Goal: Task Accomplishment & Management: Manage account settings

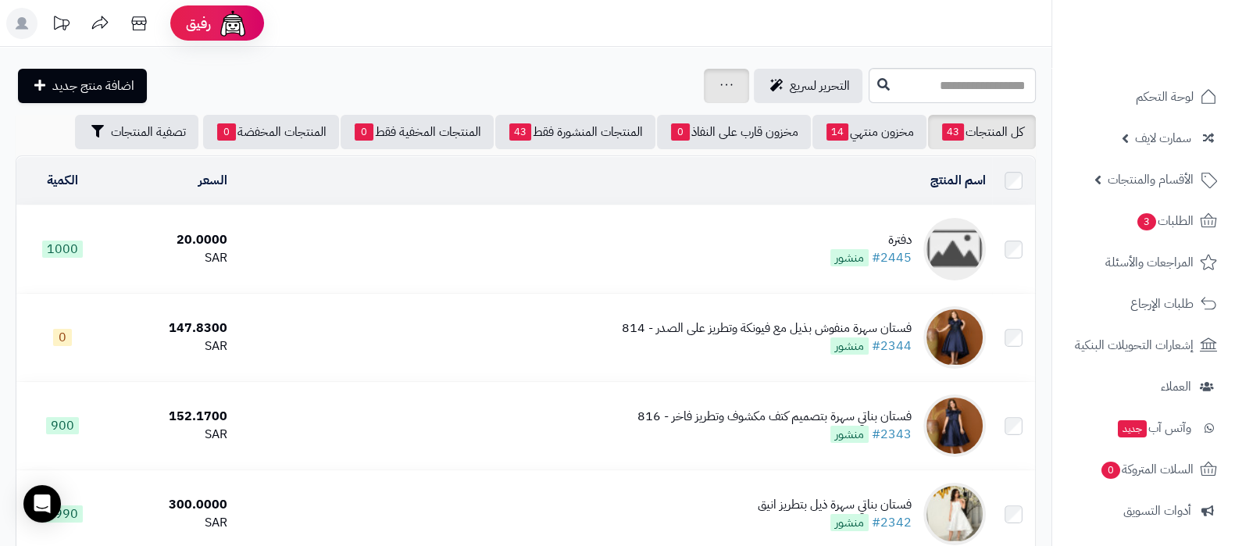
click at [720, 80] on icon at bounding box center [726, 85] width 12 height 10
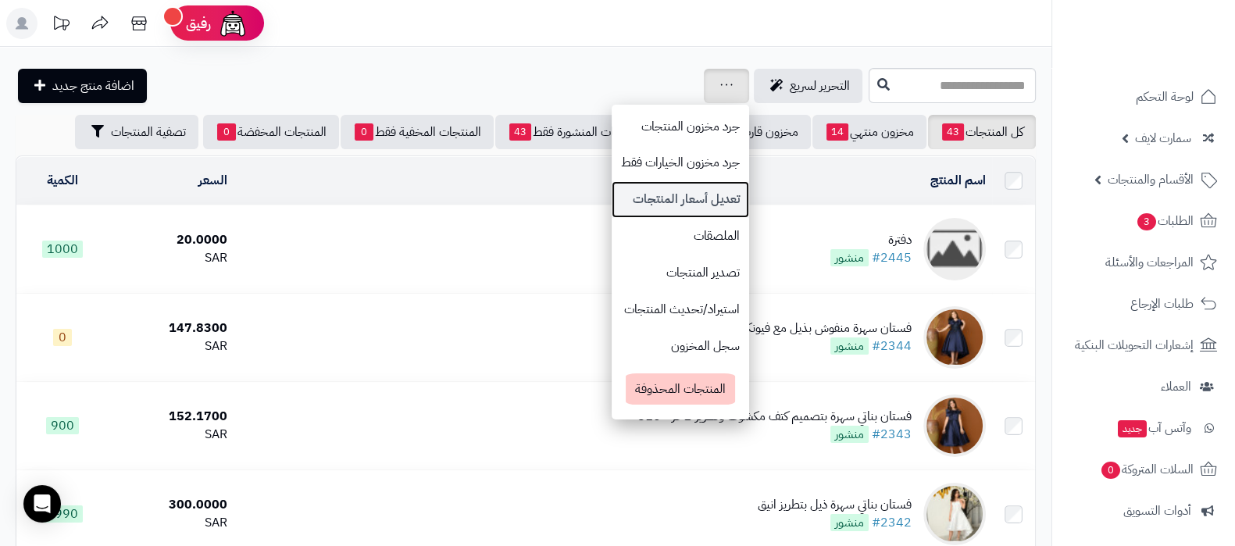
click at [611, 198] on link "تعديل أسعار المنتجات" at bounding box center [679, 199] width 137 height 37
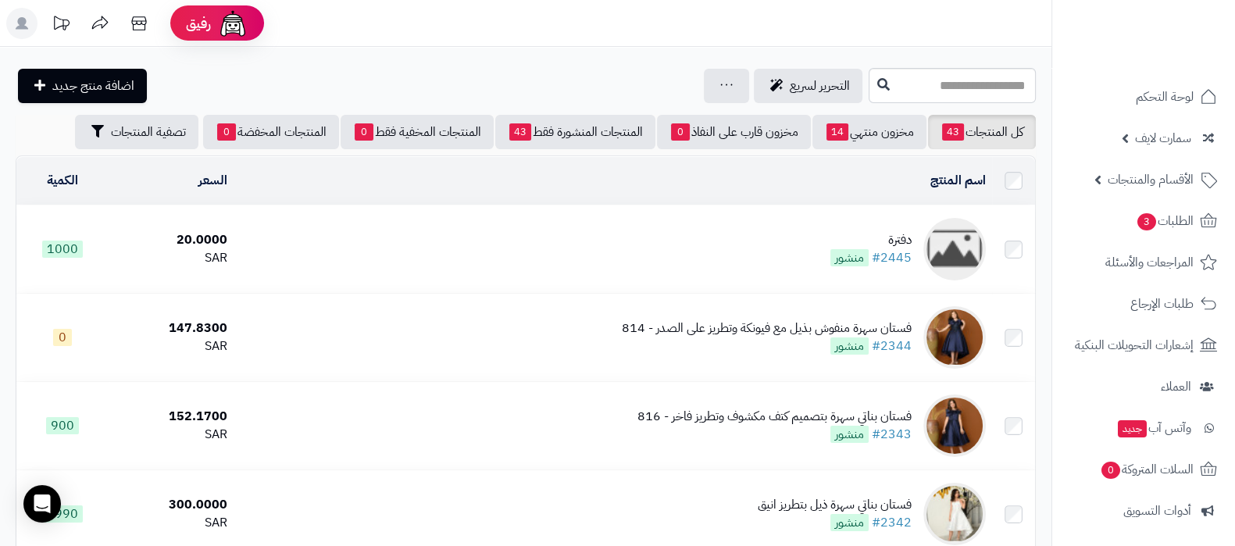
click at [694, 38] on header "رفيق ! الطلبات معالجة مكتمل إرجاع المنتجات العملاء المتواجدون الان 5 عملاء منتظ…" at bounding box center [617, 23] width 1235 height 47
click at [498, 80] on div "التحرير لسريع جرد مخزون المنتجات جرد مخزون الخيارات فقط تعديل أسعار المنتجات ال…" at bounding box center [440, 86] width 849 height 34
click at [704, 70] on div "جرد مخزون المنتجات جرد مخزون الخيارات فقط تعديل أسعار المنتجات الملصقات تصدير ا…" at bounding box center [726, 86] width 45 height 34
click at [720, 83] on icon at bounding box center [726, 85] width 12 height 10
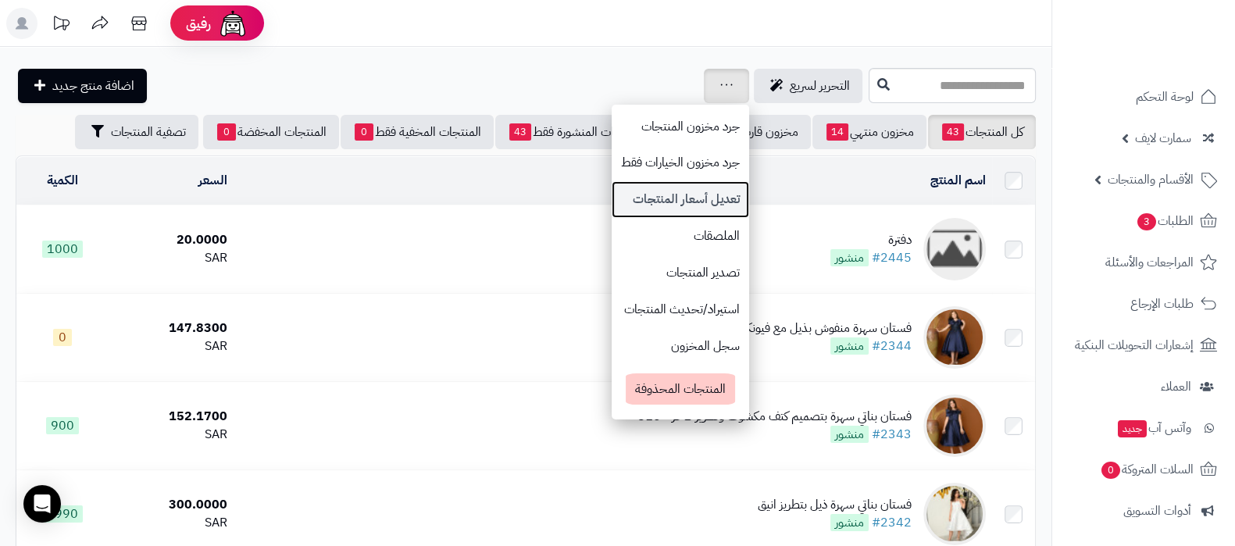
click at [611, 197] on link "تعديل أسعار المنتجات" at bounding box center [679, 199] width 137 height 37
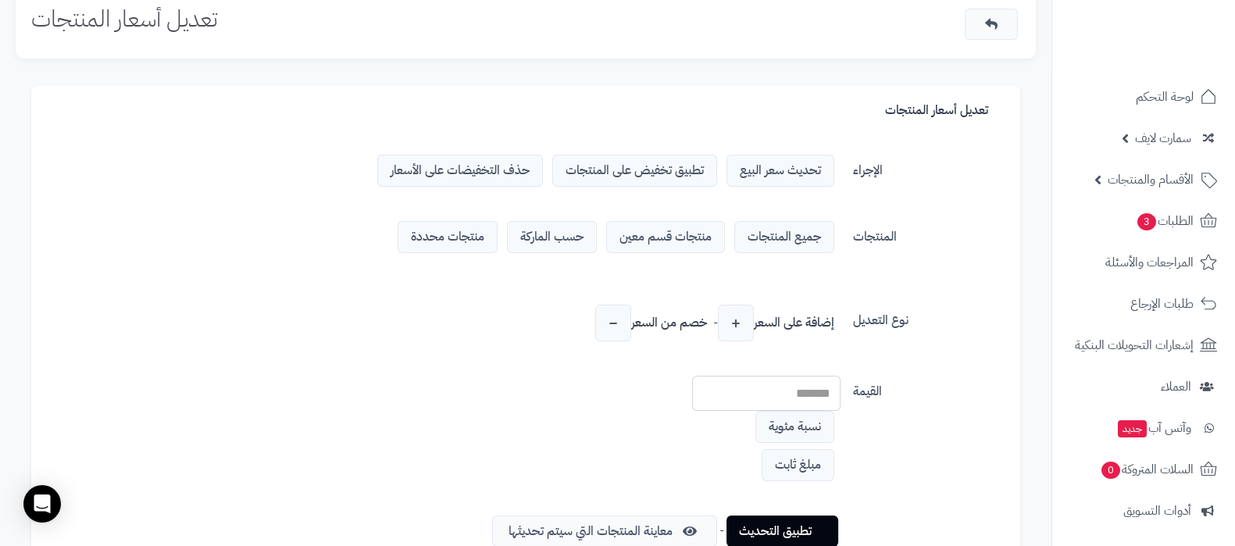
scroll to position [97, 0]
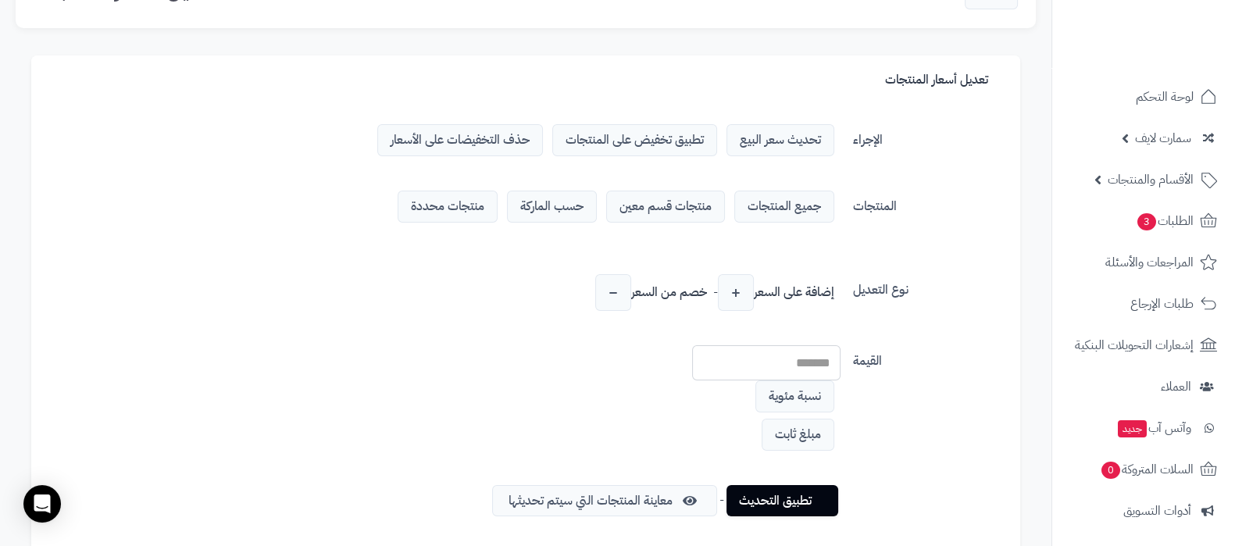
click at [629, 138] on span "تطبيق تخفيض على المنتجات" at bounding box center [634, 140] width 165 height 32
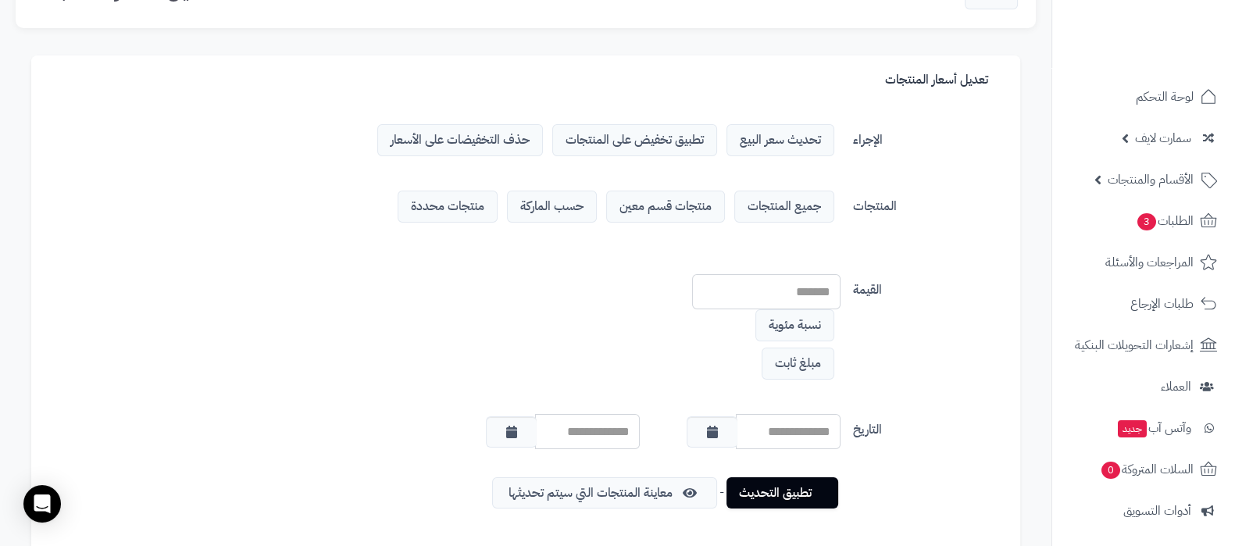
click at [658, 203] on span "منتجات قسم معين" at bounding box center [665, 207] width 119 height 32
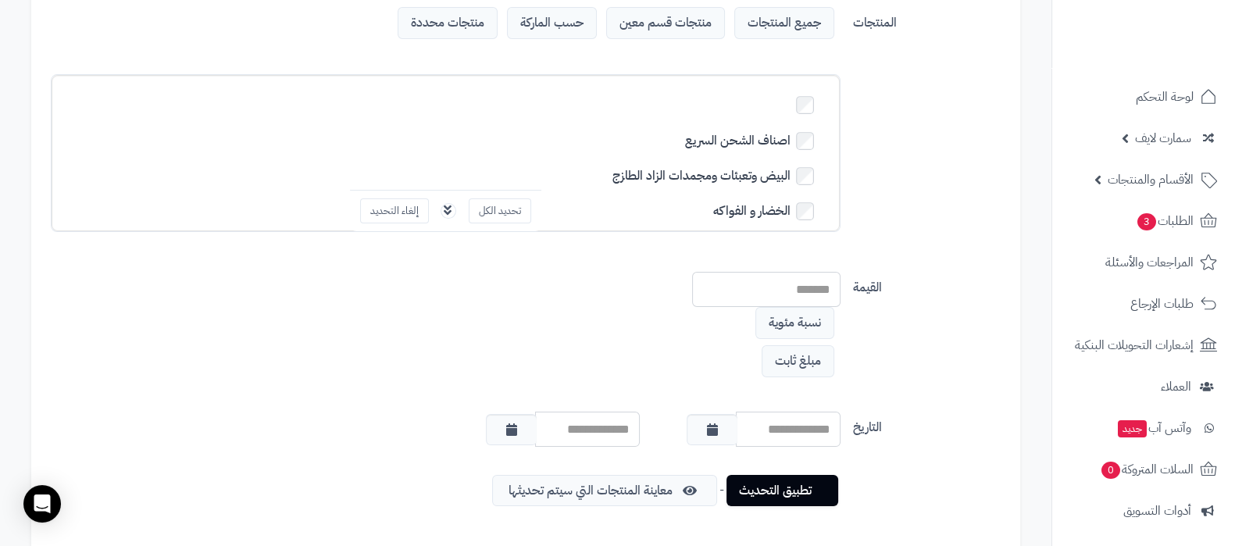
scroll to position [390, 0]
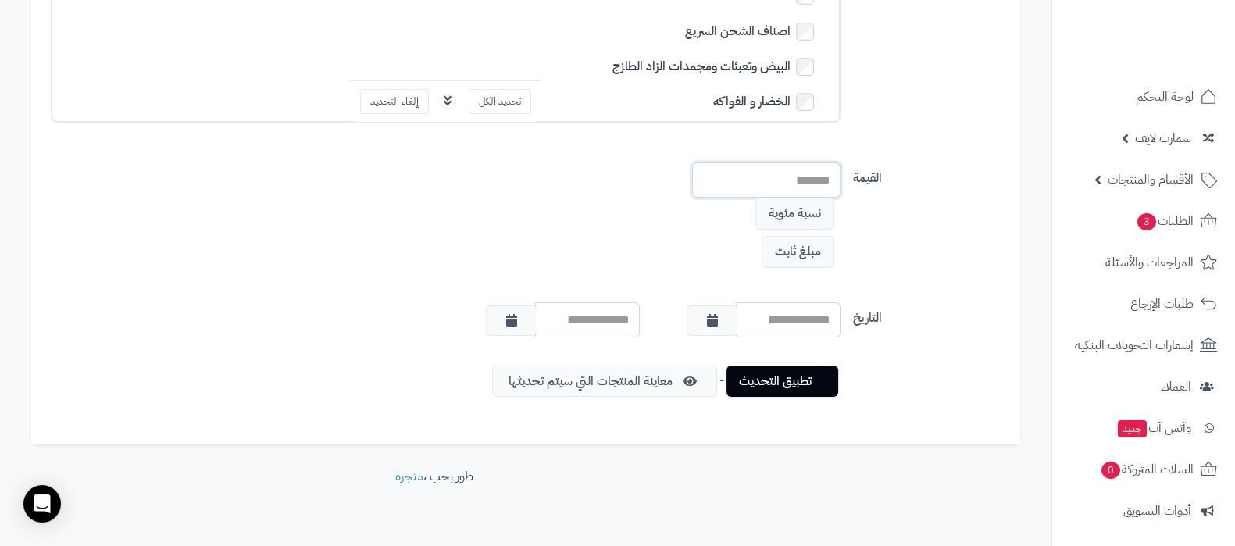
click at [800, 179] on input "number" at bounding box center [766, 179] width 148 height 35
click at [795, 254] on span "مبلغ ثابت" at bounding box center [797, 252] width 73 height 32
click at [800, 216] on span "نسبة مئوية" at bounding box center [794, 214] width 79 height 32
click at [808, 184] on input "number" at bounding box center [766, 179] width 148 height 35
type input "**"
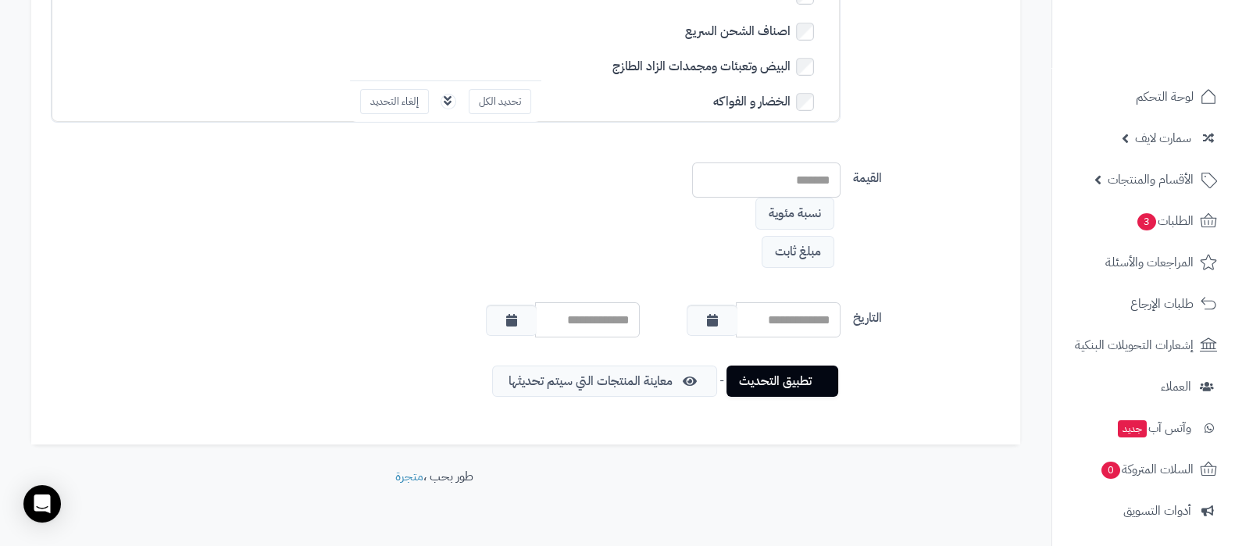
click at [964, 283] on div "القيمة ** نسبة مئوية مبلغ ثابت تجاهل إذا كان السعر الخاص يساوي أو أكبر من سعر ا…" at bounding box center [526, 224] width 962 height 124
click at [708, 319] on icon "button" at bounding box center [708, 319] width 11 height 12
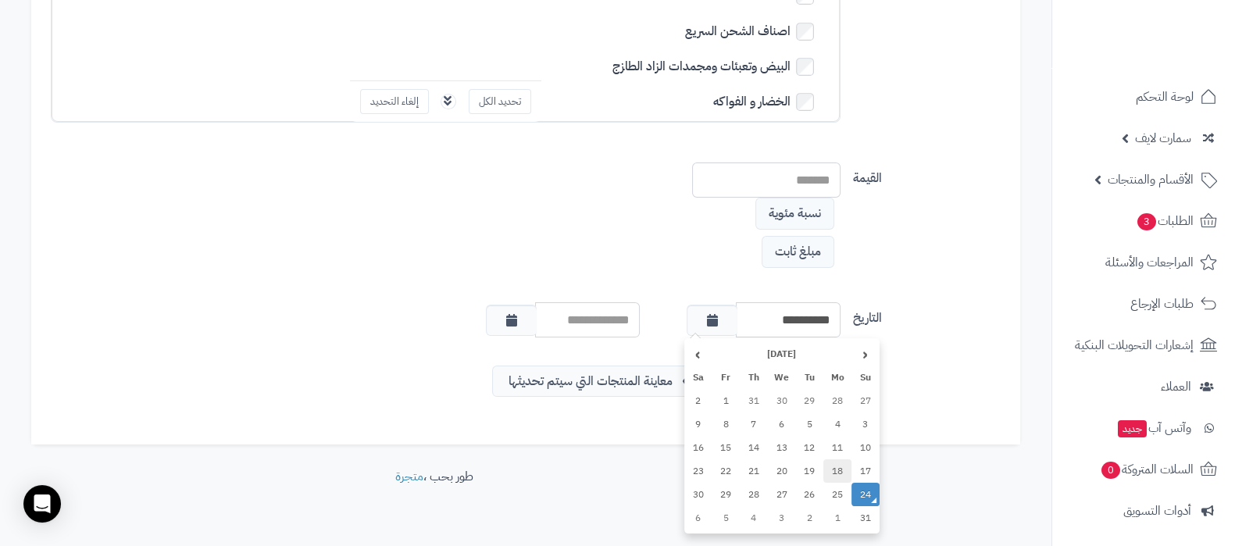
click at [843, 465] on td "18" at bounding box center [837, 470] width 28 height 23
type input "**********"
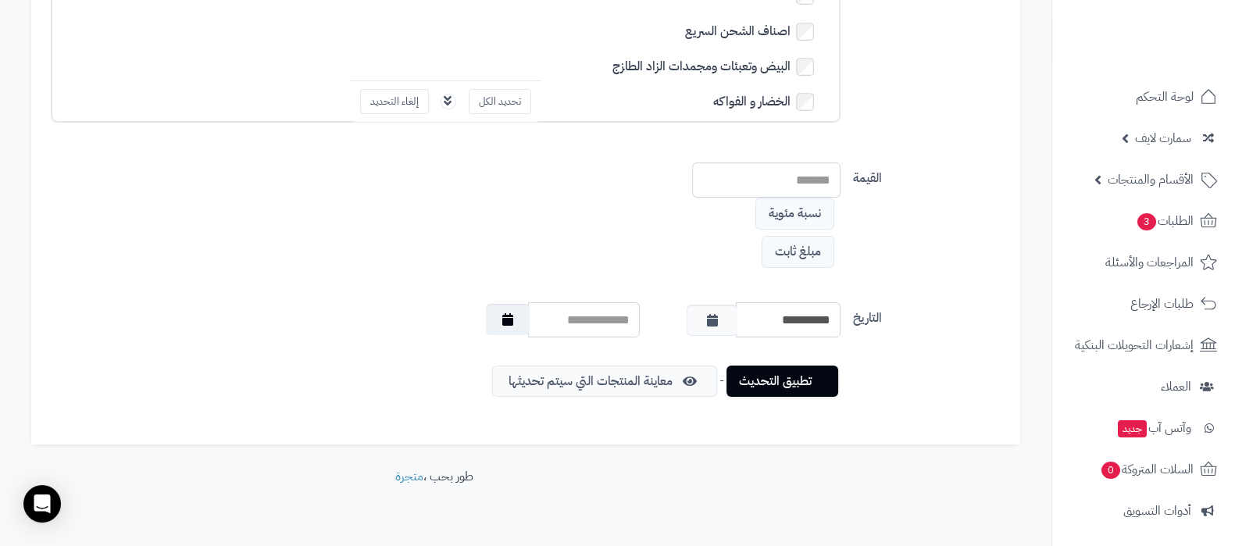
click at [504, 313] on icon "button" at bounding box center [507, 319] width 11 height 12
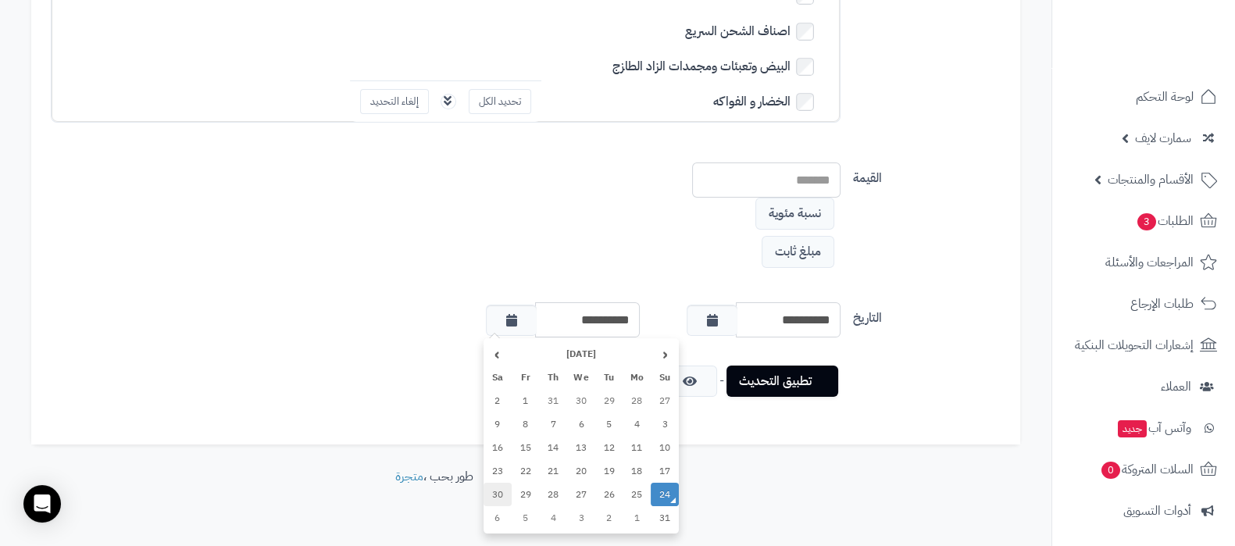
click at [496, 495] on td "30" at bounding box center [497, 494] width 28 height 23
type input "**********"
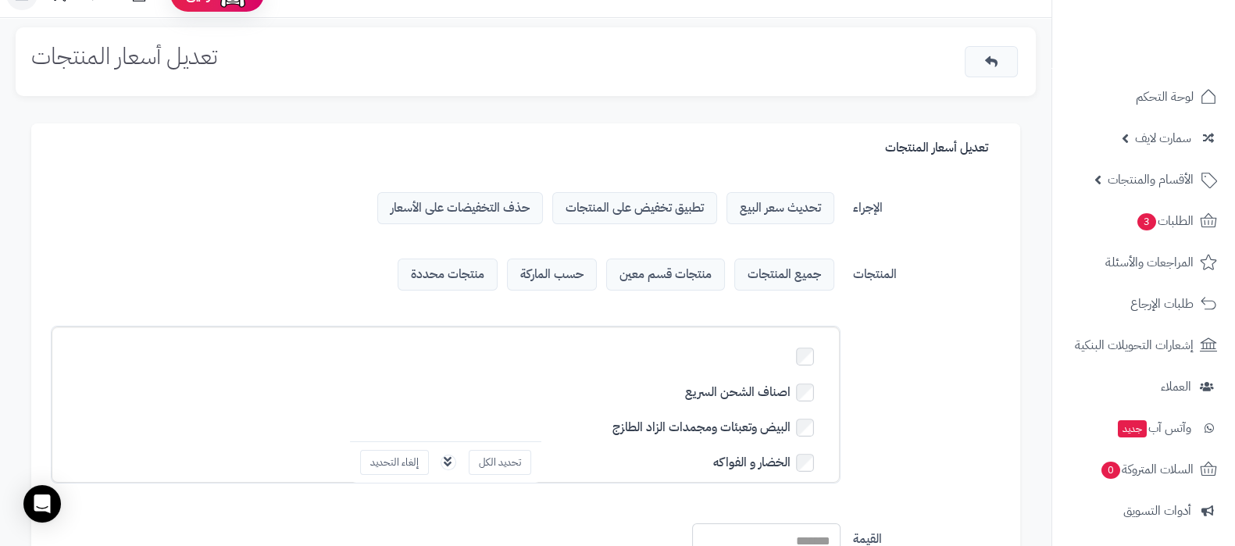
scroll to position [0, 0]
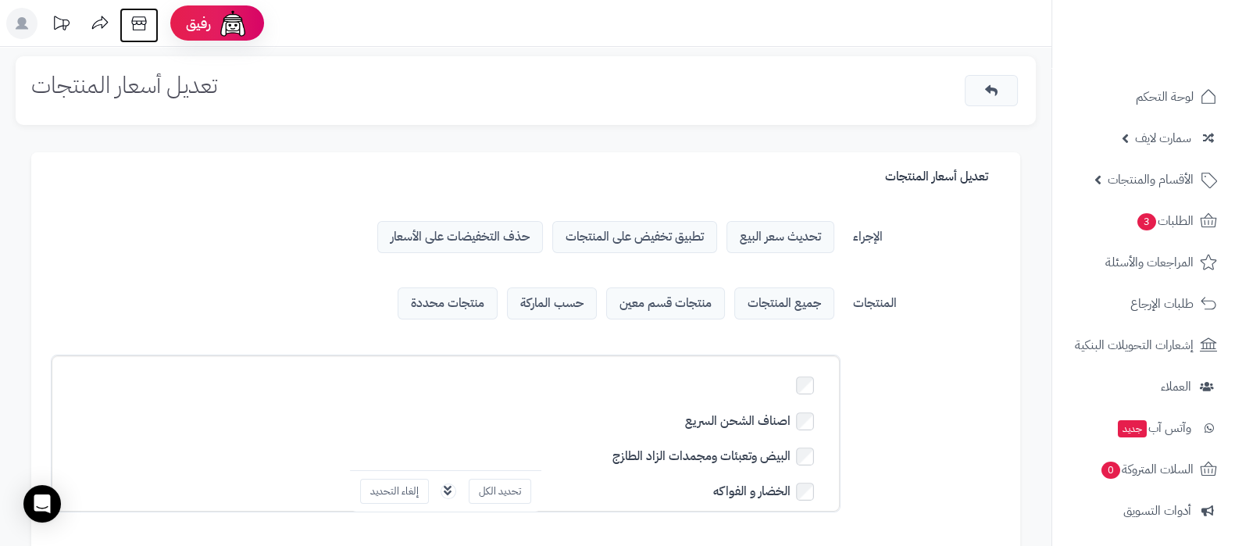
click at [136, 21] on icon at bounding box center [138, 23] width 31 height 31
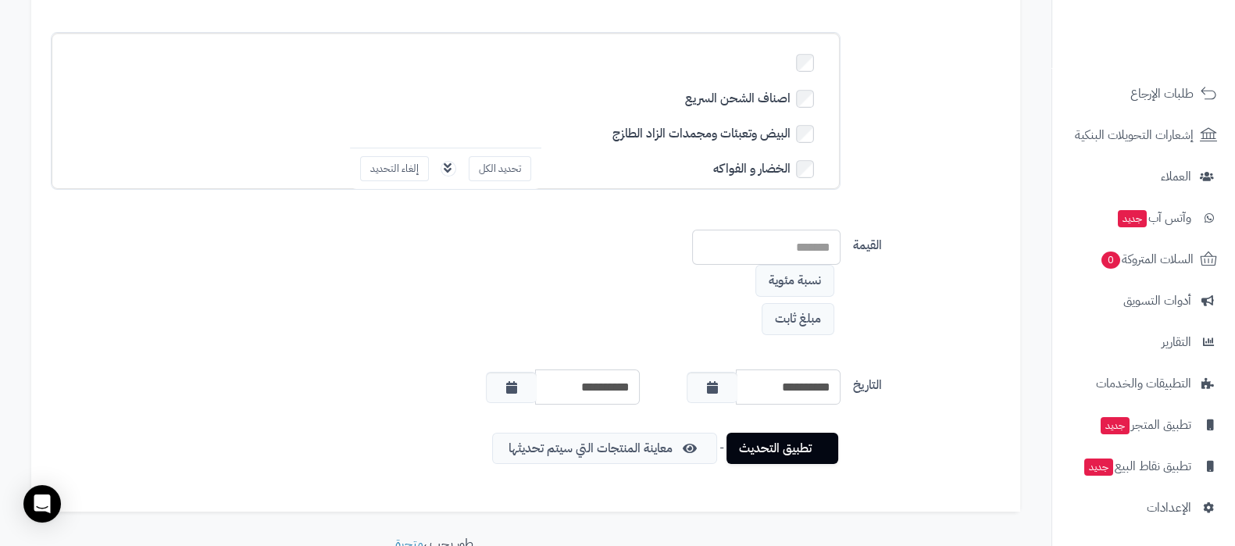
scroll to position [404, 0]
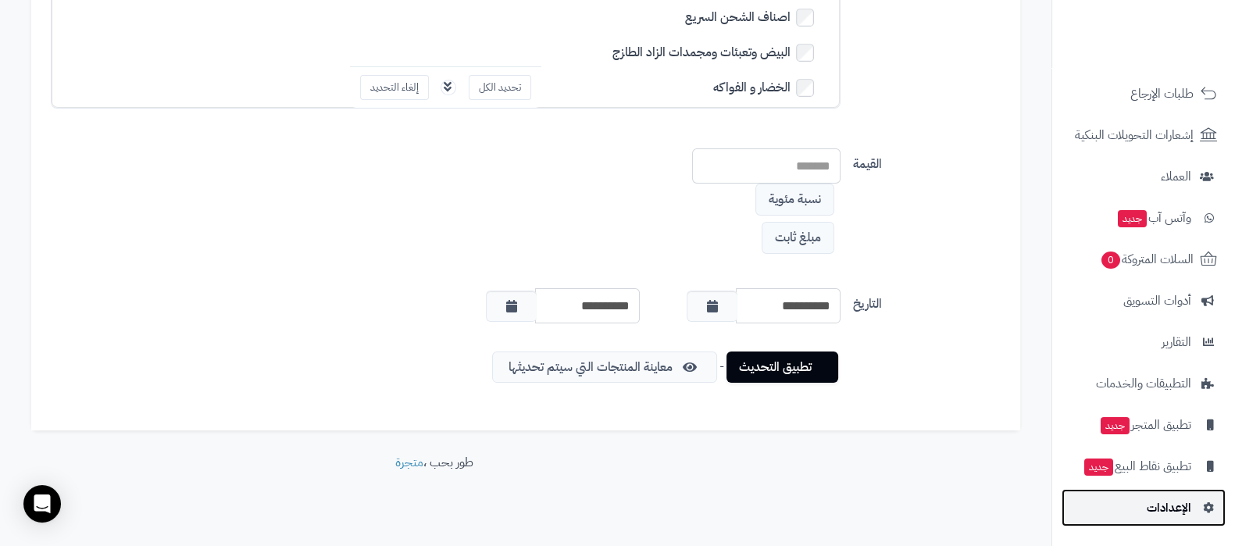
click at [1167, 512] on span "الإعدادات" at bounding box center [1168, 508] width 45 height 22
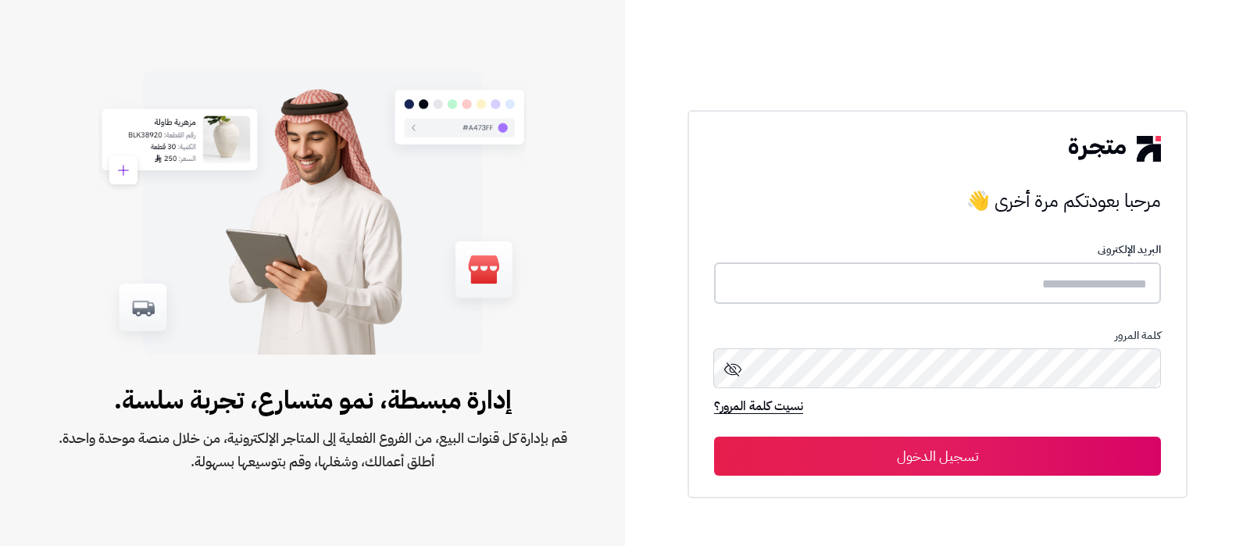
type input "**********"
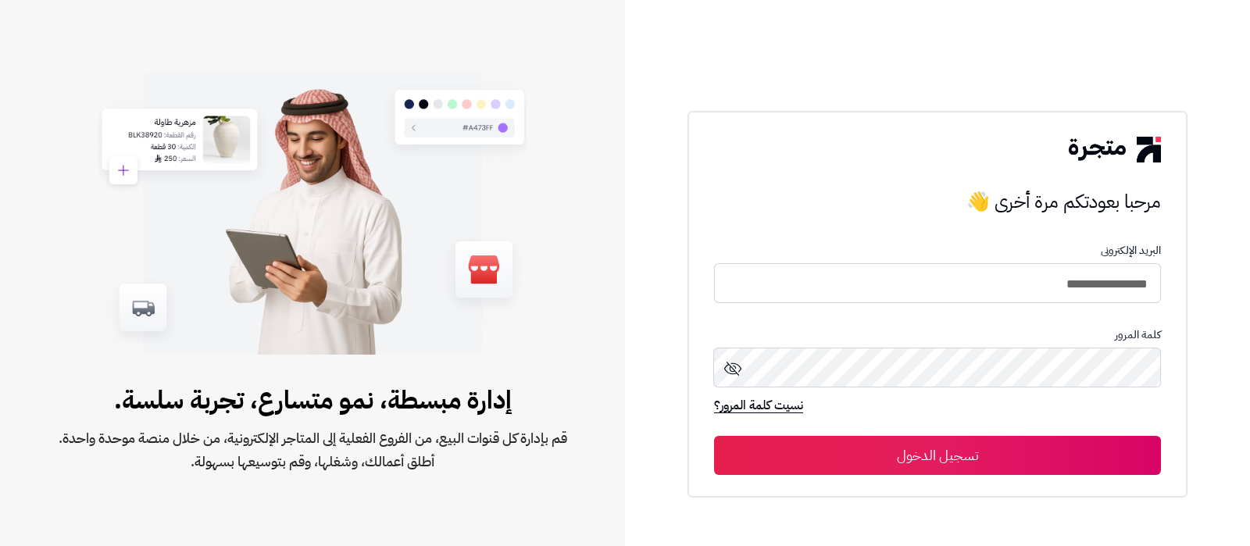
click at [957, 454] on button "تسجيل الدخول" at bounding box center [937, 455] width 447 height 39
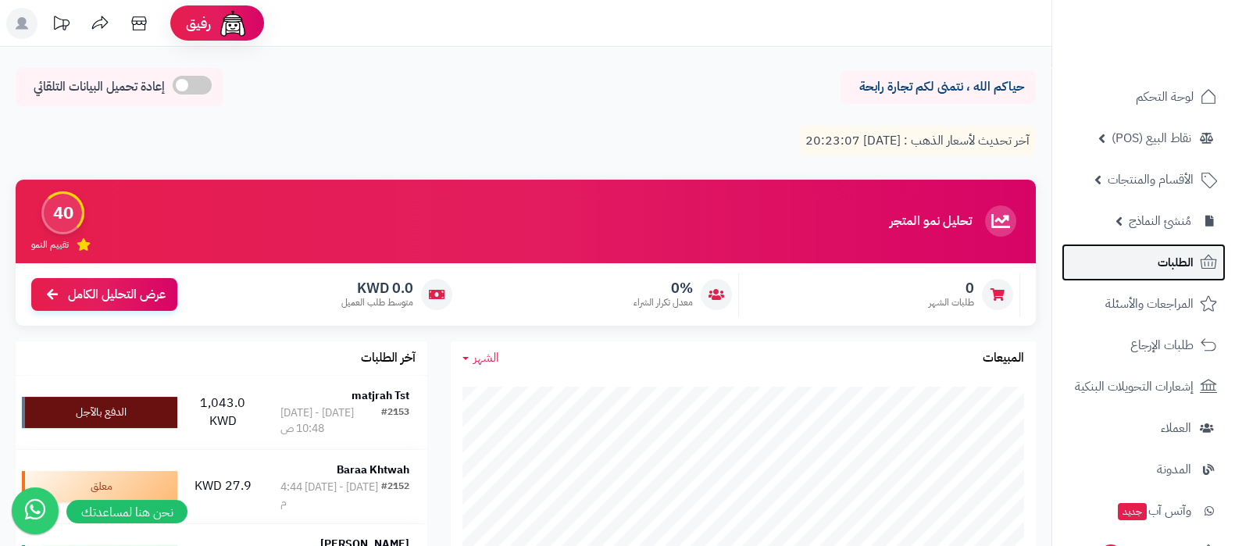
click at [1157, 270] on span "الطلبات" at bounding box center [1175, 262] width 36 height 22
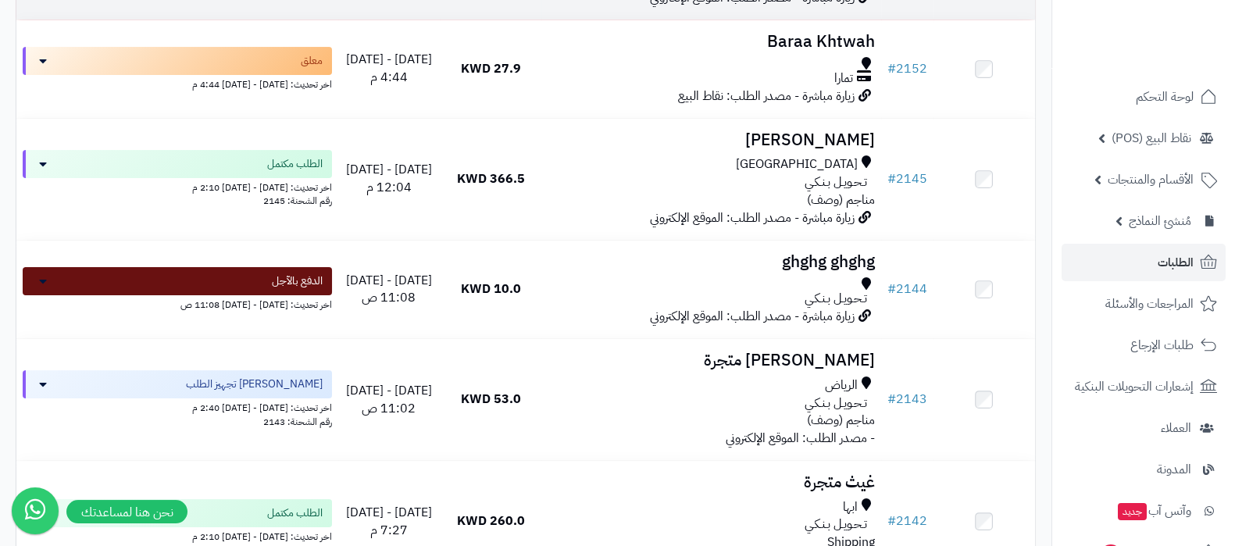
scroll to position [488, 0]
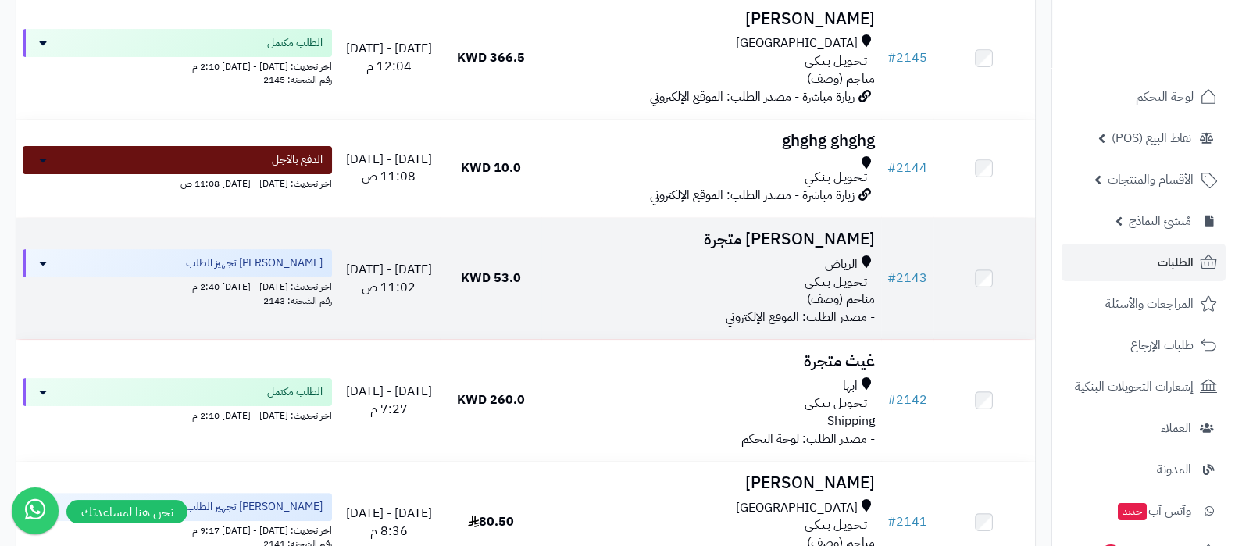
click at [811, 232] on h3 "[PERSON_NAME] متجرة" at bounding box center [710, 239] width 326 height 18
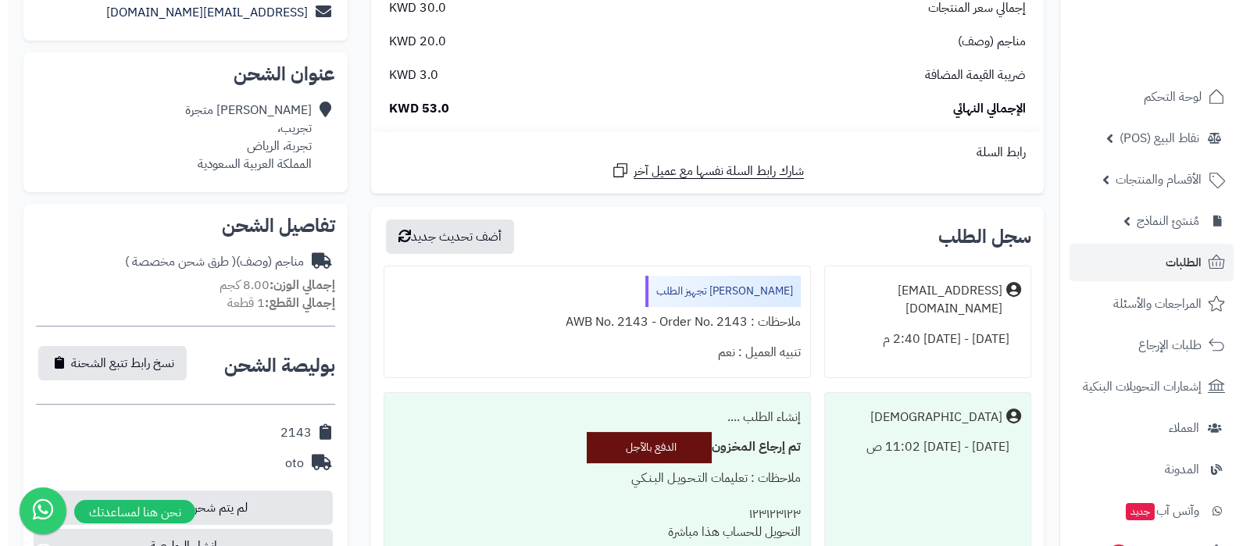
scroll to position [586, 0]
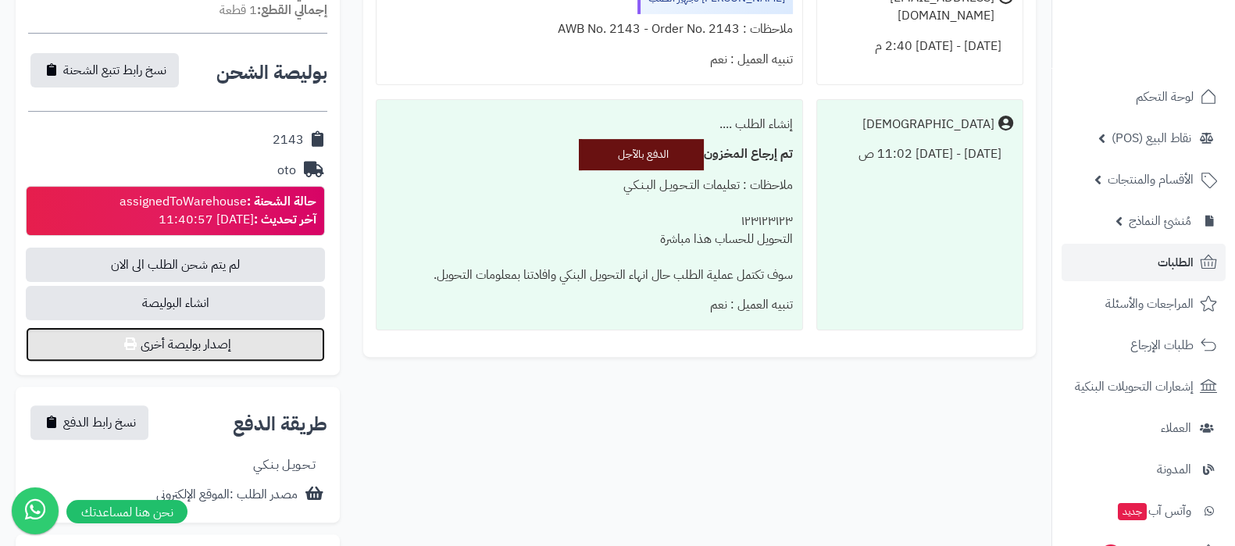
click at [214, 341] on button "إصدار بوليصة أخرى" at bounding box center [175, 344] width 299 height 34
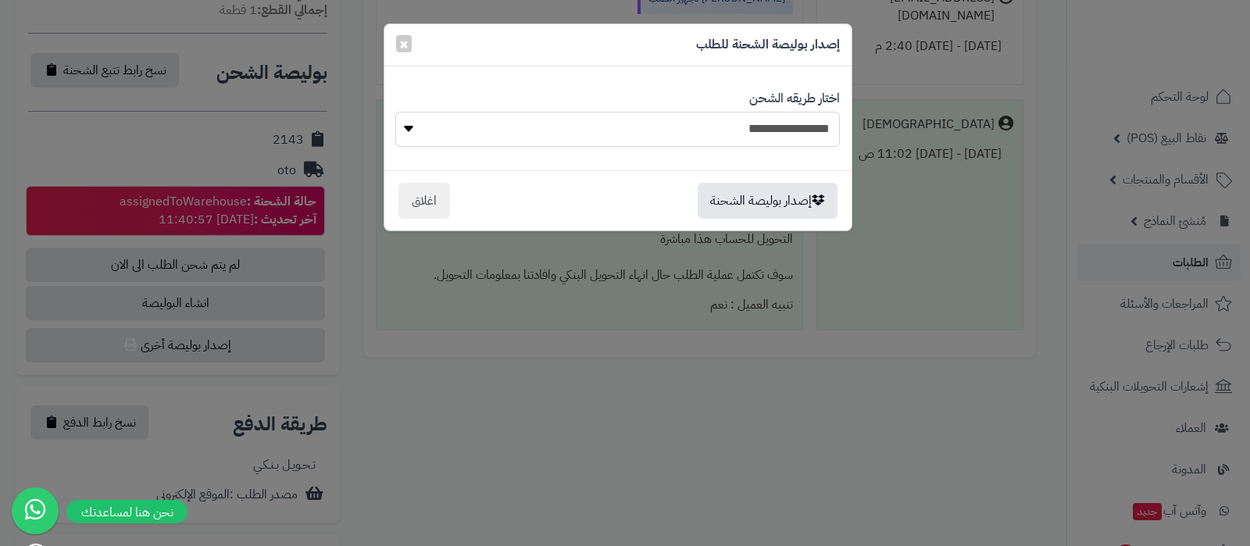
click at [749, 134] on select "**********" at bounding box center [617, 129] width 444 height 35
select select "***"
click at [395, 112] on select "**********" at bounding box center [617, 129] width 444 height 35
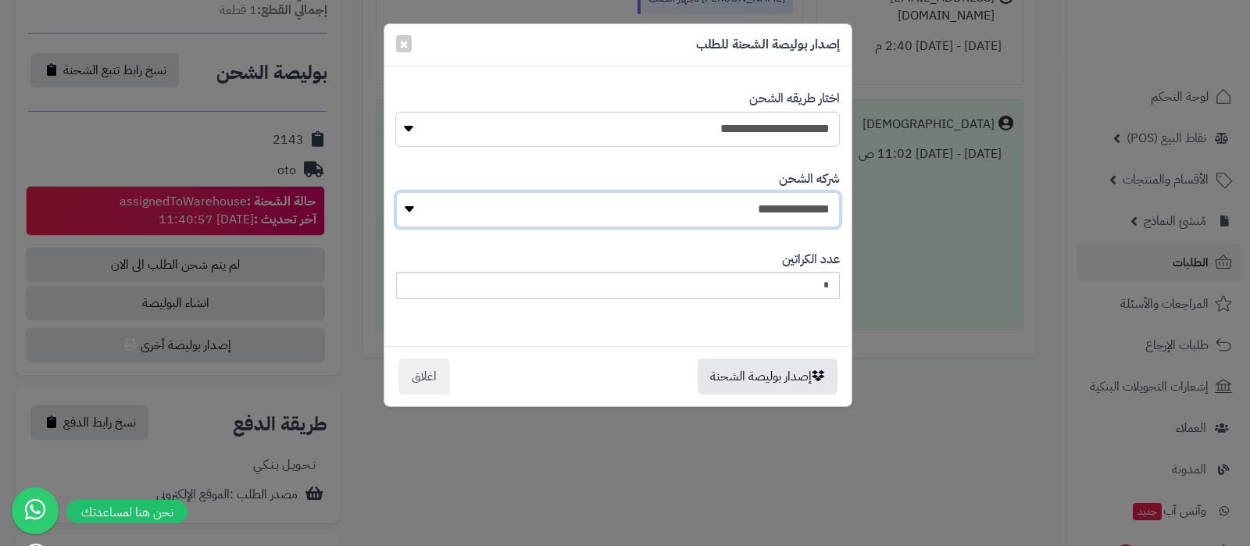
click at [728, 207] on select "**********" at bounding box center [618, 209] width 444 height 35
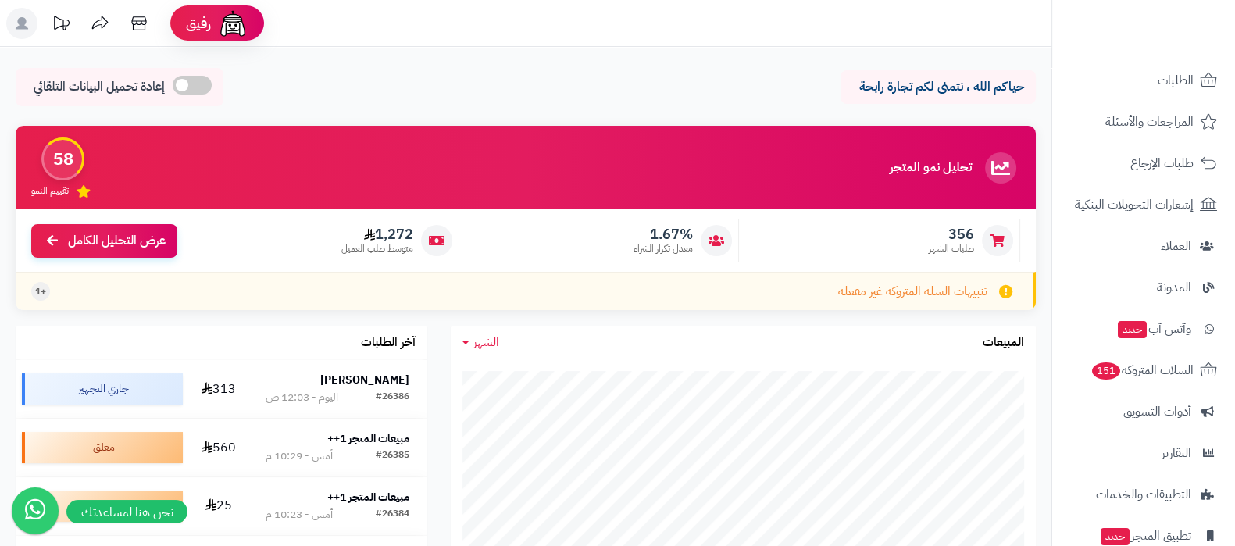
scroll to position [210, 0]
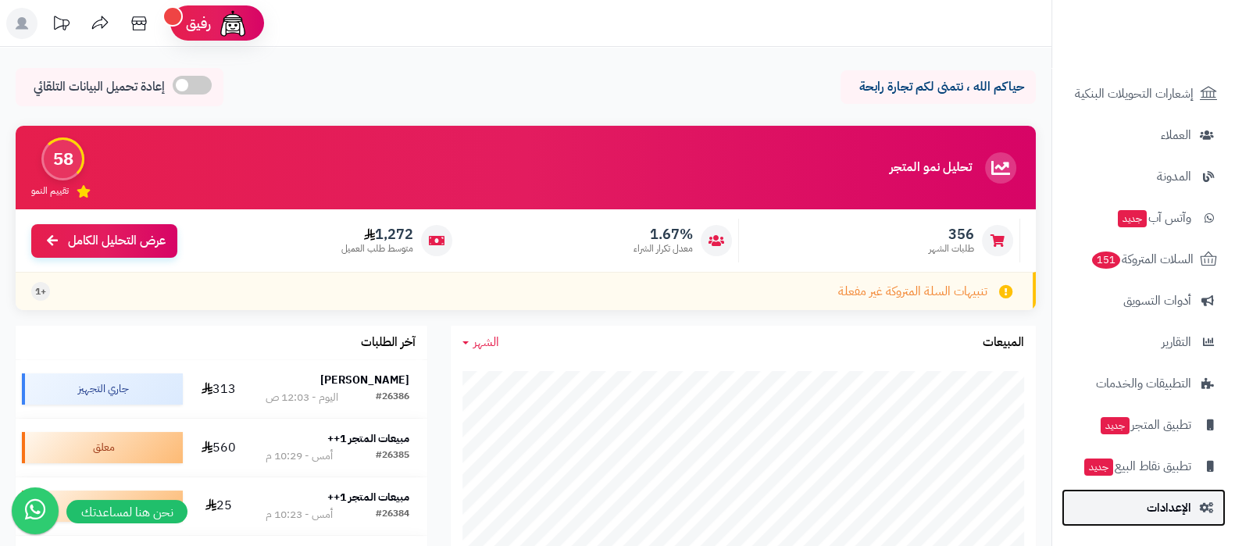
click at [1168, 508] on span "الإعدادات" at bounding box center [1168, 508] width 45 height 22
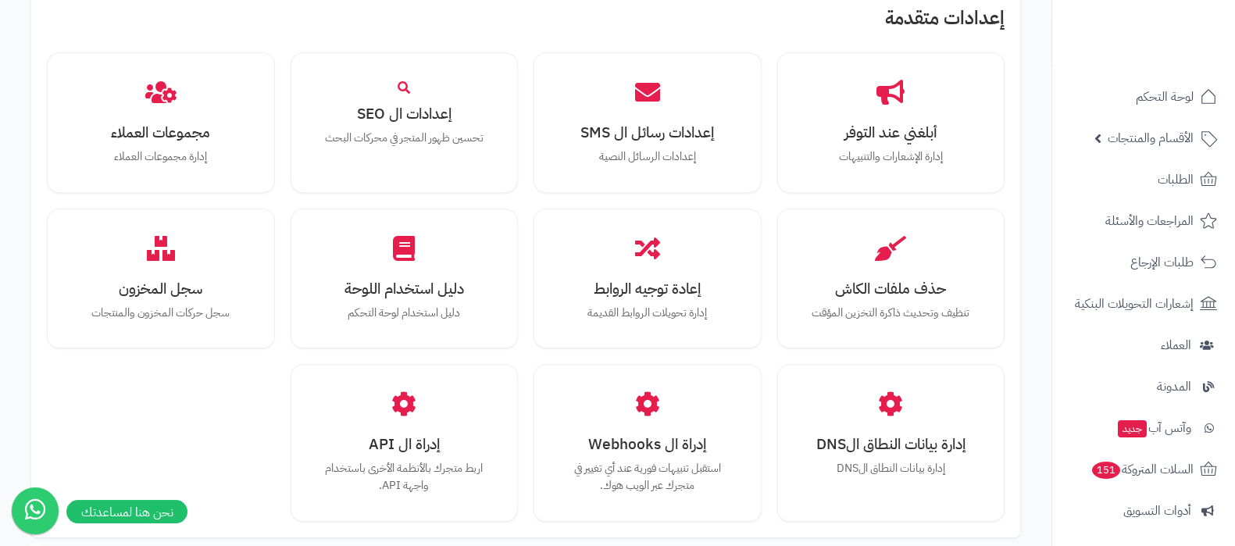
scroll to position [1444, 0]
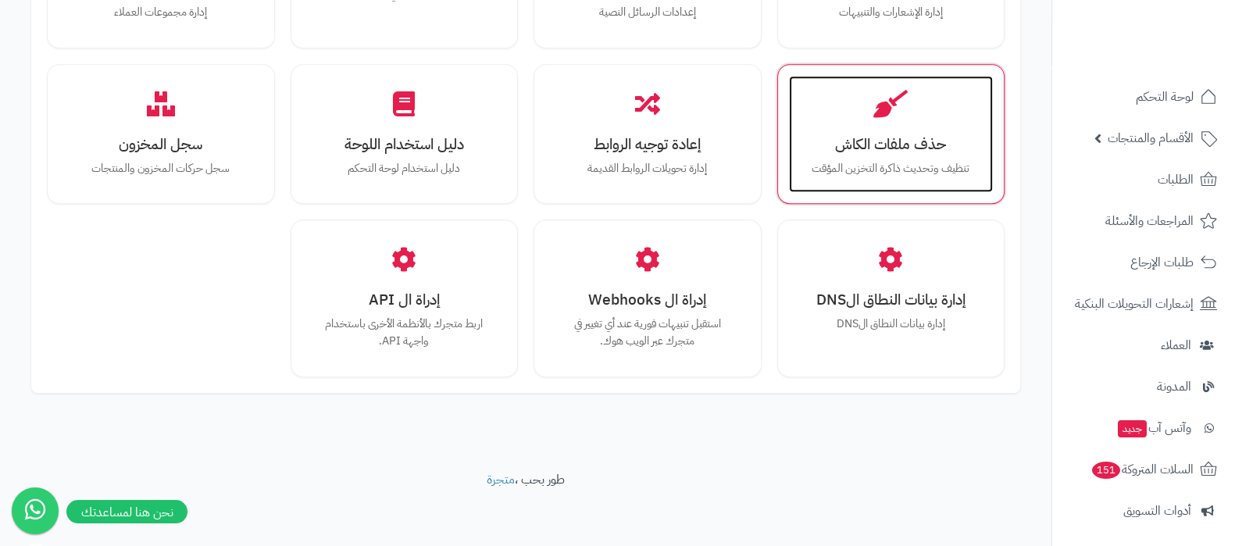
click at [910, 162] on p "تنظيف وتحديث ذاكرة التخزين المؤقت" at bounding box center [890, 168] width 173 height 17
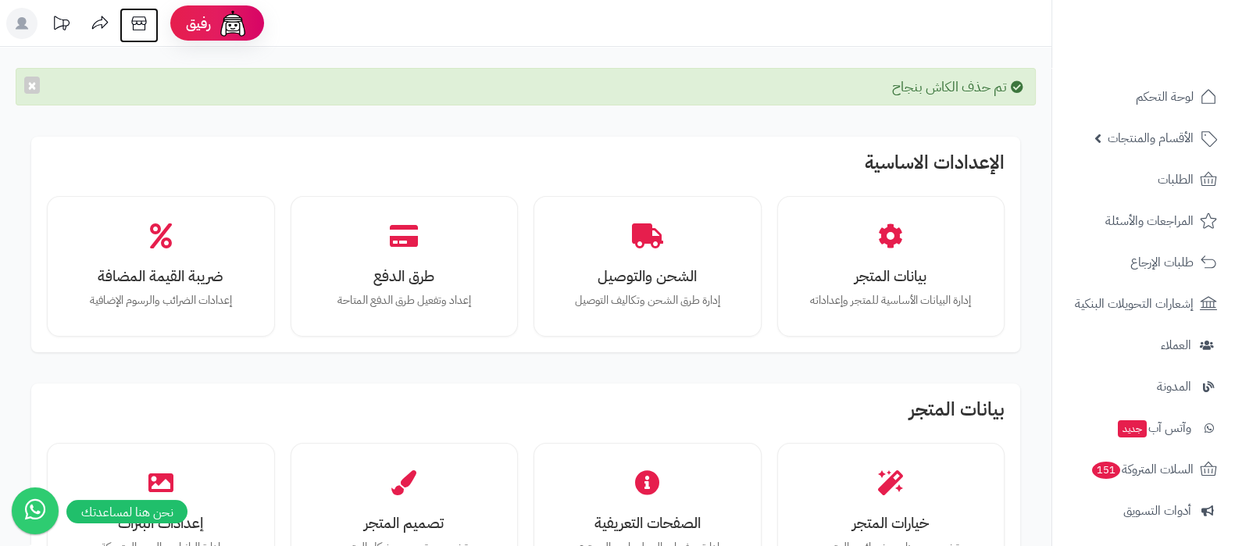
click at [141, 30] on icon at bounding box center [138, 23] width 15 height 14
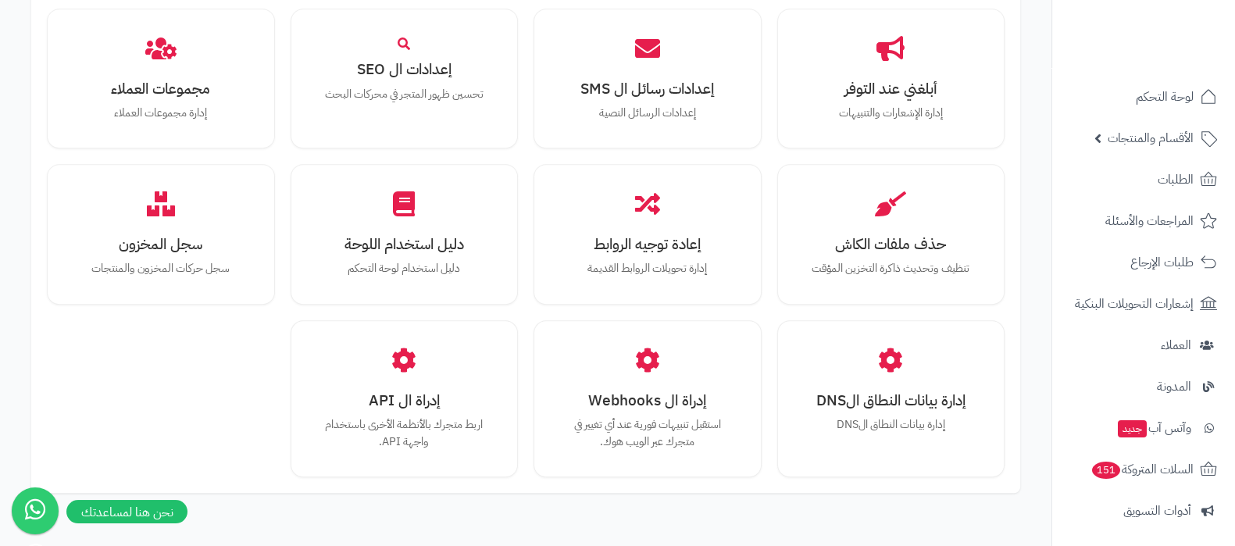
scroll to position [1366, 0]
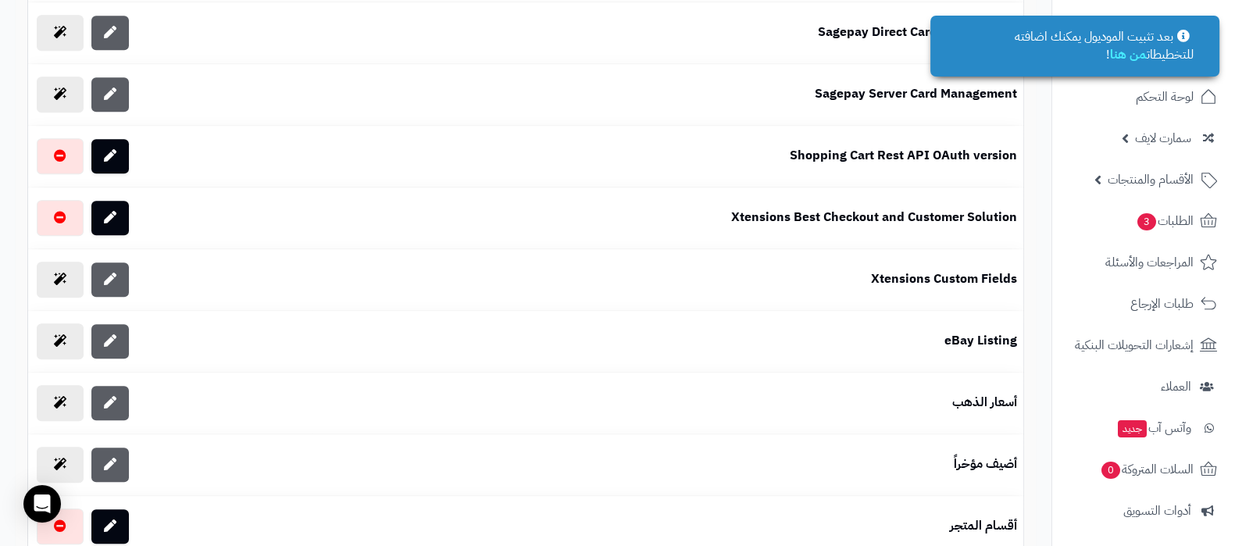
scroll to position [1171, 0]
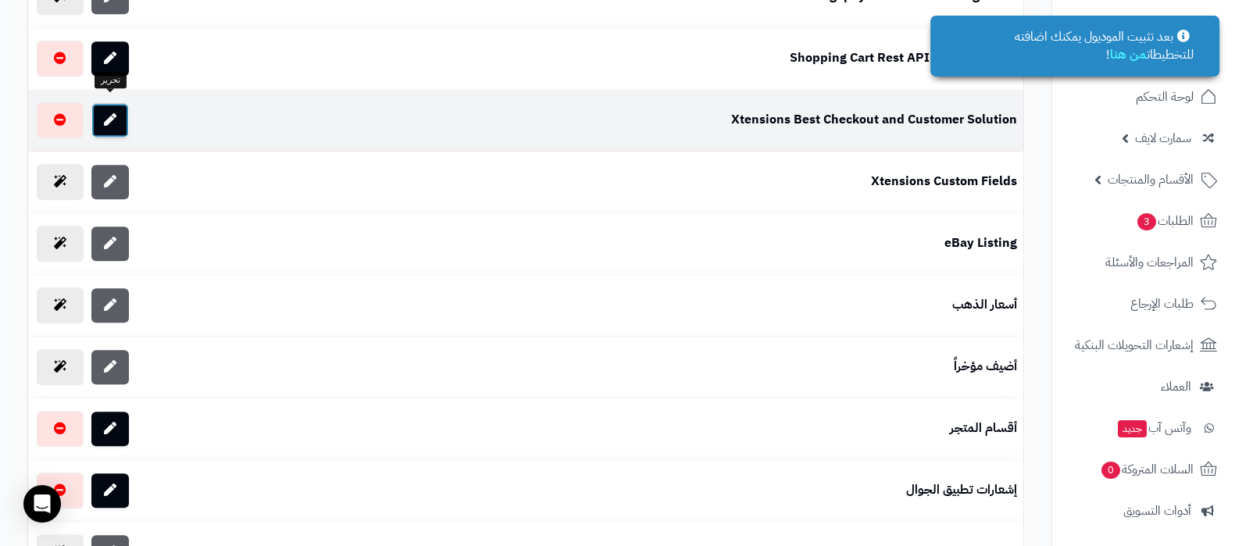
click at [110, 113] on icon at bounding box center [110, 119] width 12 height 12
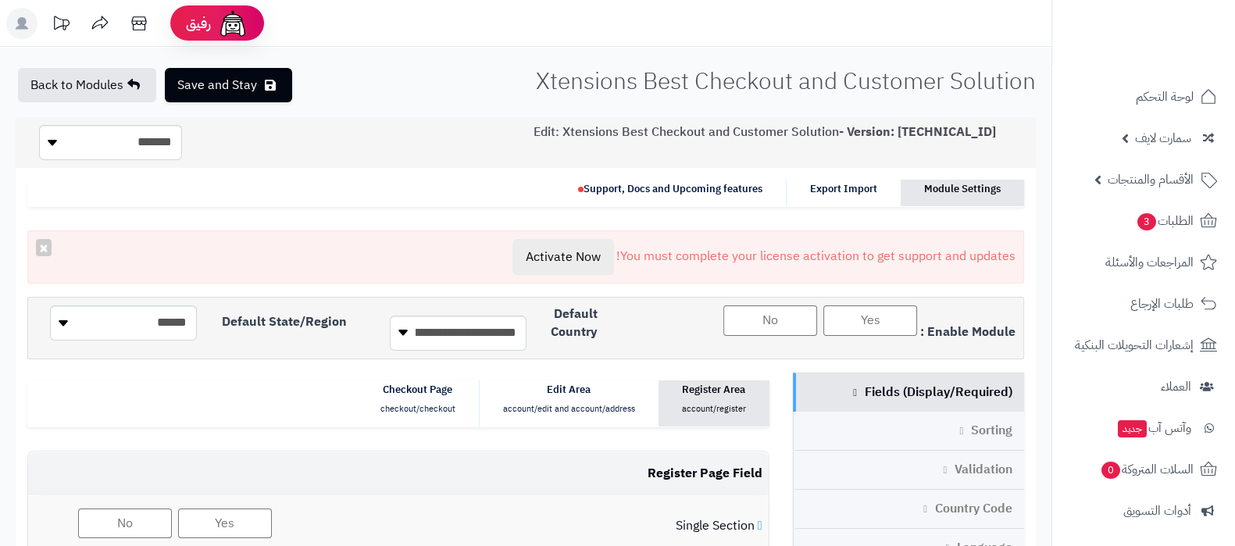
scroll to position [293, 0]
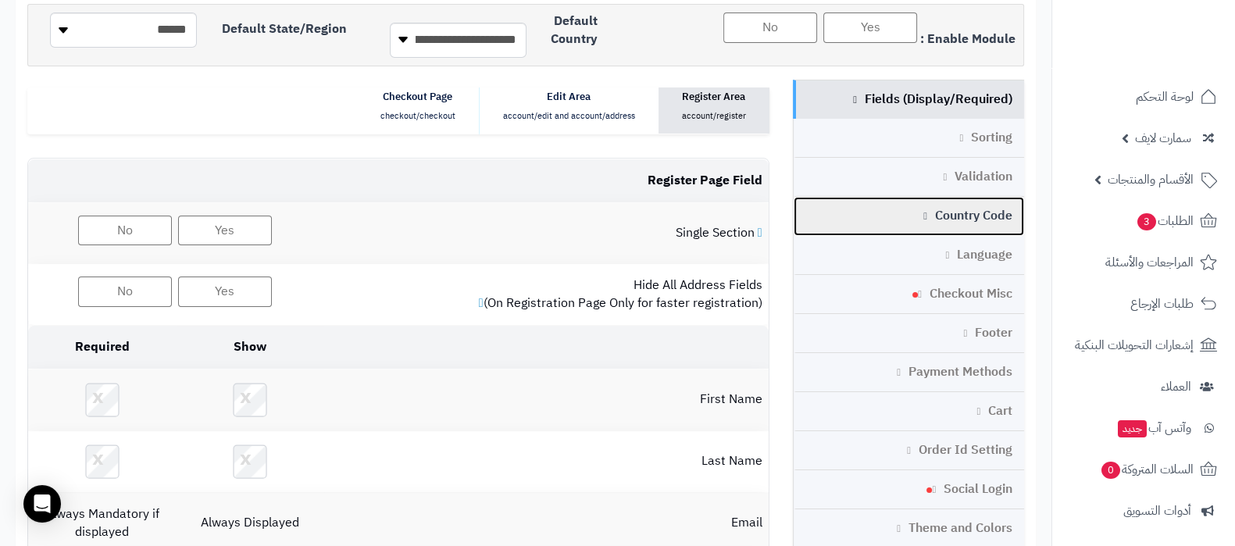
click at [969, 205] on link "Country Code" at bounding box center [908, 216] width 231 height 39
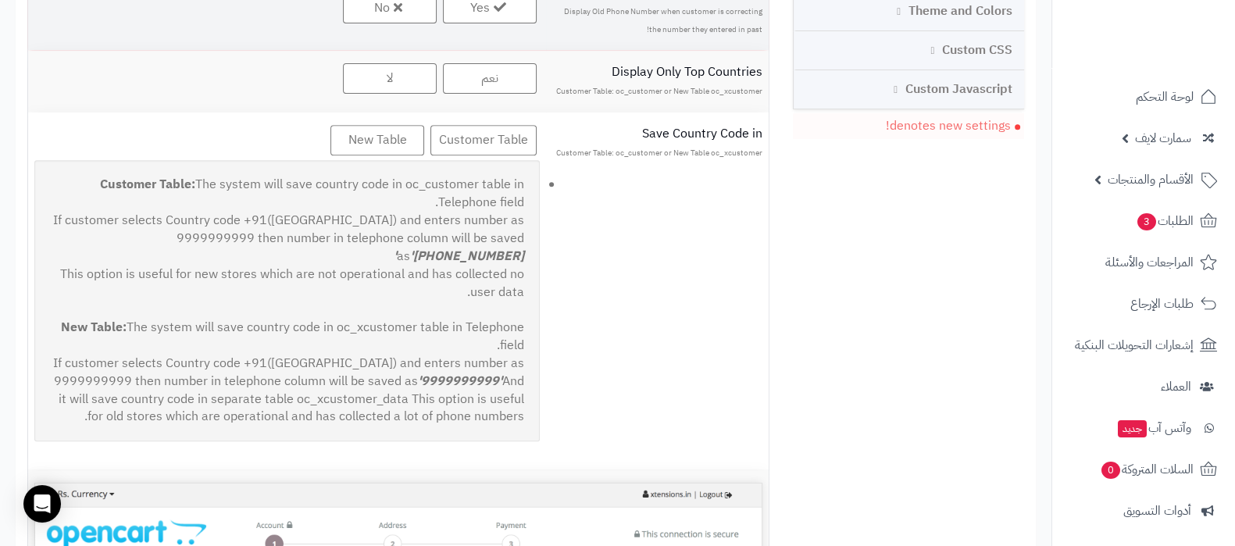
scroll to position [780, 0]
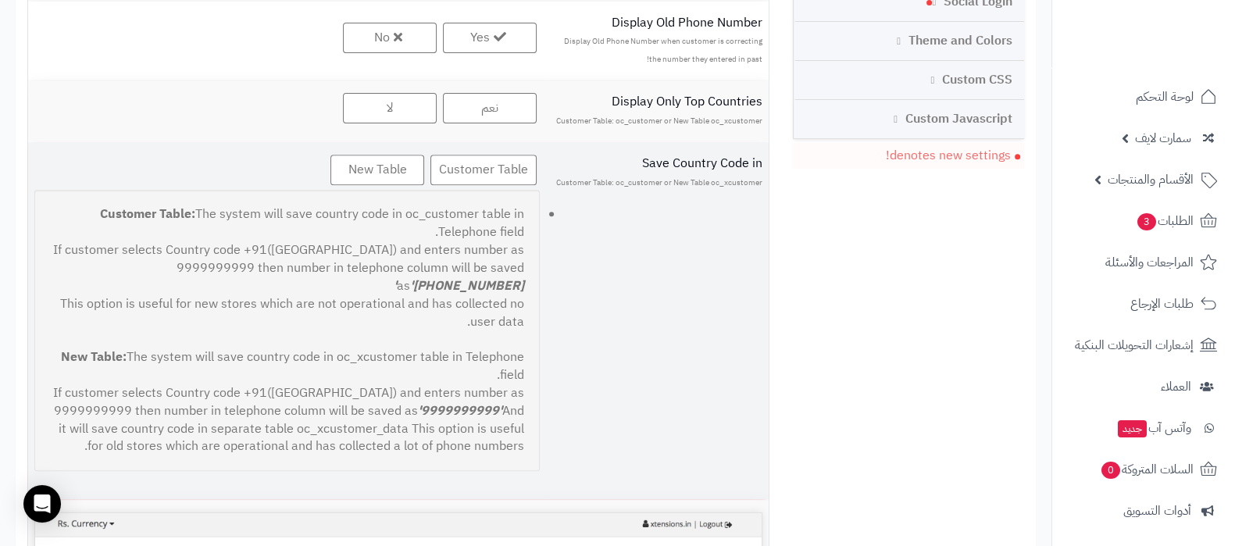
click at [465, 157] on label "Customer Table" at bounding box center [483, 170] width 106 height 30
click at [354, 162] on label "New Table" at bounding box center [377, 170] width 94 height 30
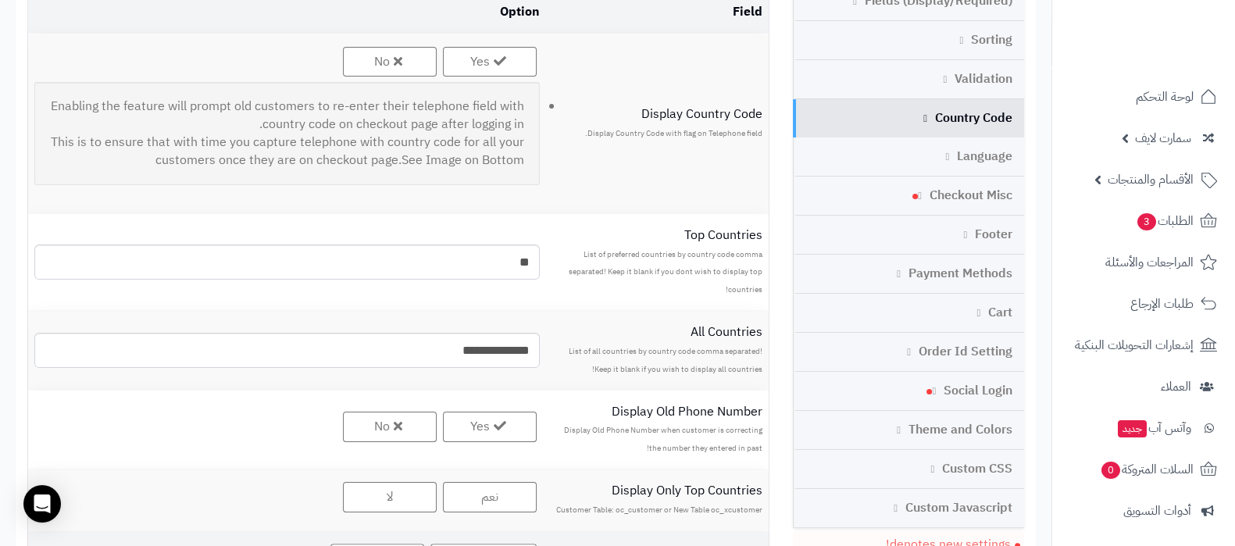
scroll to position [194, 0]
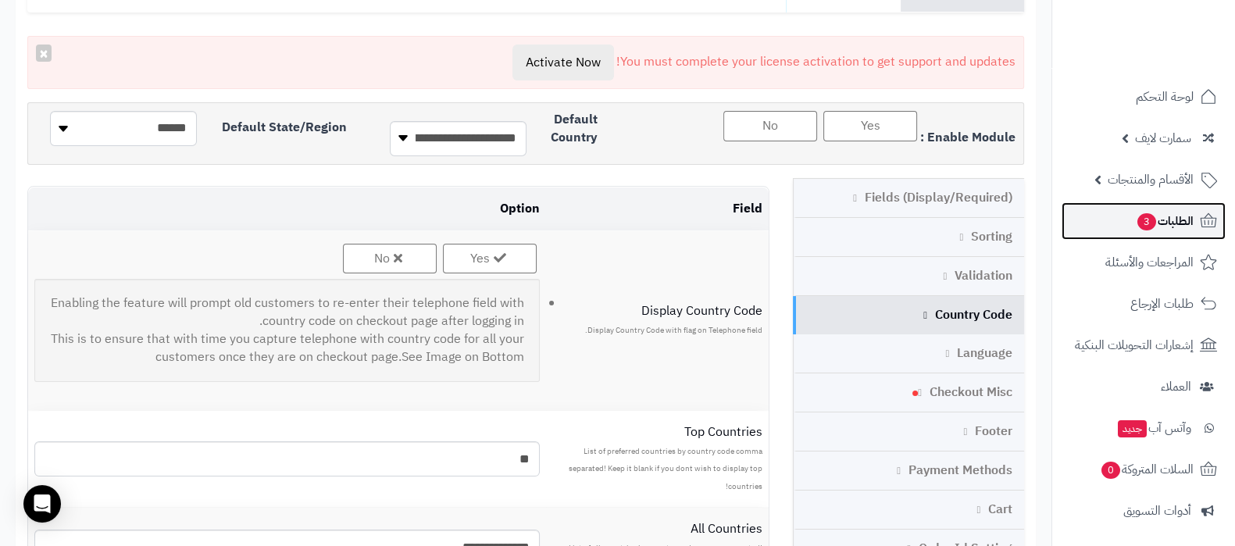
click at [1160, 217] on span "الطلبات 3" at bounding box center [1165, 221] width 58 height 22
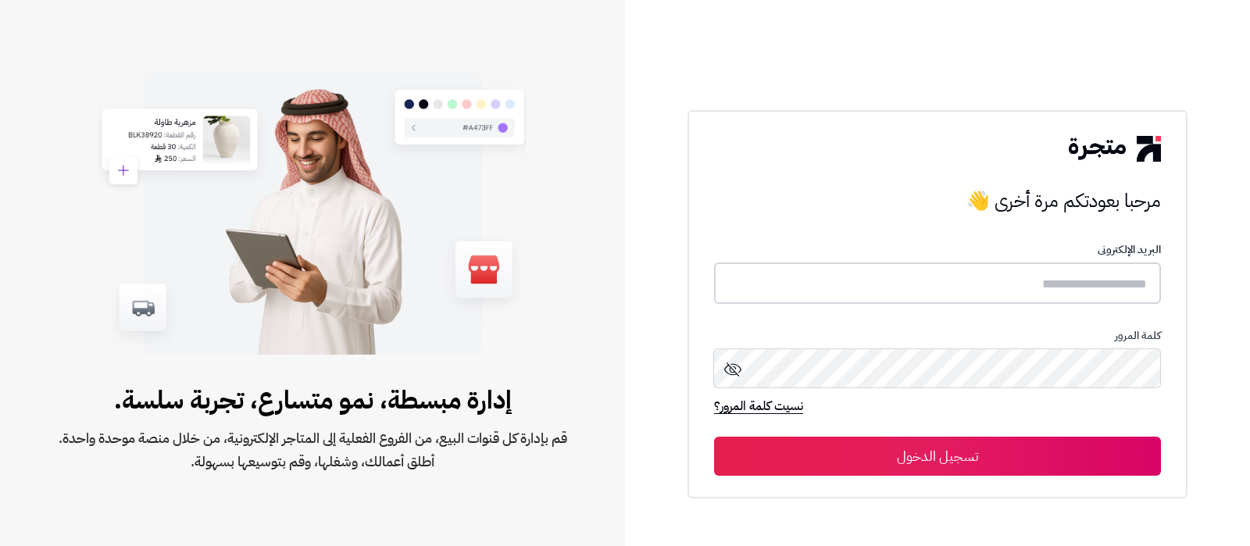
type input "**********"
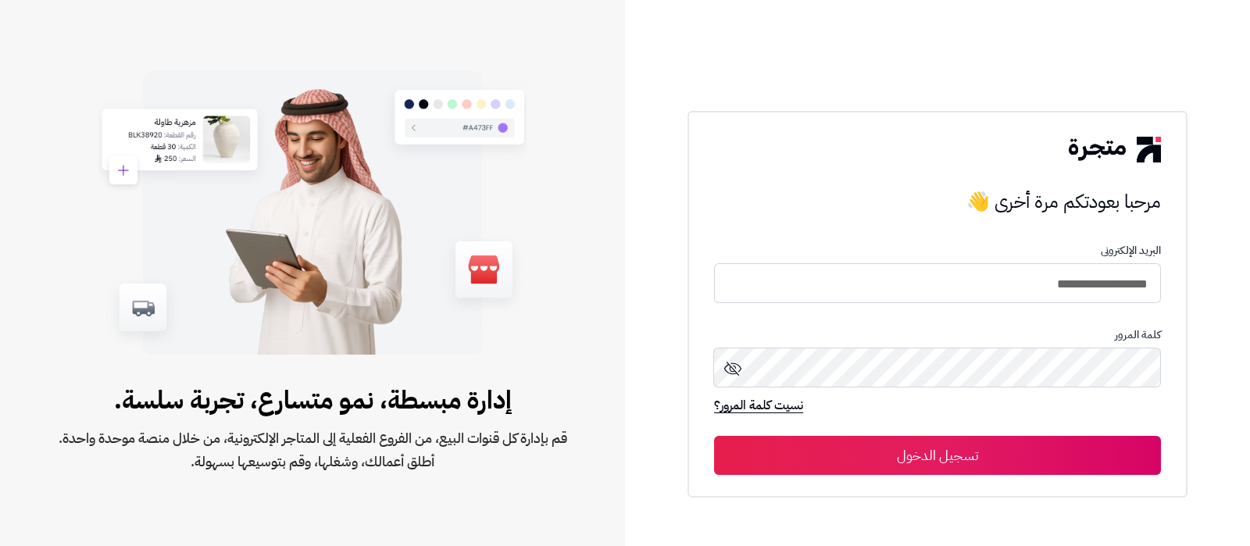
click at [945, 455] on button "تسجيل الدخول" at bounding box center [937, 455] width 447 height 39
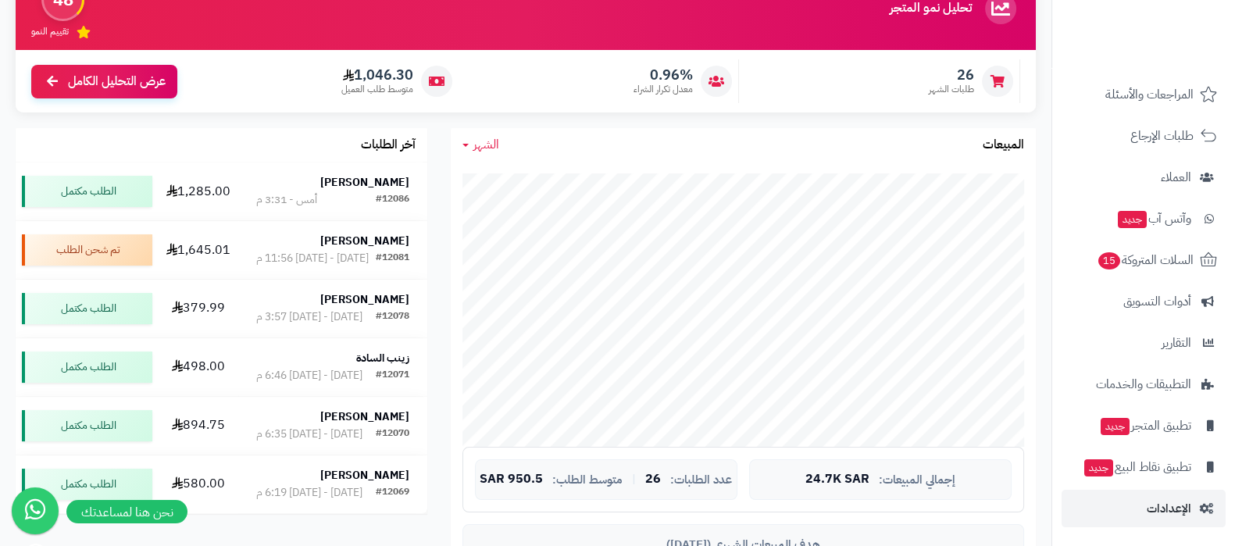
scroll to position [293, 0]
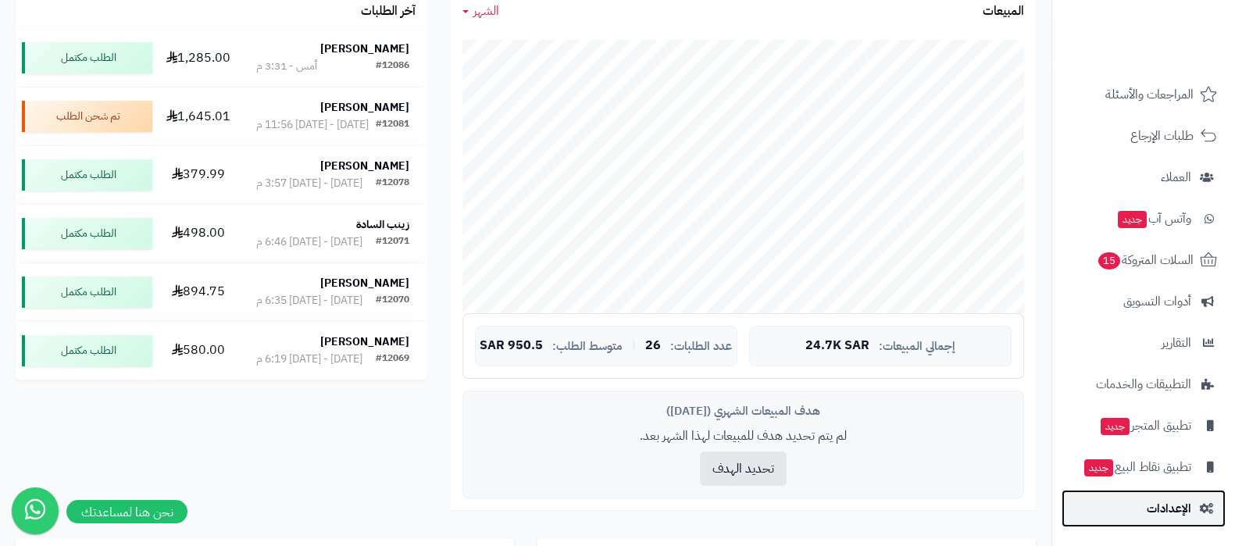
click at [1159, 517] on span "الإعدادات" at bounding box center [1168, 508] width 45 height 22
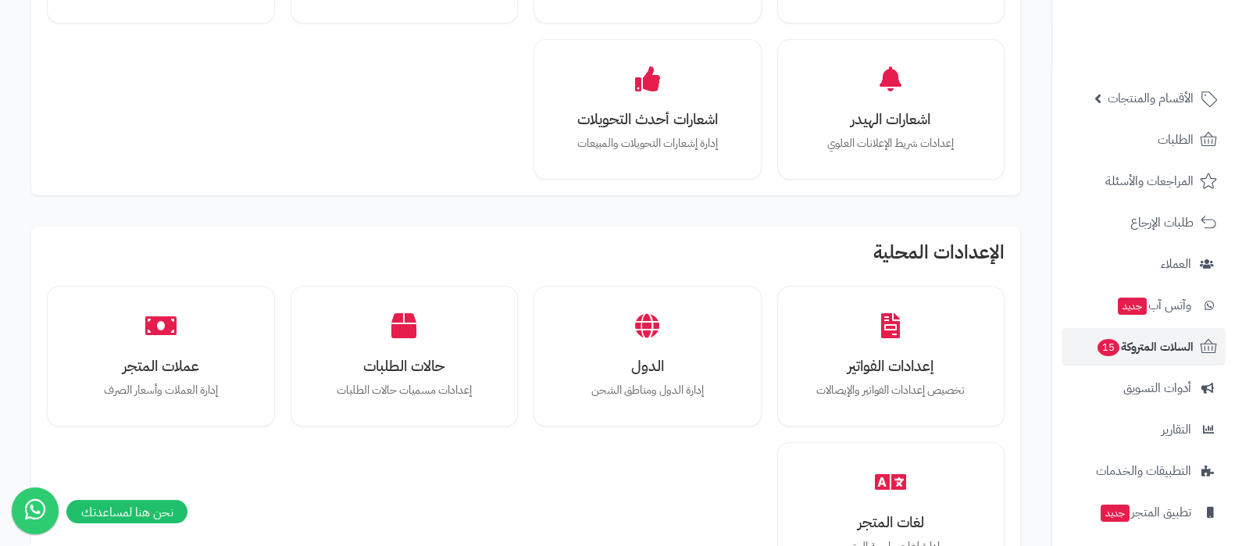
scroll to position [168, 0]
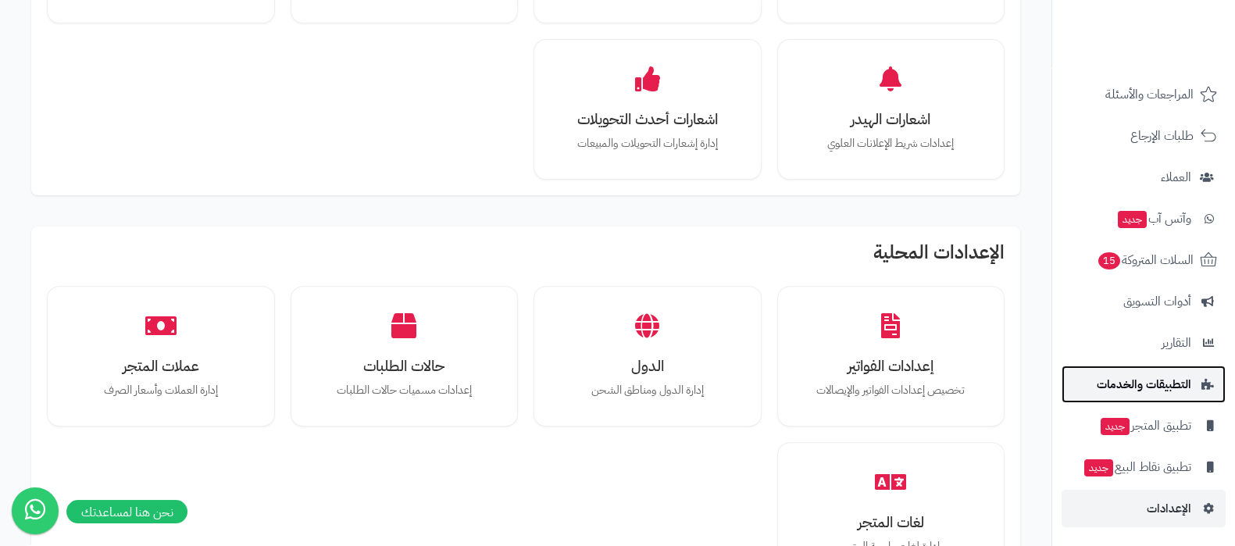
click at [1163, 388] on span "التطبيقات والخدمات" at bounding box center [1143, 384] width 94 height 22
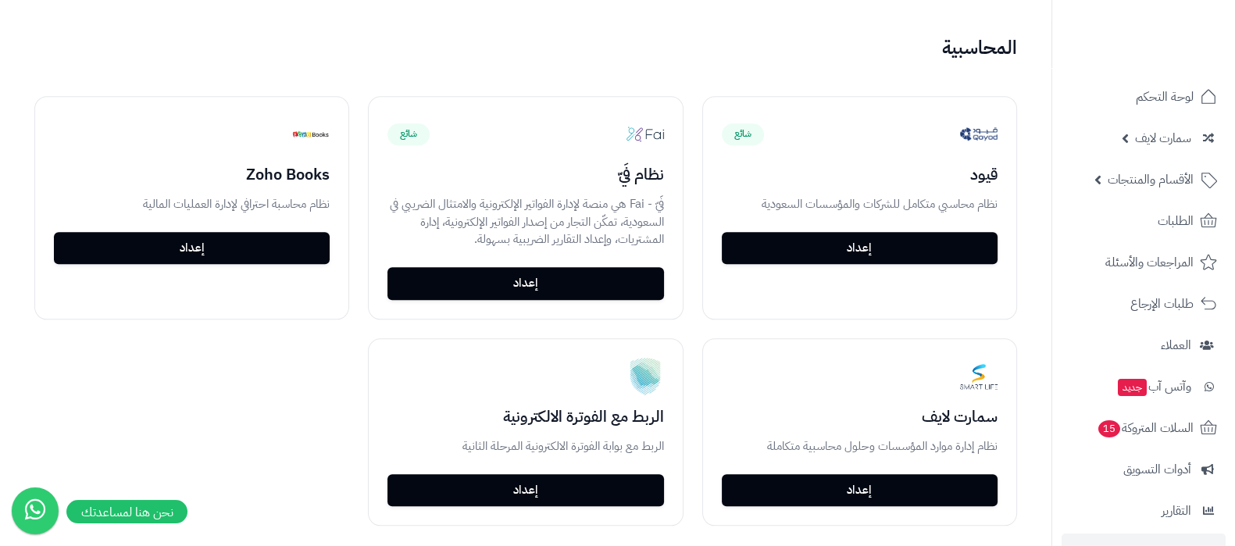
scroll to position [2343, 0]
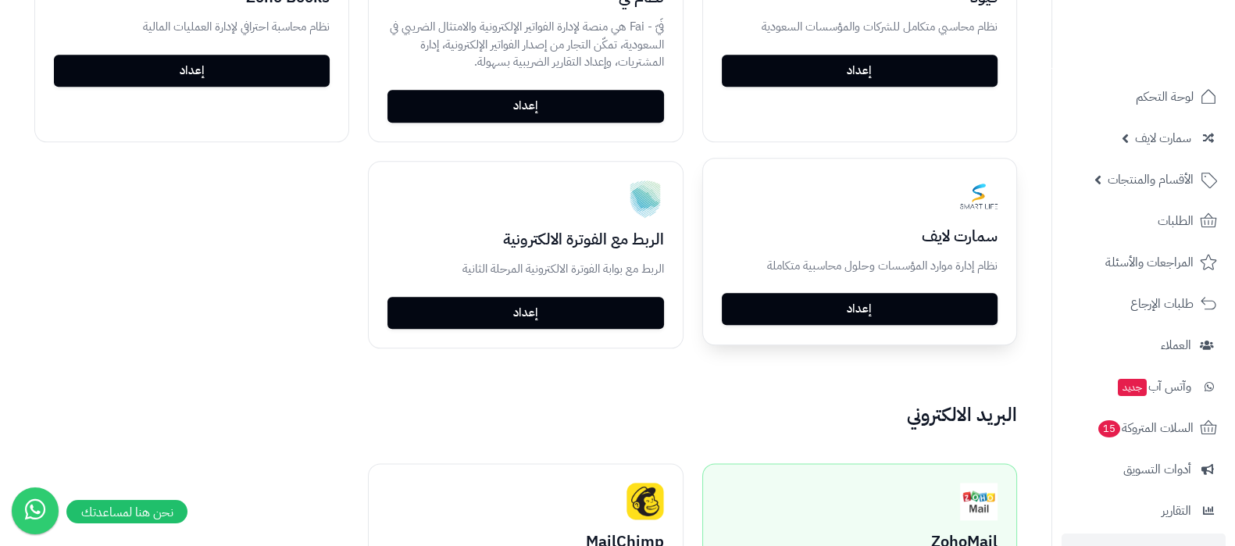
click at [852, 298] on link "إعداد" at bounding box center [860, 309] width 276 height 33
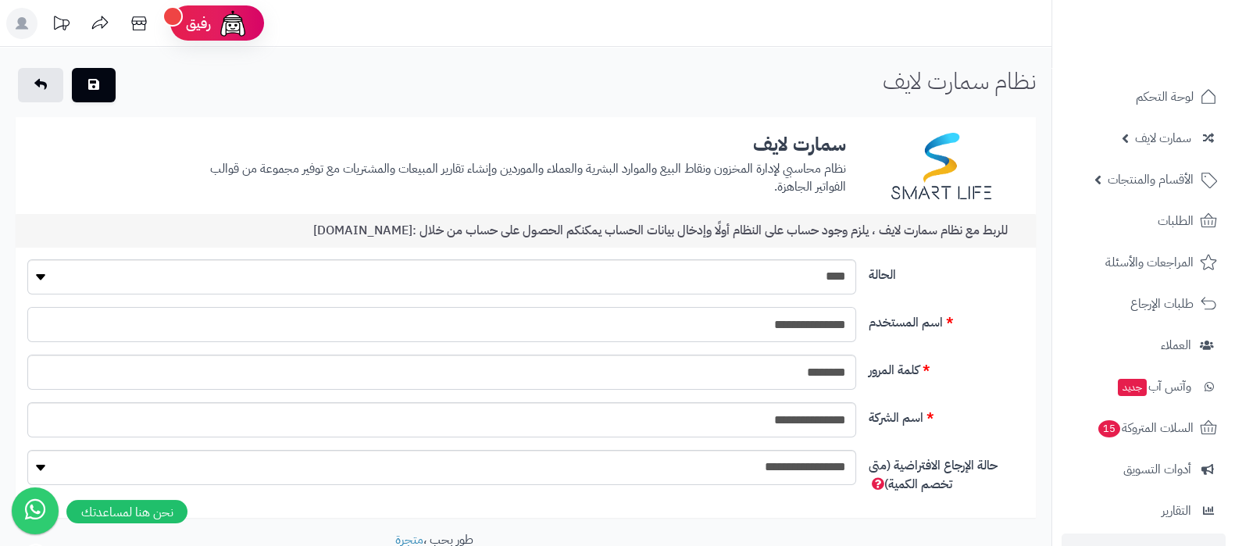
click at [797, 330] on input "**********" at bounding box center [441, 324] width 829 height 35
click at [811, 380] on input "********" at bounding box center [441, 372] width 829 height 35
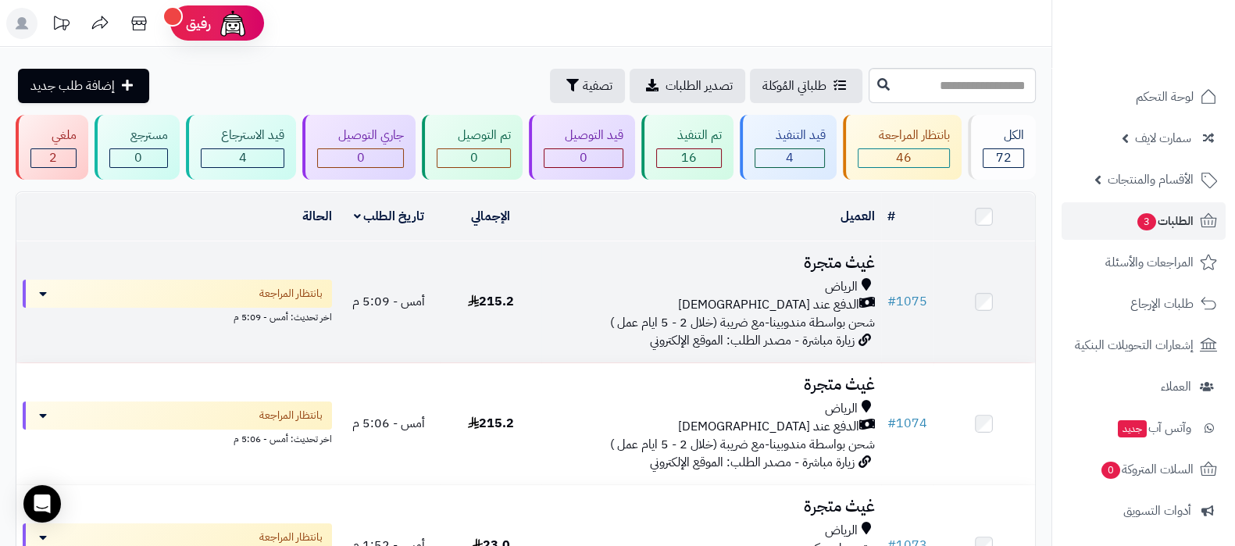
click at [828, 263] on h3 "غيث متجرة" at bounding box center [710, 263] width 326 height 18
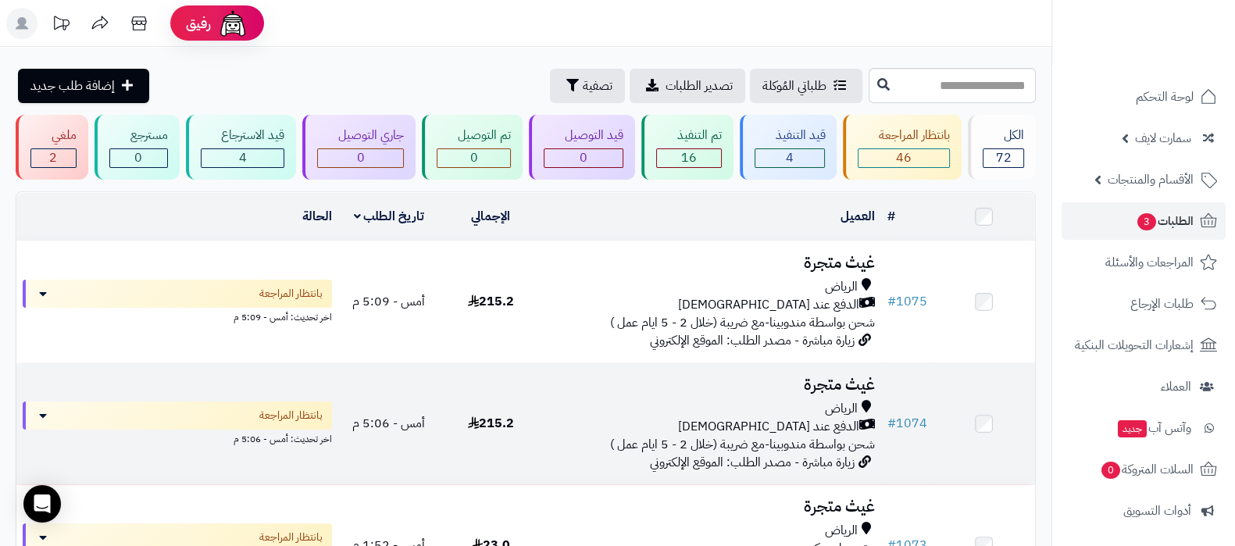
click at [811, 391] on h3 "غيث متجرة" at bounding box center [710, 385] width 326 height 18
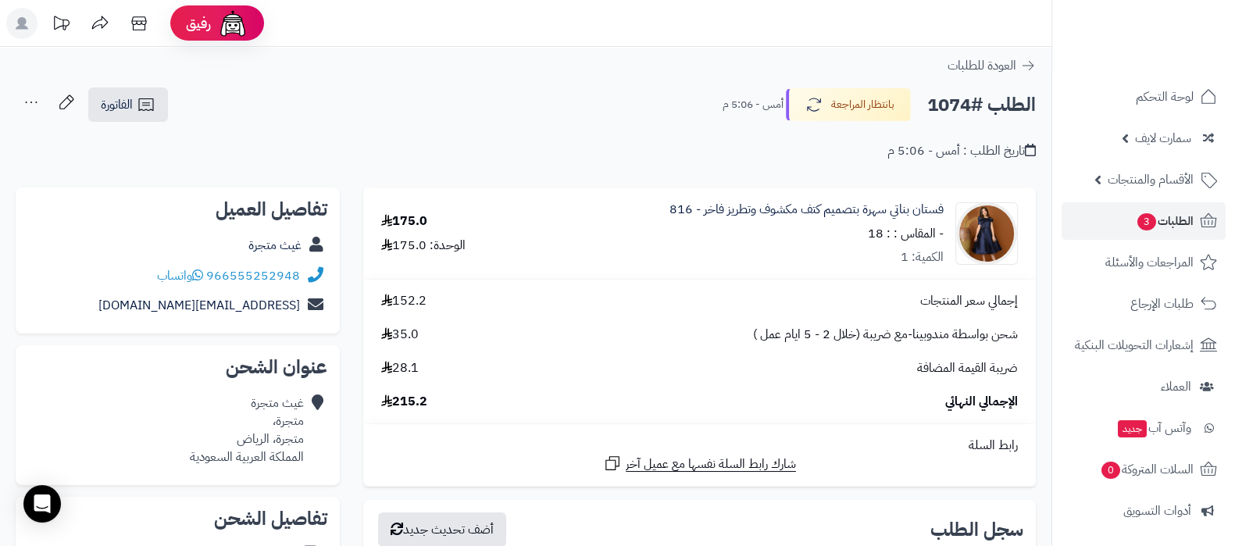
drag, startPoint x: 0, startPoint y: 0, endPoint x: 549, endPoint y: 333, distance: 642.0
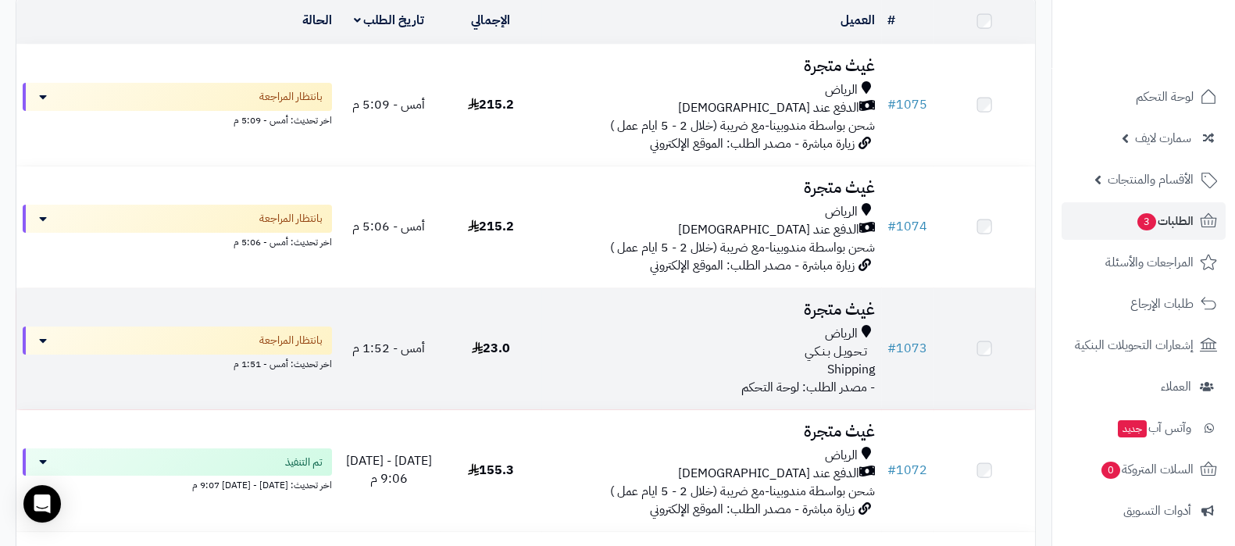
scroll to position [194, 0]
click at [778, 306] on h3 "غيث متجرة" at bounding box center [710, 312] width 326 height 18
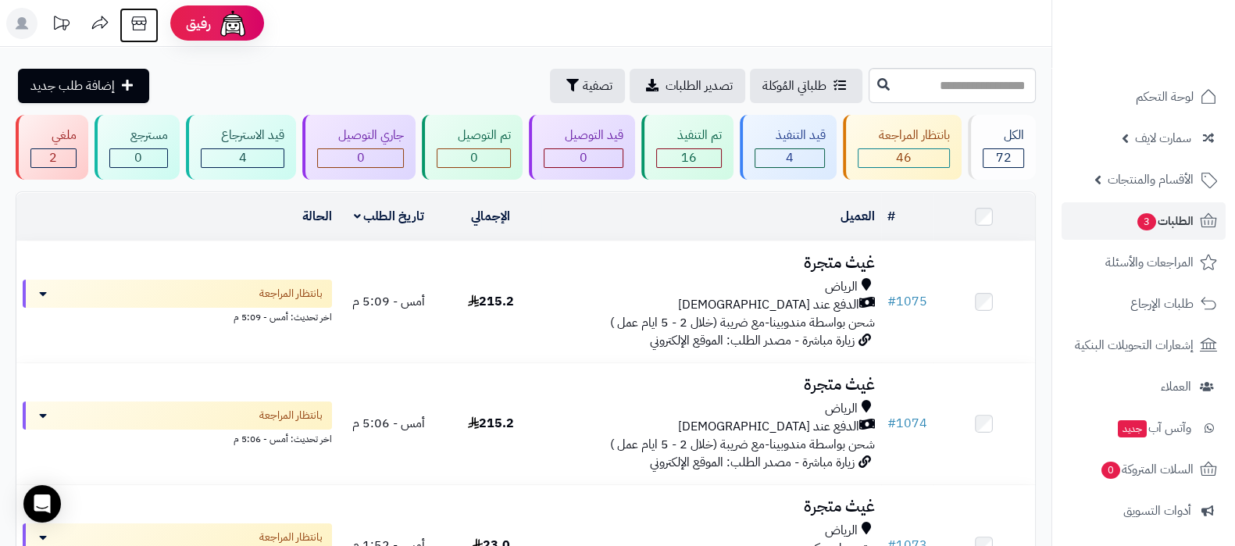
click at [141, 25] on icon at bounding box center [138, 23] width 31 height 31
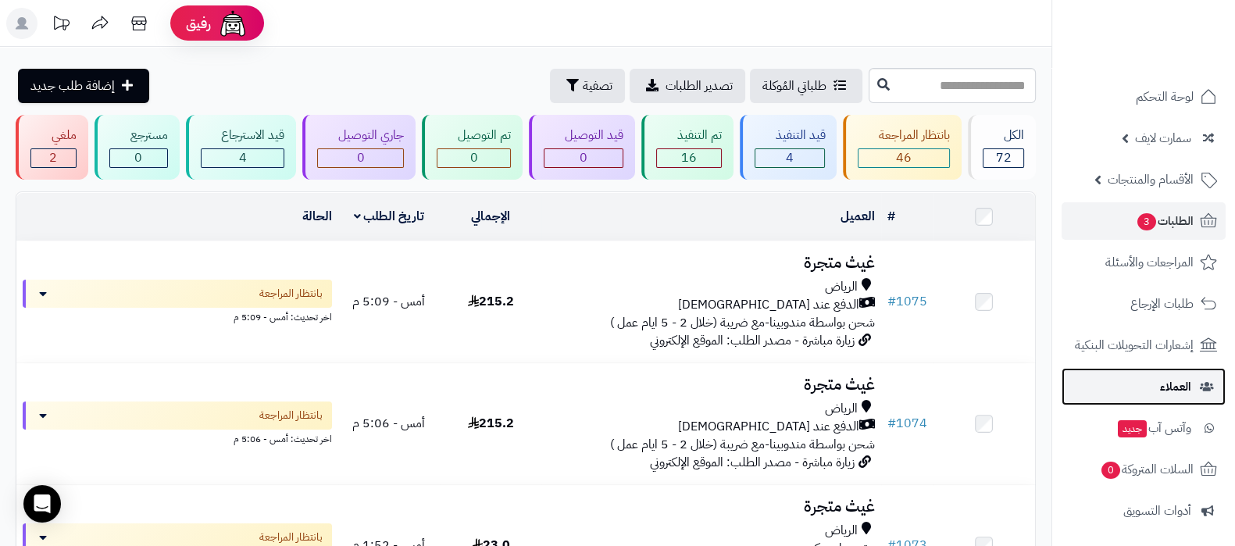
click at [1148, 392] on link "العملاء" at bounding box center [1143, 386] width 164 height 37
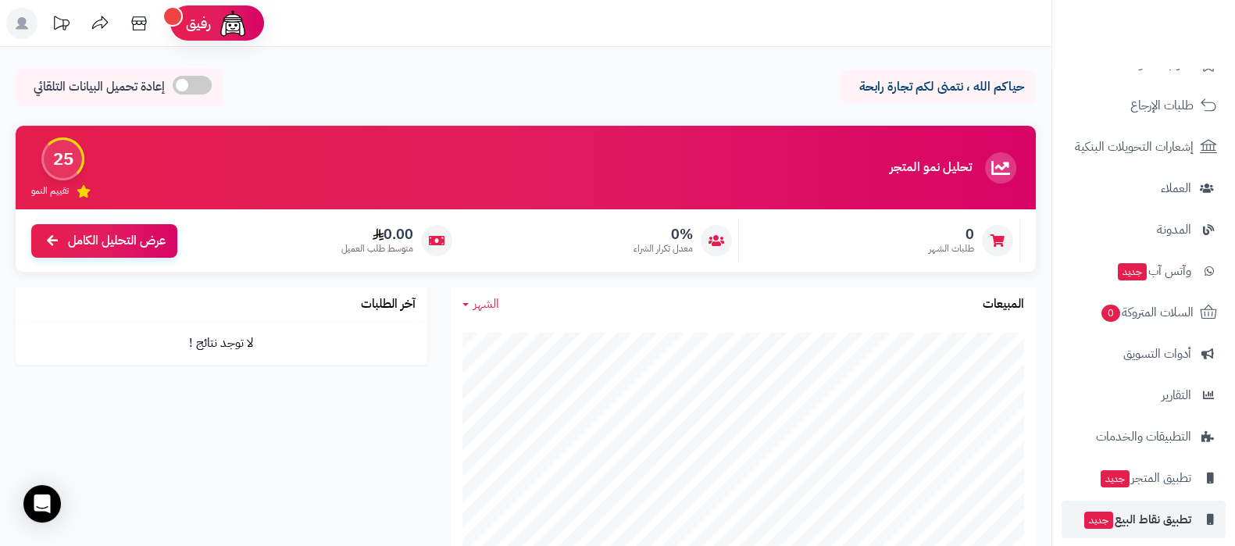
scroll to position [210, 0]
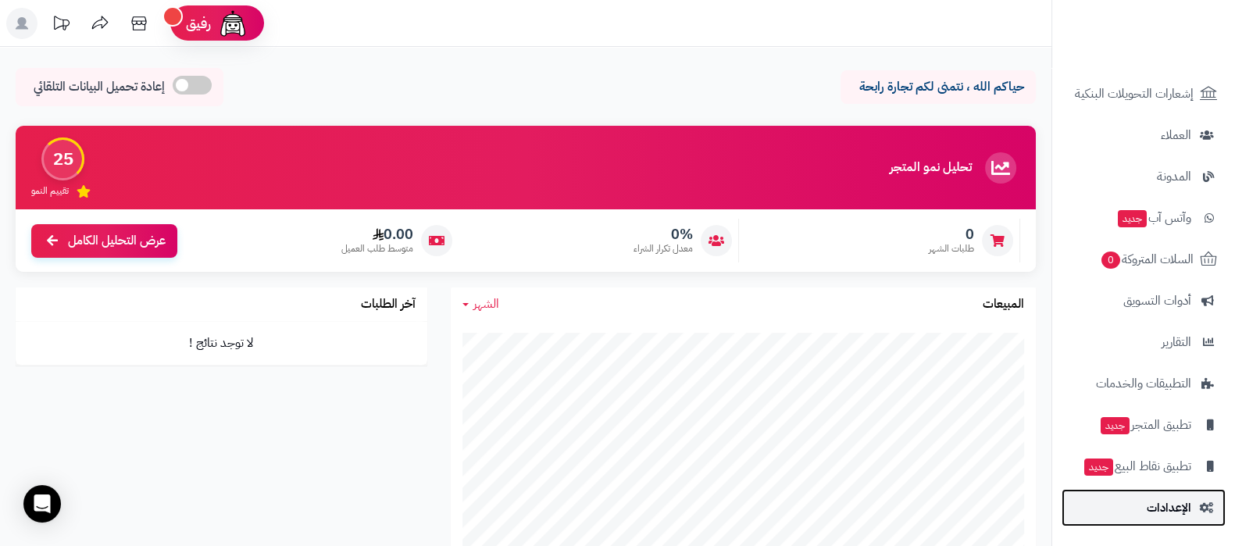
click at [1143, 498] on link "الإعدادات" at bounding box center [1143, 507] width 164 height 37
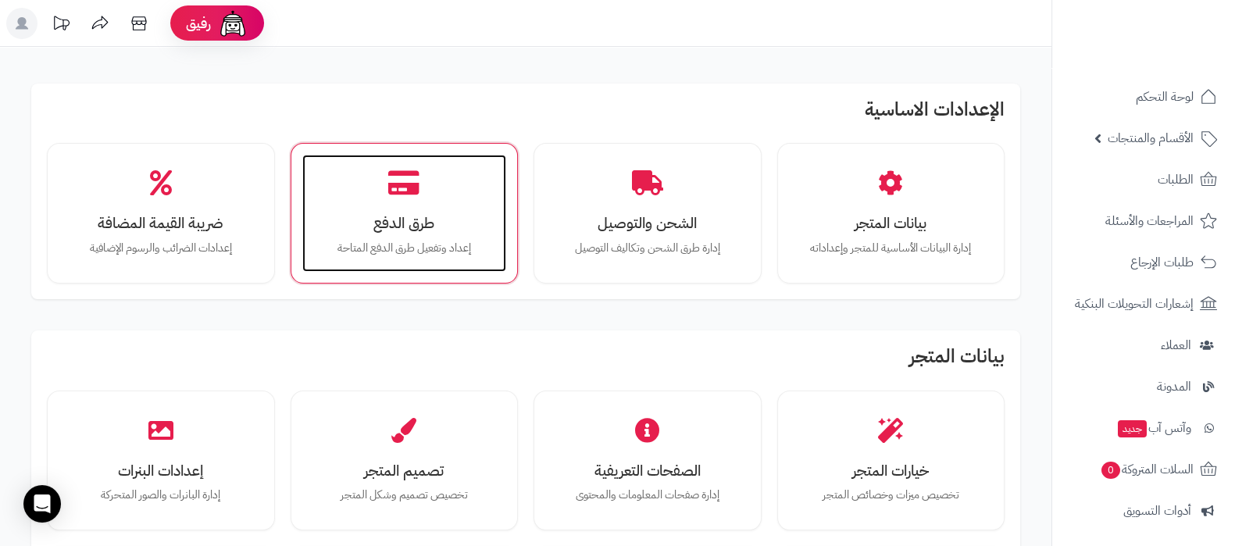
click at [407, 222] on h3 "طرق الدفع" at bounding box center [404, 223] width 173 height 16
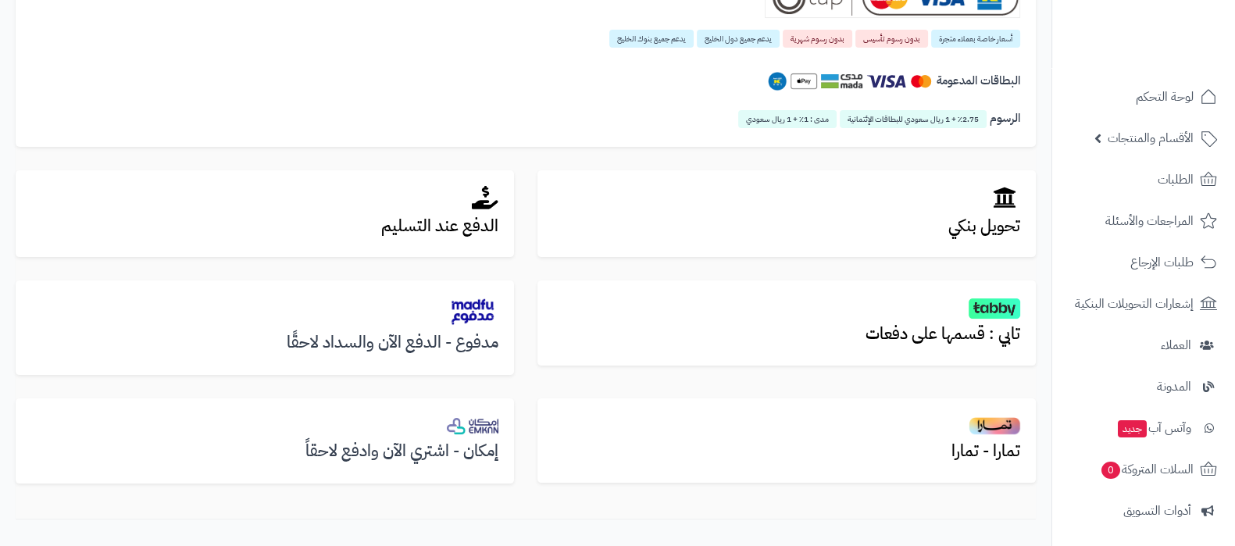
scroll to position [504, 0]
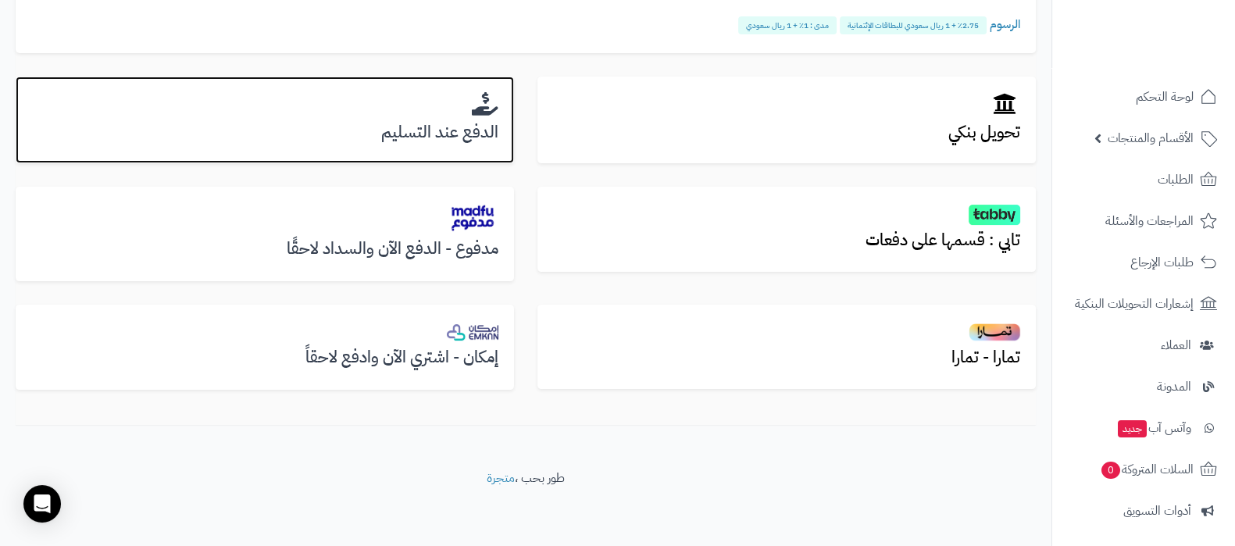
click at [430, 126] on h3 "الدفع عند التسليم" at bounding box center [264, 132] width 467 height 18
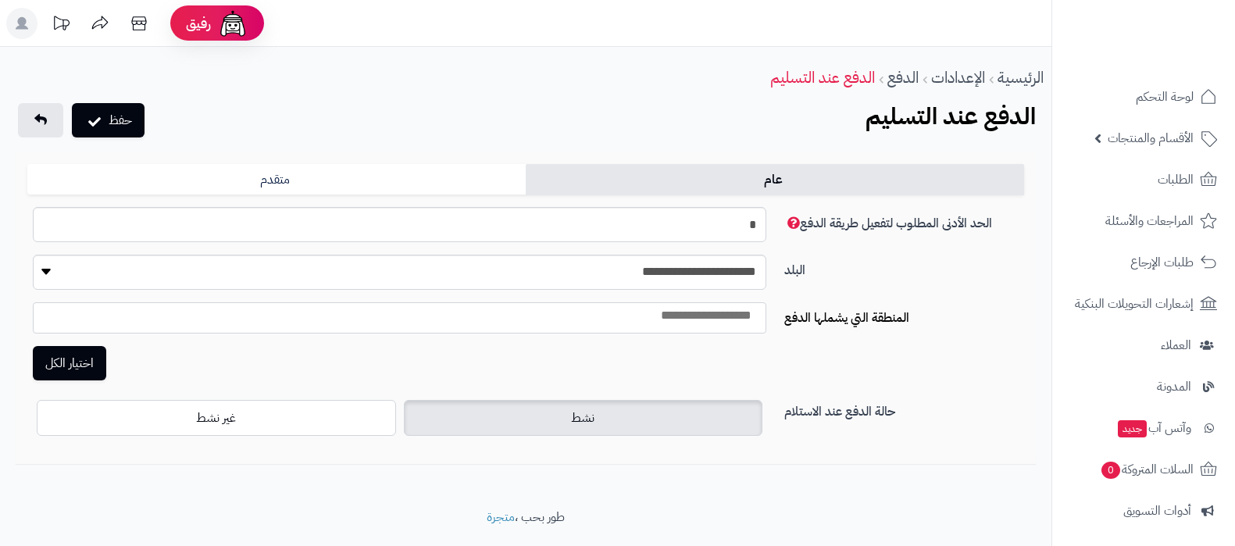
select select
click at [136, 119] on button "حفظ" at bounding box center [108, 119] width 73 height 34
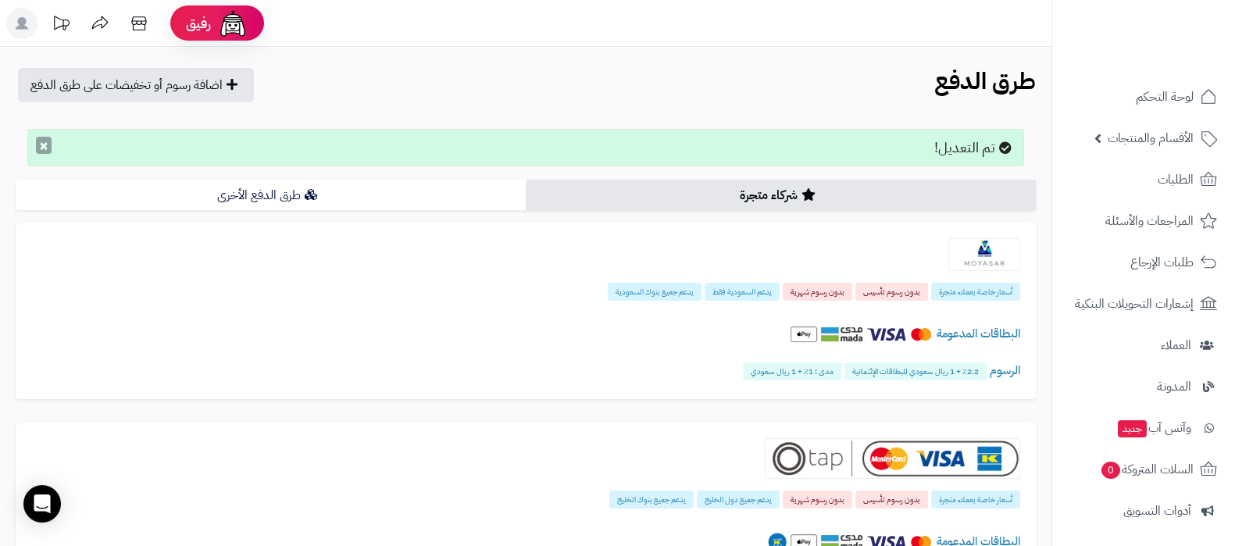
click at [39, 144] on button "×" at bounding box center [44, 145] width 16 height 17
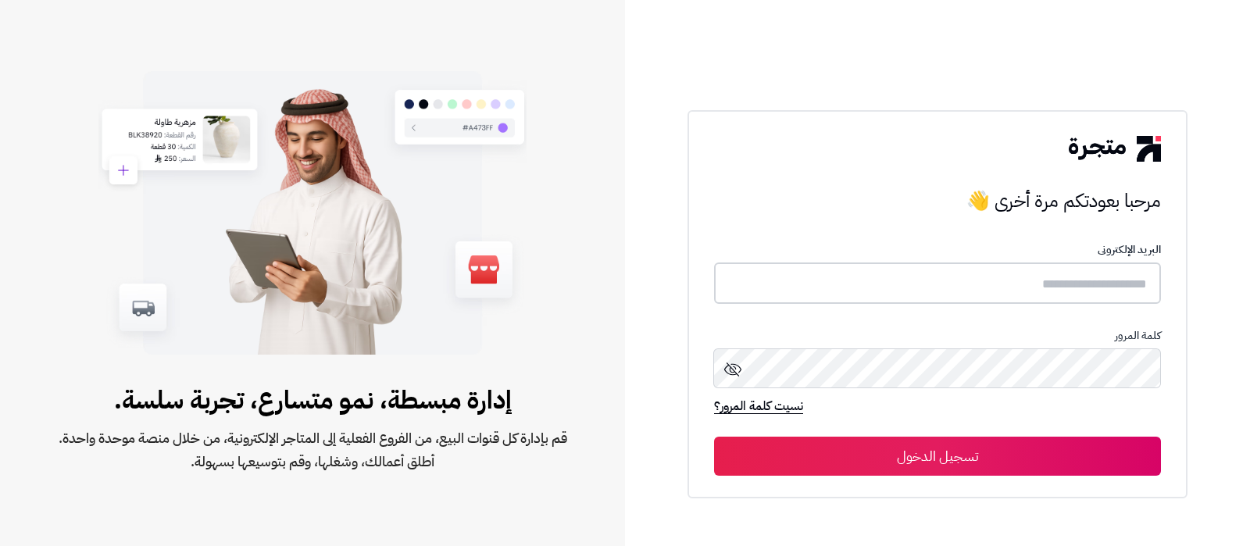
click at [988, 287] on input "text" at bounding box center [937, 282] width 447 height 41
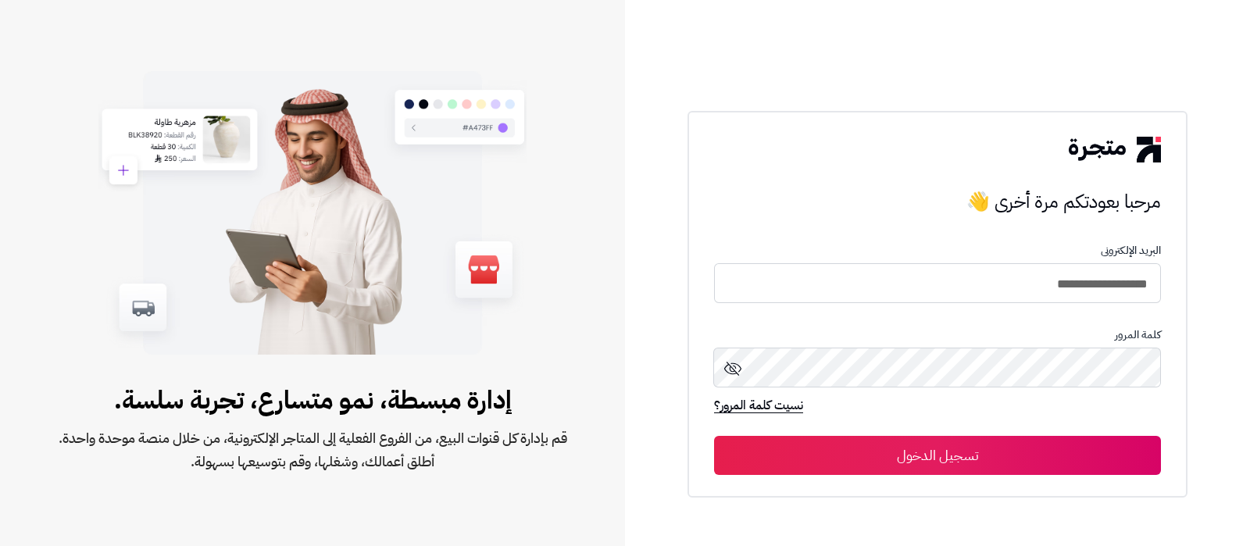
type input "**********"
click at [714, 436] on button "تسجيل الدخول" at bounding box center [937, 455] width 447 height 39
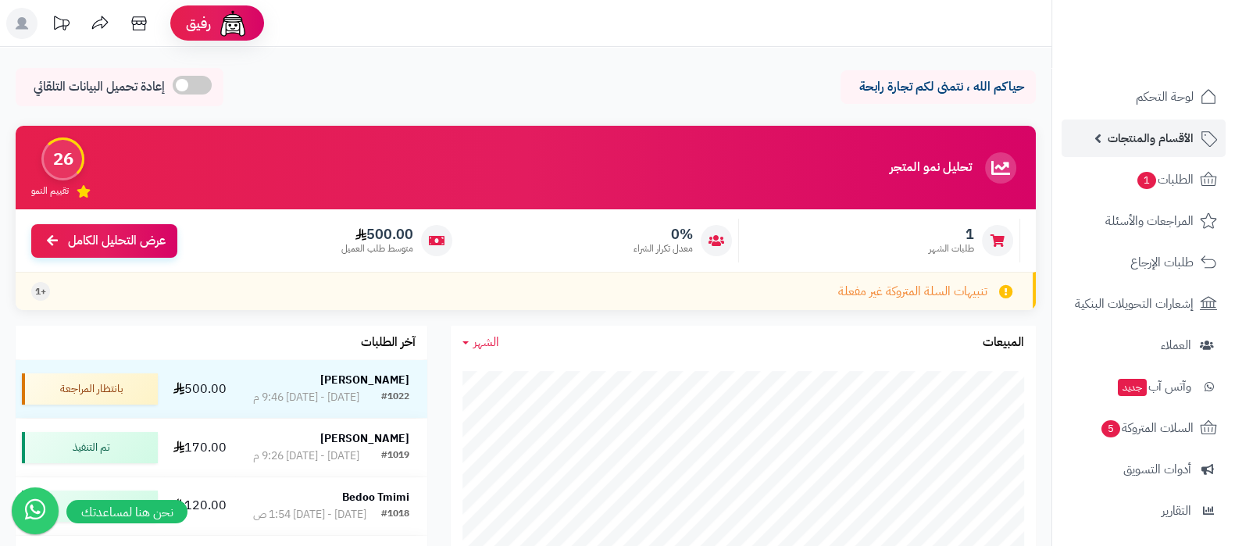
click at [1128, 144] on span "الأقسام والمنتجات" at bounding box center [1150, 138] width 86 height 22
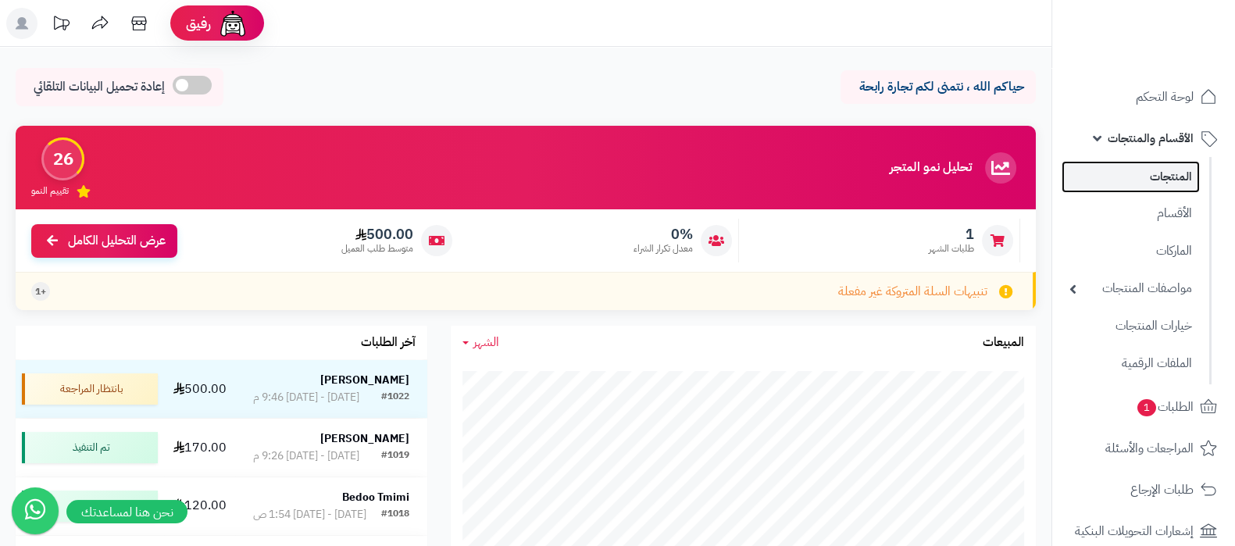
click at [1132, 172] on link "المنتجات" at bounding box center [1130, 177] width 138 height 32
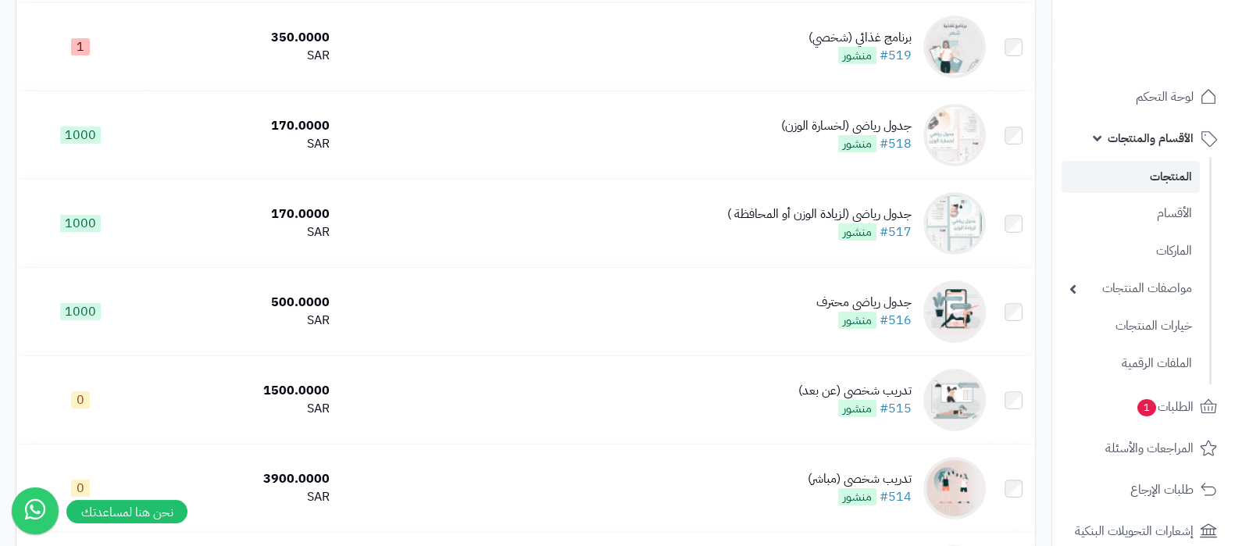
scroll to position [294, 0]
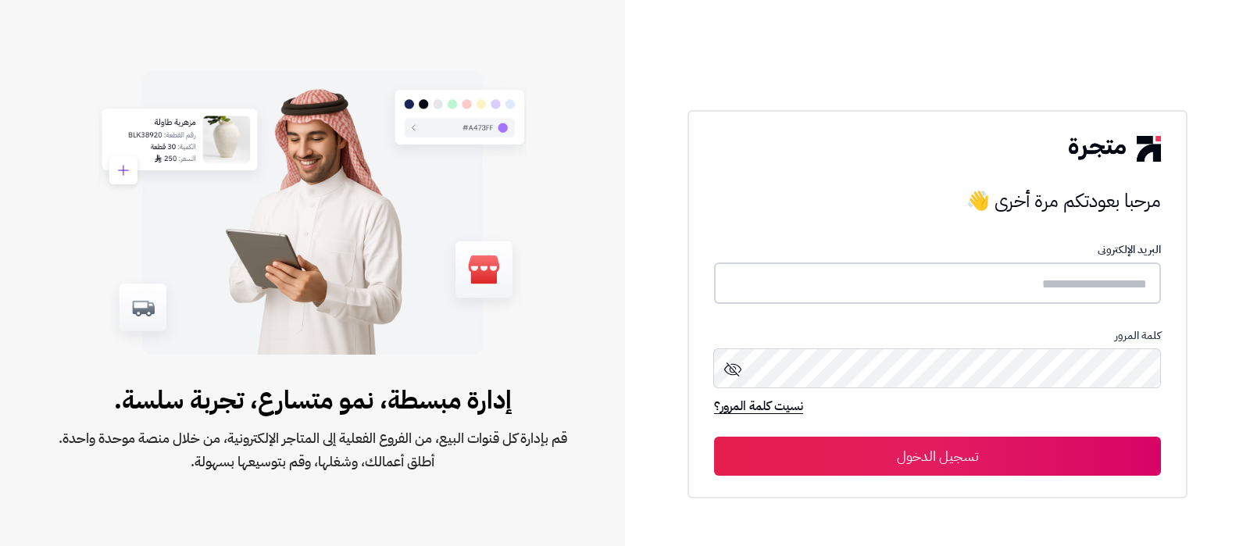
click at [1006, 284] on input "text" at bounding box center [937, 282] width 447 height 41
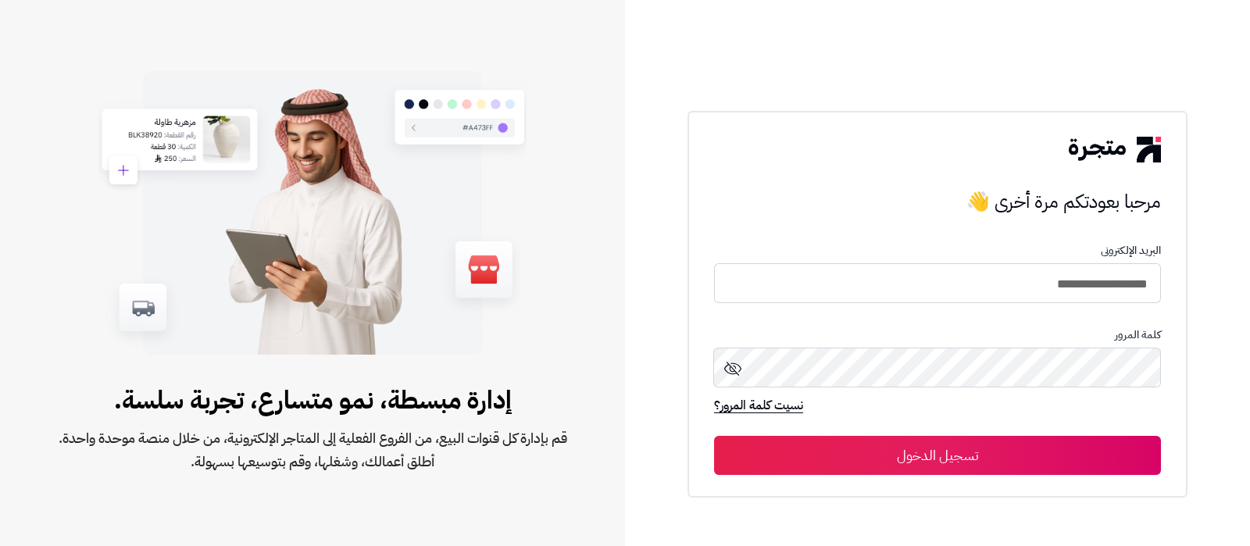
type input "**********"
click at [714, 436] on button "تسجيل الدخول" at bounding box center [937, 455] width 447 height 39
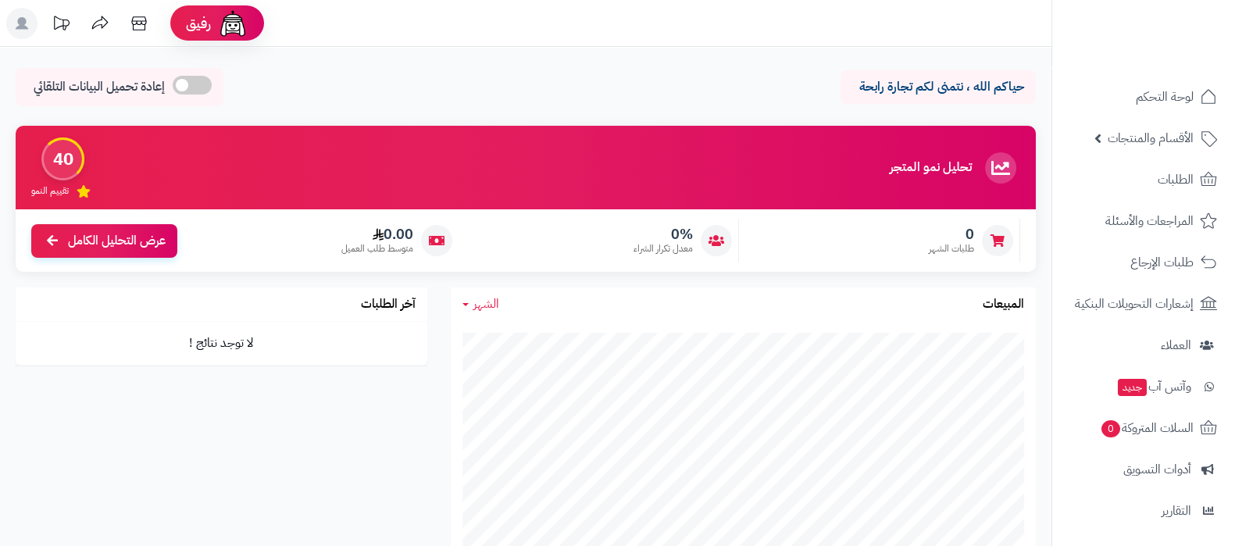
scroll to position [168, 0]
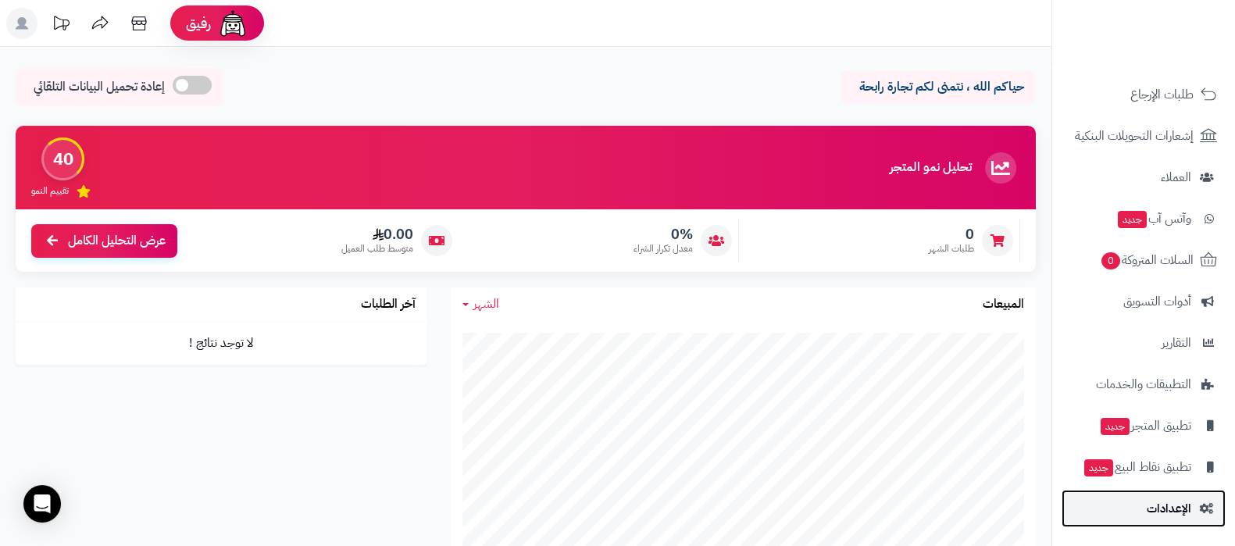
click at [1164, 508] on span "الإعدادات" at bounding box center [1168, 508] width 45 height 22
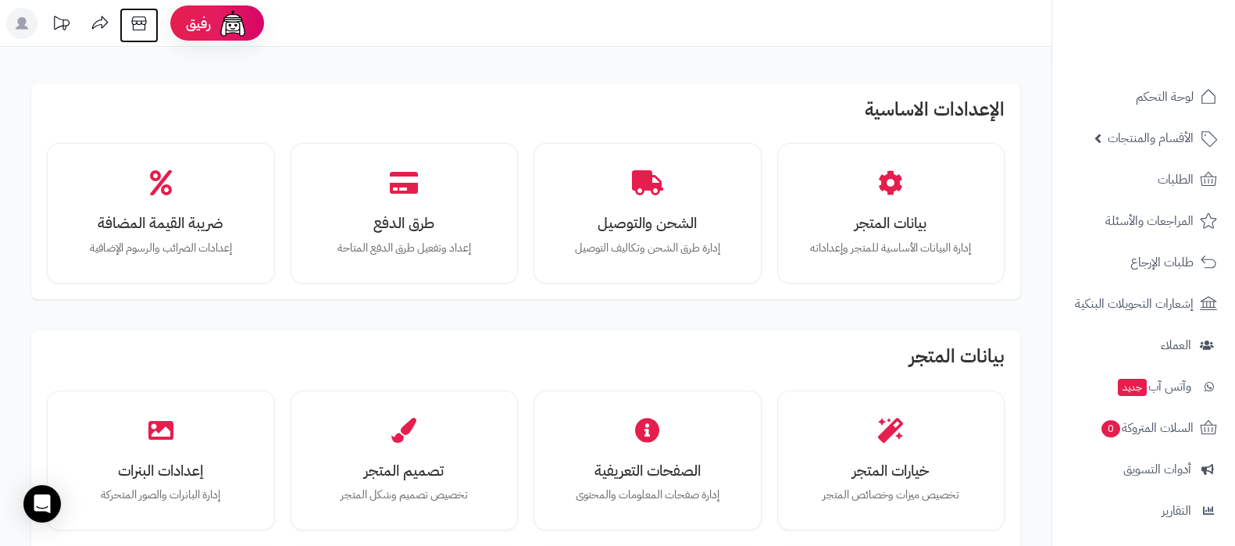
click at [137, 28] on icon at bounding box center [138, 23] width 31 height 31
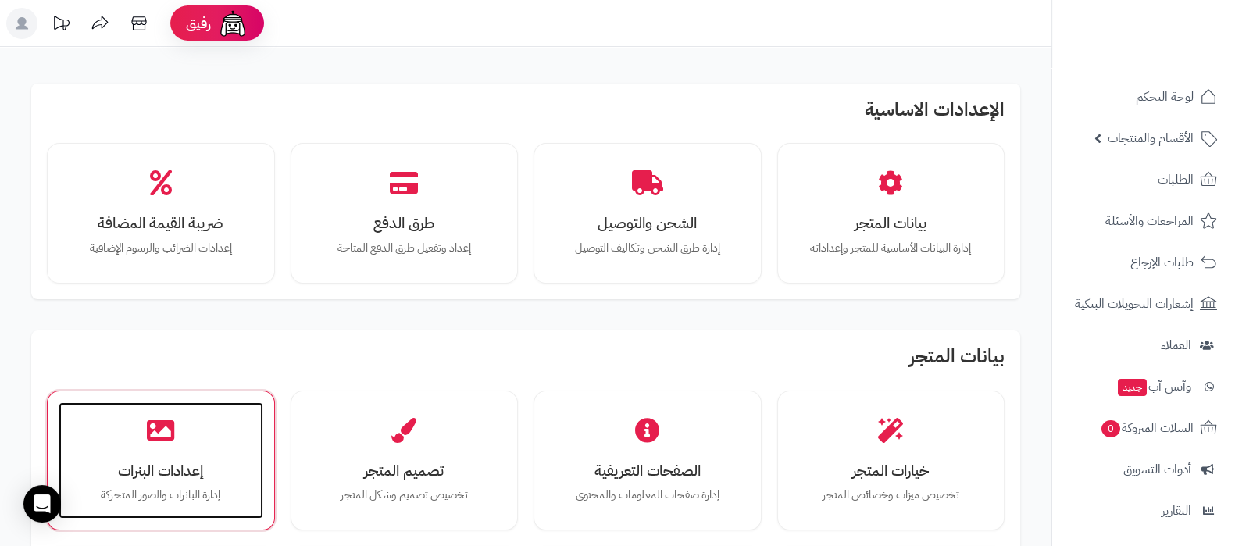
click at [152, 449] on div "إعدادات البنرات إدارة البانرات والصور المتحركة" at bounding box center [161, 460] width 205 height 117
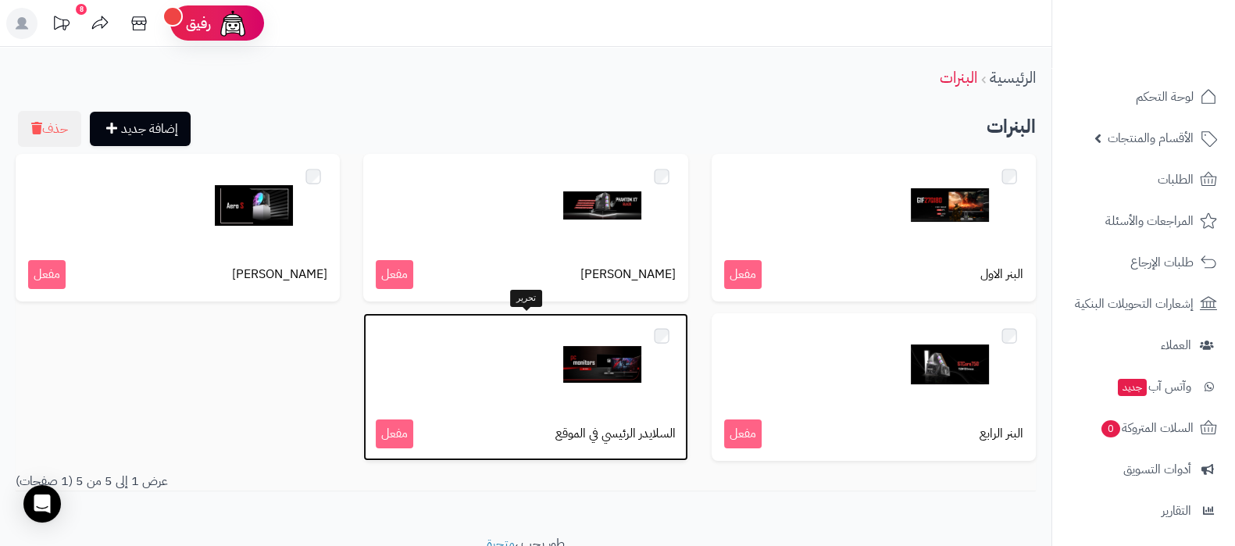
click at [601, 372] on img at bounding box center [602, 365] width 78 height 78
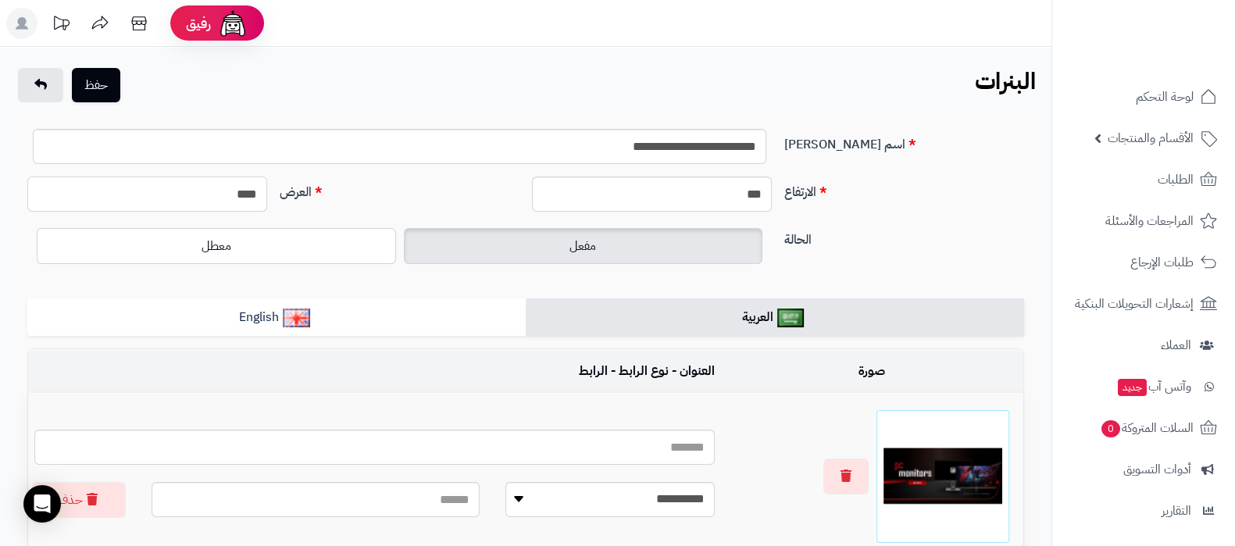
click at [242, 193] on input "****" at bounding box center [147, 193] width 240 height 35
type input "****"
click at [746, 195] on input "***" at bounding box center [652, 193] width 240 height 35
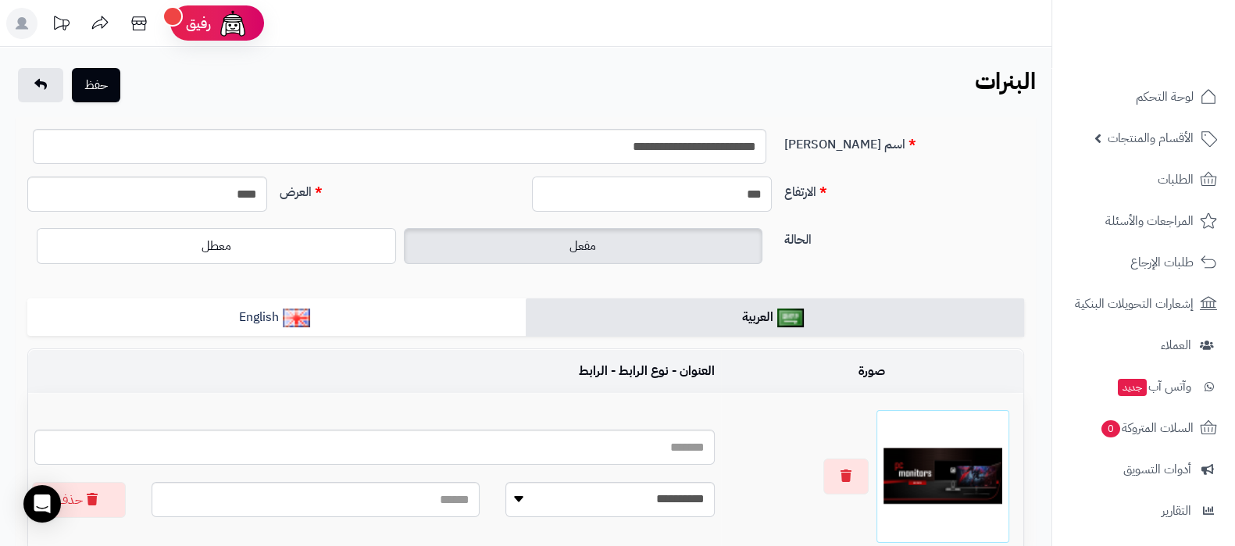
click at [746, 195] on input "***" at bounding box center [652, 193] width 240 height 35
type input "***"
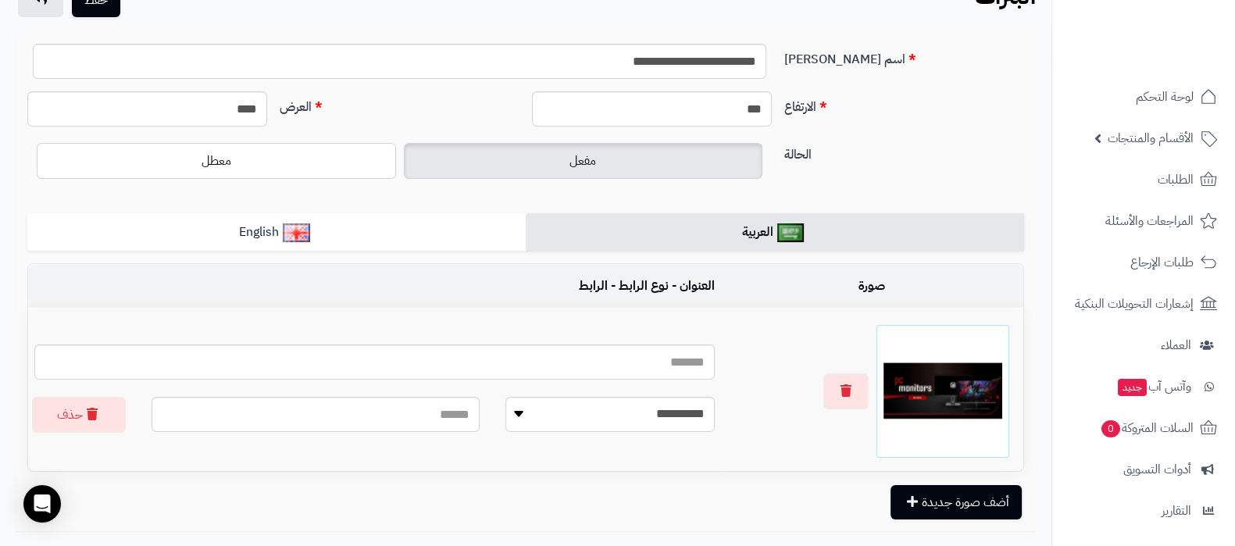
scroll to position [191, 0]
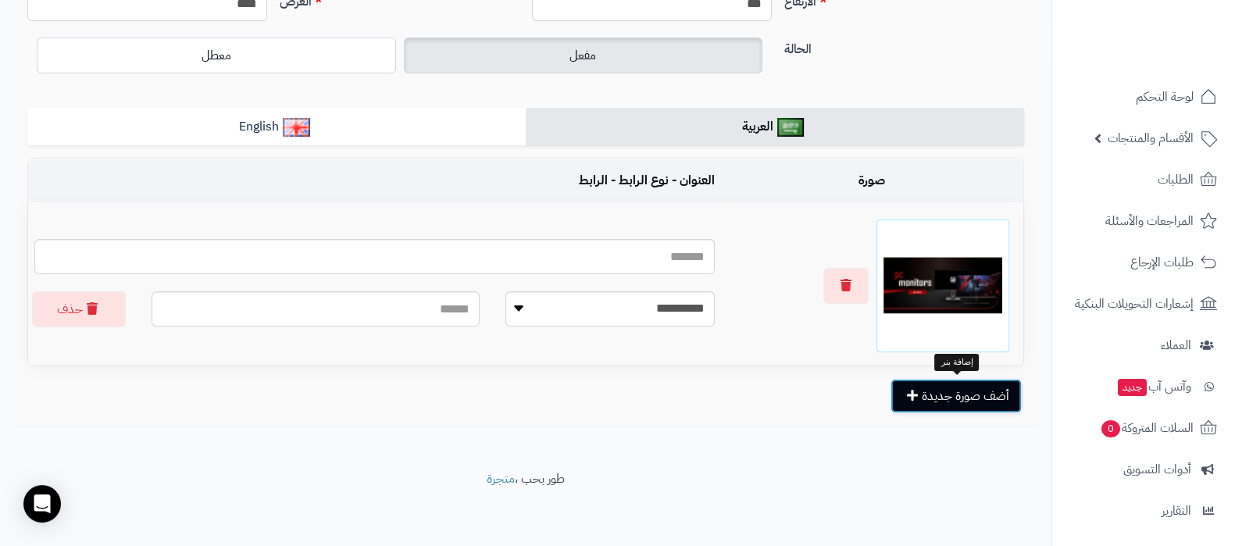
click at [960, 398] on button "أضف صورة جديدة" at bounding box center [955, 396] width 131 height 34
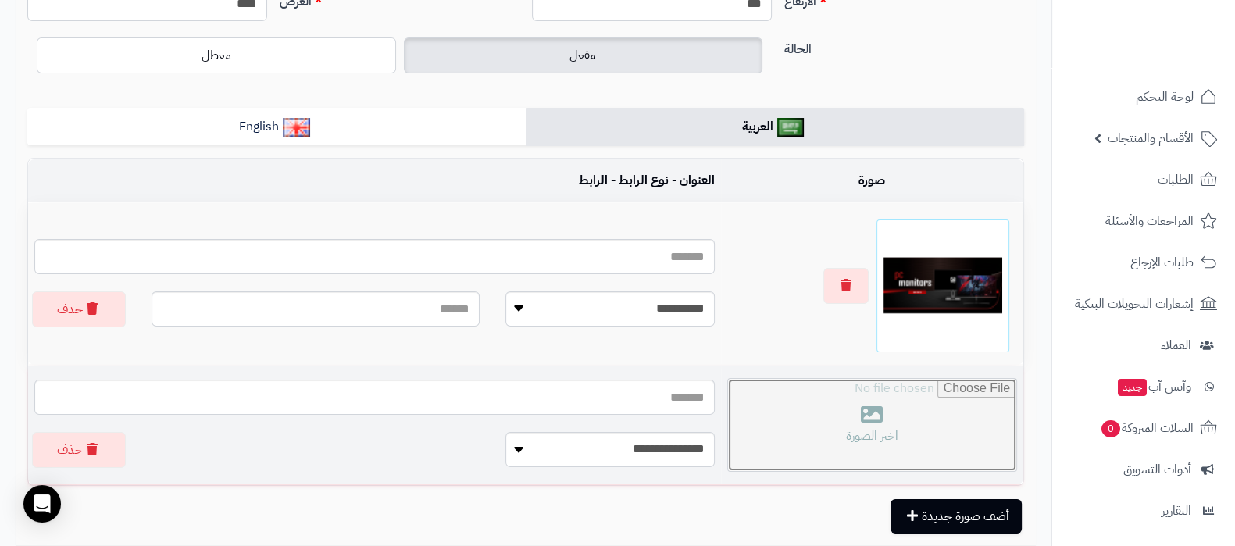
click at [859, 418] on input "file" at bounding box center [872, 425] width 288 height 92
type input "**********"
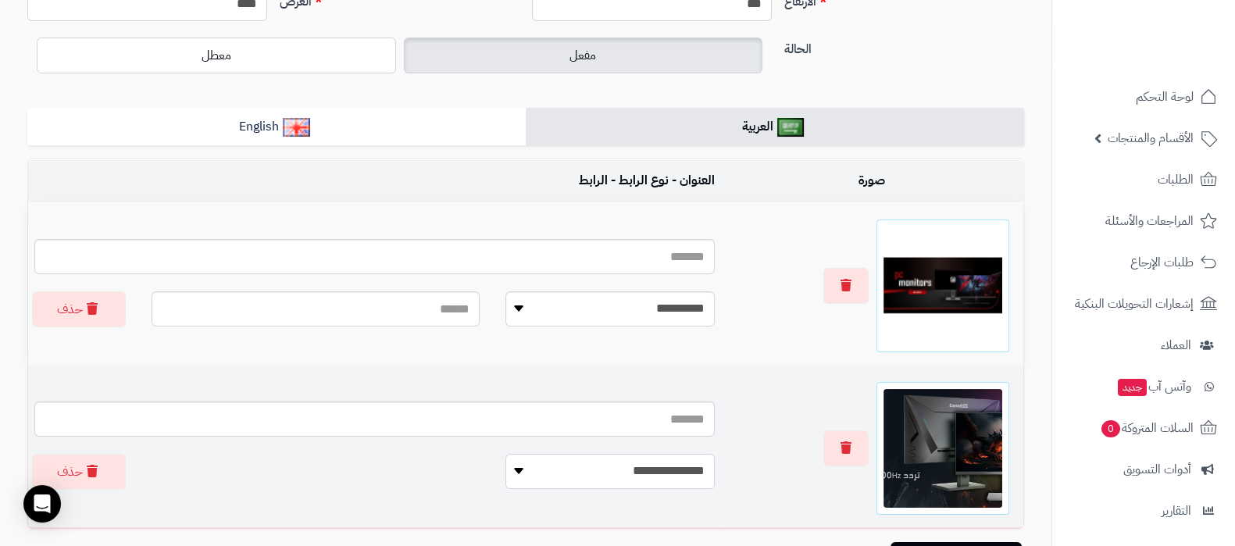
click at [629, 471] on select "**********" at bounding box center [609, 471] width 209 height 35
select select
click at [505, 454] on select "**********" at bounding box center [609, 471] width 209 height 35
click at [409, 468] on input "text" at bounding box center [316, 471] width 328 height 35
paste input "**********"
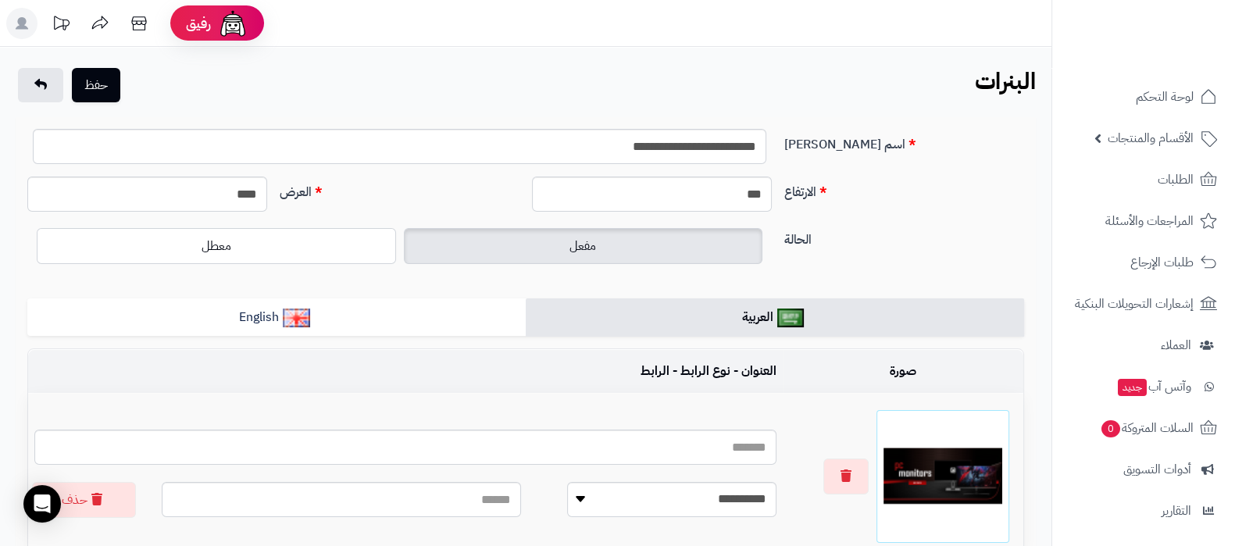
scroll to position [0, 0]
type input "**********"
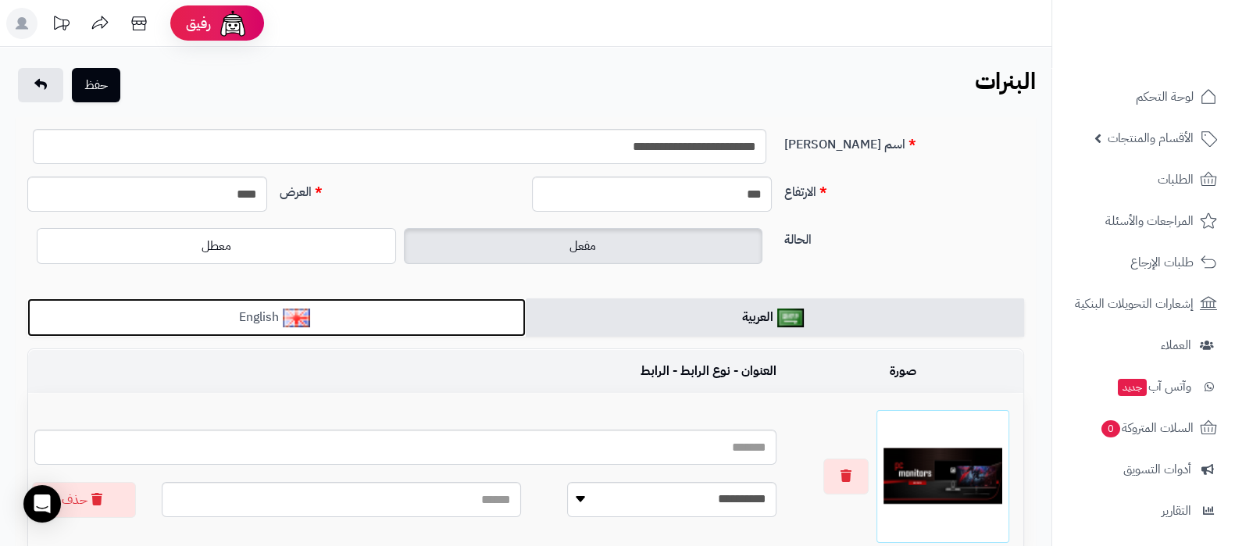
click at [322, 308] on link "English" at bounding box center [276, 317] width 498 height 38
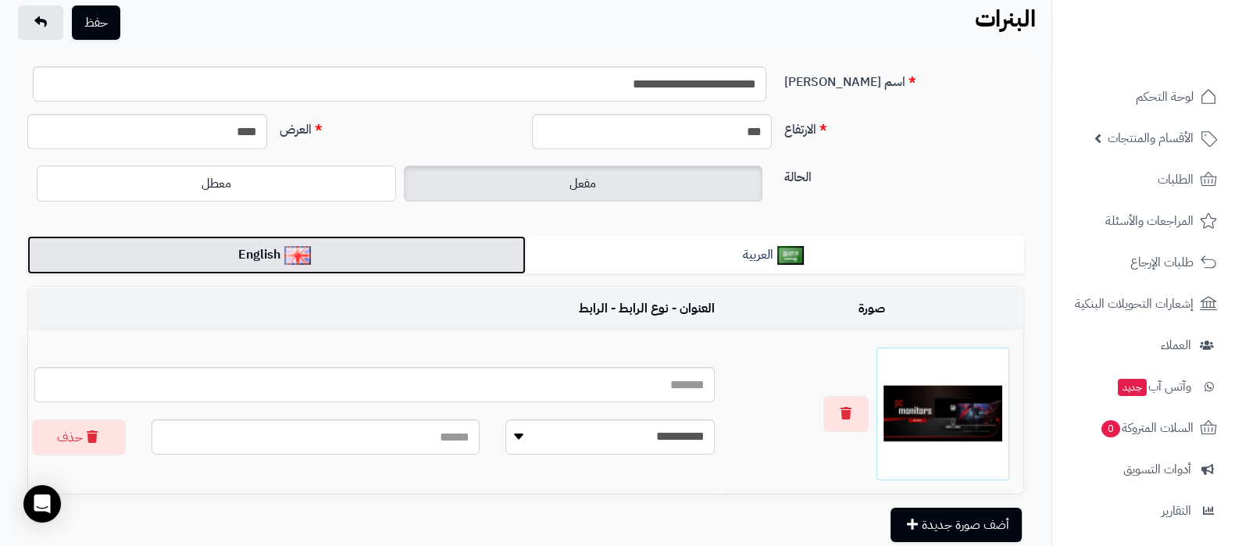
scroll to position [191, 0]
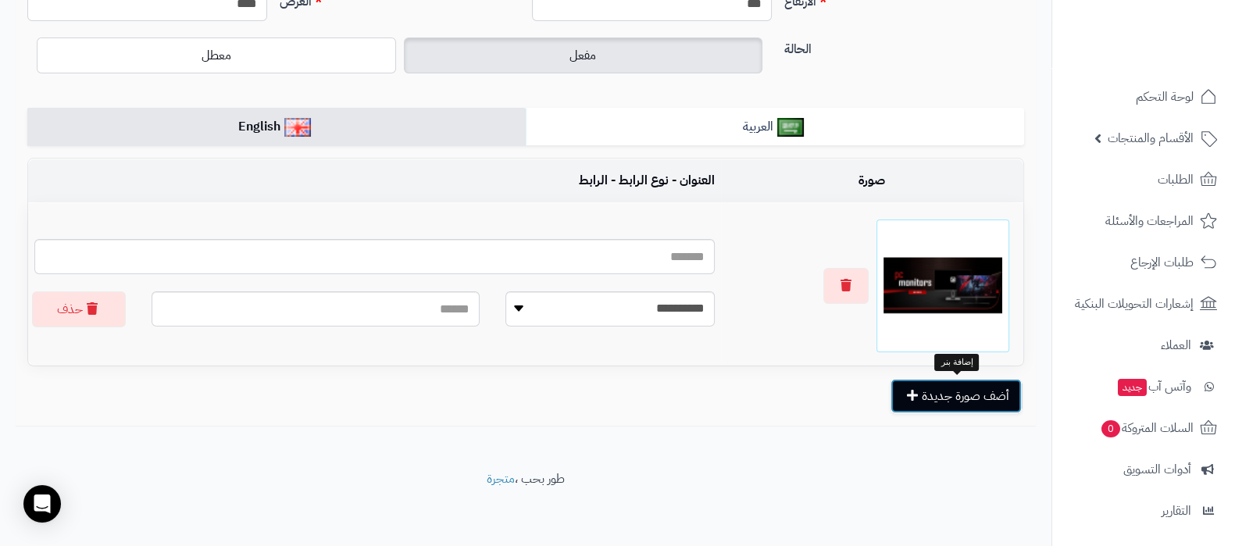
click at [957, 398] on button "أضف صورة جديدة" at bounding box center [955, 396] width 131 height 34
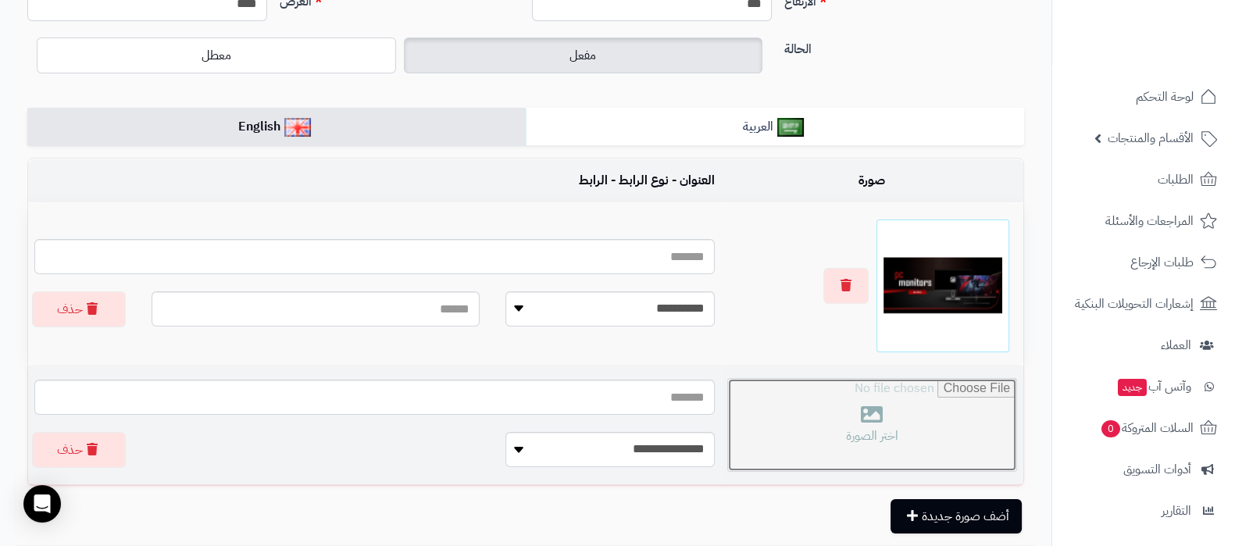
click at [895, 427] on input "file" at bounding box center [872, 425] width 288 height 92
type input "**********"
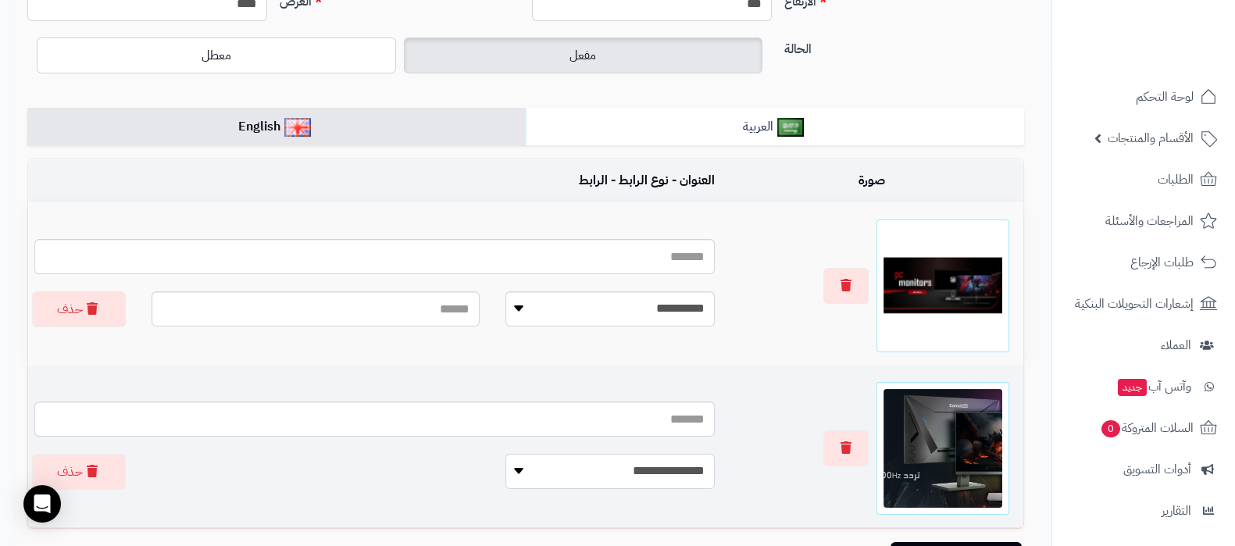
click at [641, 457] on select "**********" at bounding box center [609, 471] width 209 height 35
select select
click at [505, 454] on select "**********" at bounding box center [609, 471] width 209 height 35
click at [405, 465] on input "text" at bounding box center [316, 471] width 328 height 35
paste input "**********"
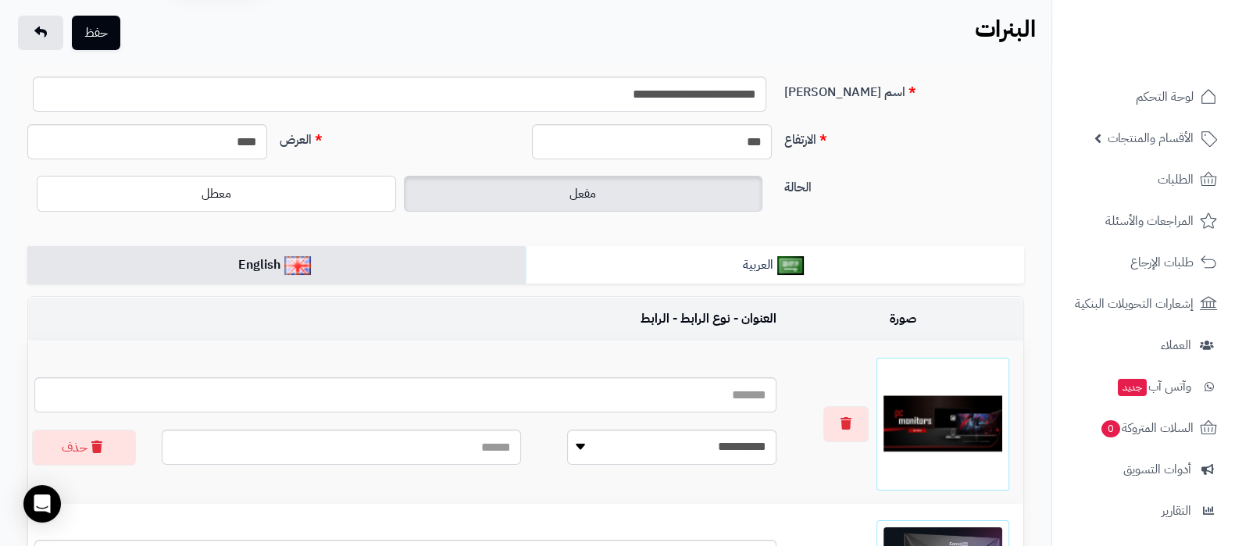
scroll to position [0, 0]
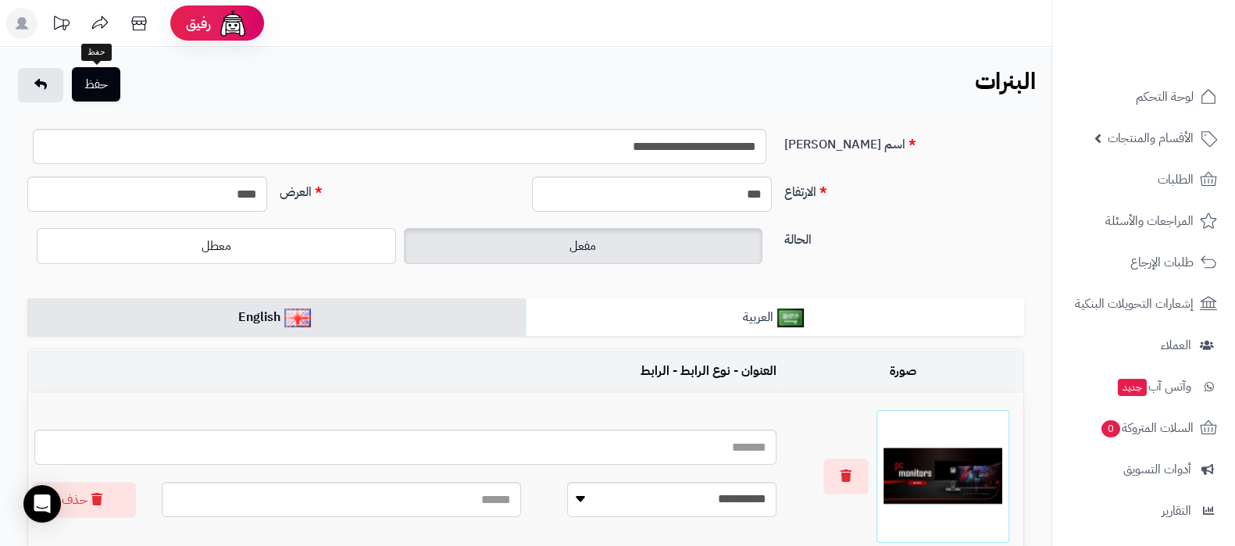
type input "**********"
click at [105, 88] on button "حفظ" at bounding box center [96, 84] width 48 height 34
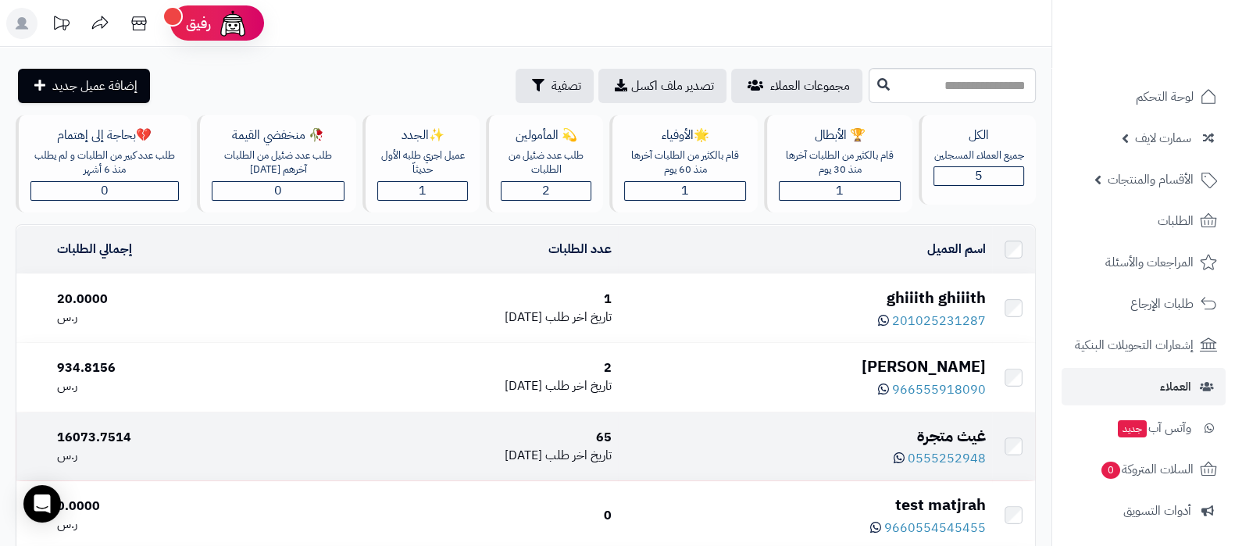
click at [943, 425] on div "غيث متجرة" at bounding box center [805, 436] width 362 height 23
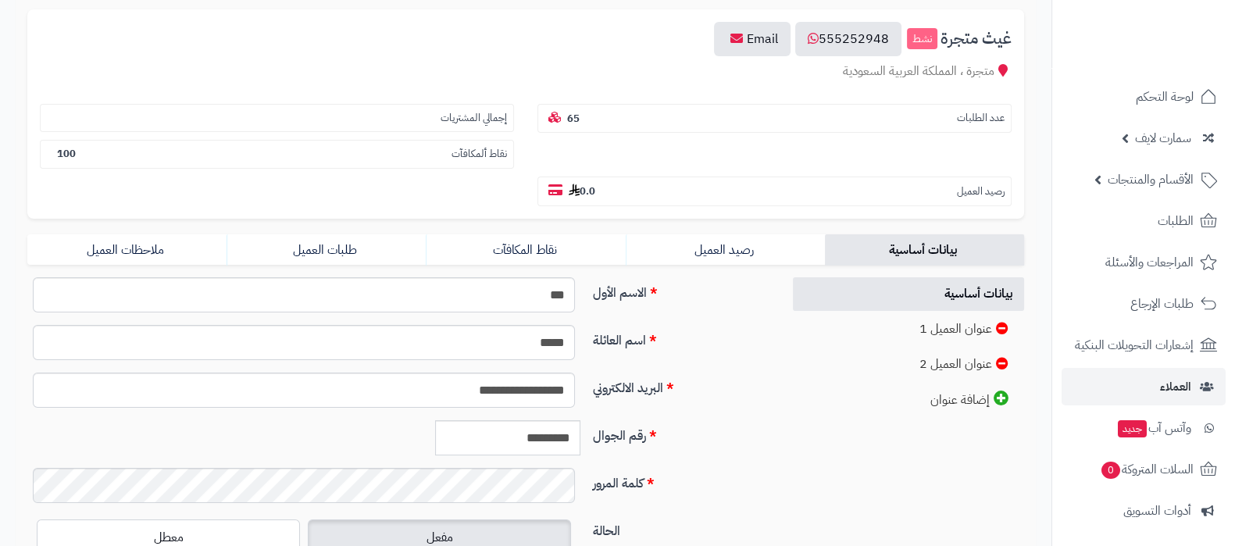
scroll to position [194, 0]
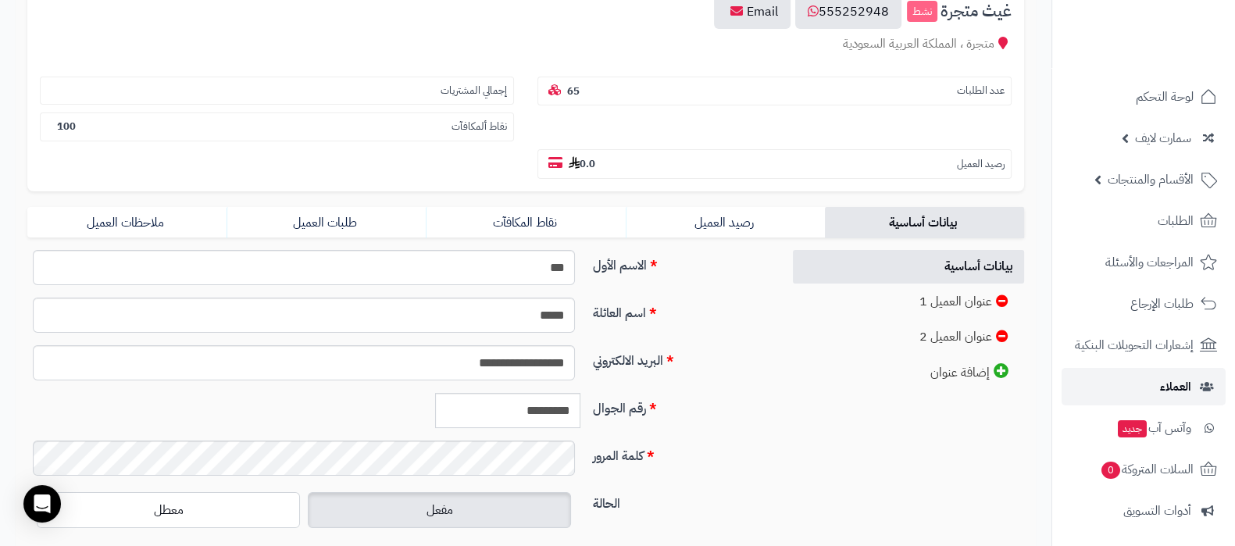
click at [1157, 385] on link "العملاء" at bounding box center [1143, 386] width 164 height 37
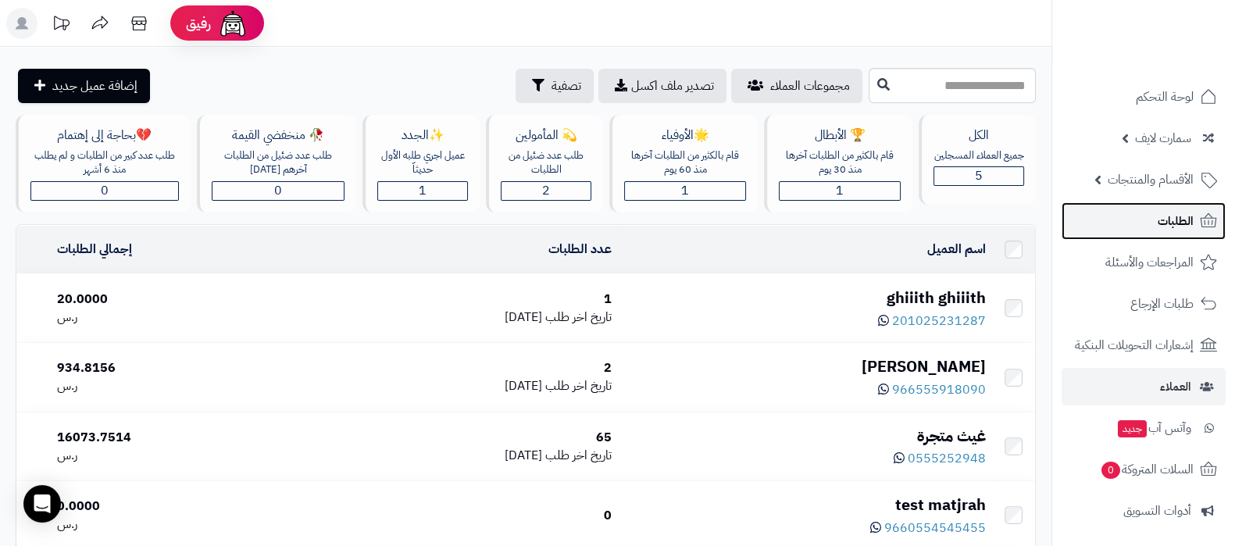
click at [1125, 223] on link "الطلبات" at bounding box center [1143, 220] width 164 height 37
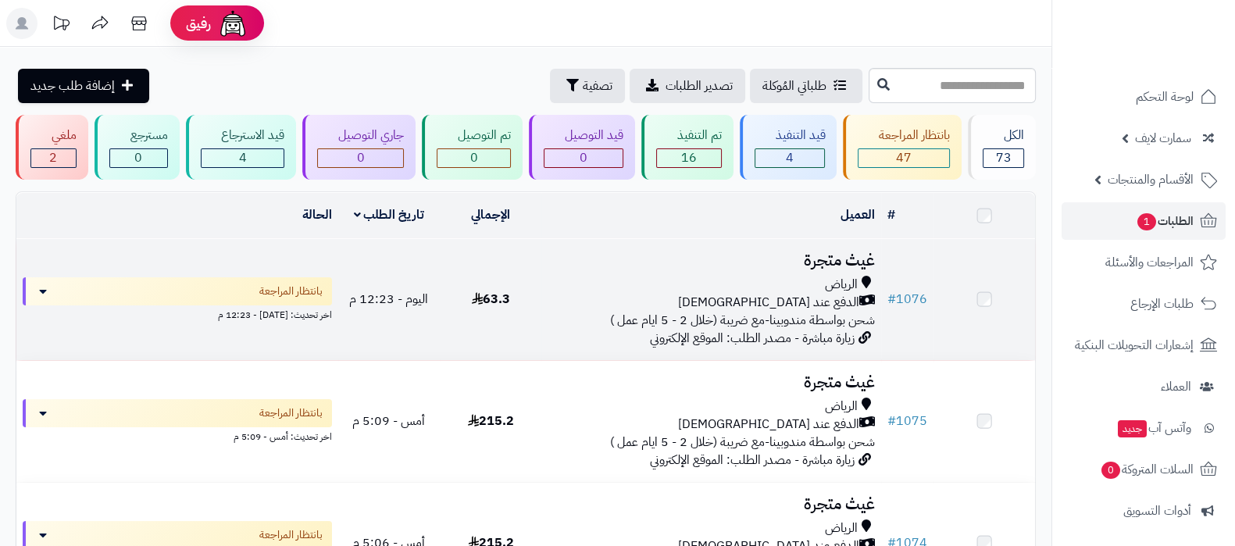
click at [840, 261] on h3 "غيث متجرة" at bounding box center [710, 260] width 326 height 18
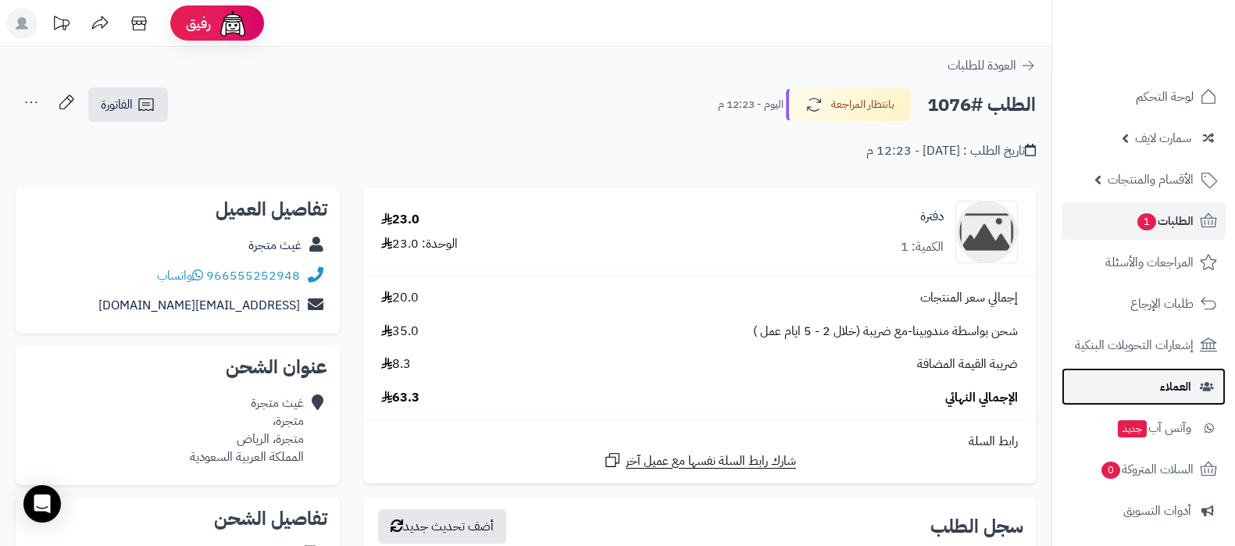
click at [1146, 382] on link "العملاء" at bounding box center [1143, 386] width 164 height 37
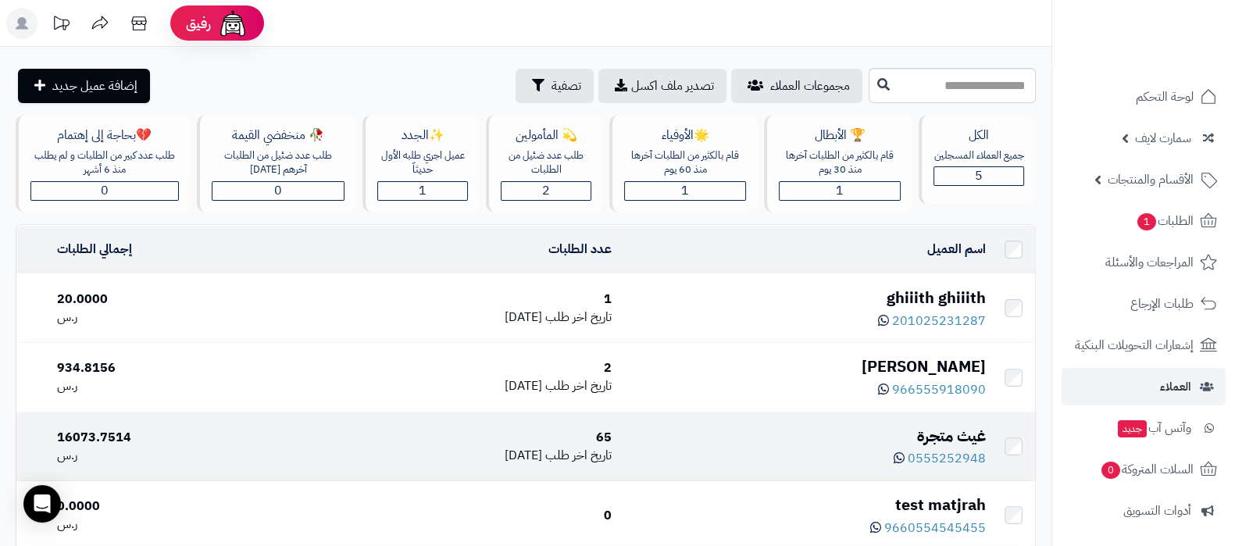
click at [956, 425] on div "غيث متجرة" at bounding box center [805, 436] width 362 height 23
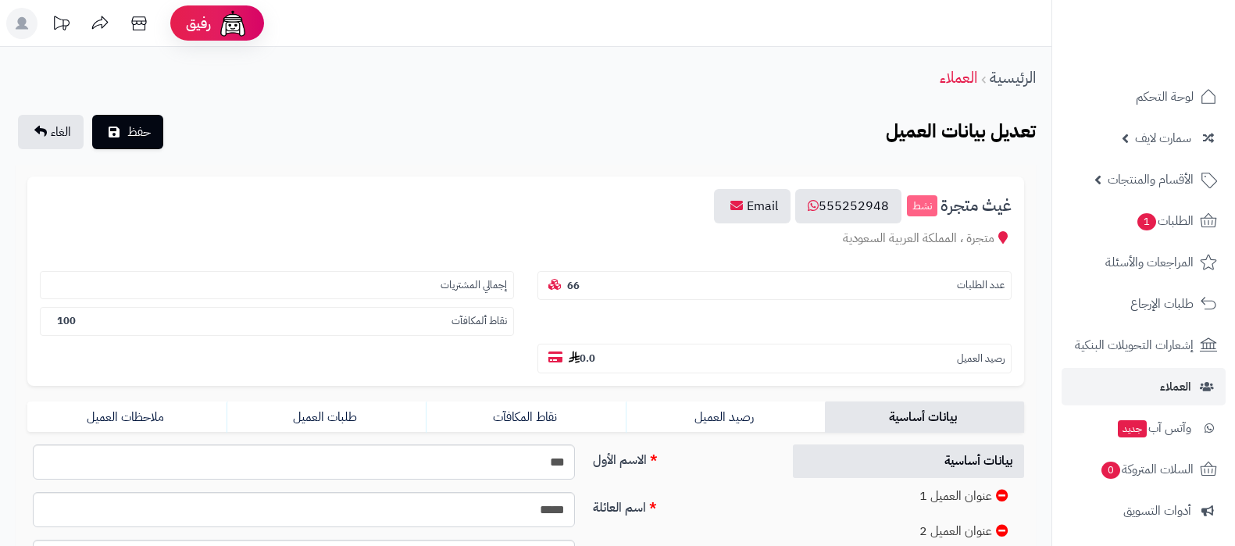
scroll to position [293, 0]
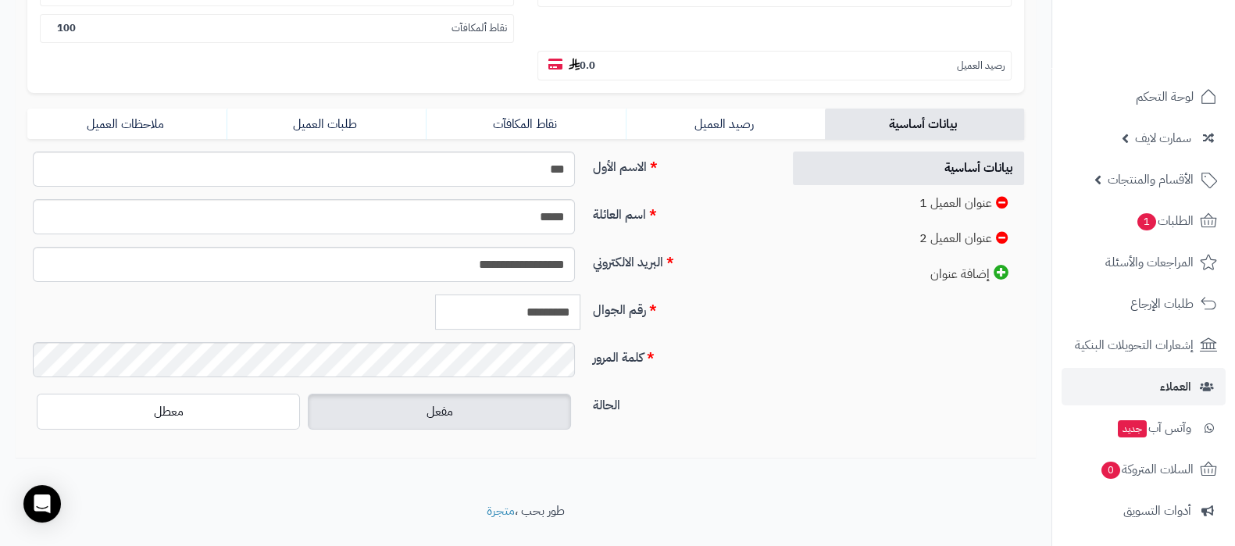
drag, startPoint x: 559, startPoint y: 318, endPoint x: 569, endPoint y: 312, distance: 10.8
click at [569, 312] on input "*********" at bounding box center [507, 311] width 145 height 35
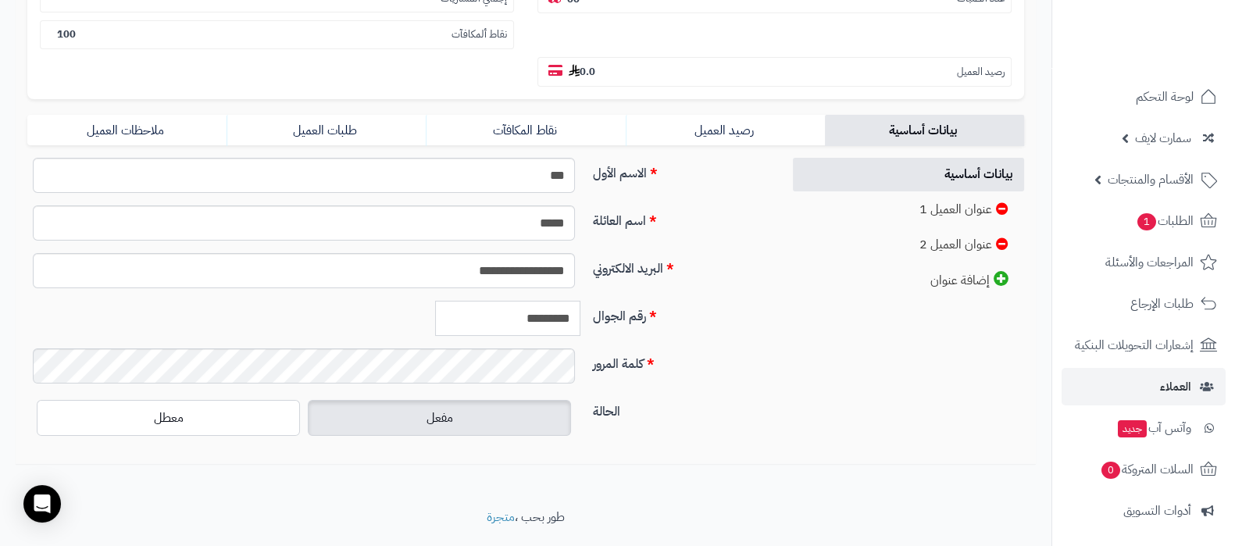
scroll to position [0, 0]
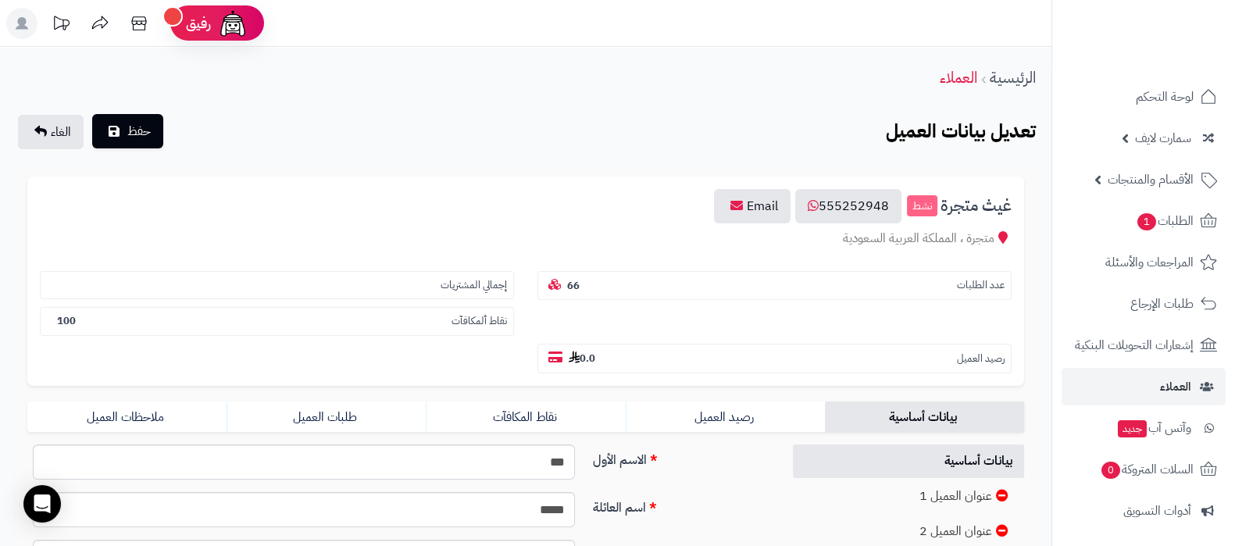
type input "*********"
click at [150, 141] on button "حفظ" at bounding box center [127, 131] width 71 height 34
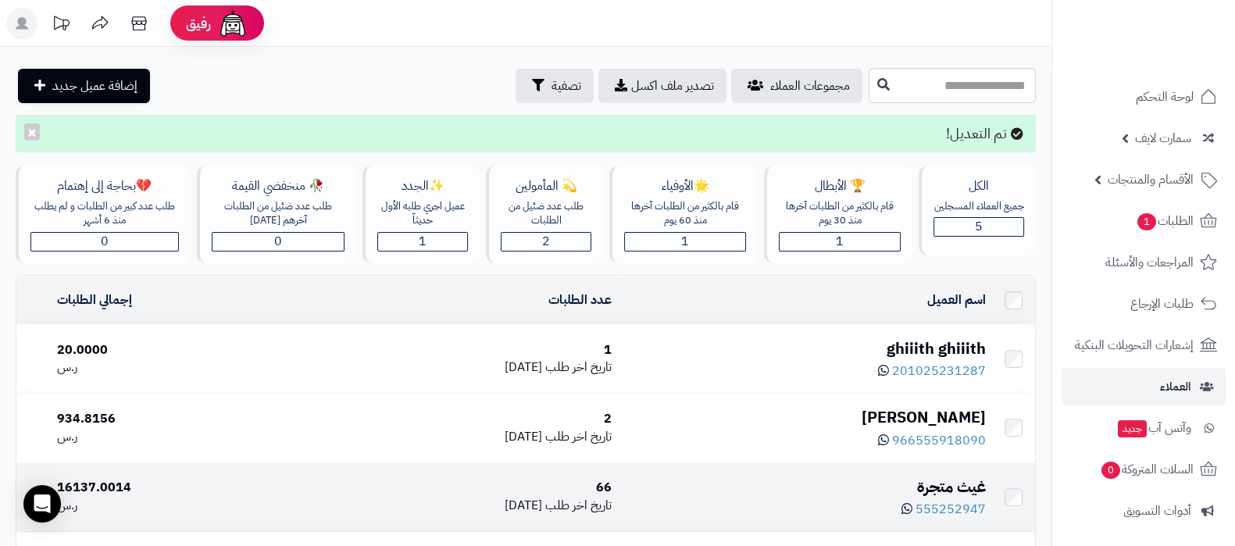
click at [941, 486] on div "غيث متجرة" at bounding box center [805, 487] width 362 height 23
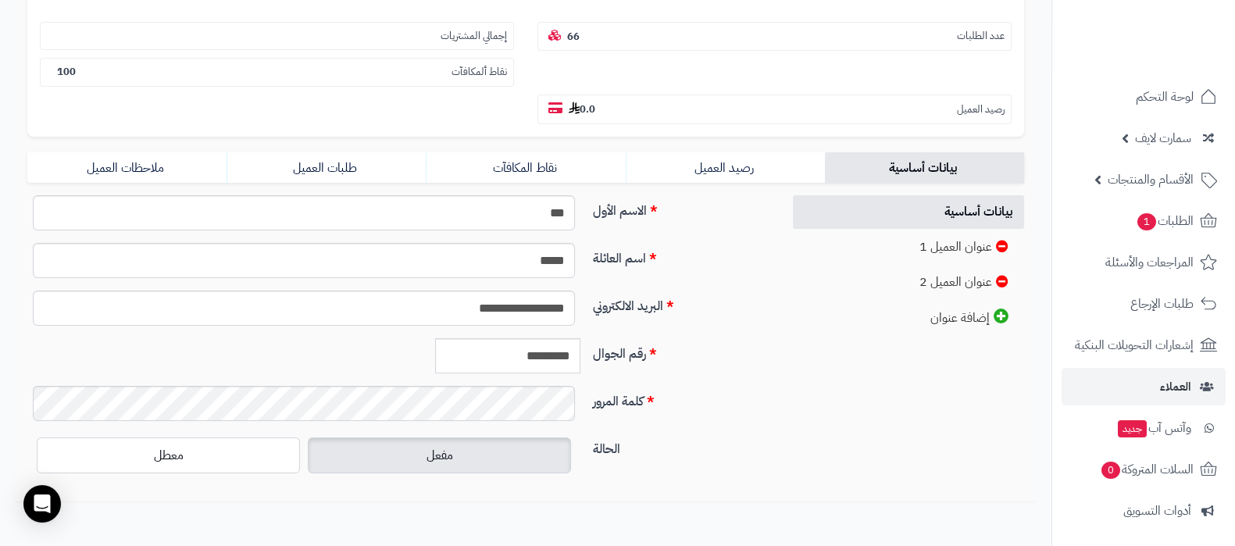
scroll to position [293, 0]
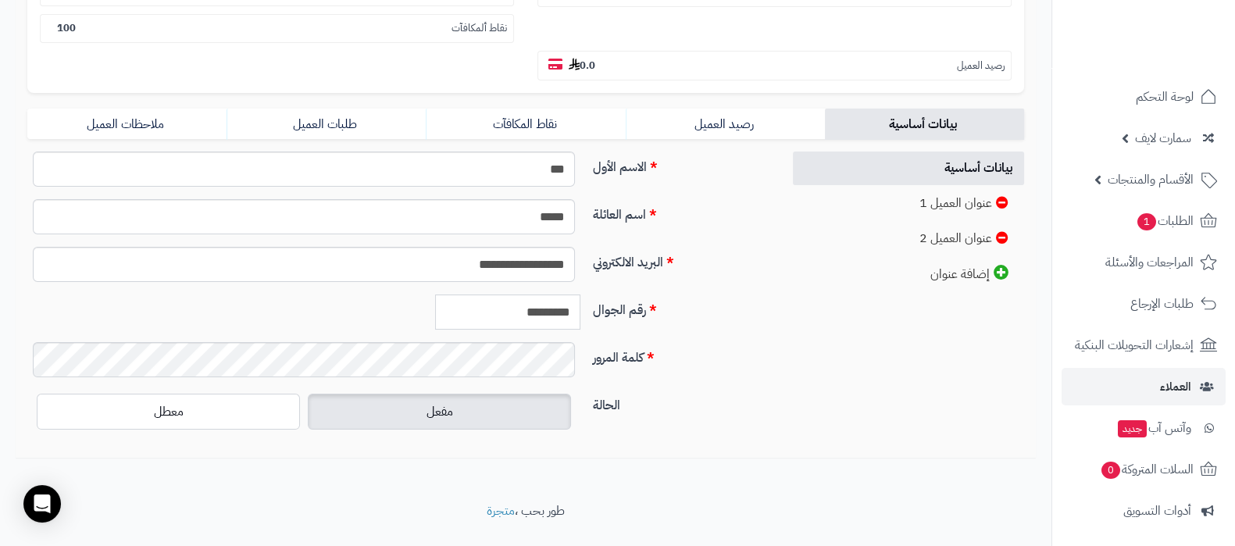
drag, startPoint x: 563, startPoint y: 312, endPoint x: 577, endPoint y: 304, distance: 16.1
click at [577, 304] on input "*********" at bounding box center [507, 311] width 145 height 35
type input "*********"
click at [467, 261] on input "**********" at bounding box center [304, 264] width 542 height 35
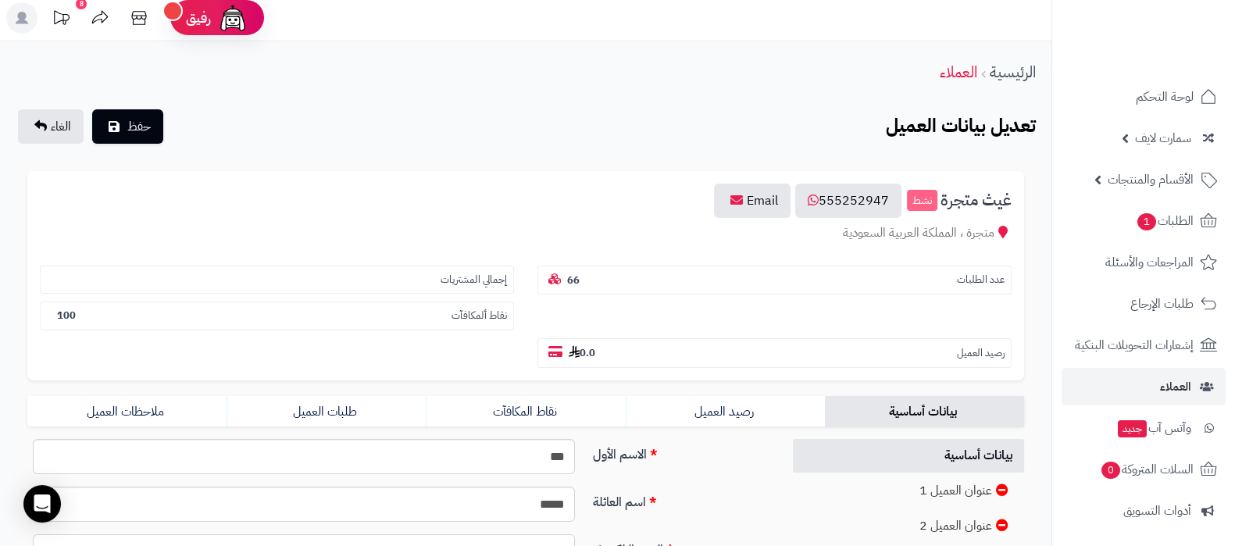
scroll to position [0, 0]
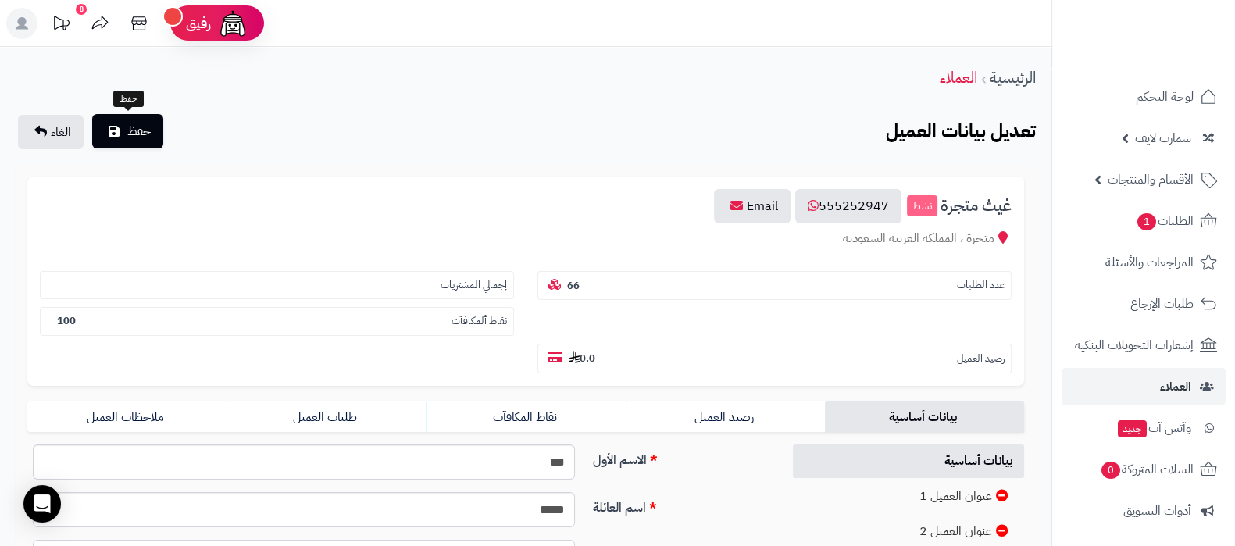
type input "**********"
click at [144, 129] on span "حفظ" at bounding box center [138, 131] width 23 height 19
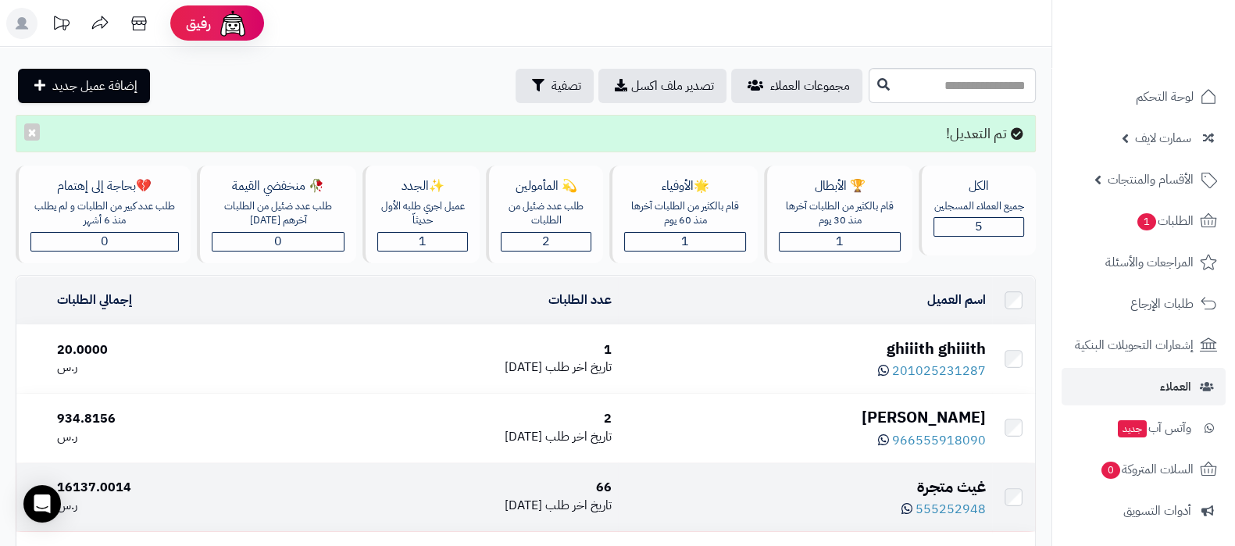
click at [961, 476] on div "غيث متجرة" at bounding box center [805, 487] width 362 height 23
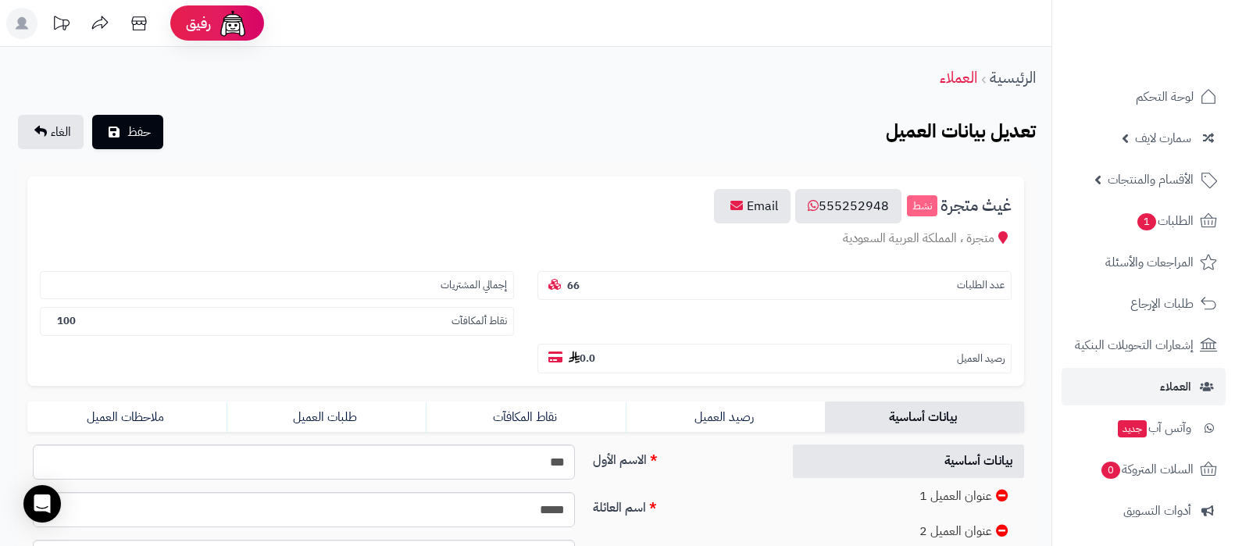
scroll to position [194, 0]
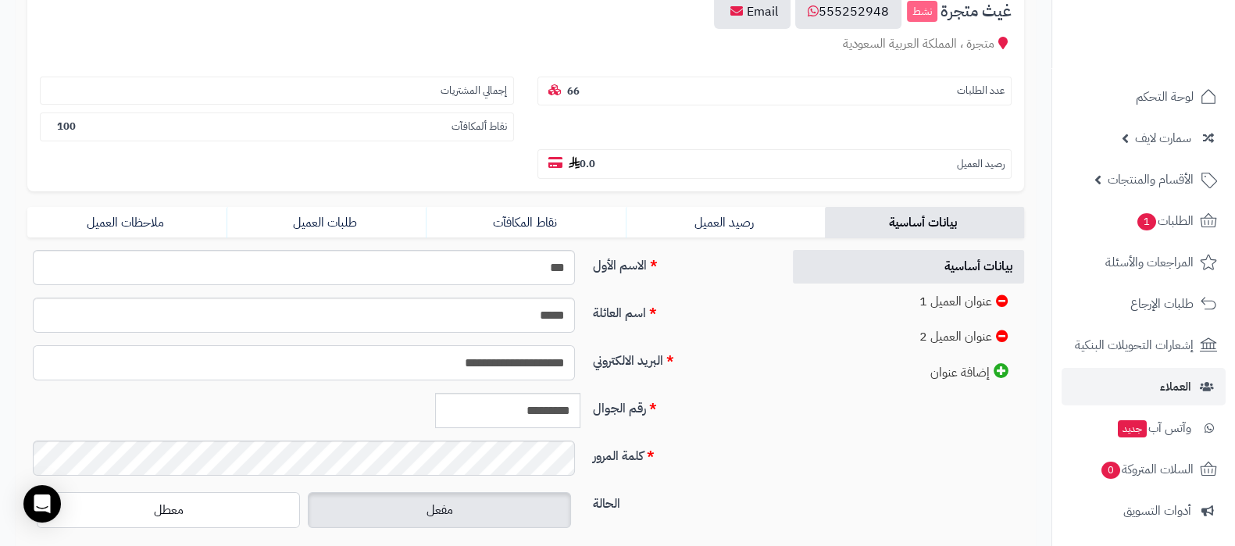
drag, startPoint x: 441, startPoint y: 365, endPoint x: 462, endPoint y: 363, distance: 20.4
click at [462, 363] on input "**********" at bounding box center [304, 362] width 542 height 35
drag, startPoint x: 441, startPoint y: 357, endPoint x: 465, endPoint y: 372, distance: 28.4
click at [465, 372] on input "**********" at bounding box center [304, 362] width 542 height 35
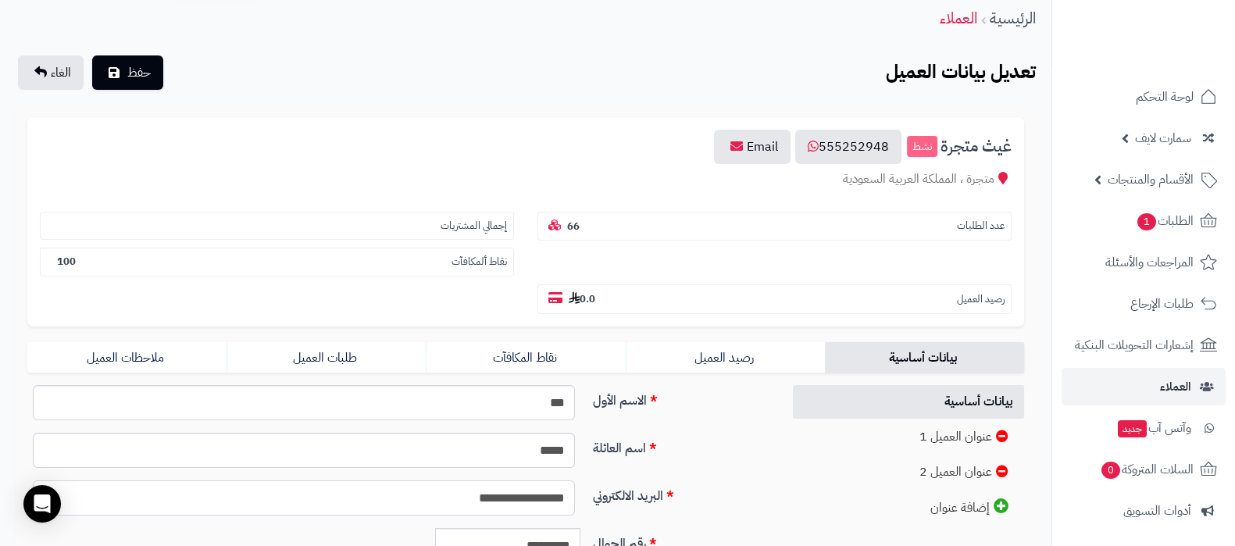
scroll to position [0, 0]
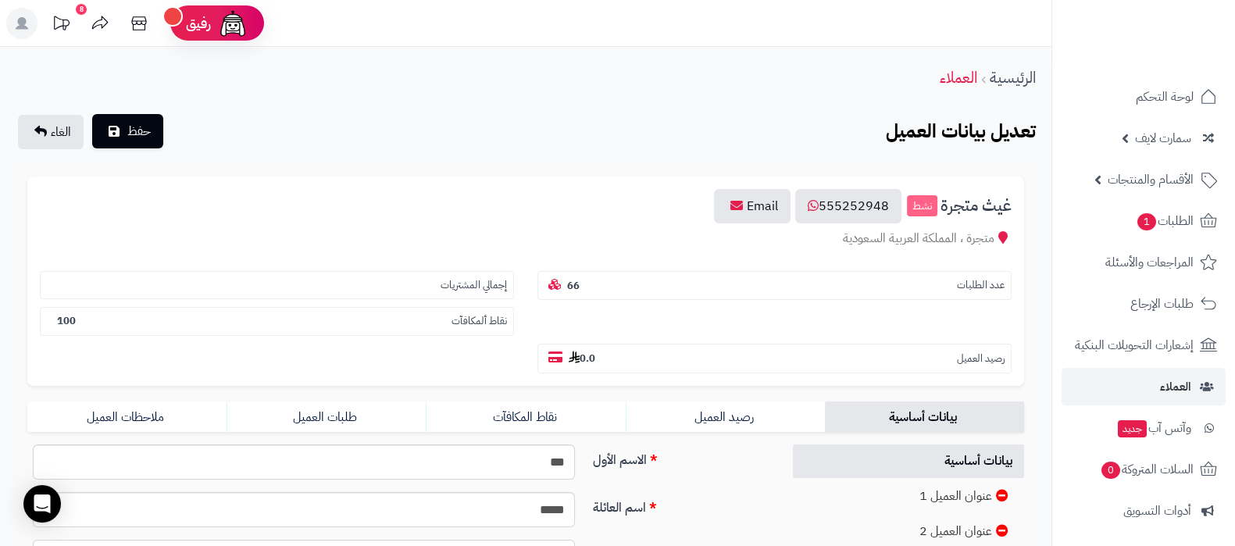
type input "**********"
click at [141, 135] on span "حفظ" at bounding box center [138, 131] width 23 height 19
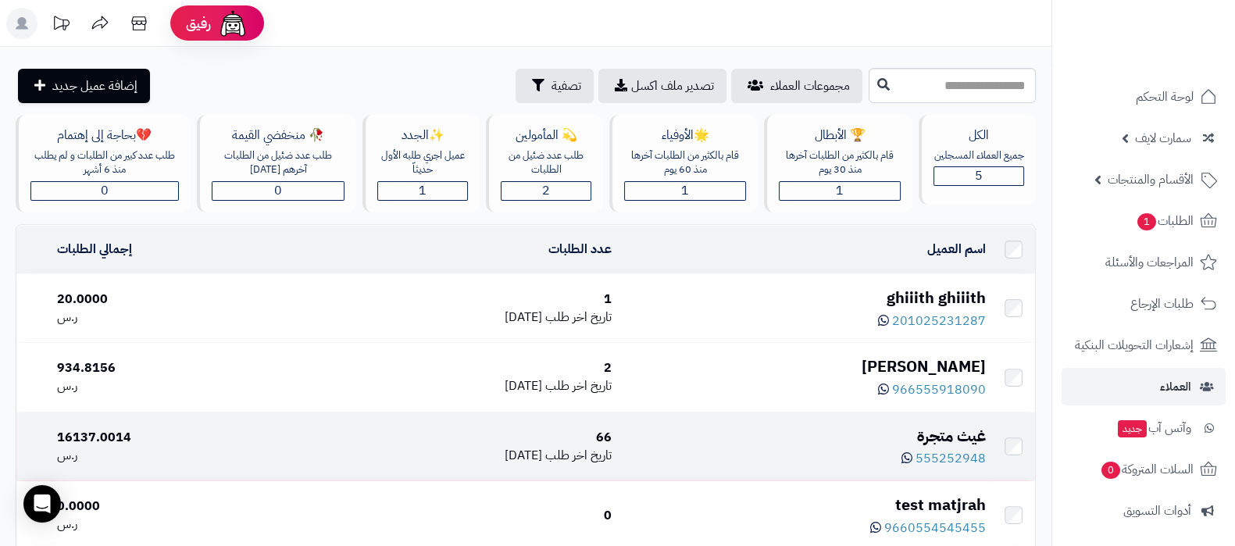
click at [954, 426] on div "غيث متجرة" at bounding box center [805, 436] width 362 height 23
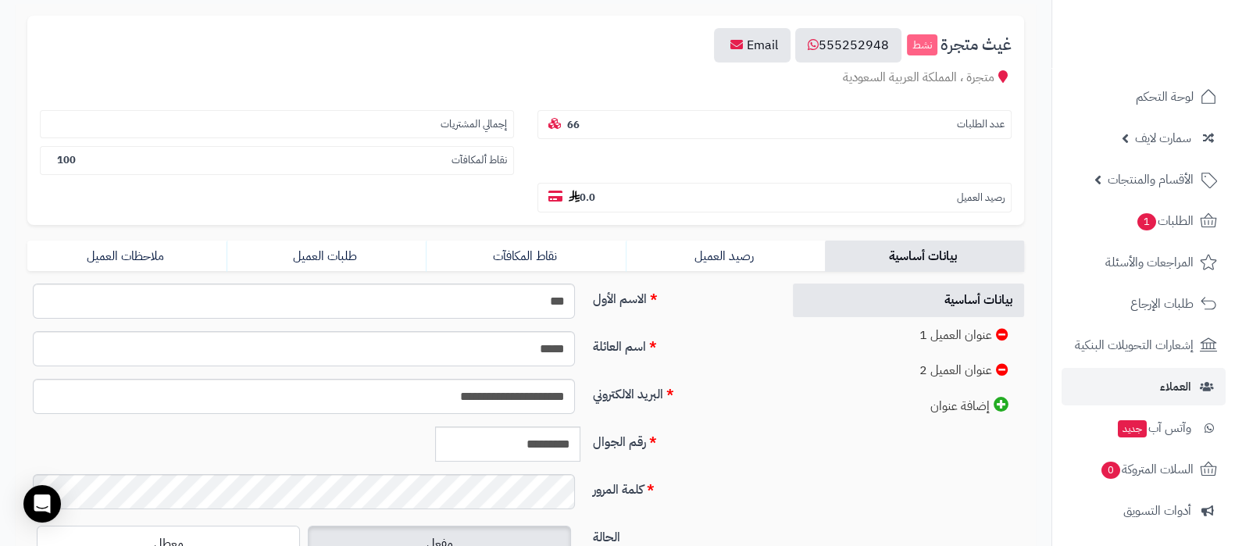
scroll to position [194, 0]
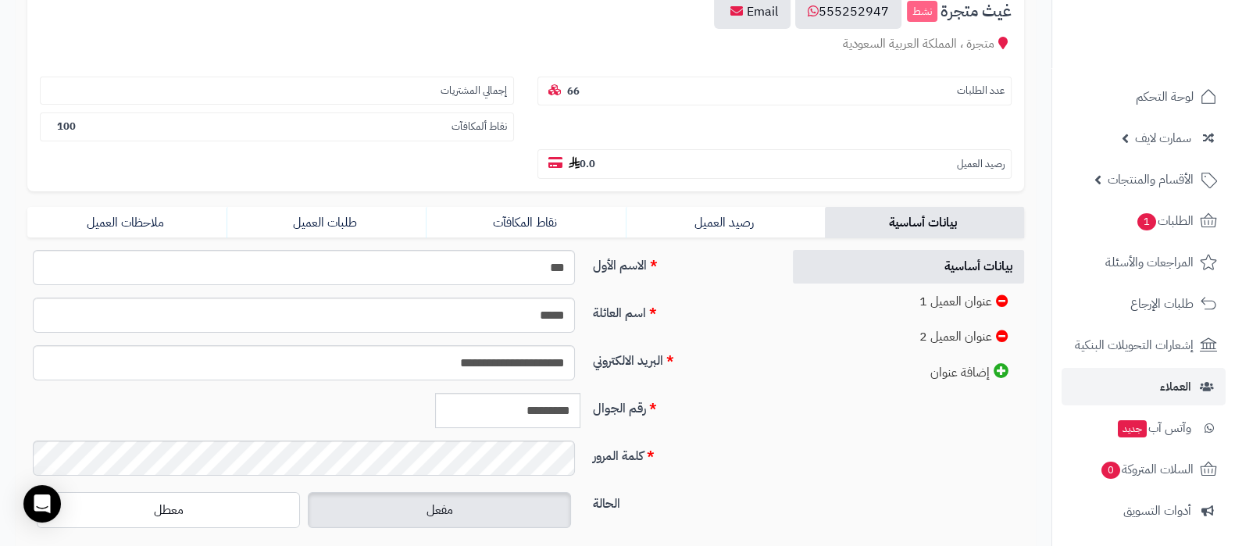
scroll to position [194, 0]
drag, startPoint x: 435, startPoint y: 362, endPoint x: 447, endPoint y: 362, distance: 12.5
click at [447, 362] on input "**********" at bounding box center [304, 362] width 542 height 35
click at [794, 455] on div "**********" at bounding box center [526, 397] width 1020 height 294
drag, startPoint x: 435, startPoint y: 355, endPoint x: 465, endPoint y: 365, distance: 31.4
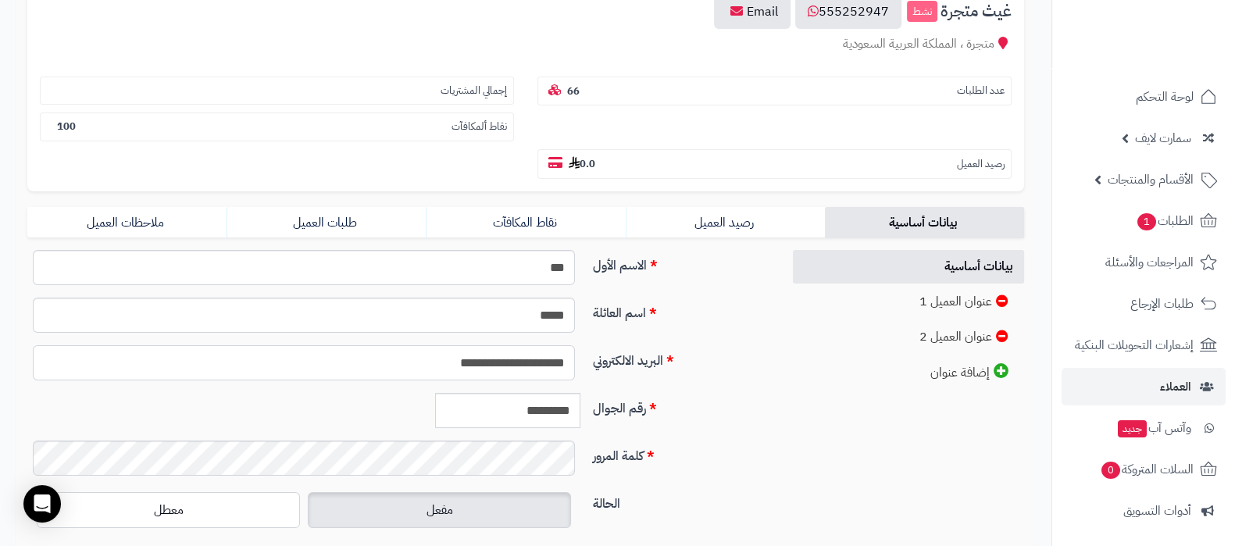
click at [465, 365] on input "**********" at bounding box center [304, 362] width 542 height 35
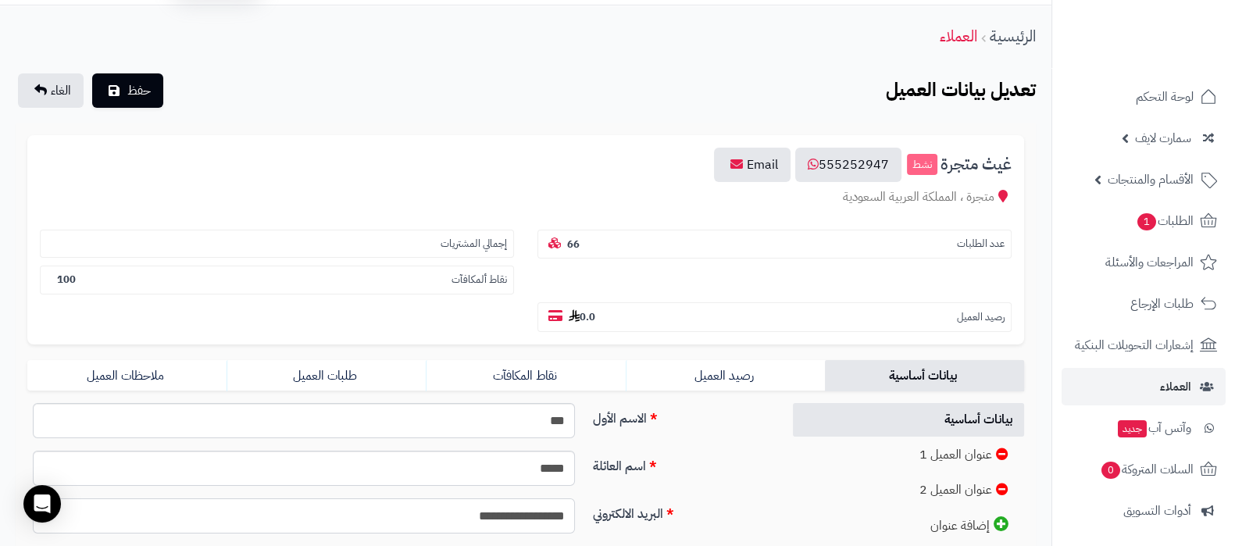
scroll to position [0, 0]
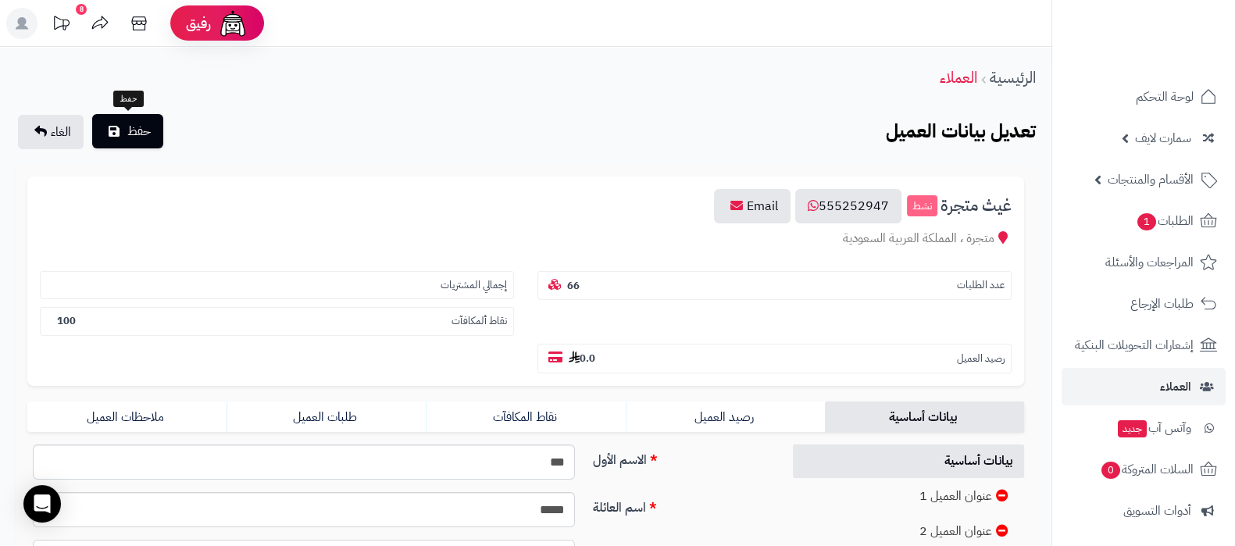
type input "**********"
click at [118, 119] on button "حفظ" at bounding box center [127, 131] width 71 height 34
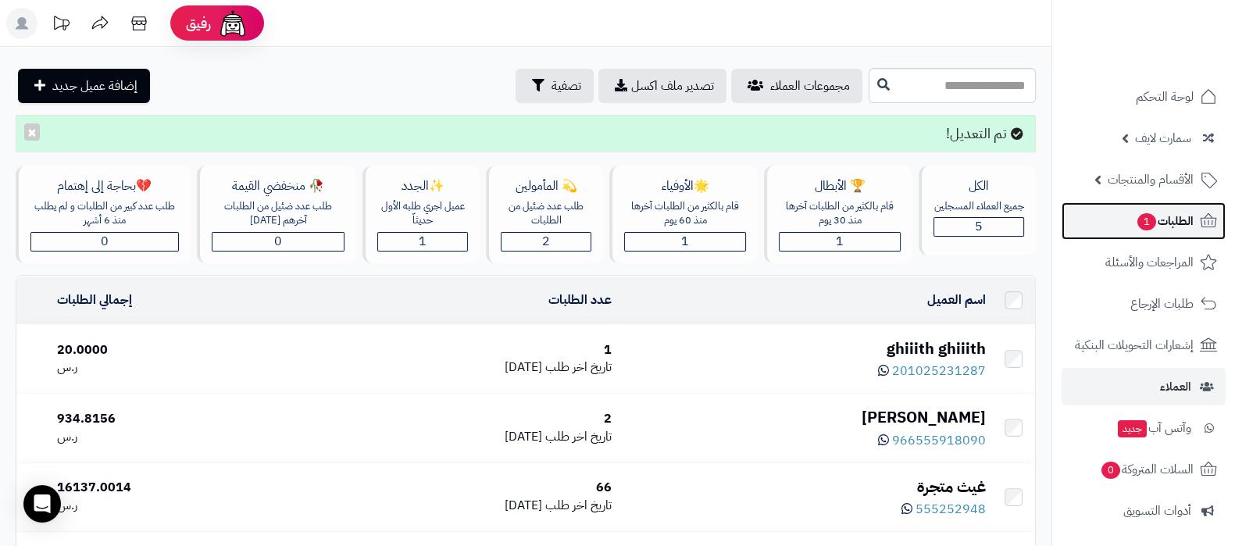
click at [1151, 221] on span "1" at bounding box center [1146, 221] width 19 height 17
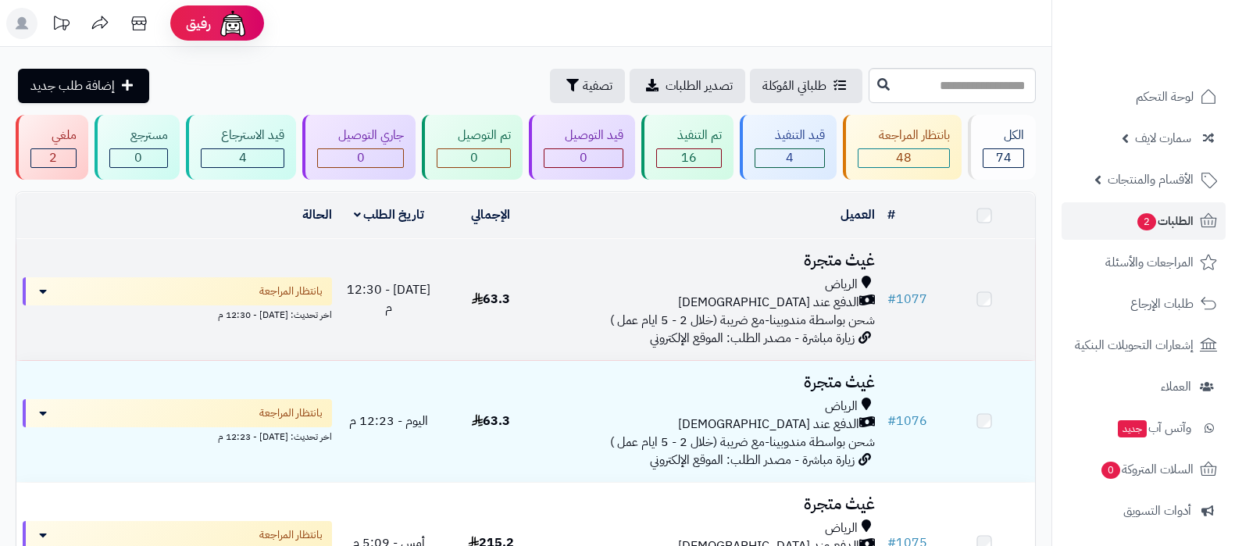
click at [811, 272] on td "غيث متجرة الرياض الدفع عند الاستلام شحن بواسطة مندوبينا-مع ضريبة (خلال 2 - 5 اي…" at bounding box center [710, 299] width 339 height 121
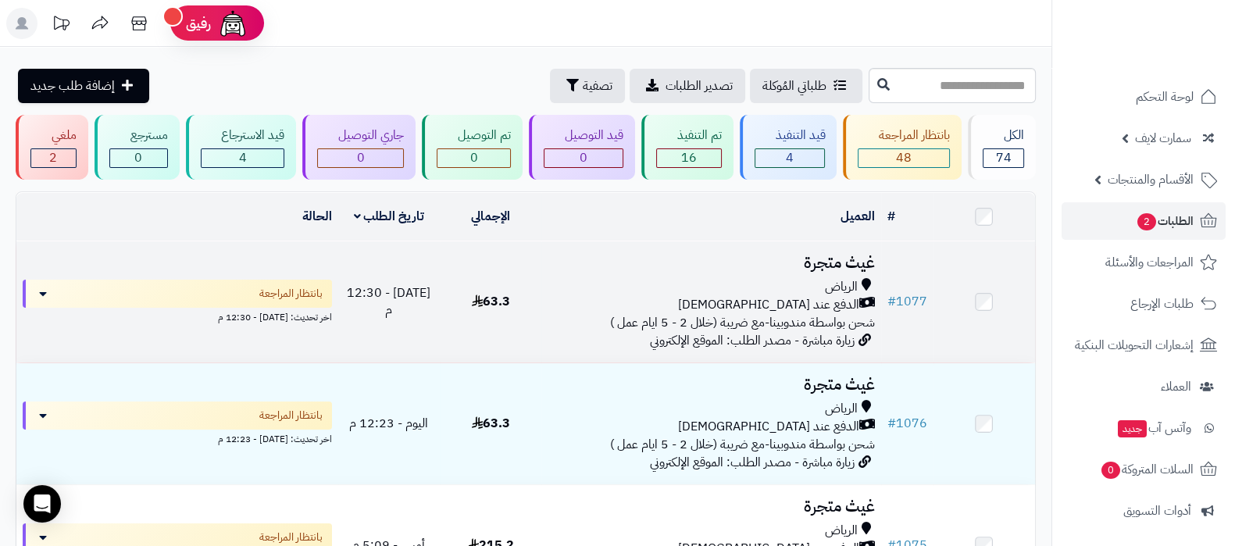
click at [840, 257] on h3 "غيث متجرة" at bounding box center [710, 263] width 326 height 18
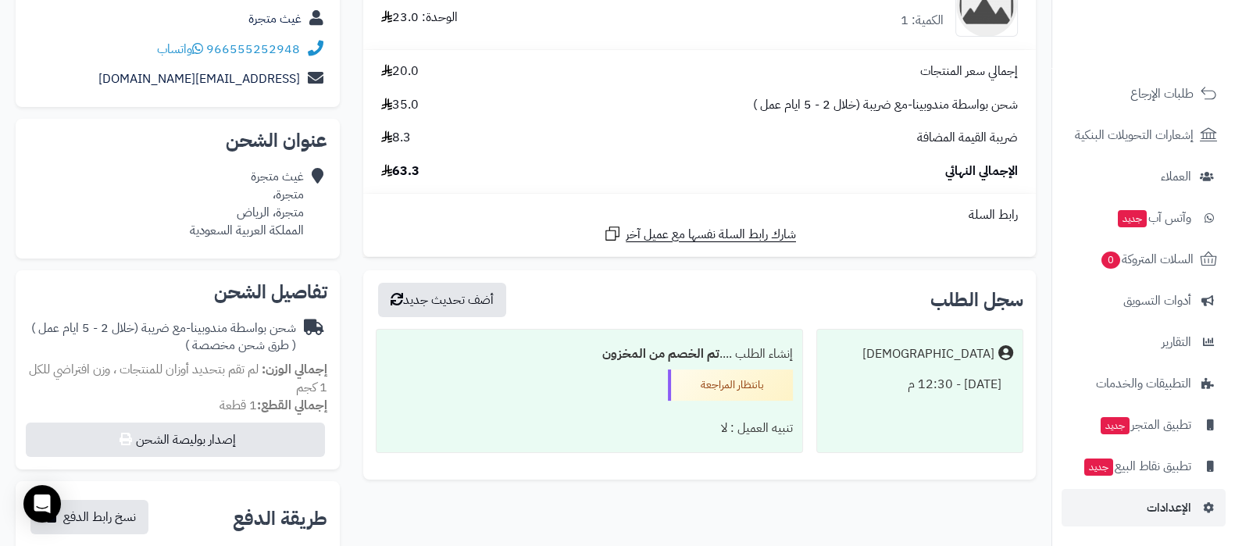
scroll to position [390, 0]
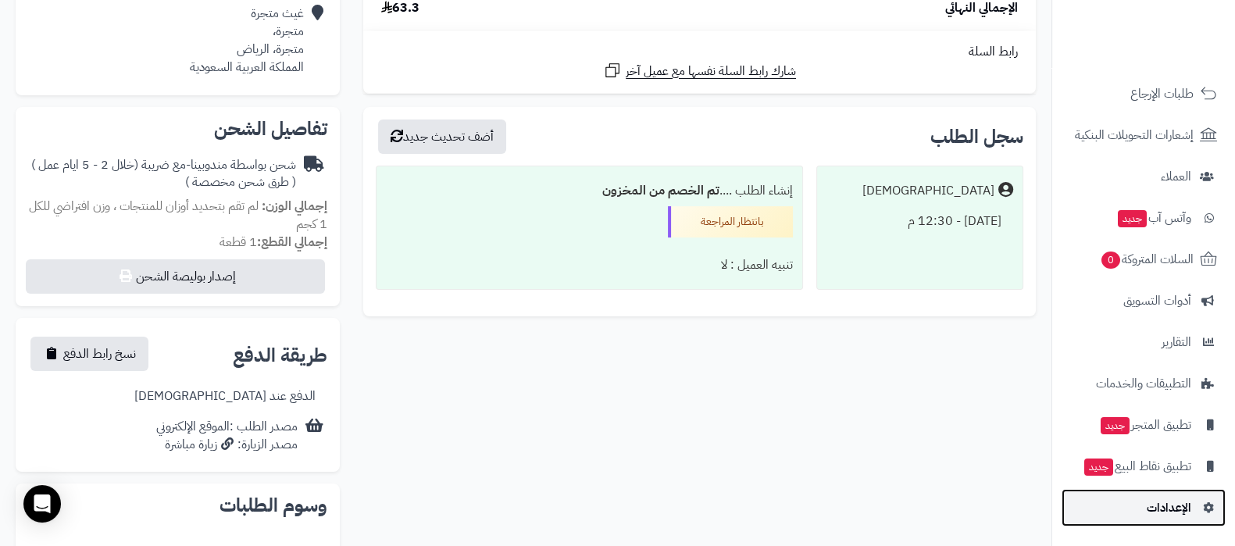
click at [1170, 517] on span "الإعدادات" at bounding box center [1168, 508] width 45 height 22
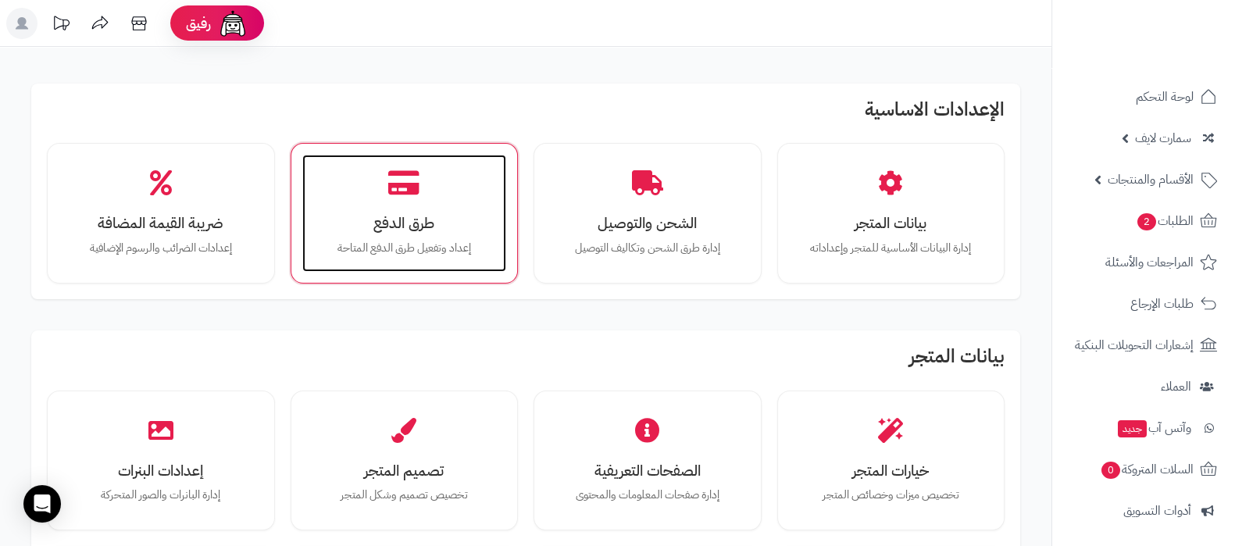
click at [419, 215] on h3 "طرق الدفع" at bounding box center [404, 223] width 173 height 16
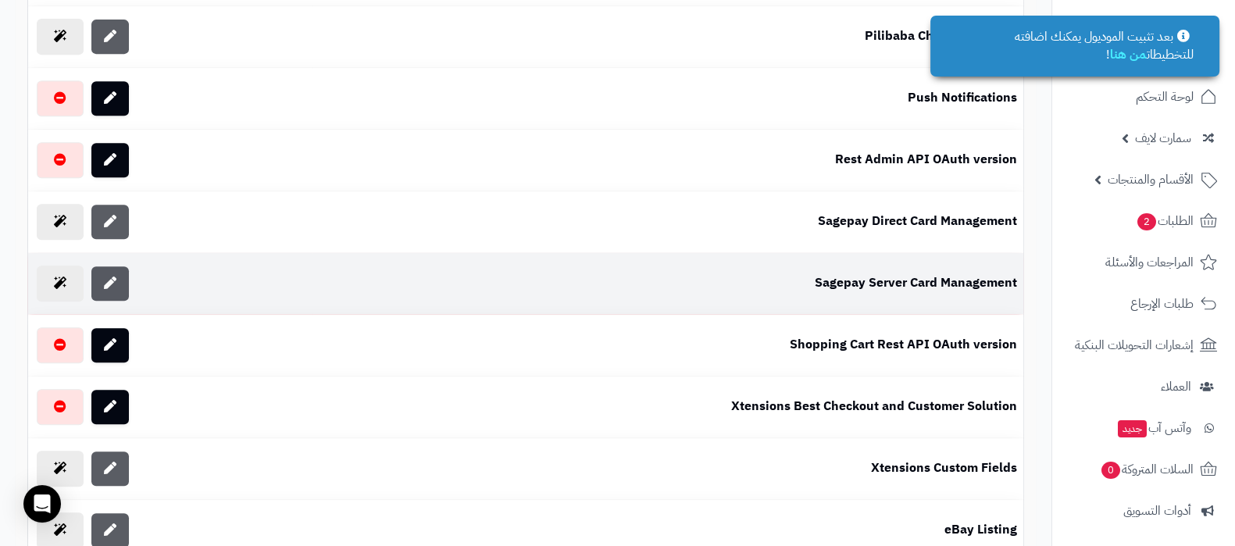
scroll to position [976, 0]
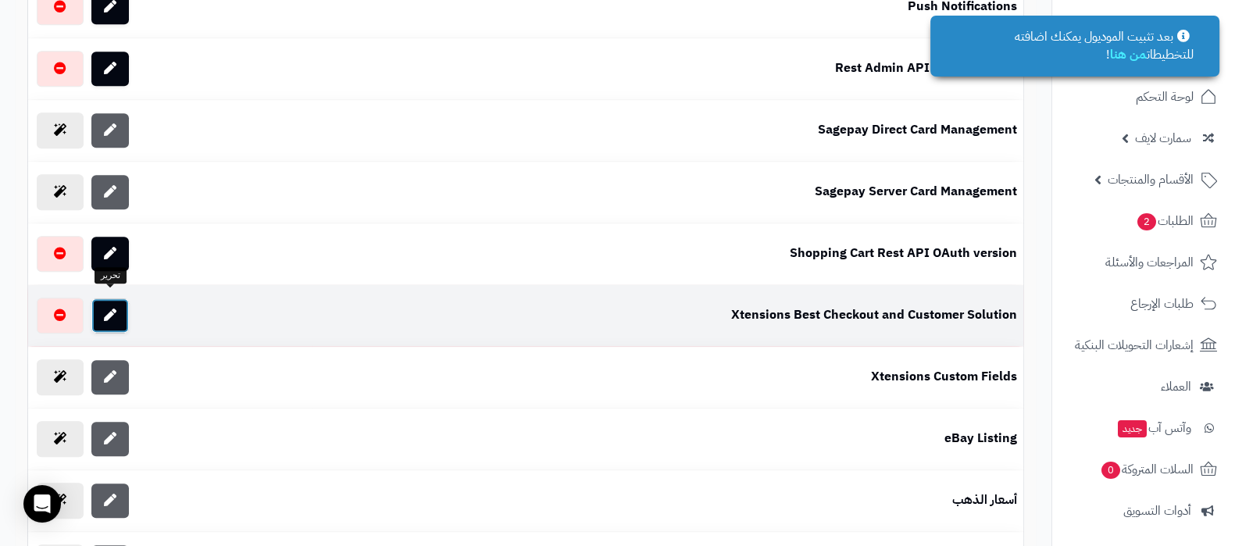
click at [117, 306] on link at bounding box center [109, 315] width 37 height 34
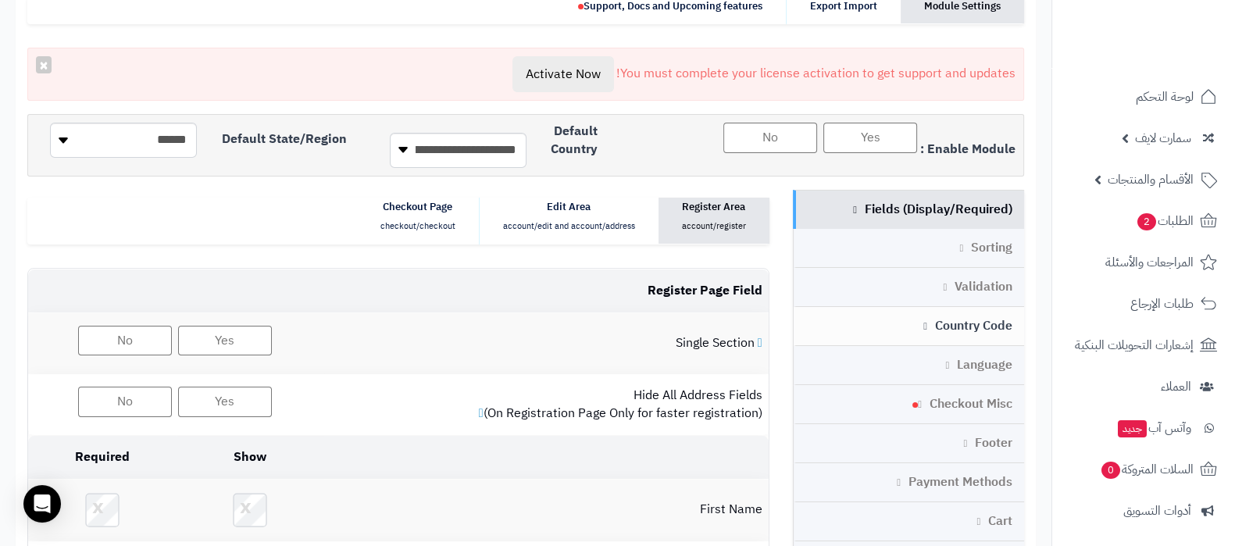
scroll to position [194, 0]
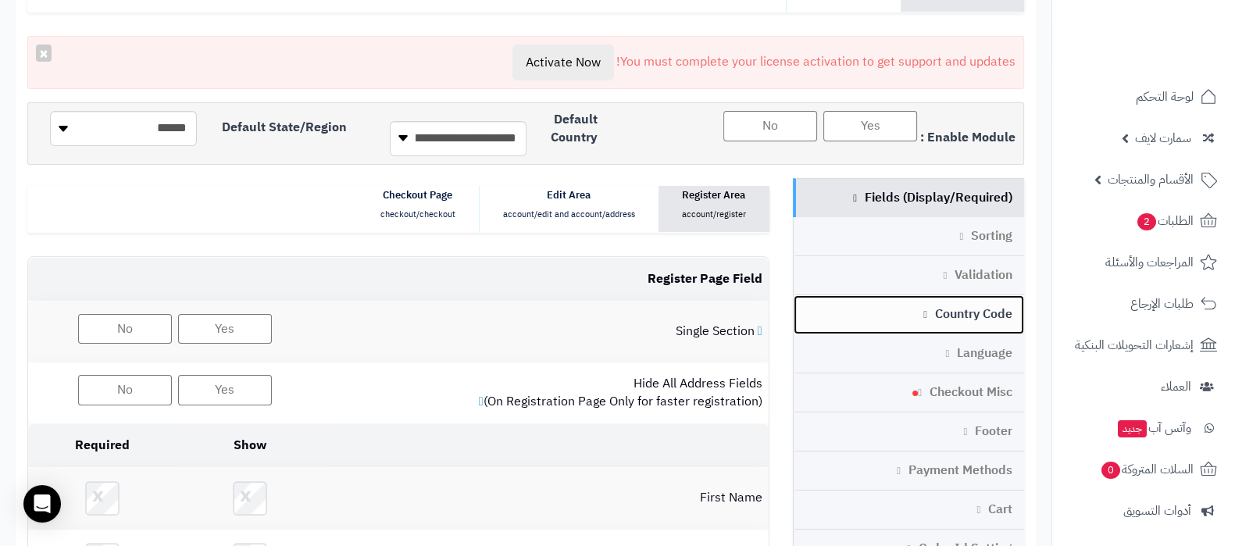
click at [941, 309] on link "Country Code" at bounding box center [908, 314] width 231 height 39
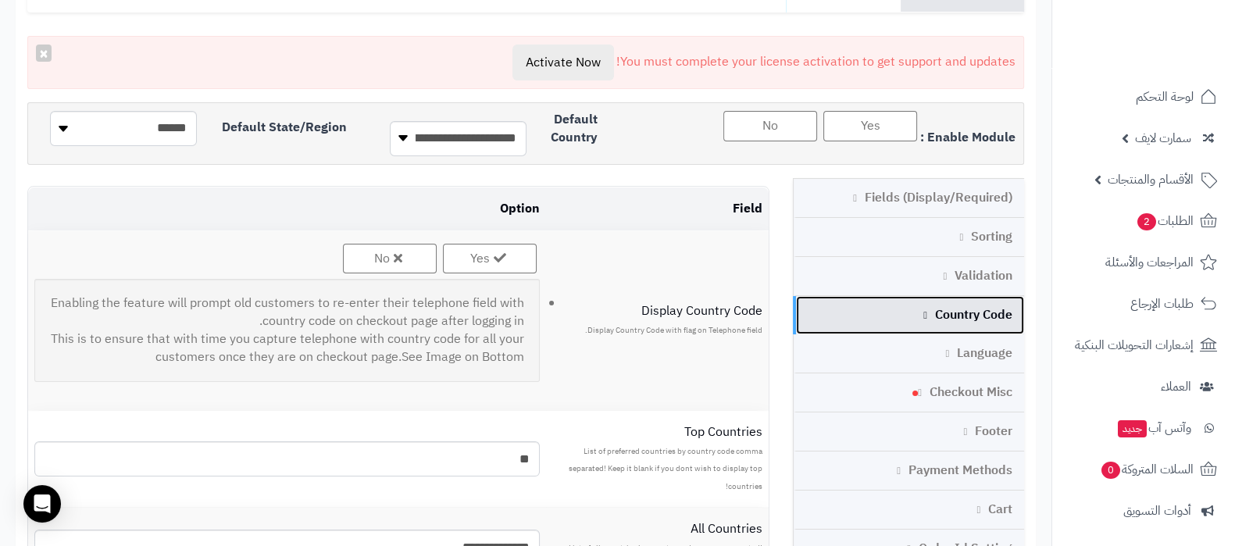
scroll to position [0, 0]
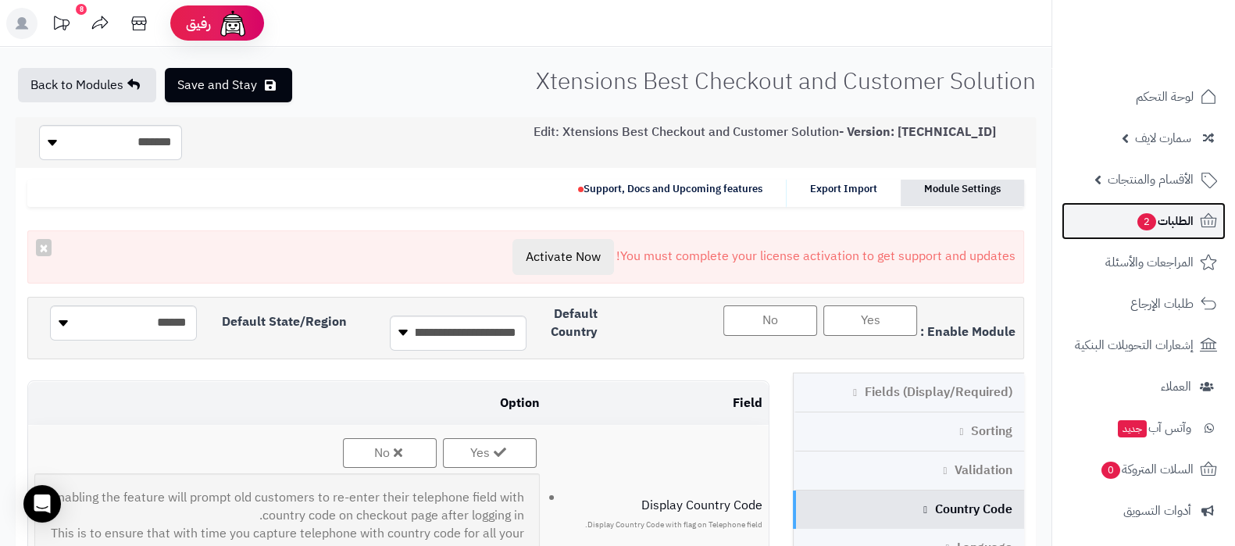
click at [1132, 211] on link "الطلبات 2" at bounding box center [1143, 220] width 164 height 37
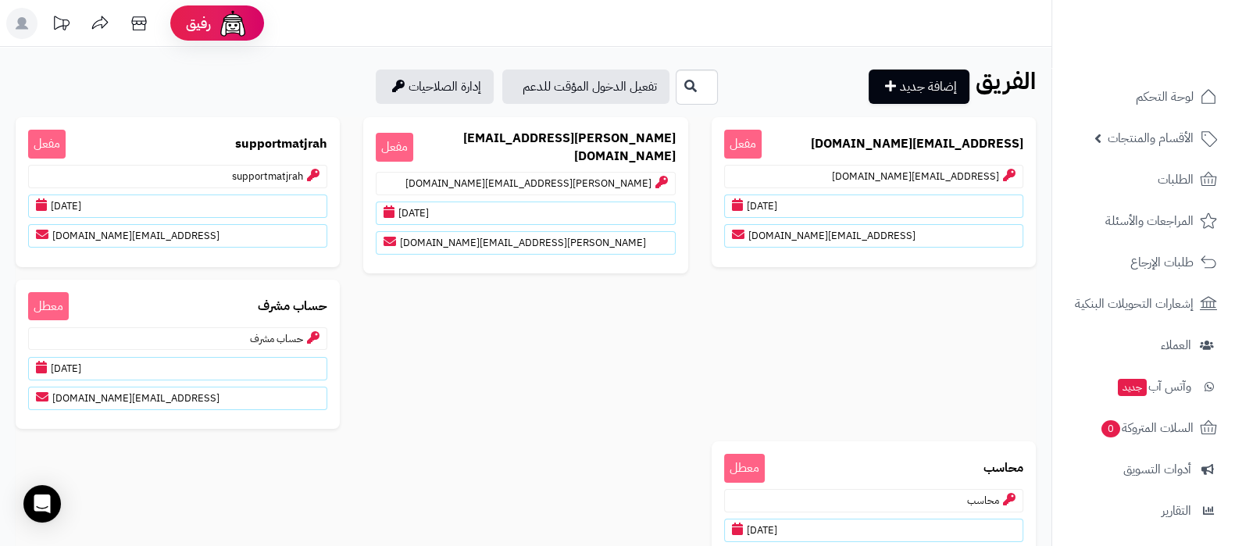
scroll to position [168, 0]
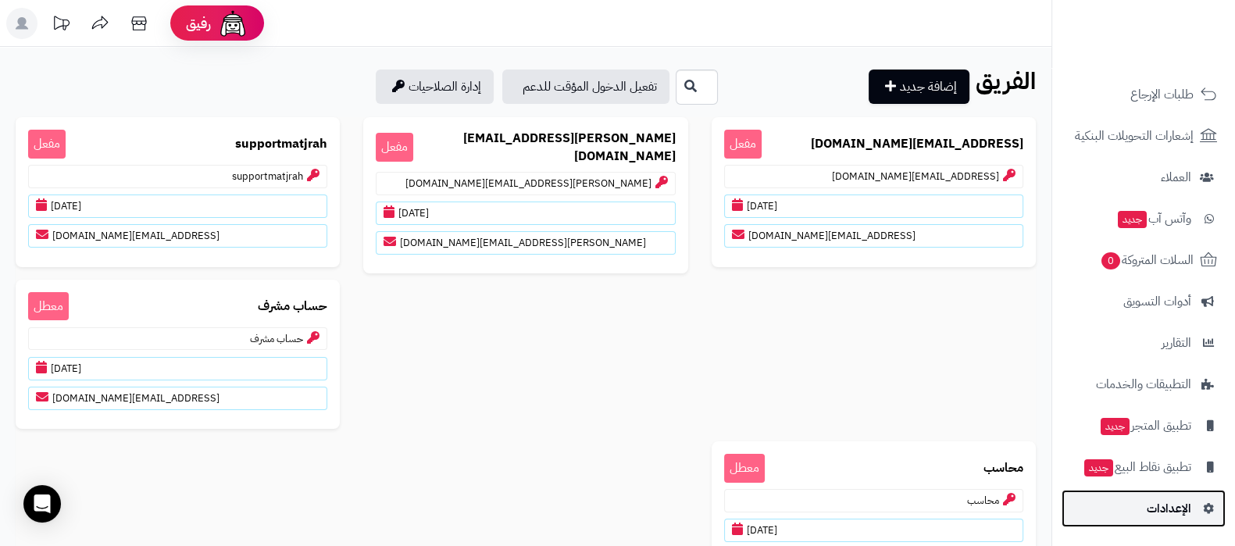
click at [1159, 513] on span "الإعدادات" at bounding box center [1168, 508] width 45 height 22
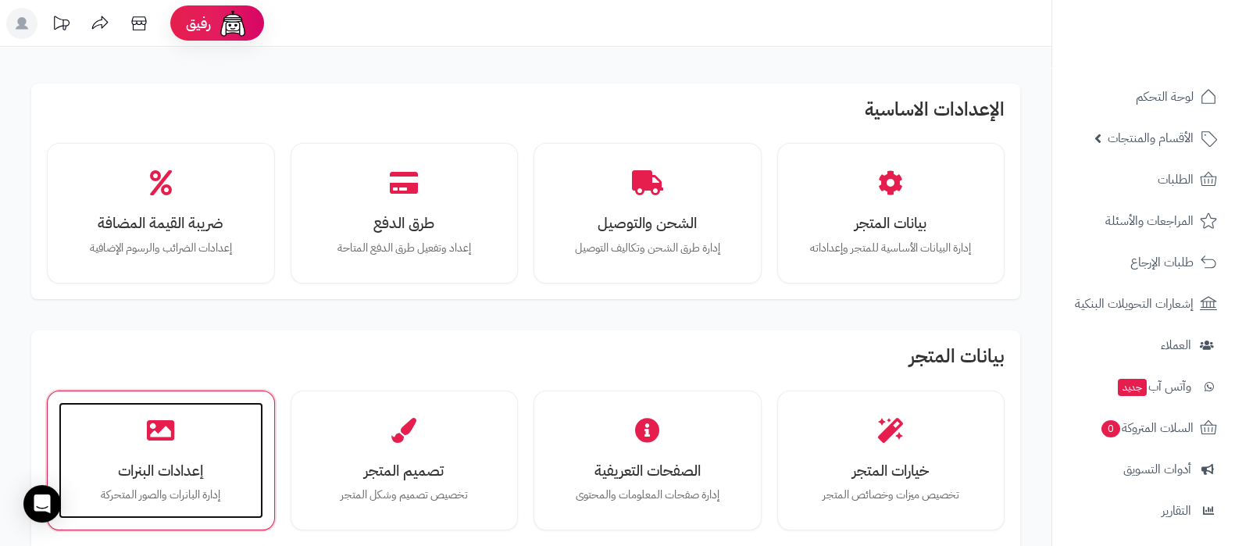
click at [160, 449] on div "إعدادات البنرات إدارة البانرات والصور المتحركة" at bounding box center [161, 460] width 205 height 117
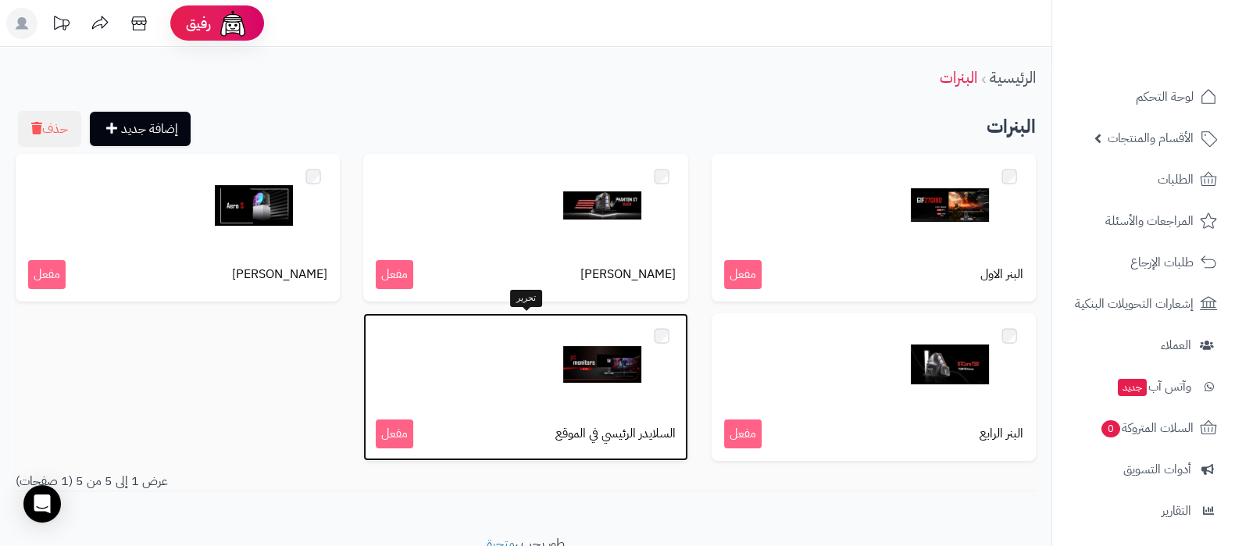
click at [570, 383] on img at bounding box center [602, 365] width 78 height 78
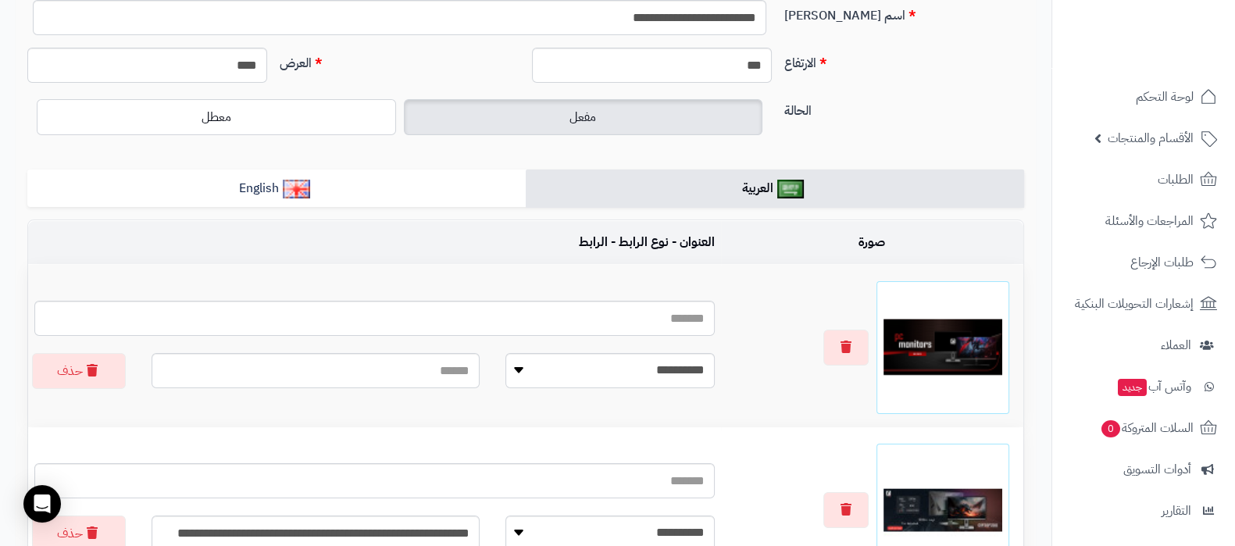
scroll to position [194, 0]
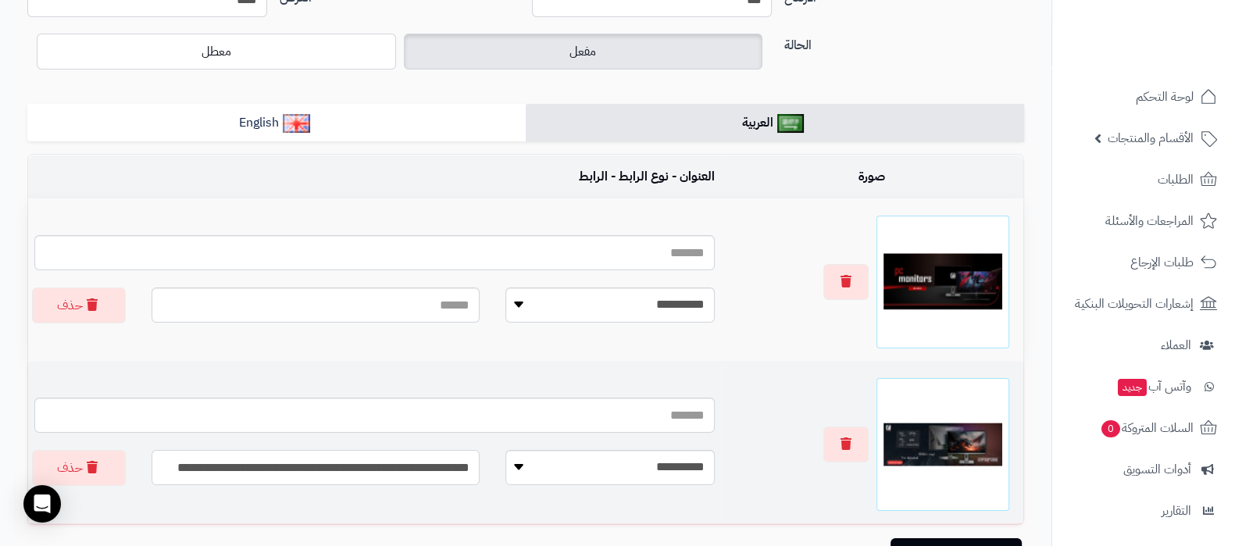
click at [267, 476] on input "**********" at bounding box center [316, 467] width 328 height 35
click at [860, 444] on button "button" at bounding box center [845, 444] width 45 height 36
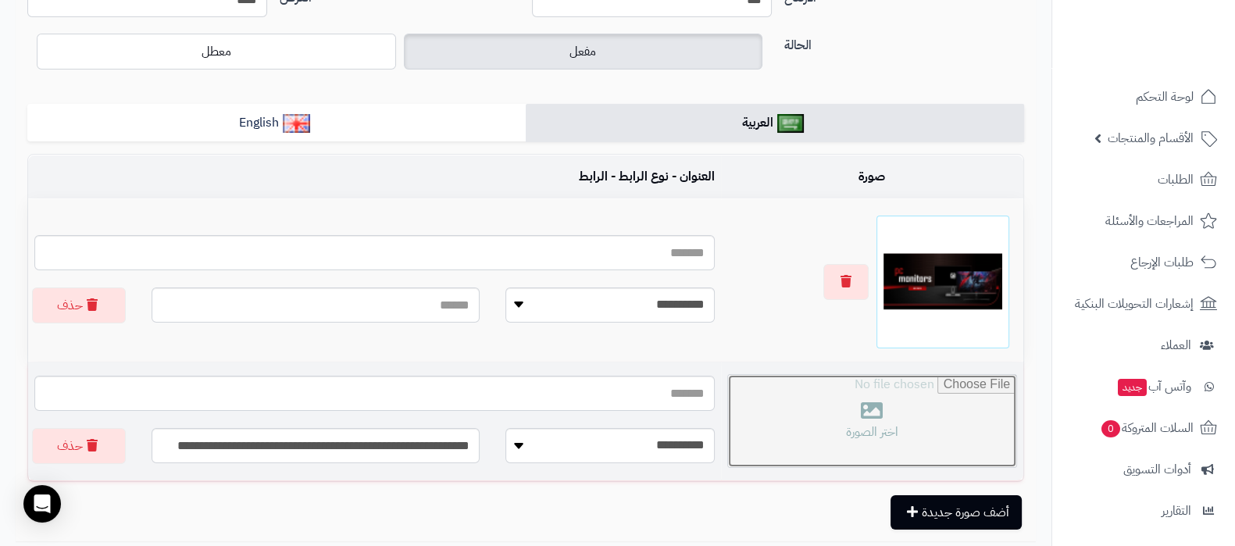
click at [871, 415] on input "file" at bounding box center [872, 421] width 288 height 92
type input "**********"
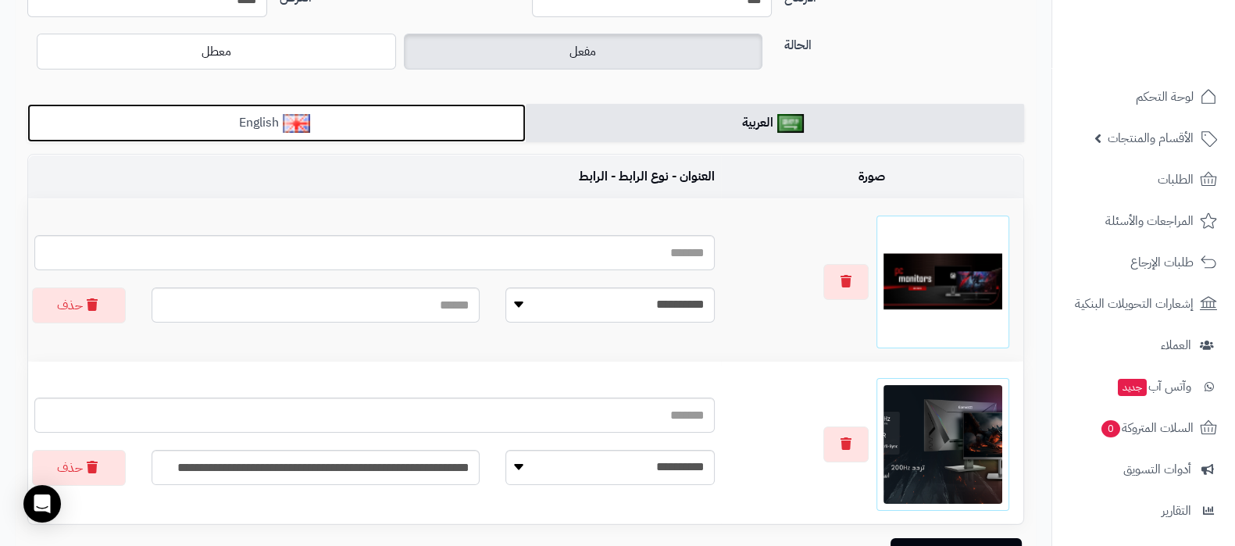
click at [366, 135] on link "English" at bounding box center [276, 123] width 498 height 38
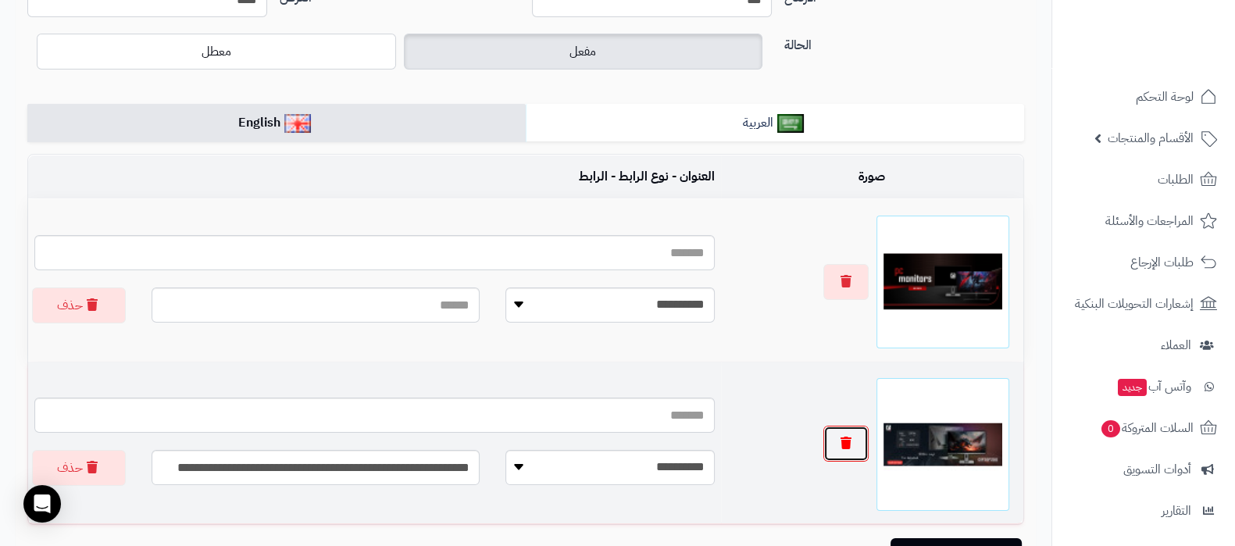
click at [860, 458] on button "button" at bounding box center [845, 444] width 45 height 36
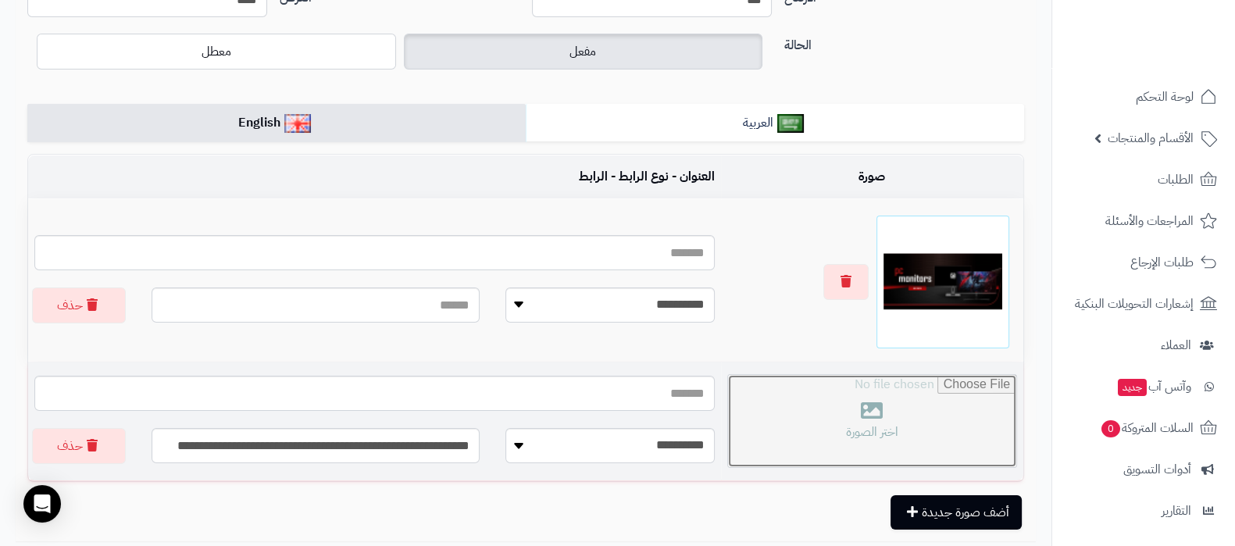
click at [905, 420] on input "file" at bounding box center [872, 421] width 288 height 92
type input "**********"
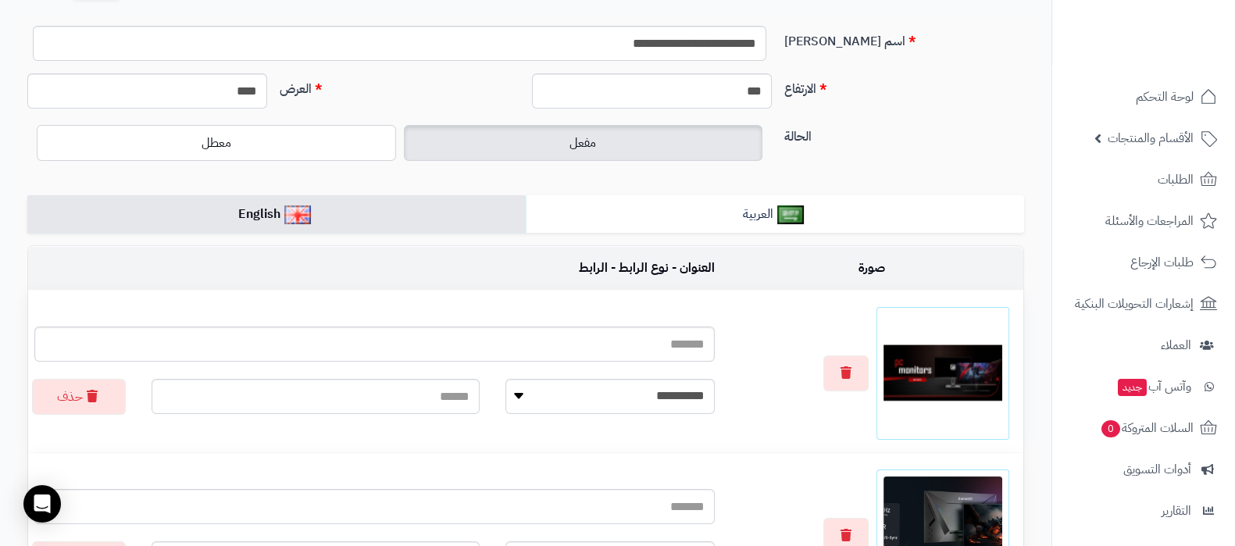
scroll to position [0, 0]
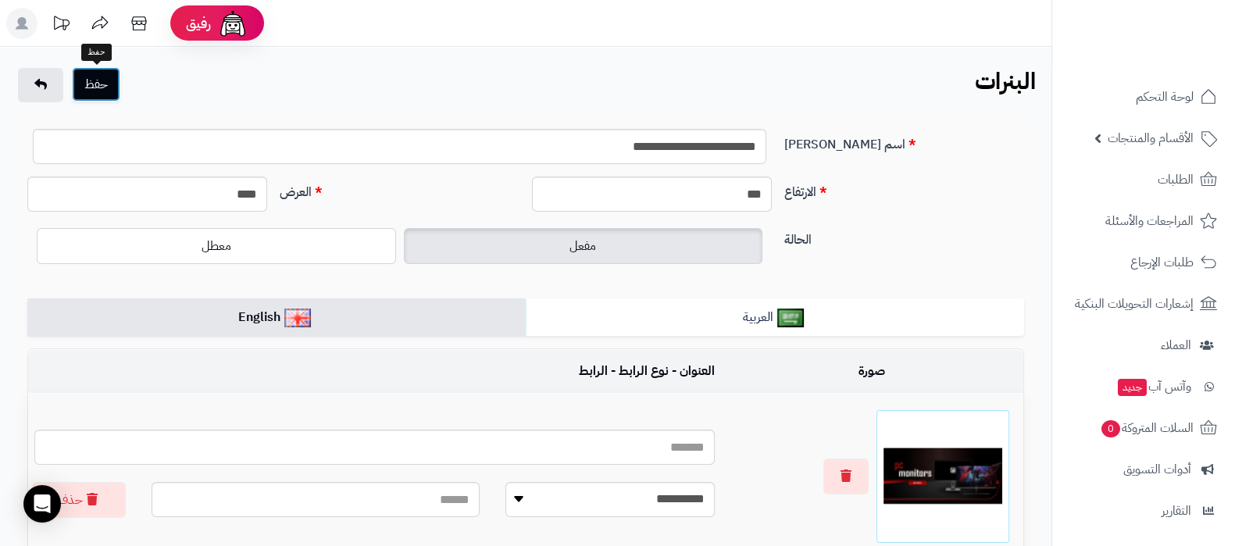
click at [115, 83] on button "حفظ" at bounding box center [96, 84] width 48 height 34
click at [135, 25] on icon at bounding box center [138, 23] width 31 height 31
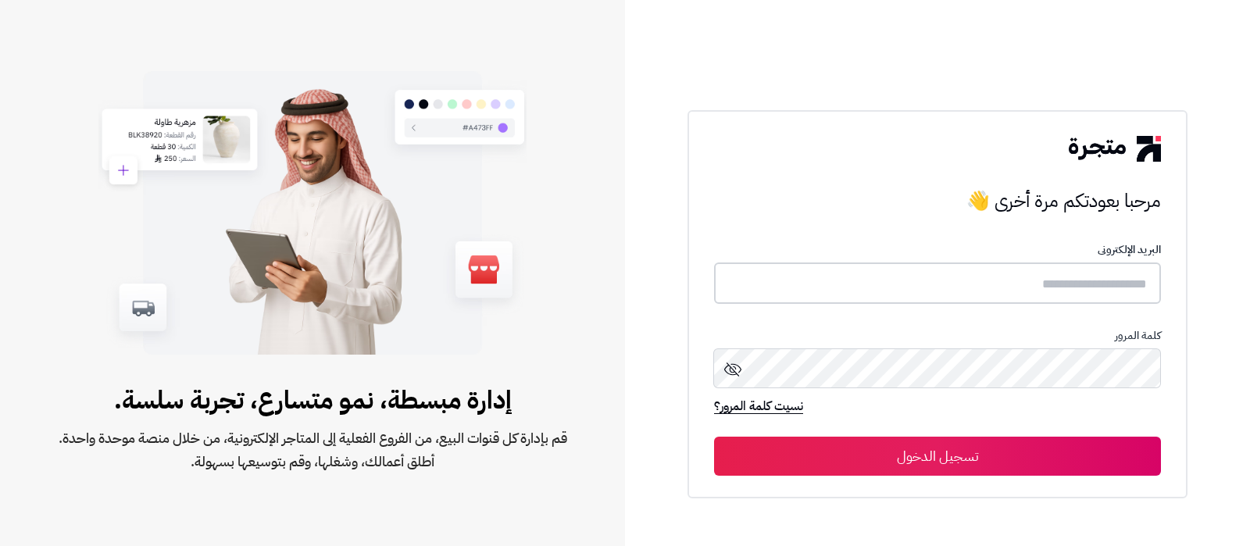
type input "**********"
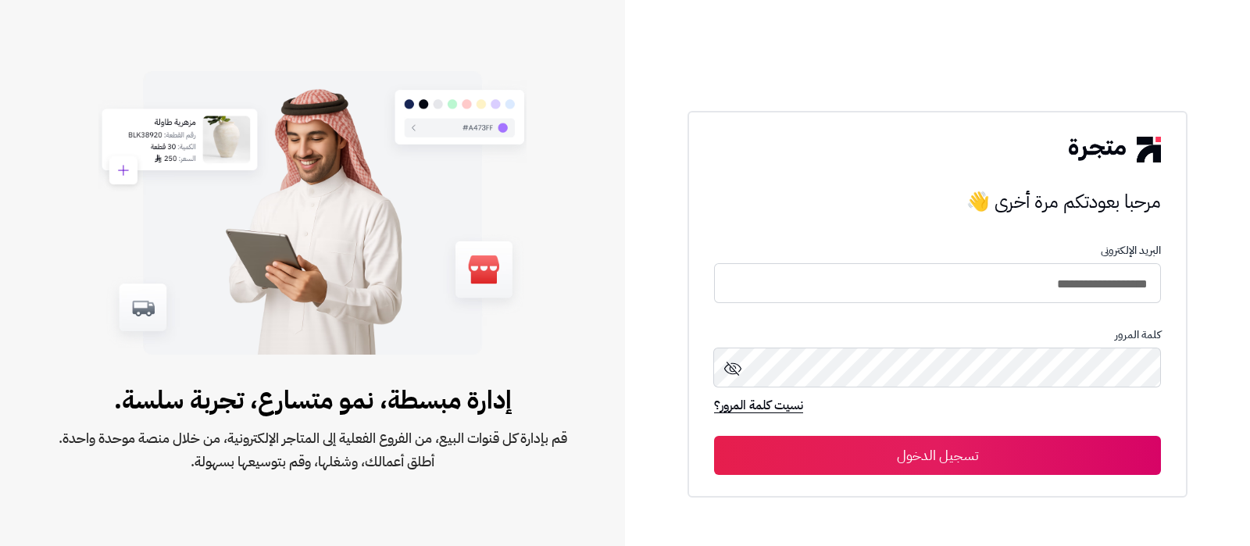
click at [875, 451] on button "تسجيل الدخول" at bounding box center [937, 455] width 447 height 39
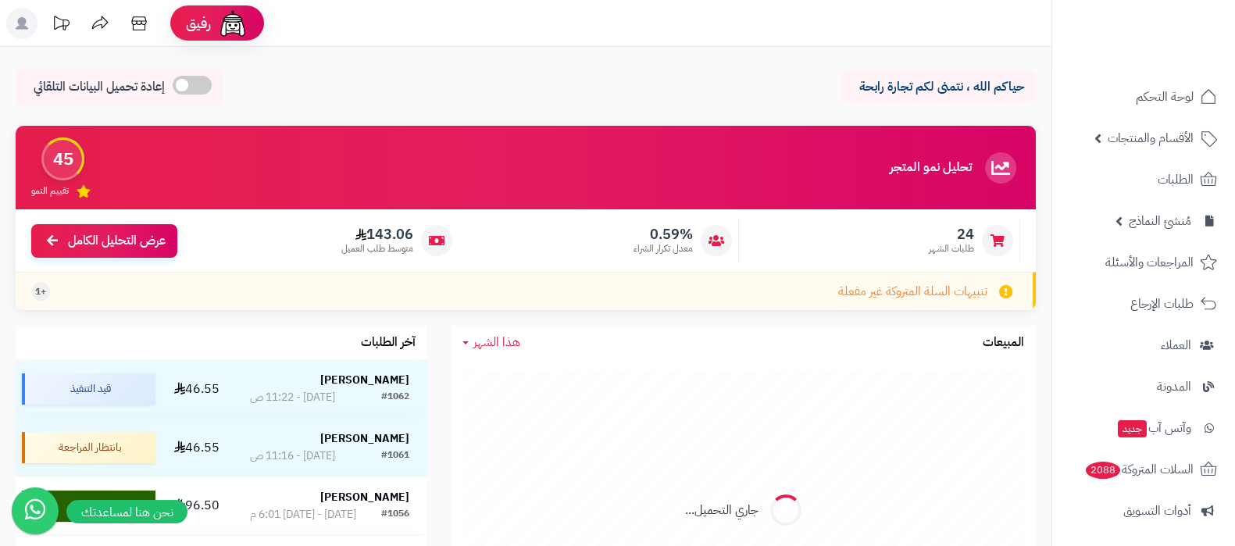
scroll to position [210, 0]
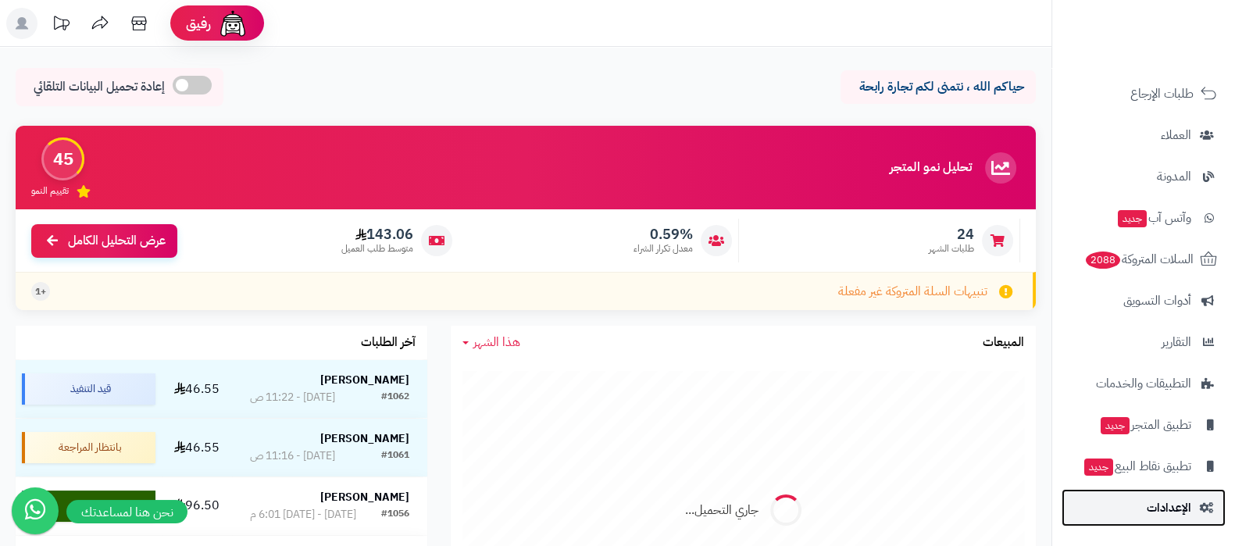
click at [1153, 512] on span "الإعدادات" at bounding box center [1168, 508] width 45 height 22
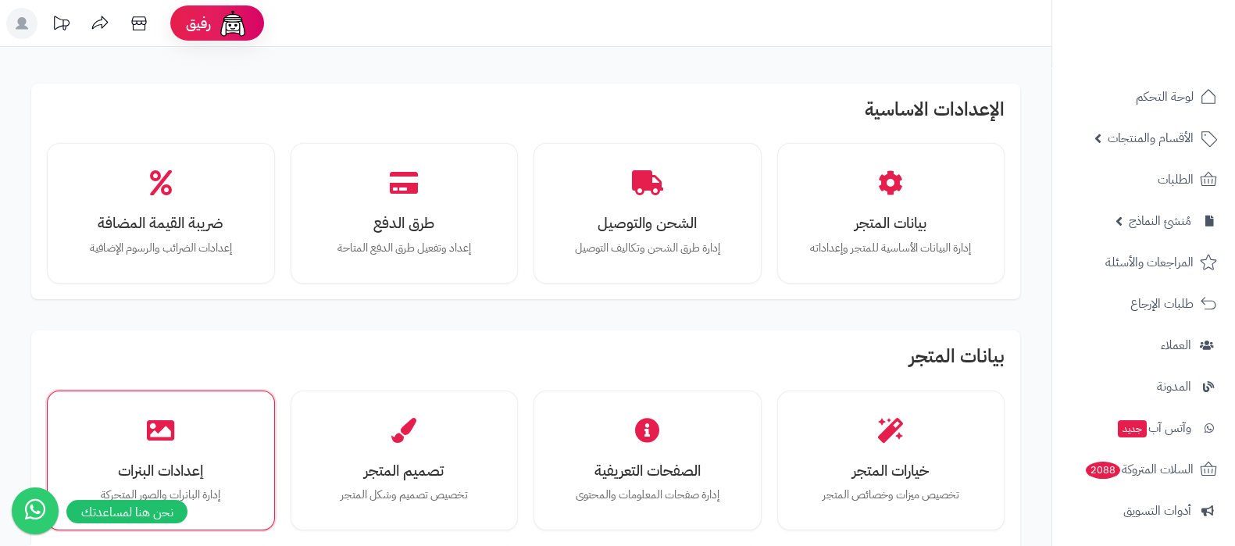
scroll to position [293, 0]
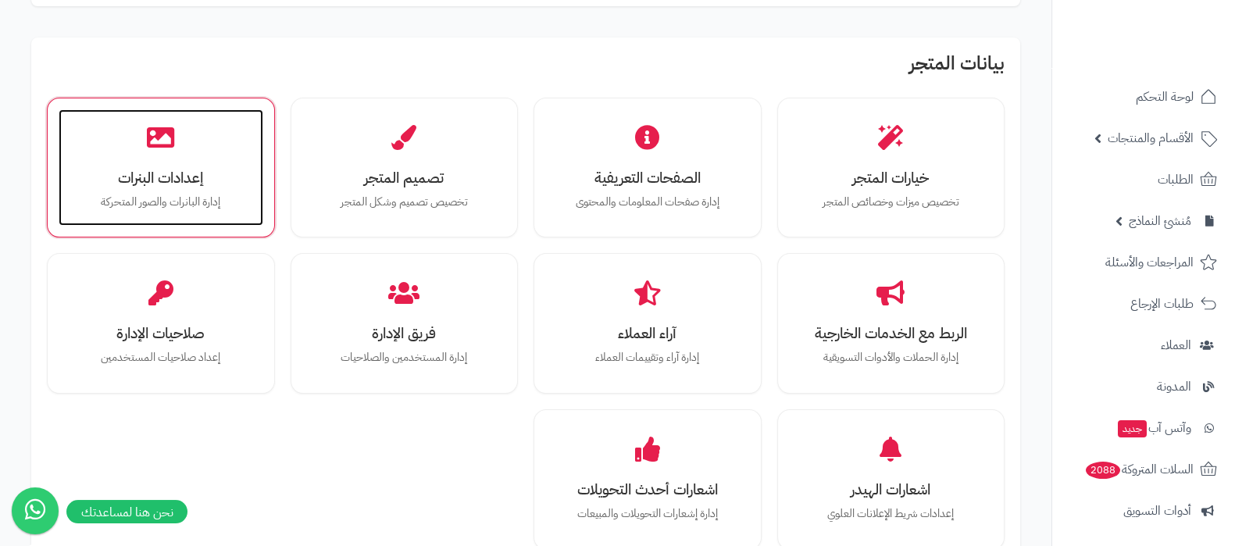
click at [189, 194] on p "إدارة البانرات والصور المتحركة" at bounding box center [160, 202] width 173 height 17
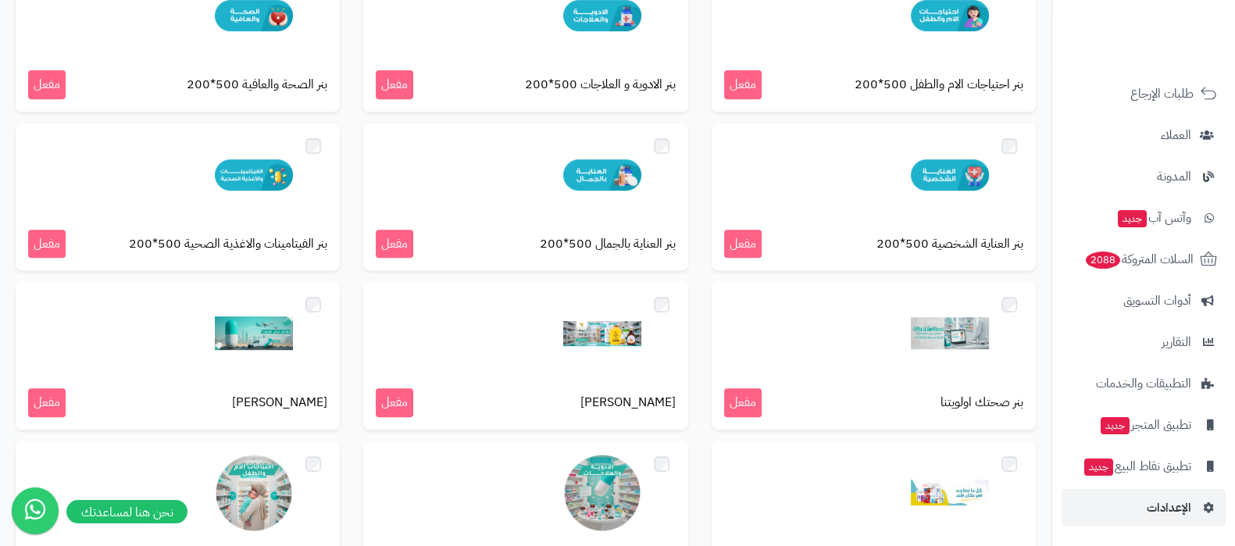
scroll to position [1046, 0]
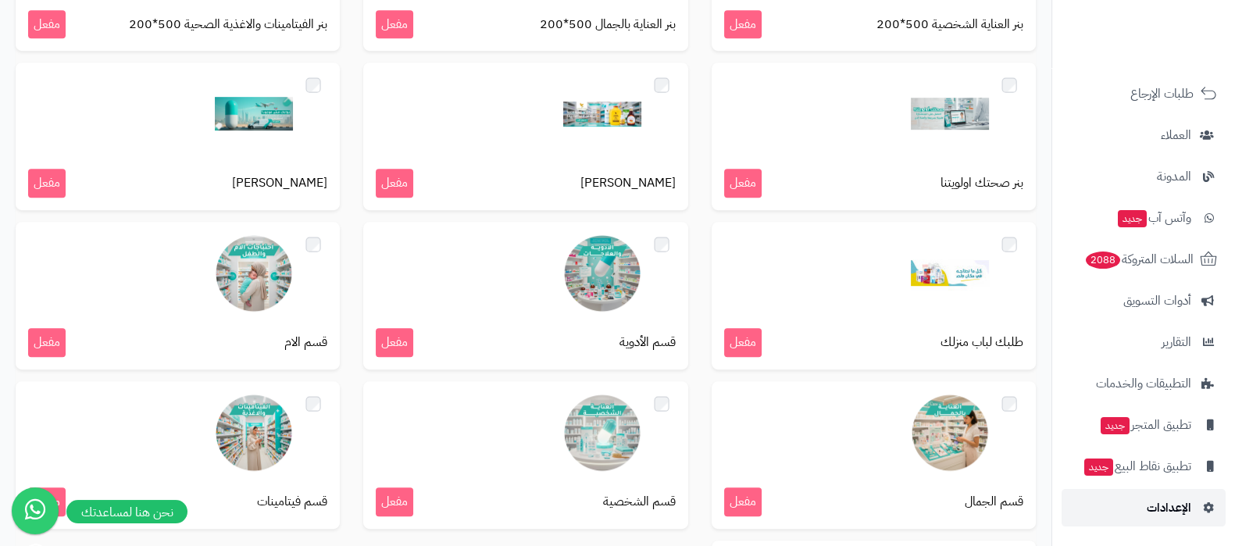
click at [1164, 500] on span "الإعدادات" at bounding box center [1168, 508] width 45 height 22
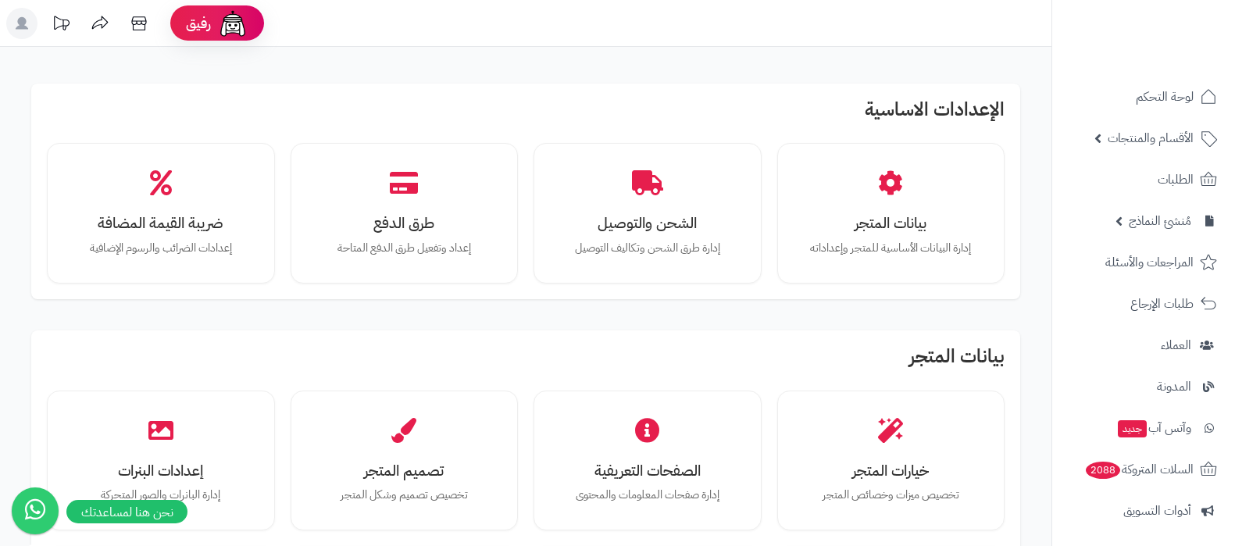
scroll to position [194, 0]
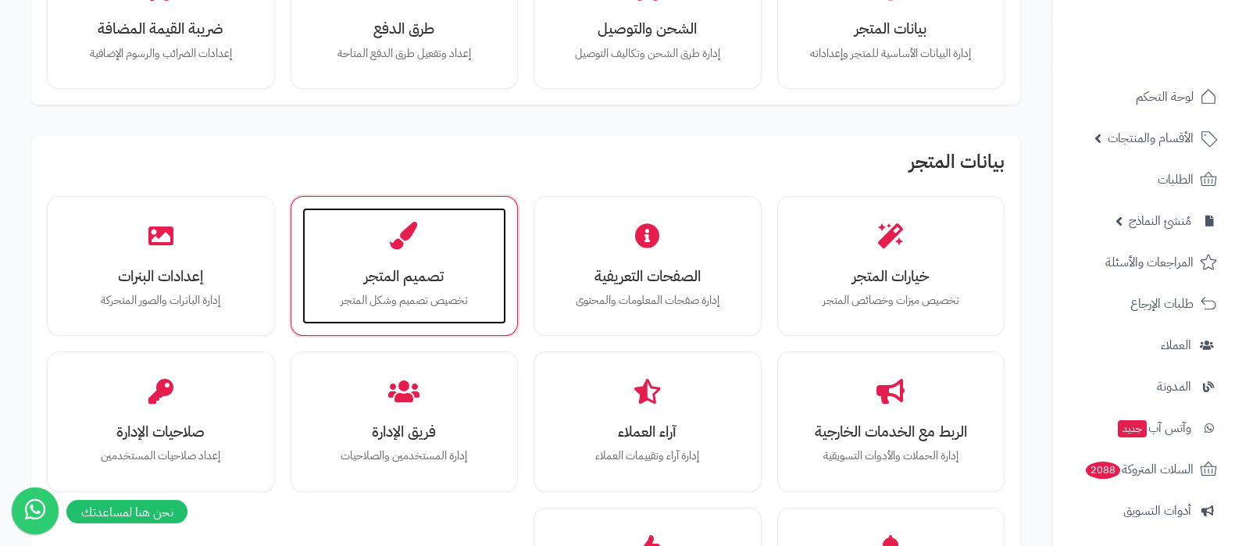
click at [424, 297] on p "تخصيص تصميم وشكل المتجر" at bounding box center [404, 300] width 173 height 17
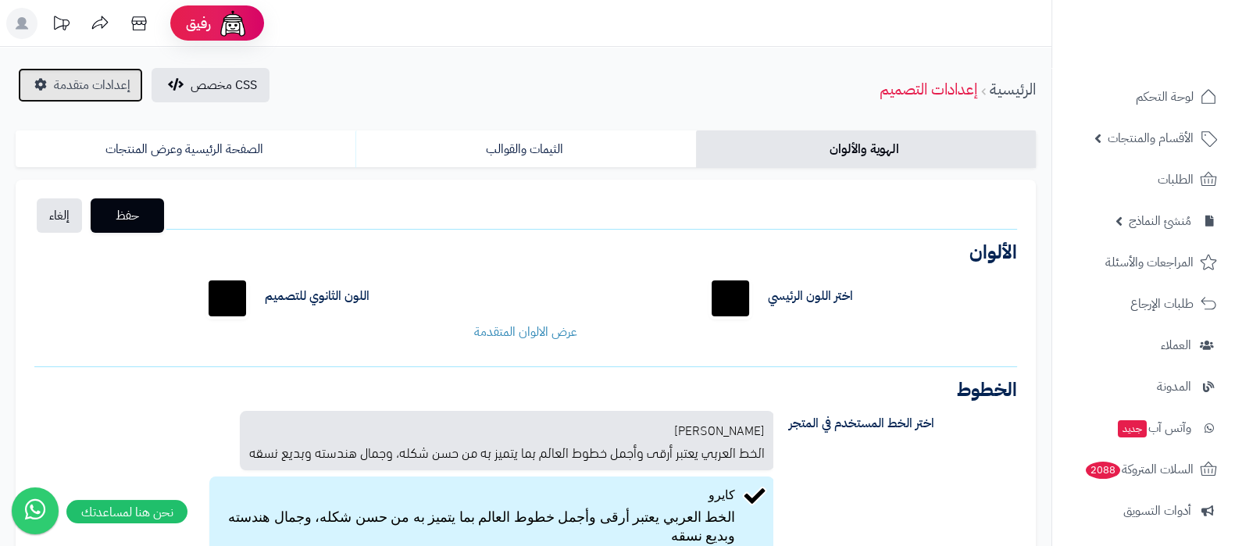
click at [60, 88] on span "إعدادات متقدمة" at bounding box center [92, 85] width 77 height 19
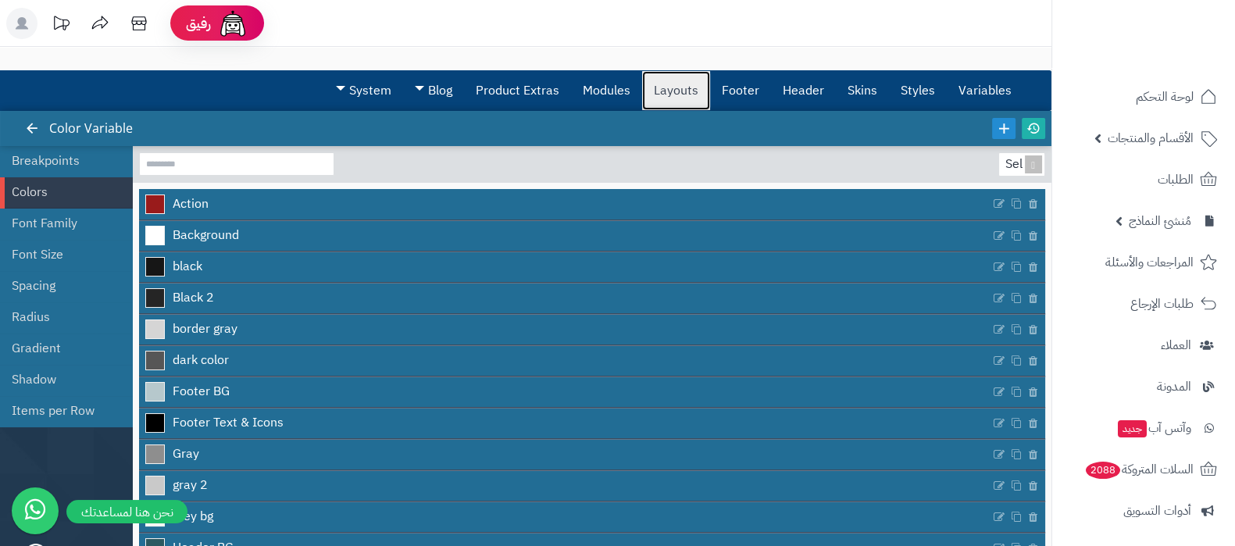
click at [686, 77] on link "Layouts" at bounding box center [676, 90] width 68 height 39
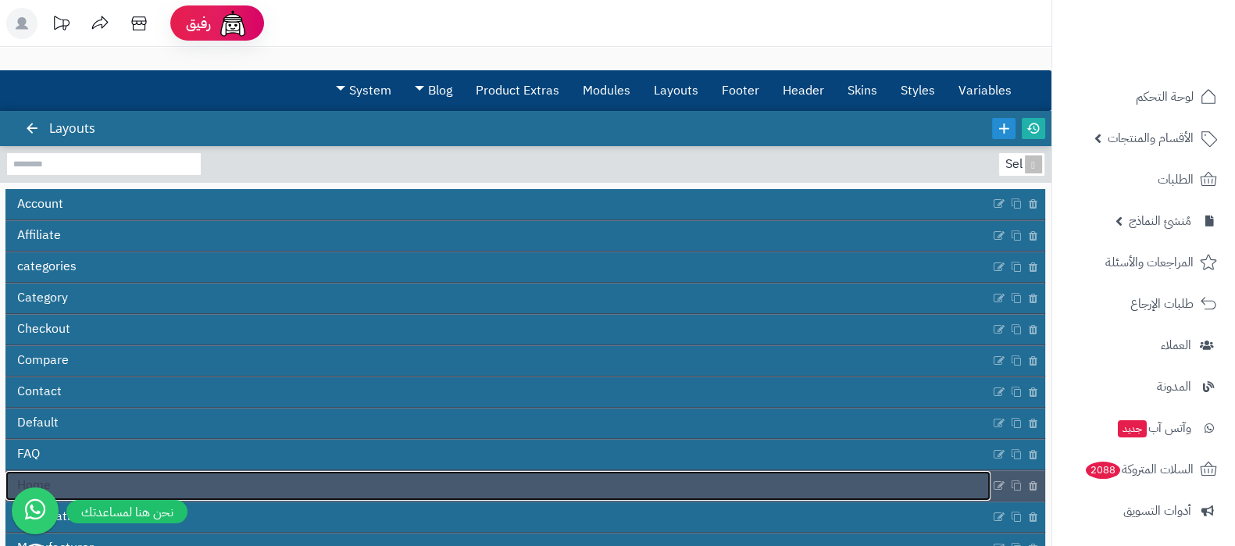
click at [558, 478] on link "Home" at bounding box center [497, 486] width 985 height 30
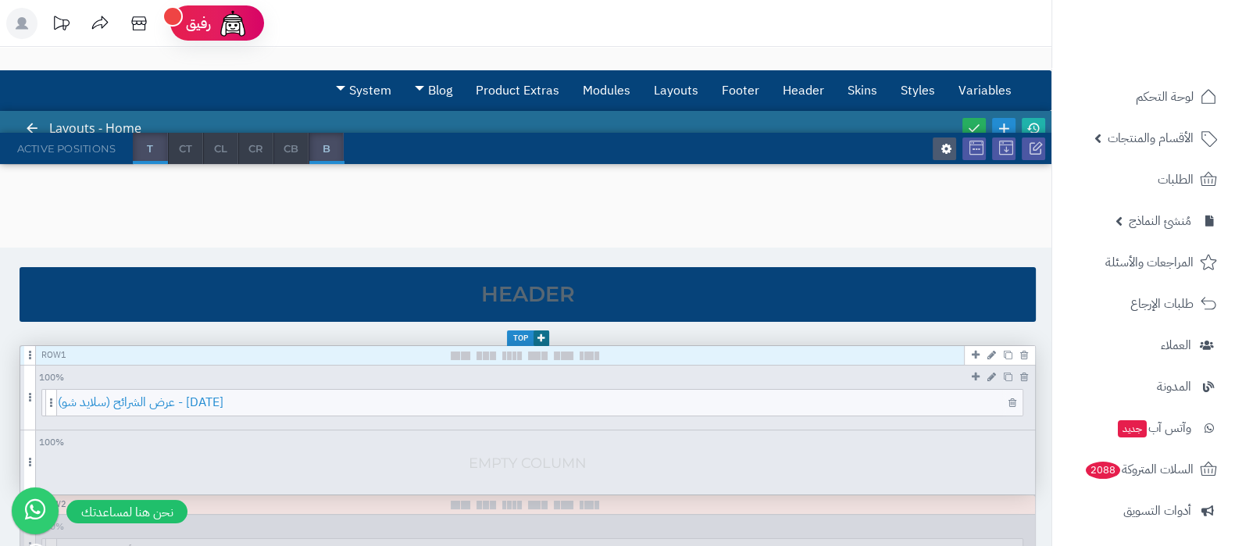
click at [574, 406] on span "عرض الشرائح (سلايد شو) - العيد الوطني" at bounding box center [540, 403] width 964 height 26
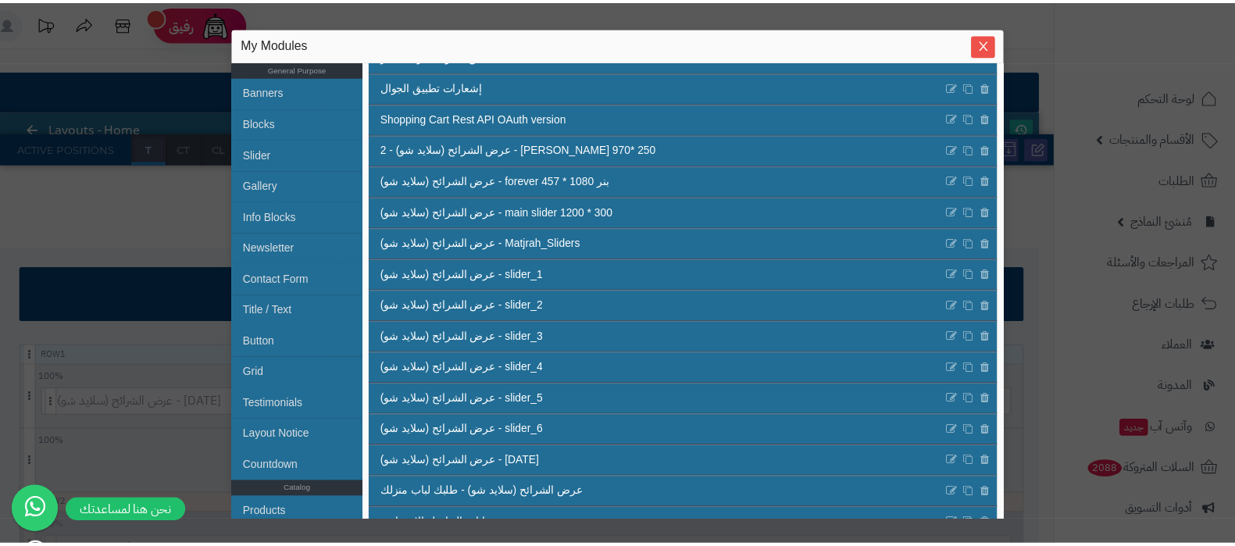
scroll to position [525, 0]
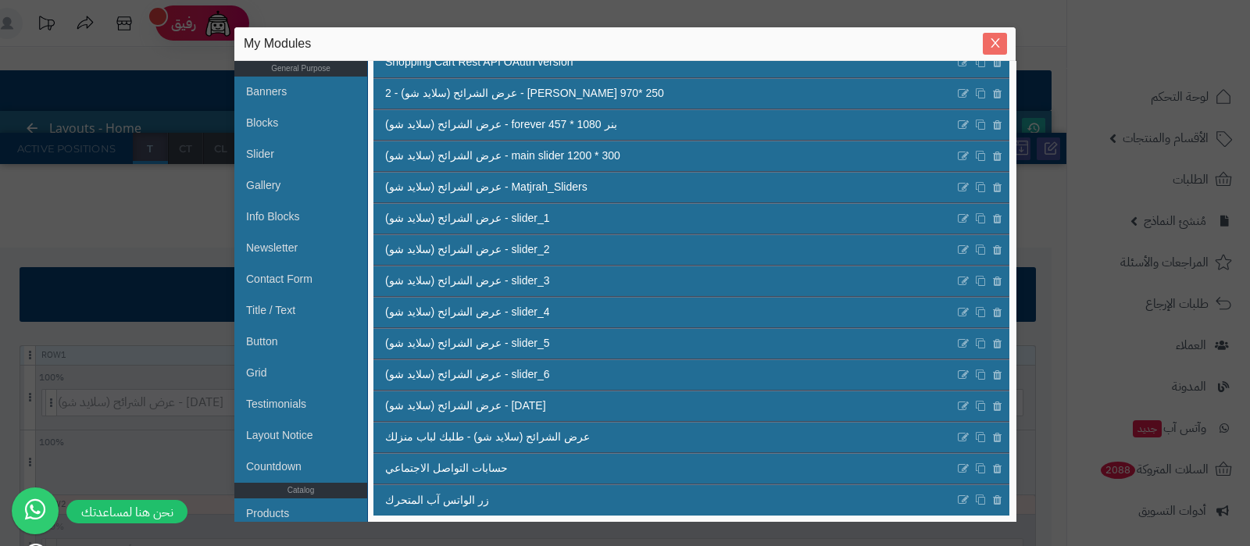
click at [999, 41] on icon "Close" at bounding box center [995, 43] width 12 height 12
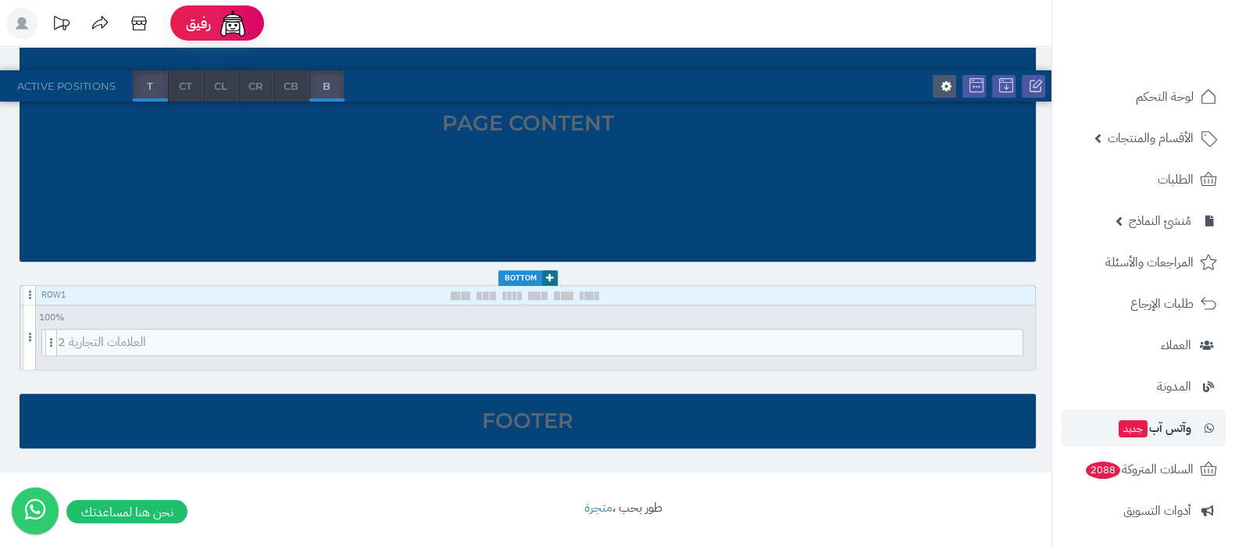
scroll to position [210, 0]
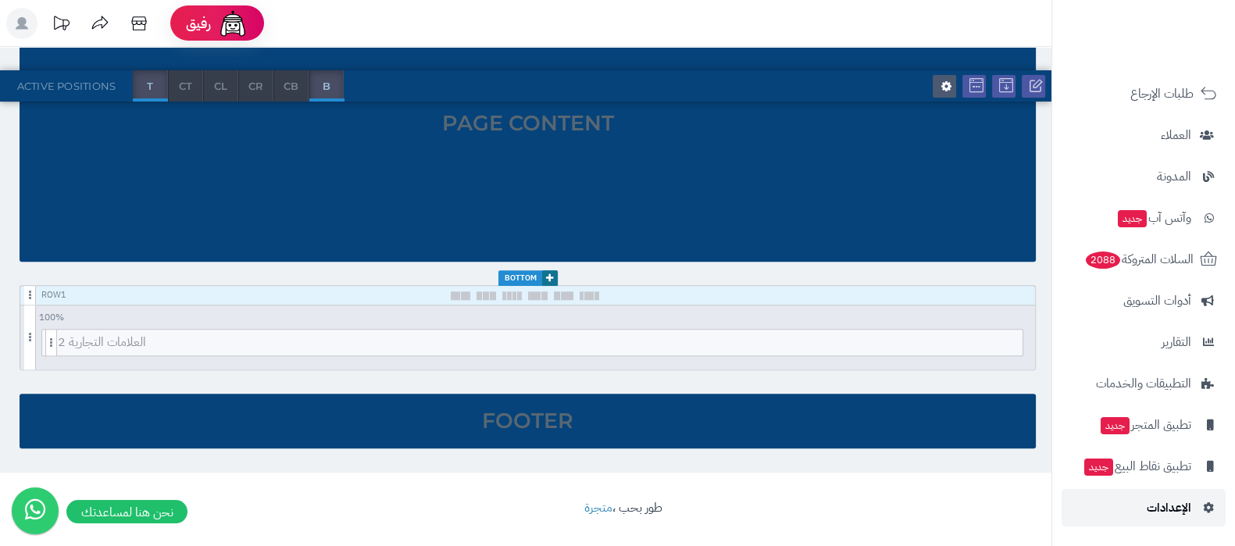
click at [1139, 513] on link "الإعدادات" at bounding box center [1143, 507] width 164 height 37
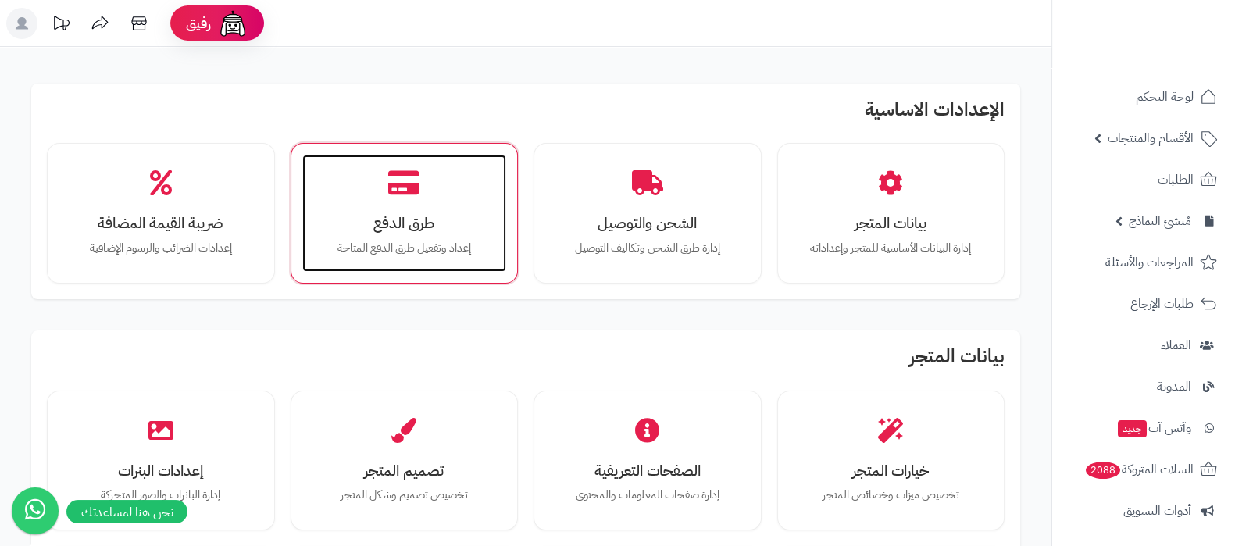
click at [398, 225] on h3 "طرق الدفع" at bounding box center [404, 223] width 173 height 16
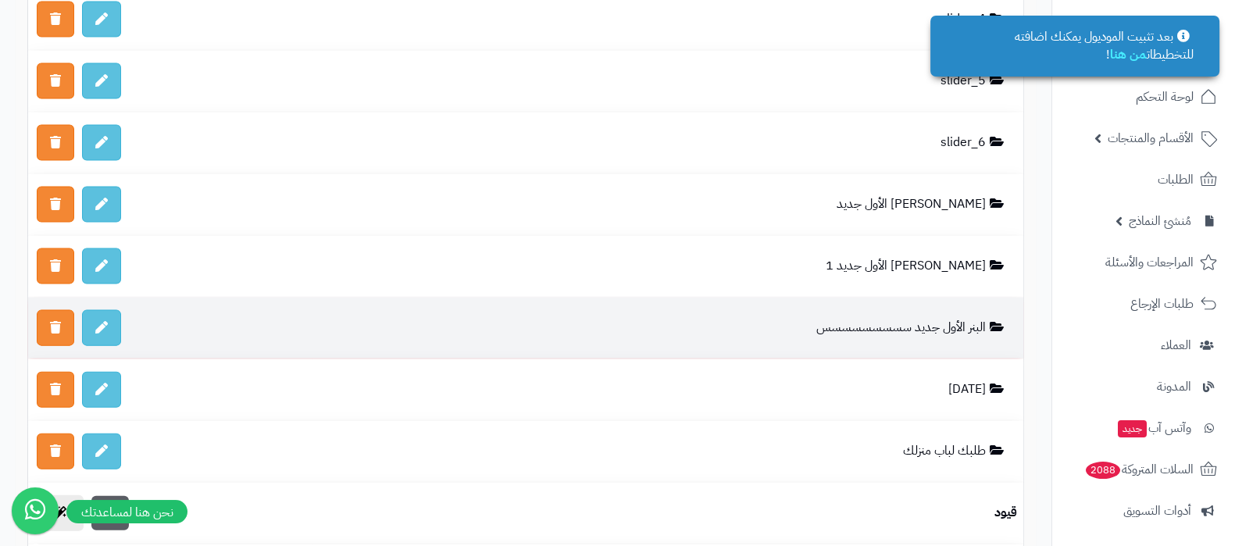
scroll to position [4100, 0]
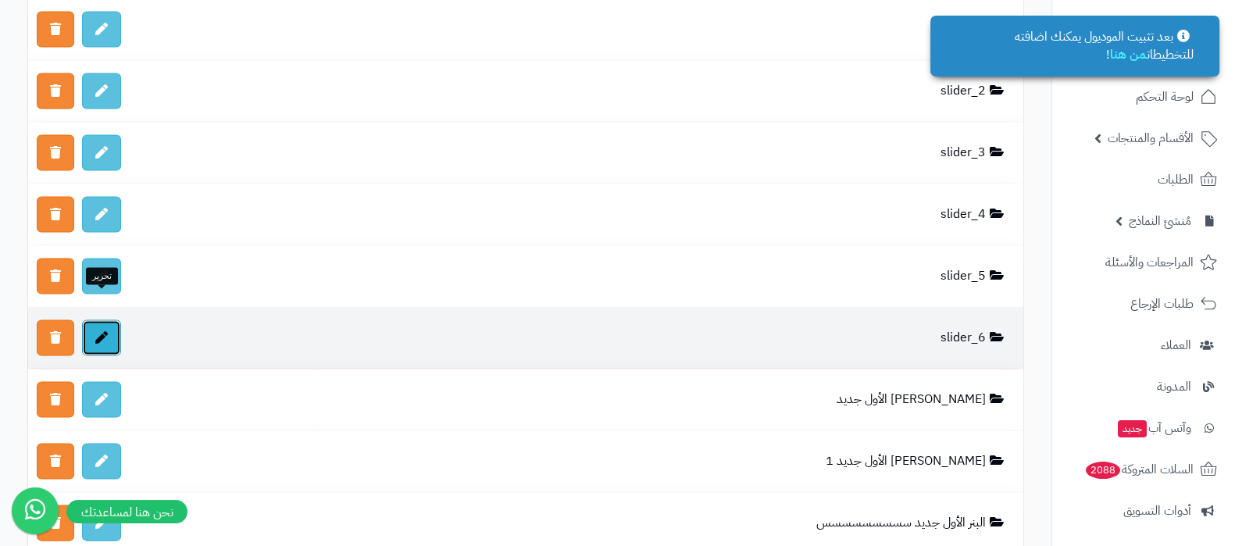
click at [101, 331] on icon at bounding box center [101, 337] width 12 height 12
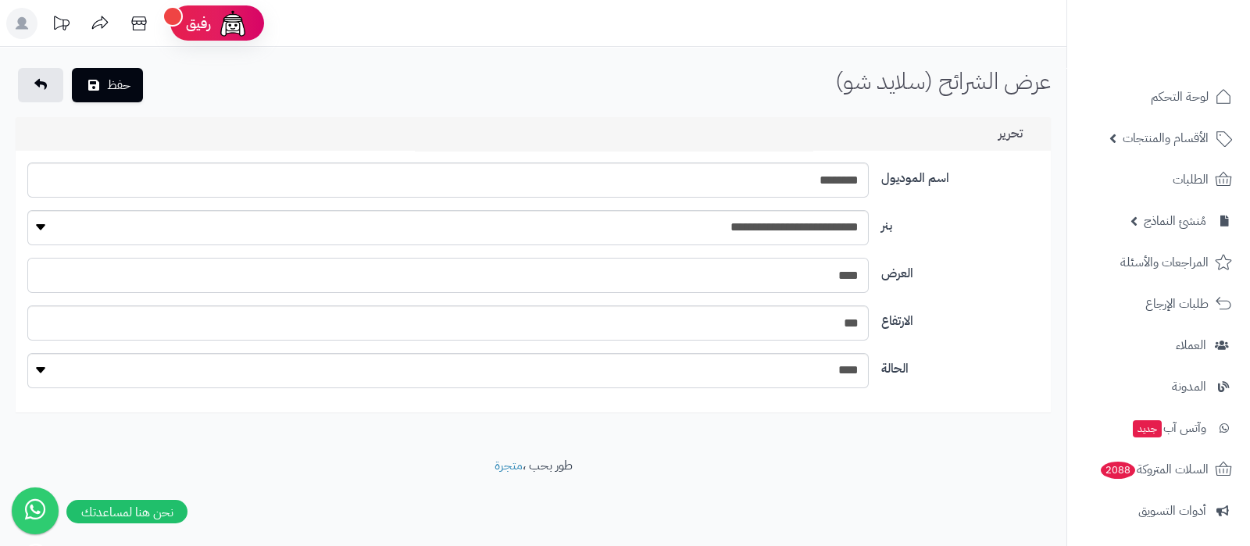
click at [848, 280] on input "****" at bounding box center [447, 275] width 840 height 35
type input "****"
click at [850, 315] on input "***" at bounding box center [447, 322] width 840 height 35
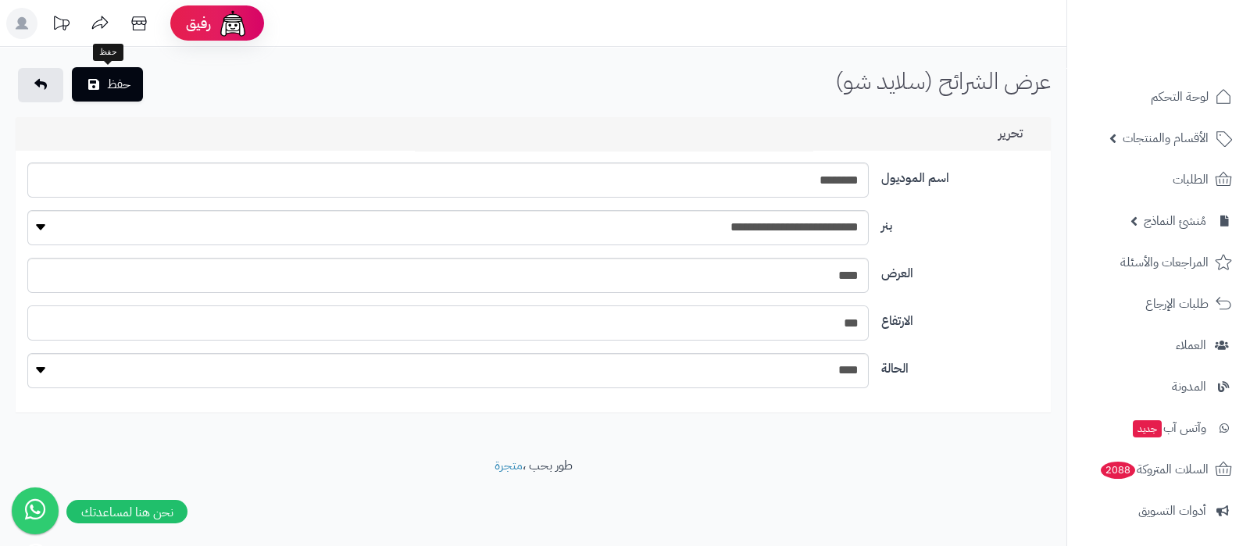
type input "***"
click at [121, 80] on button "حفظ" at bounding box center [107, 84] width 71 height 34
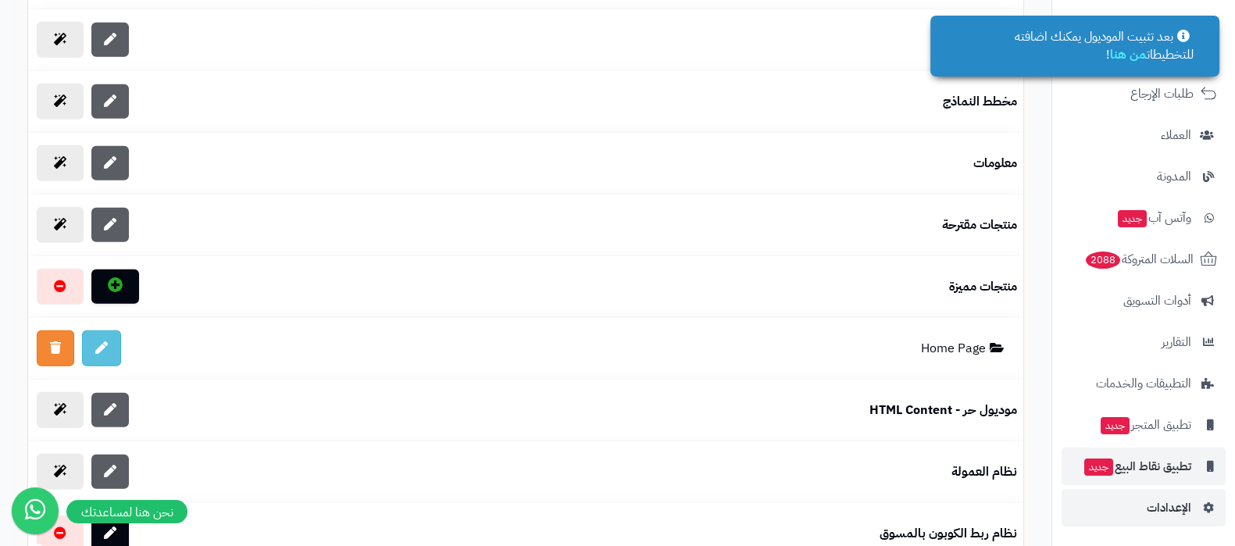
scroll to position [5196, 0]
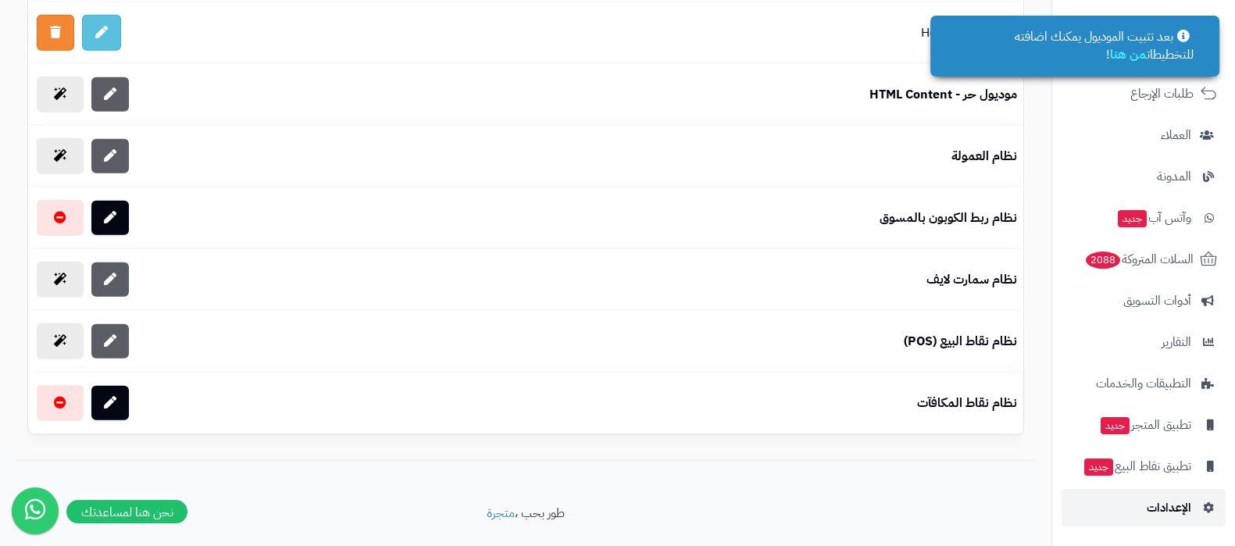
click at [1167, 494] on link "الإعدادات" at bounding box center [1143, 507] width 164 height 37
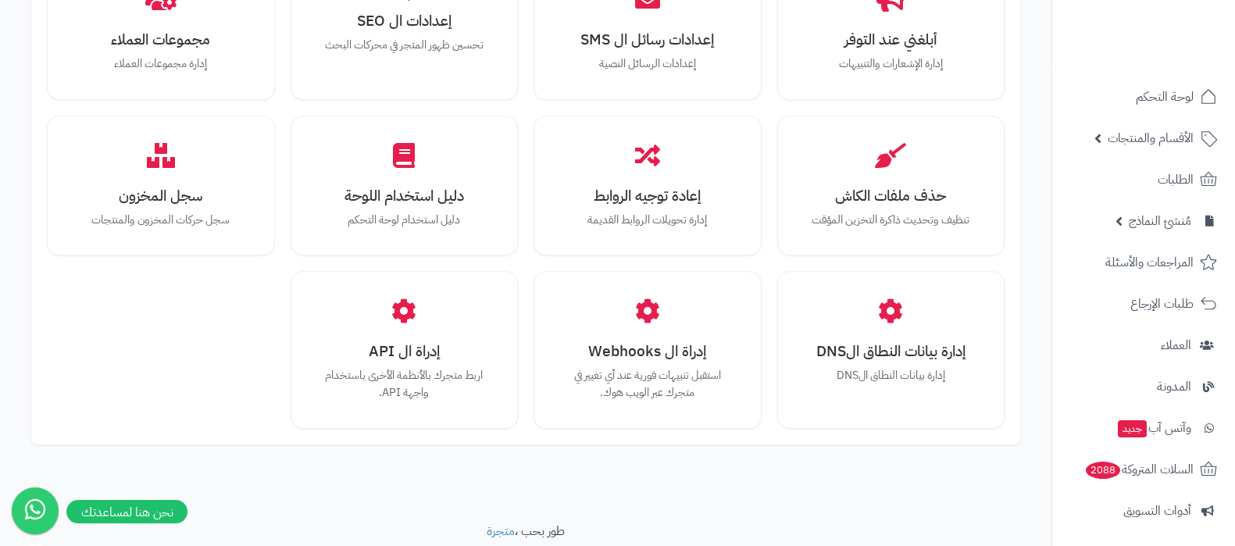
scroll to position [1444, 0]
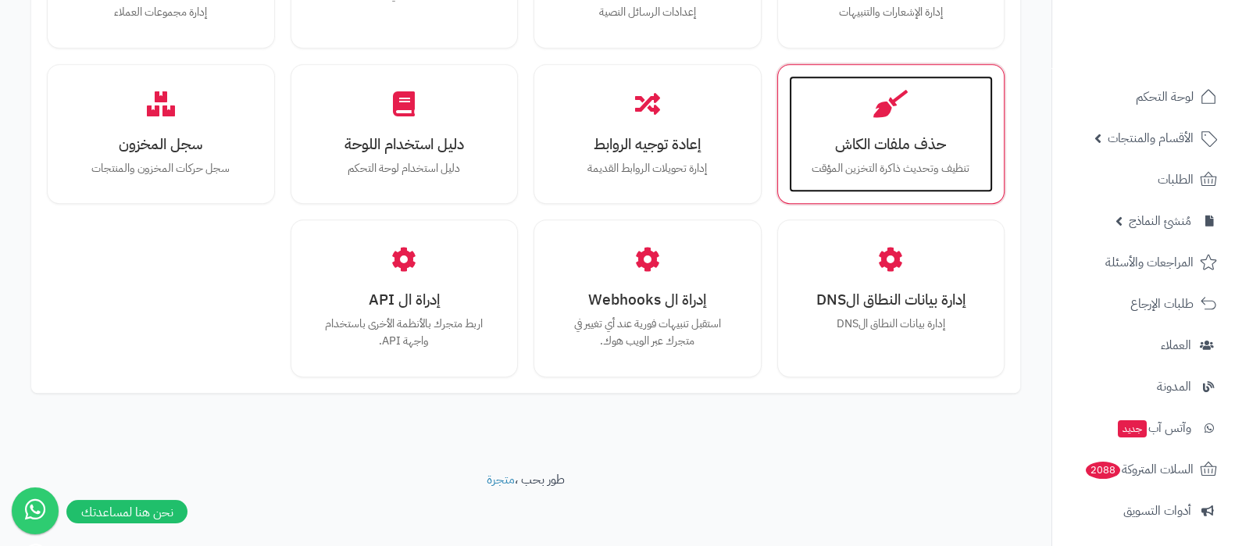
click at [871, 120] on div "حذف ملفات الكاش تنظيف وتحديث ذاكرة التخزين المؤقت" at bounding box center [891, 134] width 205 height 117
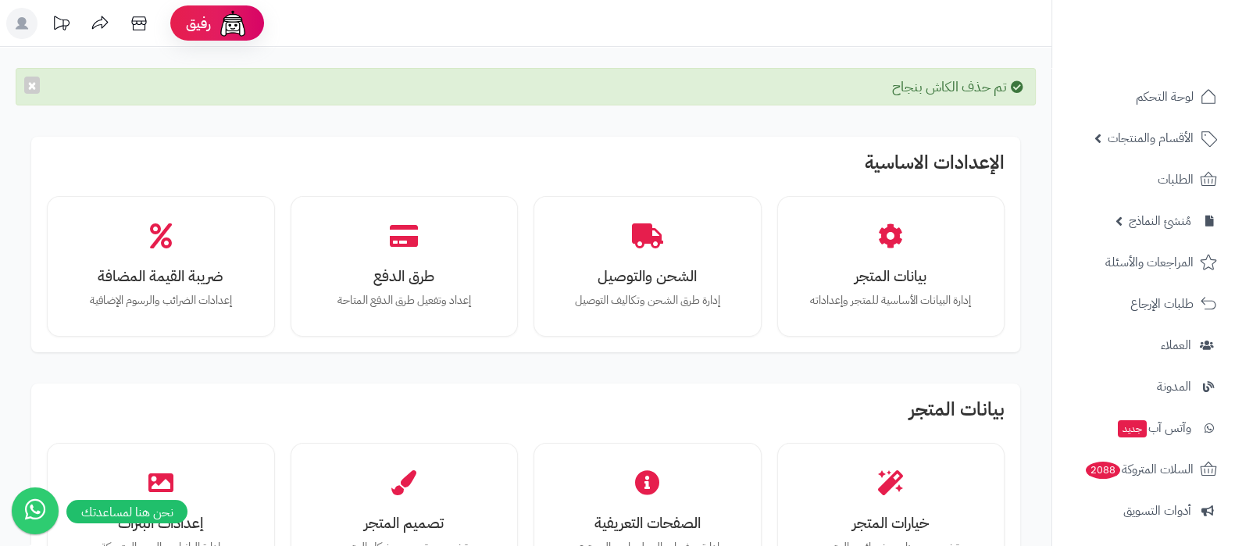
scroll to position [488, 0]
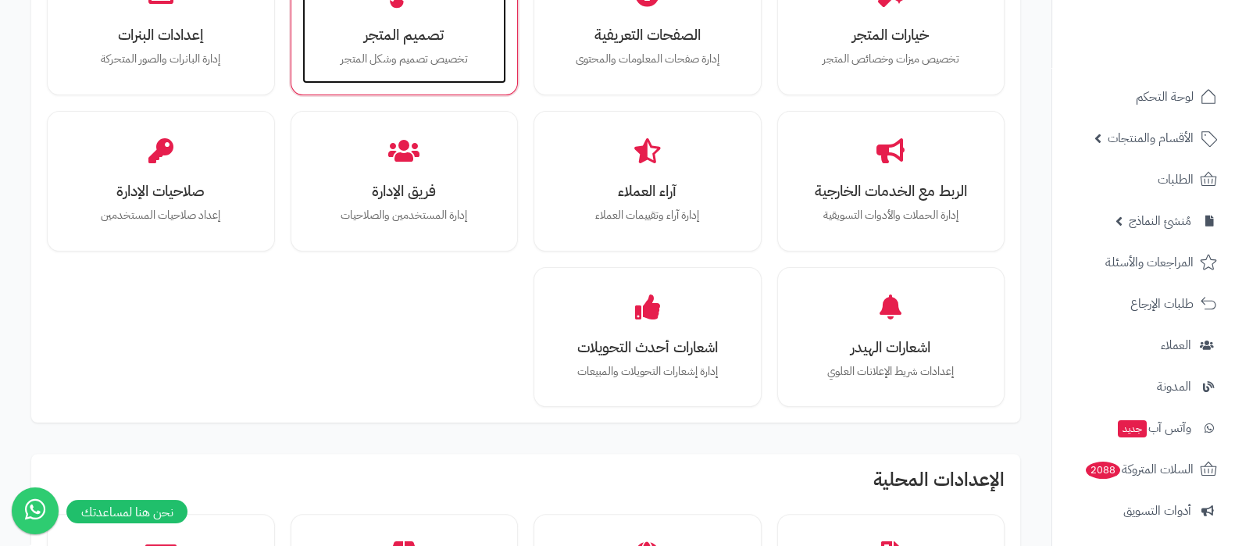
click at [420, 48] on div "تصميم المتجر تخصيص تصميم وشكل المتجر" at bounding box center [404, 24] width 205 height 117
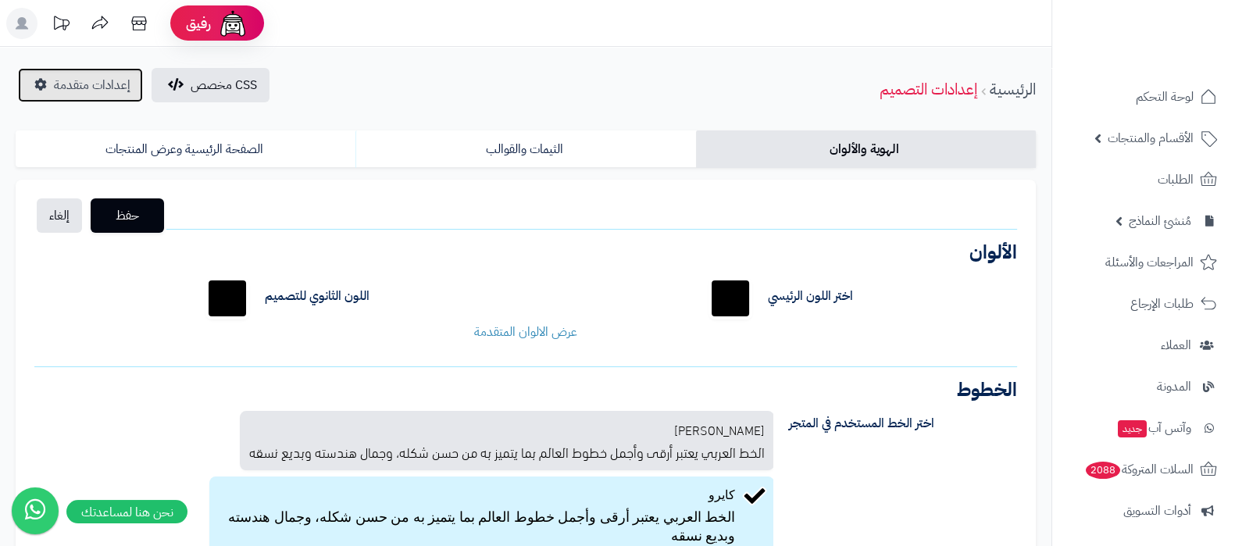
click at [70, 85] on span "إعدادات متقدمة" at bounding box center [92, 85] width 77 height 19
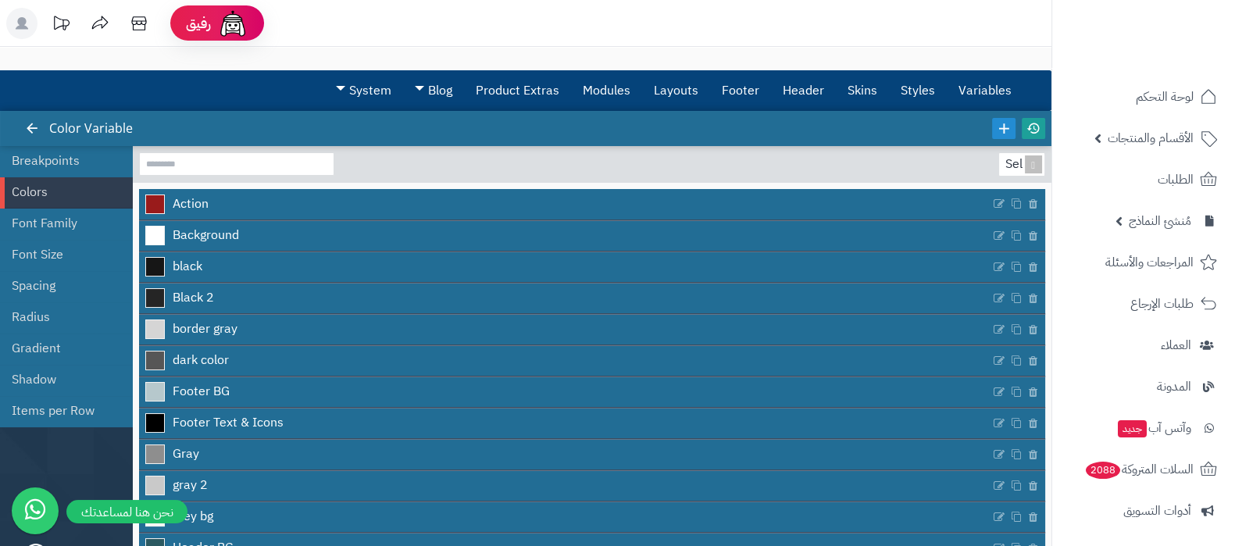
click at [1035, 121] on icon at bounding box center [1033, 128] width 14 height 14
click at [662, 90] on link "Layouts" at bounding box center [676, 90] width 68 height 39
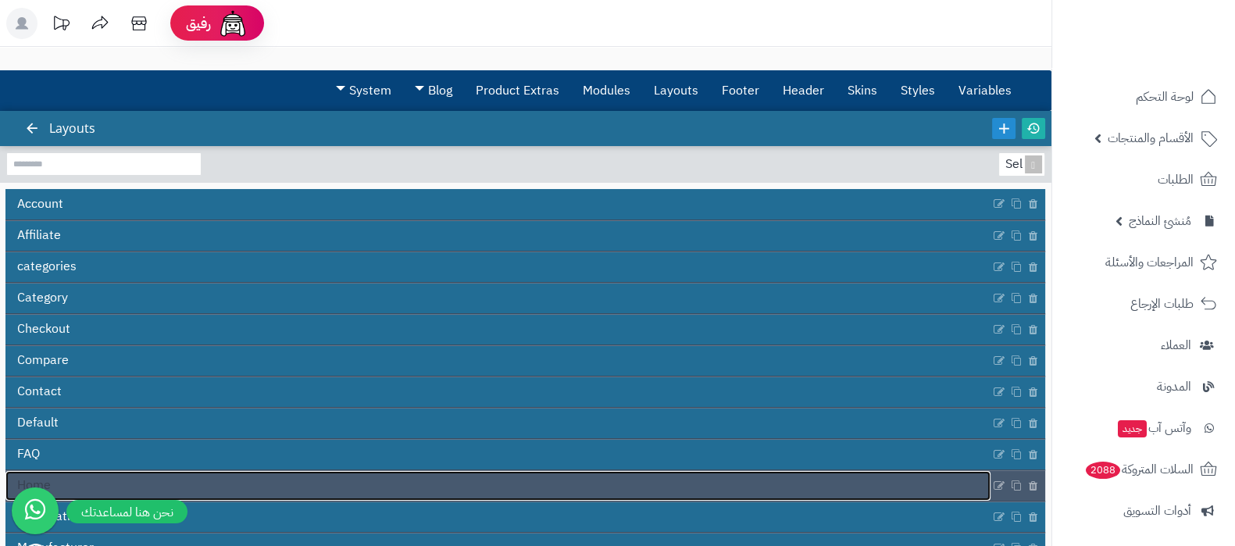
click at [426, 487] on link "Home" at bounding box center [497, 486] width 985 height 30
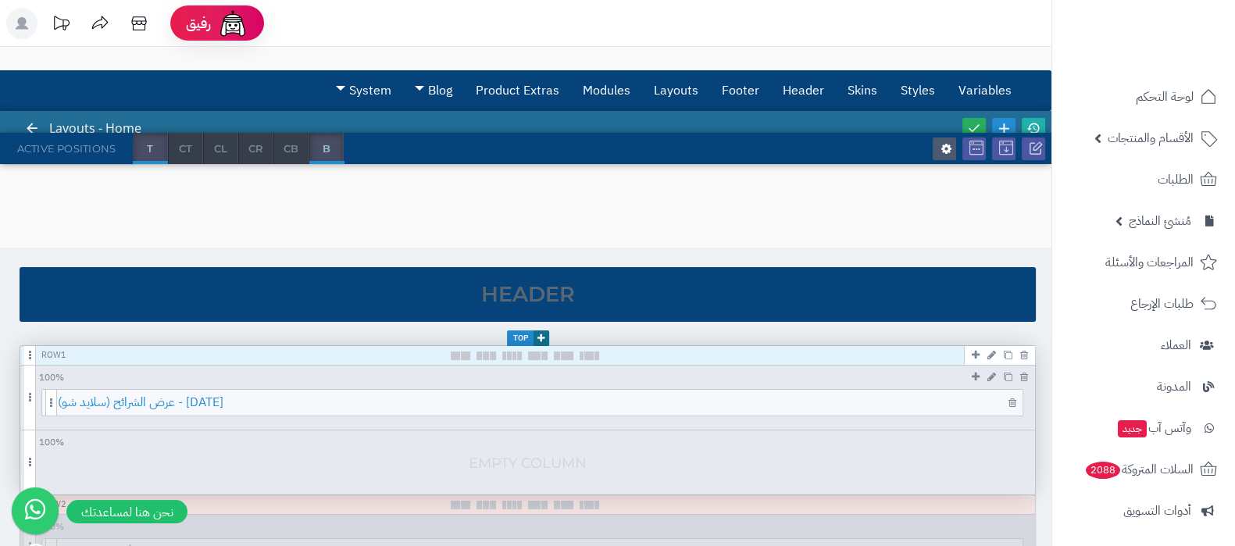
click at [609, 406] on span "عرض الشرائح (سلايد شو) - العيد الوطني" at bounding box center [540, 403] width 964 height 26
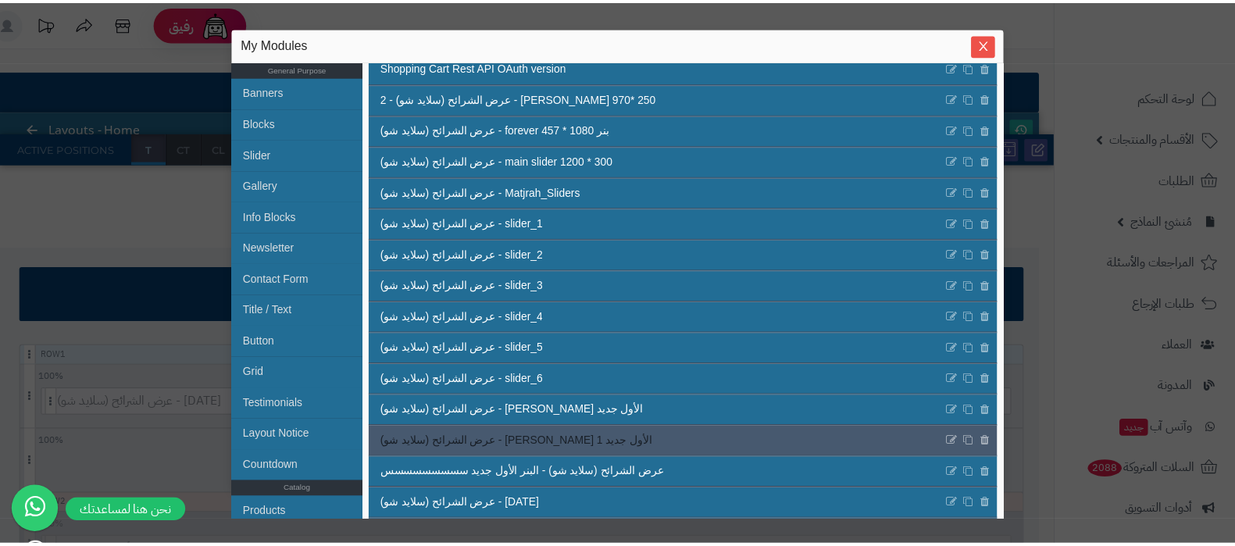
scroll to position [587, 0]
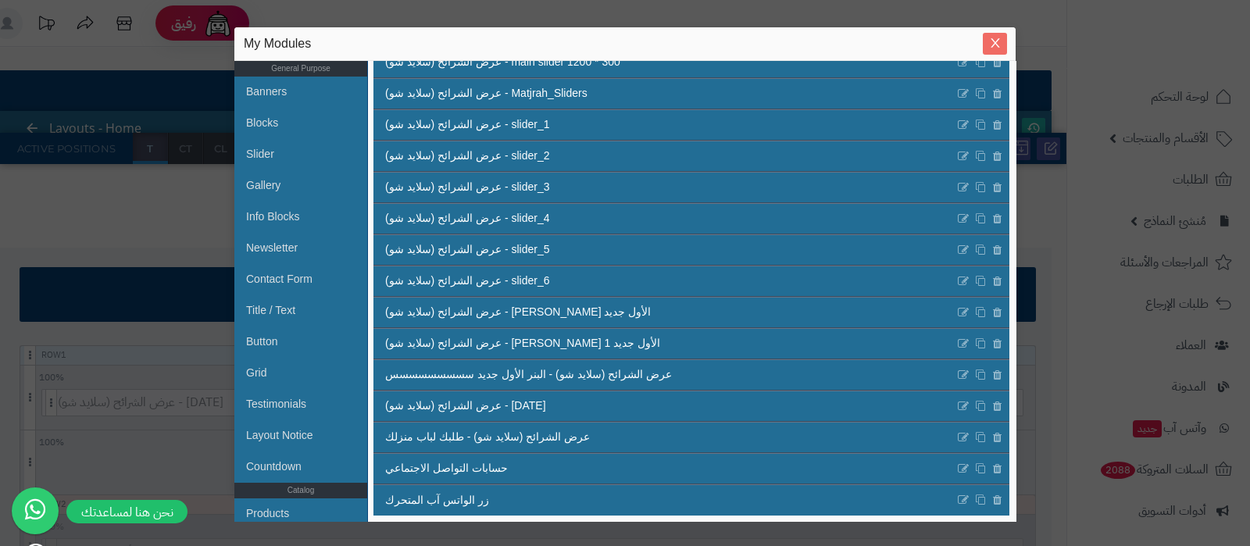
click at [995, 46] on icon "Close" at bounding box center [995, 43] width 12 height 12
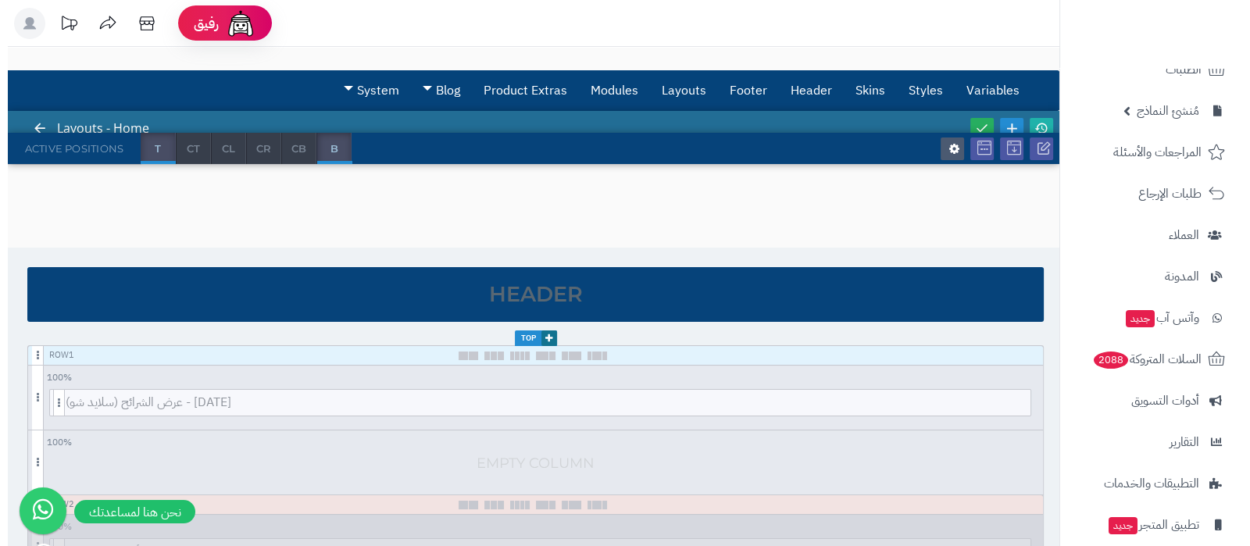
scroll to position [210, 0]
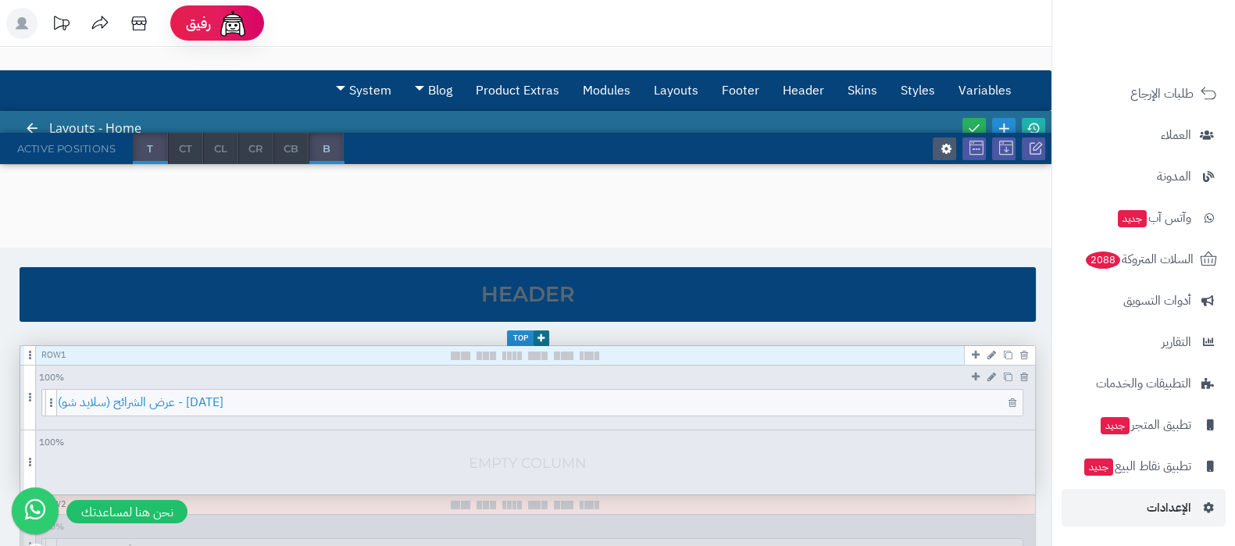
click at [527, 408] on span "عرض الشرائح (سلايد شو) - العيد الوطني" at bounding box center [540, 403] width 964 height 26
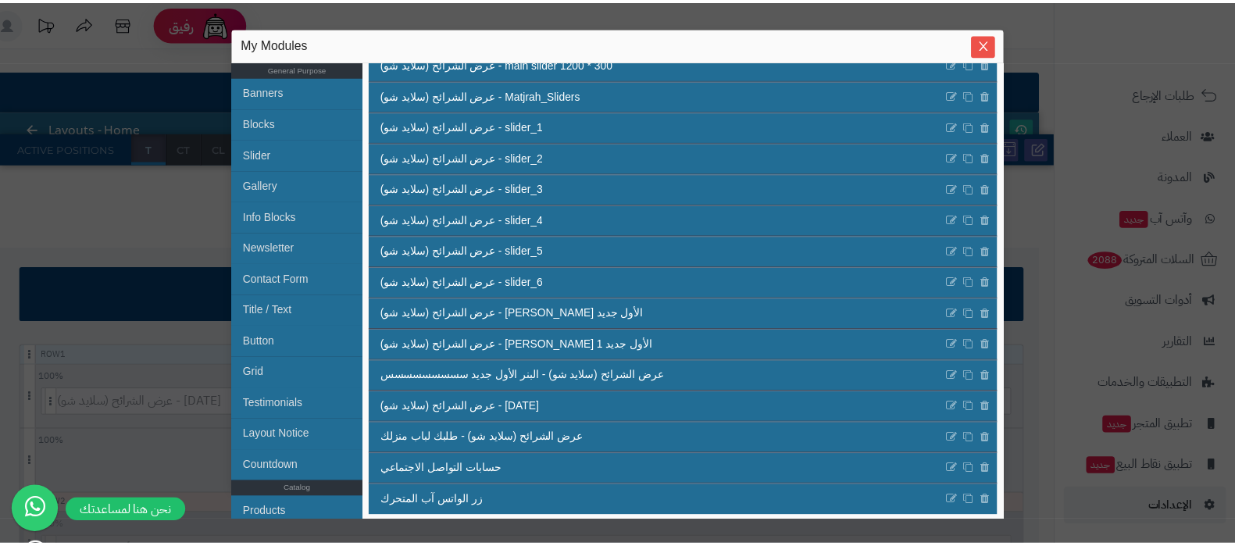
scroll to position [587, 0]
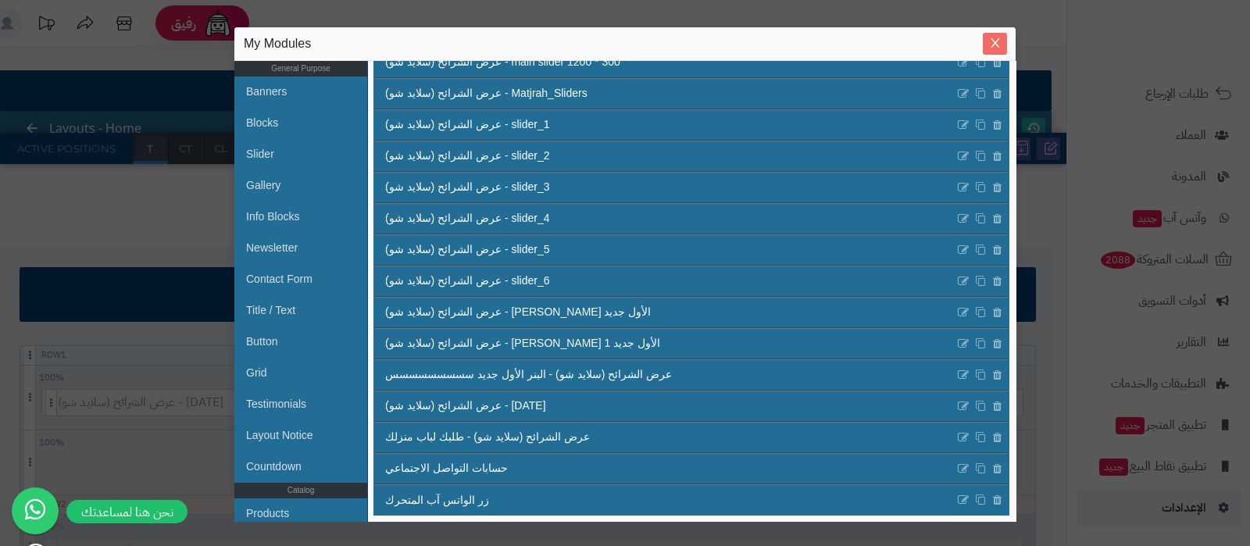
click at [993, 45] on icon "Close" at bounding box center [994, 43] width 9 height 9
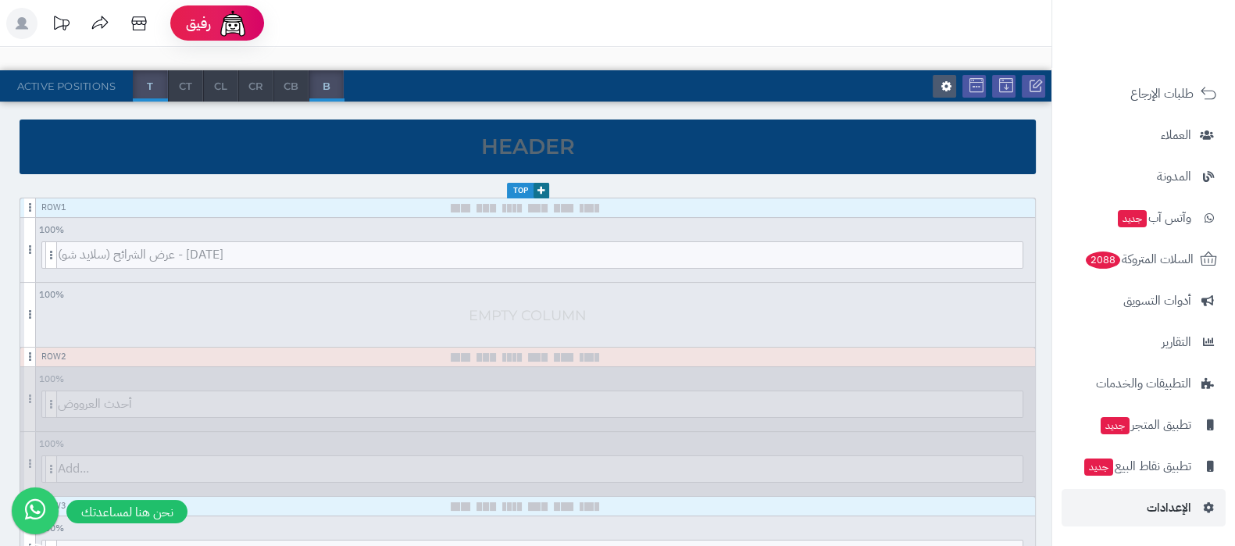
scroll to position [488, 0]
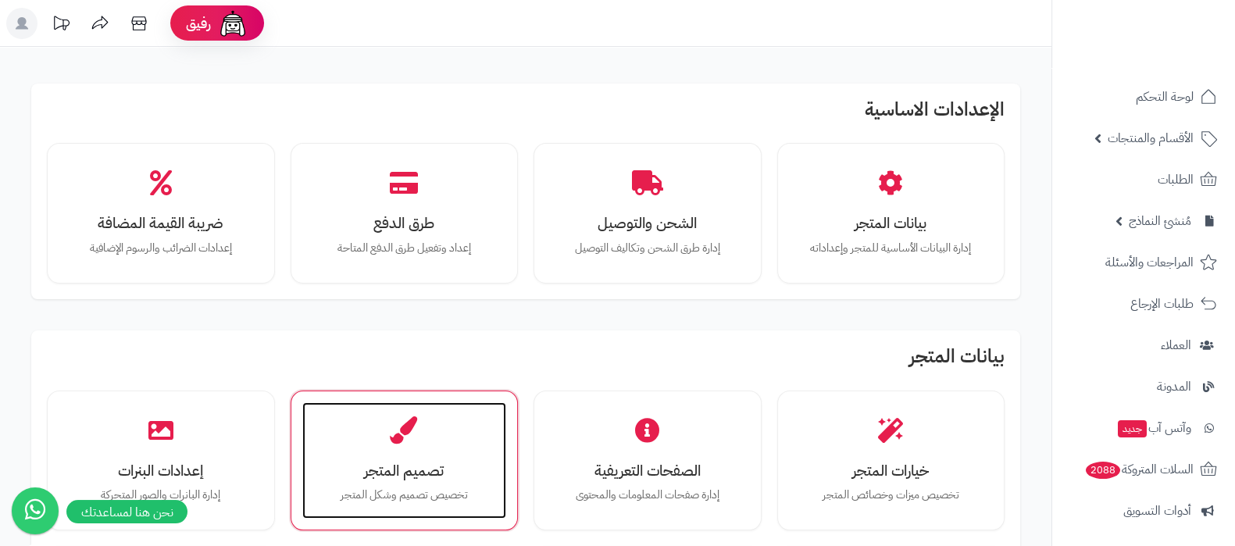
click at [405, 494] on p "تخصيص تصميم وشكل المتجر" at bounding box center [404, 495] width 173 height 17
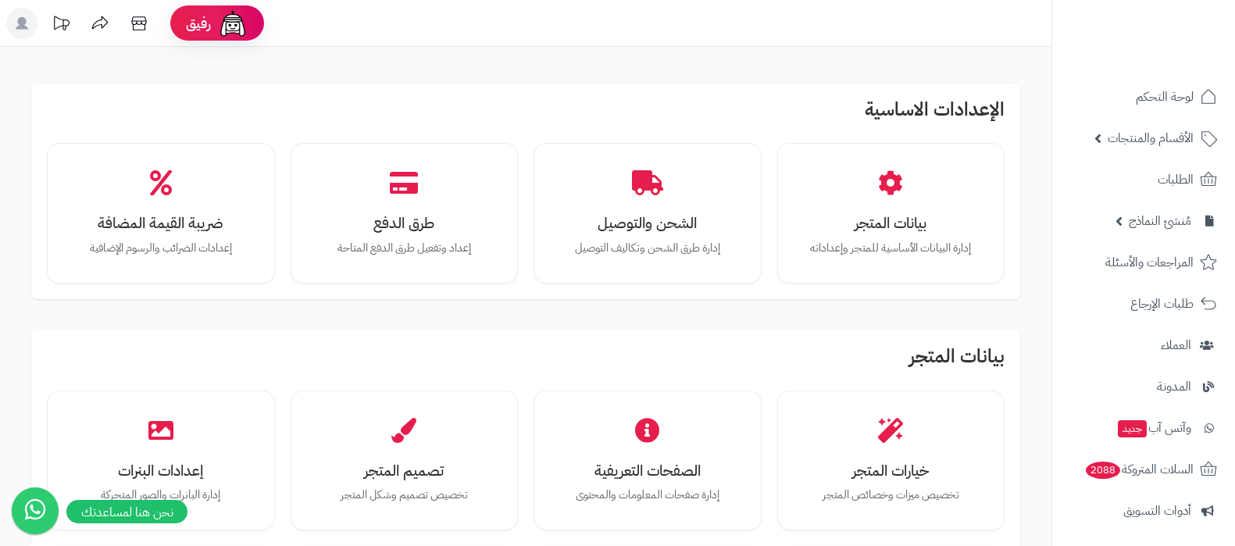
scroll to position [194, 0]
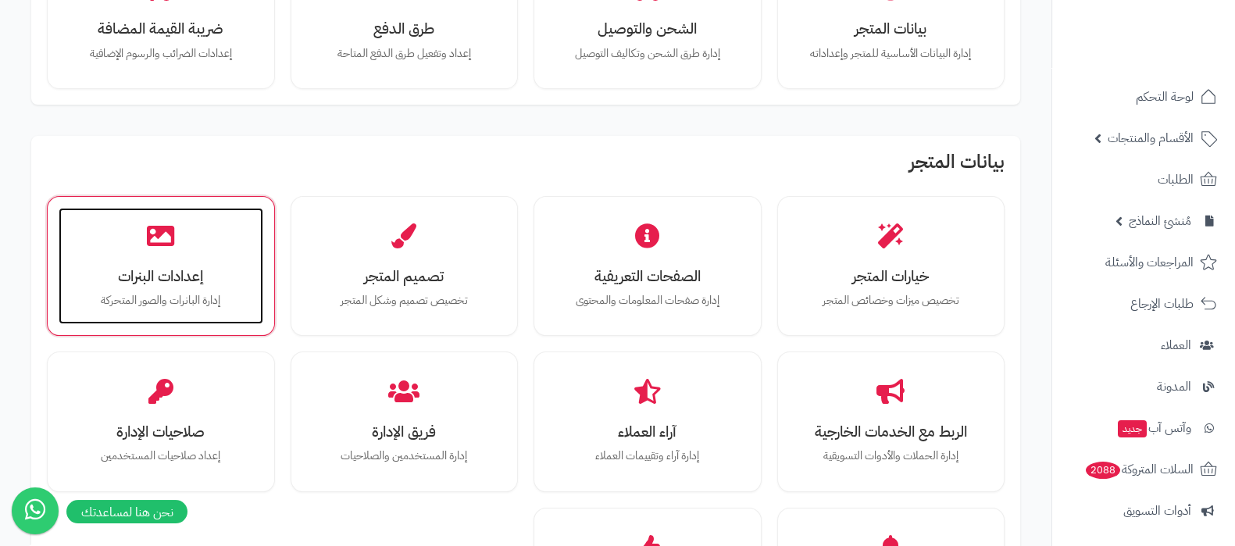
click at [171, 268] on h3 "إعدادات البنرات" at bounding box center [160, 276] width 173 height 16
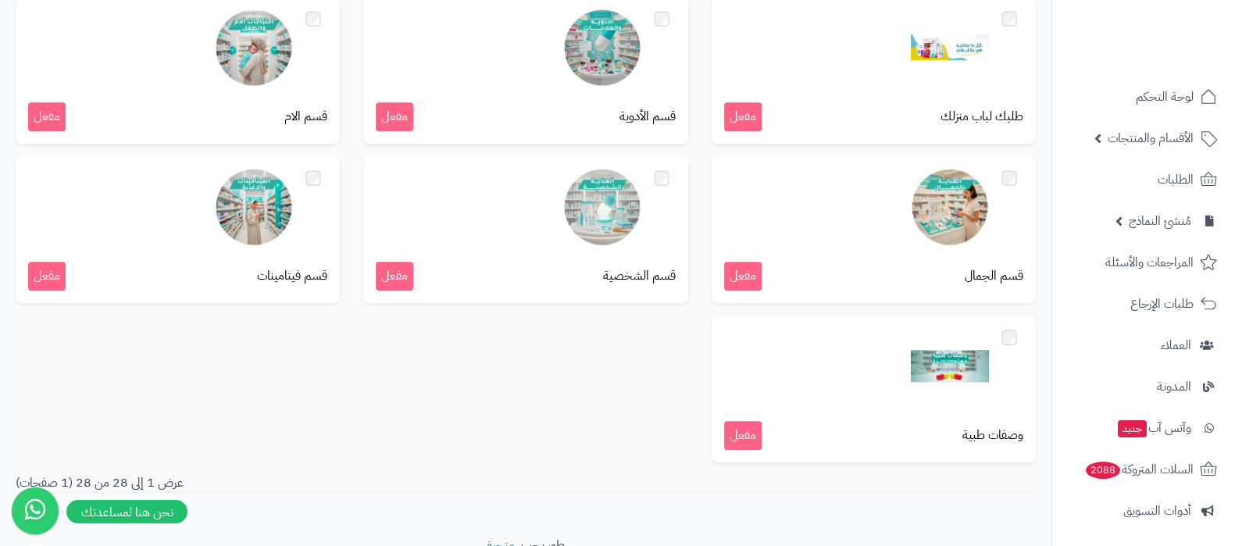
scroll to position [1242, 0]
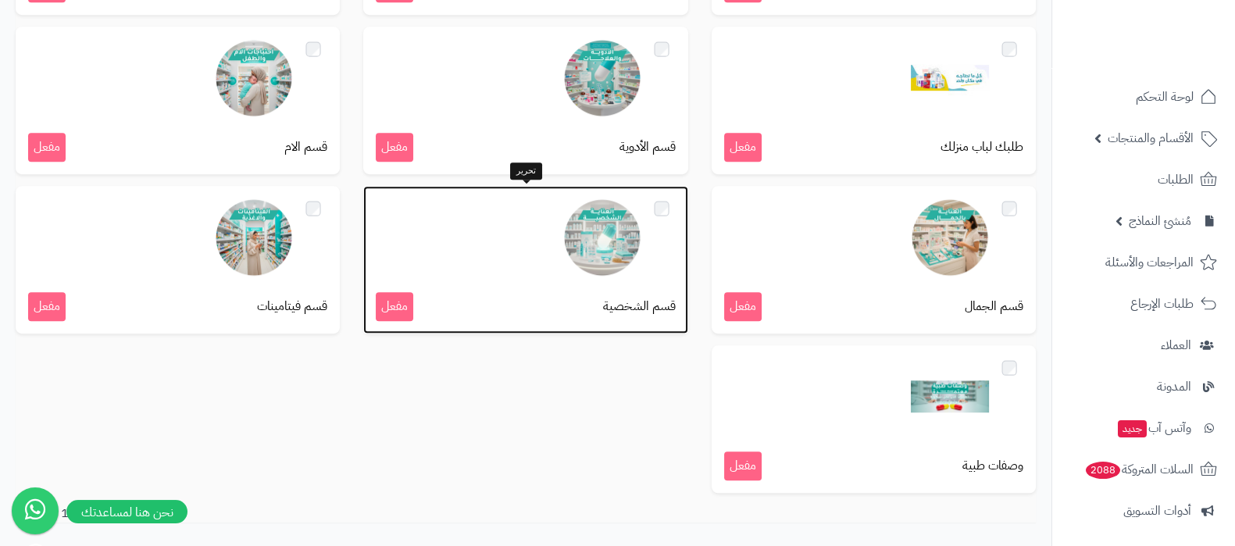
click at [619, 240] on img at bounding box center [602, 237] width 78 height 78
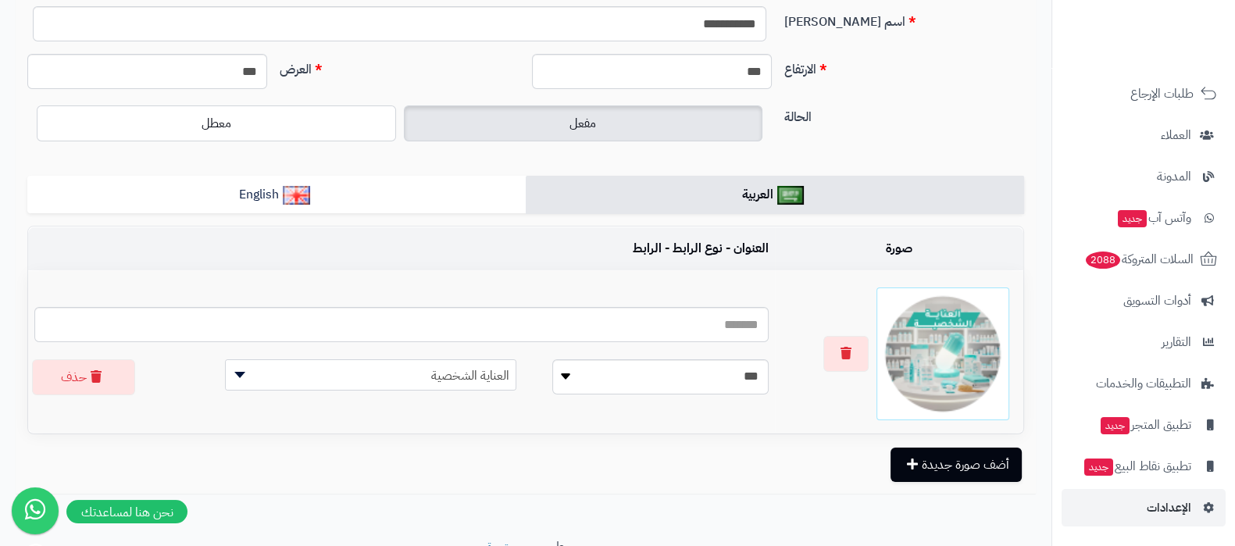
scroll to position [191, 0]
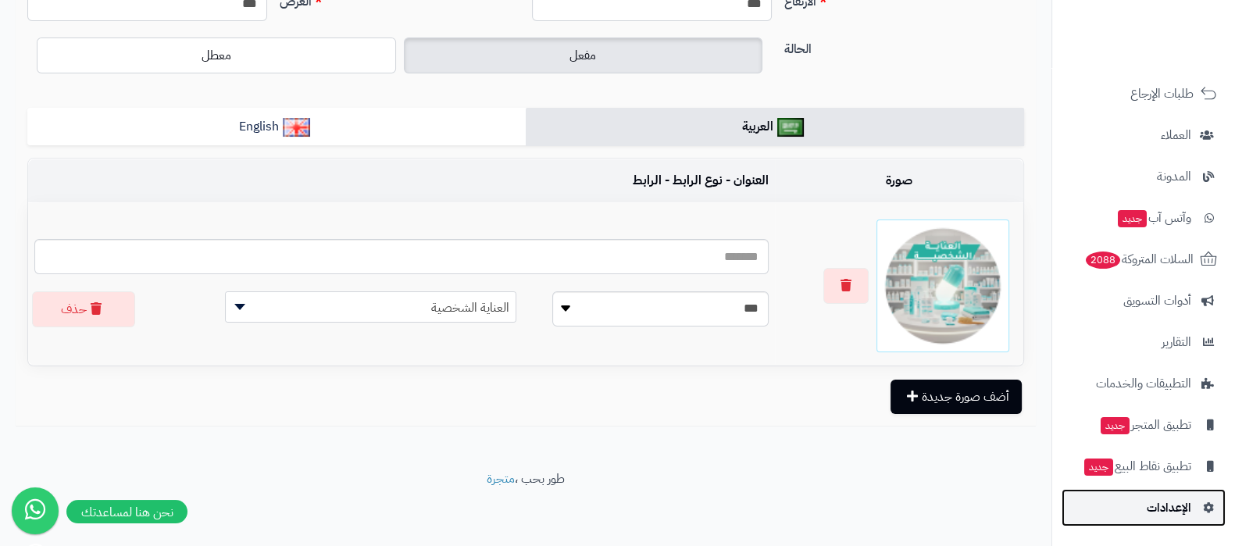
click at [1156, 518] on link "الإعدادات" at bounding box center [1143, 507] width 164 height 37
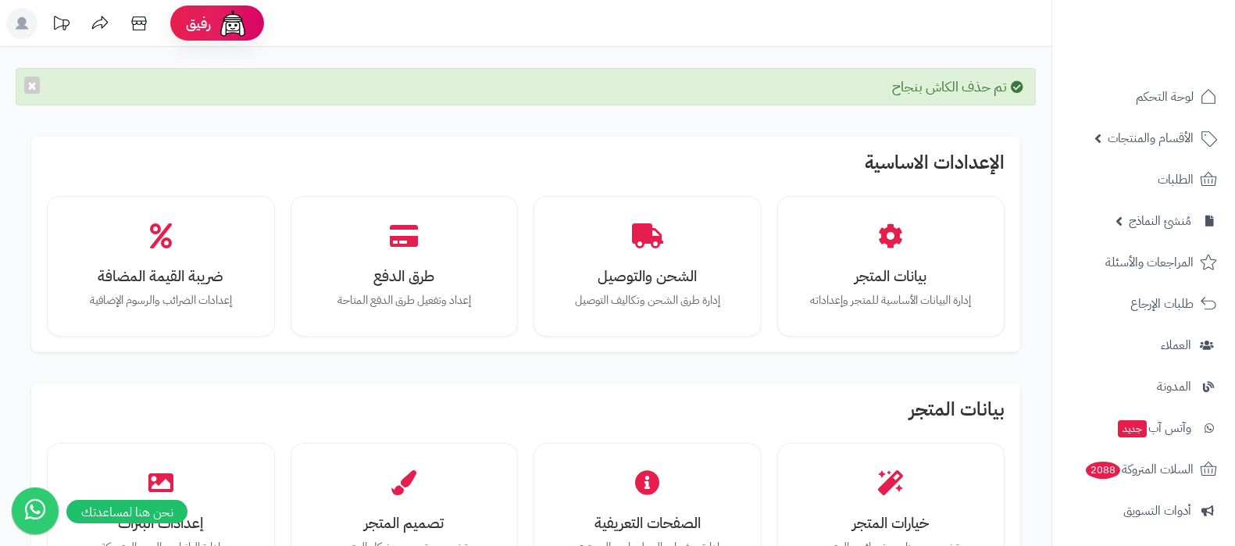
scroll to position [488, 0]
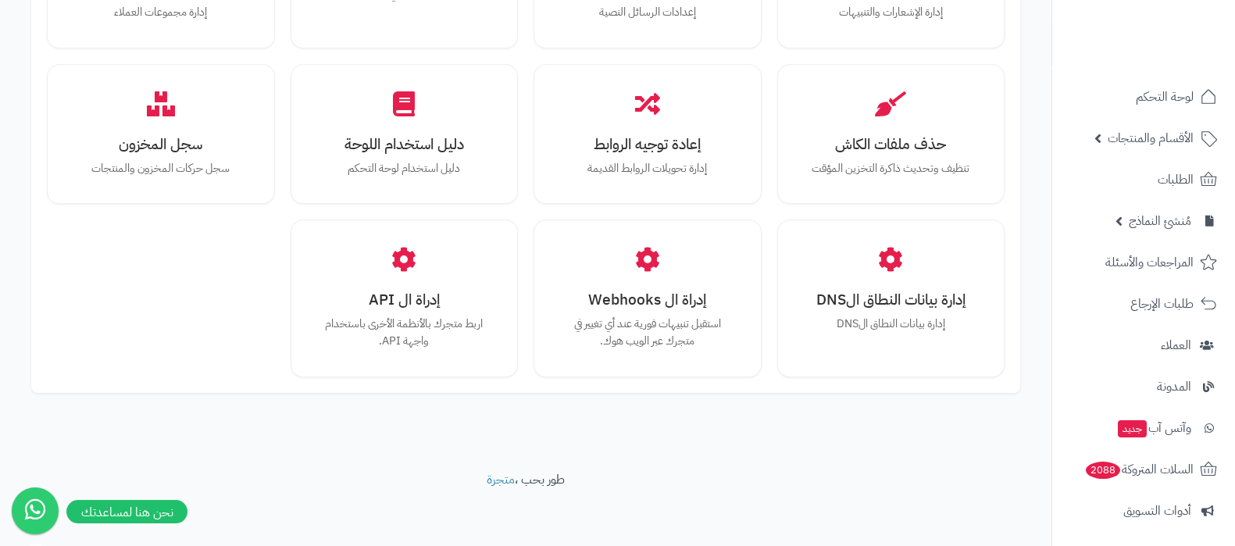
scroll to position [1444, 0]
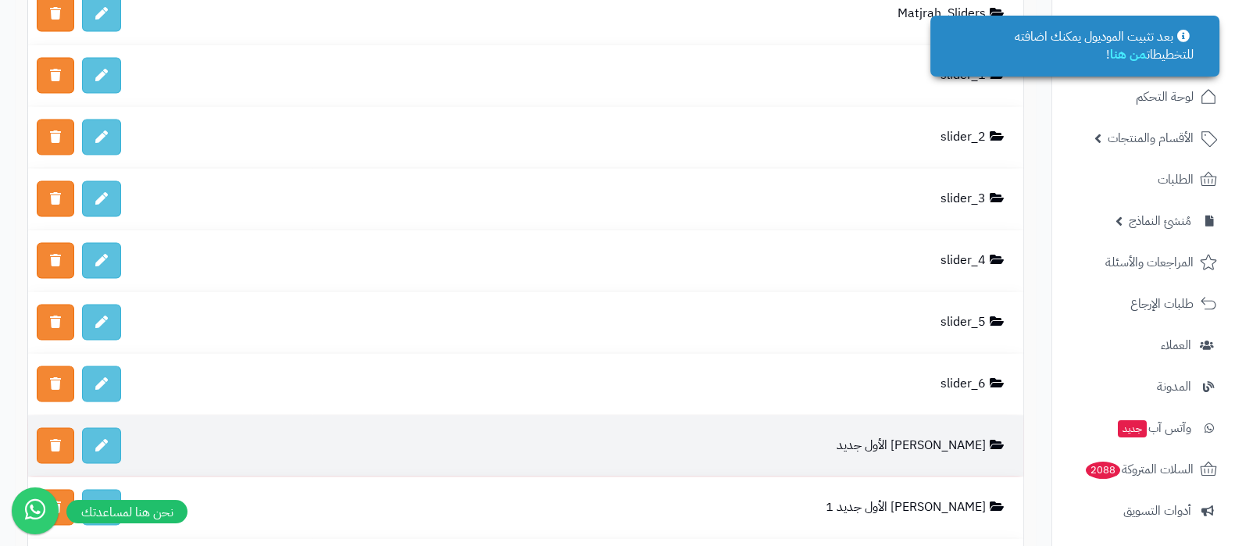
scroll to position [4149, 0]
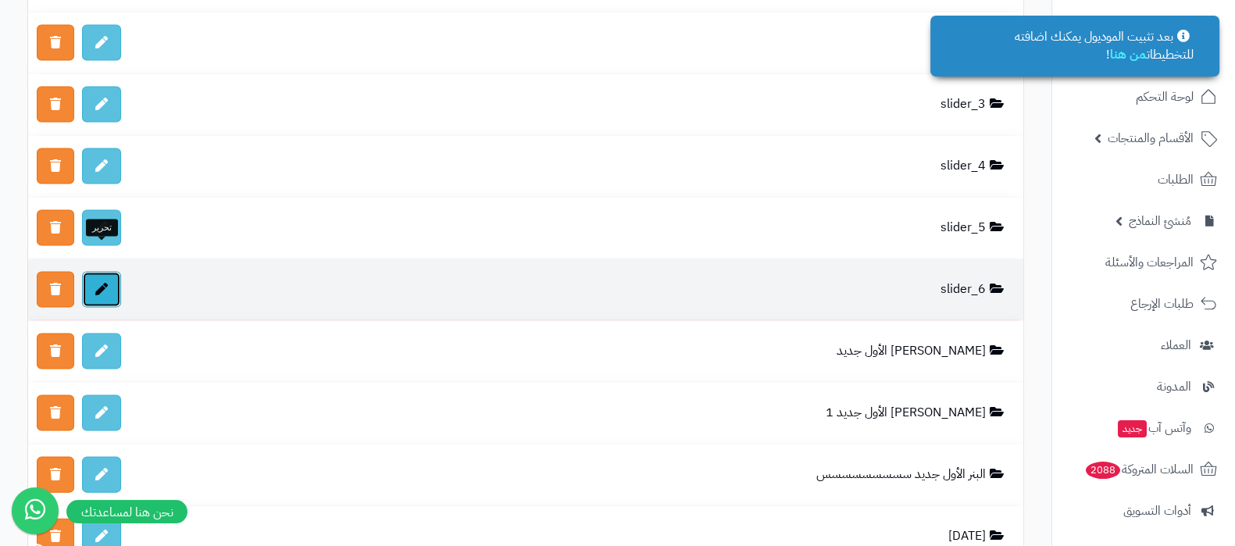
click at [106, 283] on icon at bounding box center [101, 289] width 12 height 12
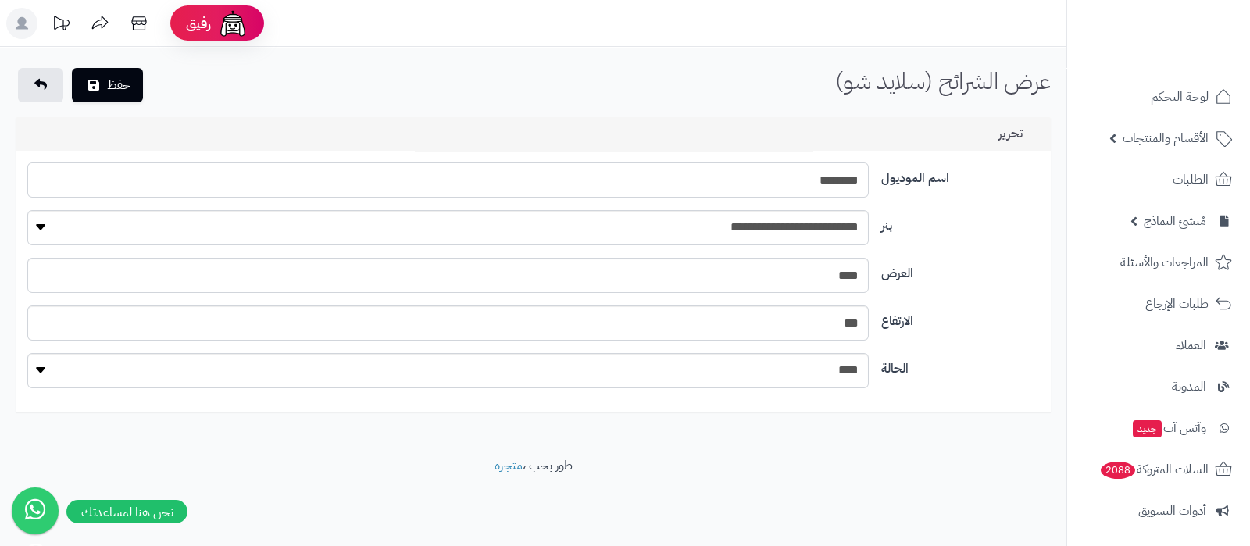
click at [832, 183] on input "********" at bounding box center [447, 179] width 840 height 35
click at [843, 231] on select "**********" at bounding box center [447, 227] width 840 height 35
select select "**"
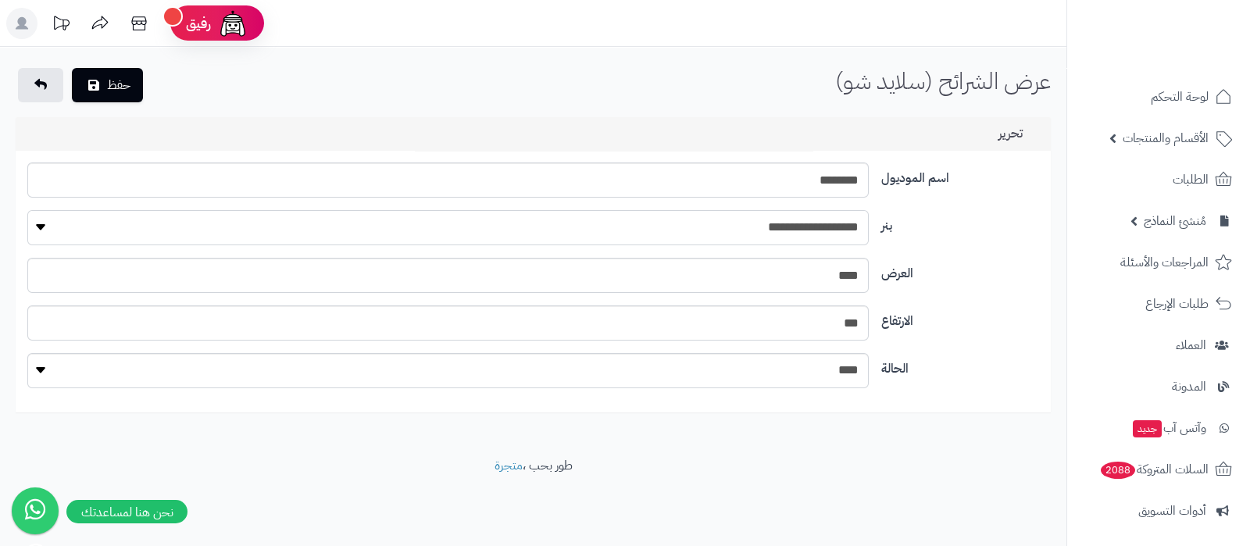
click at [27, 210] on select "**********" at bounding box center [447, 227] width 840 height 35
click at [119, 80] on button "حفظ" at bounding box center [107, 84] width 71 height 34
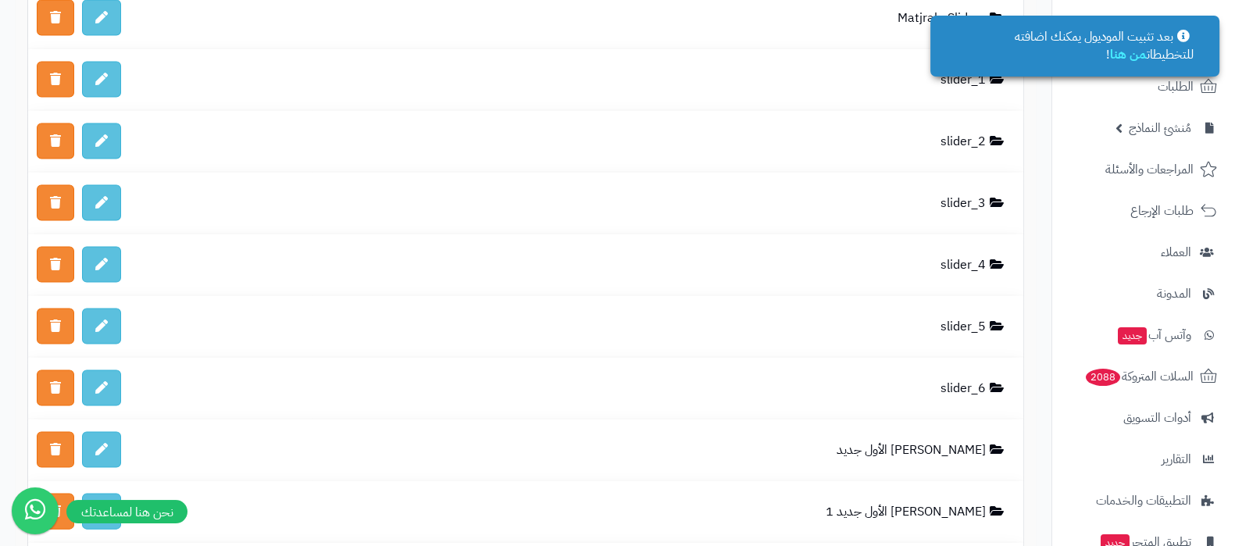
scroll to position [210, 0]
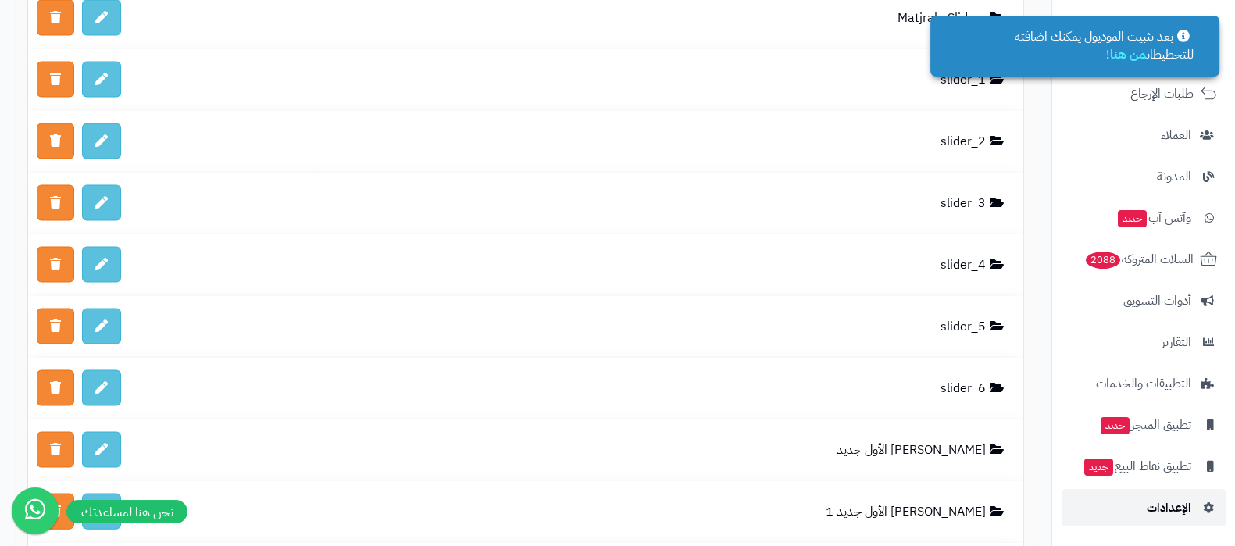
click at [1165, 506] on span "الإعدادات" at bounding box center [1168, 508] width 45 height 22
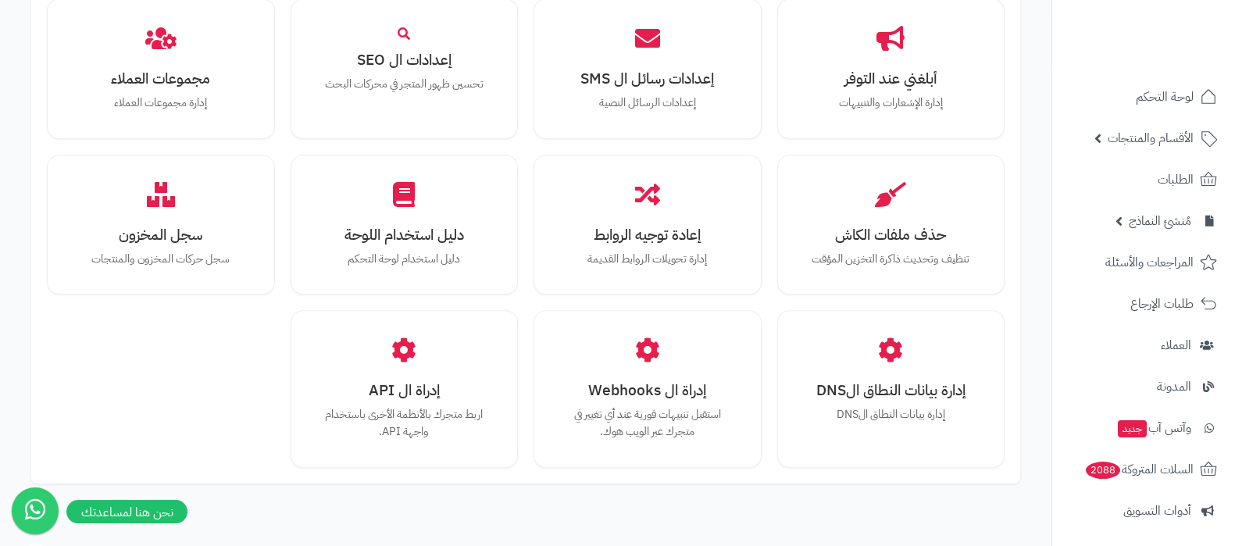
scroll to position [1444, 0]
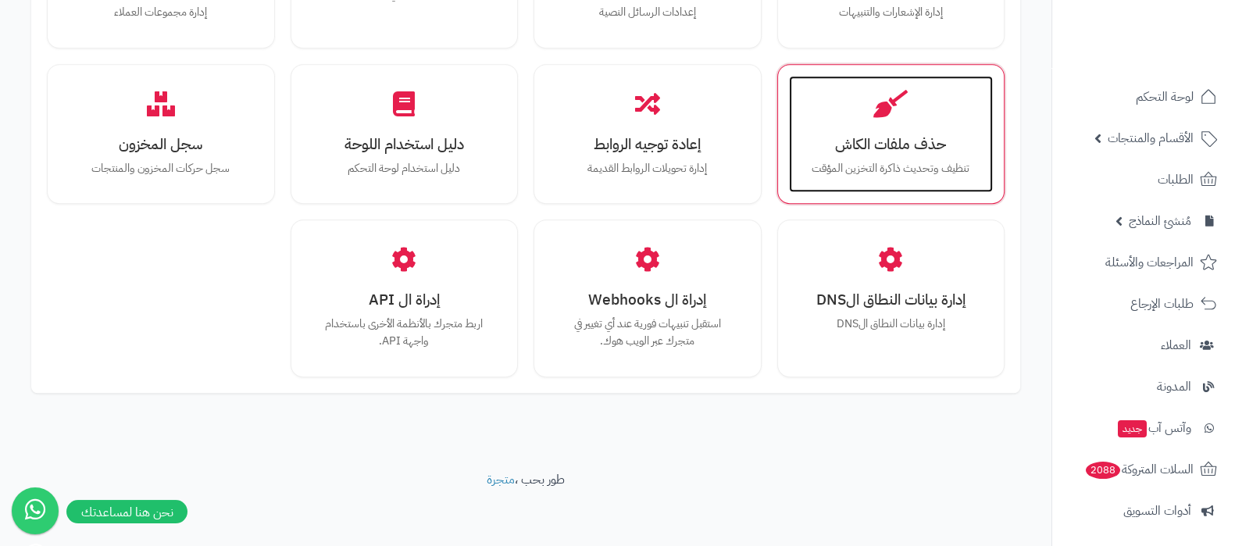
click at [895, 137] on h3 "حذف ملفات الكاش" at bounding box center [890, 144] width 173 height 16
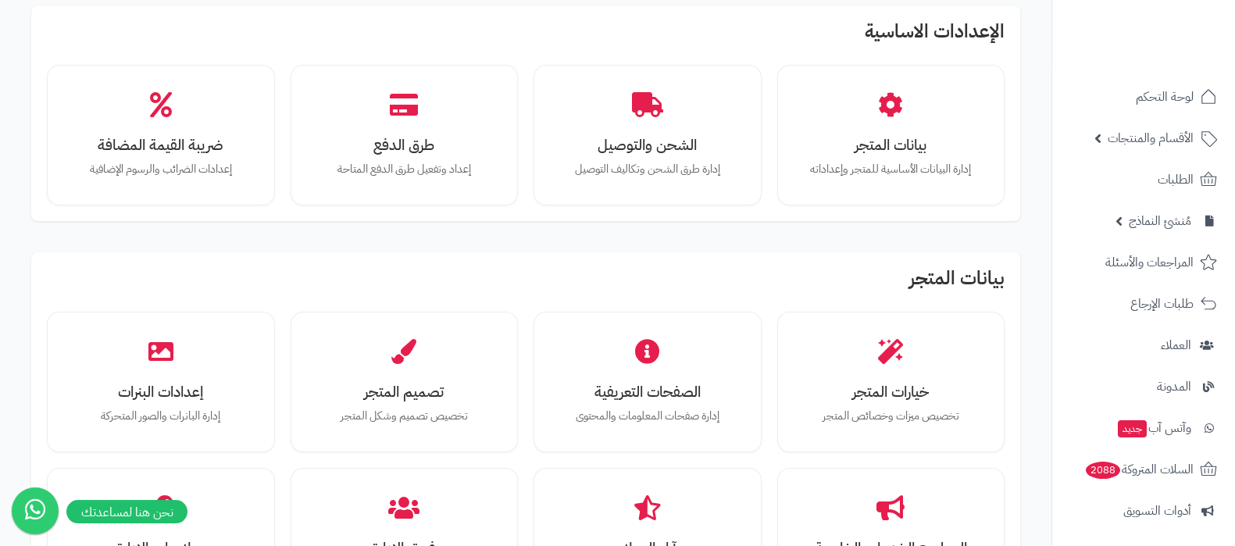
scroll to position [293, 0]
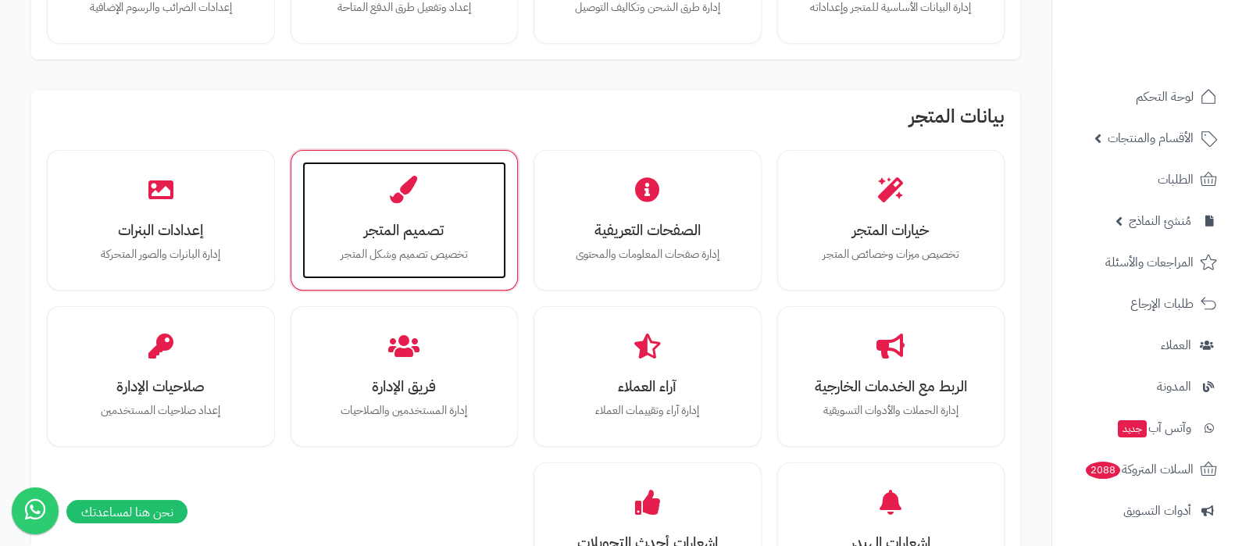
click at [410, 244] on div "تصميم المتجر تخصيص تصميم وشكل المتجر" at bounding box center [404, 220] width 205 height 117
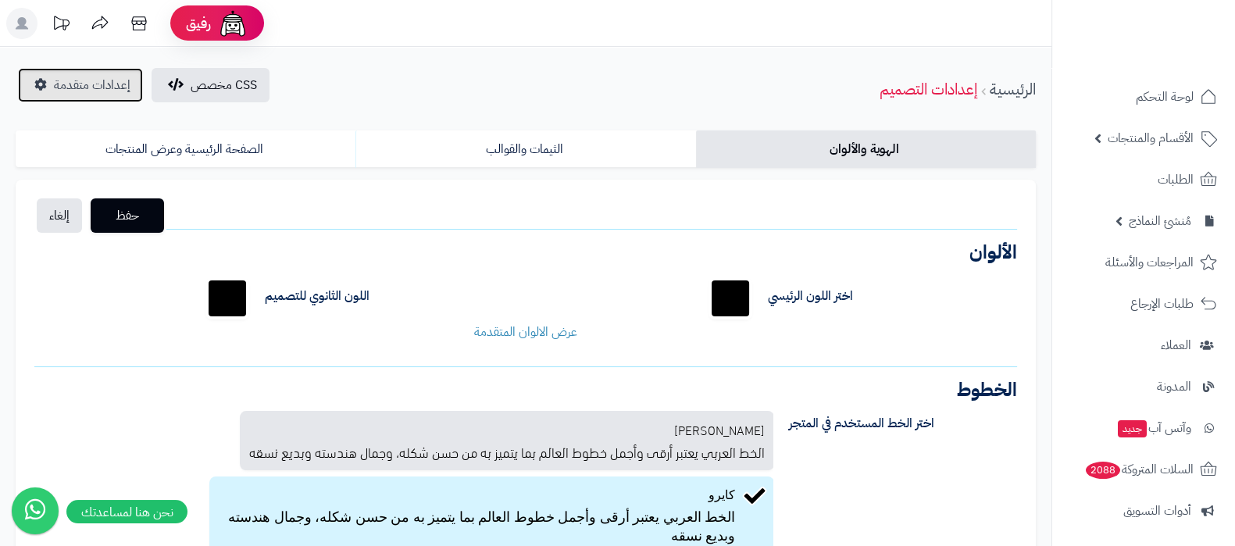
click at [90, 76] on span "إعدادات متقدمة" at bounding box center [92, 85] width 77 height 19
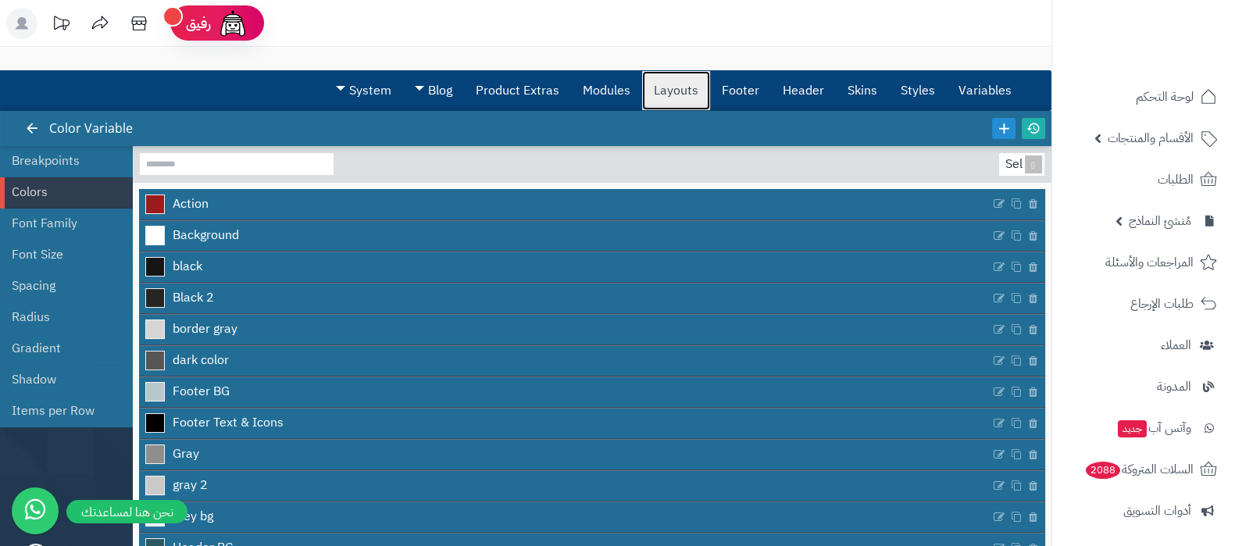
click at [694, 99] on link "Layouts" at bounding box center [676, 90] width 68 height 39
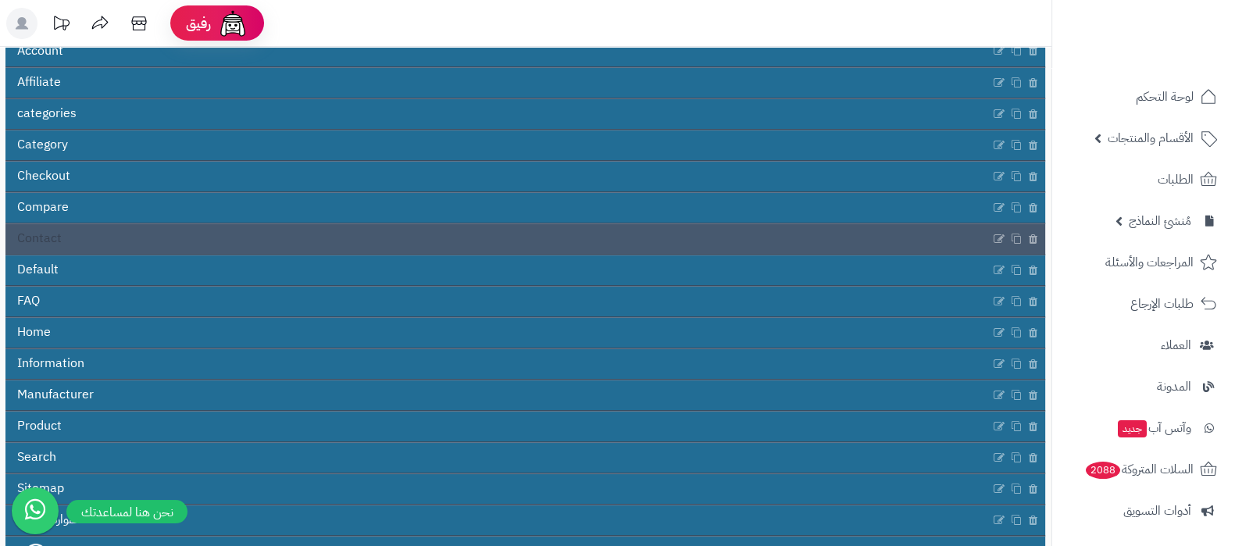
scroll to position [282, 0]
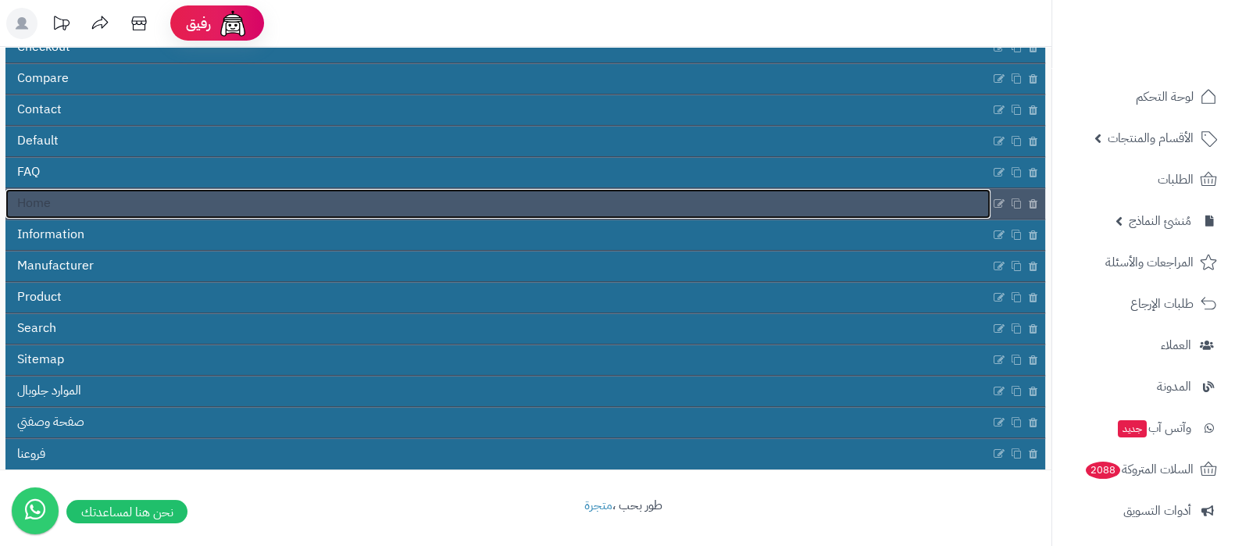
click at [319, 209] on link "Home" at bounding box center [497, 204] width 985 height 30
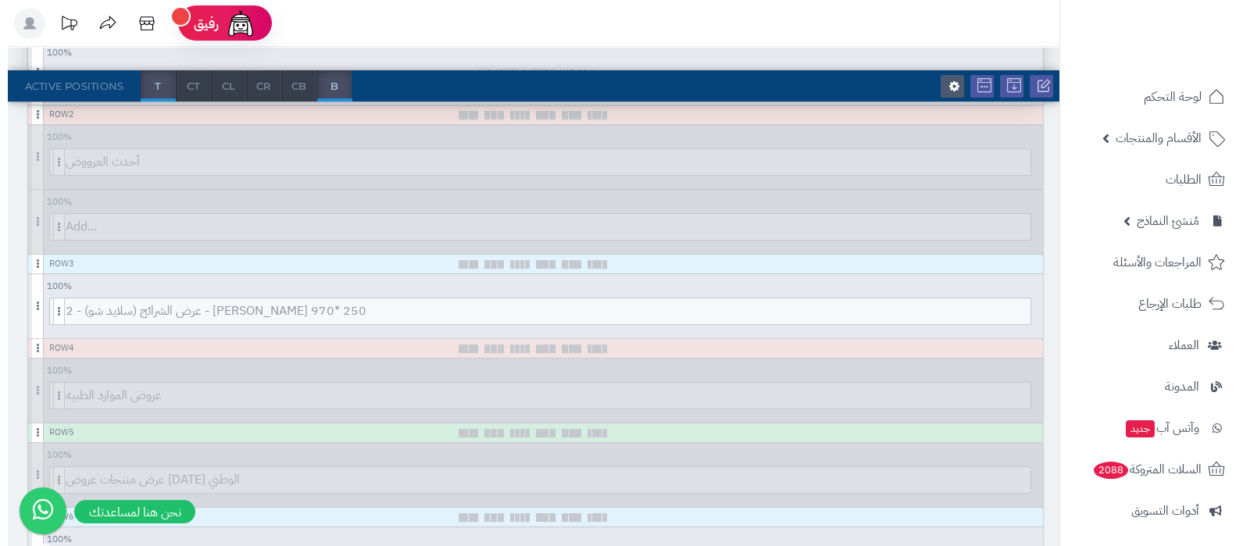
scroll to position [488, 0]
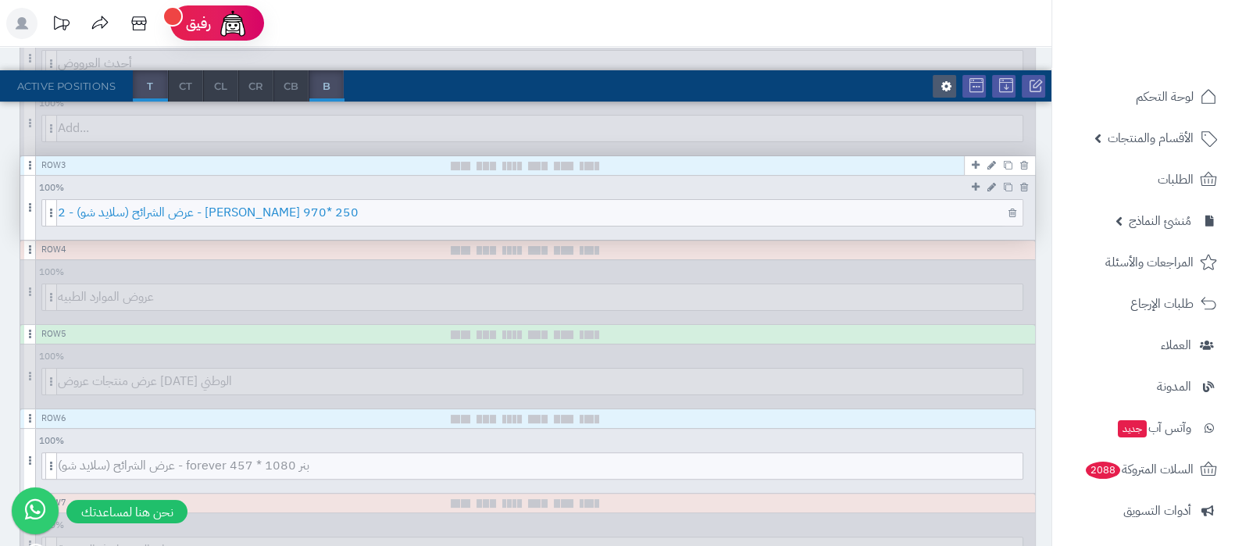
click at [544, 213] on span "عرض الشرائح (سلايد شو) - 2 - البنر الثاني 970* 250" at bounding box center [540, 213] width 964 height 26
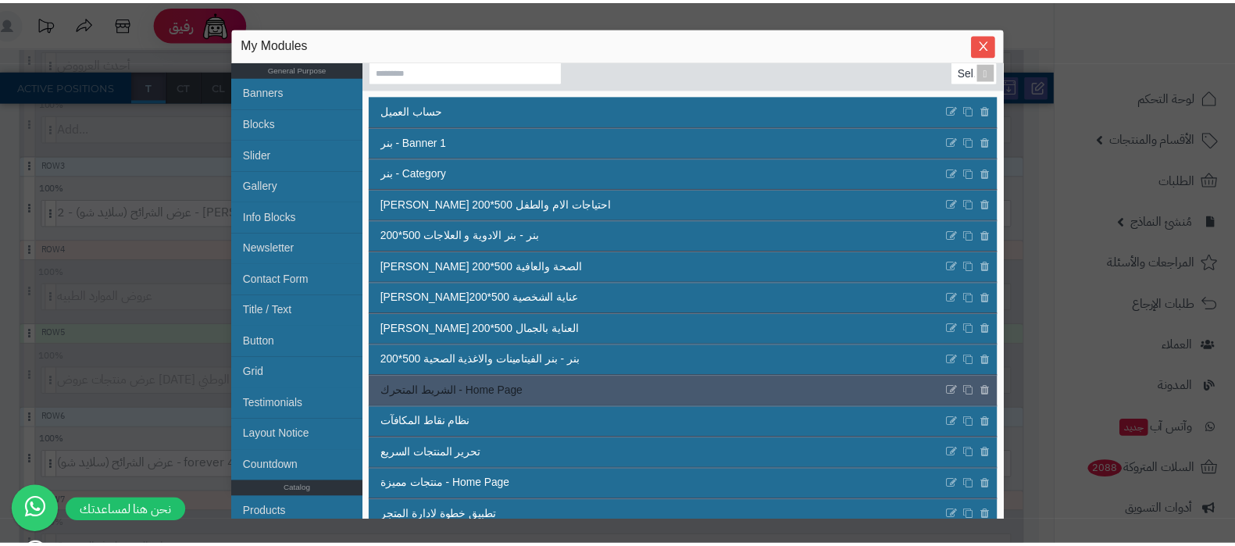
scroll to position [0, 0]
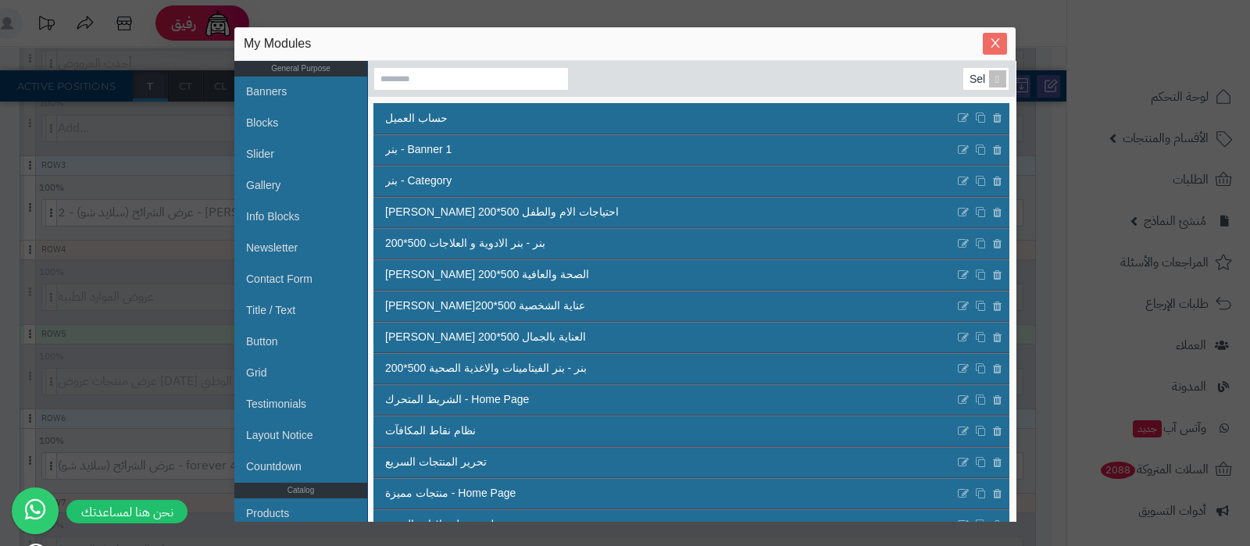
click at [996, 47] on icon "Close" at bounding box center [995, 43] width 12 height 12
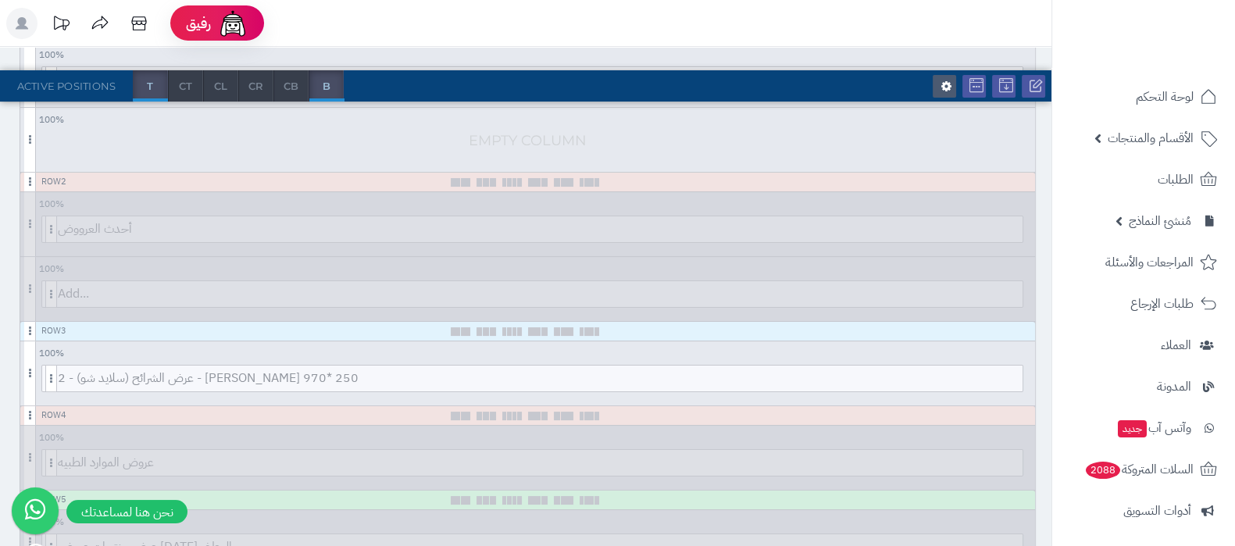
scroll to position [293, 0]
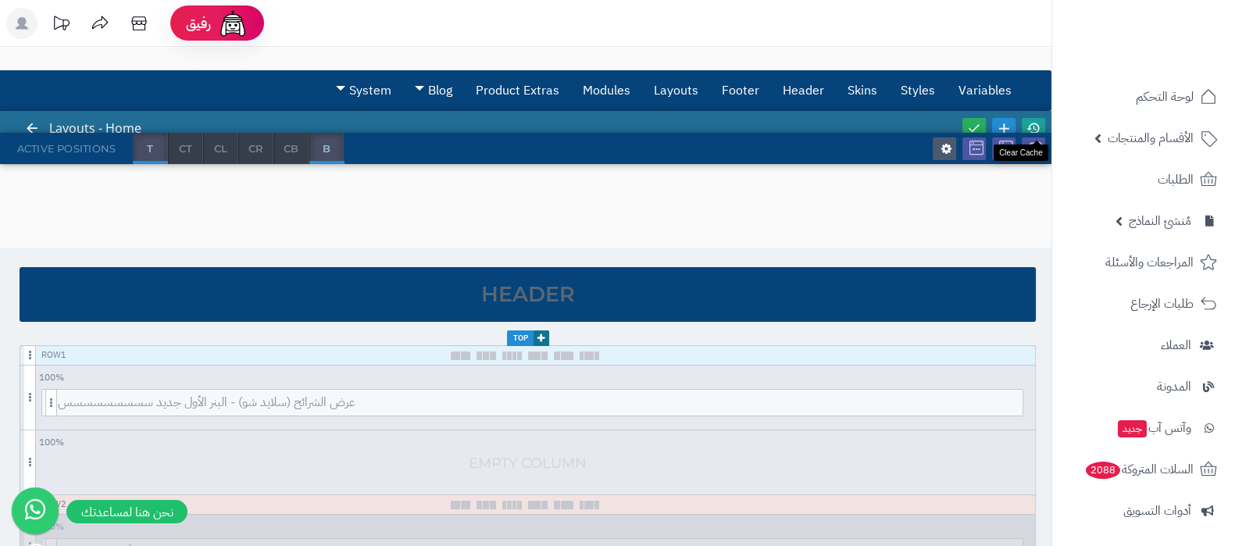
click at [1043, 128] on link at bounding box center [1033, 128] width 23 height 21
click at [1028, 126] on icon at bounding box center [1033, 128] width 14 height 14
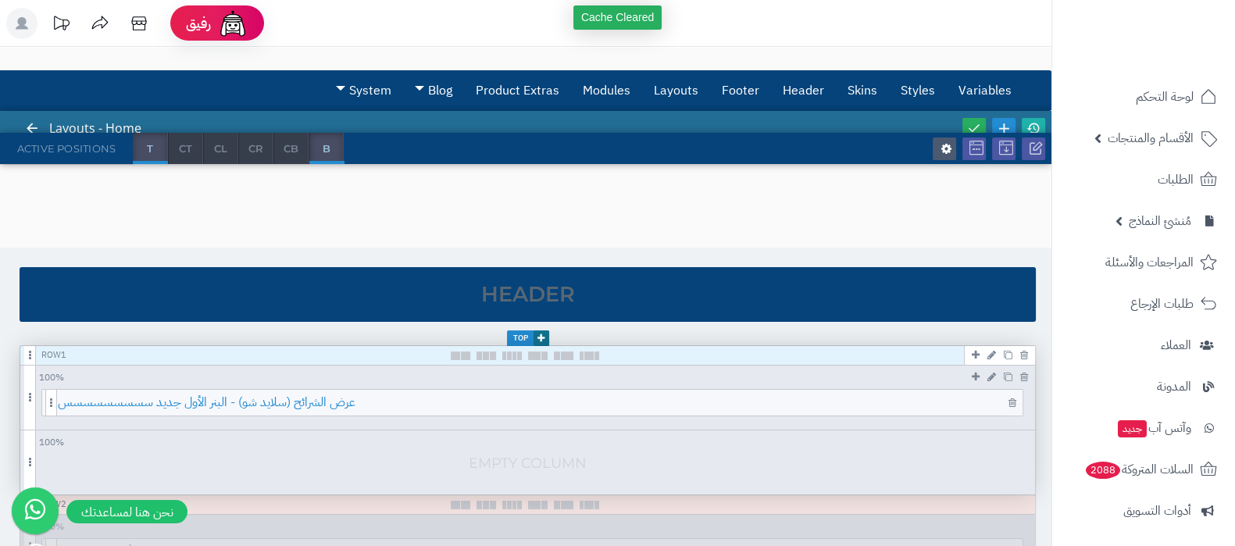
click at [587, 408] on span "عرض الشرائح (سلايد شو) - البنر الأول جديد سسسسسسسسس" at bounding box center [540, 403] width 964 height 26
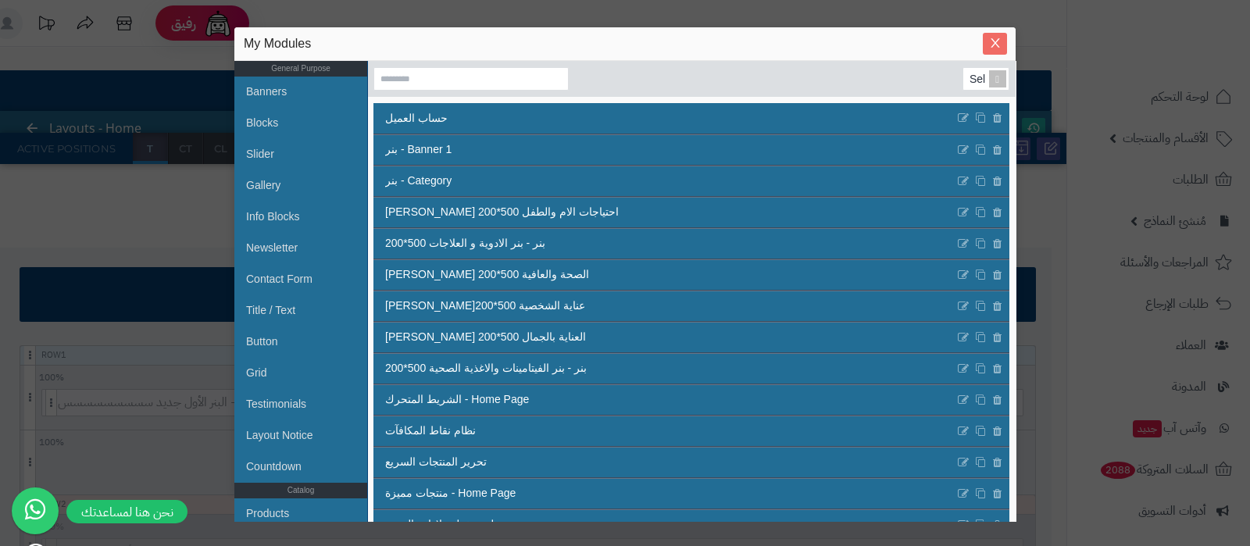
click at [1001, 37] on span "Close" at bounding box center [994, 43] width 24 height 13
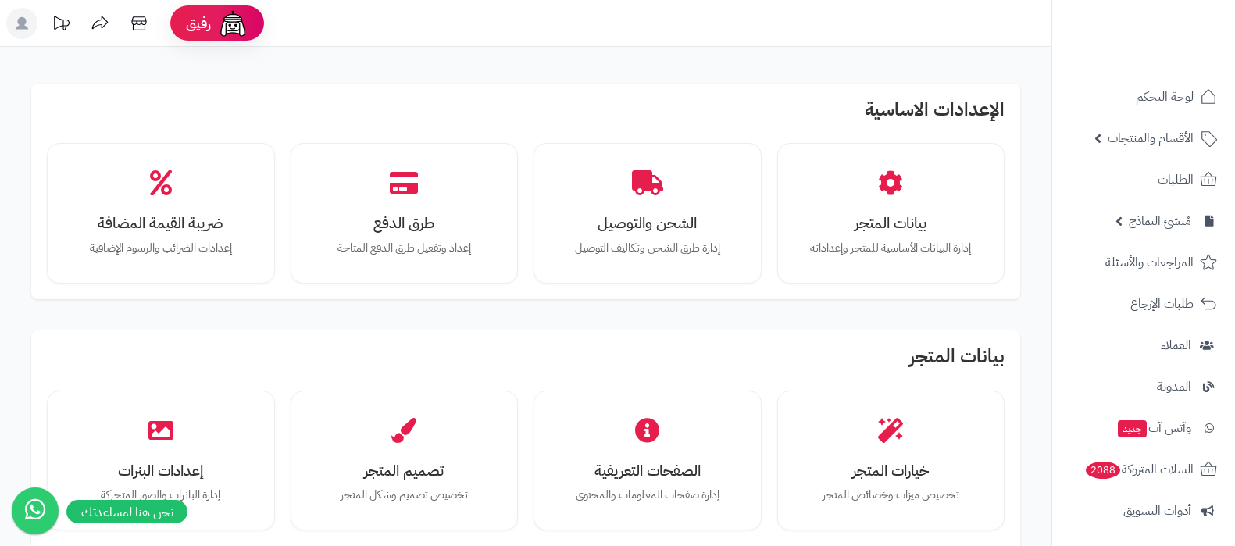
scroll to position [1444, 0]
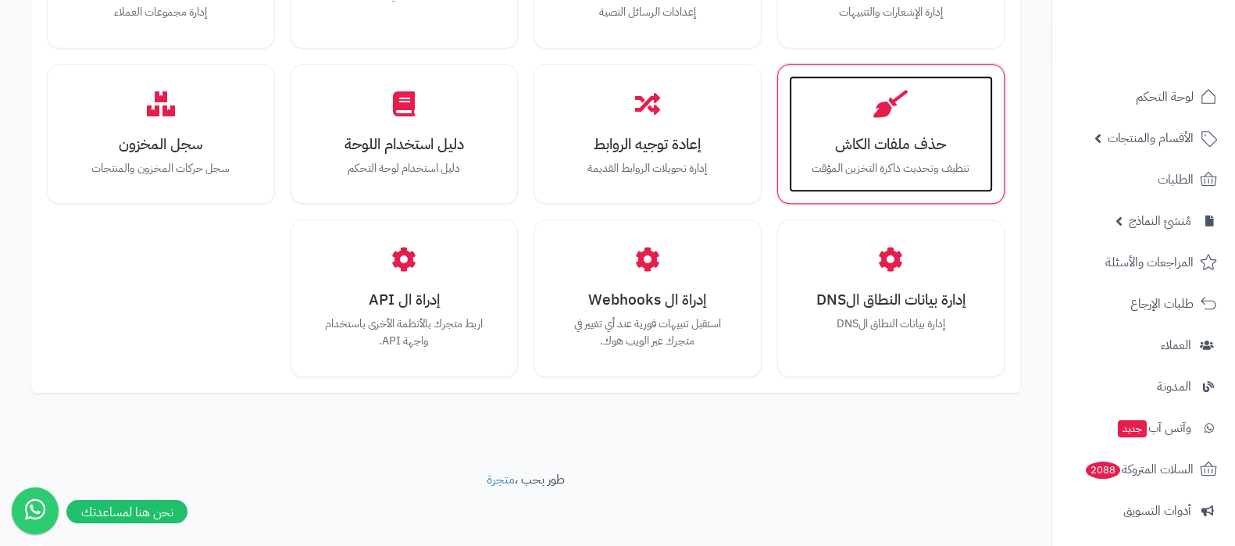
click at [877, 127] on div "حذف ملفات الكاش تنظيف وتحديث ذاكرة التخزين المؤقت" at bounding box center [891, 134] width 205 height 117
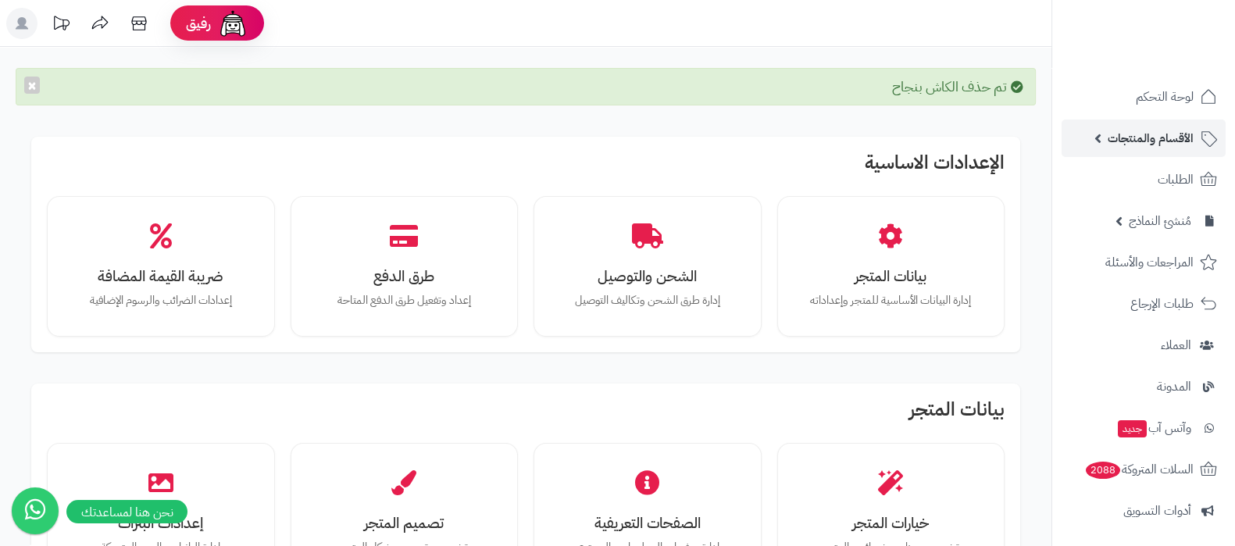
click at [1115, 134] on span "الأقسام والمنتجات" at bounding box center [1150, 138] width 86 height 22
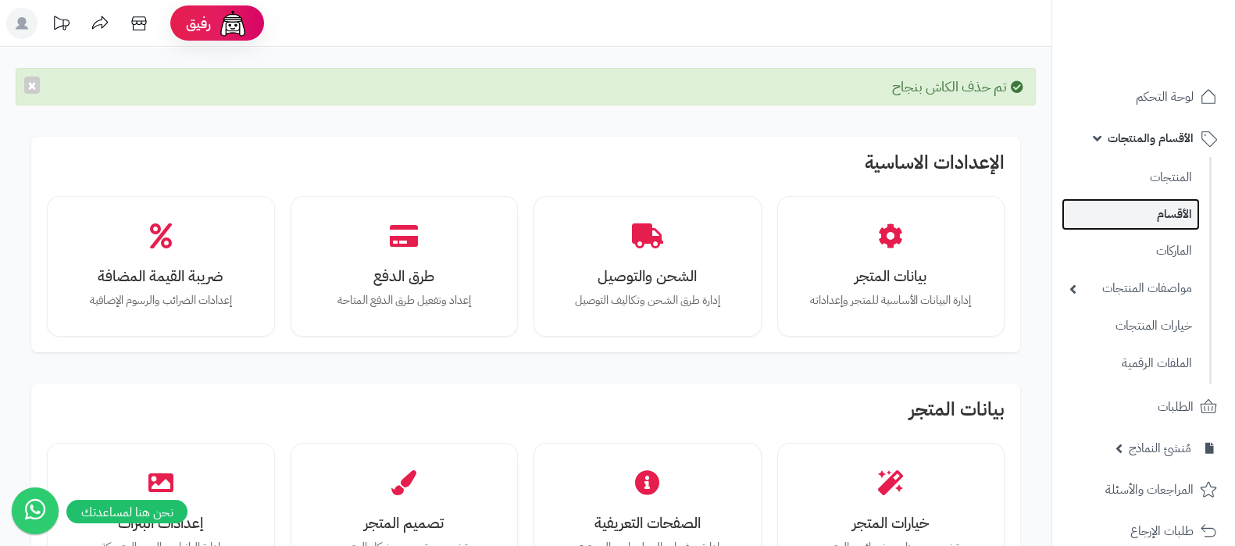
click at [1151, 216] on link "الأقسام" at bounding box center [1130, 214] width 138 height 32
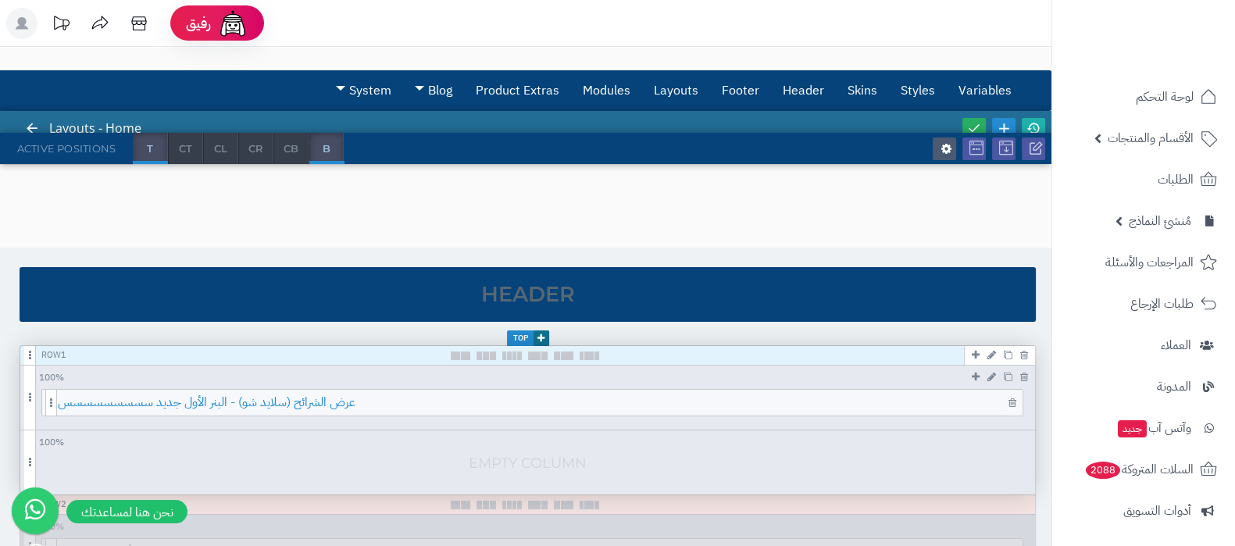
click at [658, 404] on span "عرض الشرائح (سلايد شو) - البنر الأول جديد سسسسسسسسس" at bounding box center [540, 403] width 964 height 26
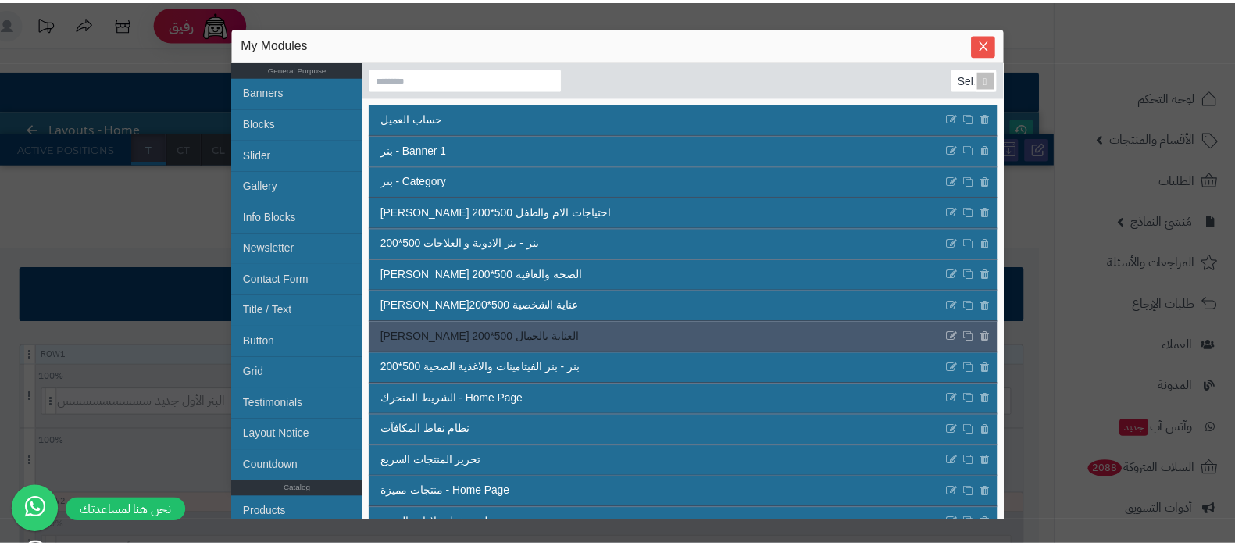
scroll to position [587, 0]
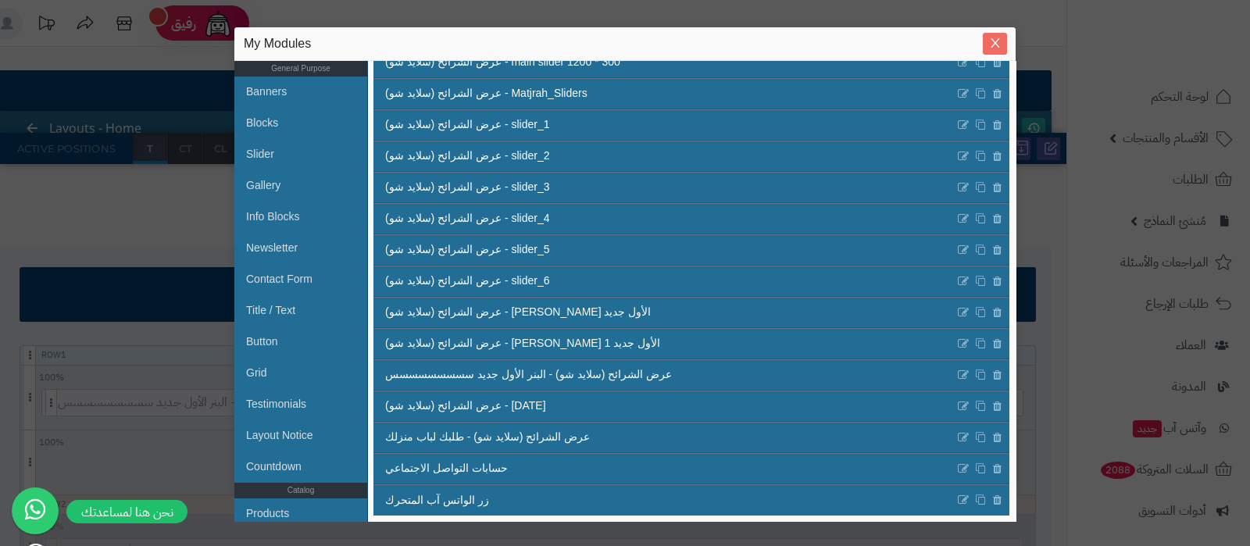
click at [1002, 37] on span "Close" at bounding box center [994, 43] width 24 height 13
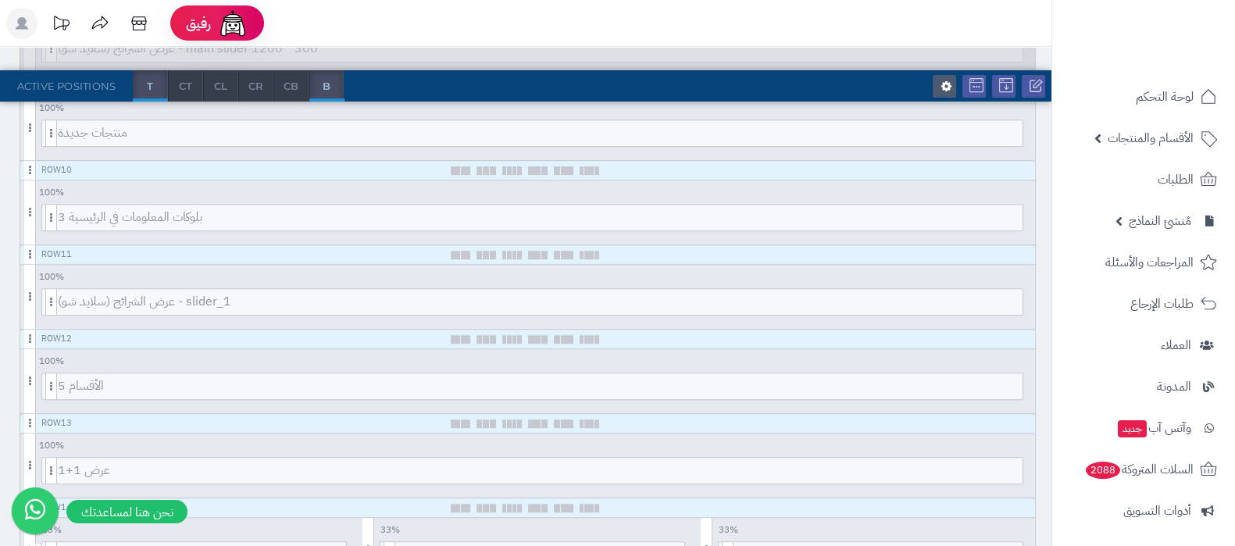
scroll to position [1171, 0]
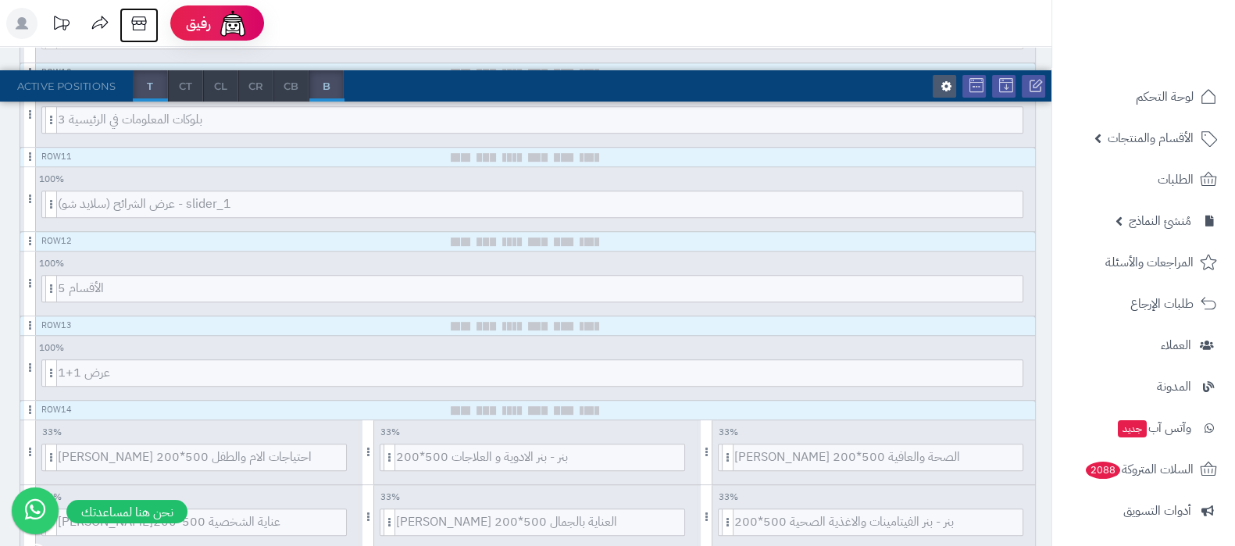
click at [140, 18] on icon at bounding box center [138, 23] width 31 height 31
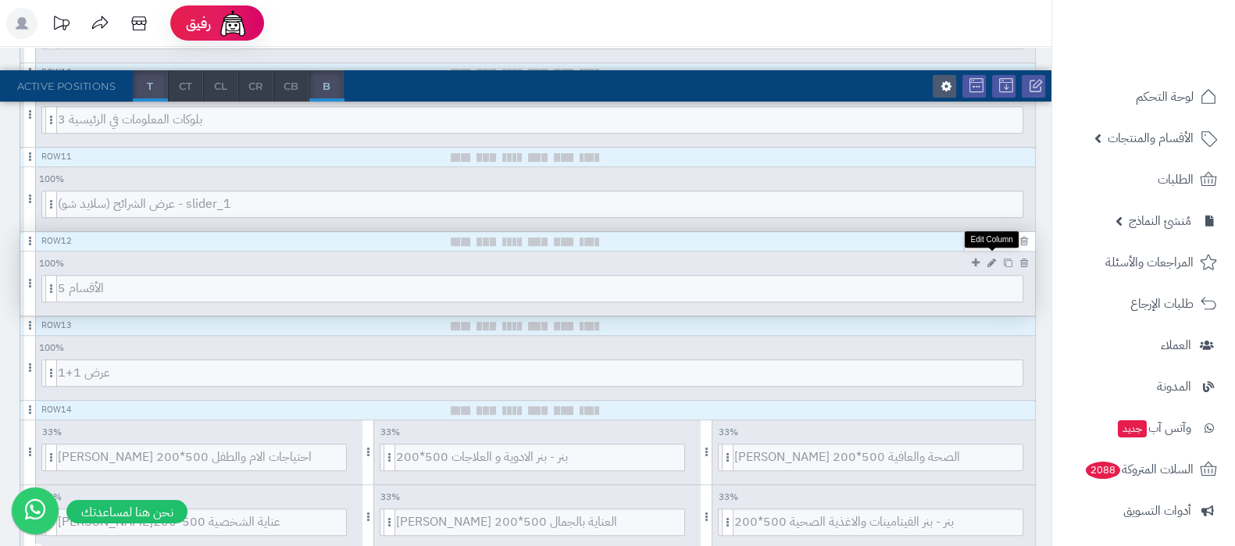
click at [991, 258] on icon at bounding box center [991, 263] width 9 height 10
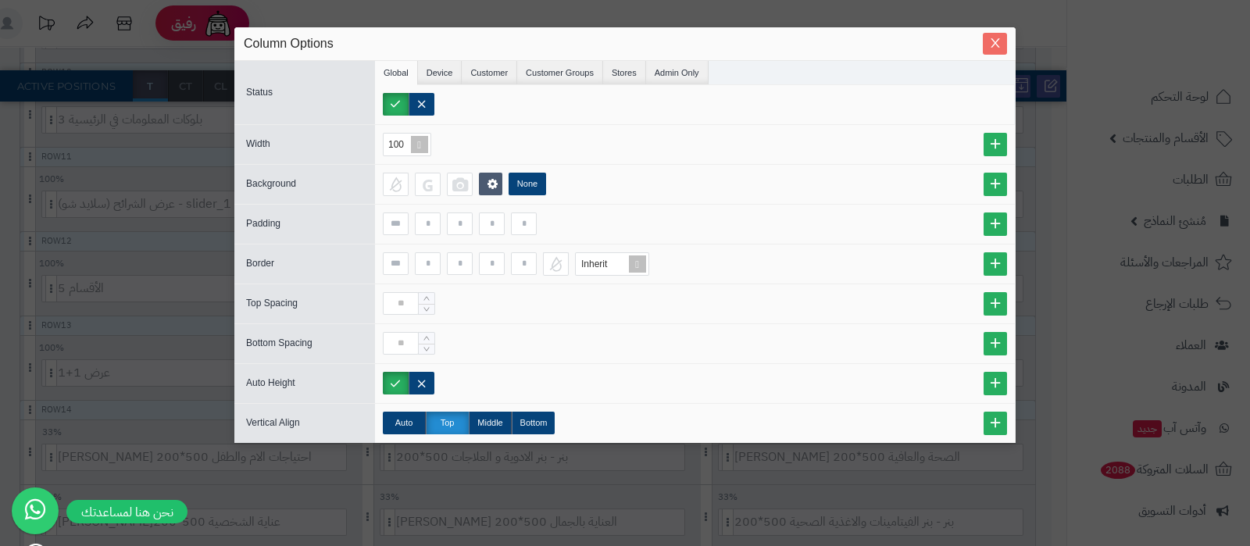
click at [998, 36] on button "Close" at bounding box center [994, 44] width 24 height 22
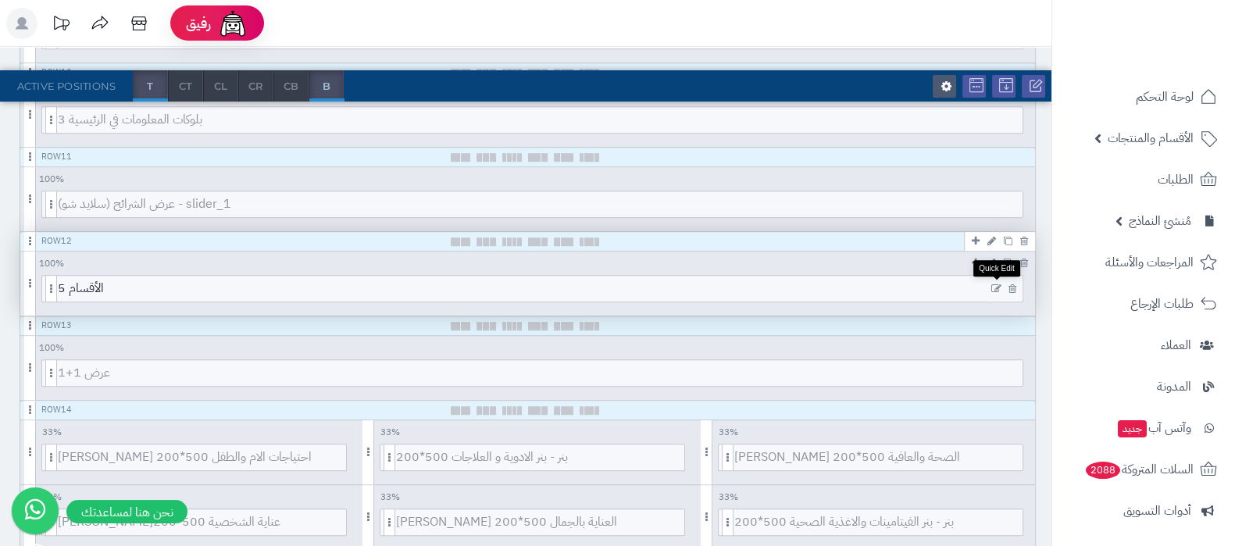
click at [996, 285] on icon at bounding box center [996, 288] width 10 height 11
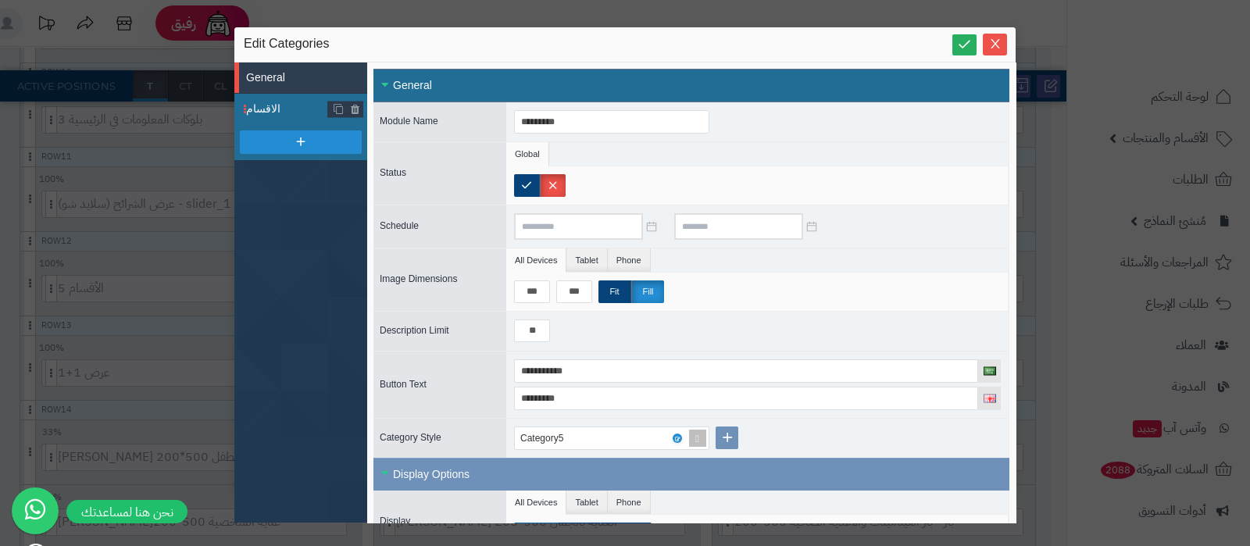
click at [286, 109] on span "الاقسام" at bounding box center [287, 109] width 82 height 16
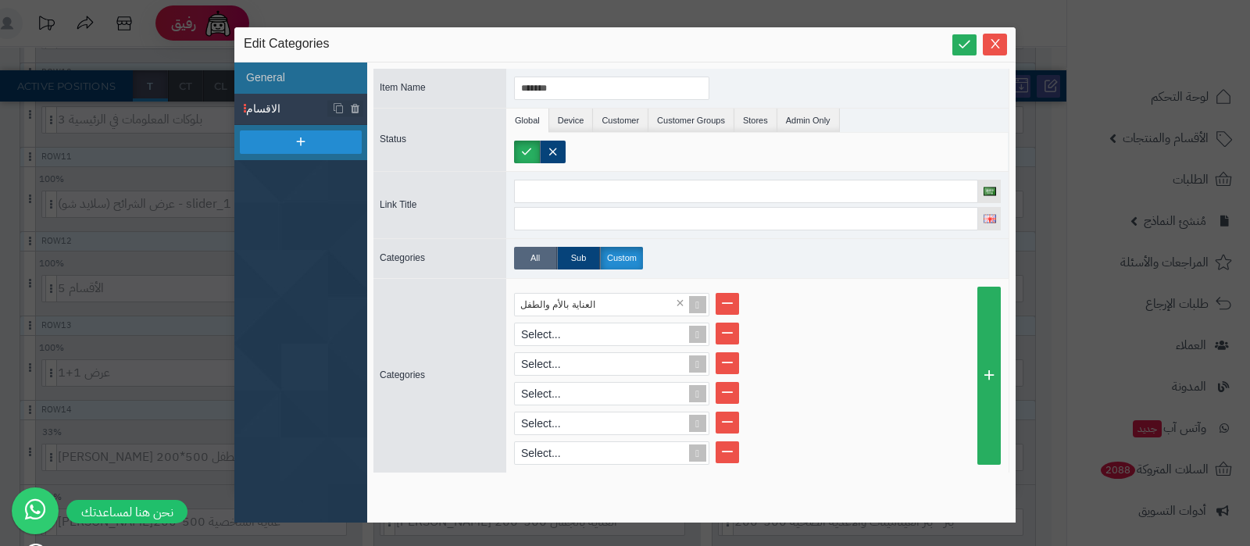
click at [536, 259] on label "All" at bounding box center [535, 258] width 43 height 23
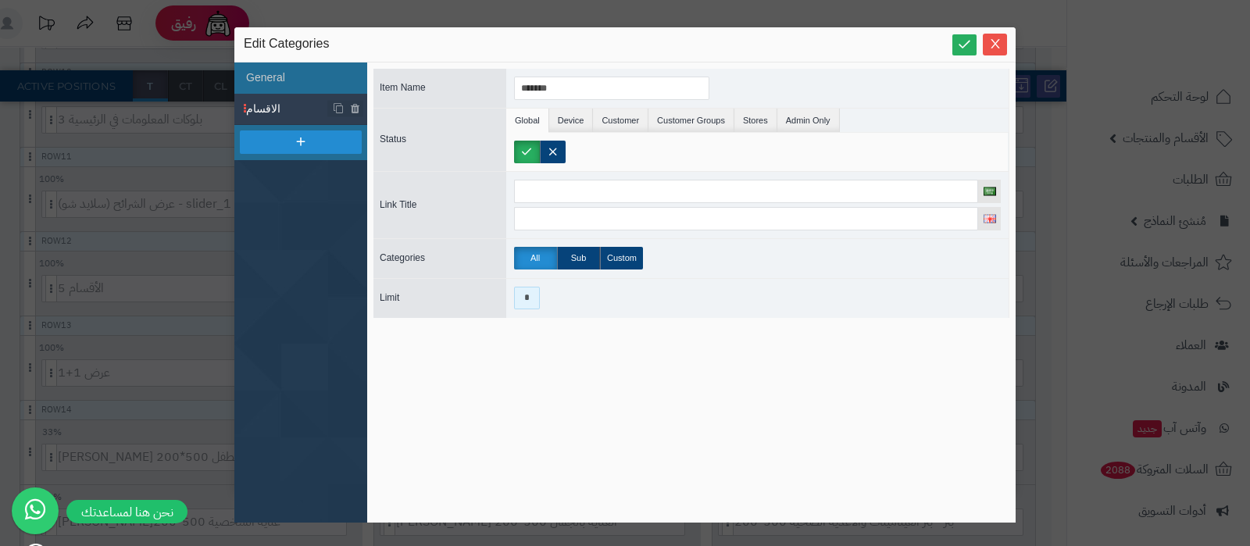
click at [533, 304] on input "*" at bounding box center [527, 298] width 26 height 23
type input "*"
click at [281, 72] on li "General" at bounding box center [300, 77] width 133 height 31
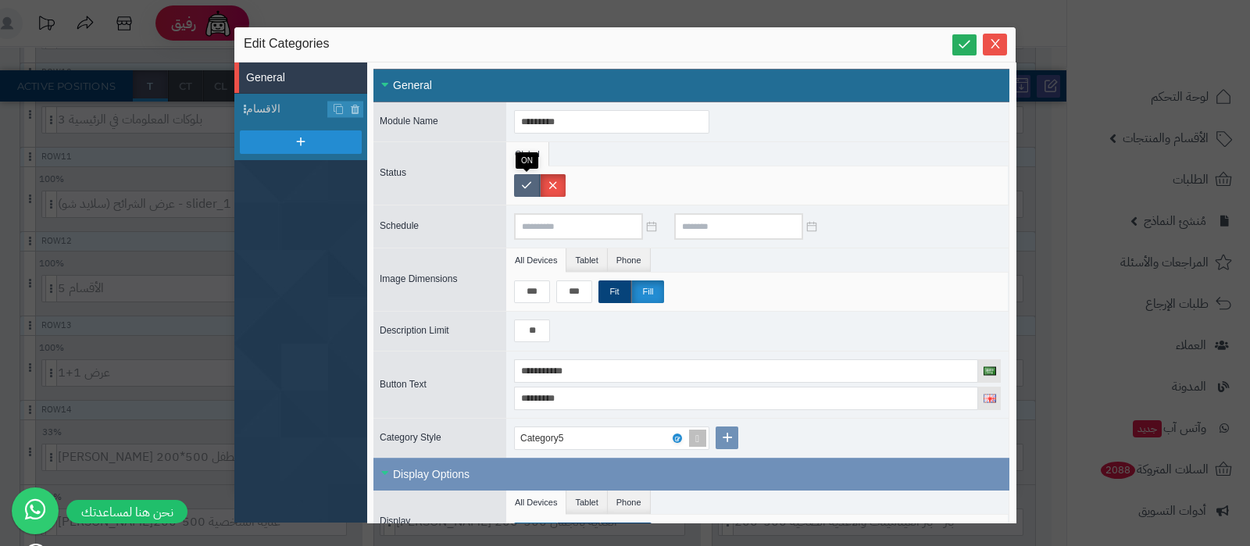
click at [532, 185] on label at bounding box center [527, 185] width 26 height 23
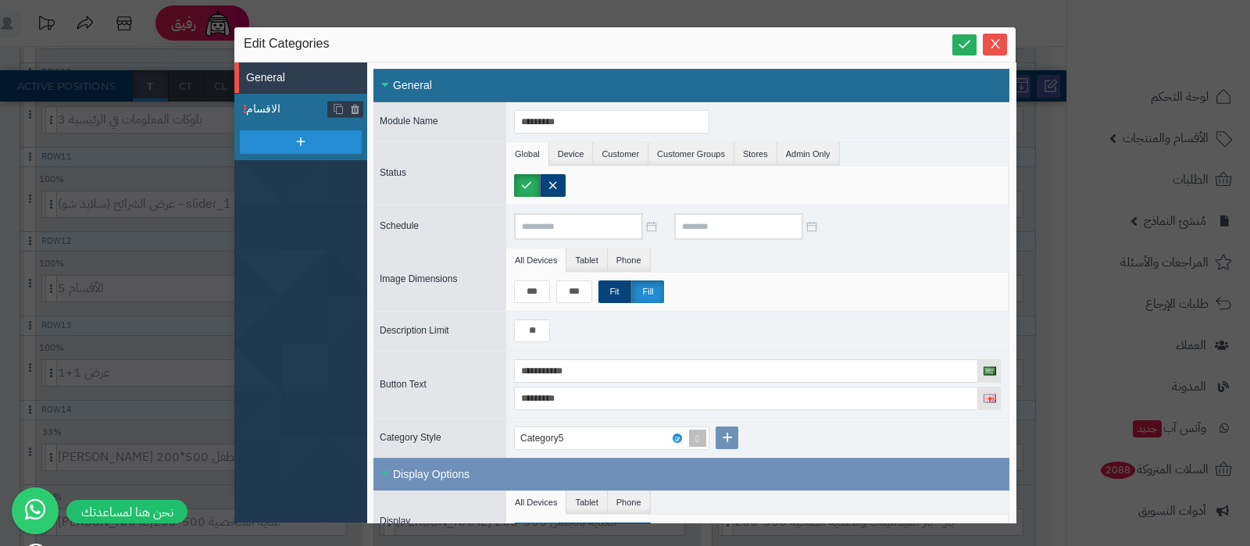
click at [266, 109] on span "الاقسام" at bounding box center [287, 109] width 82 height 16
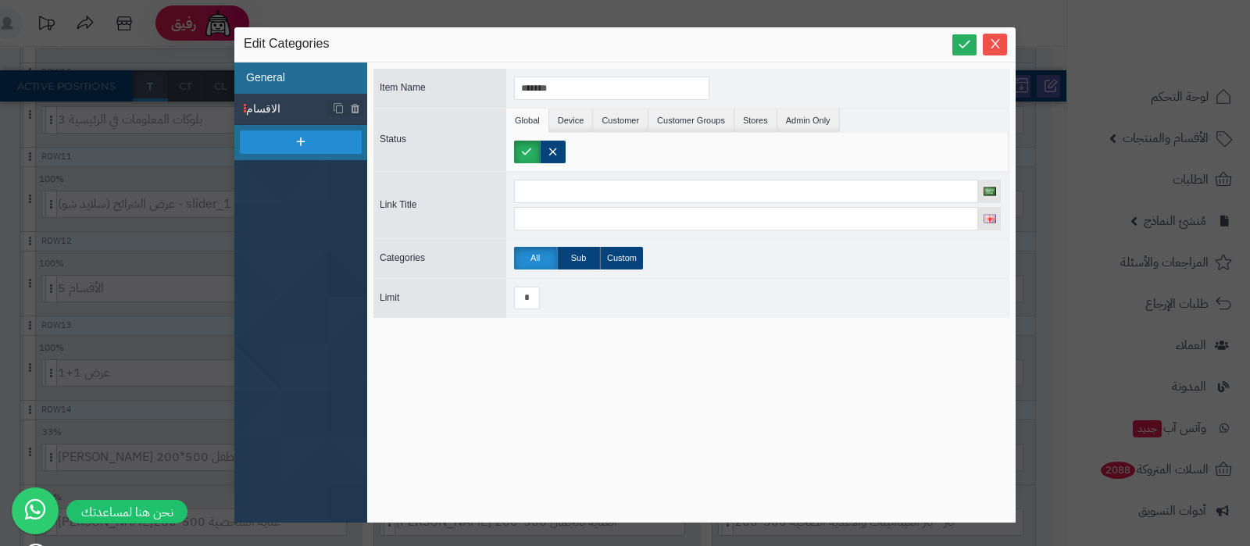
click at [277, 71] on li "General" at bounding box center [300, 77] width 133 height 31
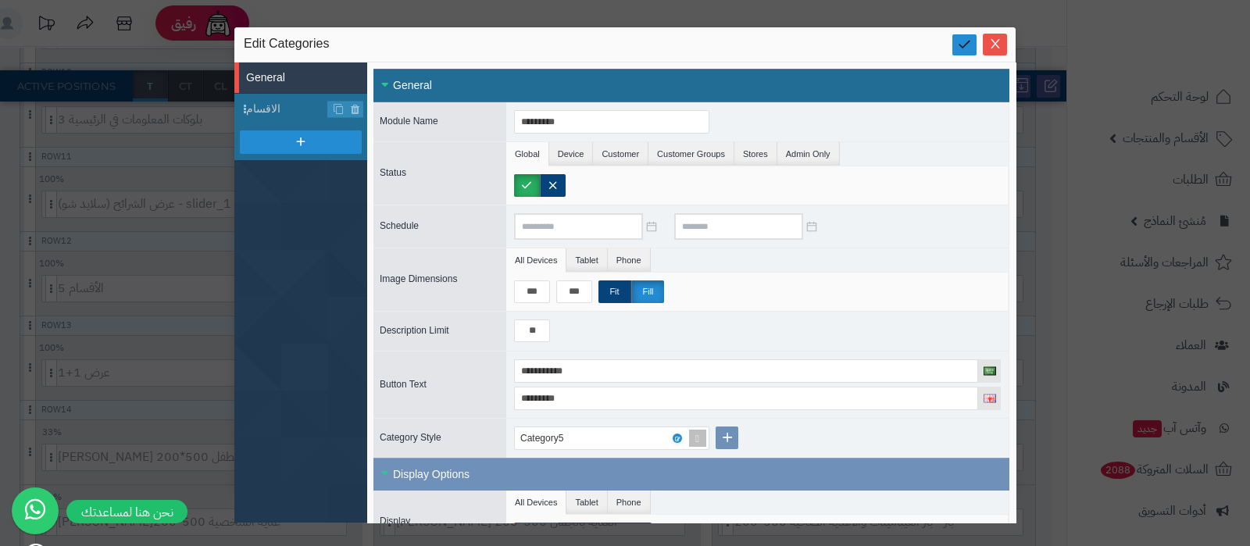
click at [957, 46] on icon at bounding box center [964, 44] width 15 height 15
click at [996, 44] on icon "Close" at bounding box center [995, 43] width 12 height 12
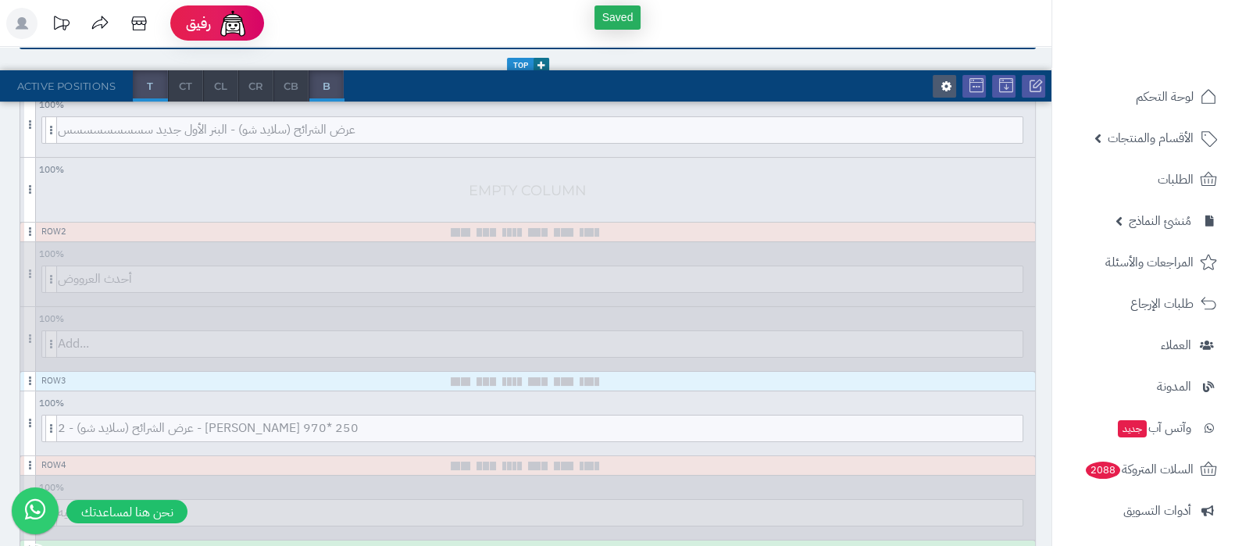
scroll to position [0, 0]
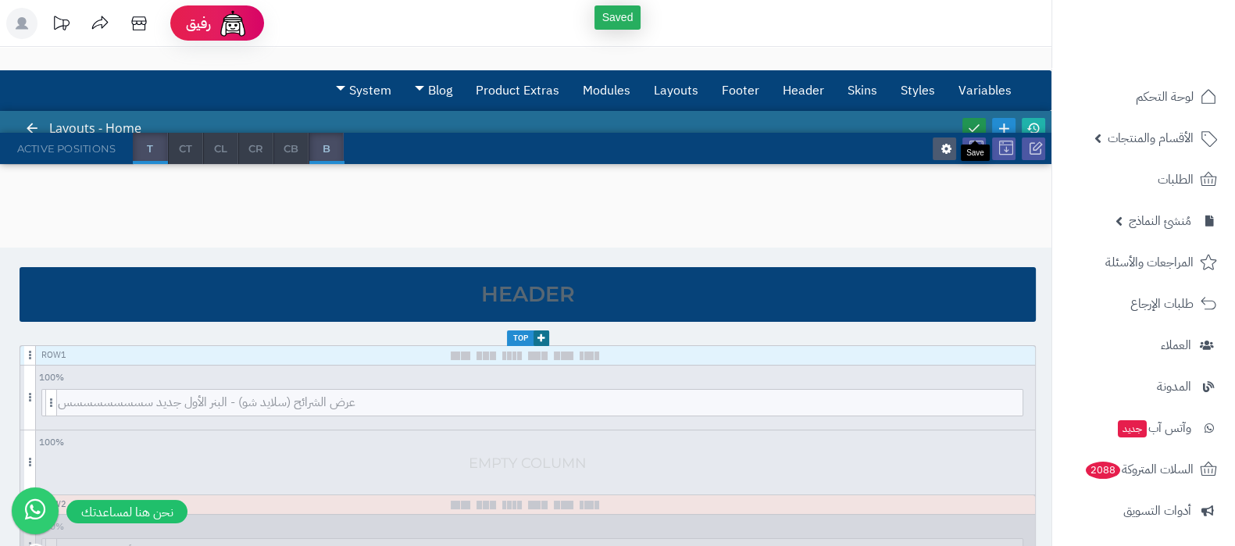
click at [977, 123] on icon at bounding box center [974, 128] width 14 height 14
click at [1029, 126] on icon at bounding box center [1033, 128] width 14 height 14
click at [618, 91] on link "Modules" at bounding box center [606, 90] width 71 height 39
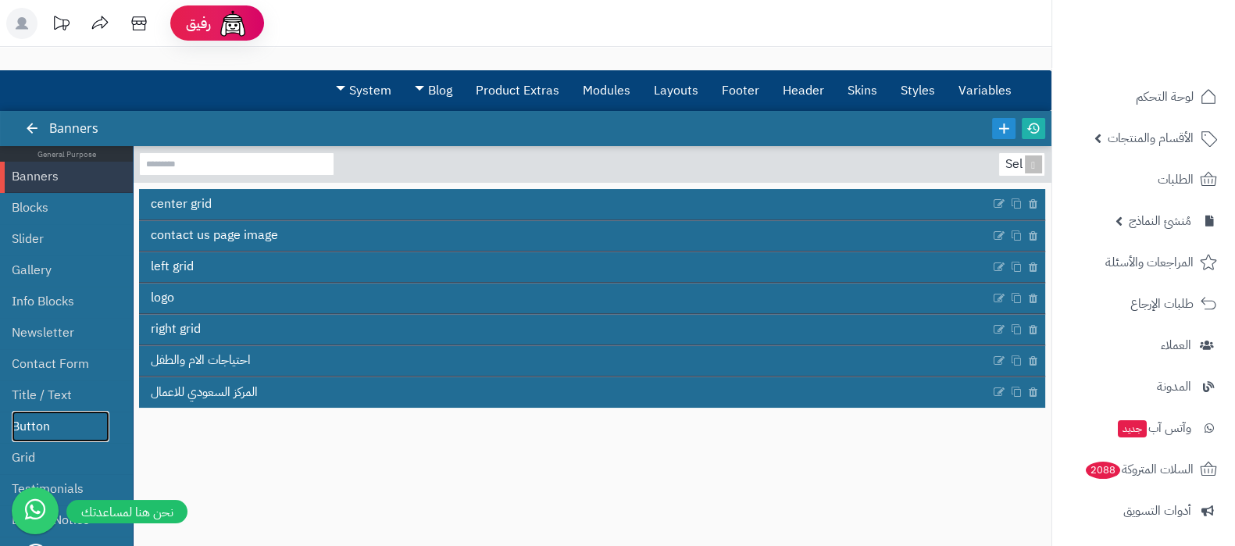
click at [37, 429] on link "Button" at bounding box center [61, 426] width 98 height 31
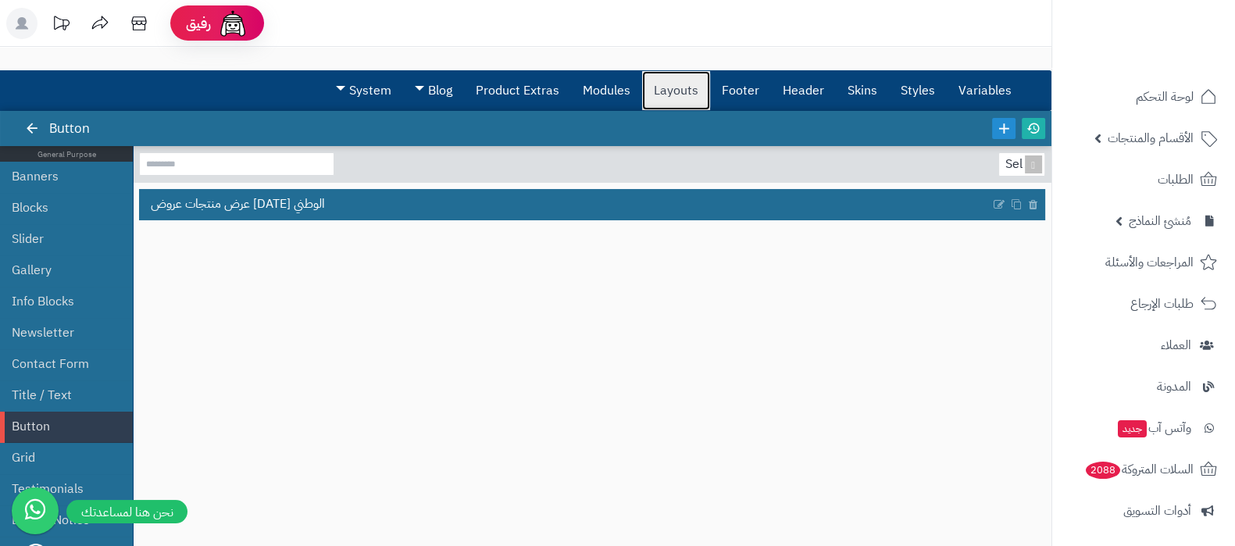
click at [673, 77] on link "Layouts" at bounding box center [676, 90] width 68 height 39
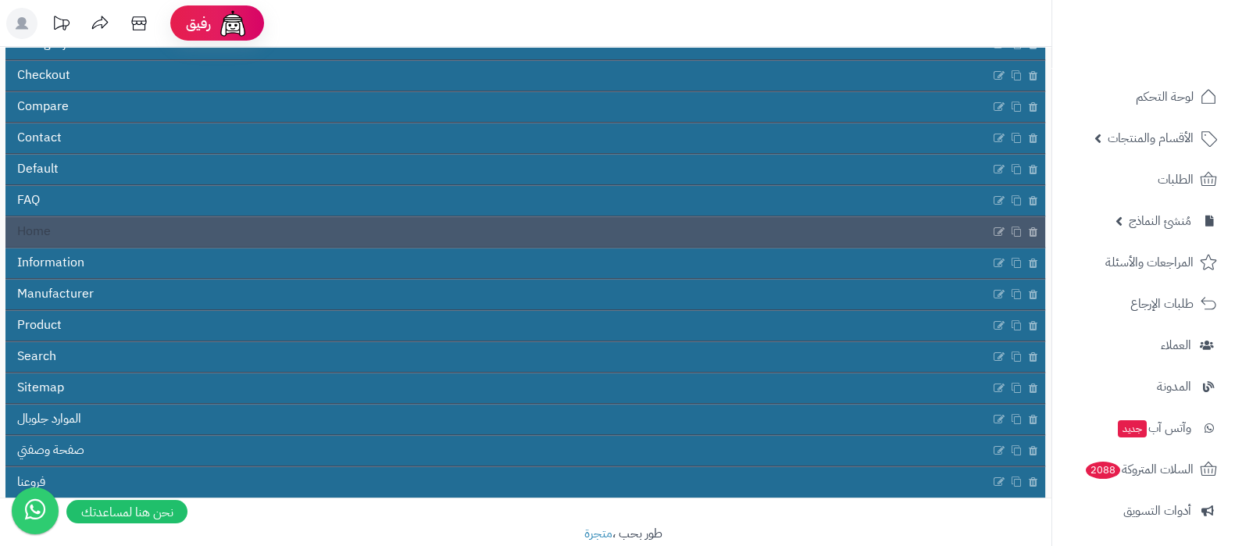
scroll to position [282, 0]
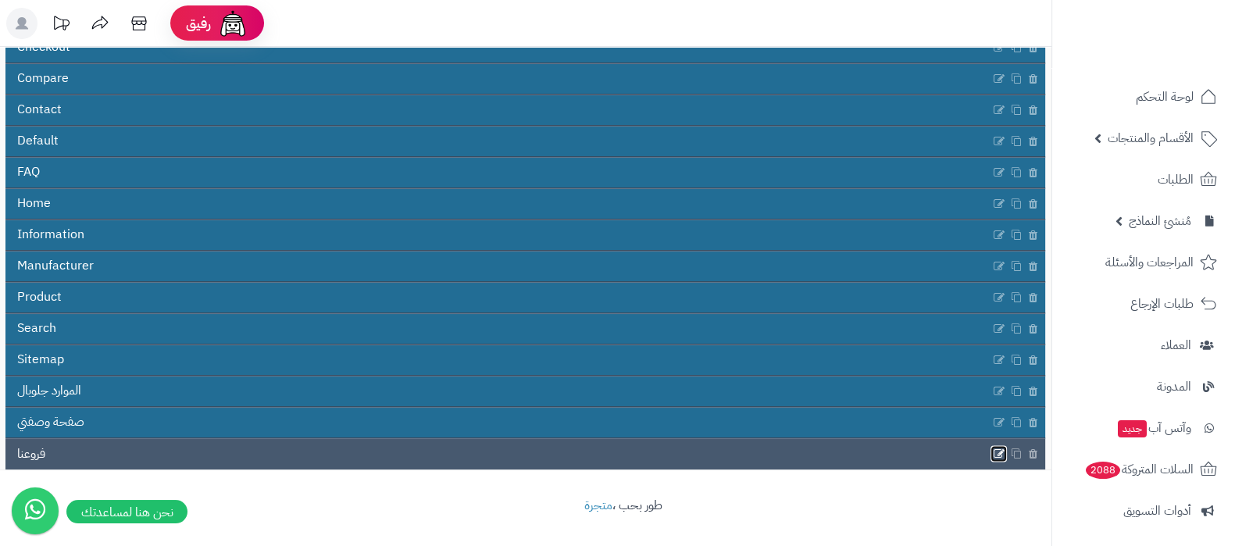
click at [997, 453] on icon at bounding box center [999, 453] width 12 height 13
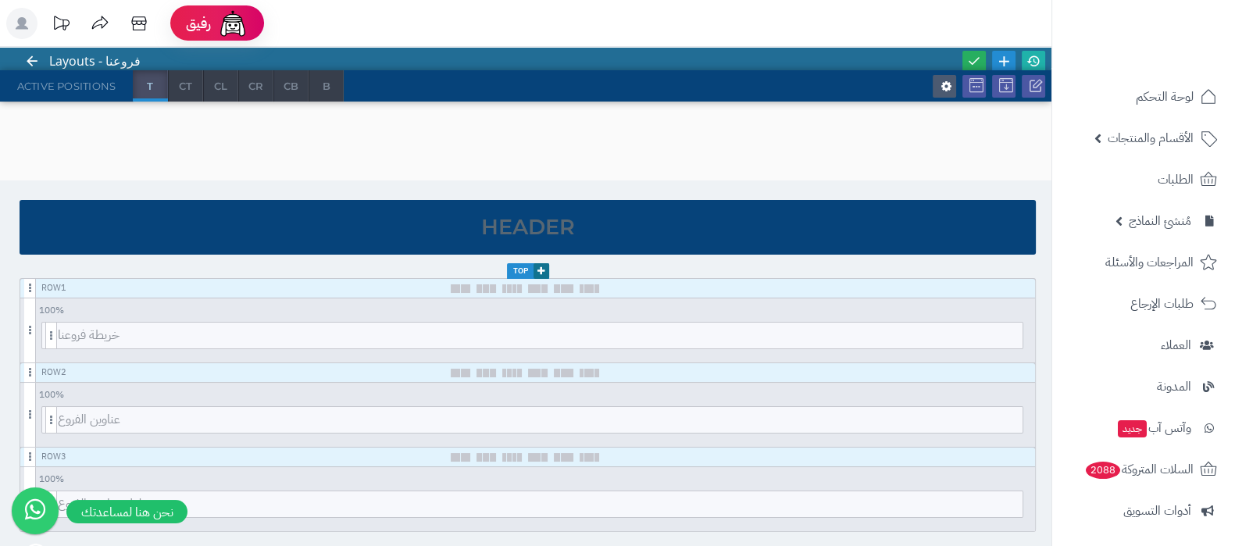
scroll to position [194, 0]
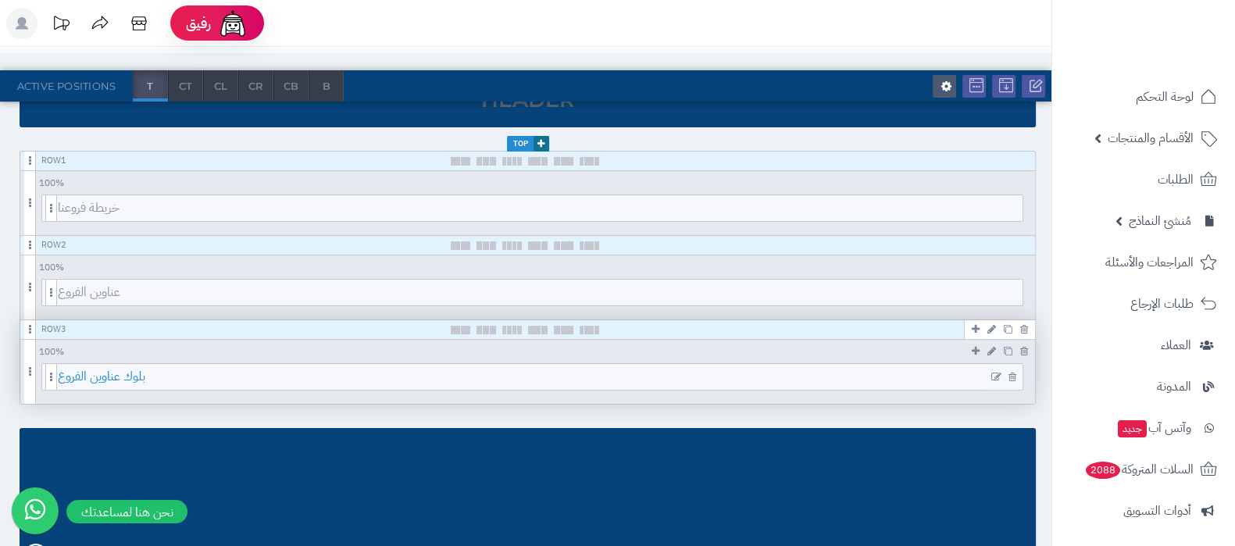
click at [537, 375] on span "بلوك عناوين الفروع" at bounding box center [540, 377] width 964 height 26
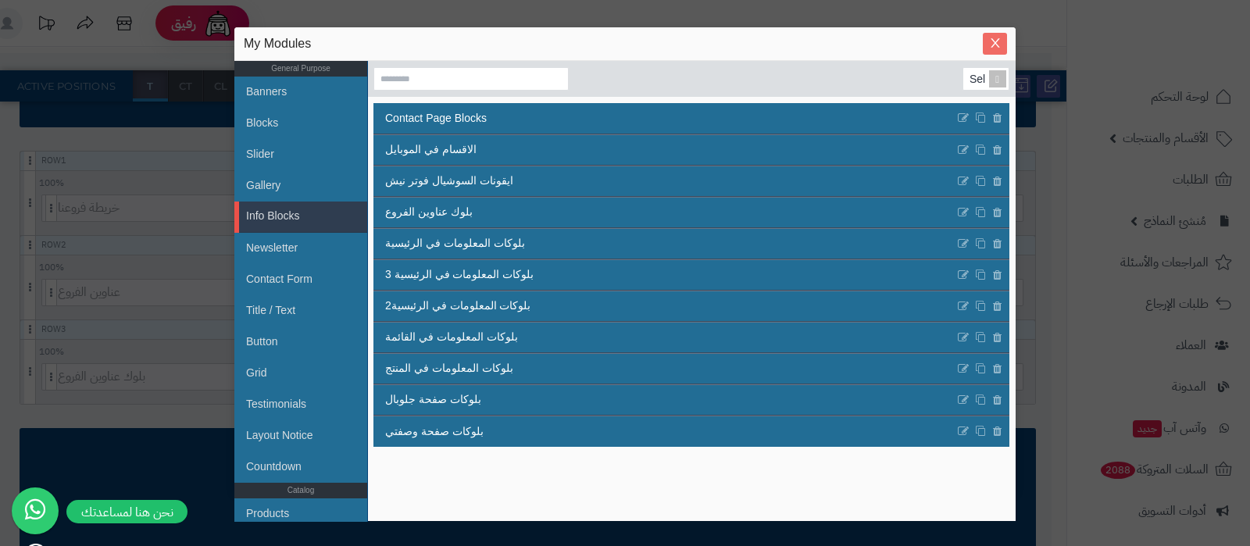
click at [997, 48] on icon "Close" at bounding box center [995, 43] width 12 height 12
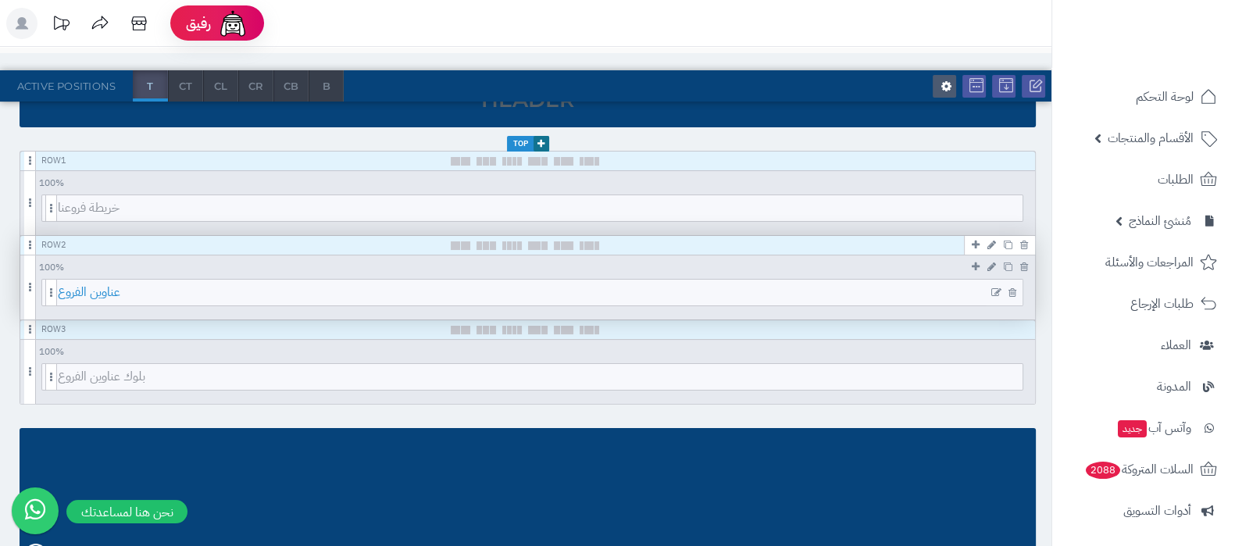
click at [564, 291] on span "عناوين الفروع" at bounding box center [540, 293] width 964 height 26
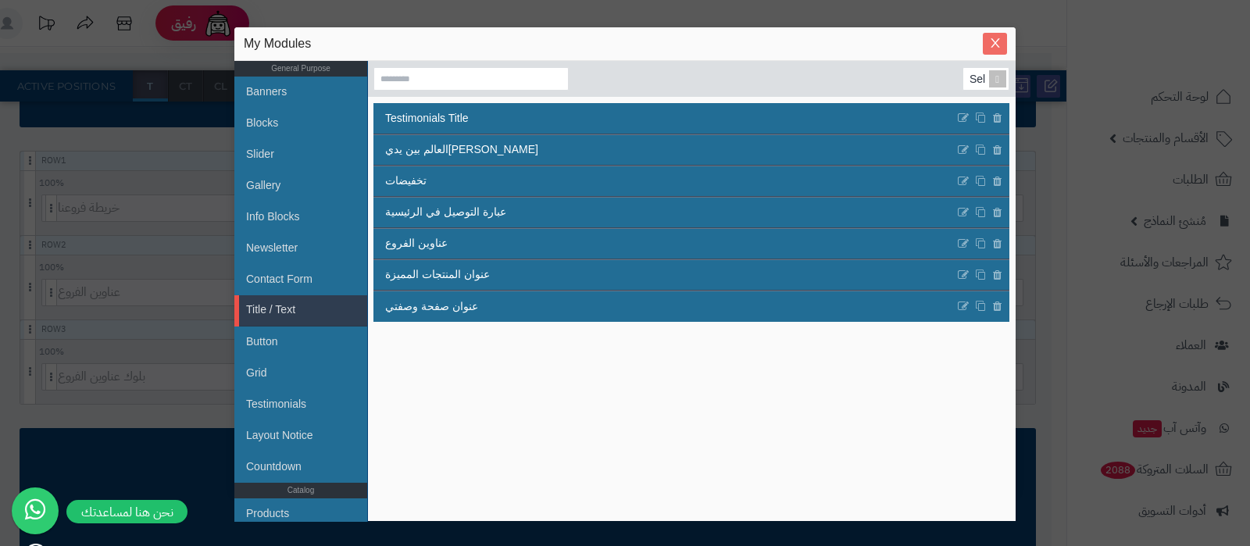
click at [989, 41] on icon "Close" at bounding box center [995, 43] width 12 height 12
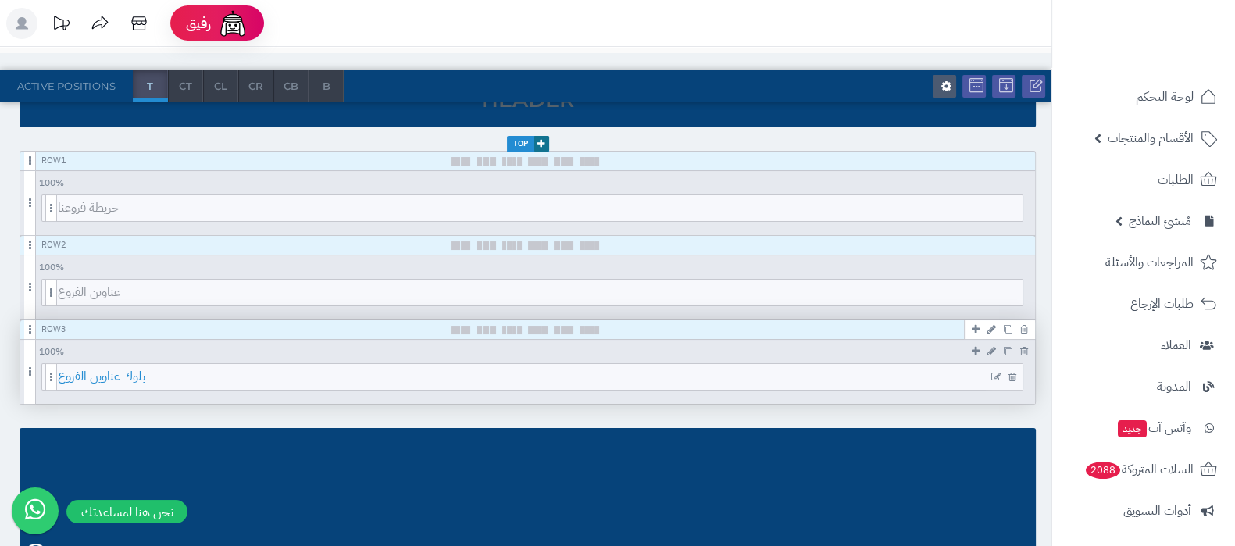
click at [579, 369] on span "بلوك عناوين الفروع" at bounding box center [540, 377] width 964 height 26
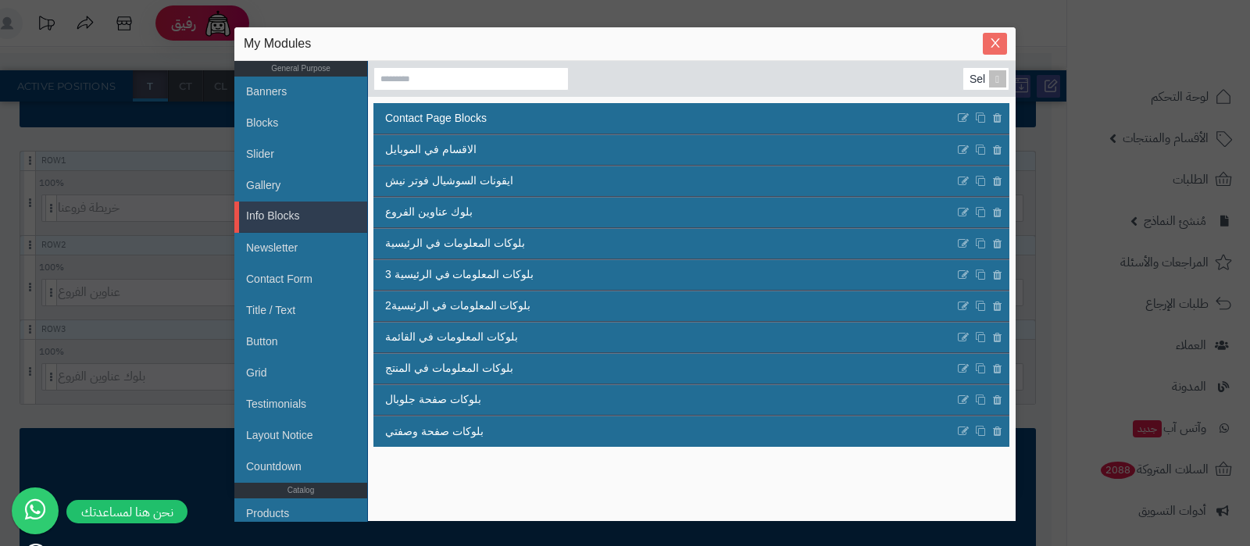
click at [996, 37] on icon "Close" at bounding box center [995, 43] width 12 height 12
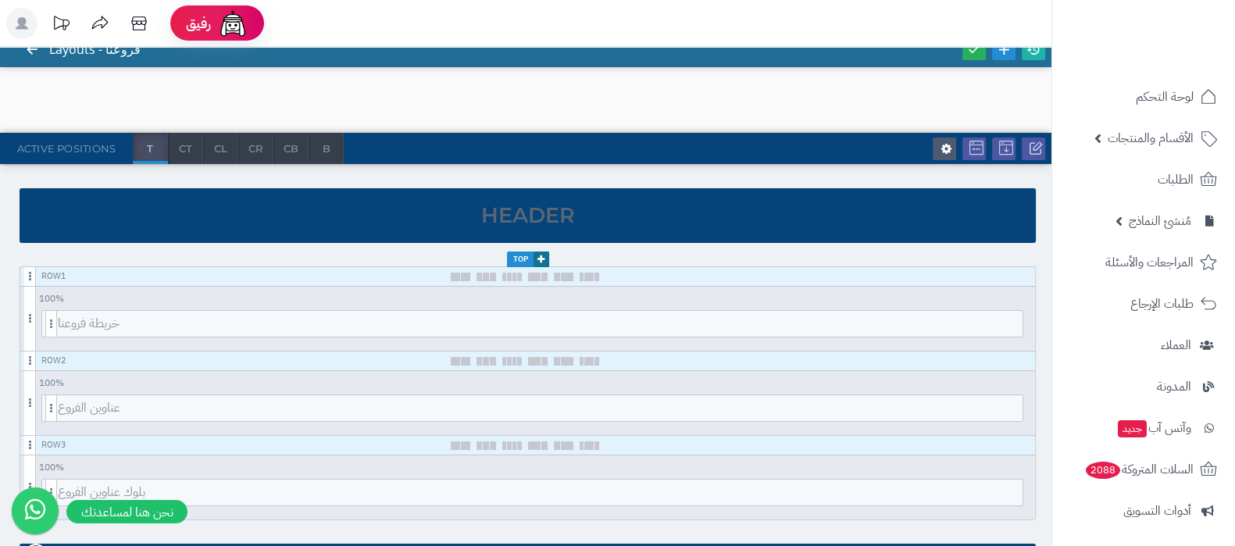
scroll to position [0, 0]
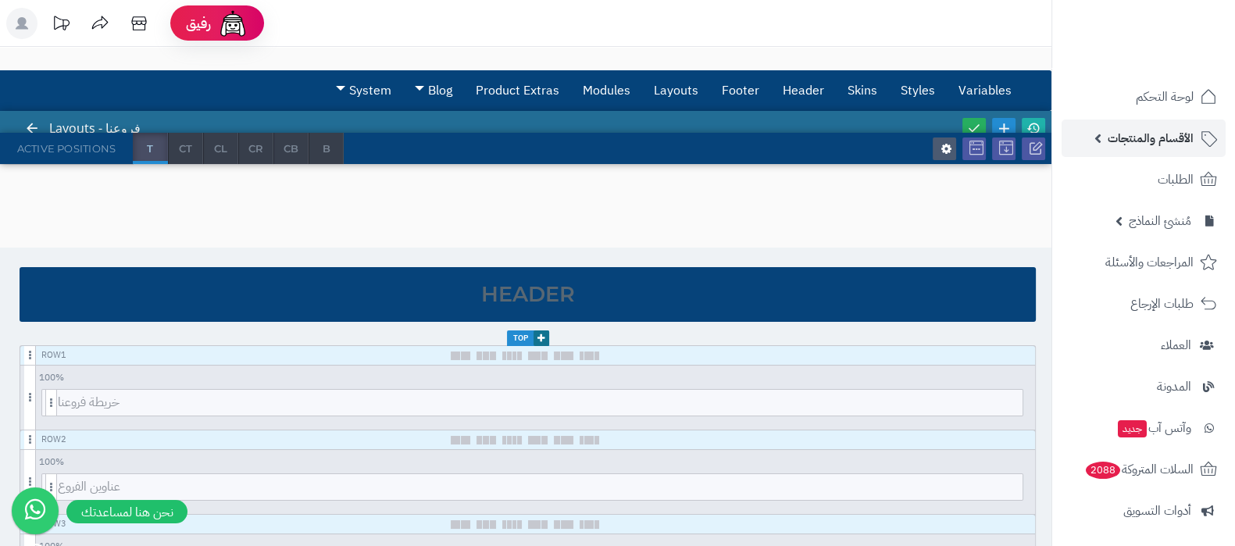
click at [1138, 155] on link "الأقسام والمنتجات" at bounding box center [1143, 137] width 164 height 37
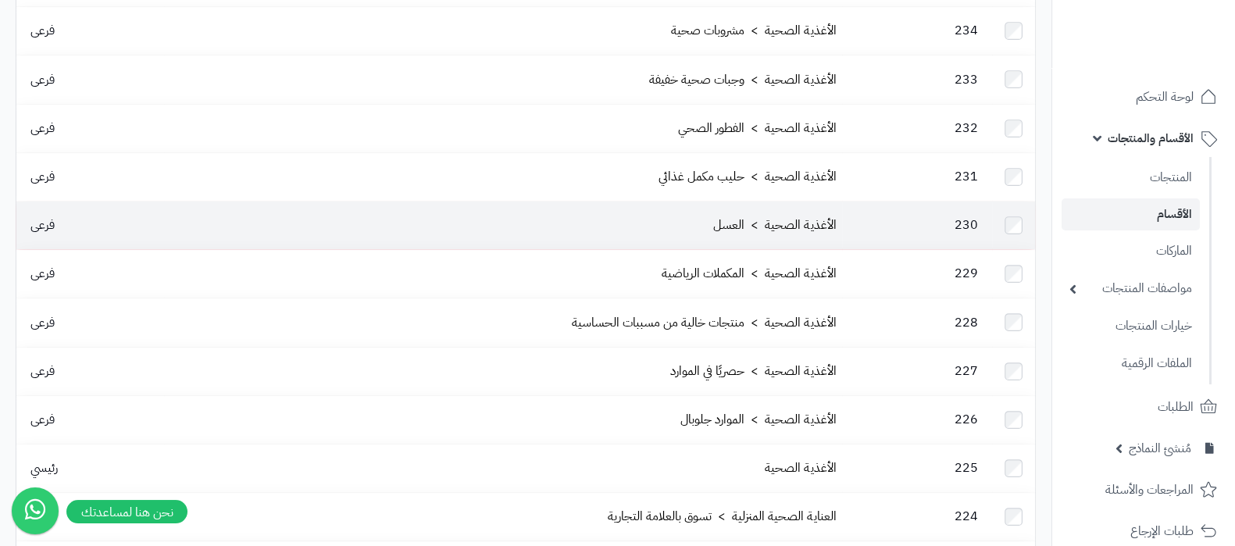
scroll to position [683, 0]
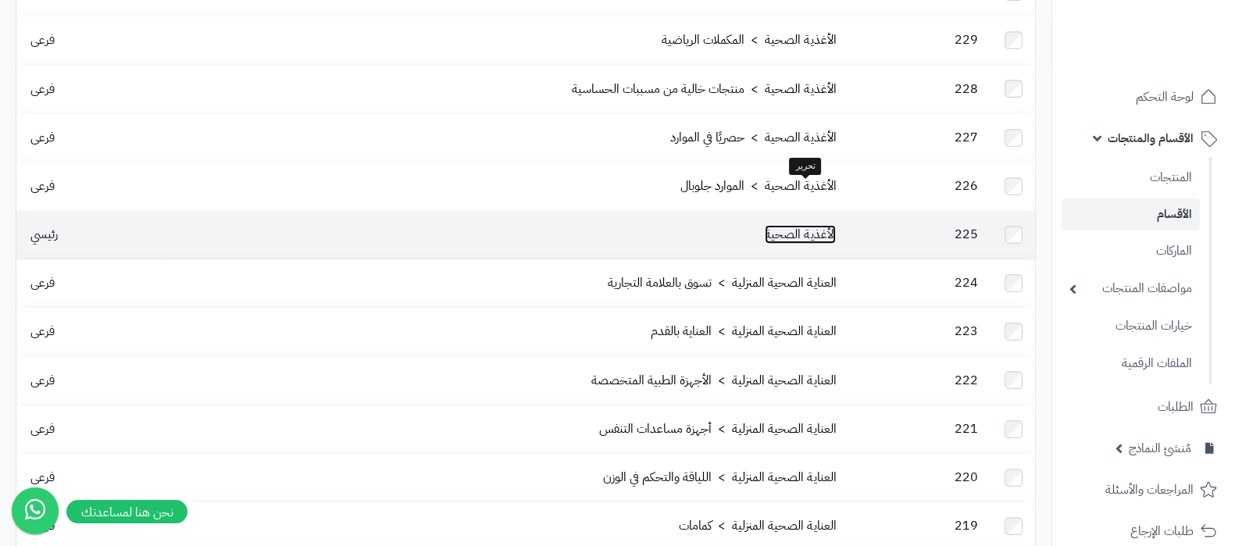
click at [803, 225] on link "الأغذية الصحية" at bounding box center [800, 234] width 71 height 19
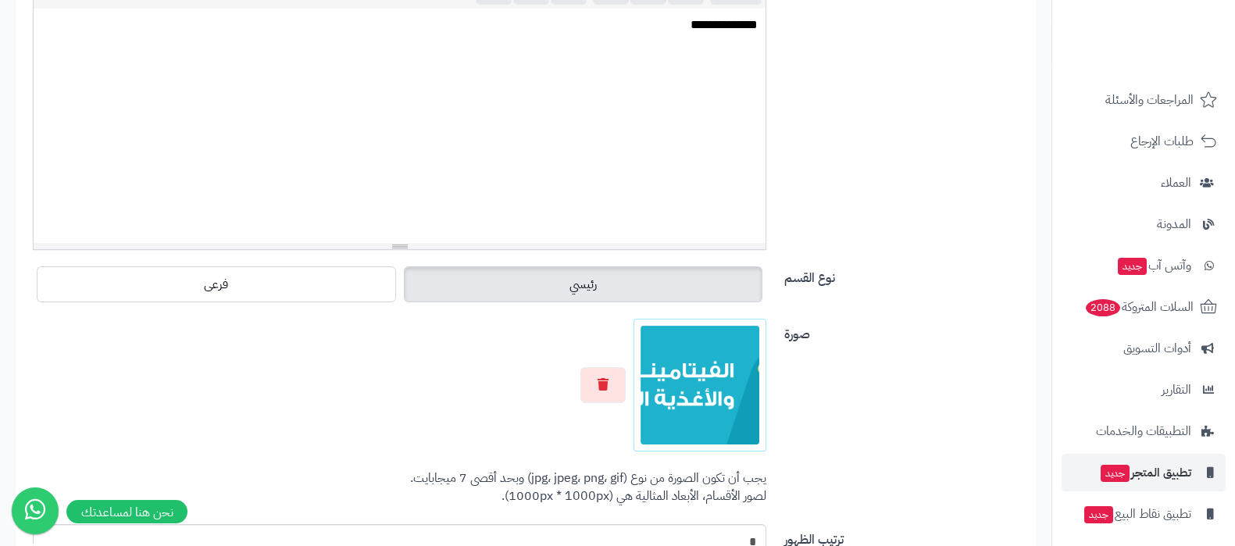
scroll to position [437, 0]
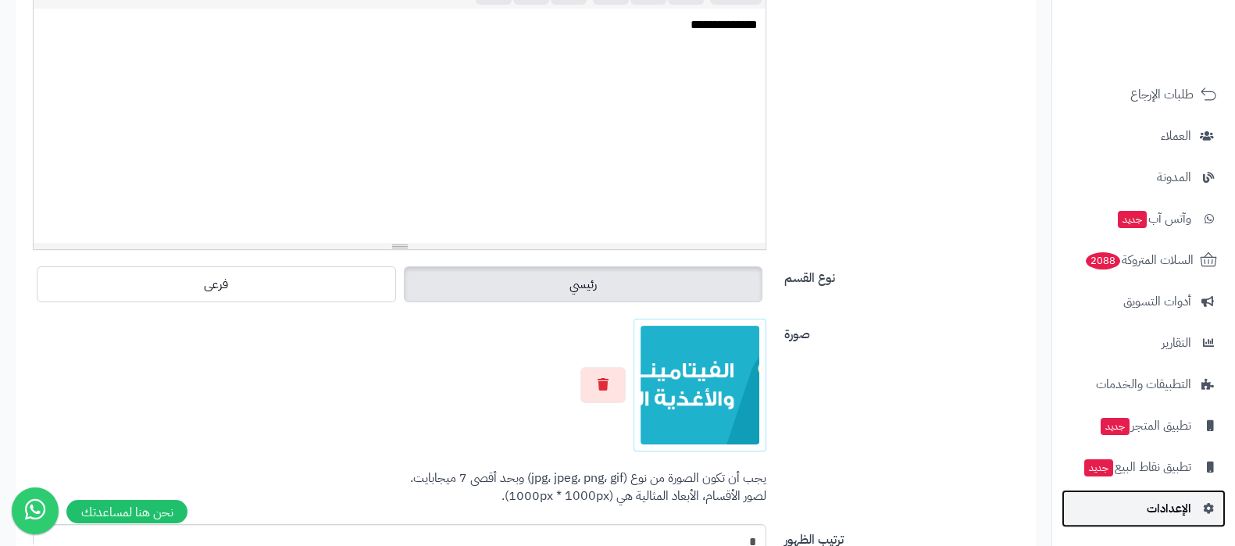
click at [1146, 508] on span "الإعدادات" at bounding box center [1168, 508] width 45 height 22
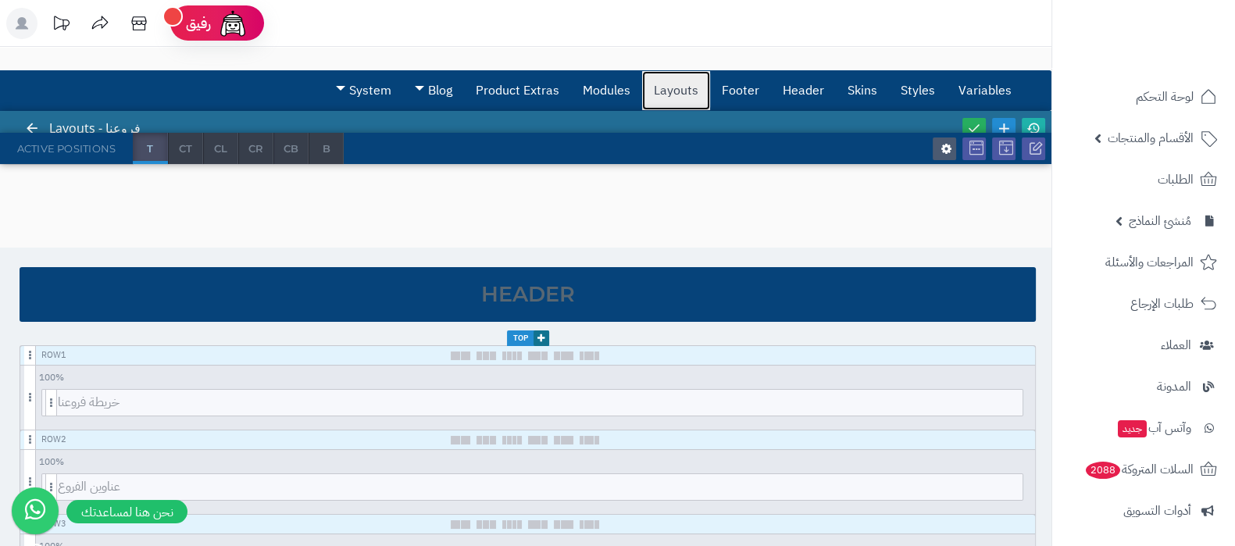
click at [690, 94] on link "Layouts" at bounding box center [676, 90] width 68 height 39
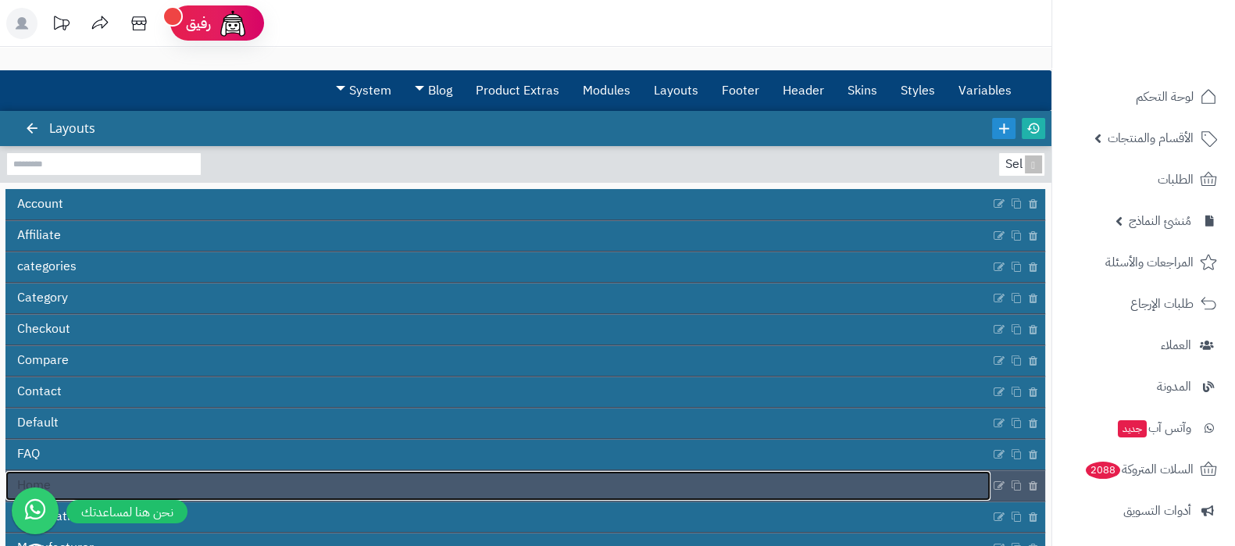
click at [348, 480] on link "Home" at bounding box center [497, 486] width 985 height 30
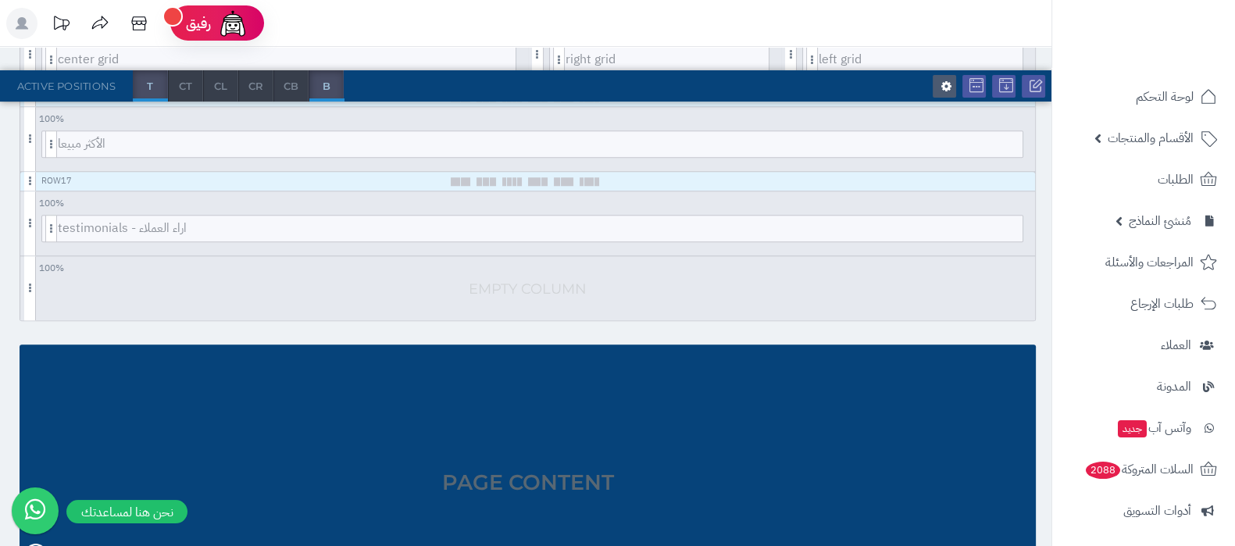
scroll to position [1687, 0]
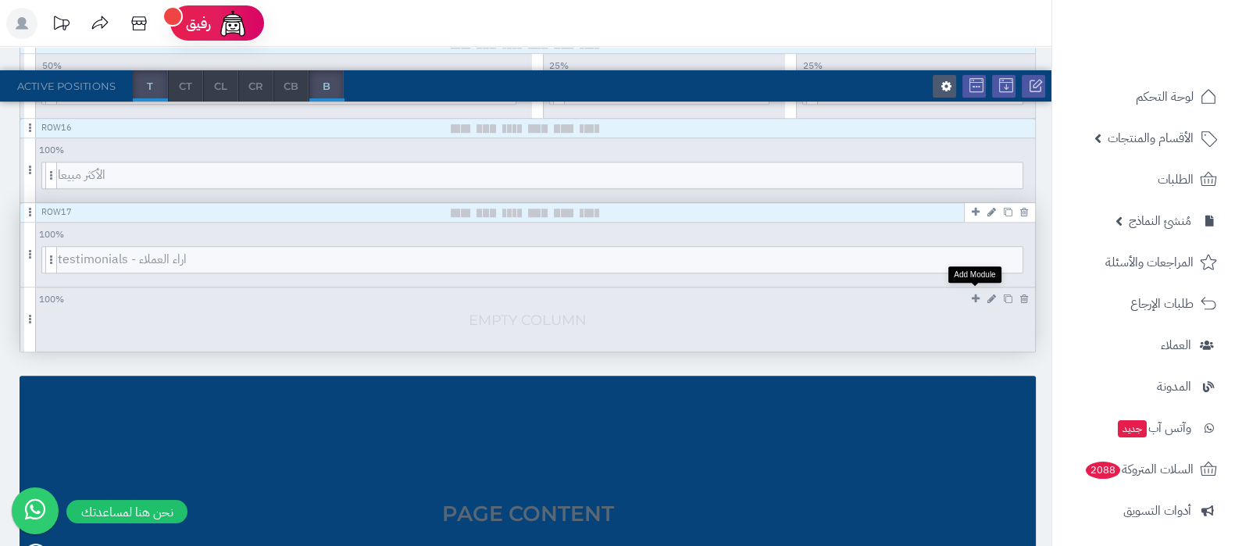
click at [975, 294] on icon at bounding box center [976, 299] width 8 height 10
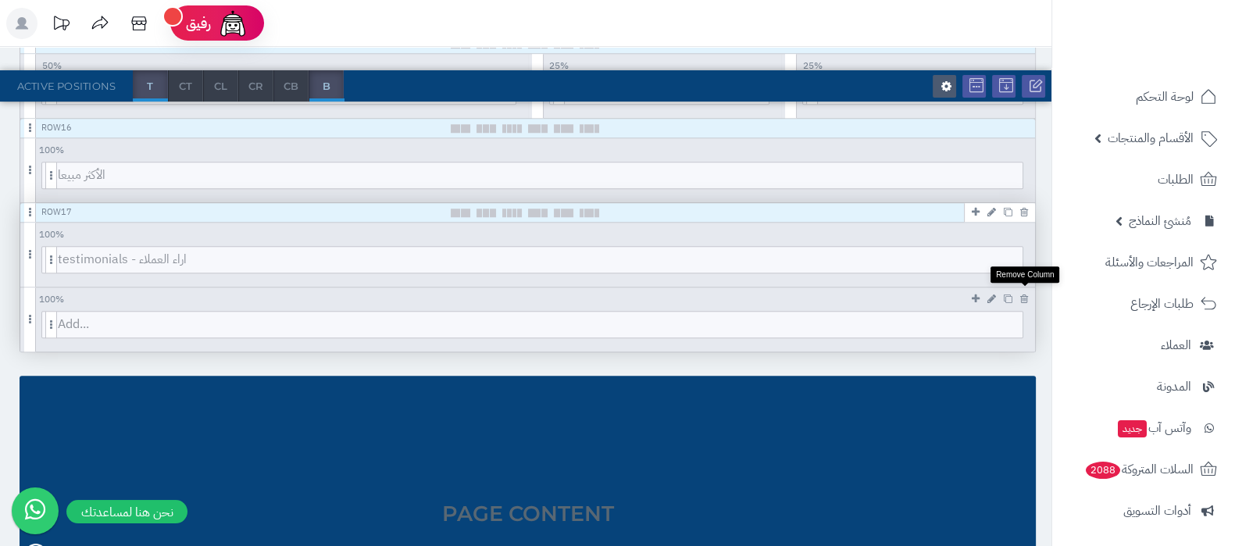
click at [1027, 296] on icon at bounding box center [1024, 299] width 8 height 10
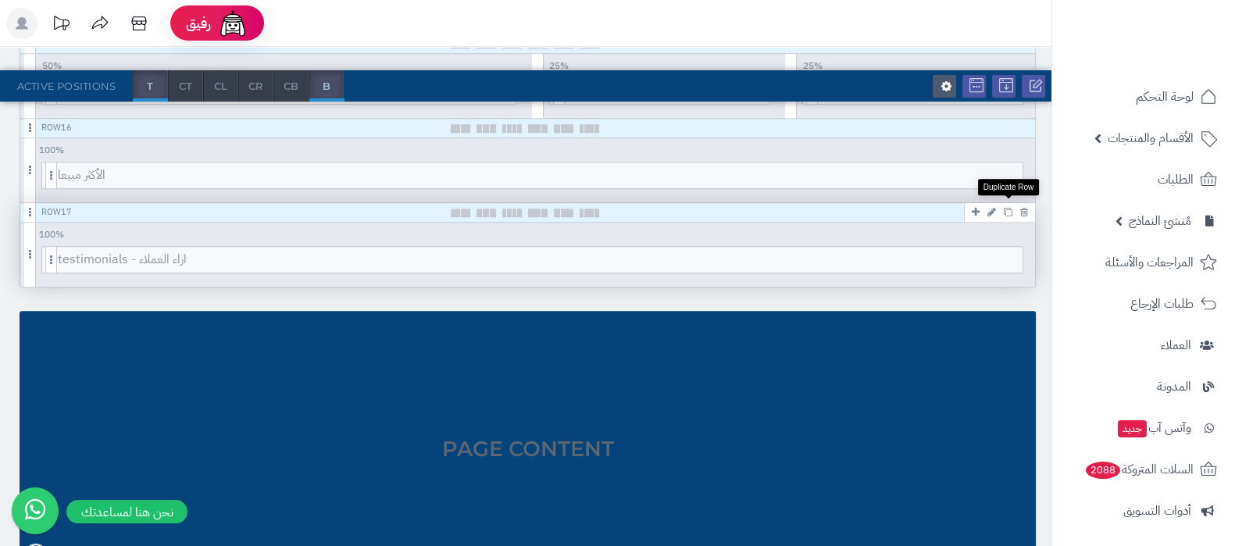
click at [1009, 208] on icon at bounding box center [1008, 212] width 9 height 9
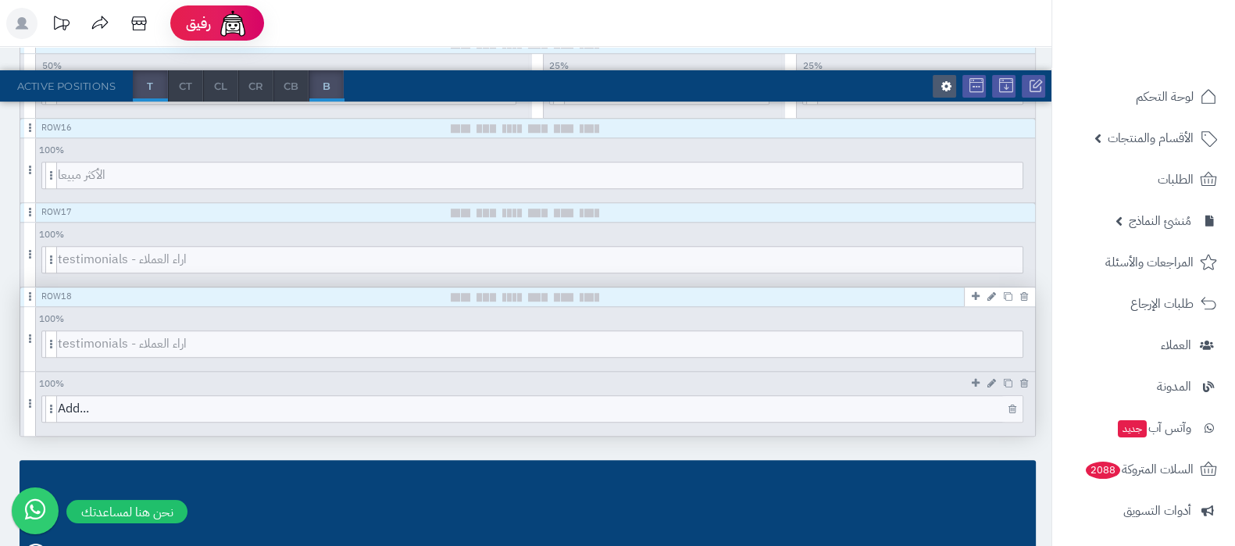
click at [1014, 404] on icon at bounding box center [1012, 409] width 8 height 10
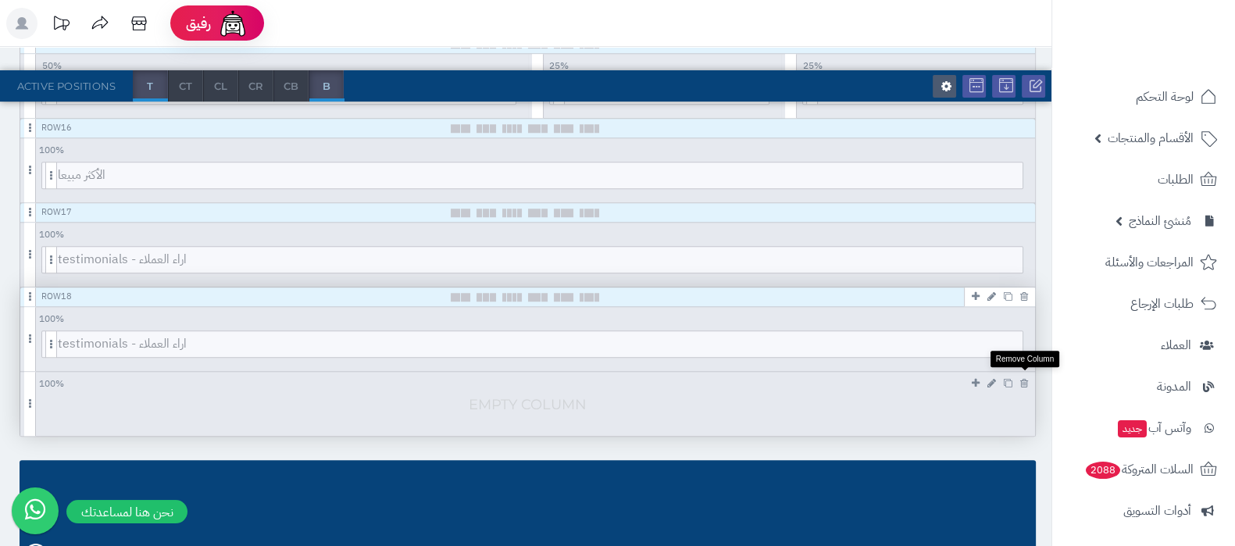
click at [1025, 378] on icon at bounding box center [1024, 383] width 8 height 10
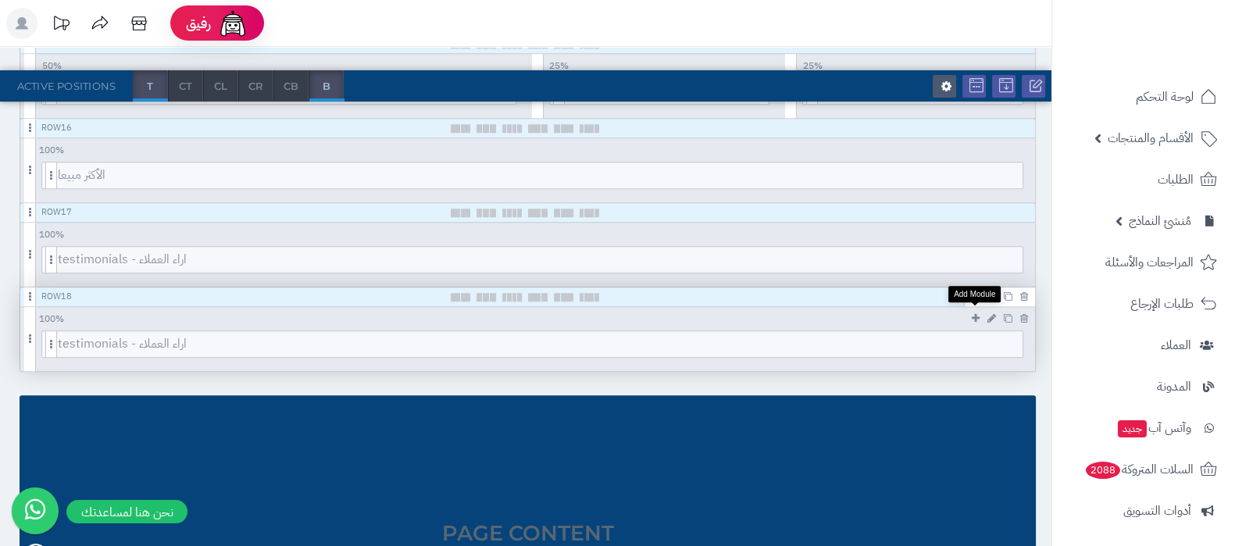
click at [980, 313] on link at bounding box center [976, 318] width 16 height 18
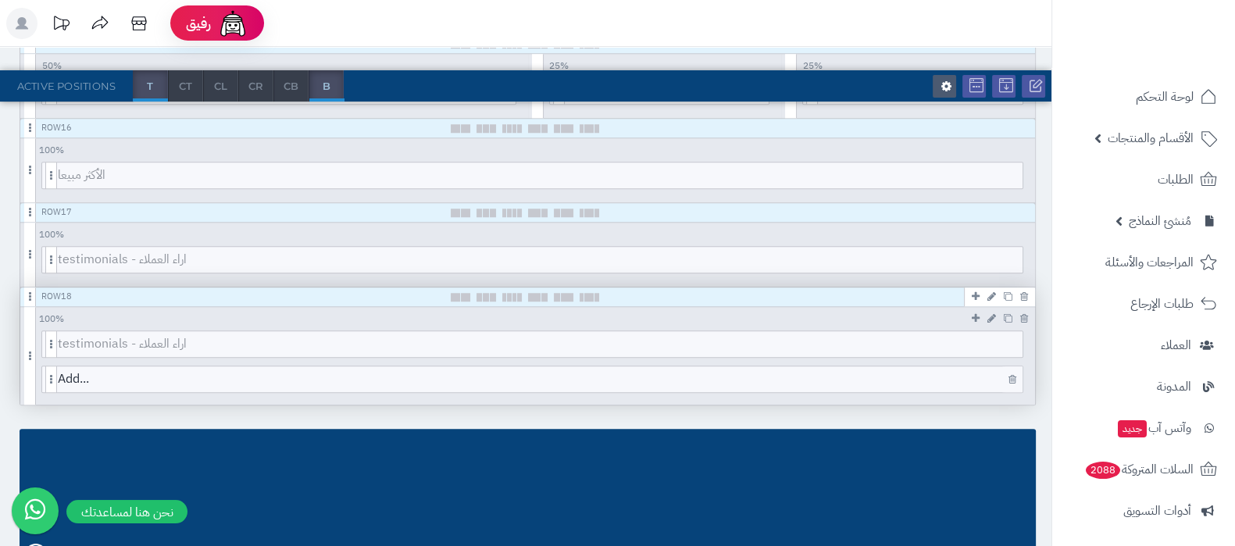
click at [1009, 374] on icon at bounding box center [1012, 379] width 8 height 10
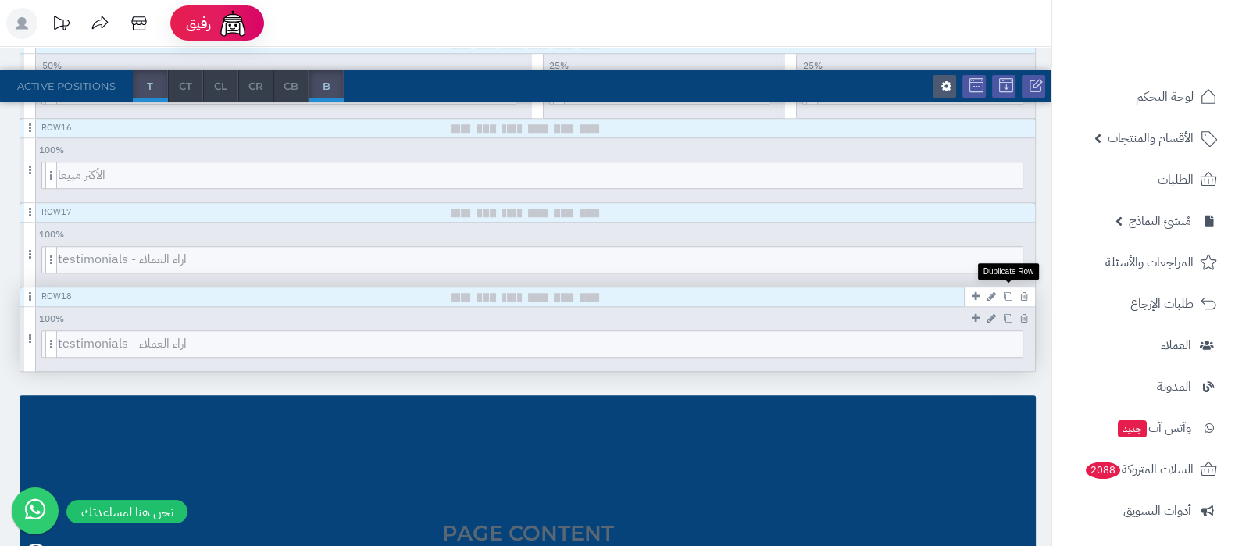
click at [1008, 292] on icon at bounding box center [1008, 296] width 9 height 9
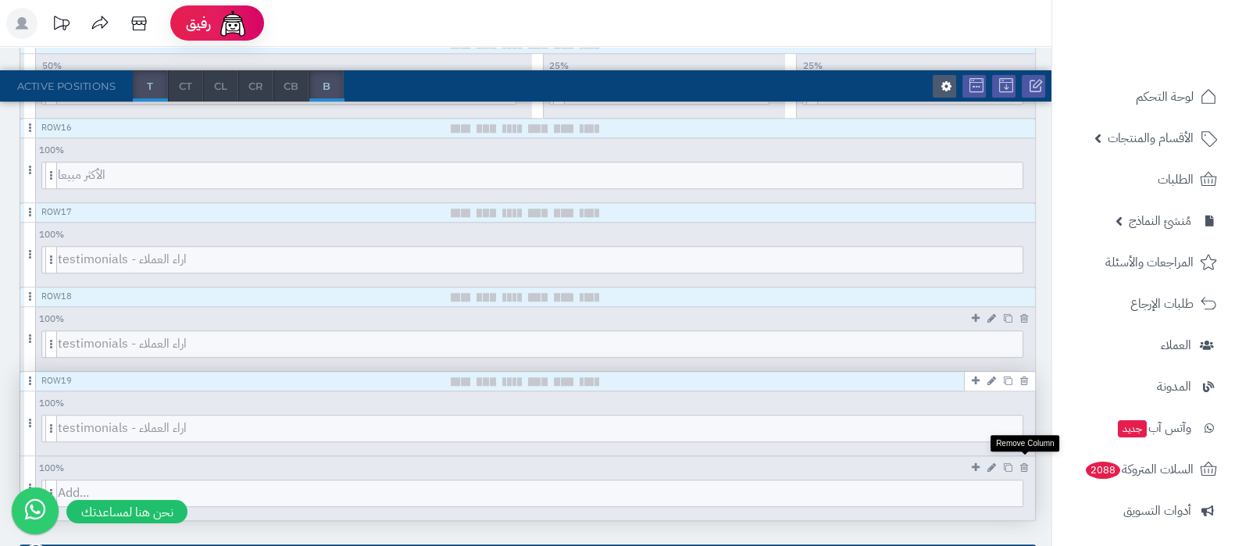
click at [1027, 462] on icon at bounding box center [1024, 467] width 8 height 10
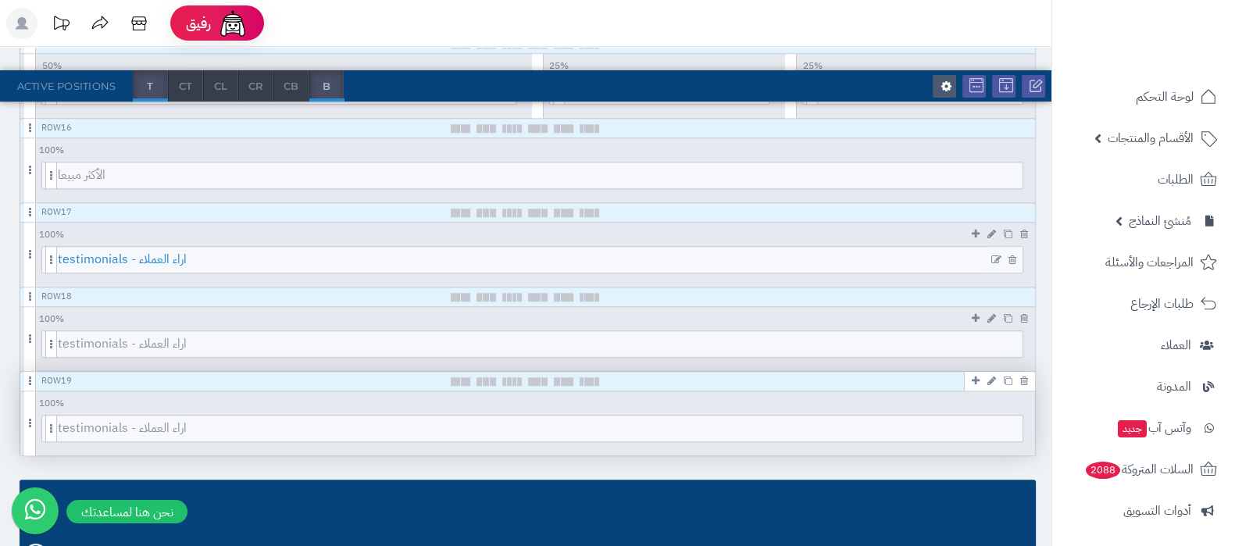
click at [551, 256] on span "testimonials - اراء العملاء" at bounding box center [540, 260] width 964 height 26
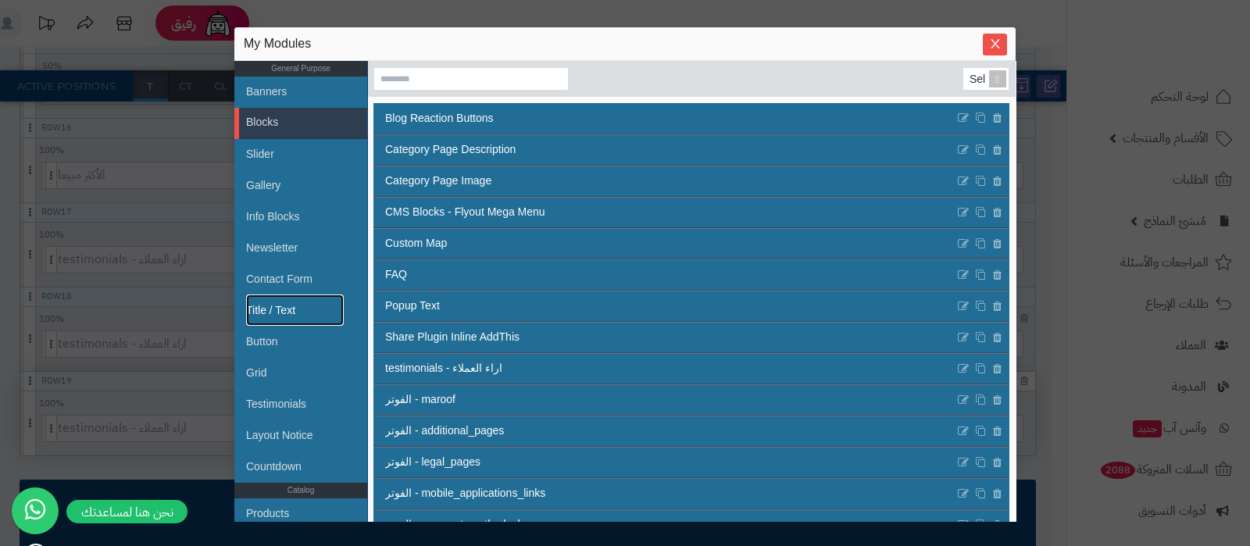
click at [297, 311] on link "Title / Text" at bounding box center [295, 309] width 98 height 31
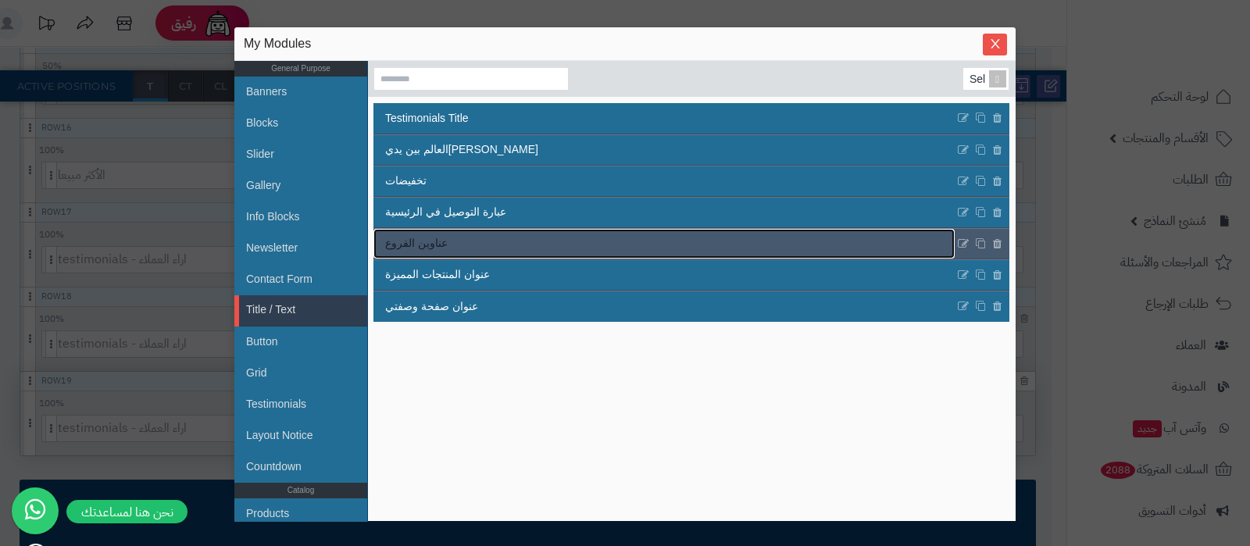
click at [572, 247] on link "عناوين الفروع" at bounding box center [663, 244] width 581 height 30
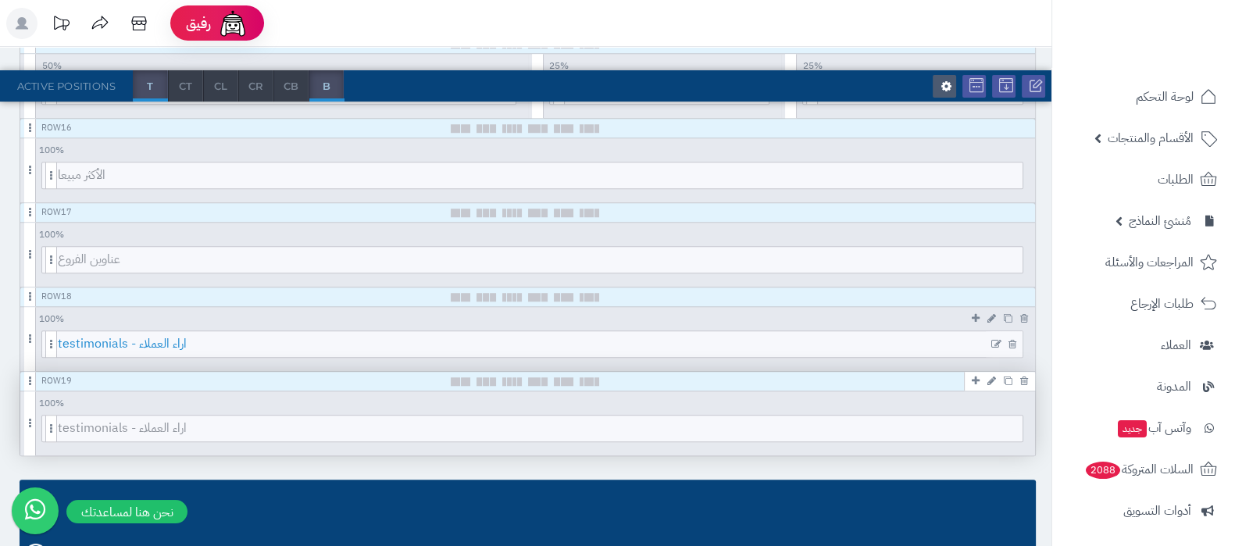
click at [508, 344] on span "testimonials - اراء العملاء" at bounding box center [540, 344] width 964 height 26
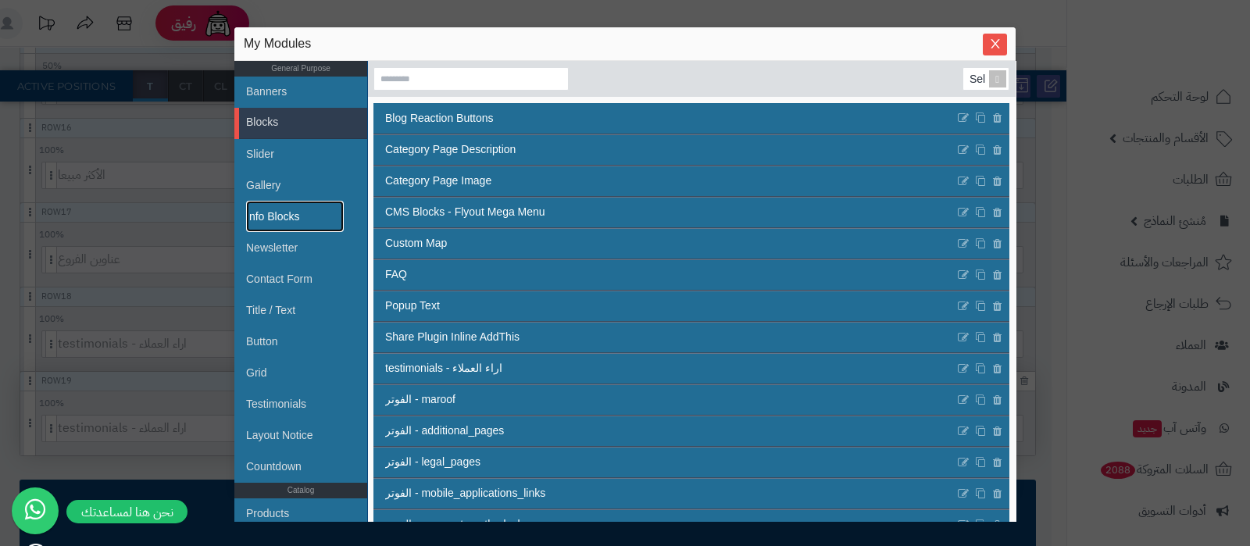
click at [280, 223] on link "Info Blocks" at bounding box center [295, 216] width 98 height 31
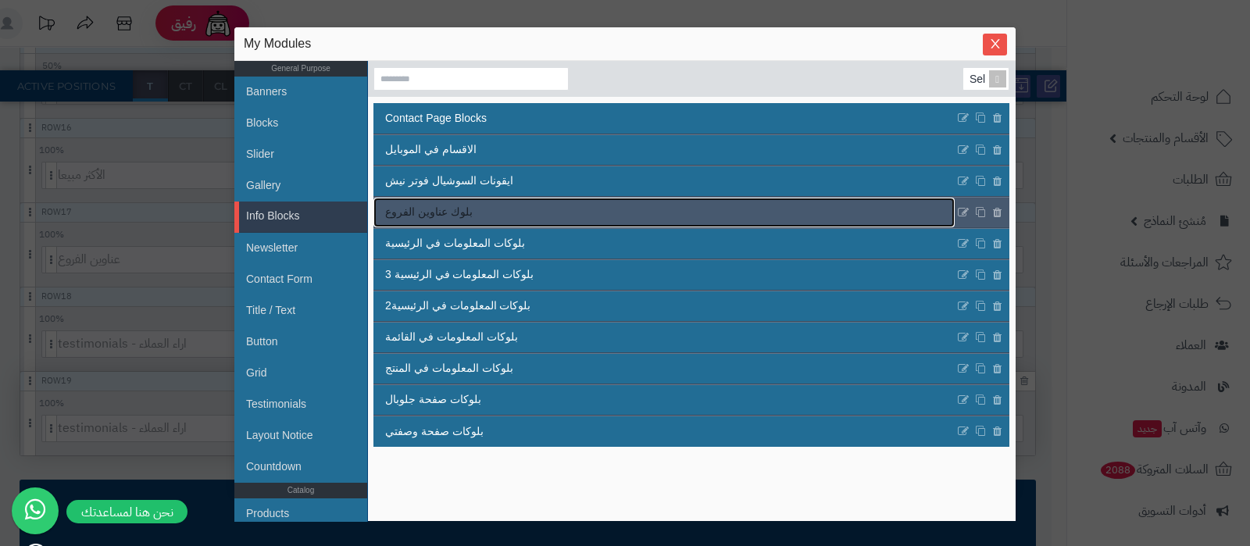
click at [572, 209] on link "بلوك عناوين الفروع" at bounding box center [663, 213] width 581 height 30
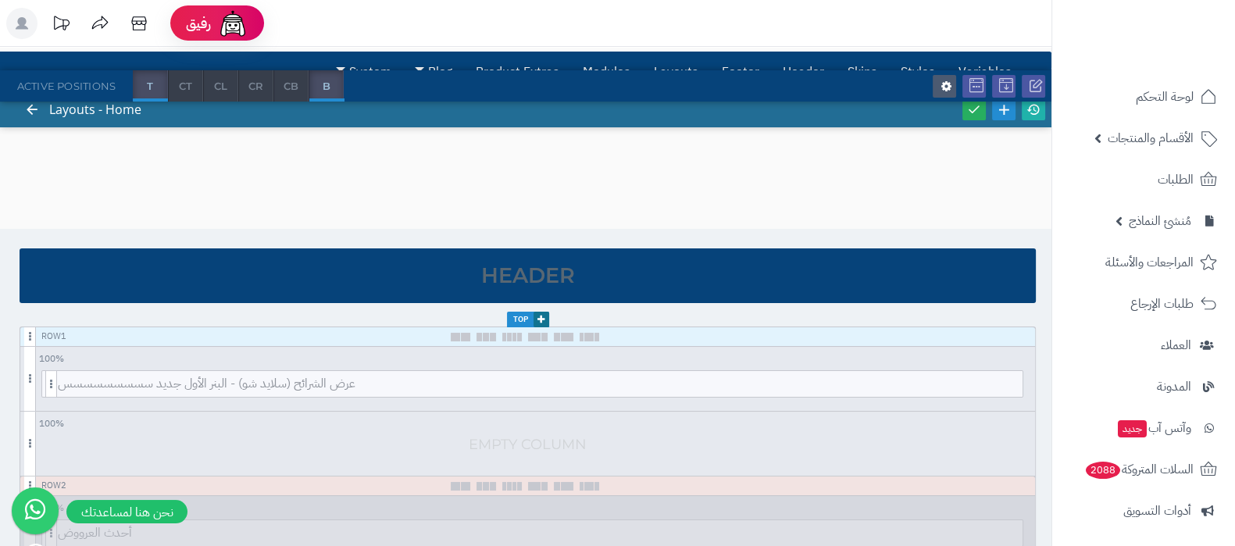
scroll to position [0, 0]
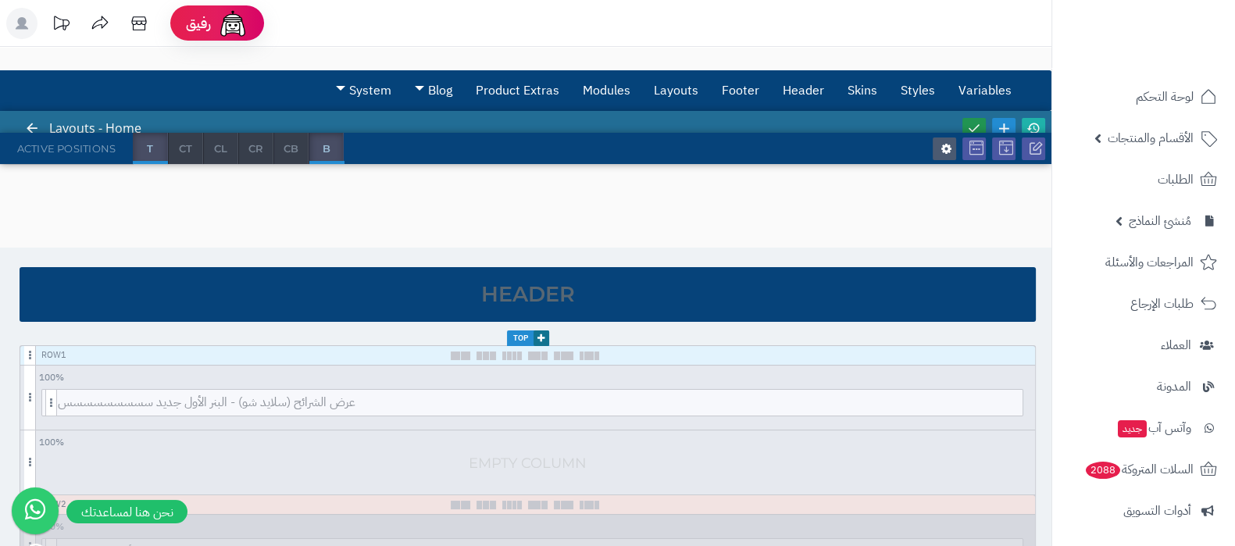
click at [970, 123] on icon at bounding box center [974, 128] width 14 height 14
click at [1031, 123] on icon at bounding box center [1033, 128] width 14 height 14
click at [1136, 152] on link "الأقسام والمنتجات" at bounding box center [1143, 137] width 164 height 37
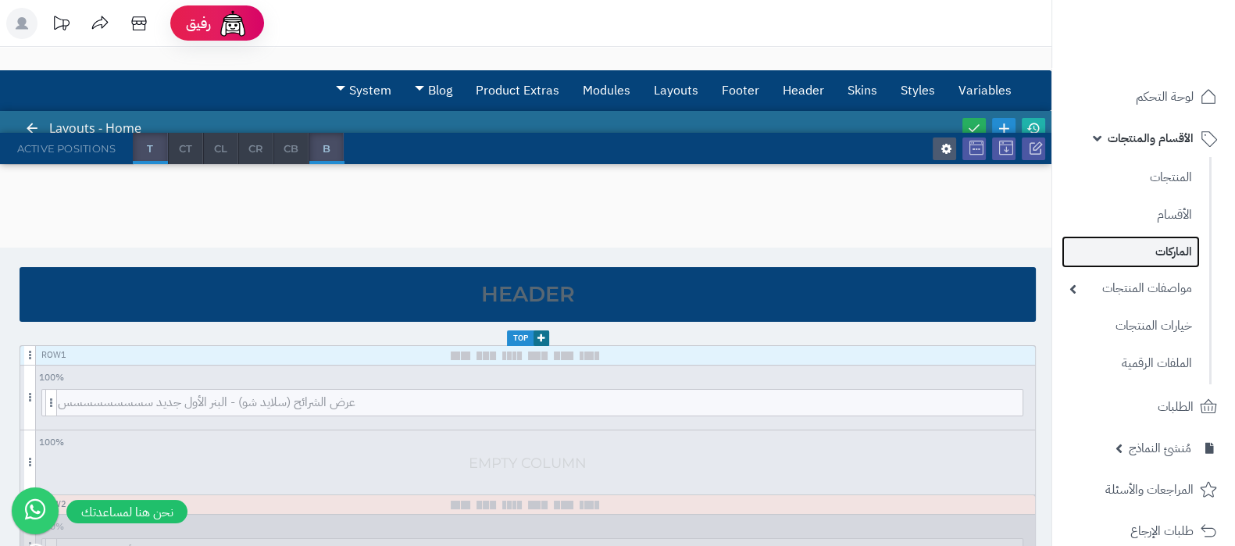
click at [1150, 249] on link "الماركات" at bounding box center [1130, 252] width 138 height 32
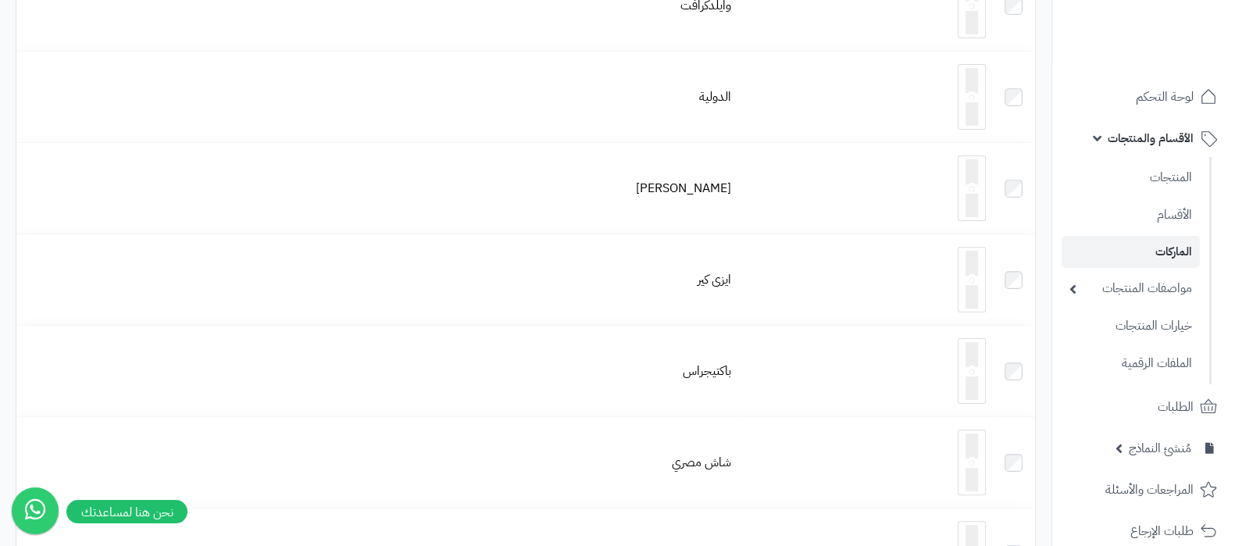
scroll to position [7514, 0]
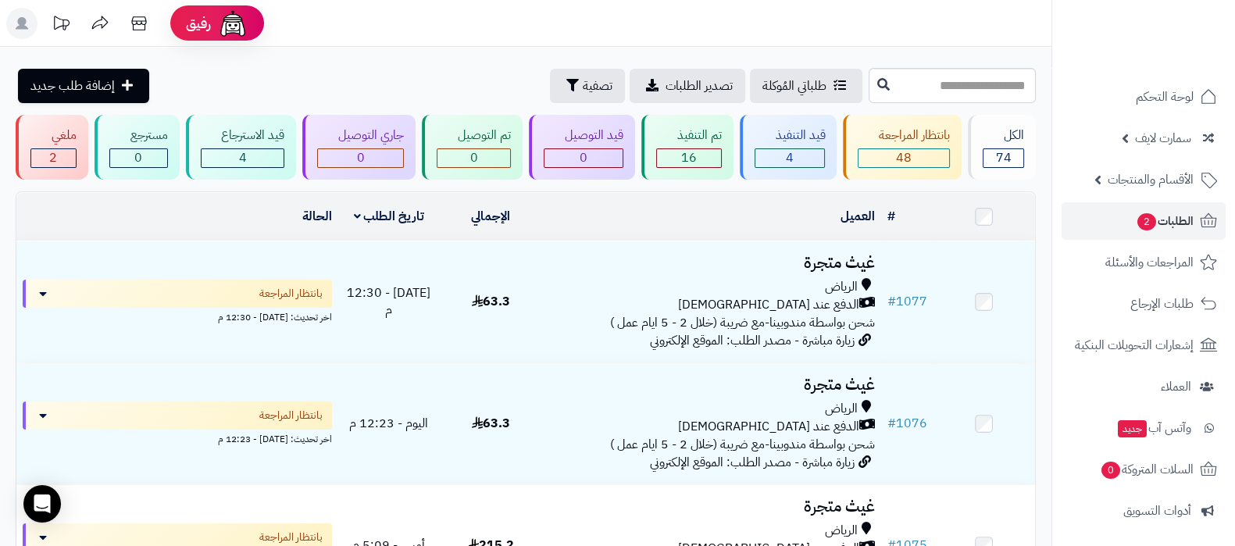
click at [795, 29] on header "رفيق ! الطلبات معالجة مكتمل إرجاع المنتجات العملاء المتواجدون الان 5 عملاء منتظ…" at bounding box center [617, 23] width 1235 height 47
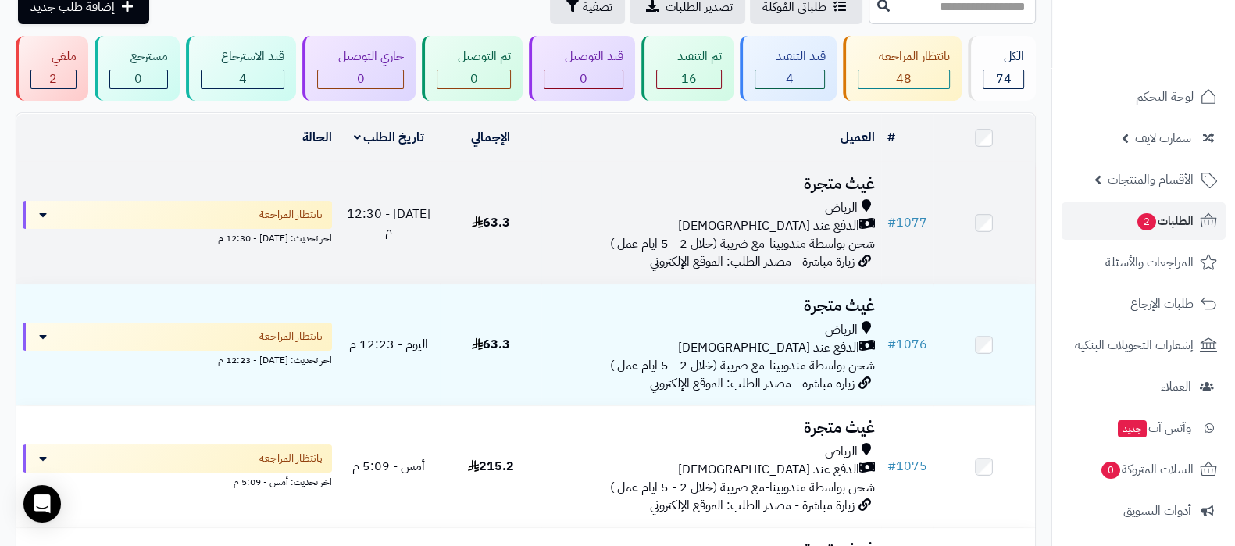
scroll to position [97, 0]
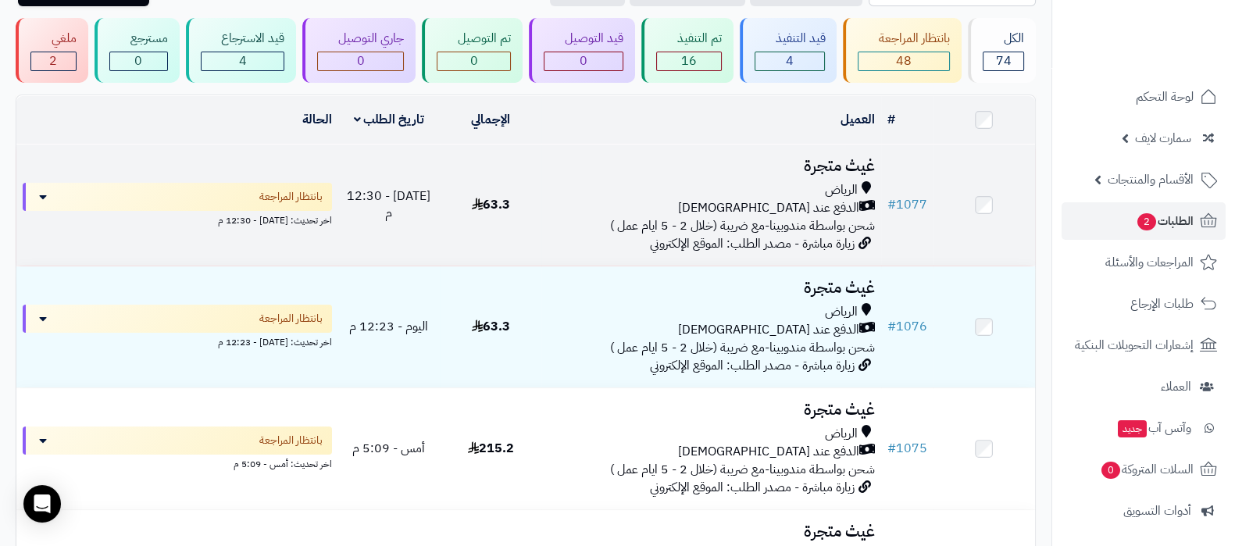
click at [832, 164] on h3 "غيث متجرة" at bounding box center [710, 166] width 326 height 18
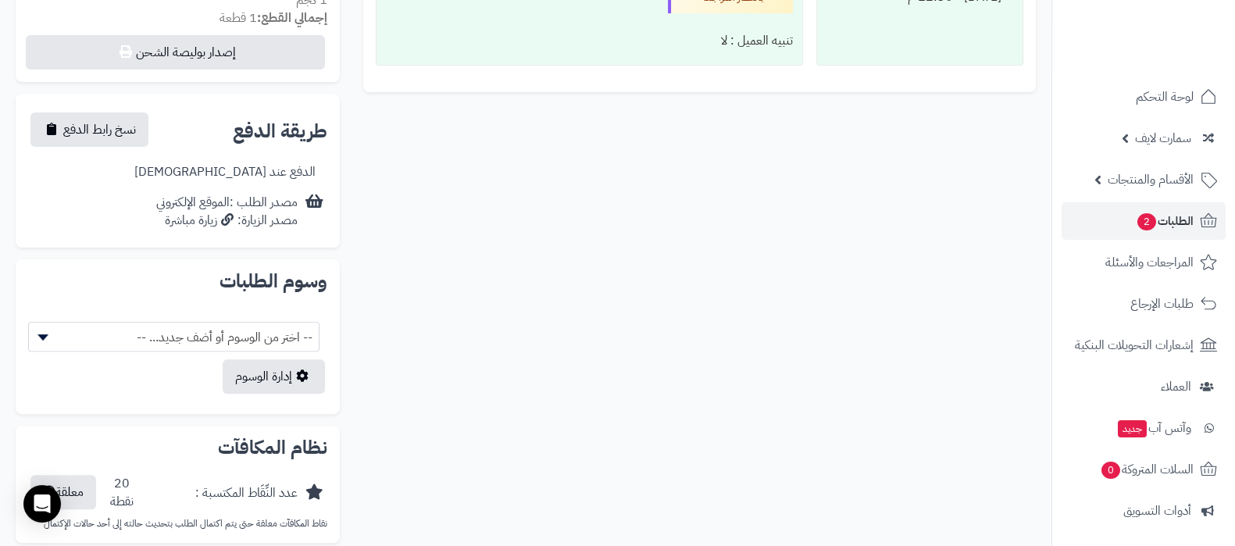
scroll to position [683, 0]
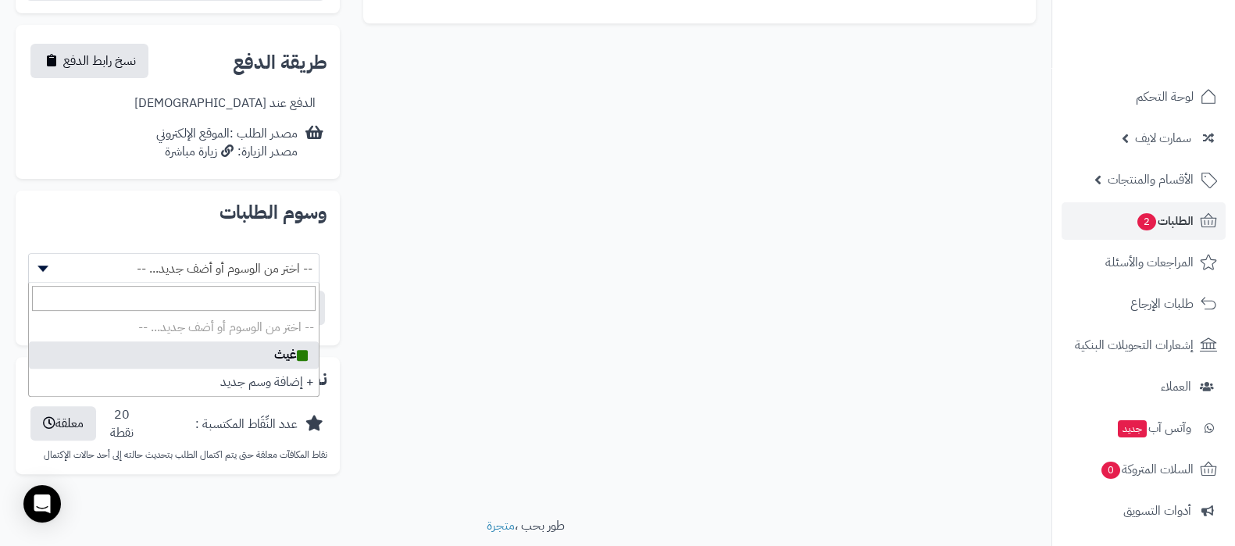
click at [257, 266] on span "-- اختر من الوسوم أو أضف جديد... --" at bounding box center [174, 269] width 290 height 30
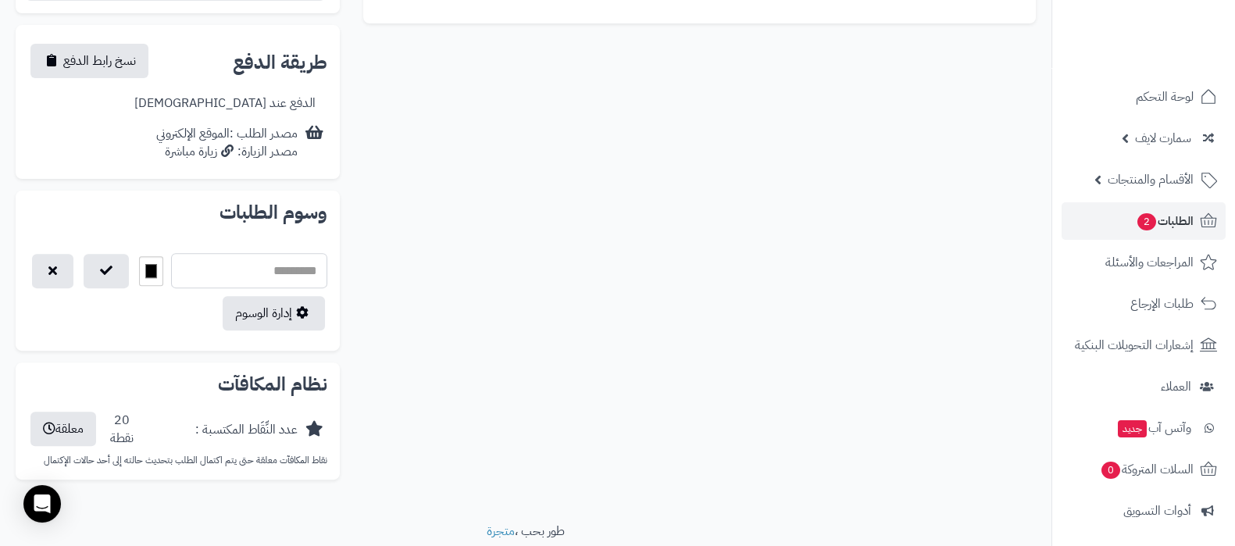
click at [283, 267] on input "text" at bounding box center [249, 270] width 157 height 35
type input "**********"
click at [158, 269] on input "*******" at bounding box center [151, 271] width 24 height 30
type input "*******"
click at [105, 275] on button "button" at bounding box center [106, 270] width 45 height 34
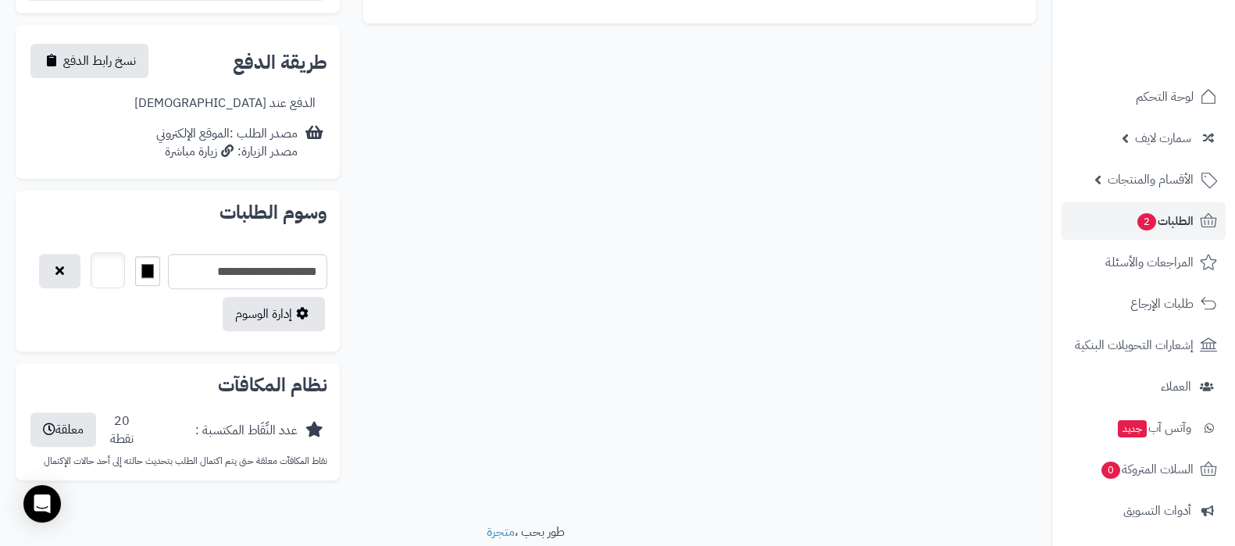
select select
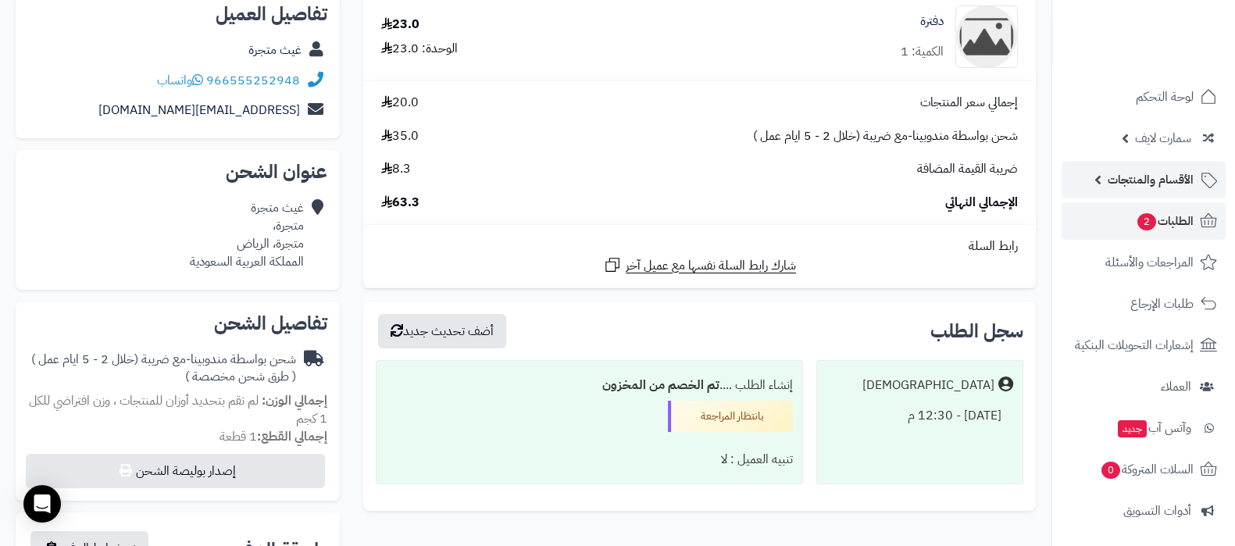
scroll to position [194, 0]
click at [1156, 216] on span "الطلبات 2" at bounding box center [1165, 221] width 58 height 22
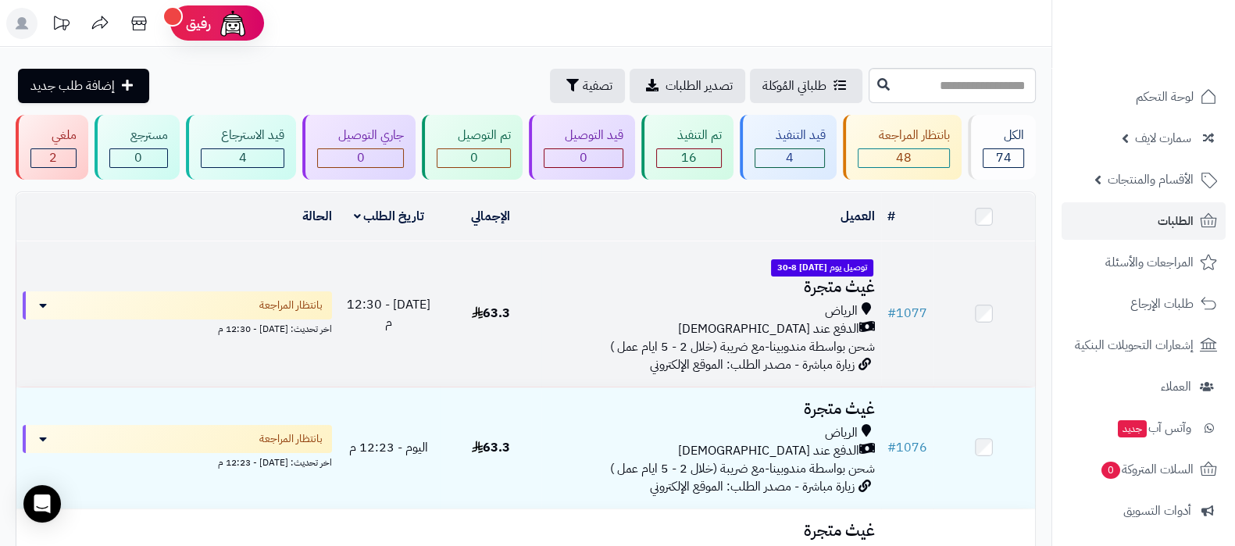
click at [837, 285] on h3 "غيث متجرة" at bounding box center [710, 287] width 326 height 18
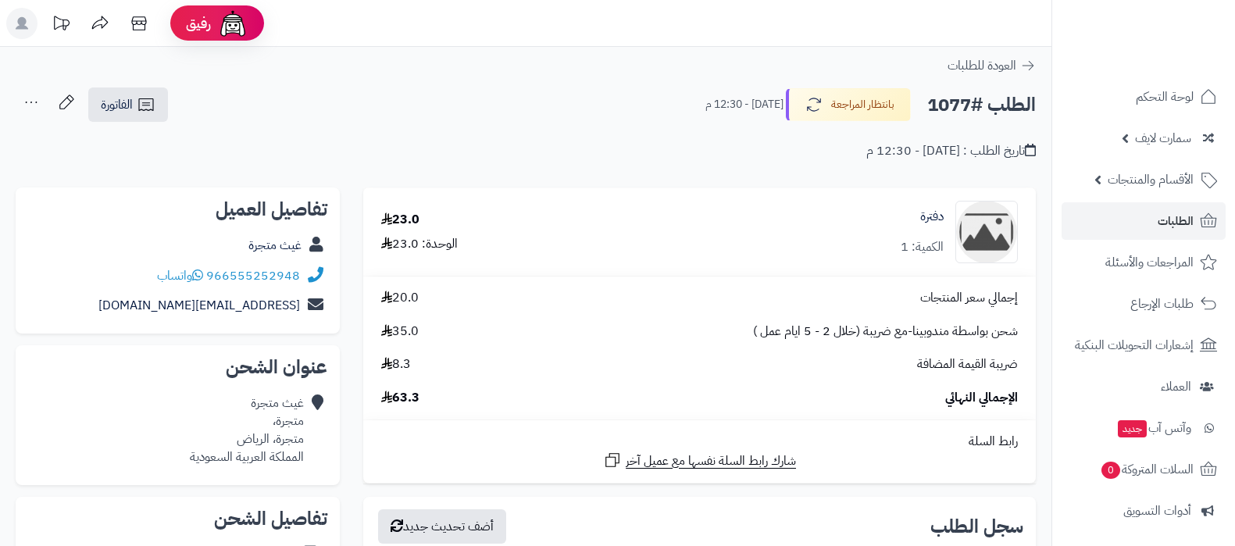
scroll to position [586, 0]
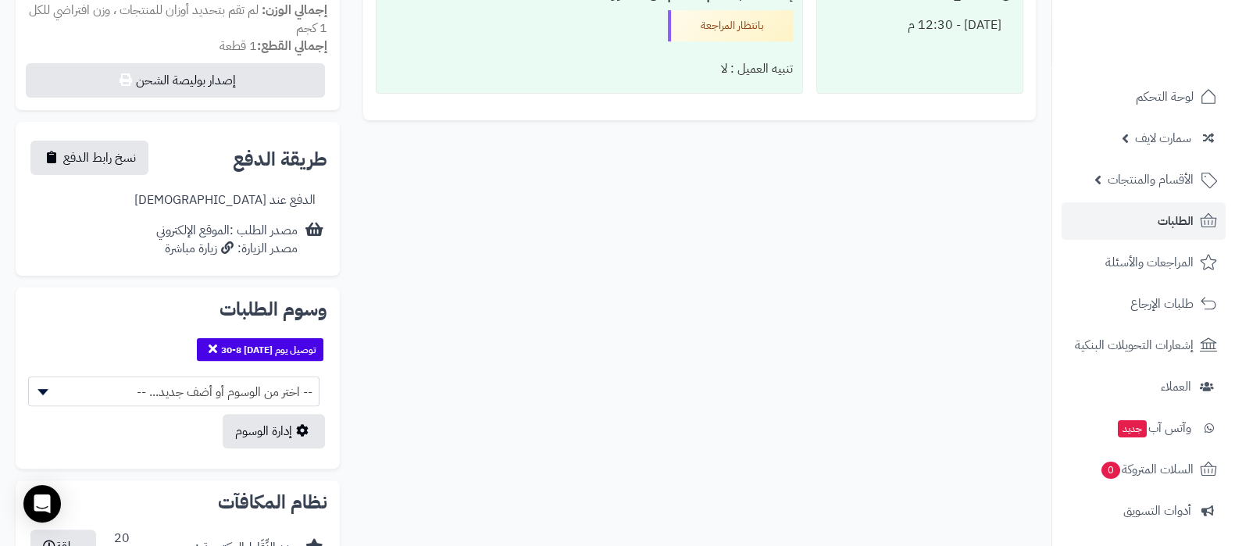
click at [209, 349] on icon at bounding box center [213, 348] width 9 height 12
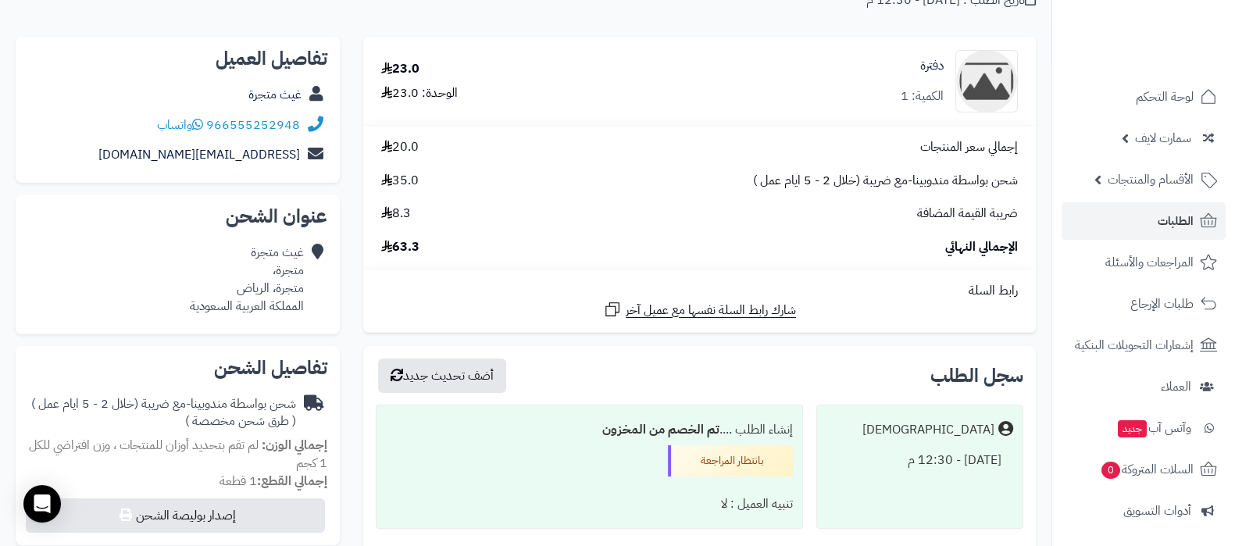
scroll to position [0, 0]
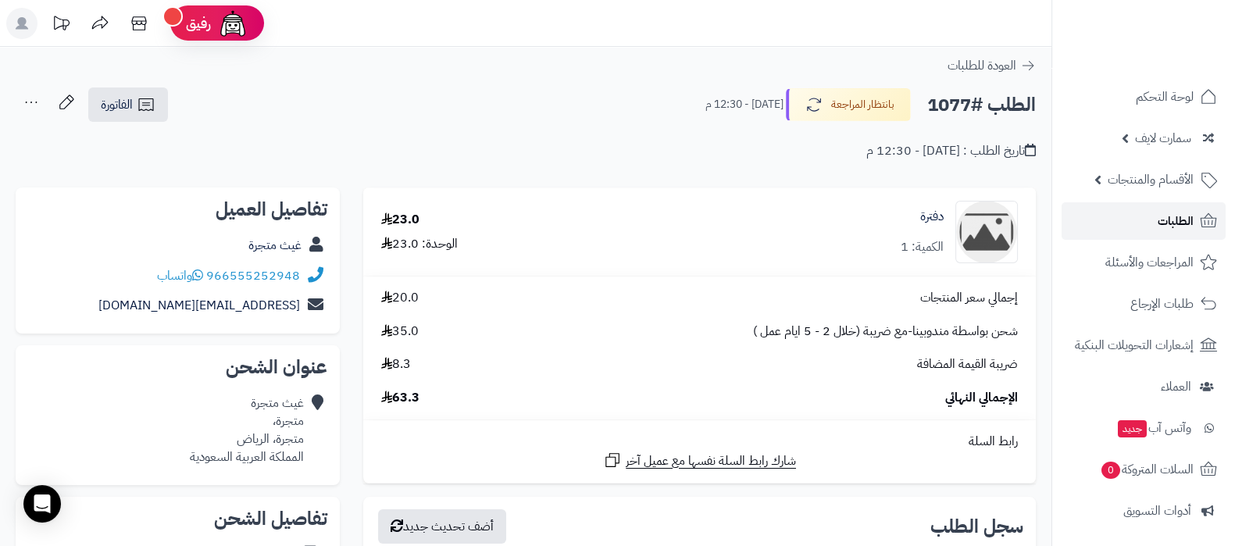
click at [1175, 224] on span "الطلبات" at bounding box center [1175, 221] width 36 height 22
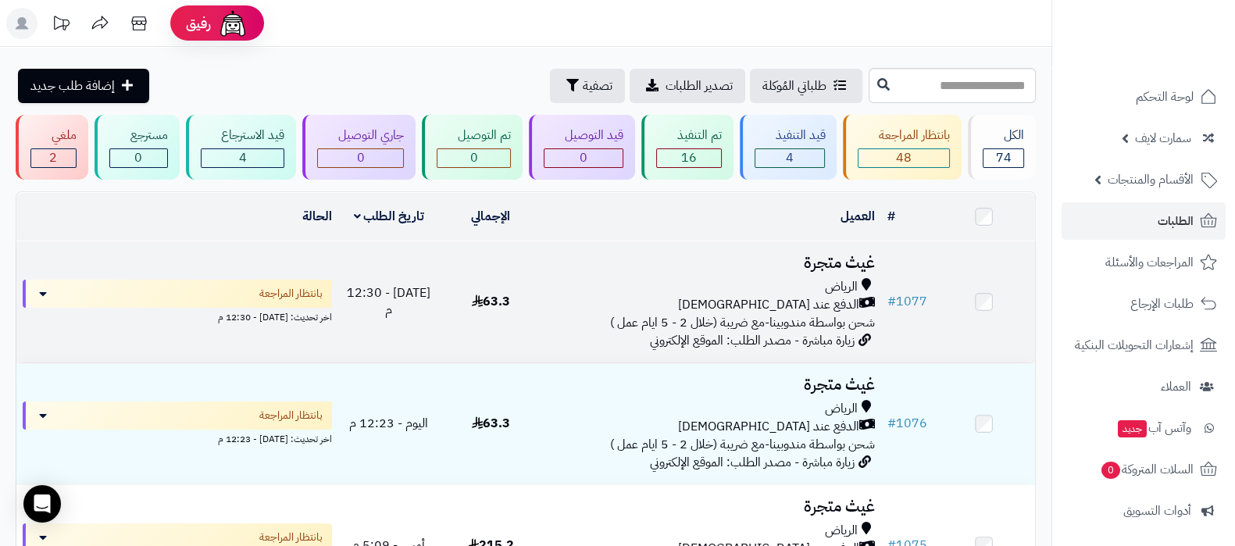
click at [851, 266] on h3 "غيث متجرة" at bounding box center [710, 263] width 326 height 18
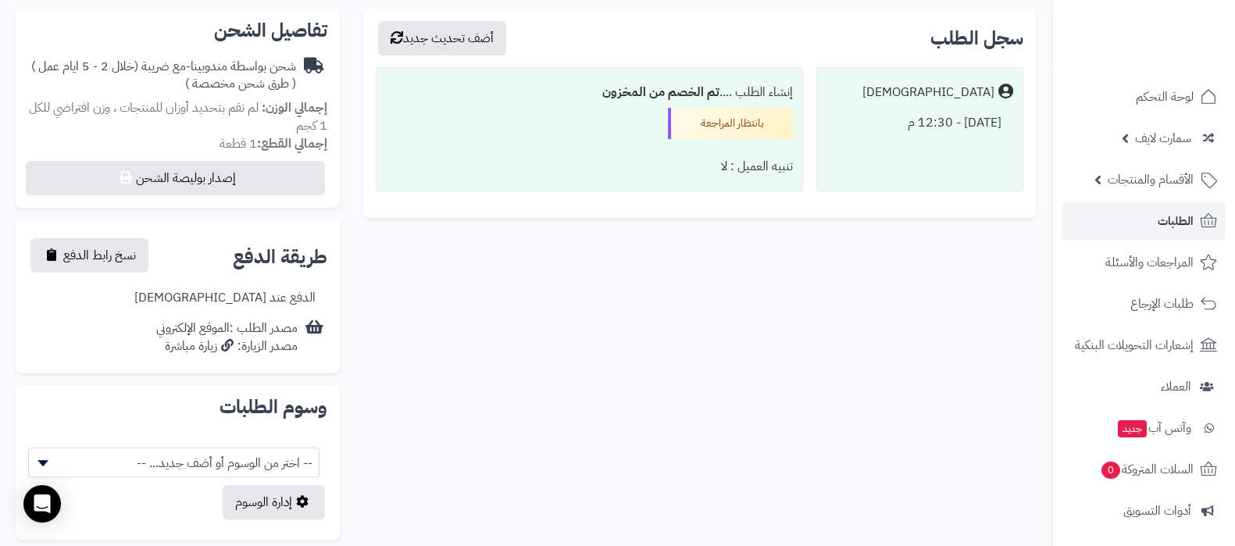
scroll to position [683, 0]
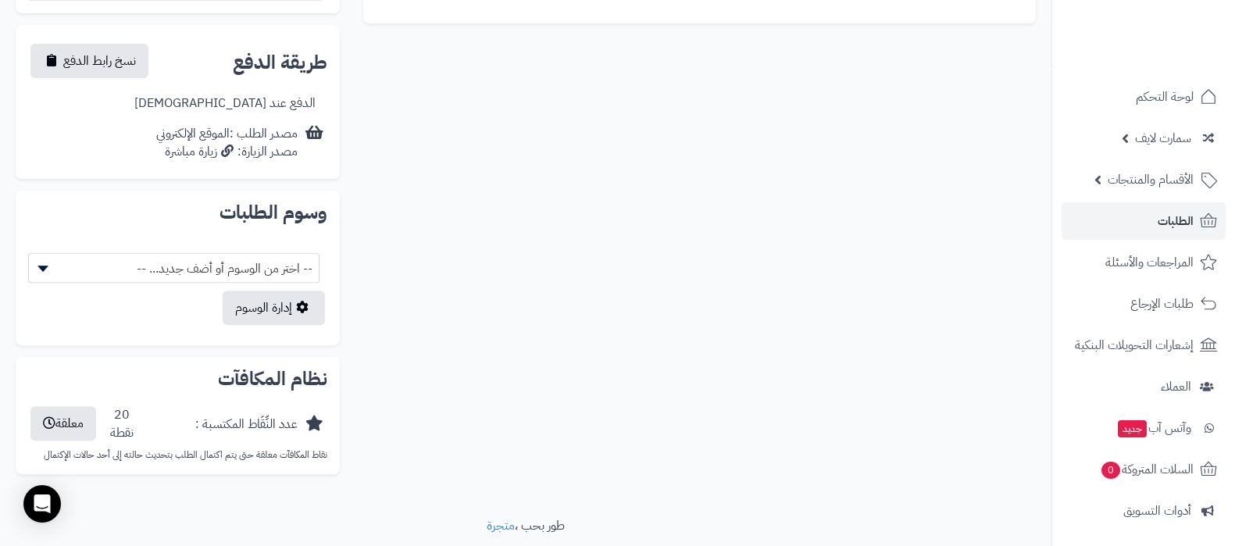
click at [243, 267] on span "-- اختر من الوسوم أو أضف جديد... --" at bounding box center [174, 269] width 290 height 30
type input "*"
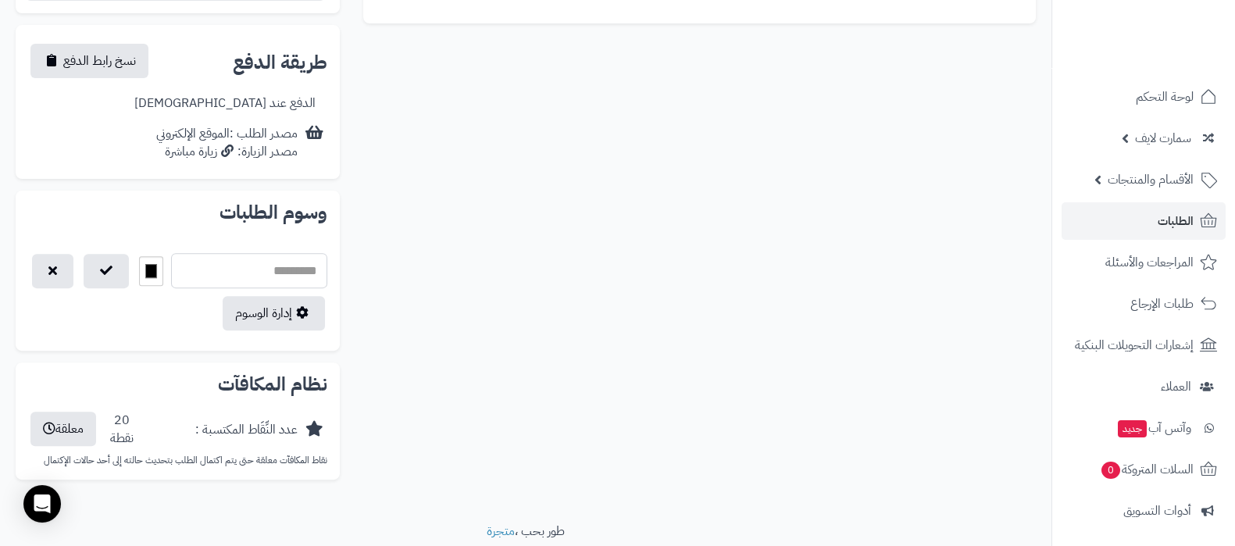
click at [285, 273] on input "text" at bounding box center [249, 270] width 157 height 35
type input "**********"
click at [161, 268] on input "*******" at bounding box center [151, 271] width 24 height 30
type input "*******"
click at [108, 276] on button "button" at bounding box center [106, 270] width 45 height 34
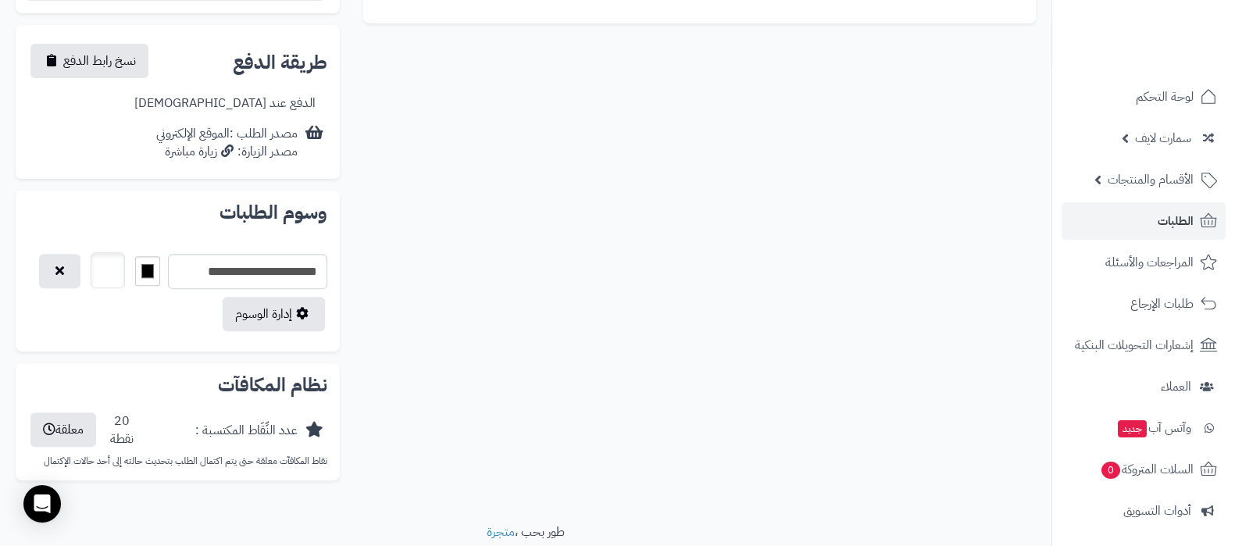
select select
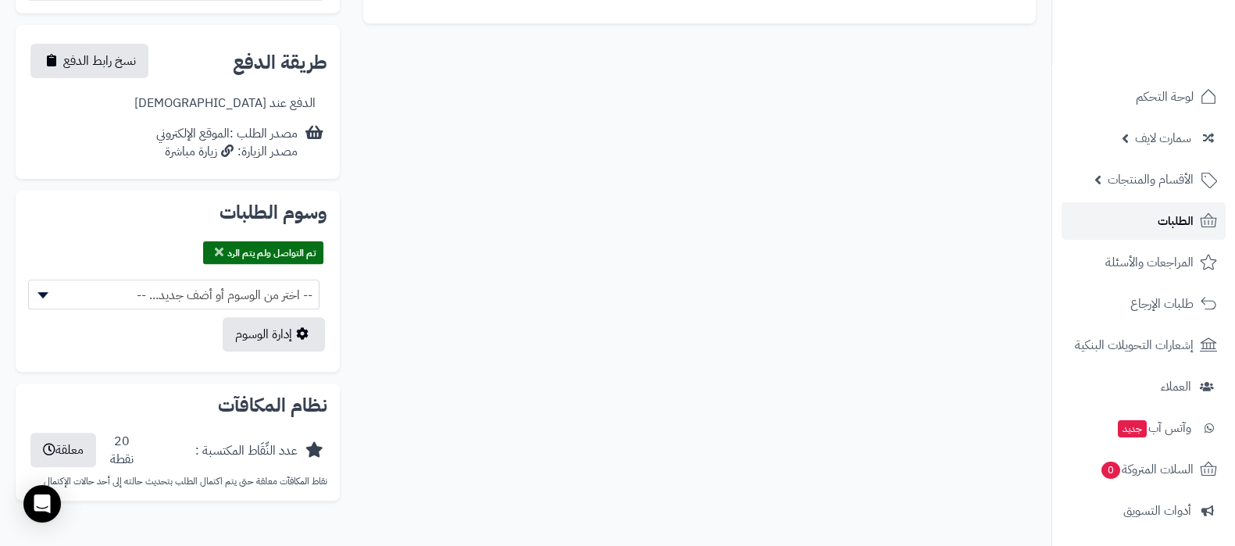
click at [1159, 209] on link "الطلبات" at bounding box center [1143, 220] width 164 height 37
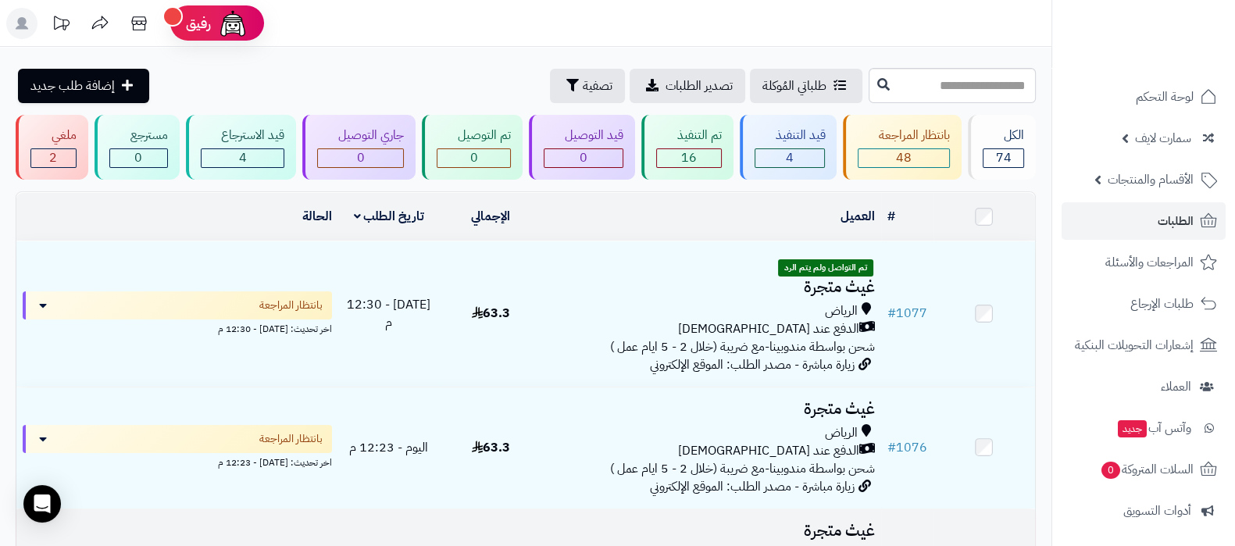
scroll to position [194, 0]
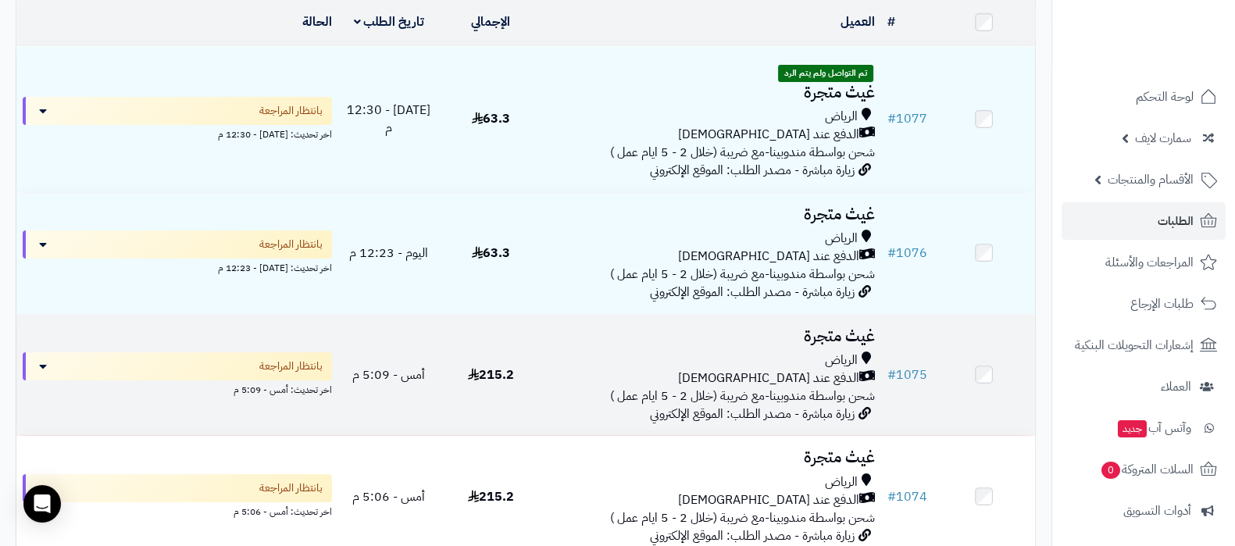
click at [831, 327] on h3 "غيث متجرة" at bounding box center [710, 336] width 326 height 18
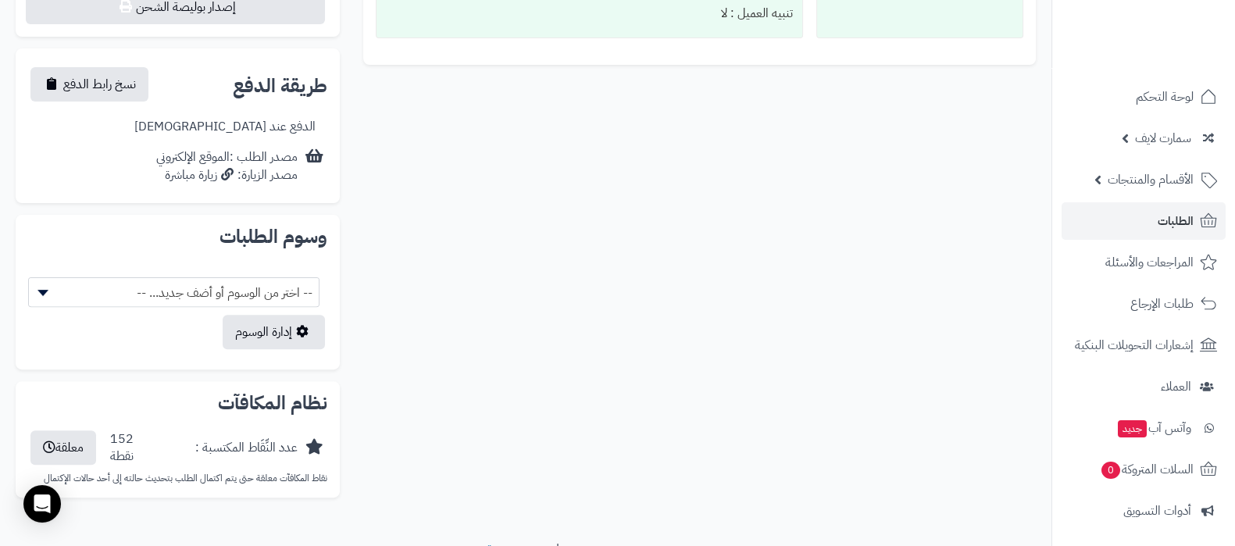
scroll to position [683, 0]
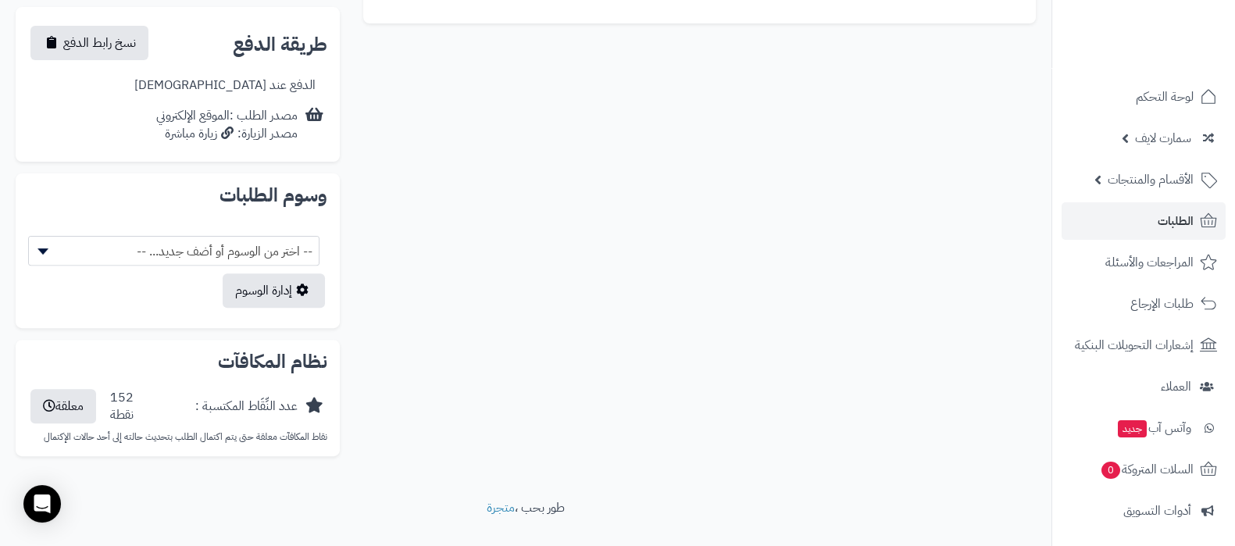
click at [250, 241] on span "-- اختر من الوسوم أو أضف جديد... --" at bounding box center [174, 252] width 290 height 30
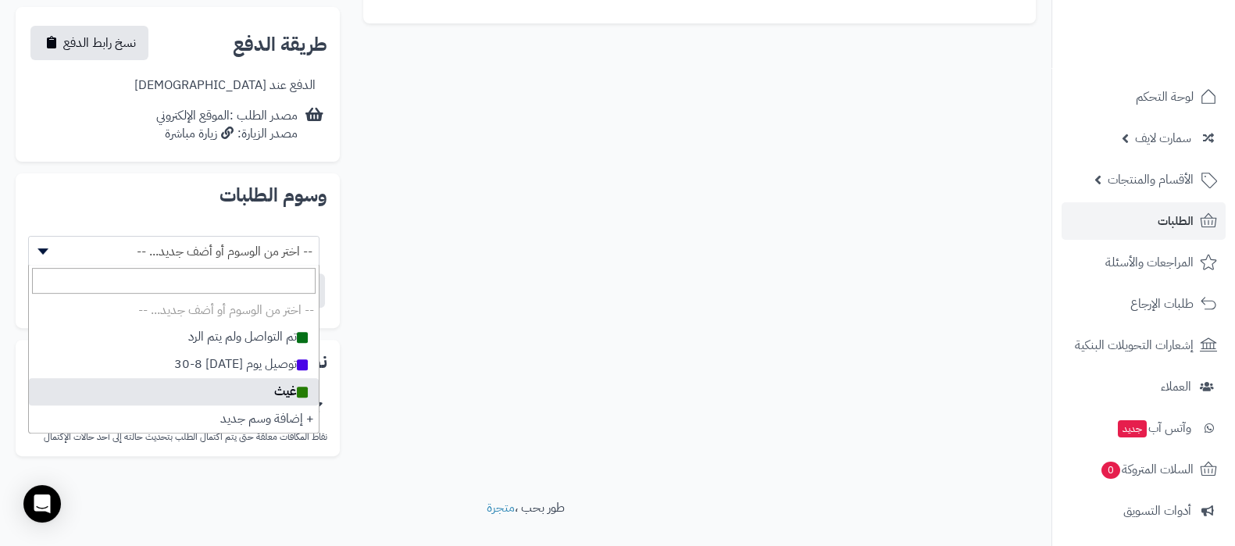
select select
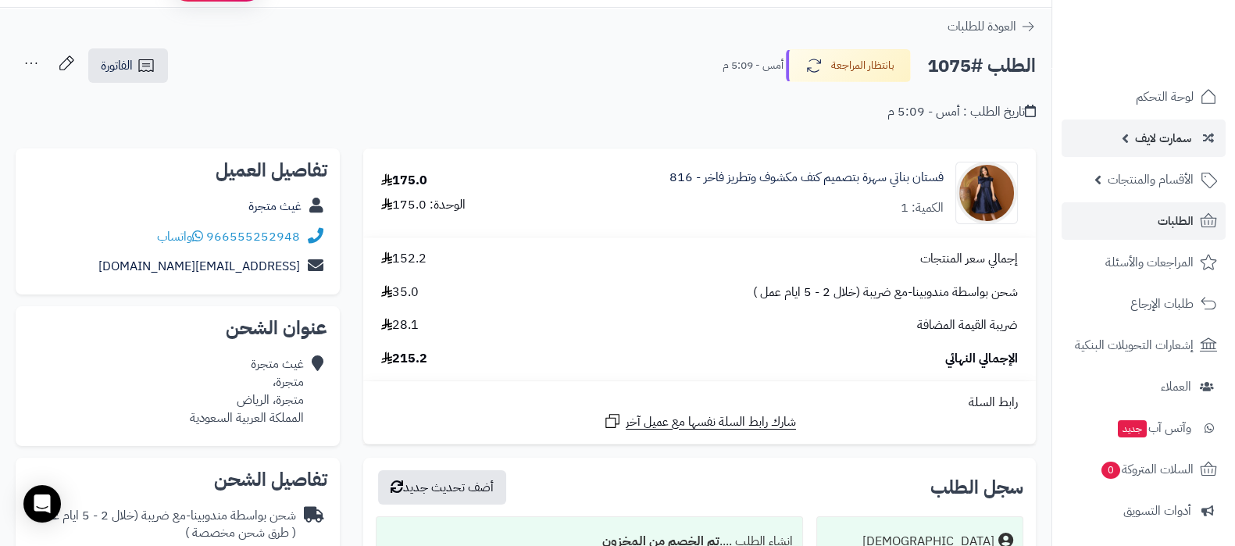
scroll to position [0, 0]
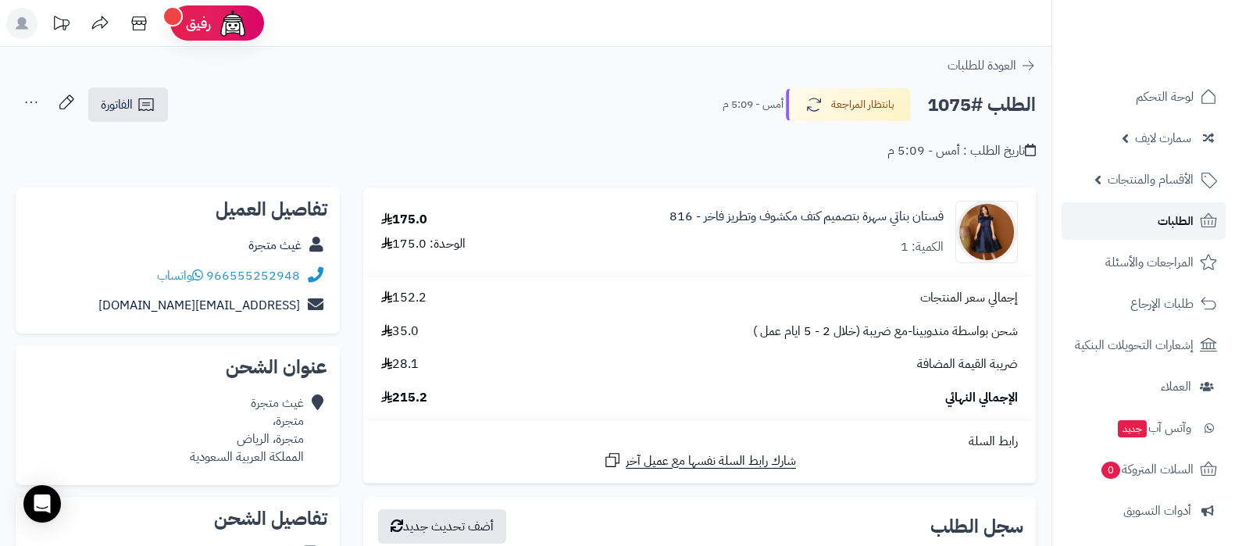
click at [1183, 210] on span "الطلبات" at bounding box center [1175, 221] width 36 height 22
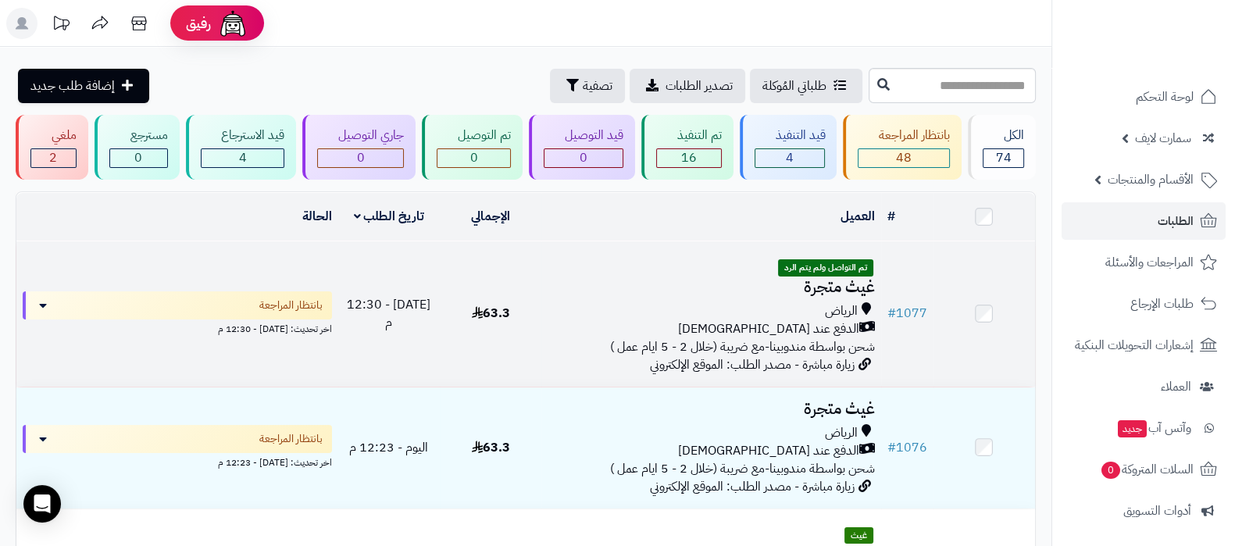
click at [840, 267] on span "تم التواصل ولم يتم الرد" at bounding box center [825, 267] width 95 height 17
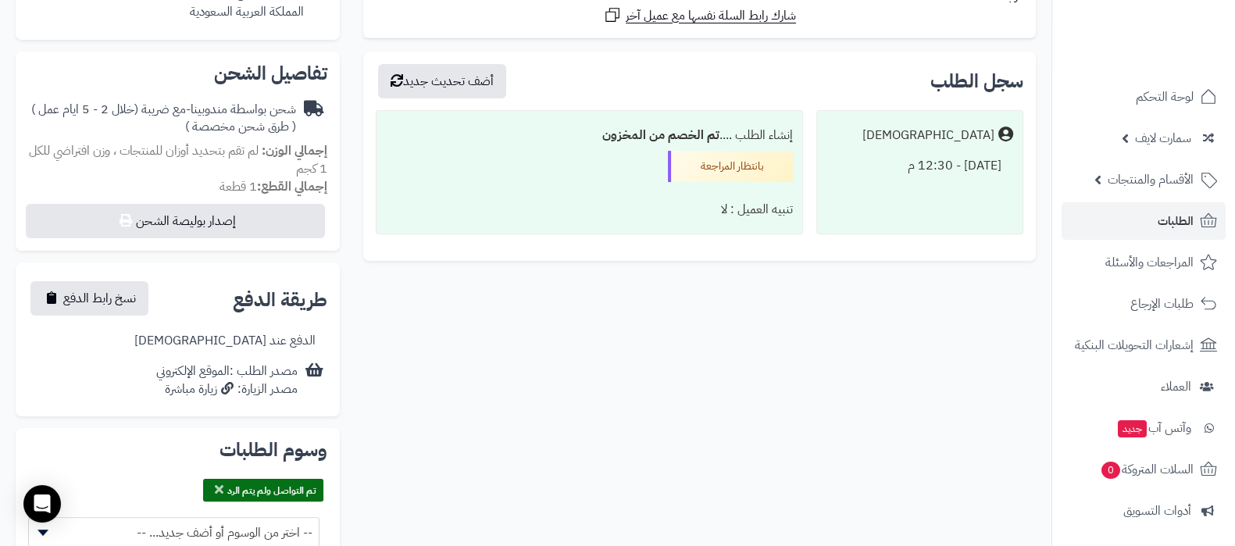
scroll to position [488, 0]
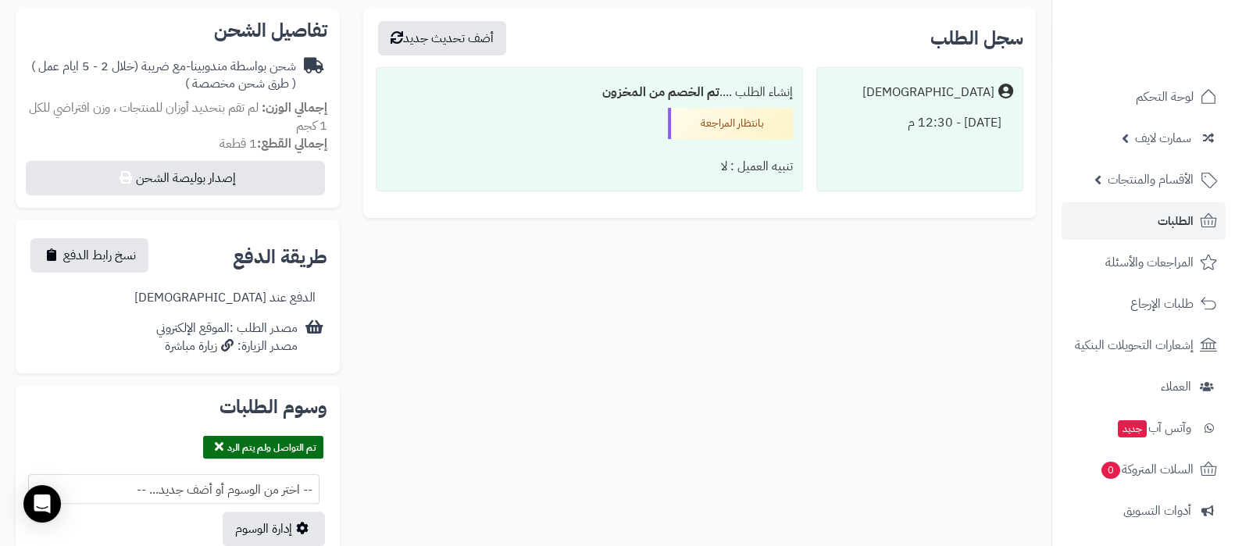
click at [215, 447] on icon at bounding box center [219, 446] width 9 height 12
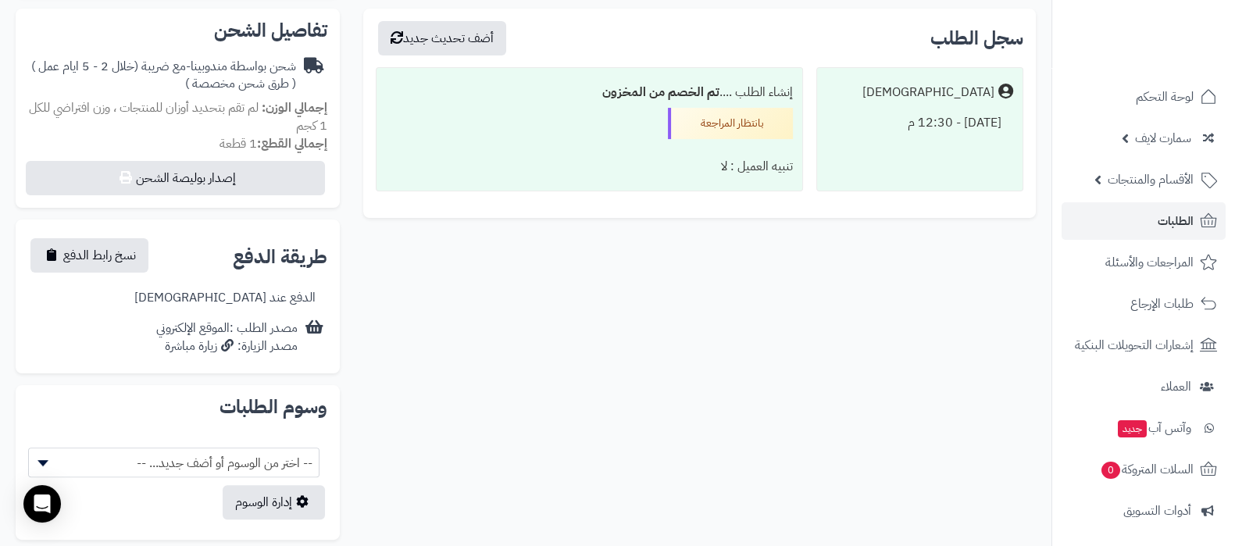
click at [254, 468] on span "-- اختر من الوسوم أو أضف جديد... --" at bounding box center [174, 463] width 290 height 30
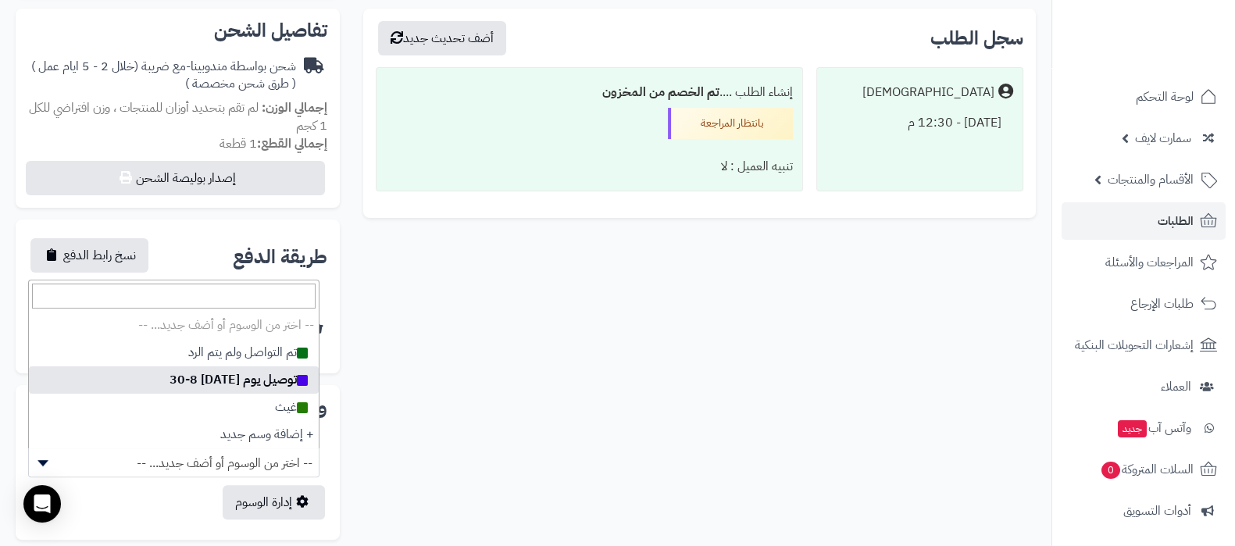
select select
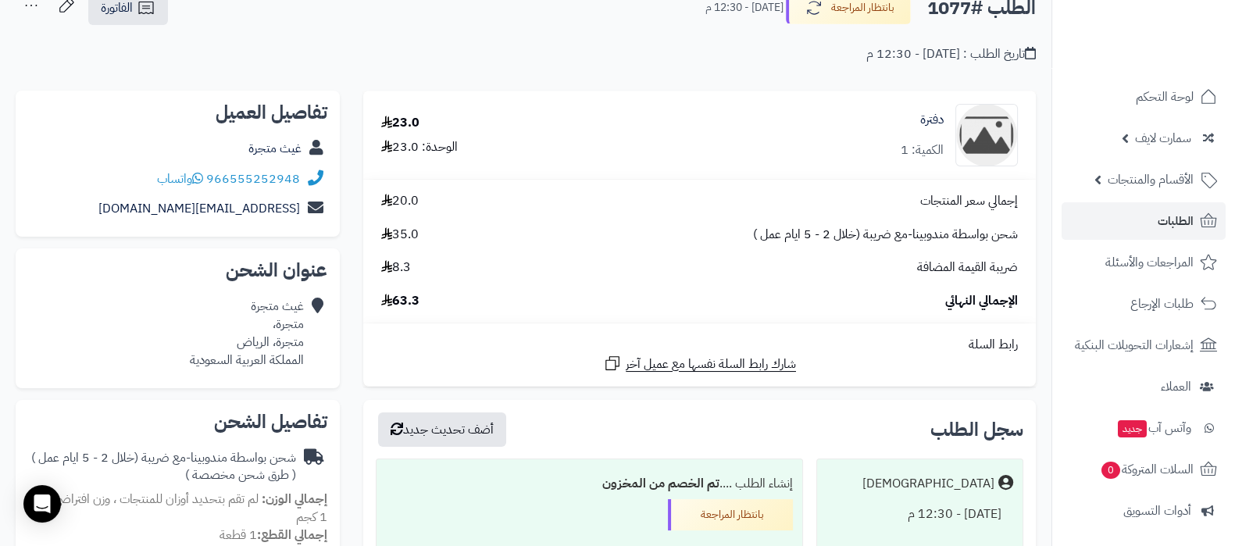
scroll to position [0, 0]
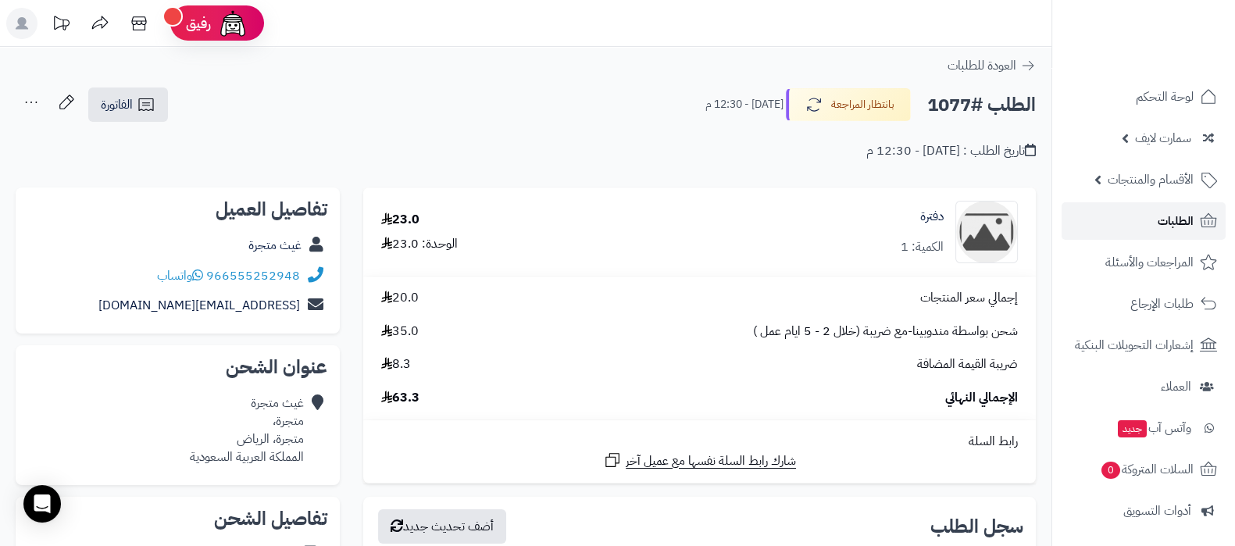
click at [1160, 229] on span "الطلبات" at bounding box center [1175, 221] width 36 height 22
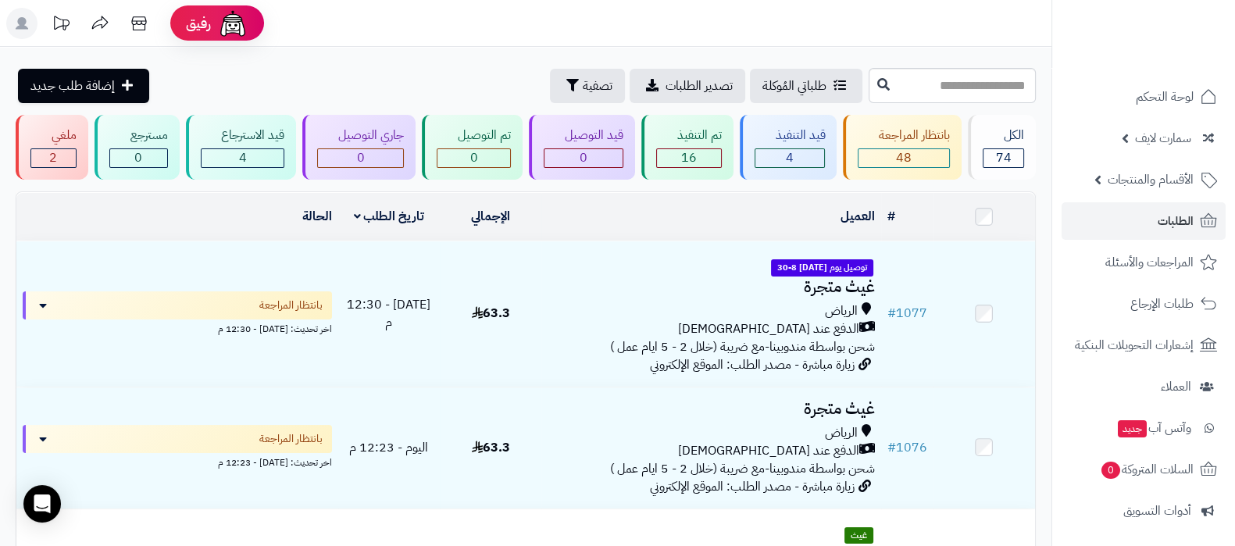
click at [829, 33] on header "رفيق ! الطلبات معالجة مكتمل إرجاع المنتجات العملاء المتواجدون الان 5 عملاء منتظ…" at bounding box center [617, 23] width 1235 height 47
click at [365, 38] on header "رفيق ! الطلبات معالجة مكتمل إرجاع المنتجات العملاء المتواجدون الان 5 عملاء منتظ…" at bounding box center [617, 23] width 1235 height 47
click at [566, 83] on icon "button" at bounding box center [572, 84] width 12 height 12
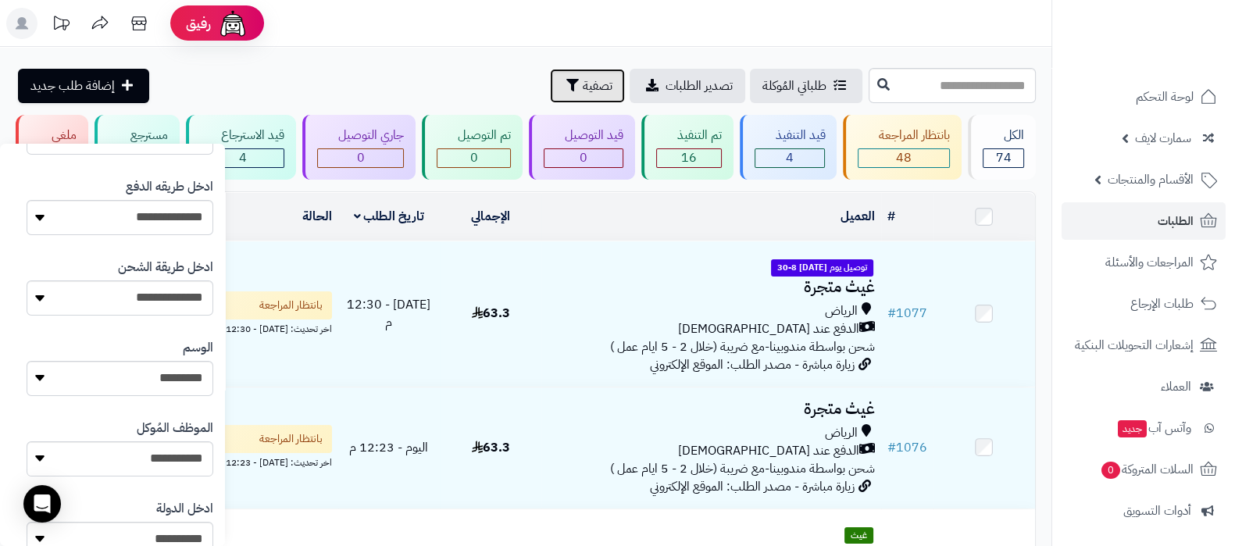
scroll to position [390, 0]
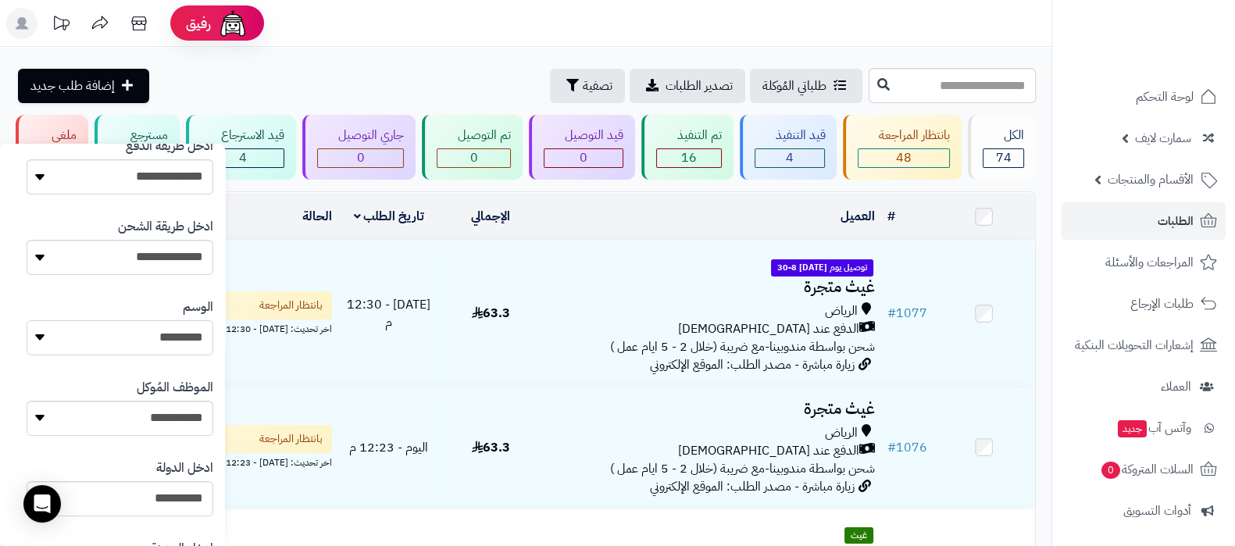
click at [168, 340] on select "**********" at bounding box center [120, 337] width 187 height 35
select select "*"
click at [27, 320] on select "**********" at bounding box center [120, 337] width 187 height 35
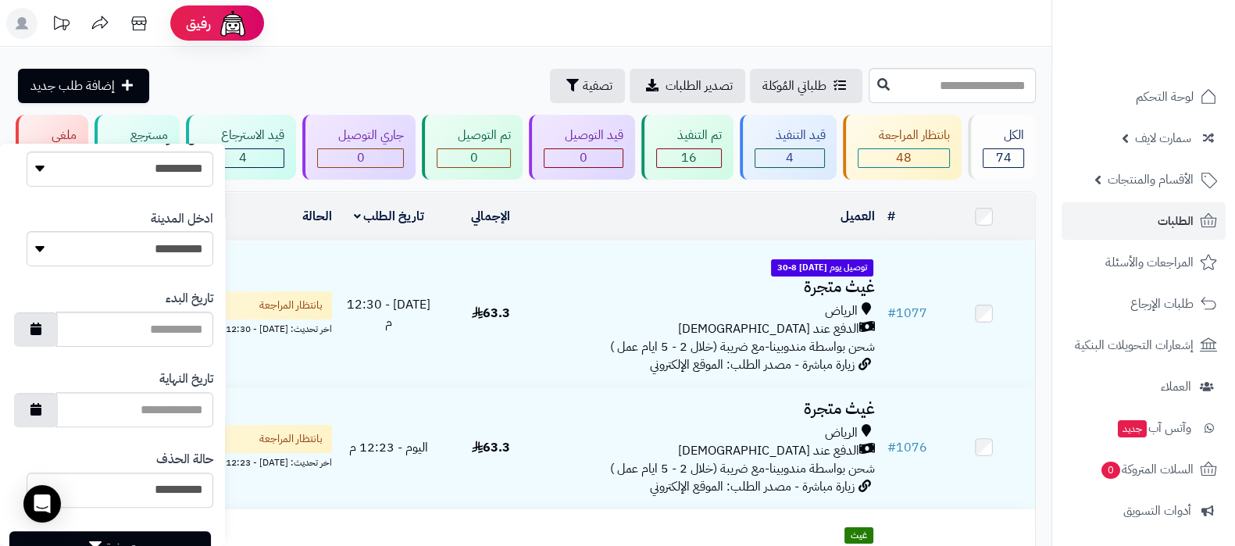
scroll to position [775, 0]
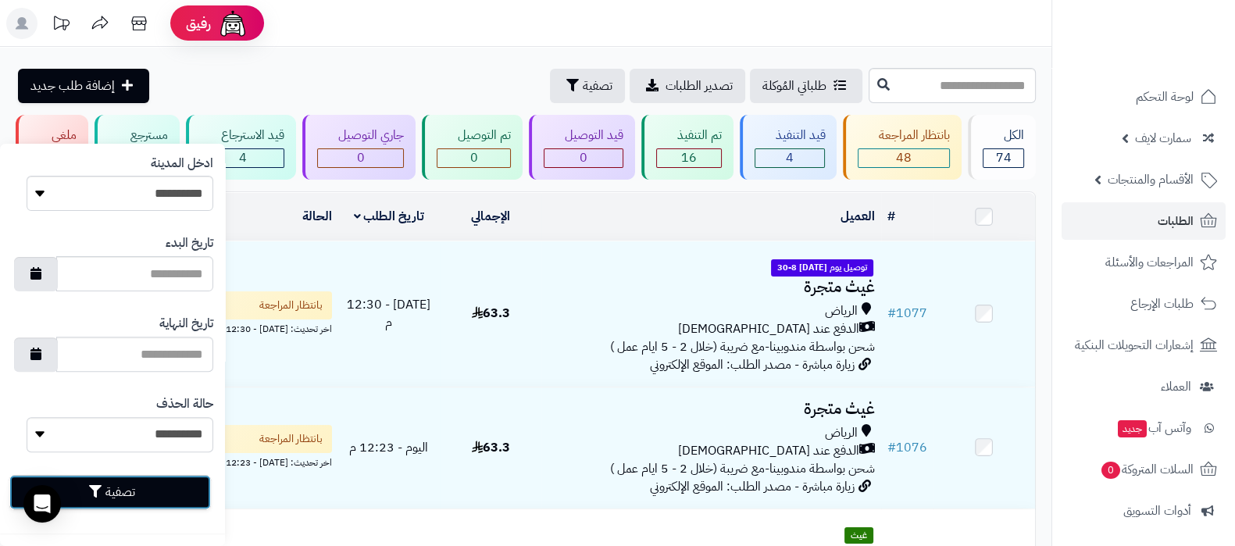
click at [137, 490] on button "تصفية" at bounding box center [109, 492] width 201 height 34
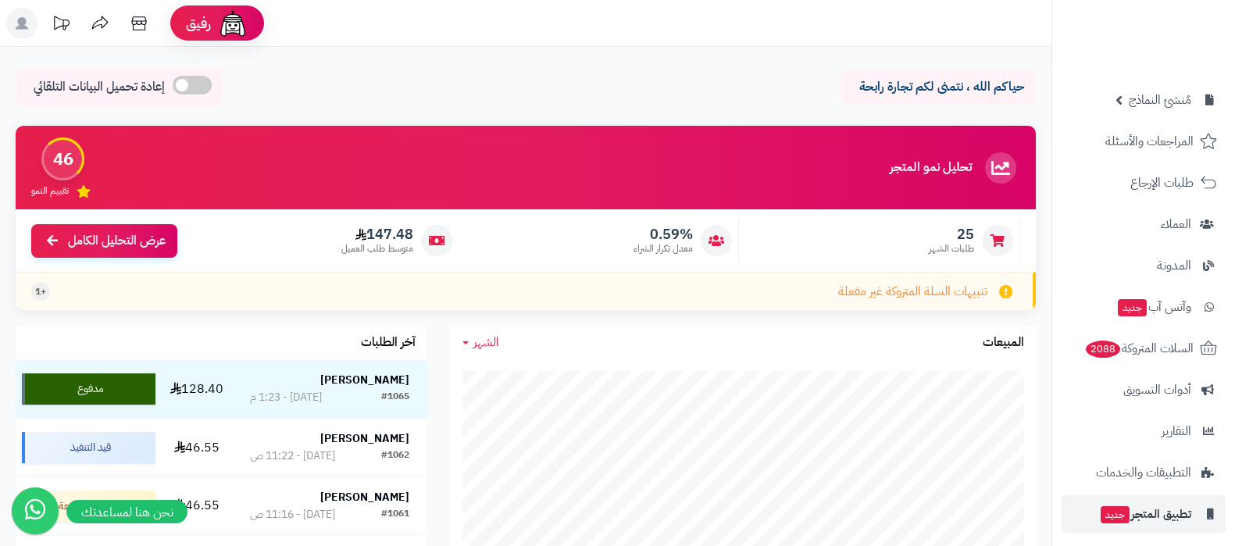
scroll to position [210, 0]
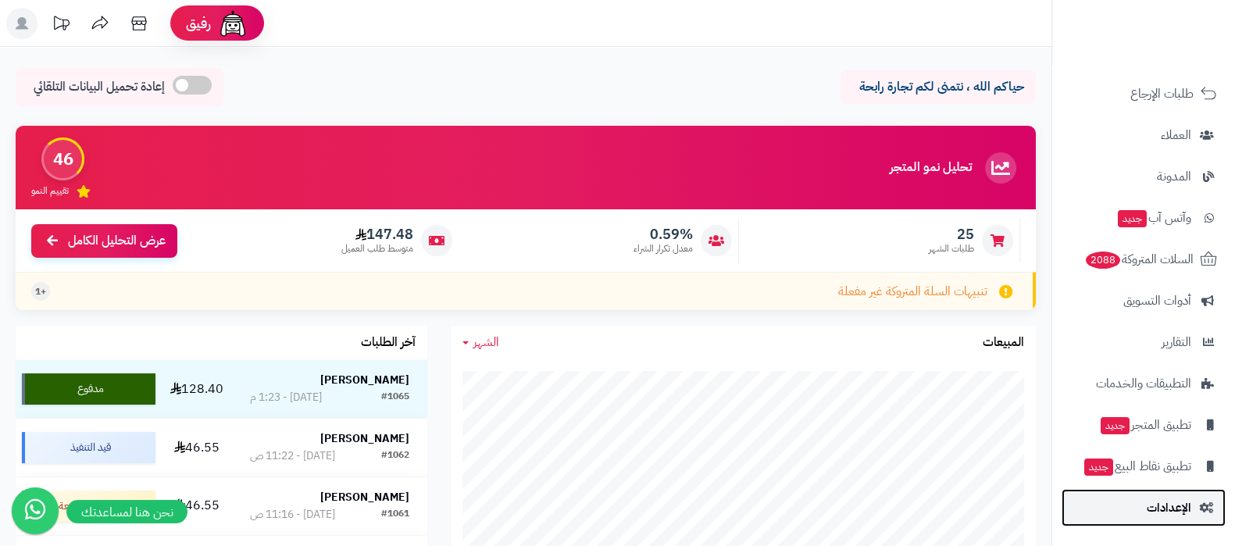
click at [1136, 521] on link "الإعدادات" at bounding box center [1143, 507] width 164 height 37
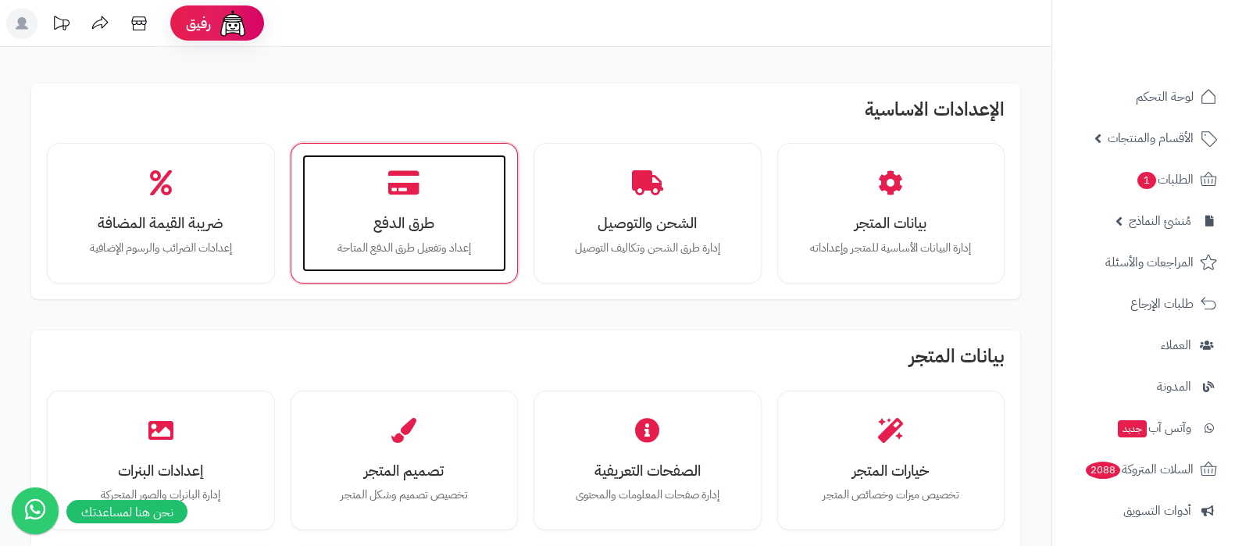
click at [407, 198] on div "طرق الدفع إعداد وتفعيل طرق الدفع المتاحة" at bounding box center [404, 213] width 205 height 117
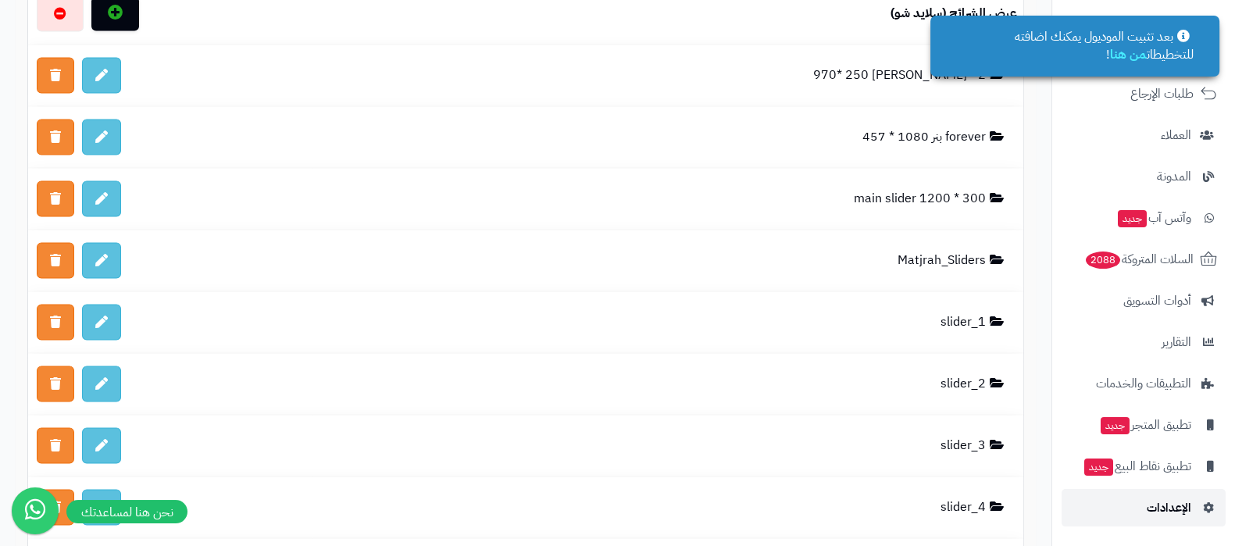
scroll to position [3710, 0]
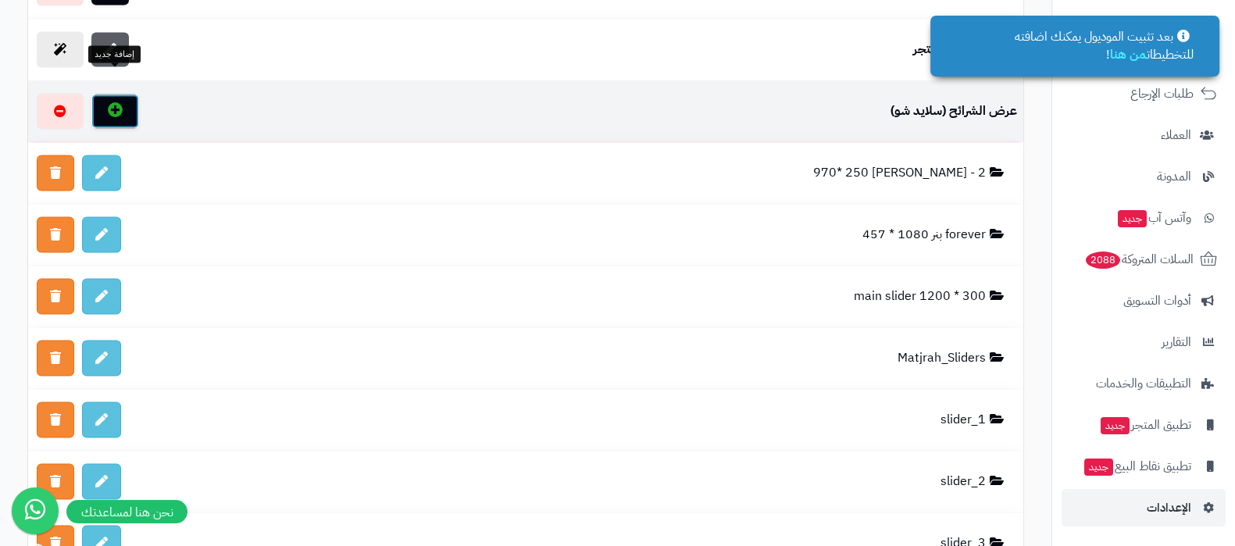
click at [104, 94] on link at bounding box center [115, 111] width 48 height 34
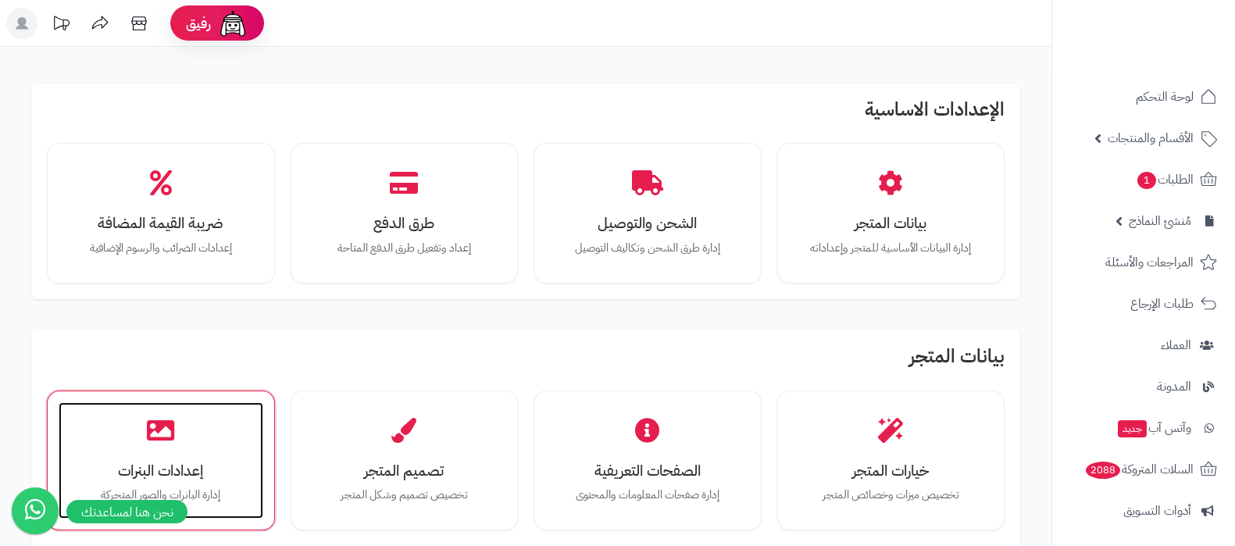
click at [182, 454] on div "إعدادات البنرات إدارة البانرات والصور المتحركة" at bounding box center [161, 460] width 205 height 117
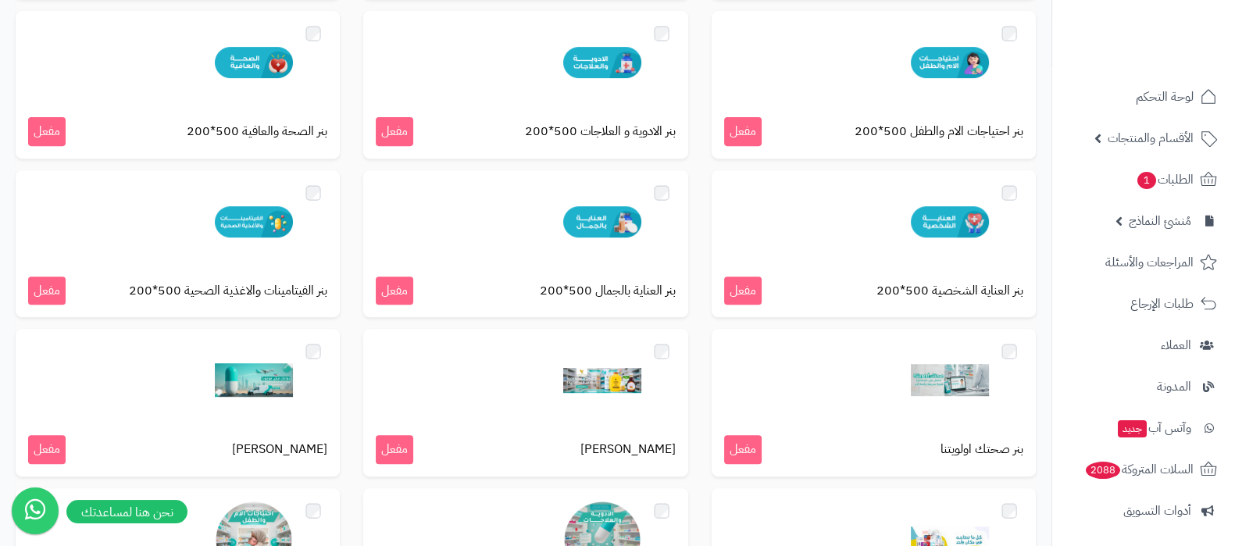
scroll to position [976, 0]
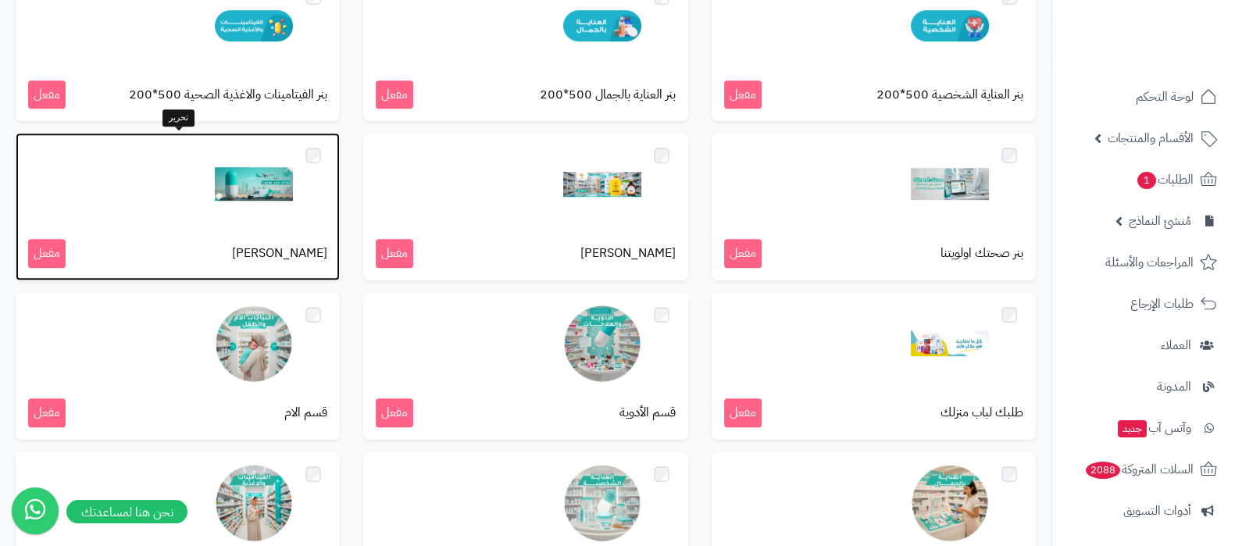
click at [234, 175] on img at bounding box center [254, 184] width 78 height 78
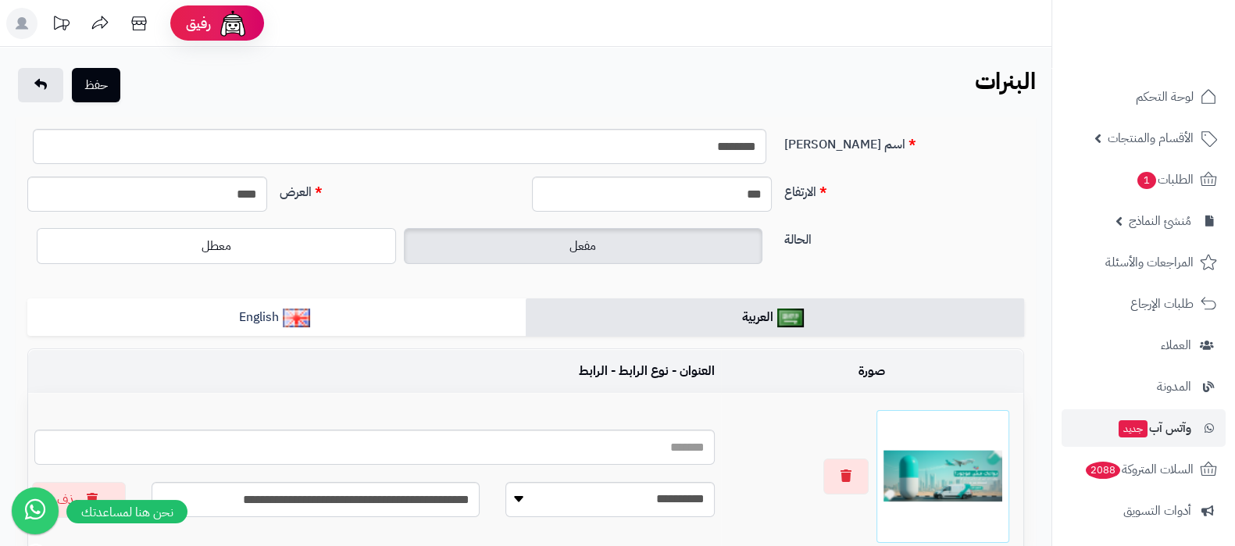
scroll to position [210, 0]
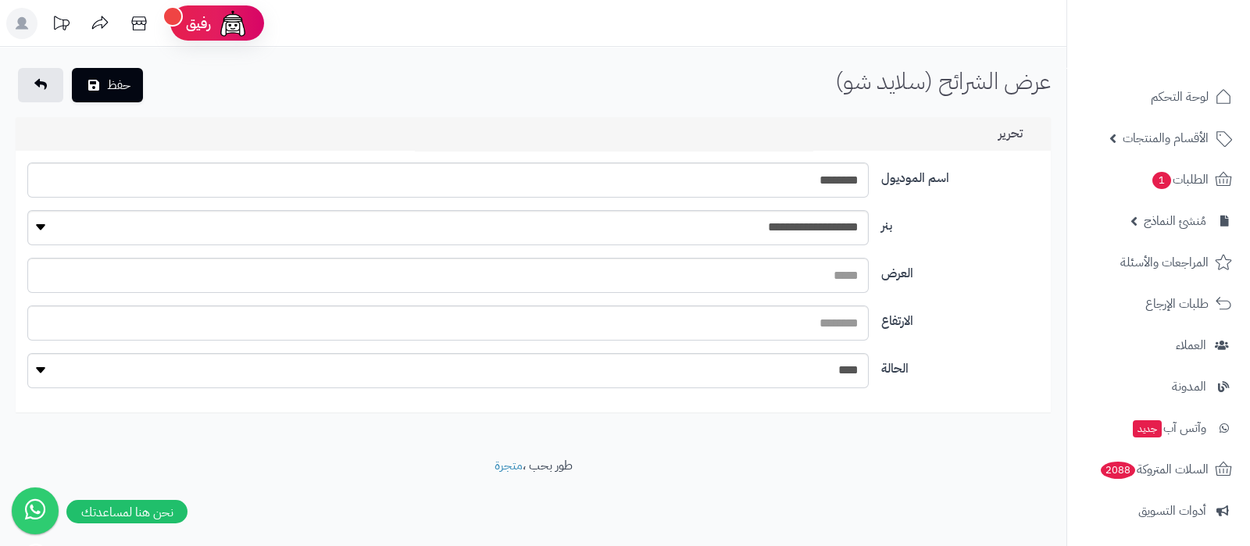
type input "********"
click at [789, 219] on select "**********" at bounding box center [447, 227] width 840 height 35
select select "**"
click at [27, 210] on select "**********" at bounding box center [447, 227] width 840 height 35
click at [765, 278] on input "العرض" at bounding box center [447, 275] width 840 height 35
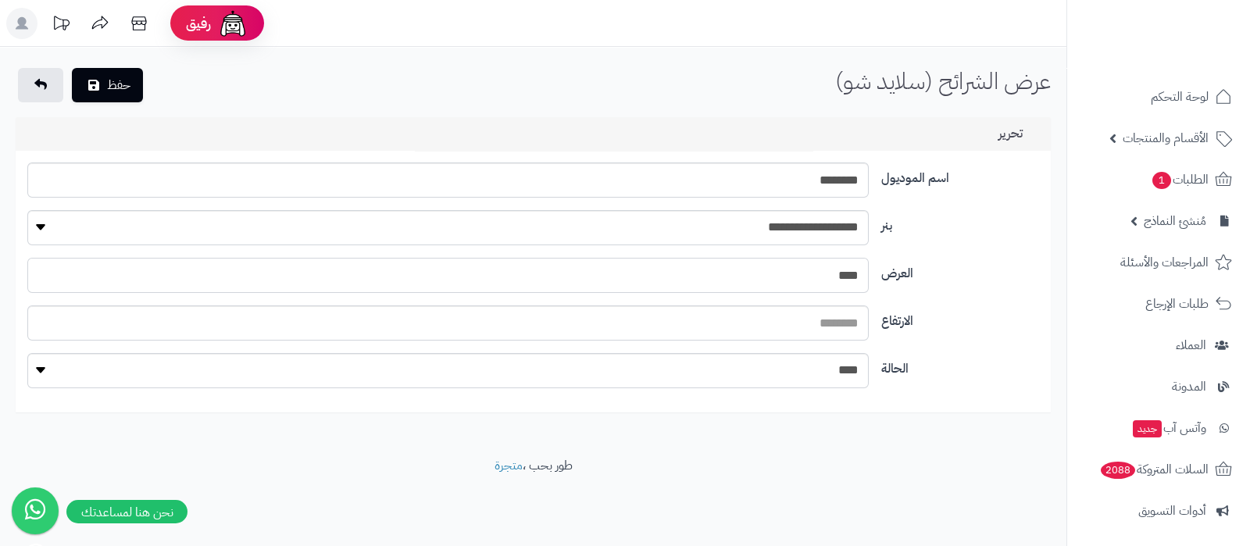
type input "****"
click at [832, 327] on input "الارتفاع" at bounding box center [447, 322] width 840 height 35
type input "***"
click at [833, 365] on select "**** ****" at bounding box center [447, 370] width 840 height 35
select select "*"
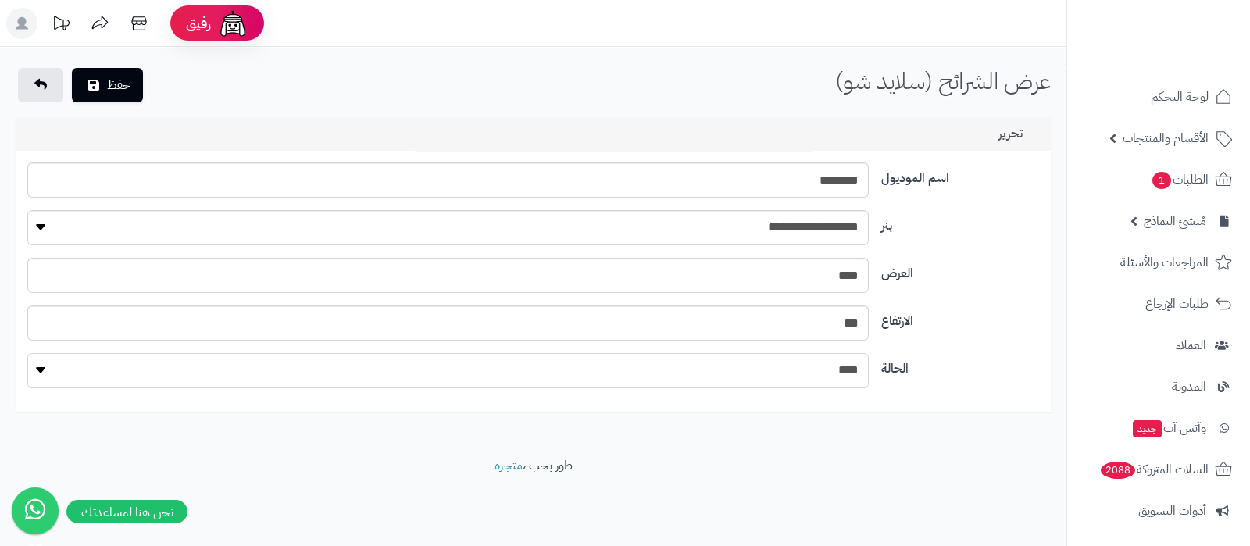
click at [27, 353] on select "**** ****" at bounding box center [447, 370] width 840 height 35
click at [832, 286] on input "****" at bounding box center [447, 275] width 840 height 35
type input "****"
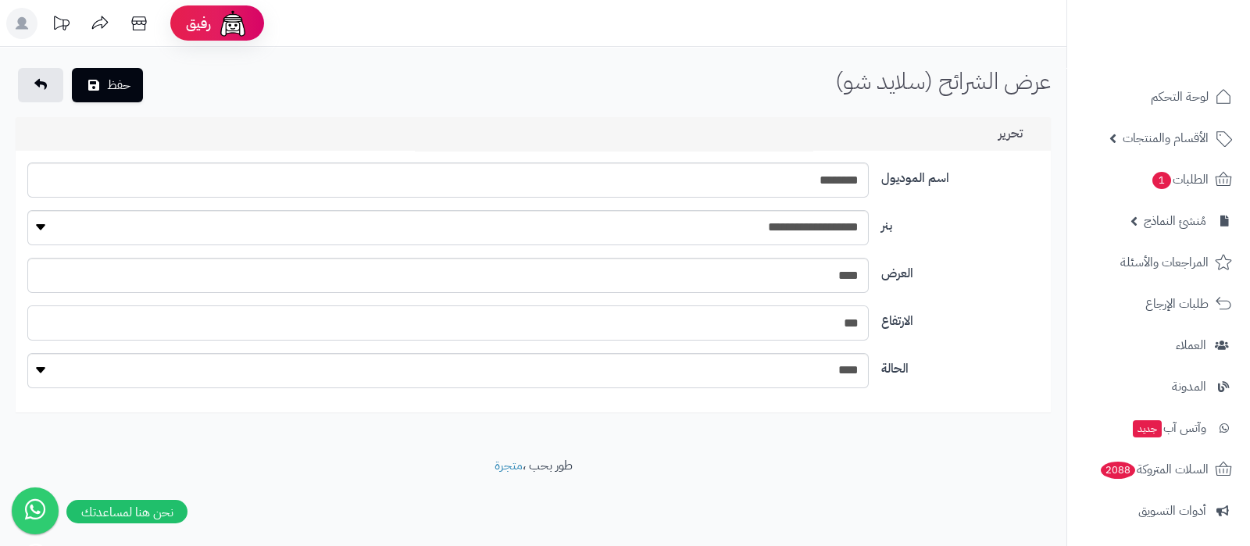
click at [826, 323] on input "***" at bounding box center [447, 322] width 840 height 35
type input "****"
click at [775, 178] on input "********" at bounding box center [447, 179] width 840 height 35
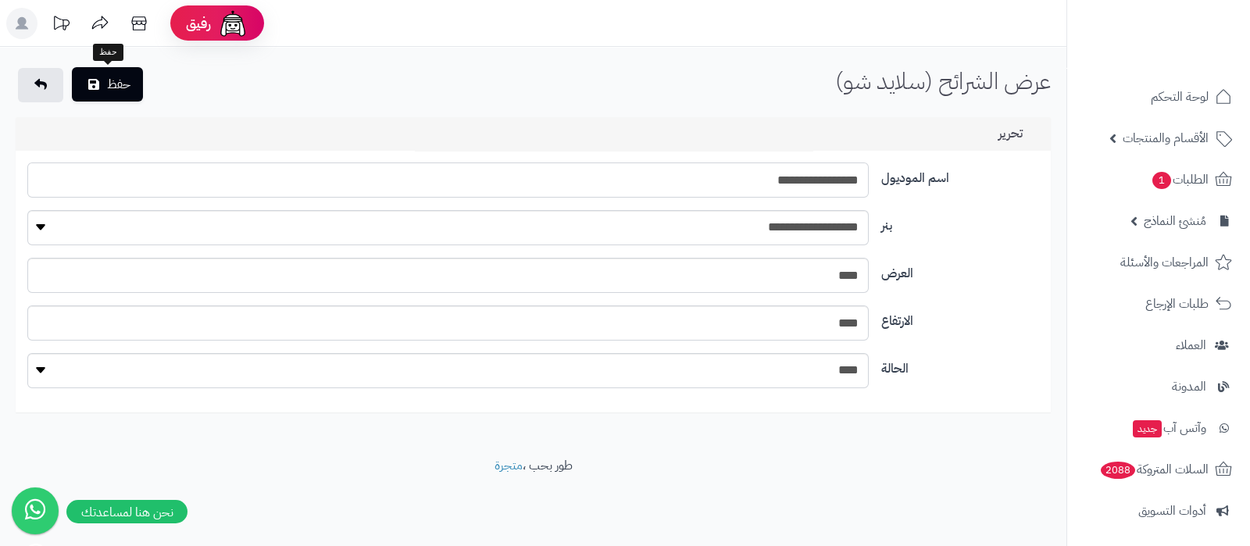
type input "**********"
click at [113, 80] on button "حفظ" at bounding box center [107, 84] width 71 height 34
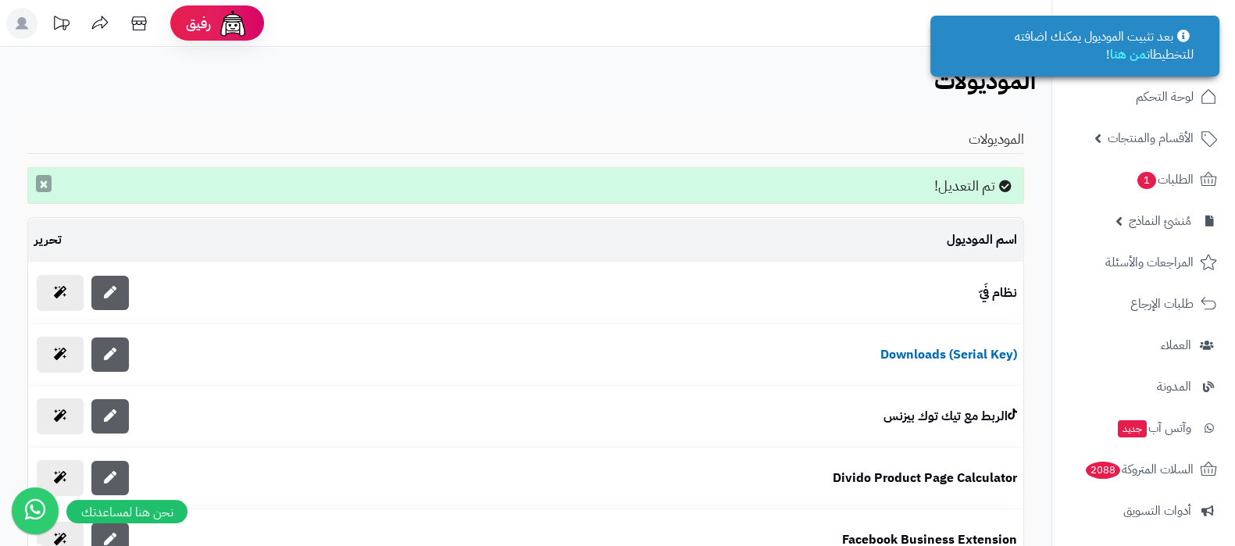
click at [39, 191] on button "×" at bounding box center [44, 183] width 16 height 17
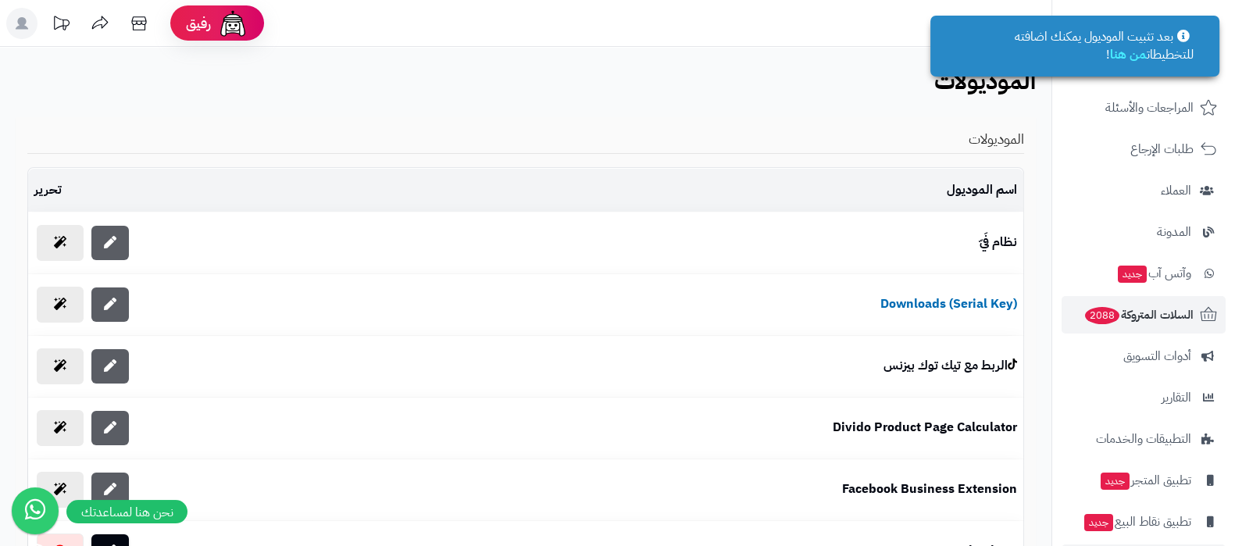
scroll to position [210, 0]
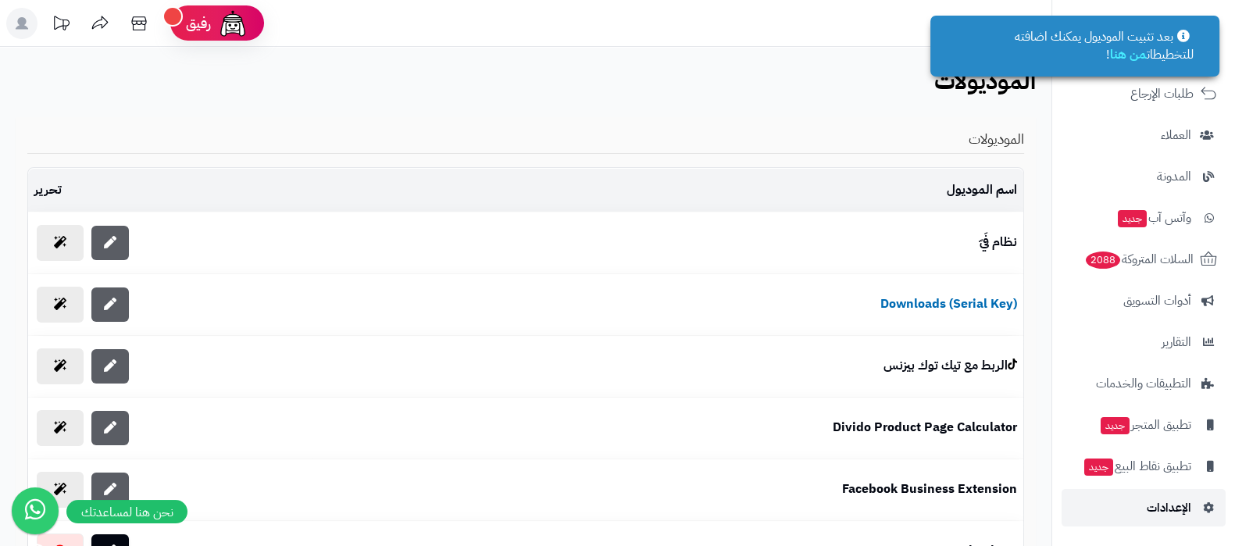
click at [1157, 502] on span "الإعدادات" at bounding box center [1168, 508] width 45 height 22
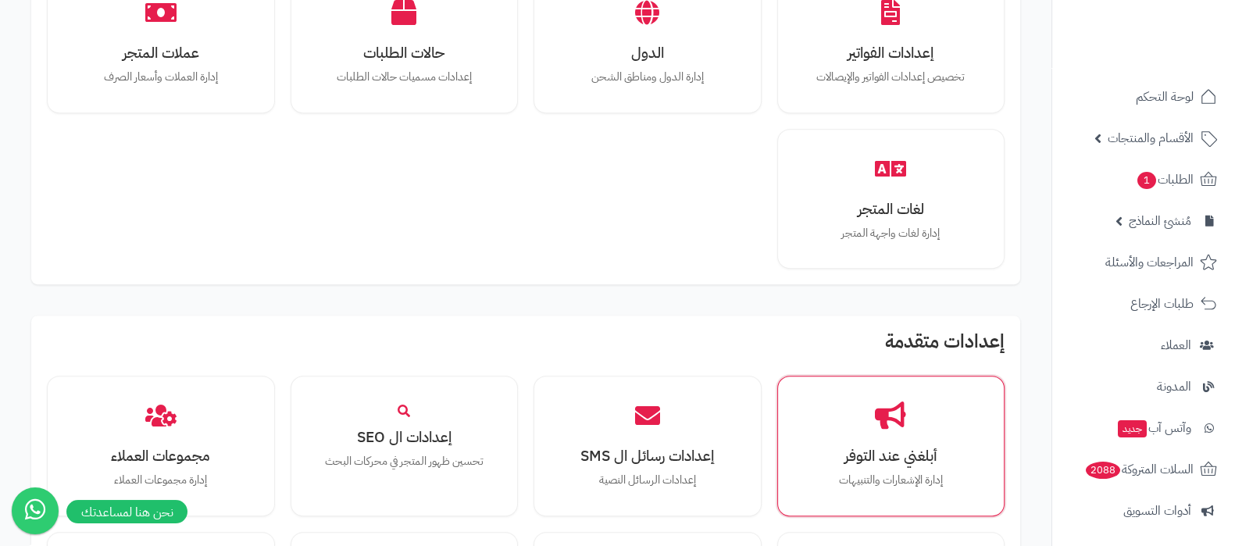
scroll to position [1444, 0]
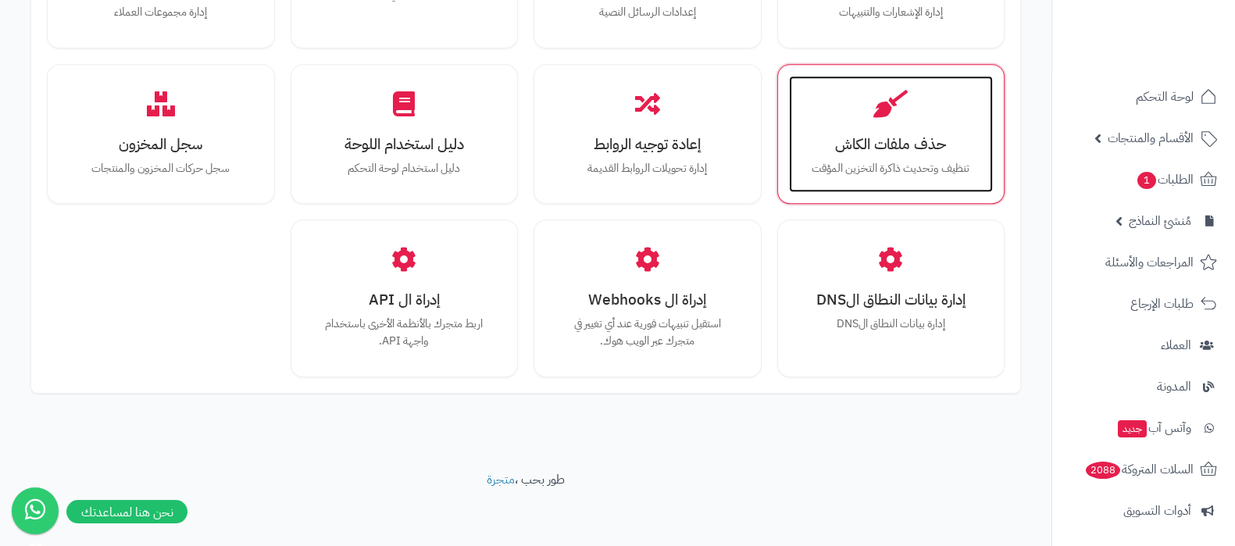
click at [894, 144] on h3 "حذف ملفات الكاش" at bounding box center [890, 144] width 173 height 16
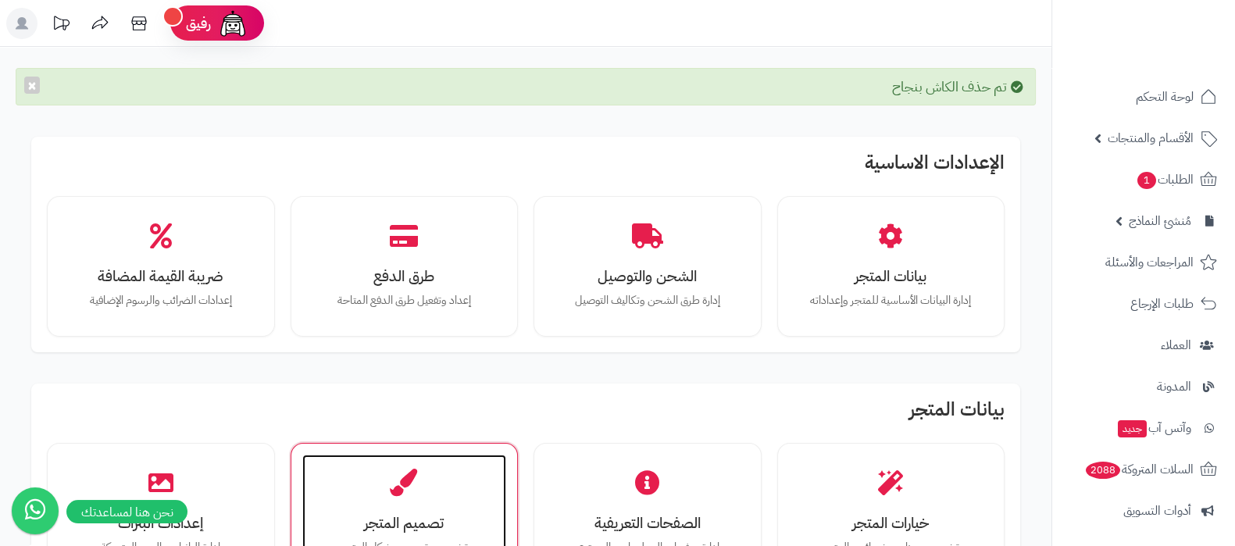
click at [406, 529] on h3 "تصميم المتجر" at bounding box center [404, 523] width 173 height 16
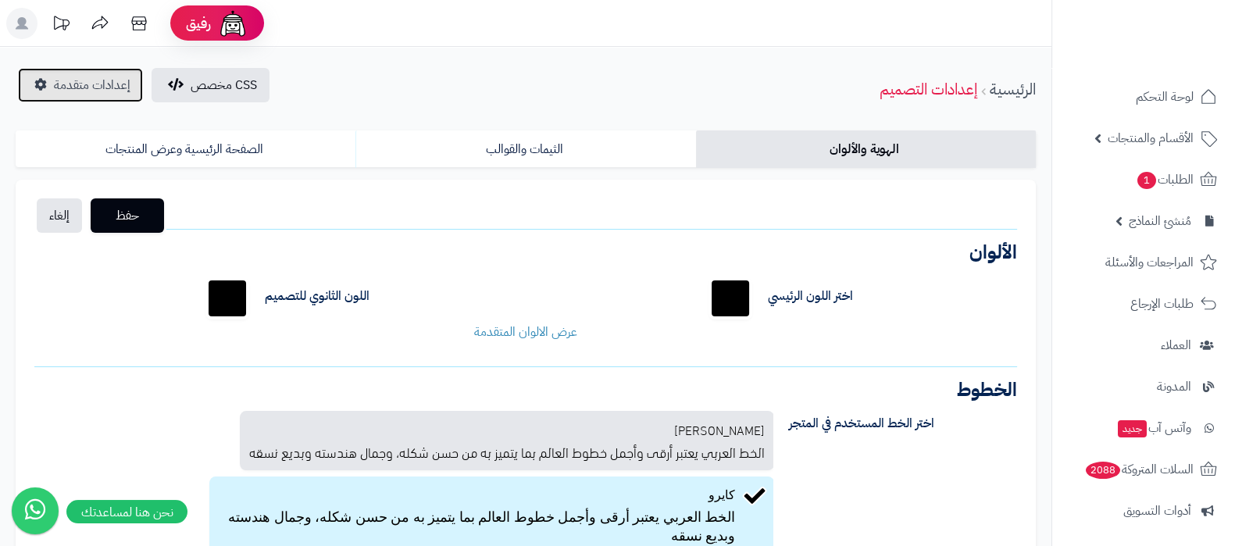
click at [92, 97] on link "إعدادات متقدمة" at bounding box center [80, 85] width 125 height 34
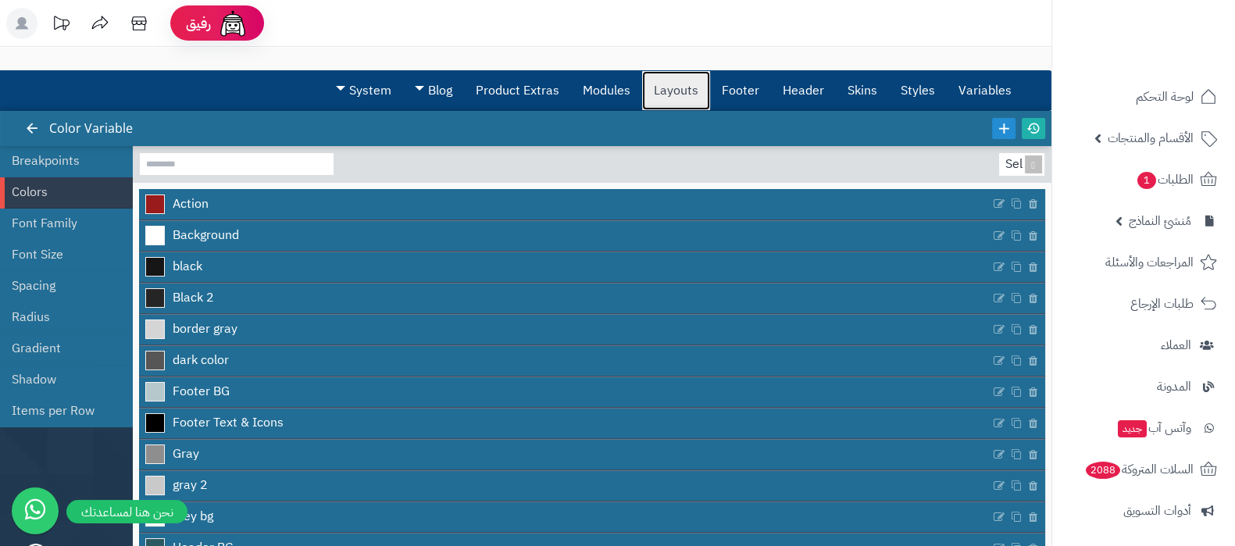
click at [680, 98] on link "Layouts" at bounding box center [676, 90] width 68 height 39
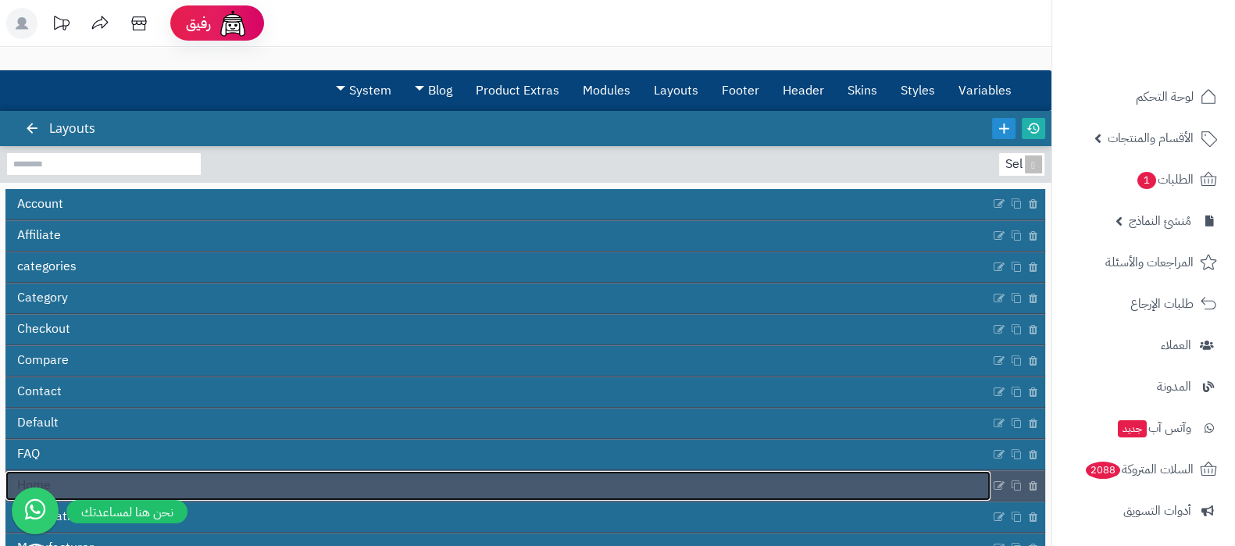
click at [566, 488] on link "Home" at bounding box center [497, 486] width 985 height 30
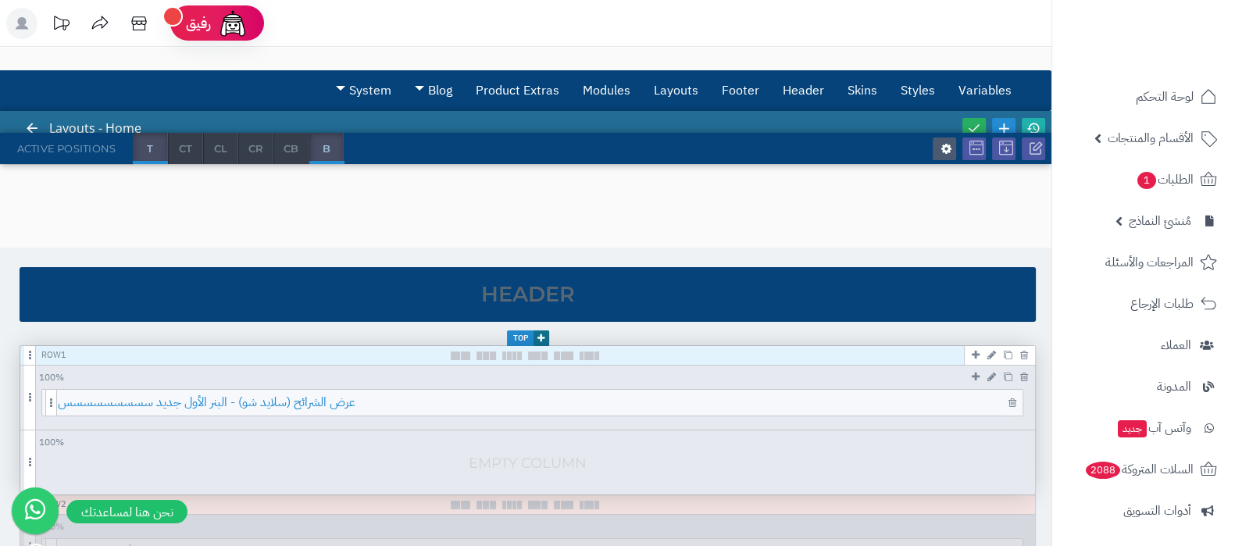
click at [590, 408] on span "عرض الشرائح (سلايد شو) - البنر الأول جديد سسسسسسسسس" at bounding box center [540, 403] width 964 height 26
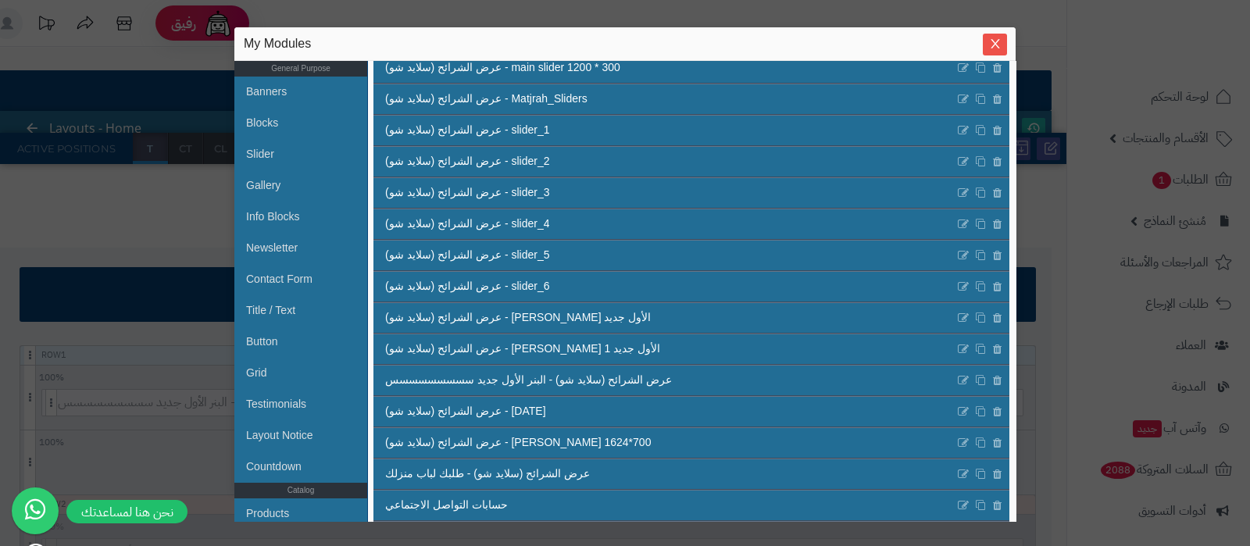
scroll to position [619, 0]
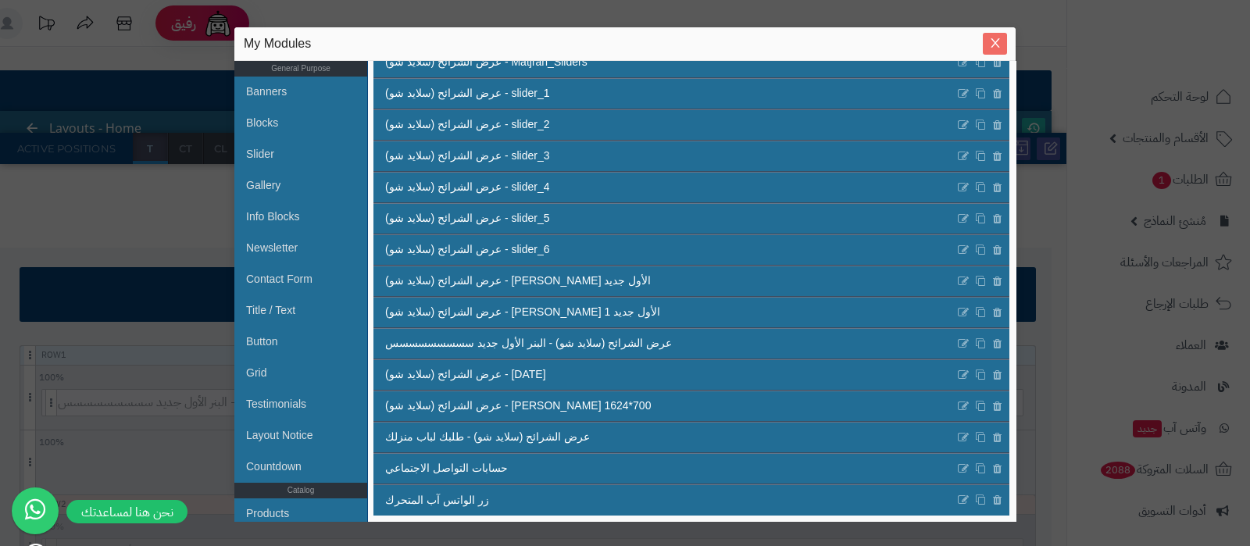
click at [997, 45] on icon "Close" at bounding box center [995, 43] width 12 height 12
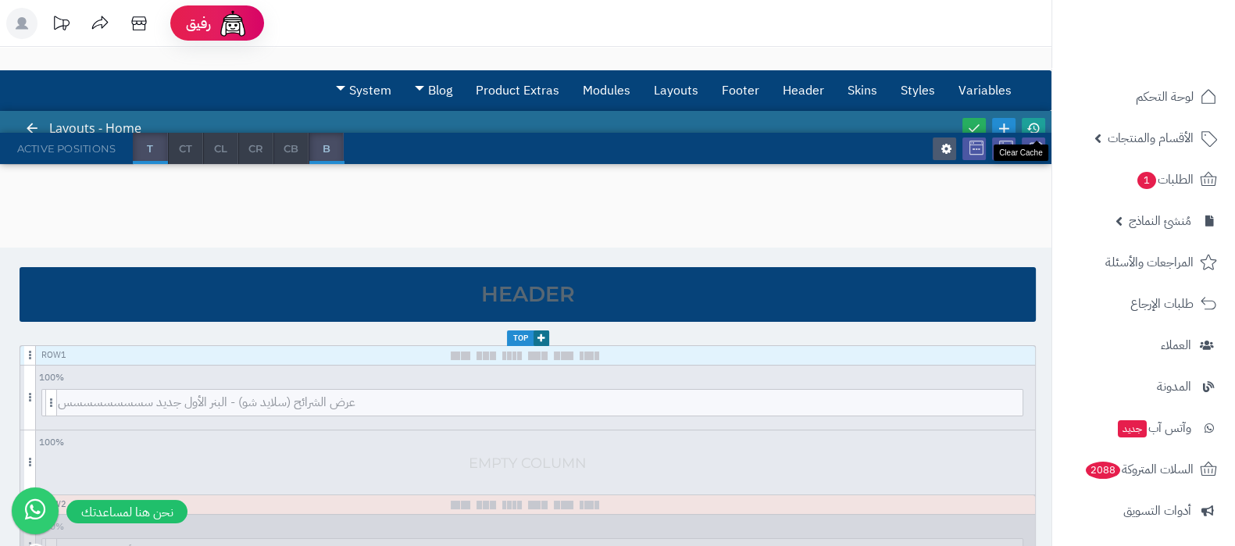
click at [1040, 124] on link at bounding box center [1033, 128] width 23 height 21
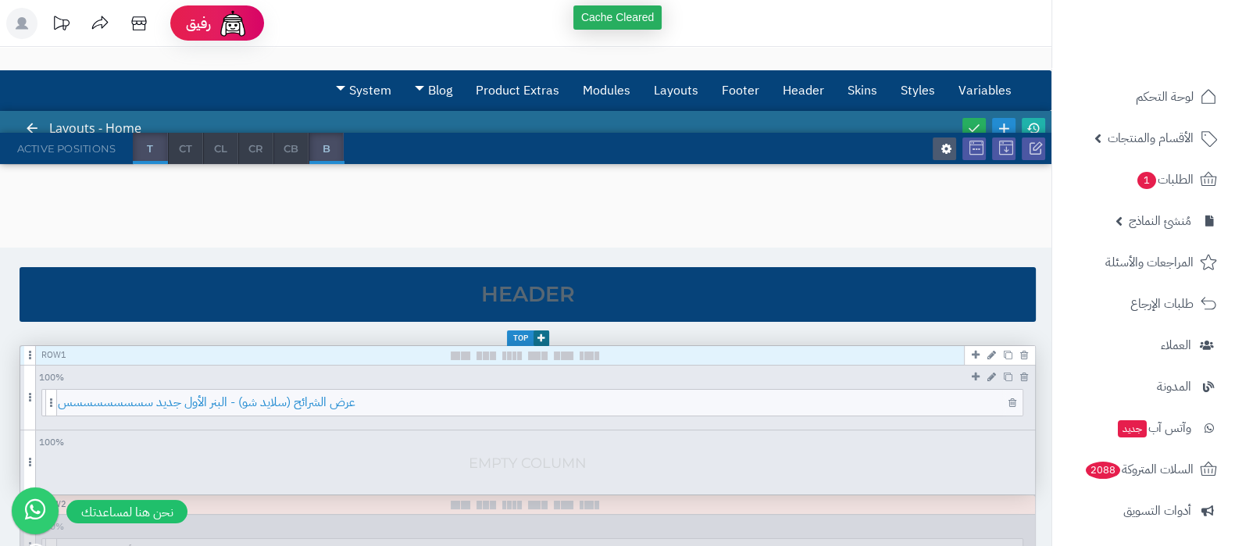
click at [601, 411] on span "عرض الشرائح (سلايد شو) - البنر الأول جديد سسسسسسسسس" at bounding box center [540, 403] width 964 height 26
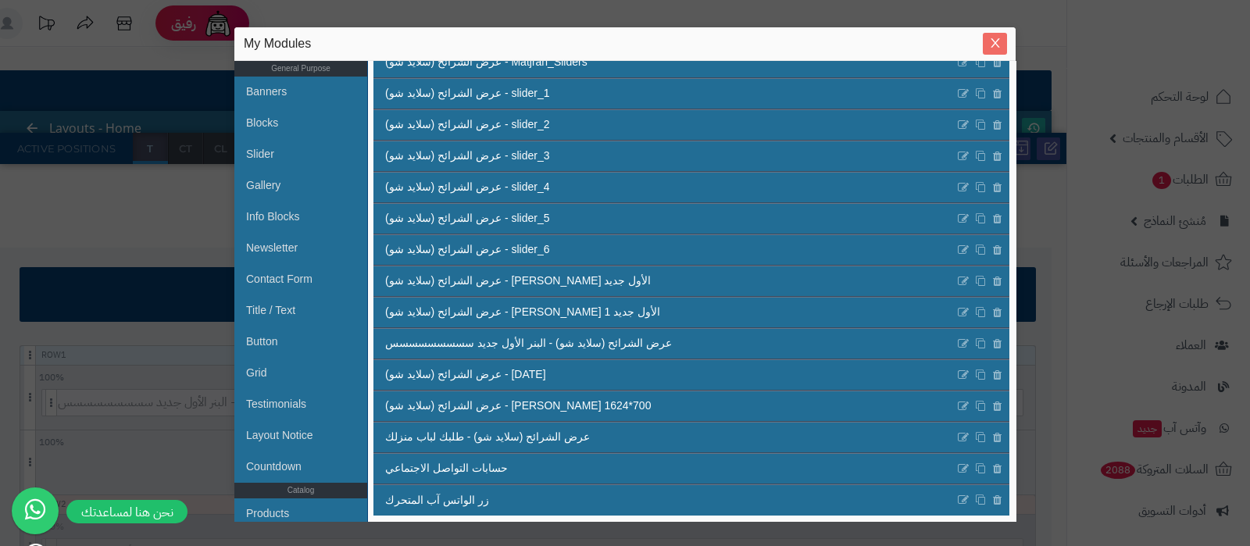
click at [996, 50] on button "Close" at bounding box center [994, 44] width 24 height 22
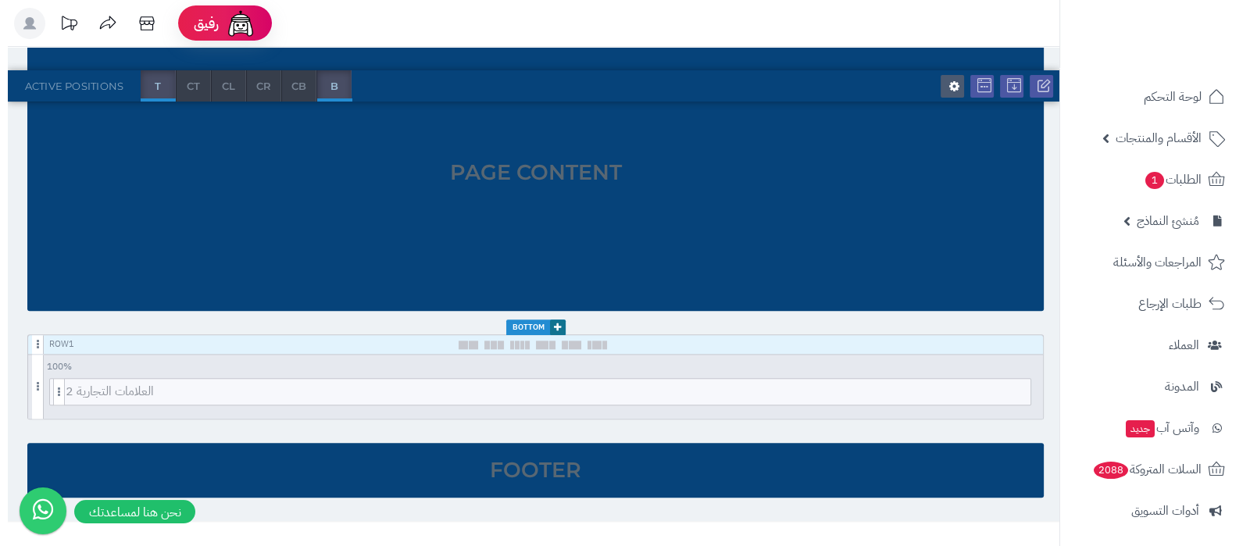
scroll to position [2181, 0]
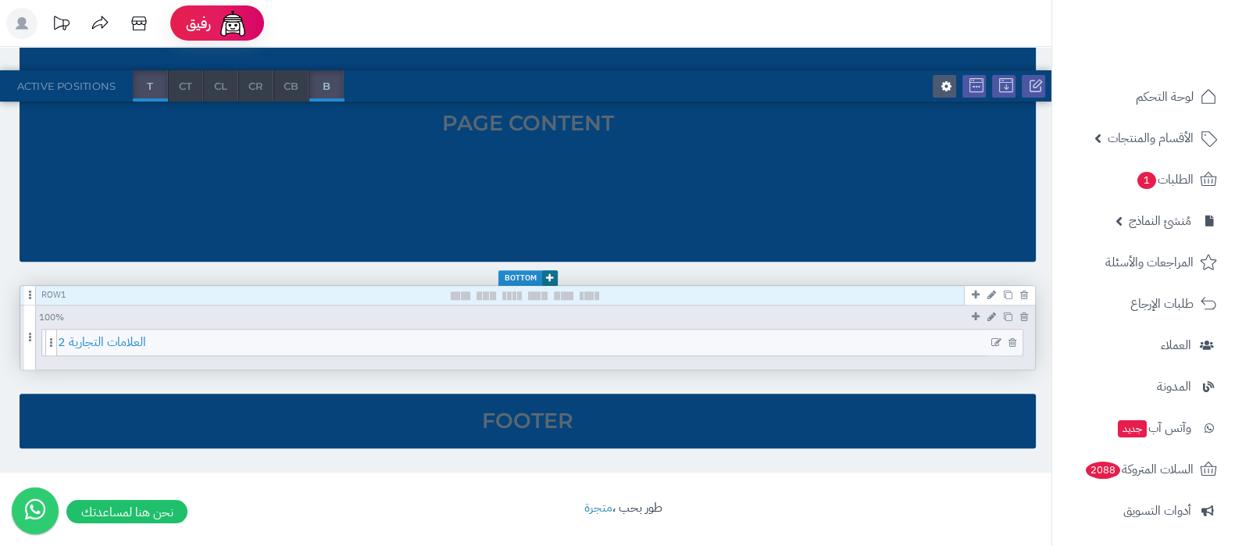
click at [597, 339] on span "العلامات التجارية 2" at bounding box center [540, 343] width 964 height 26
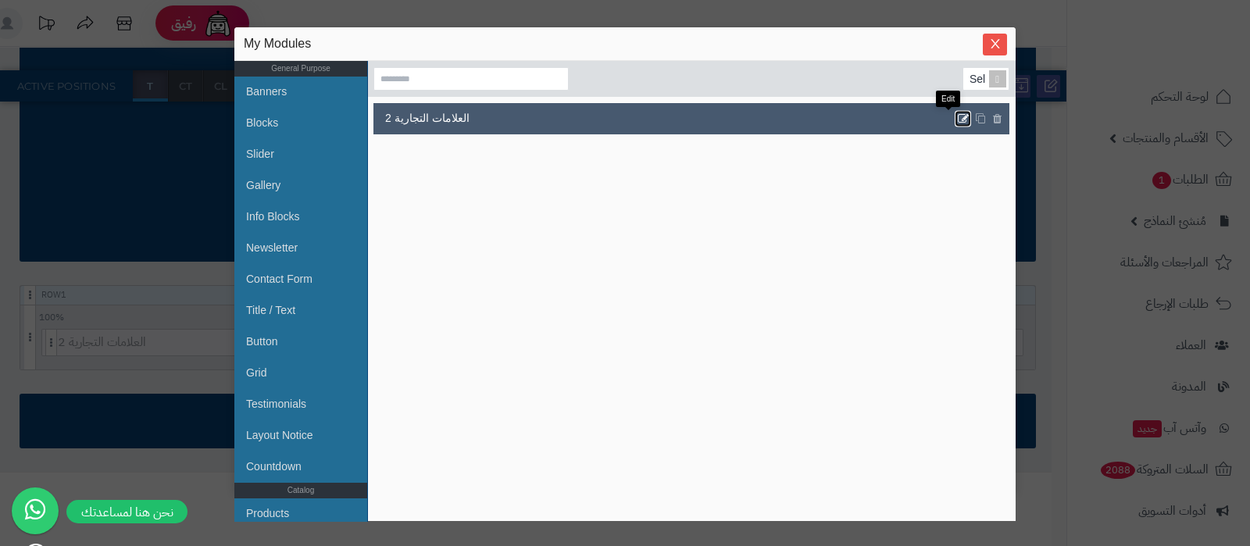
click at [957, 123] on icon at bounding box center [963, 118] width 12 height 13
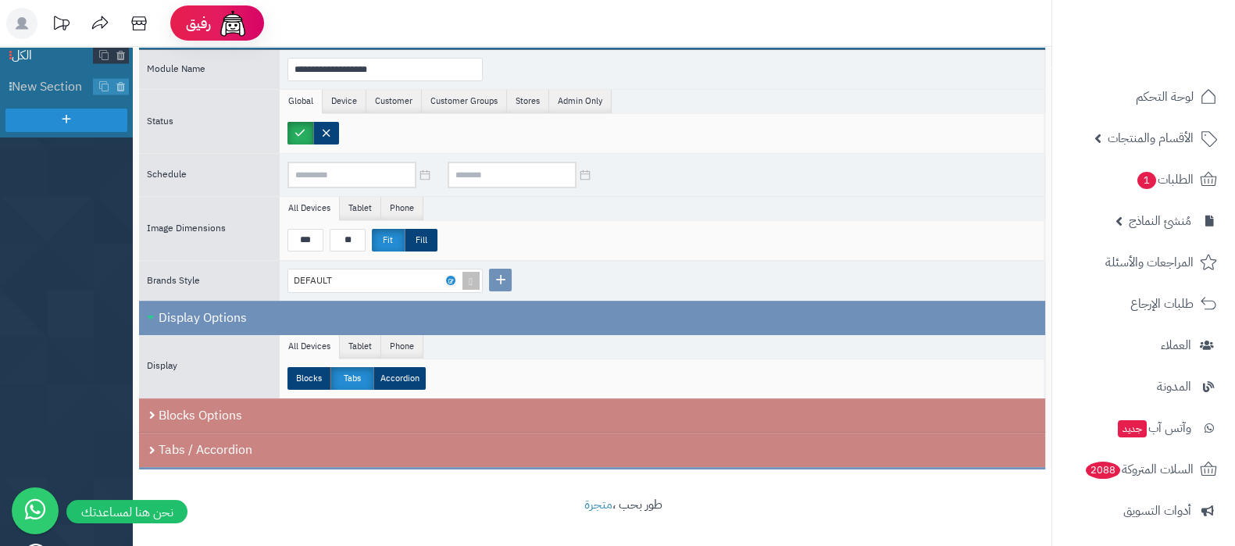
click at [51, 57] on span "الكل" at bounding box center [53, 56] width 82 height 18
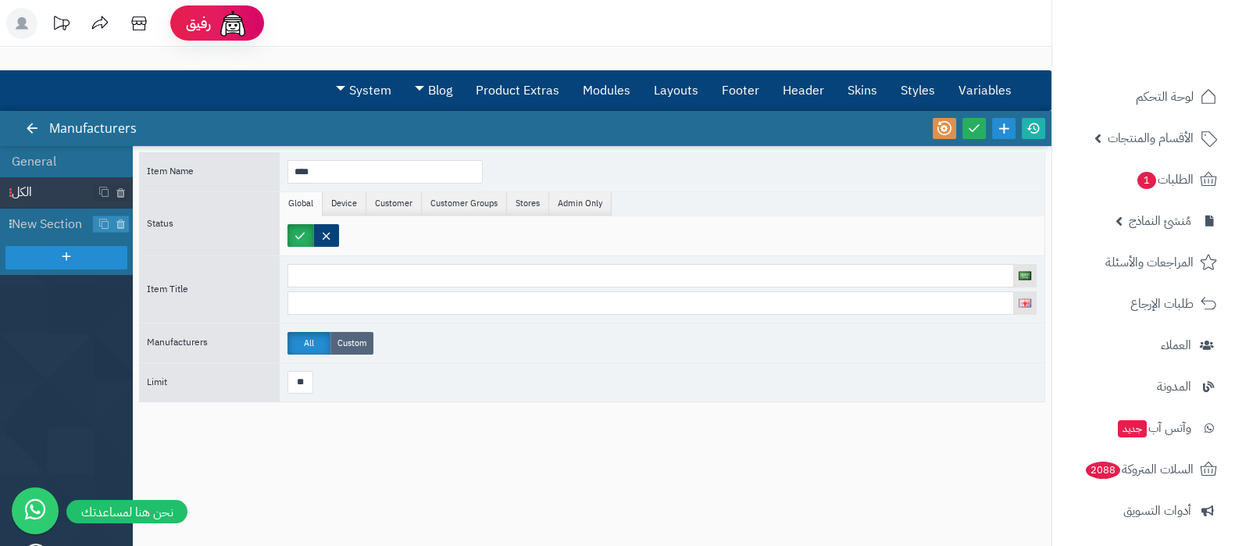
click at [364, 344] on label "Custom" at bounding box center [351, 343] width 43 height 23
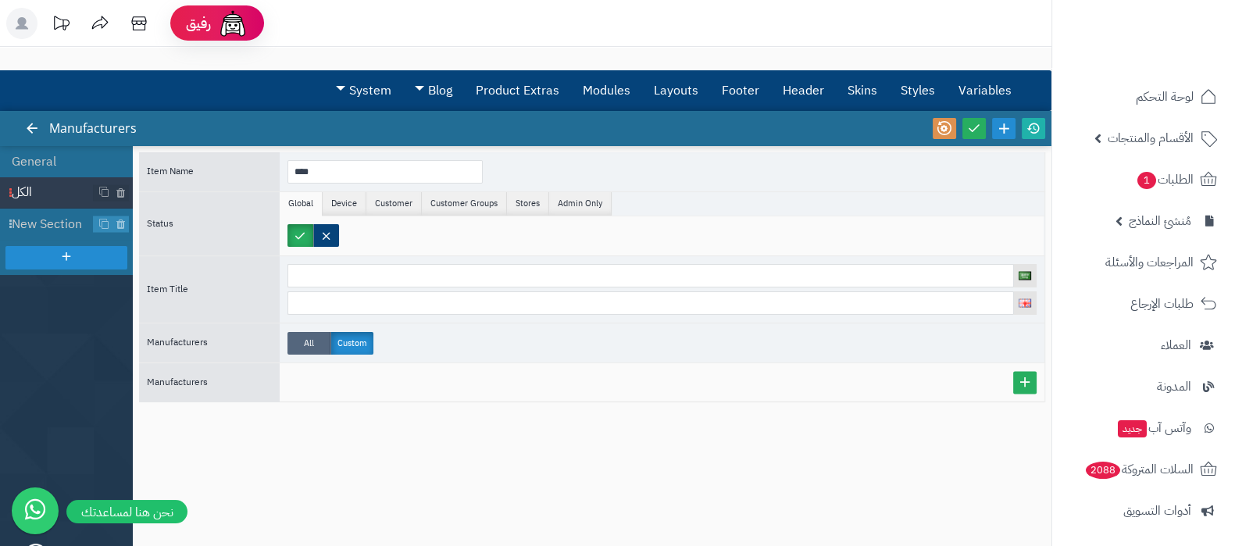
click at [305, 337] on label "All" at bounding box center [308, 343] width 43 height 23
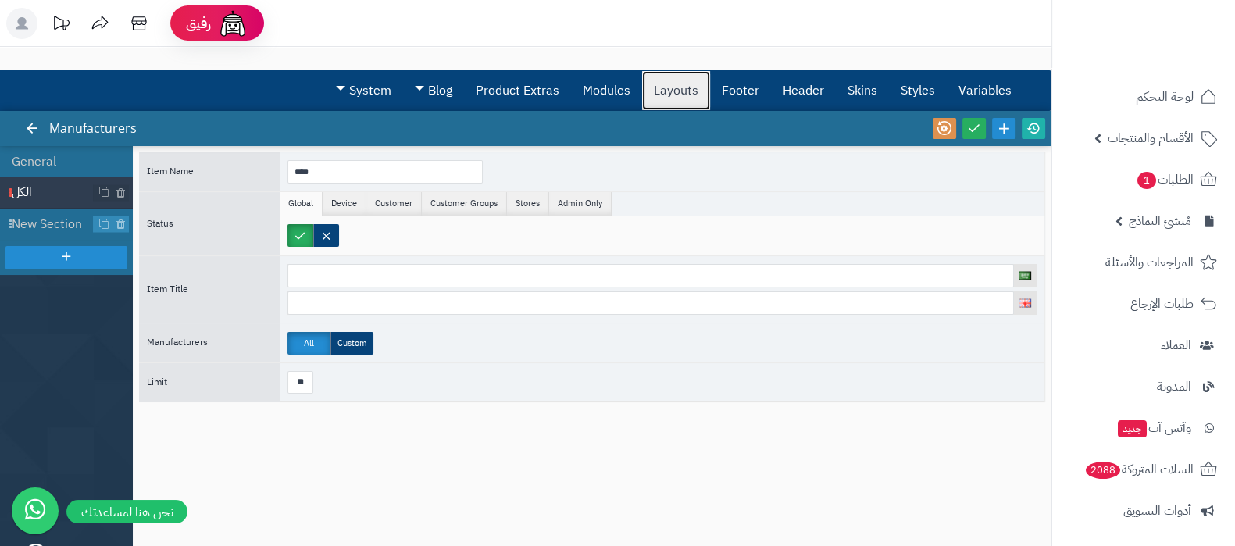
click at [682, 103] on link "Layouts" at bounding box center [676, 90] width 68 height 39
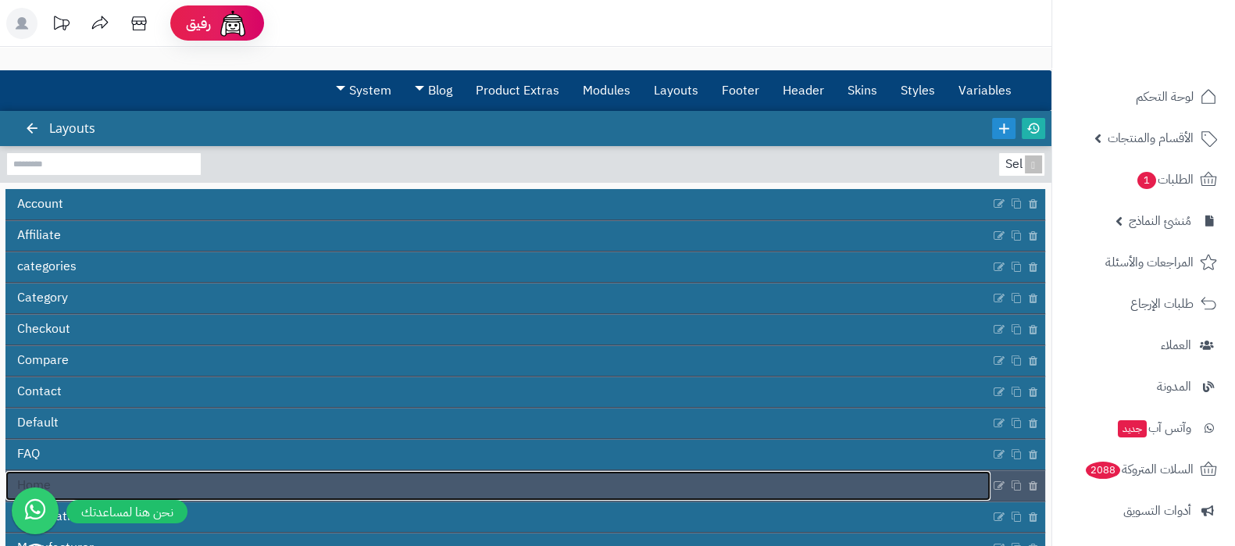
click at [513, 497] on link "Home" at bounding box center [497, 486] width 985 height 30
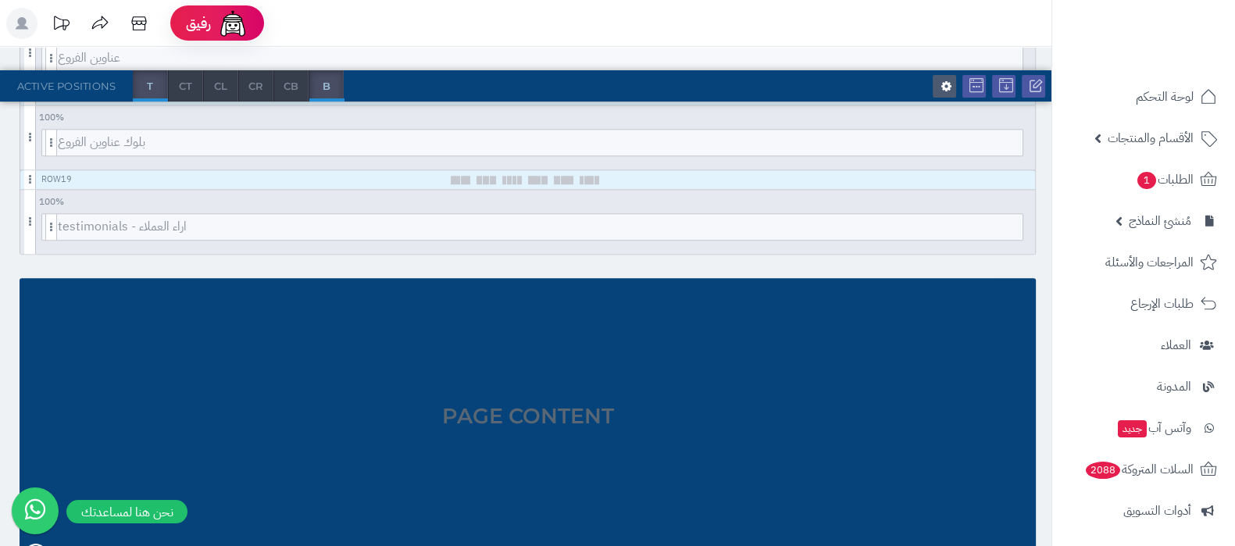
scroll to position [2181, 0]
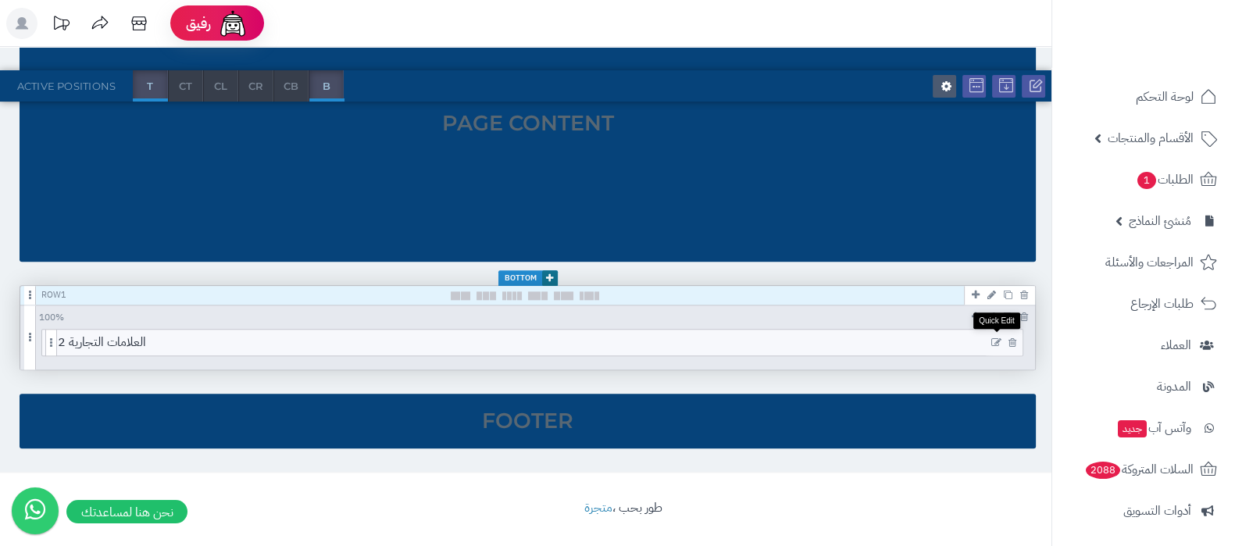
click at [994, 337] on icon at bounding box center [996, 342] width 10 height 11
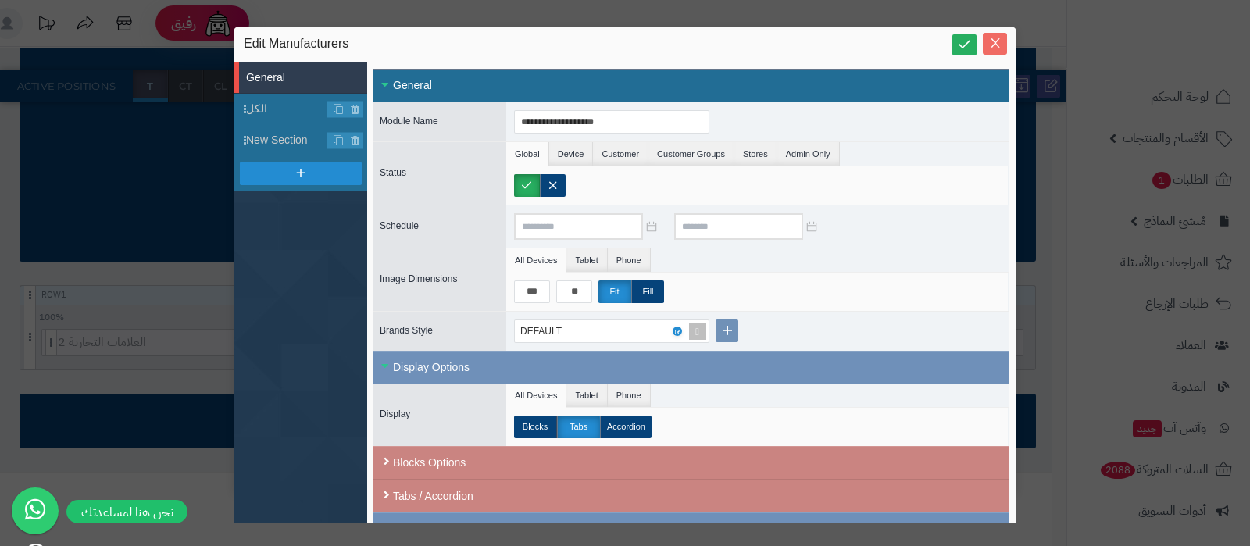
click at [999, 39] on icon "Close" at bounding box center [995, 43] width 12 height 12
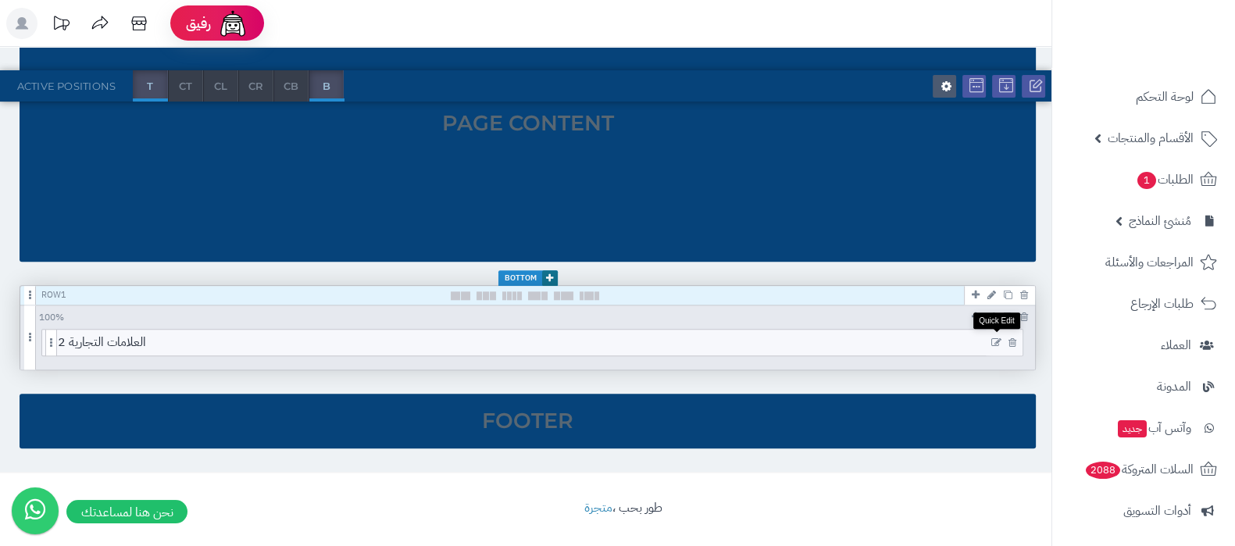
click at [996, 337] on icon at bounding box center [996, 342] width 10 height 11
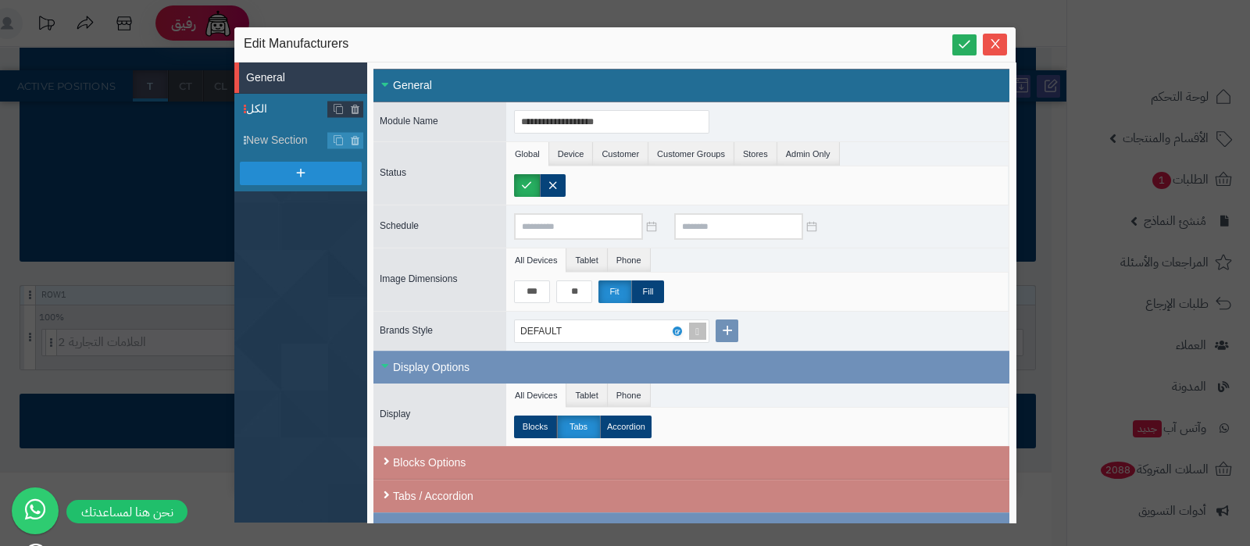
click at [273, 108] on span "الكل" at bounding box center [287, 109] width 82 height 16
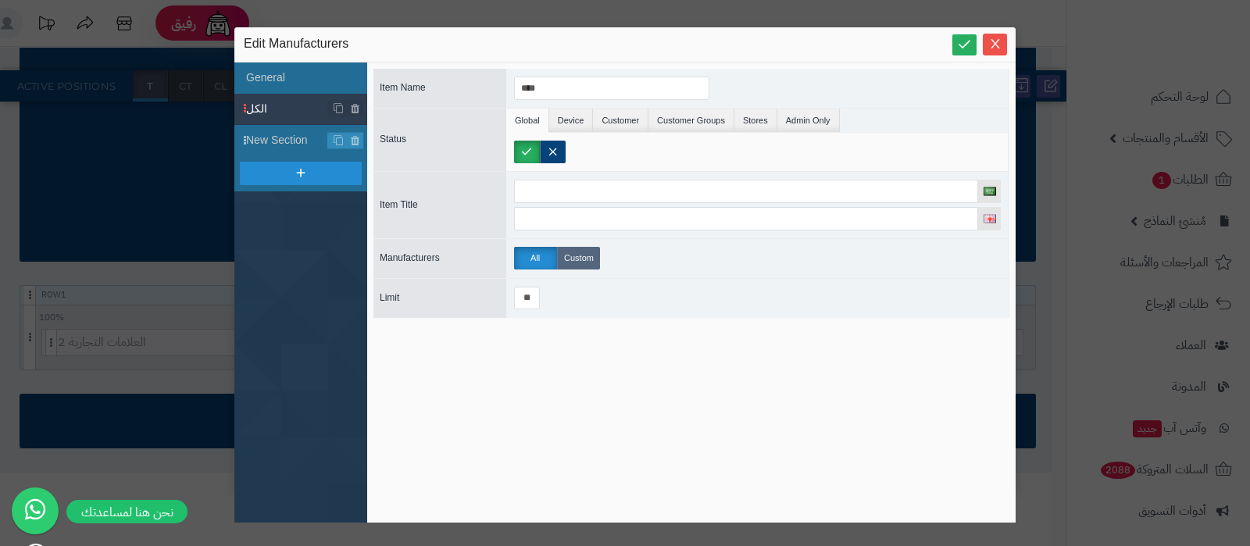
click at [582, 257] on label "Custom" at bounding box center [578, 258] width 43 height 23
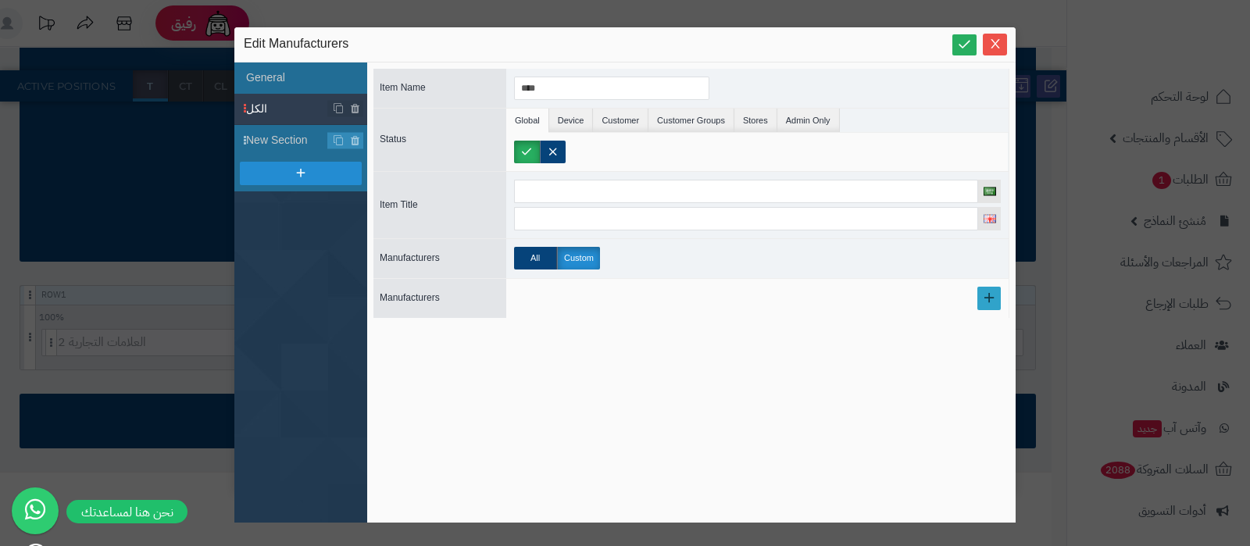
click at [977, 295] on link at bounding box center [988, 298] width 23 height 23
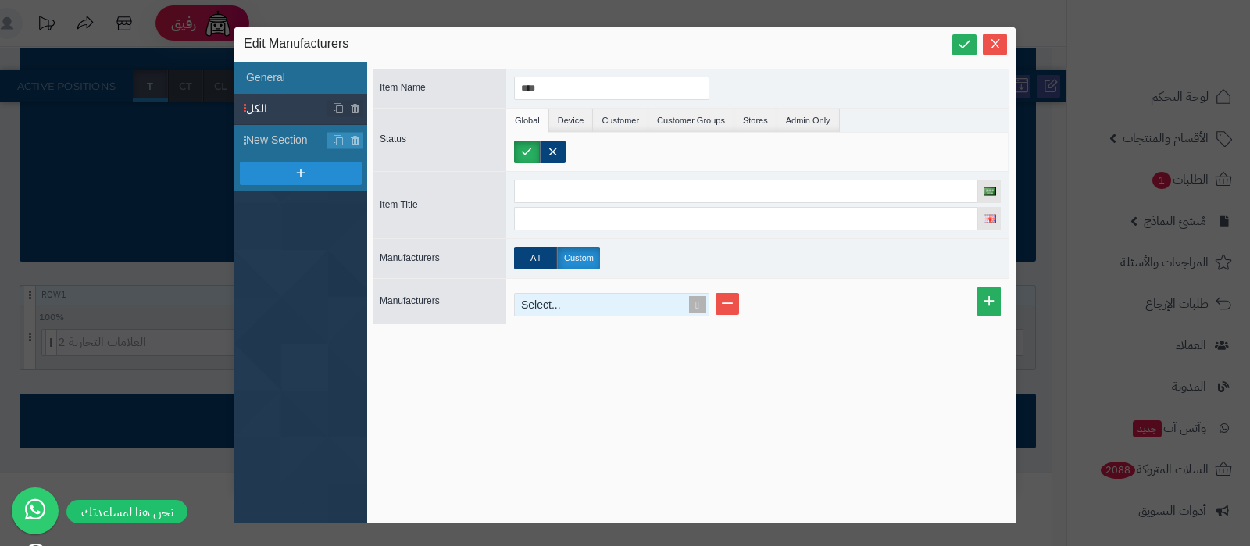
click at [560, 302] on div "Select..." at bounding box center [605, 305] width 180 height 22
type input "*"
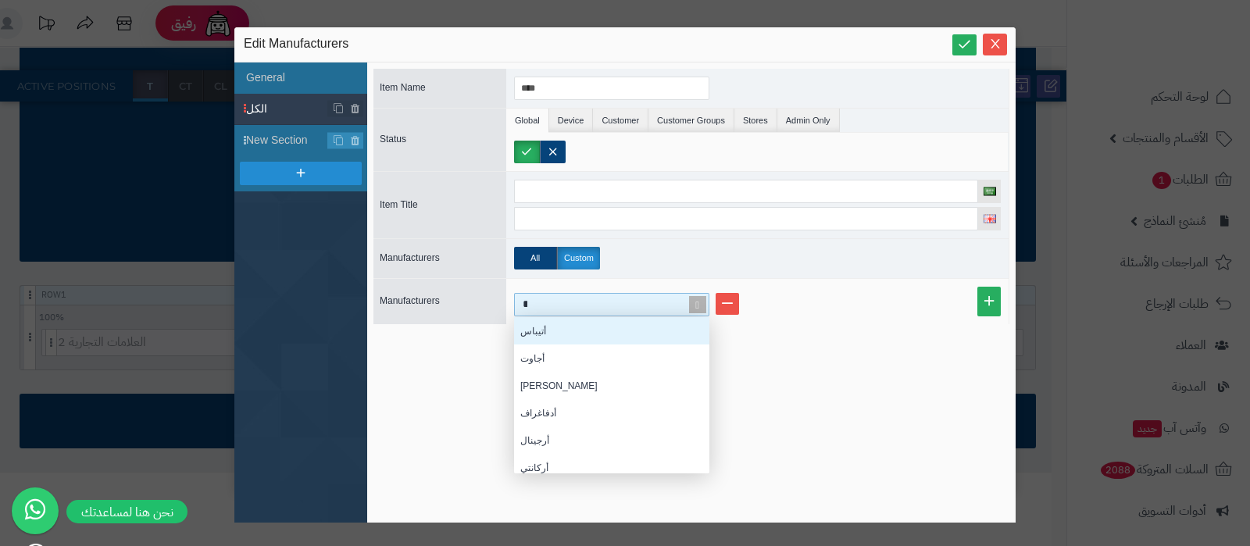
scroll to position [141, 180]
click at [578, 330] on div "أتيباس" at bounding box center [611, 330] width 195 height 27
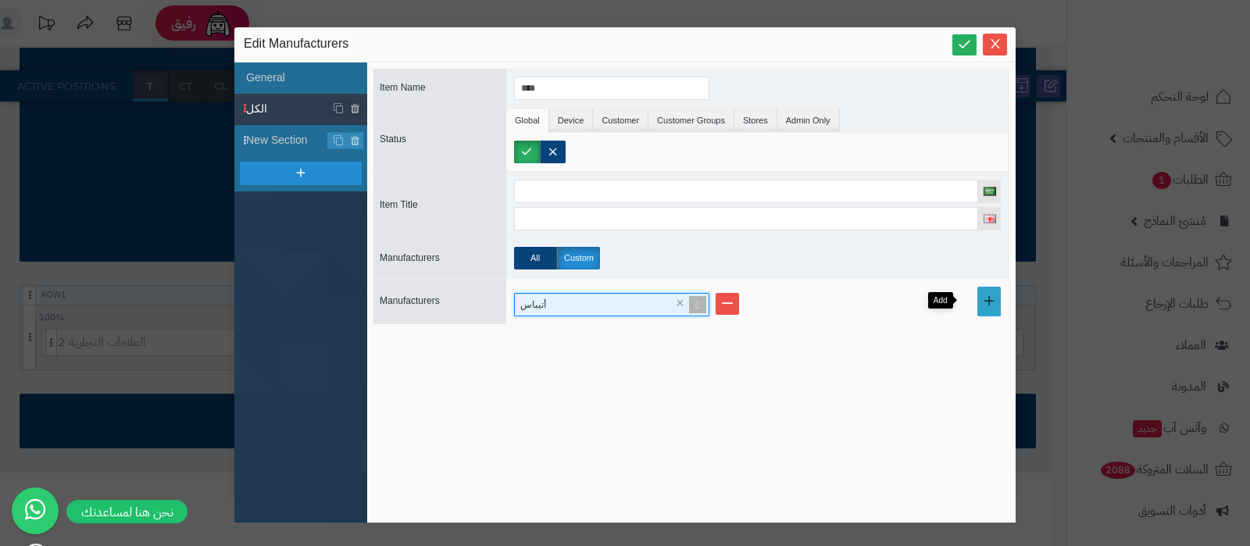
click at [977, 307] on link at bounding box center [988, 302] width 23 height 30
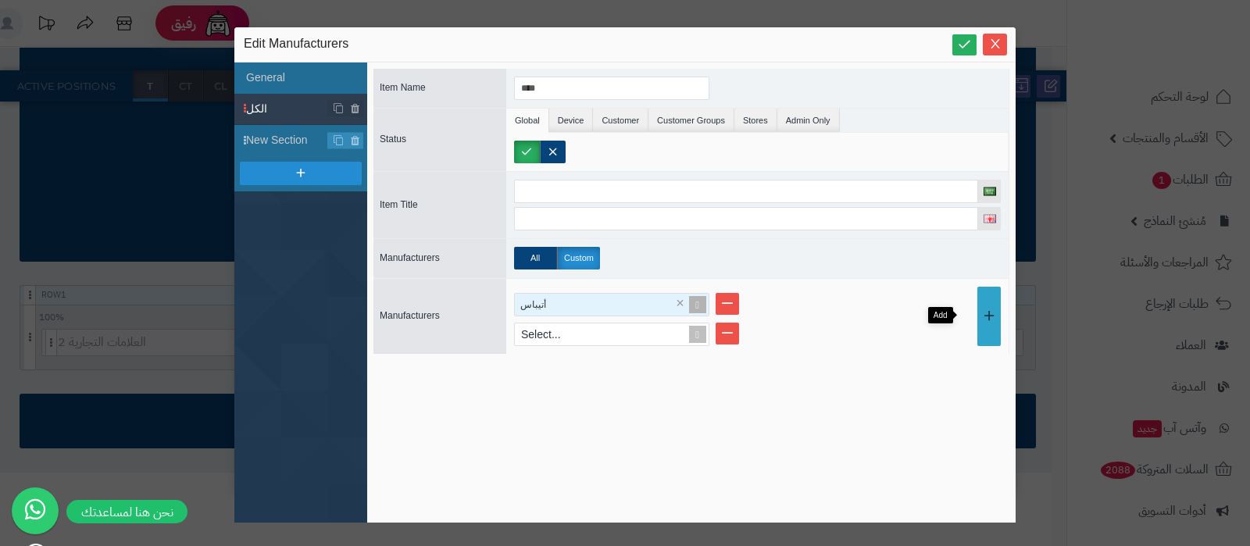
click at [980, 326] on link at bounding box center [988, 316] width 23 height 59
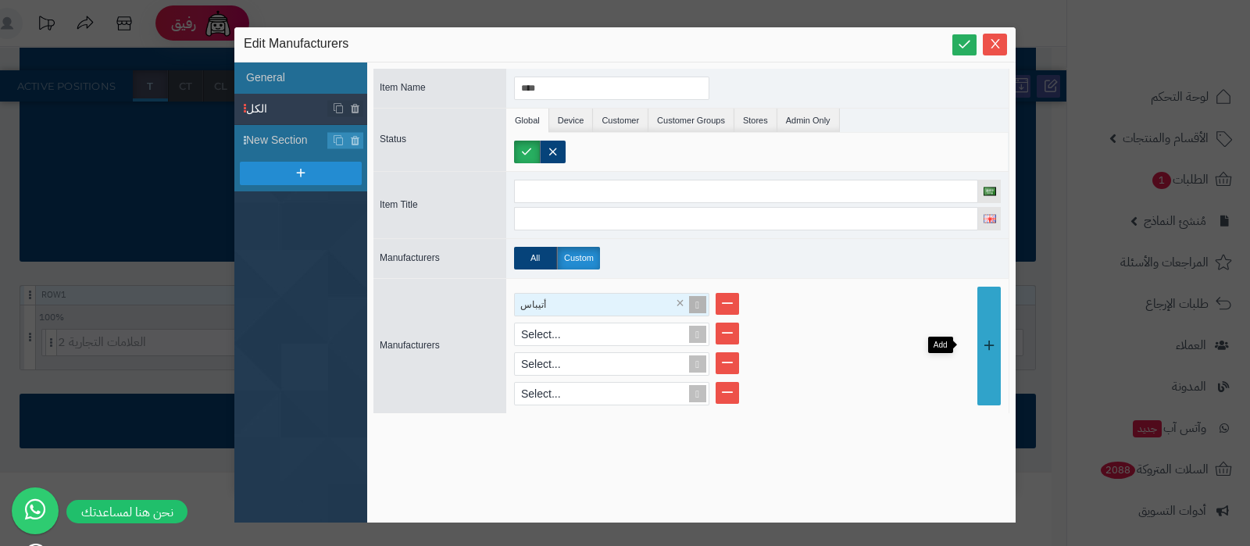
click at [980, 326] on link at bounding box center [988, 346] width 23 height 119
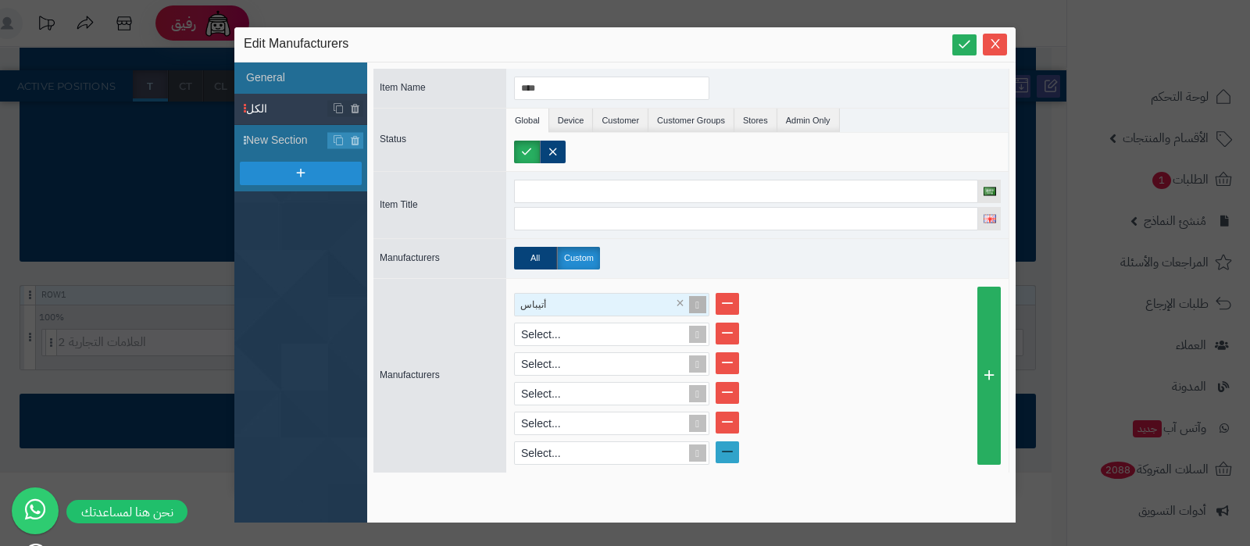
click at [734, 448] on link at bounding box center [726, 452] width 23 height 22
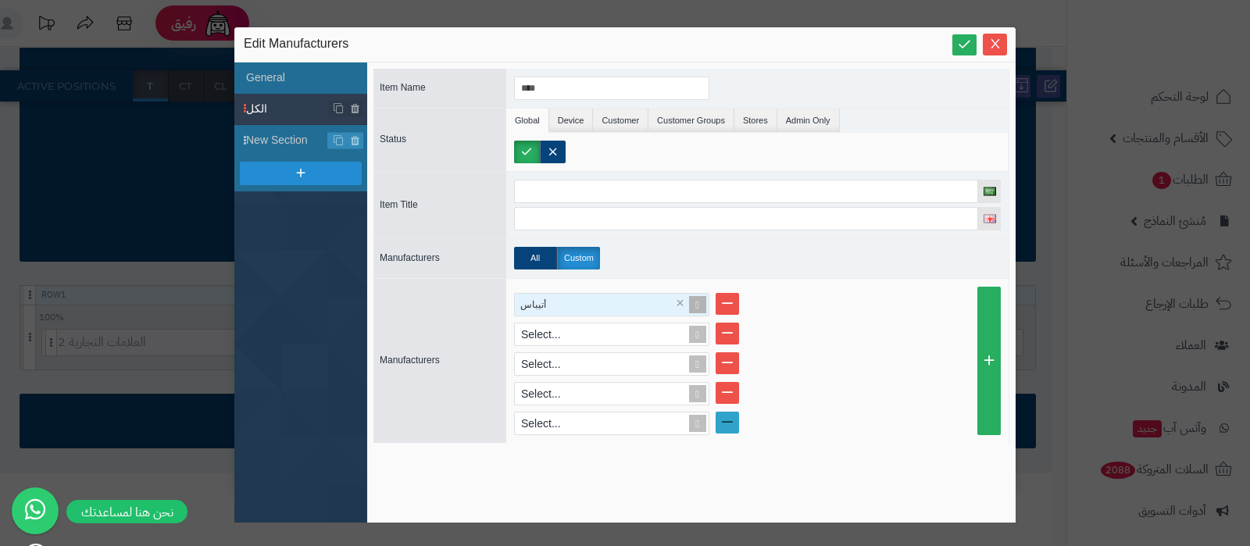
click at [728, 420] on link at bounding box center [726, 423] width 23 height 22
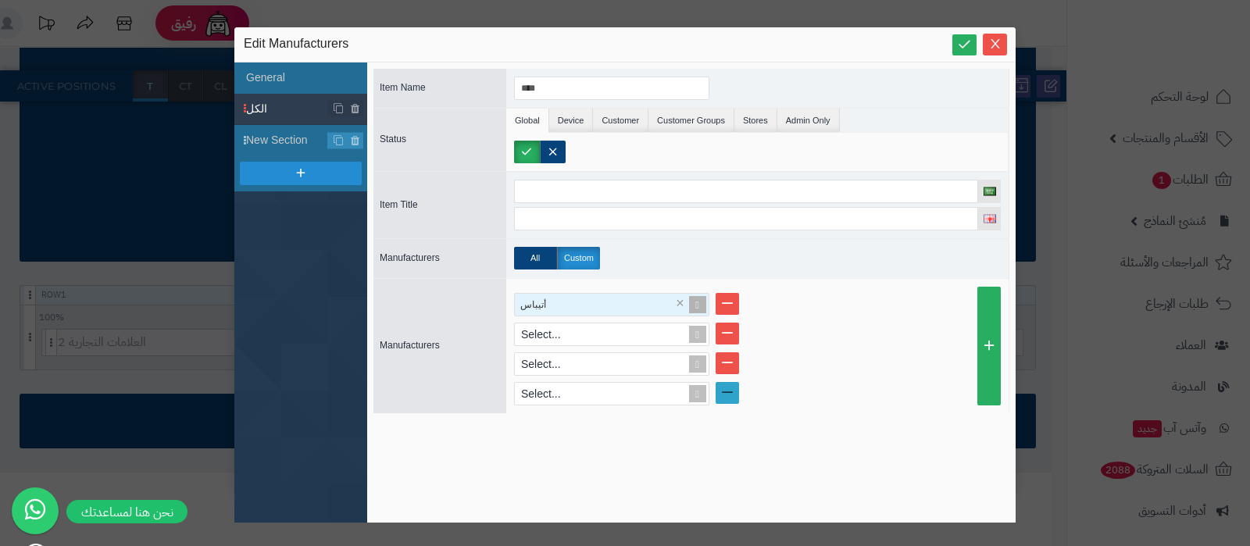
click at [731, 392] on link at bounding box center [726, 393] width 23 height 22
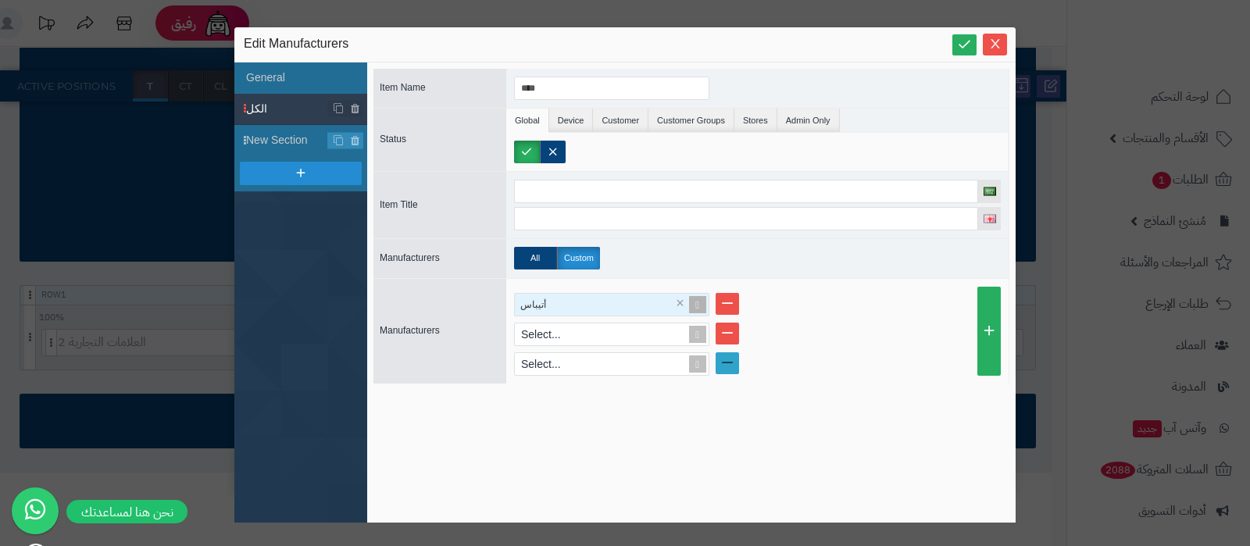
click at [731, 366] on link at bounding box center [726, 363] width 23 height 22
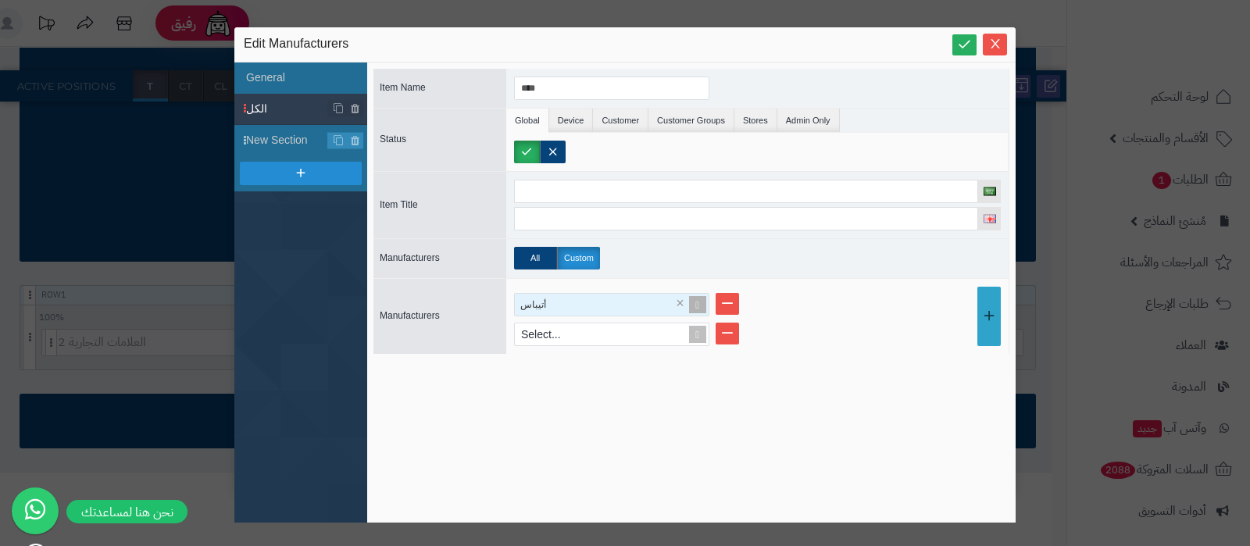
click at [977, 302] on link at bounding box center [988, 316] width 23 height 59
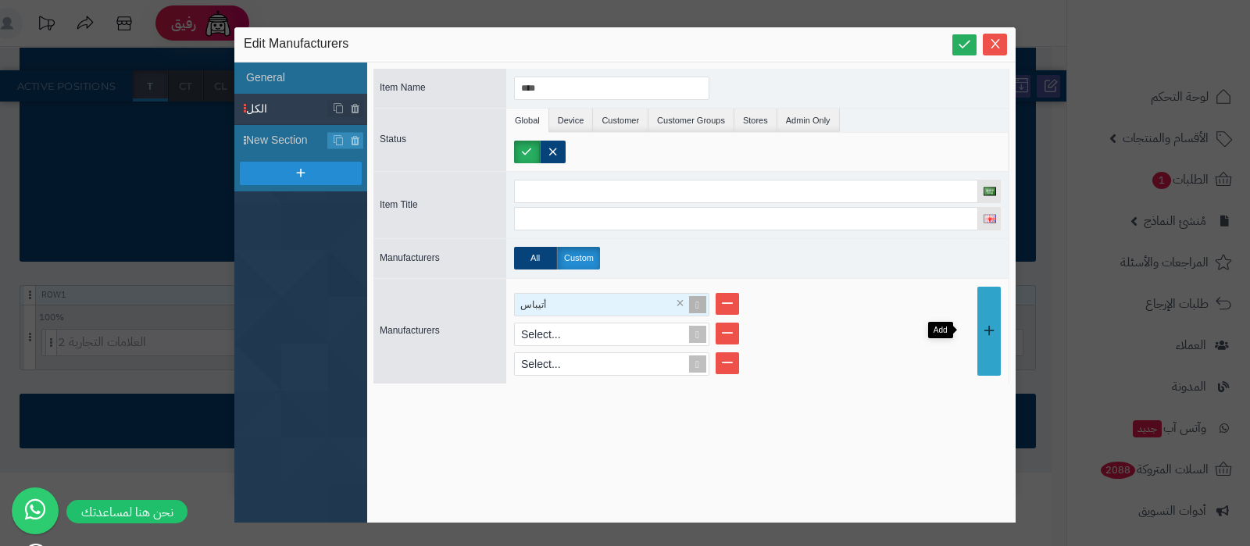
click at [977, 302] on link at bounding box center [988, 331] width 23 height 89
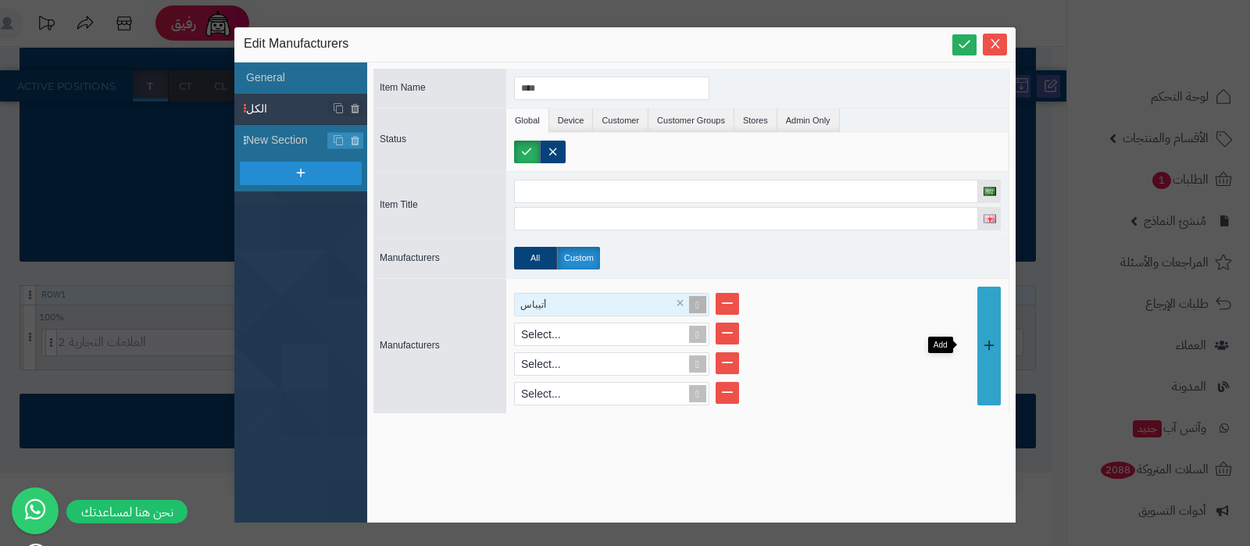
click at [977, 302] on link at bounding box center [988, 346] width 23 height 119
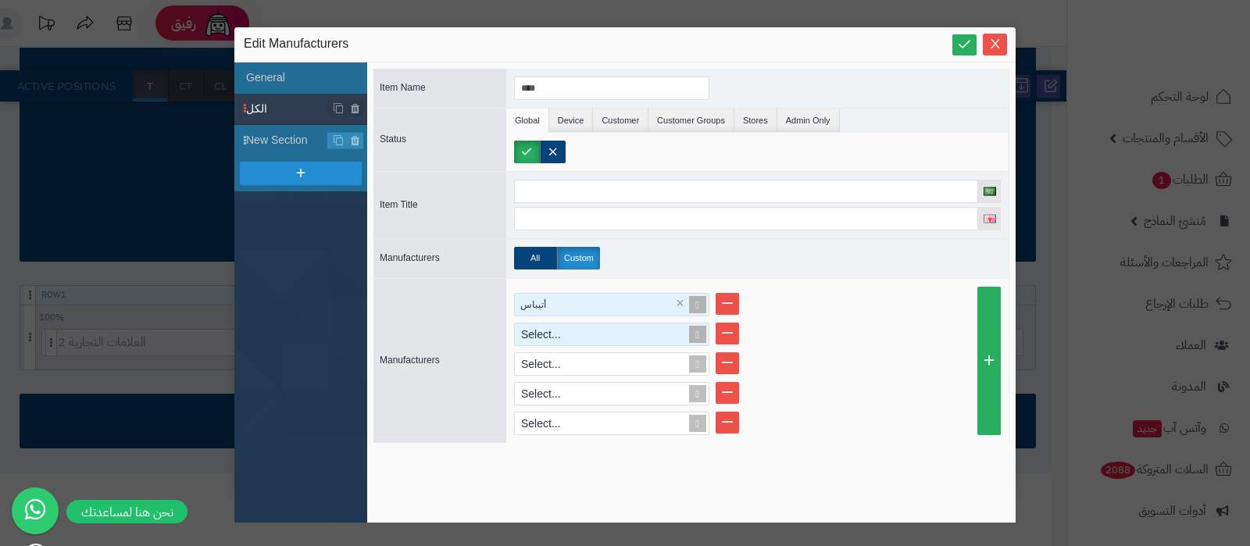
click at [590, 330] on div "Select..." at bounding box center [605, 334] width 180 height 22
type input "*"
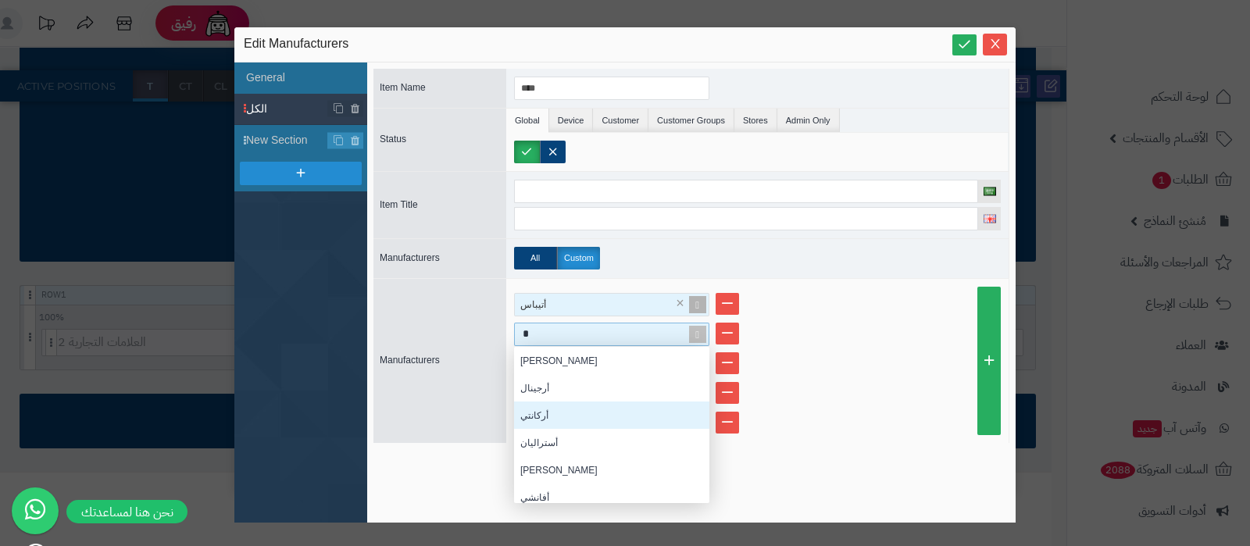
click at [586, 415] on div "أركانتي" at bounding box center [611, 414] width 195 height 27
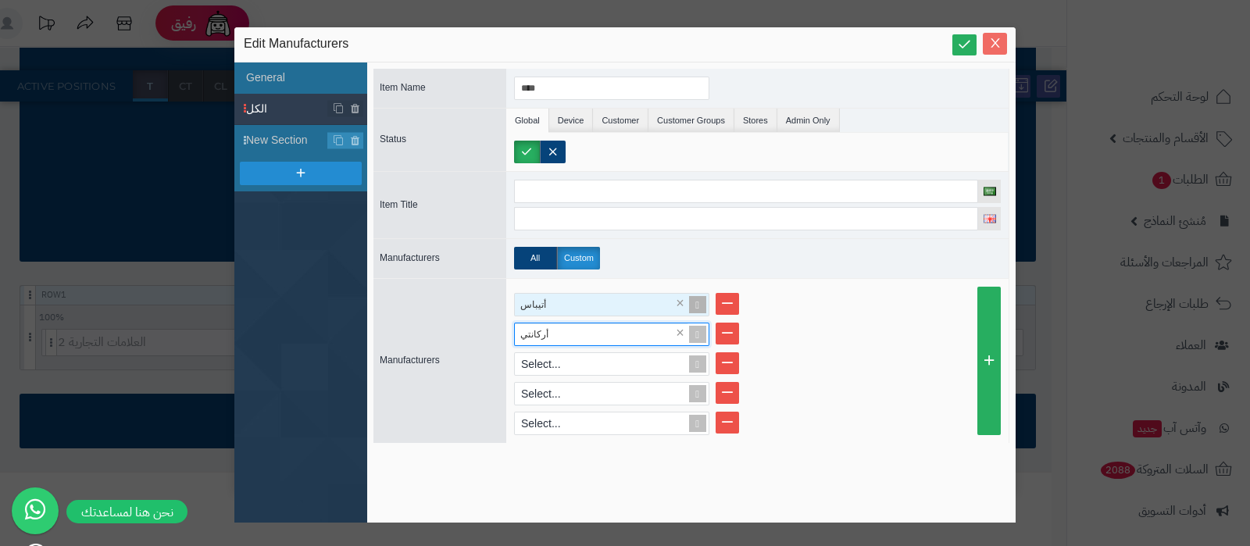
click at [994, 37] on icon "Close" at bounding box center [995, 43] width 12 height 12
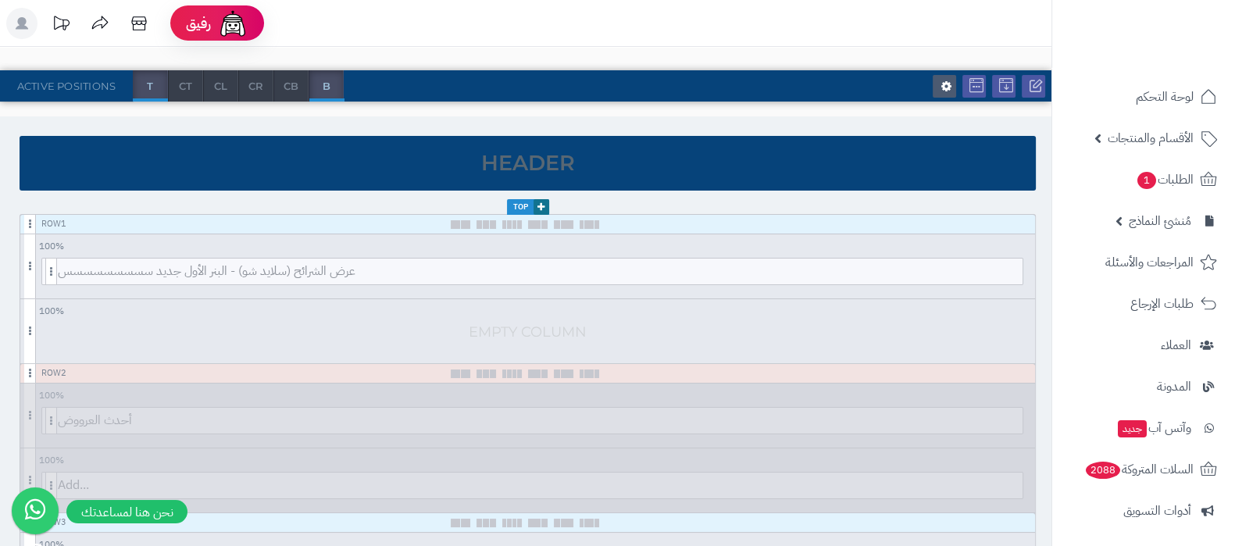
scroll to position [0, 0]
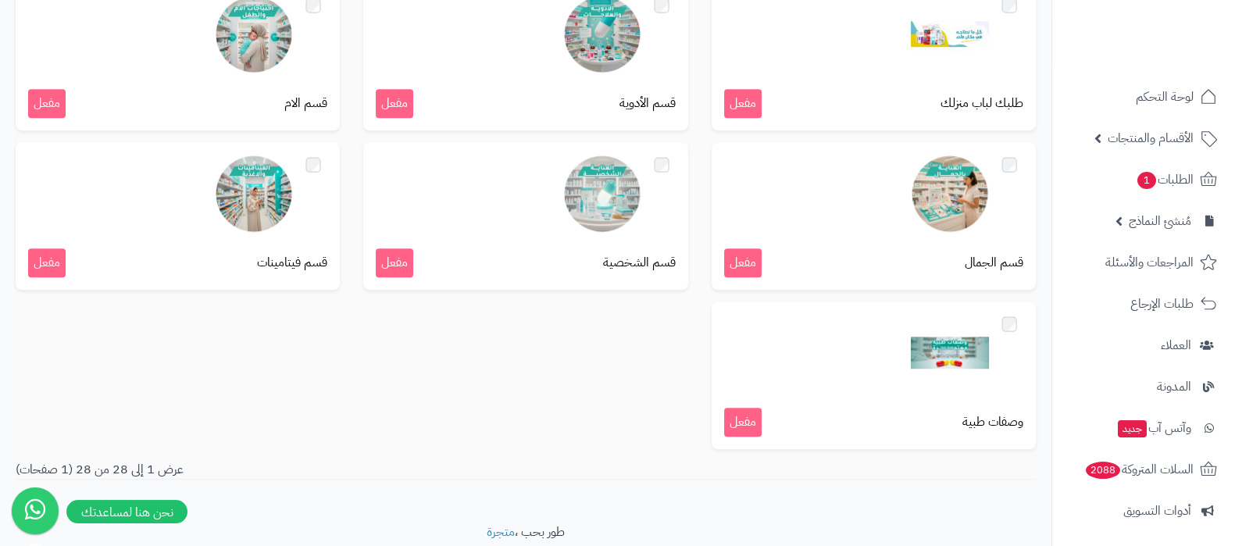
scroll to position [1339, 0]
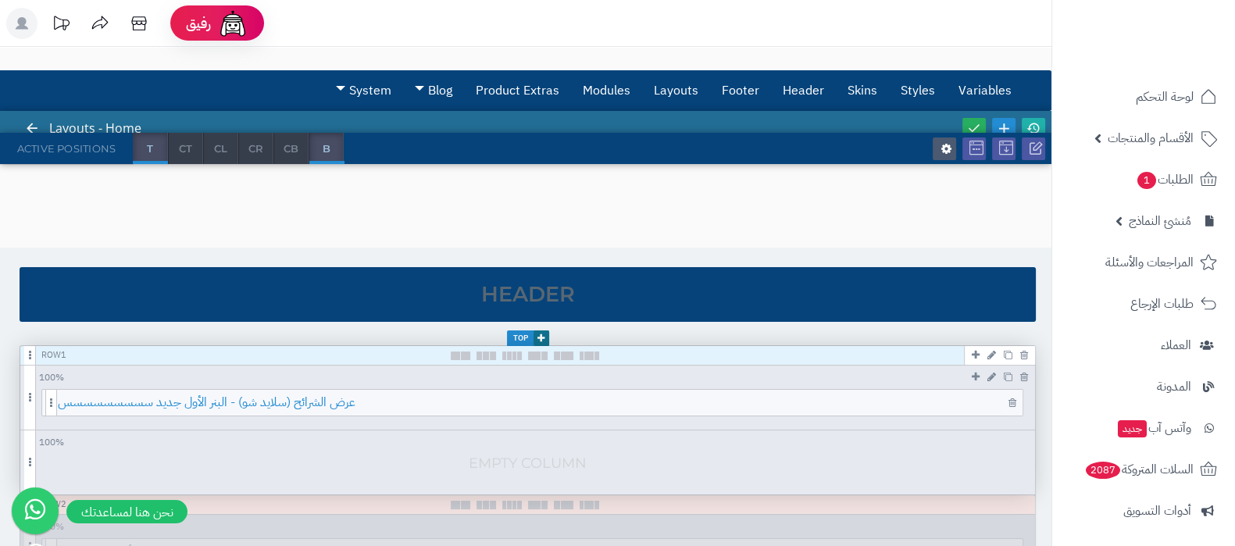
click at [601, 402] on span "عرض الشرائح (سلايد شو) - البنر الأول جديد سسسسسسسسس" at bounding box center [540, 403] width 964 height 26
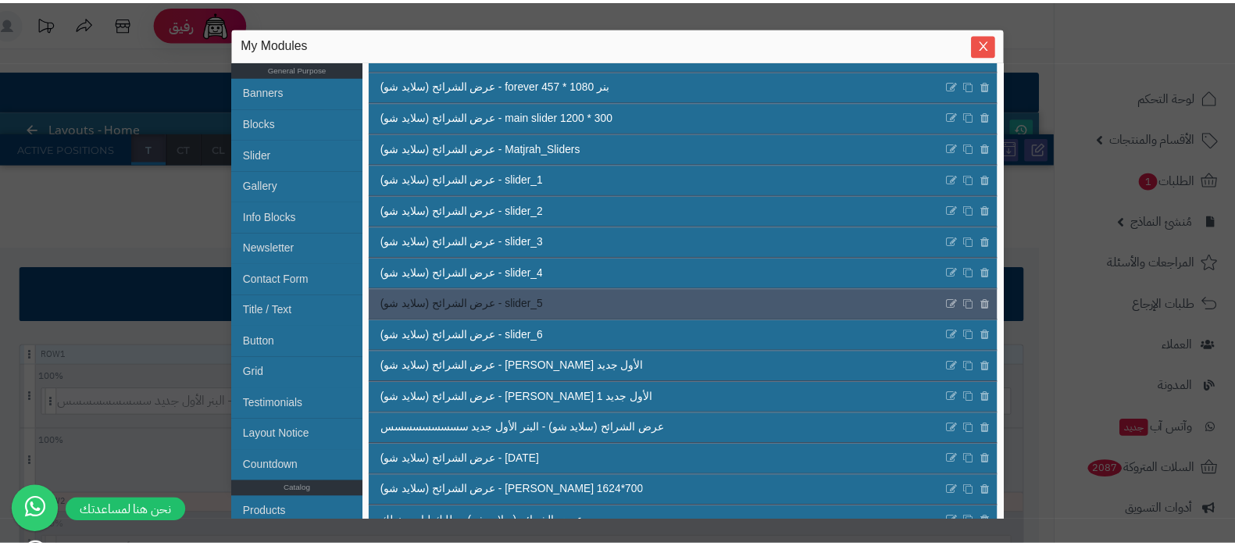
scroll to position [619, 0]
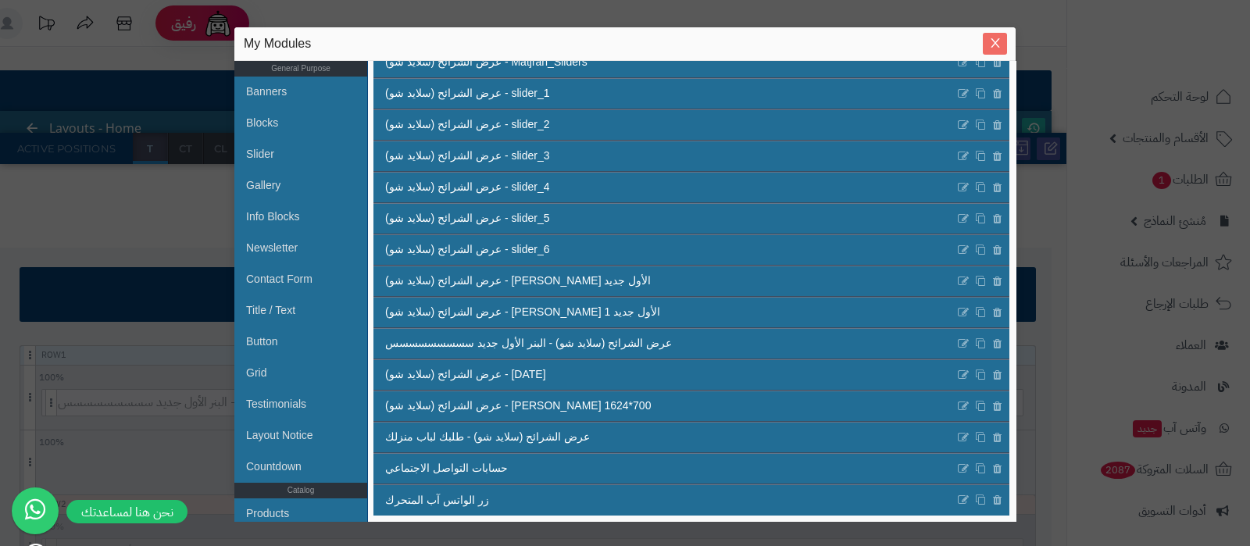
click at [998, 41] on icon "Close" at bounding box center [995, 43] width 12 height 12
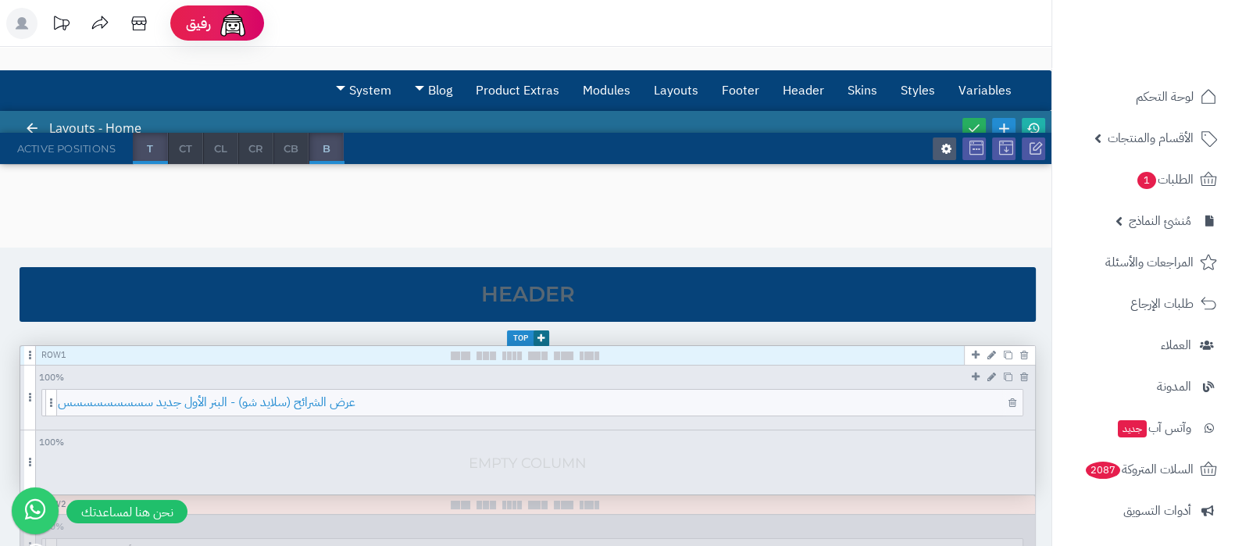
click at [558, 408] on span "عرض الشرائح (سلايد شو) - البنر الأول جديد سسسسسسسسس" at bounding box center [540, 403] width 964 height 26
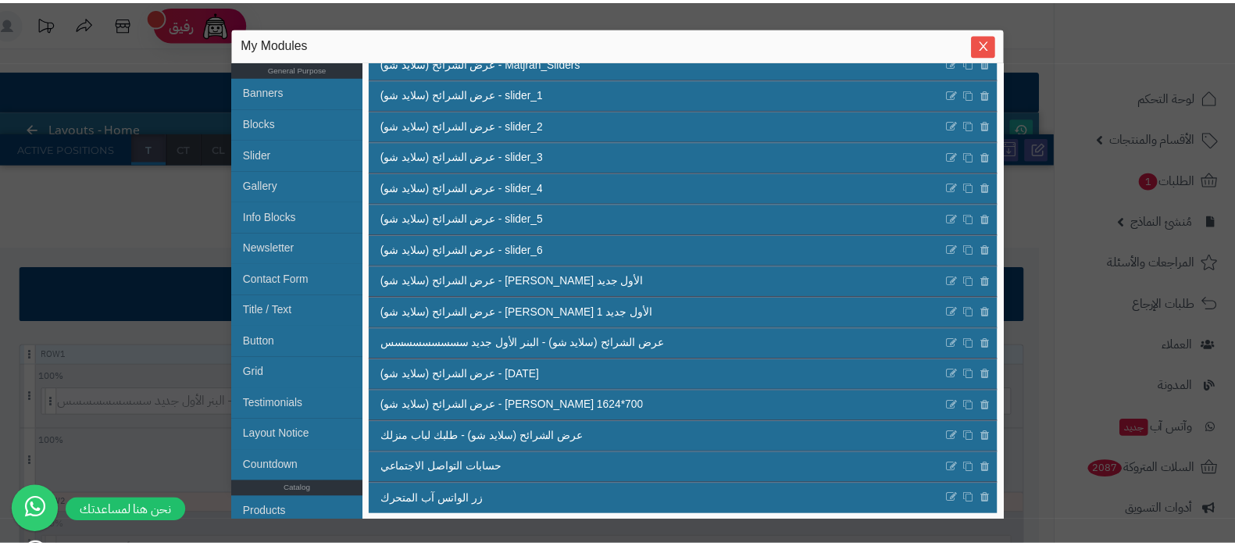
scroll to position [619, 0]
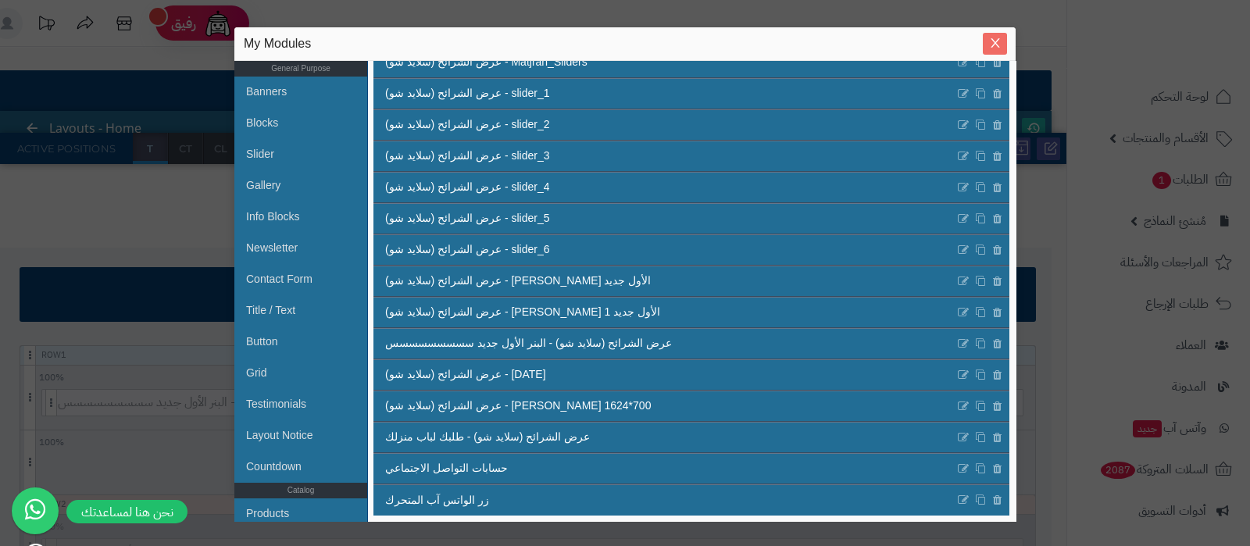
click at [988, 37] on span "Close" at bounding box center [994, 43] width 24 height 13
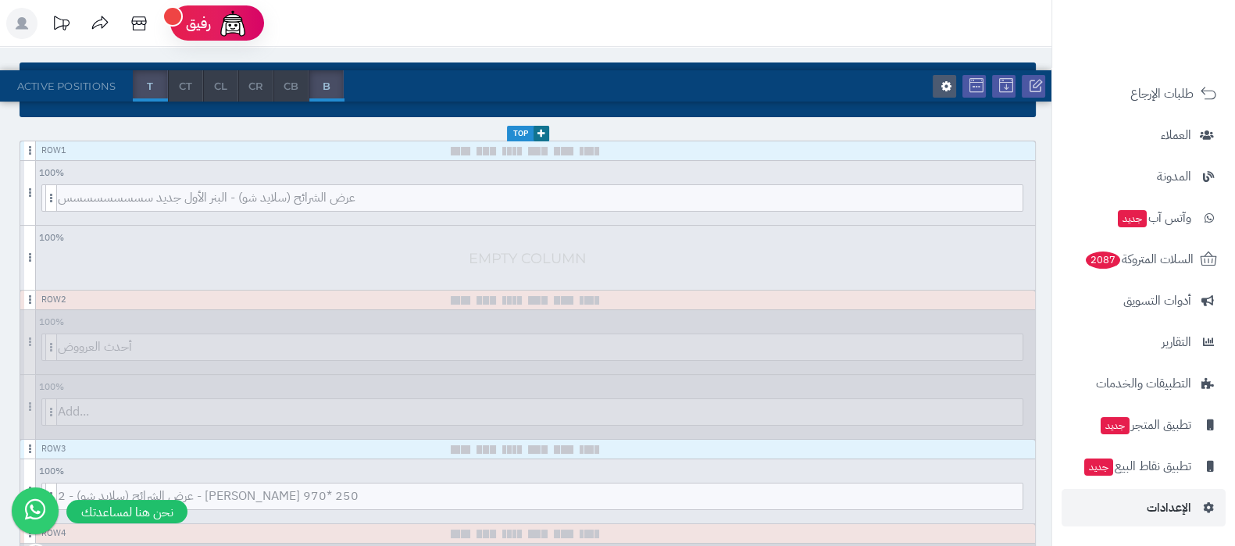
scroll to position [390, 0]
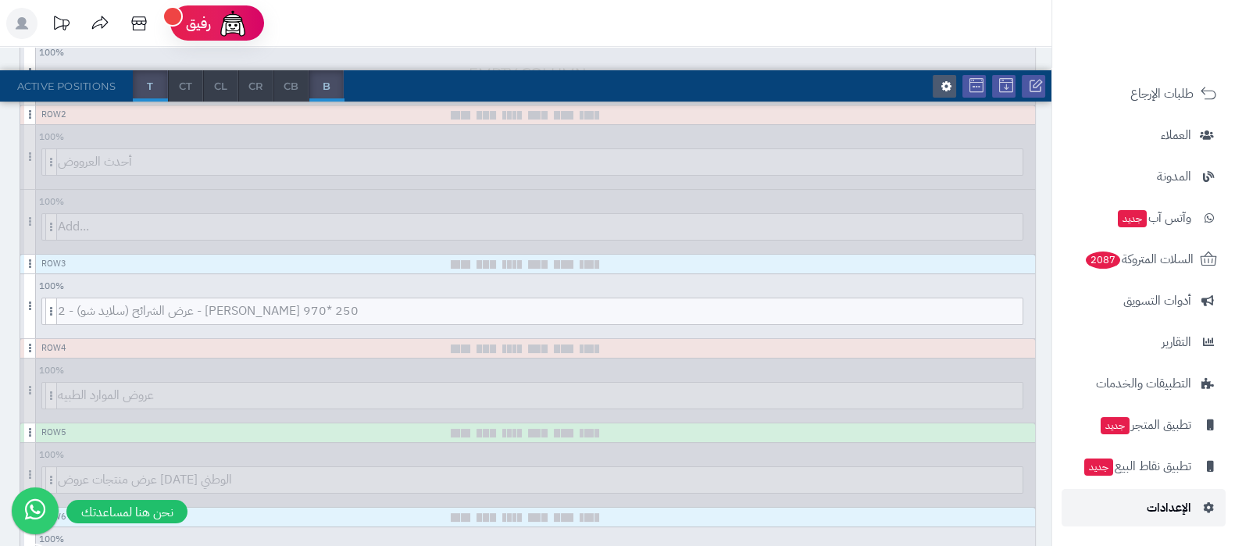
click at [1138, 503] on link "الإعدادات" at bounding box center [1143, 507] width 164 height 37
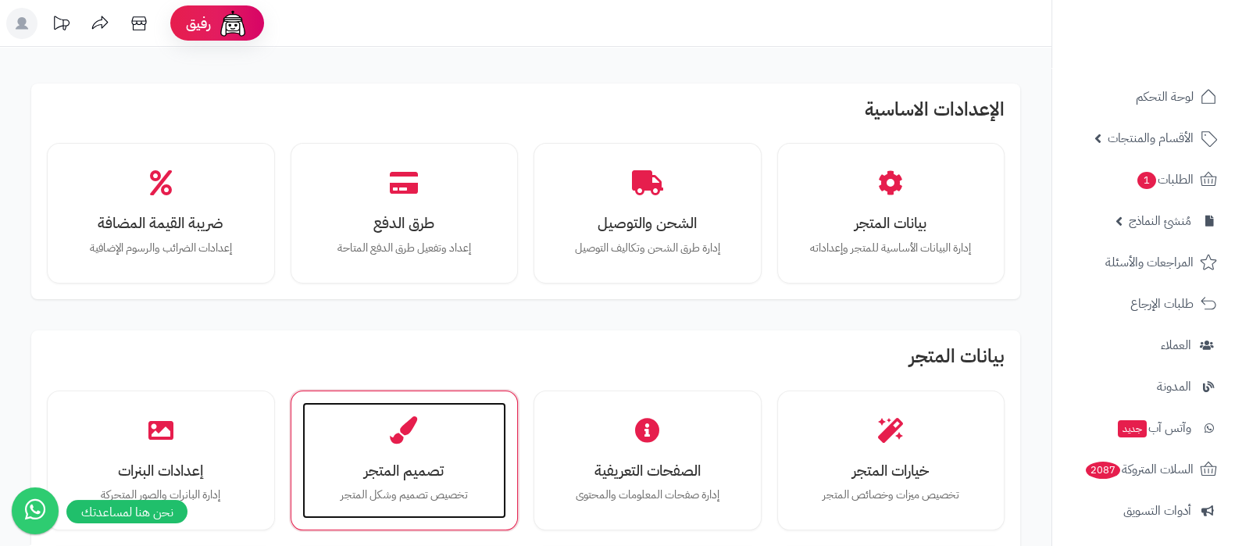
click at [365, 476] on h3 "تصميم المتجر" at bounding box center [404, 470] width 173 height 16
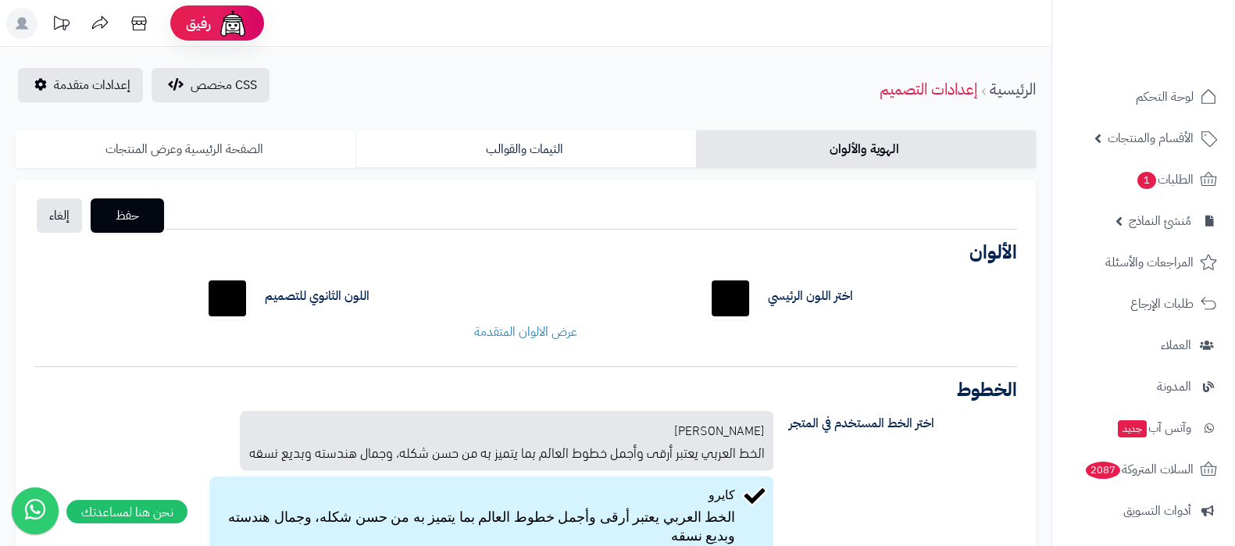
click at [212, 152] on link "الصفحة الرئيسية وعرض المنتجات" at bounding box center [186, 148] width 340 height 37
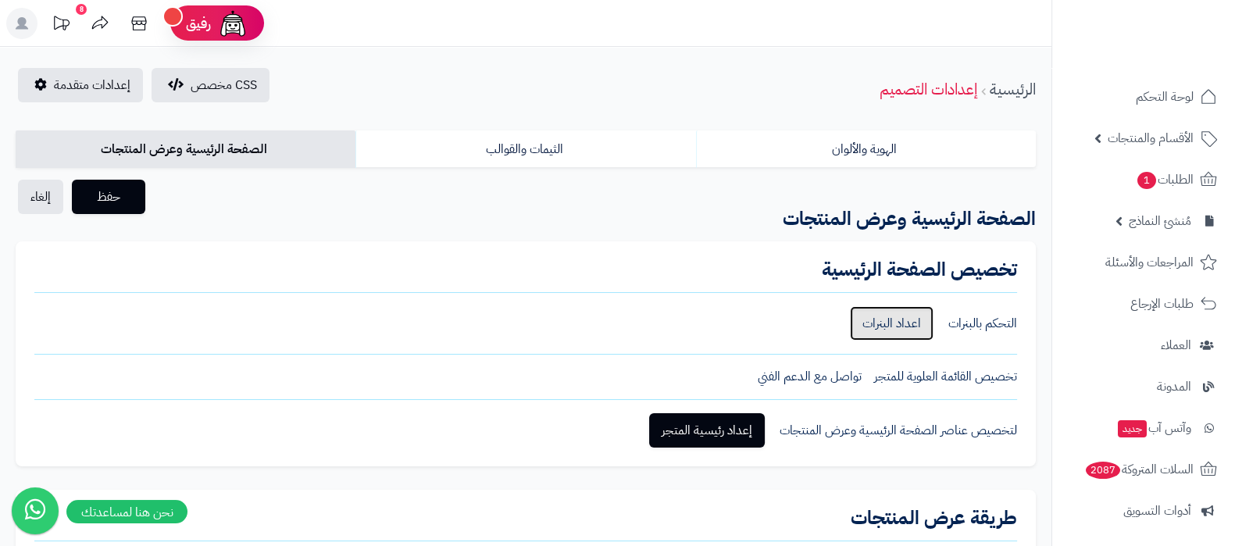
click at [902, 325] on link "اعداد البنرات" at bounding box center [892, 323] width 84 height 34
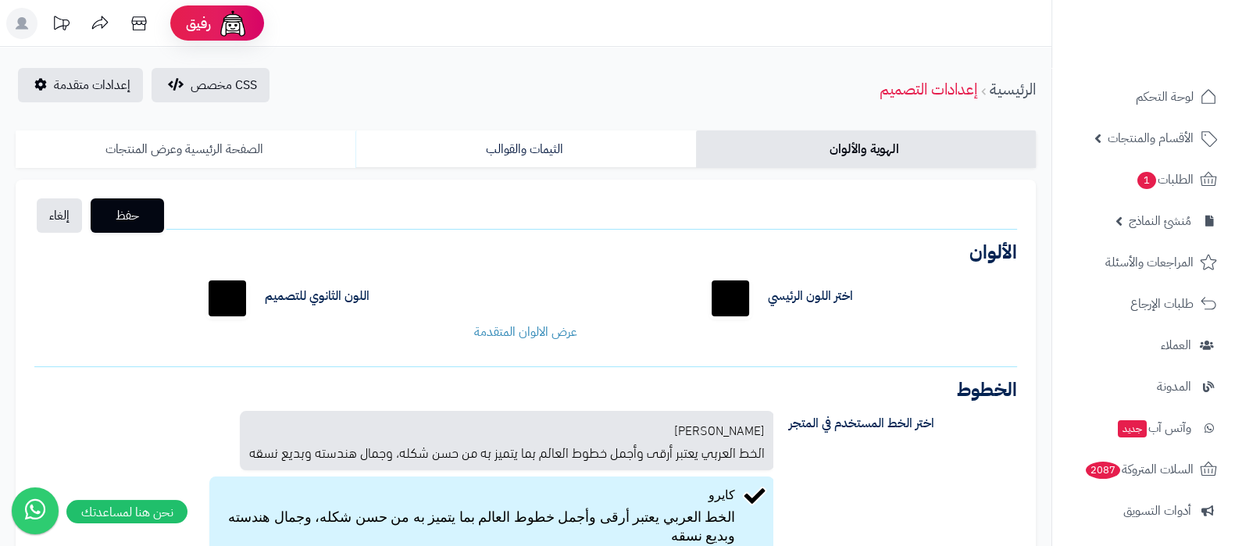
click at [251, 159] on link "الصفحة الرئيسية وعرض المنتجات" at bounding box center [186, 148] width 340 height 37
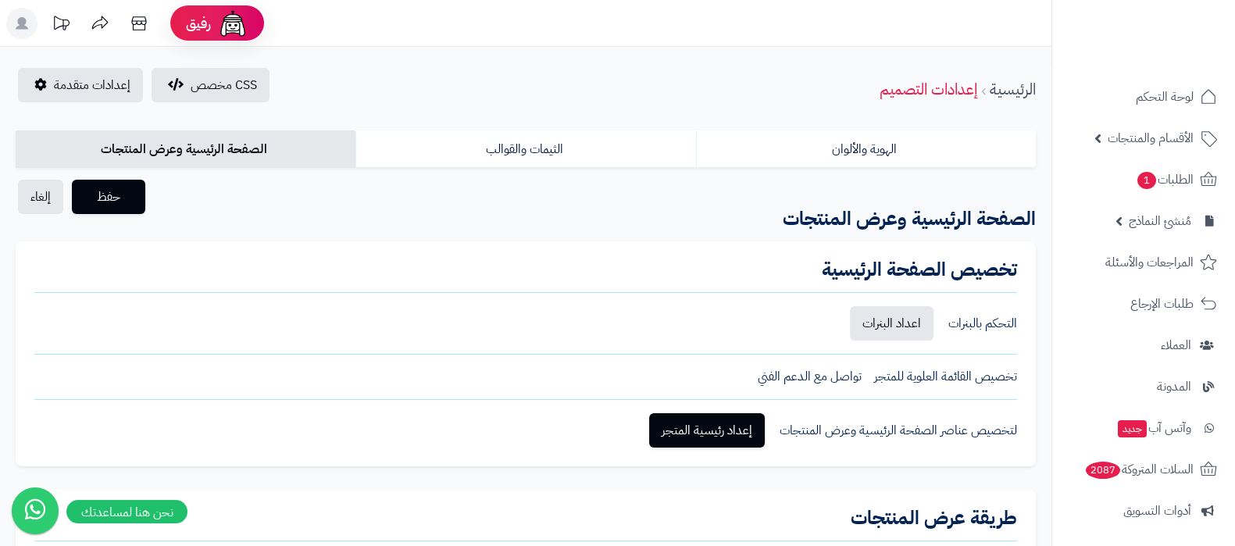
click at [876, 214] on h3 "الصفحة الرئيسية وعرض المنتجات" at bounding box center [699, 219] width 696 height 32
click at [712, 436] on link "إعداد رئيسية المتجر" at bounding box center [707, 430] width 116 height 34
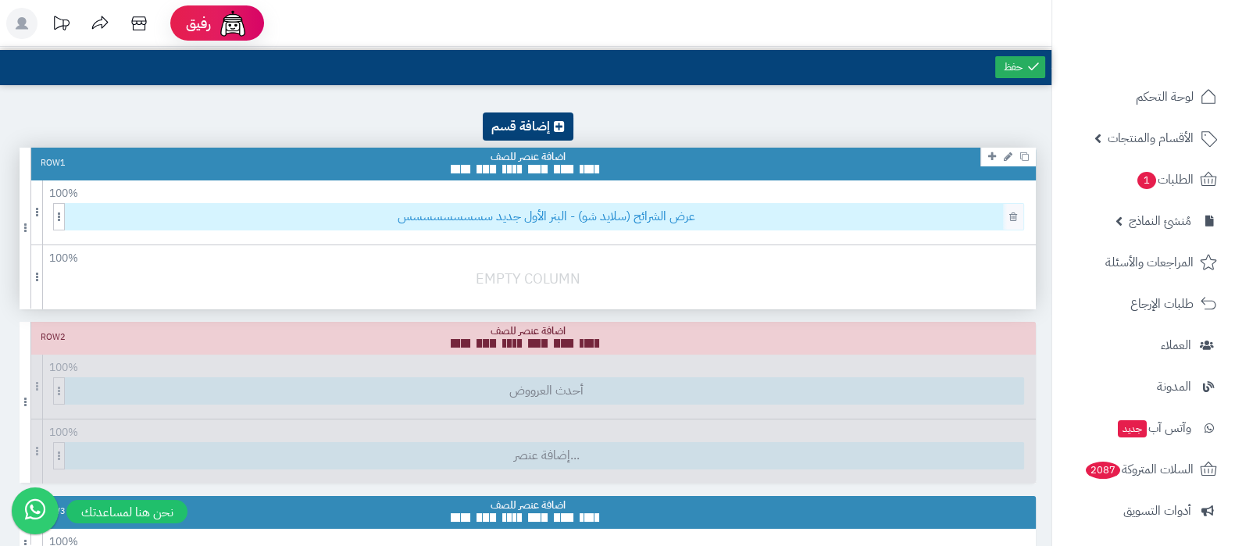
click at [741, 208] on span "عرض الشرائح (سلايد شو) - البنر الأول جديد سسسسسسسسس" at bounding box center [547, 217] width 954 height 26
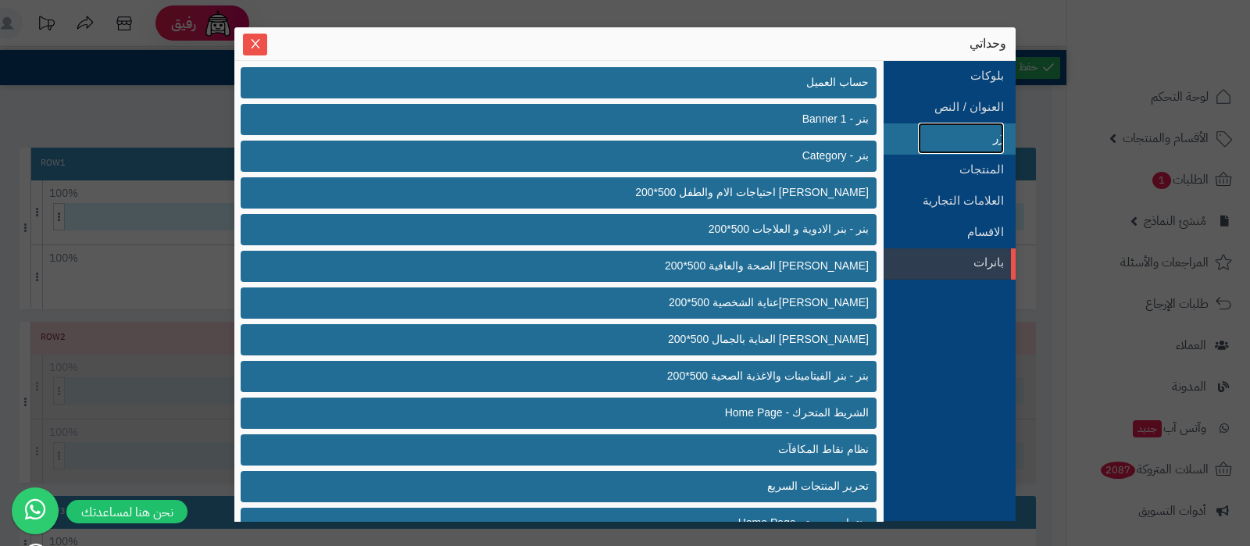
click at [921, 132] on link "زُر" at bounding box center [961, 138] width 86 height 31
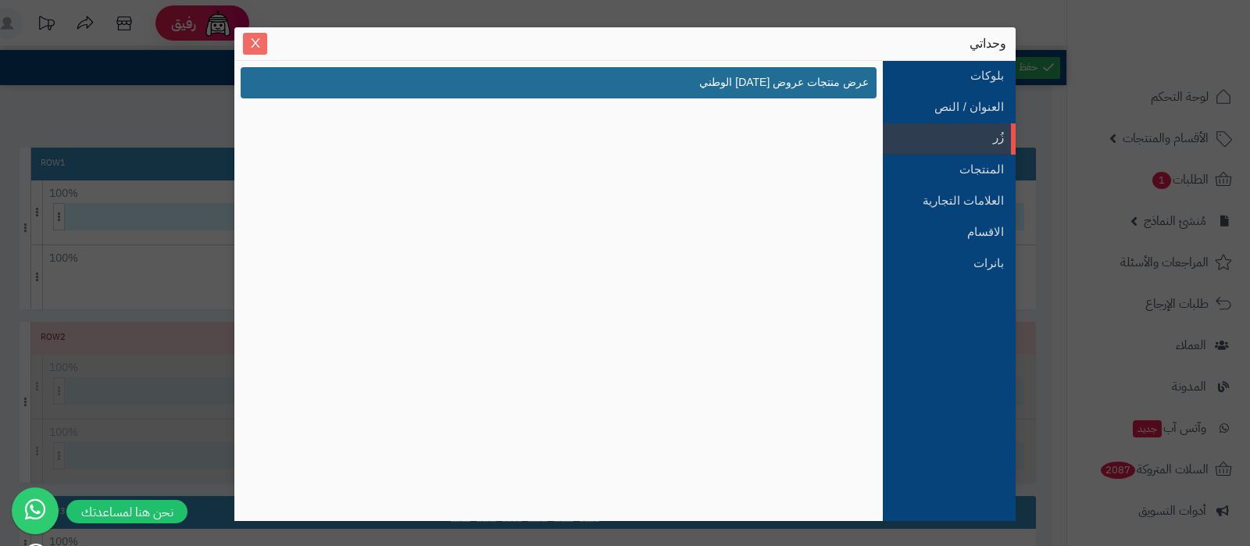
click at [250, 41] on icon "Close" at bounding box center [255, 43] width 12 height 12
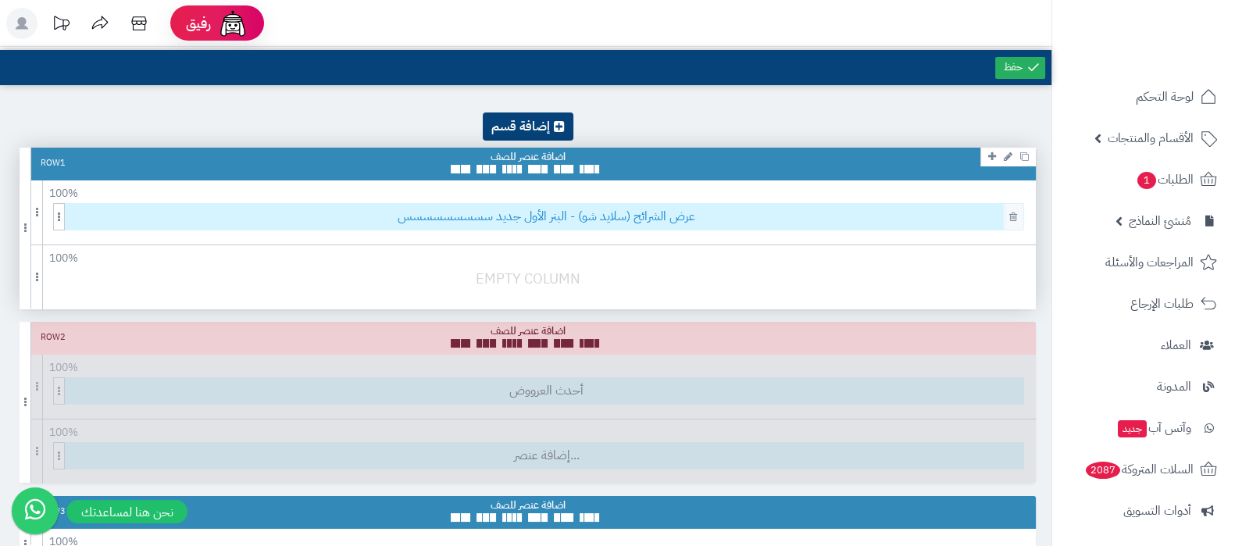
click at [762, 218] on span "عرض الشرائح (سلايد شو) - البنر الأول جديد سسسسسسسسس" at bounding box center [547, 217] width 954 height 26
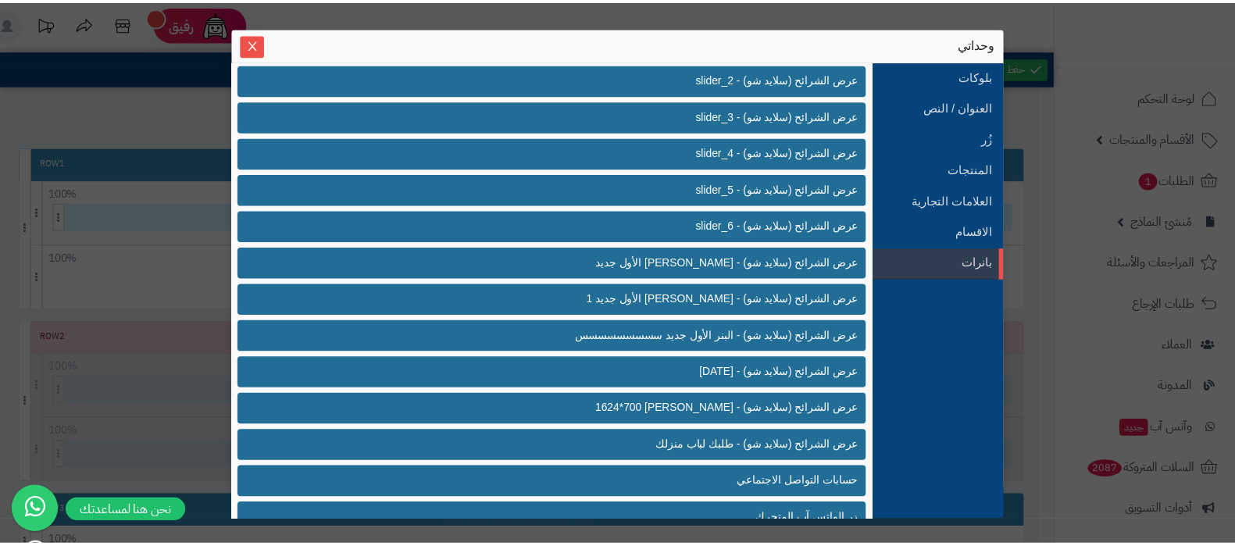
scroll to position [763, 0]
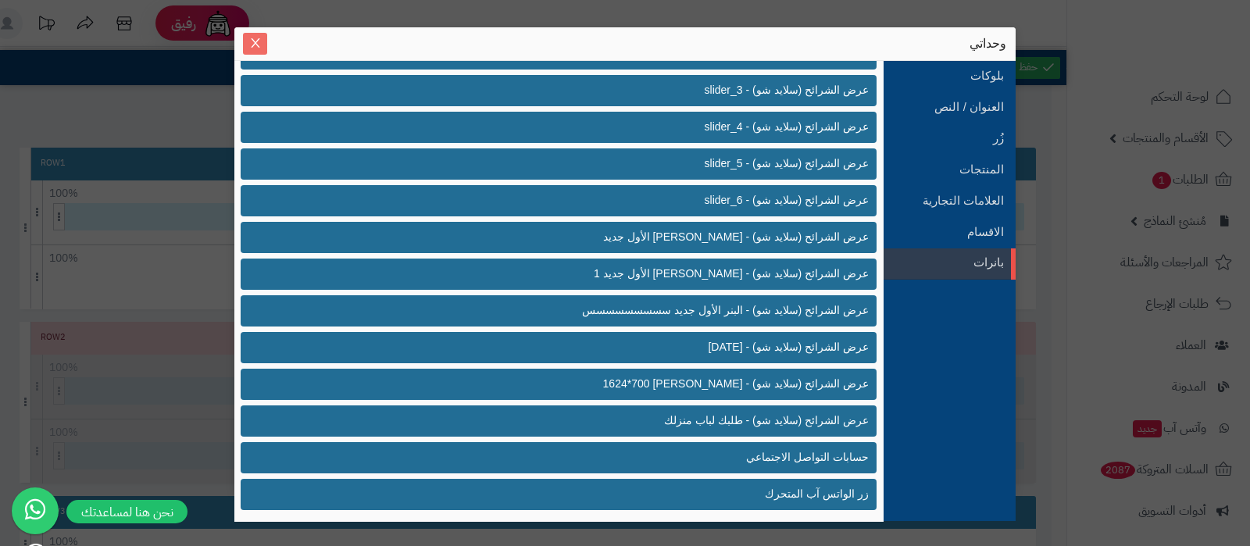
click at [259, 48] on icon "Close" at bounding box center [255, 43] width 9 height 9
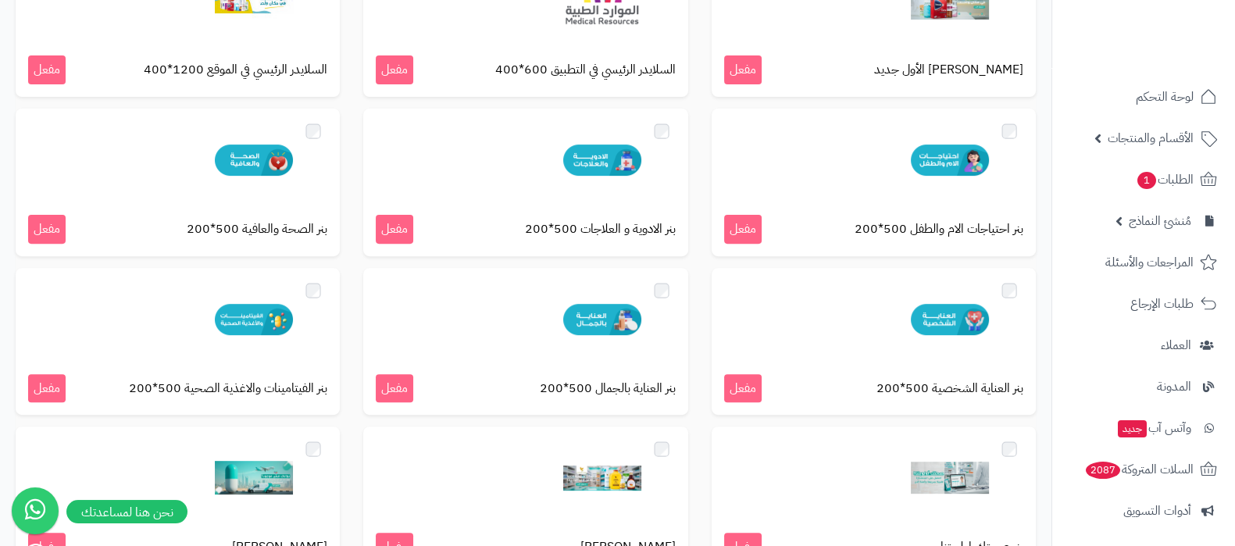
scroll to position [976, 0]
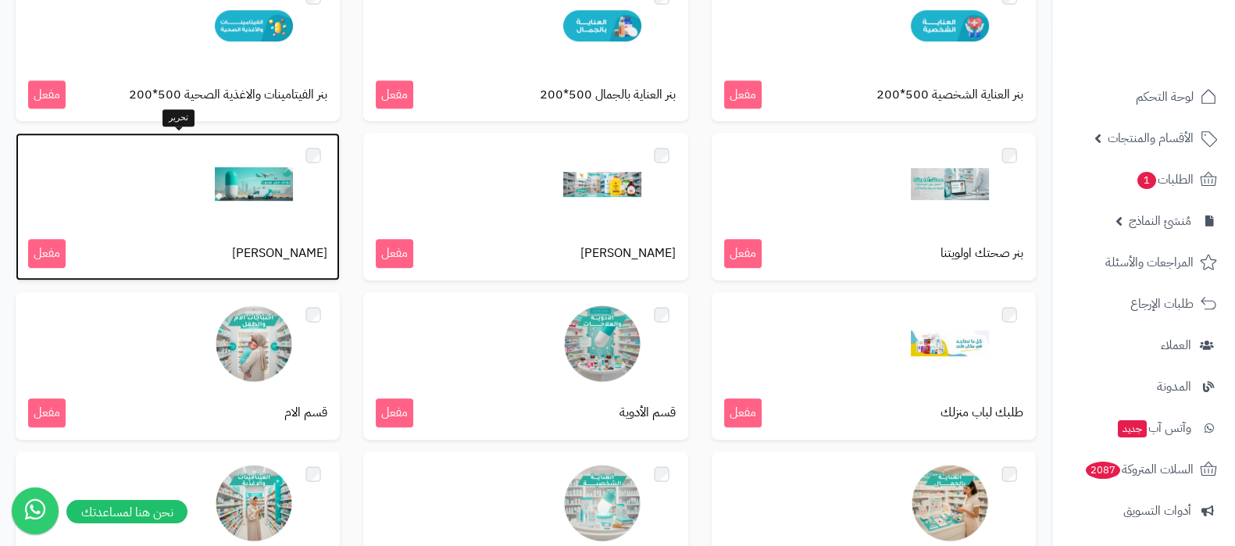
click at [276, 184] on img at bounding box center [254, 184] width 78 height 78
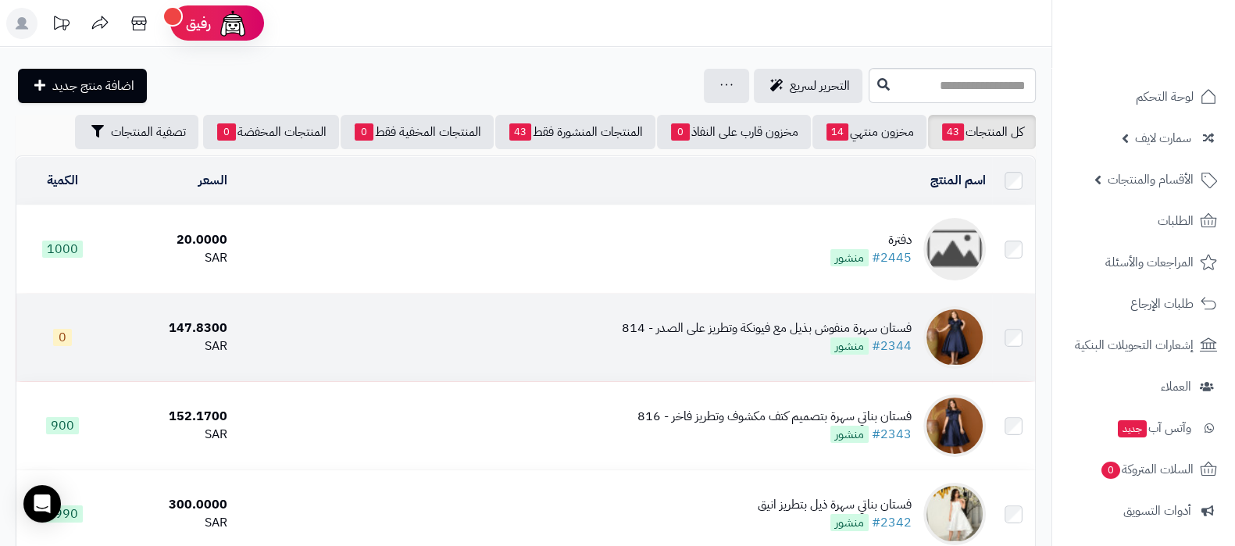
scroll to position [97, 0]
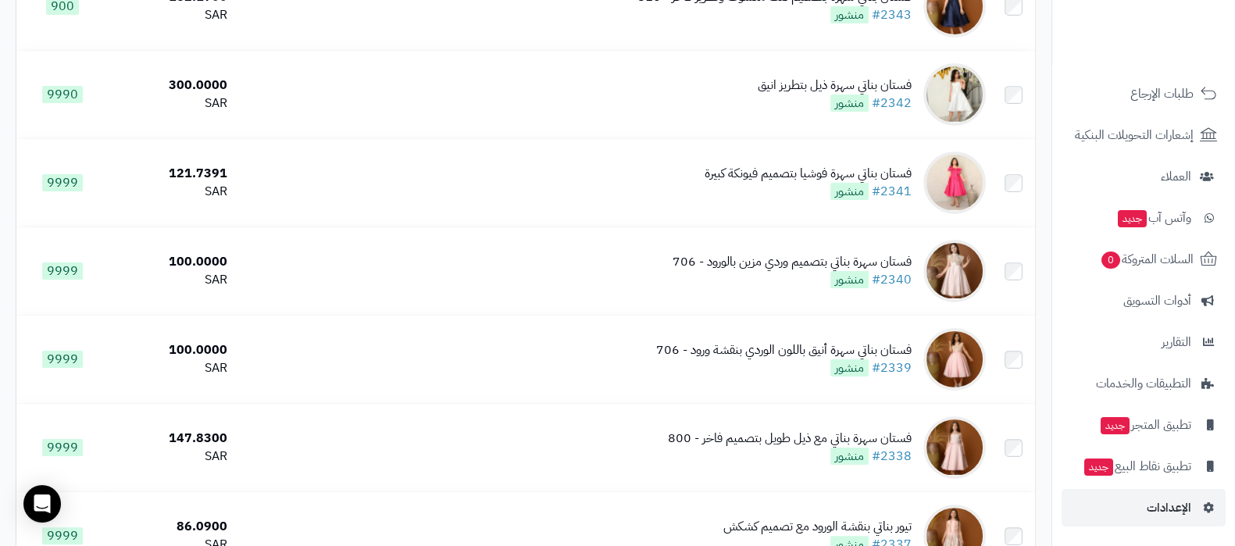
scroll to position [488, 0]
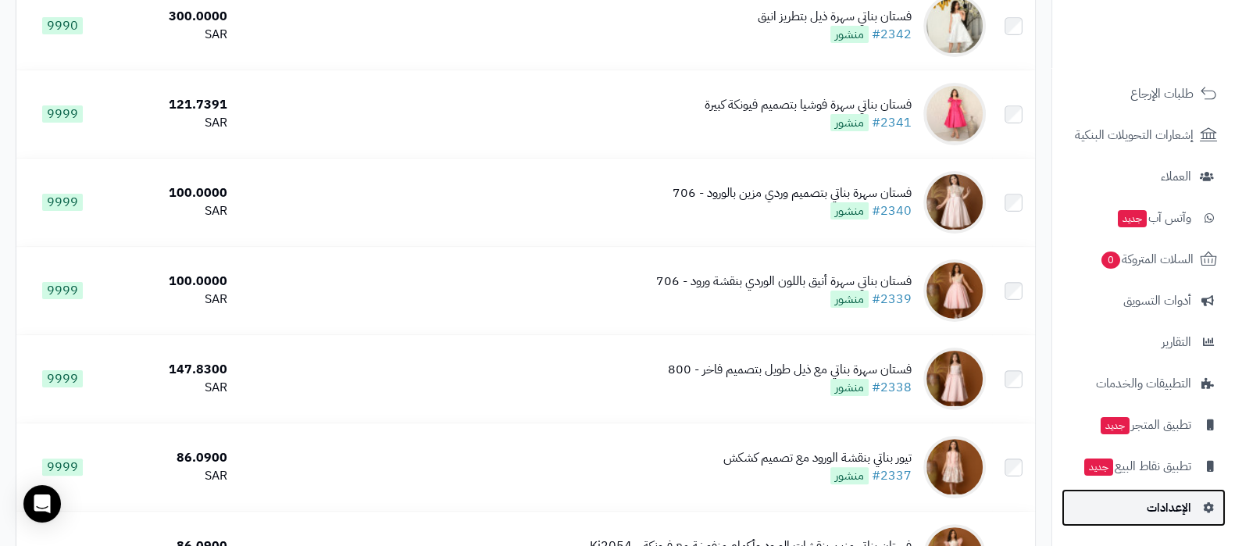
click at [1178, 494] on link "الإعدادات" at bounding box center [1143, 507] width 164 height 37
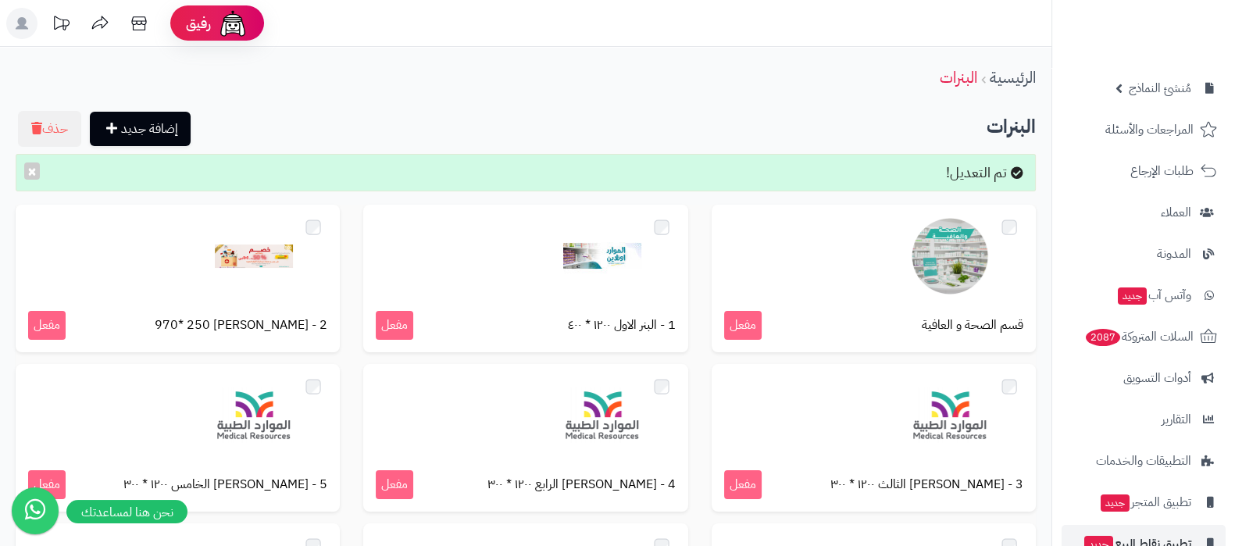
scroll to position [210, 0]
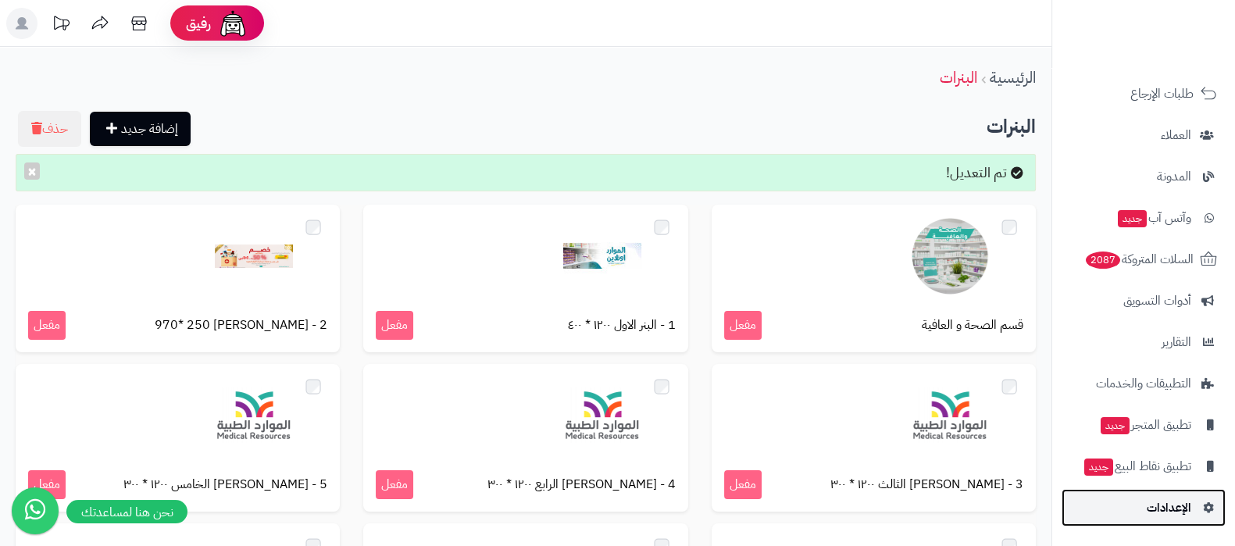
click at [1161, 502] on span "الإعدادات" at bounding box center [1168, 508] width 45 height 22
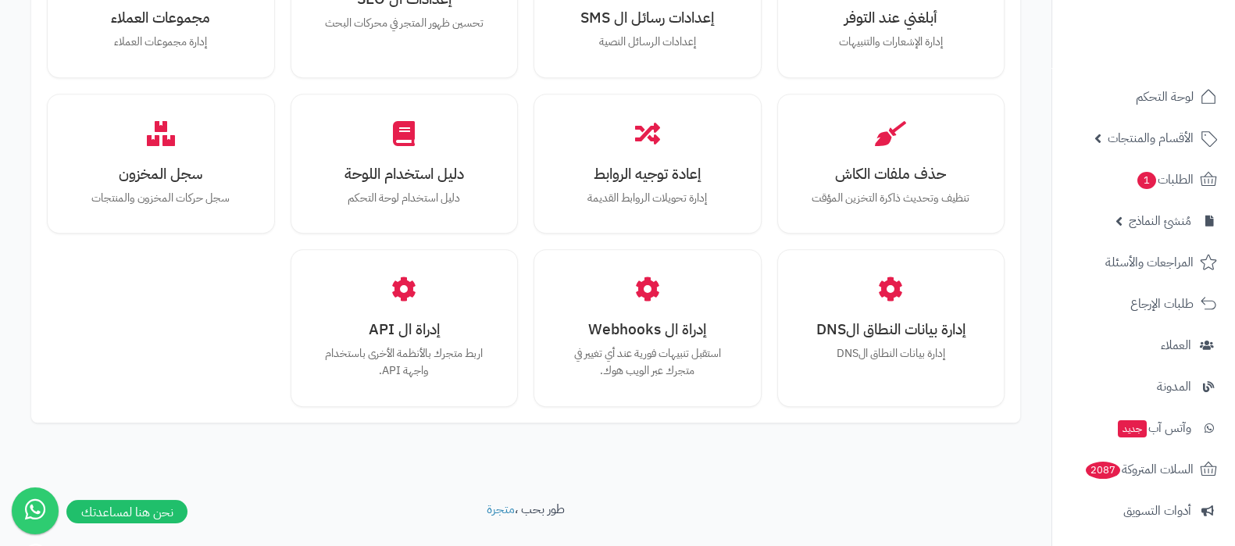
scroll to position [1444, 0]
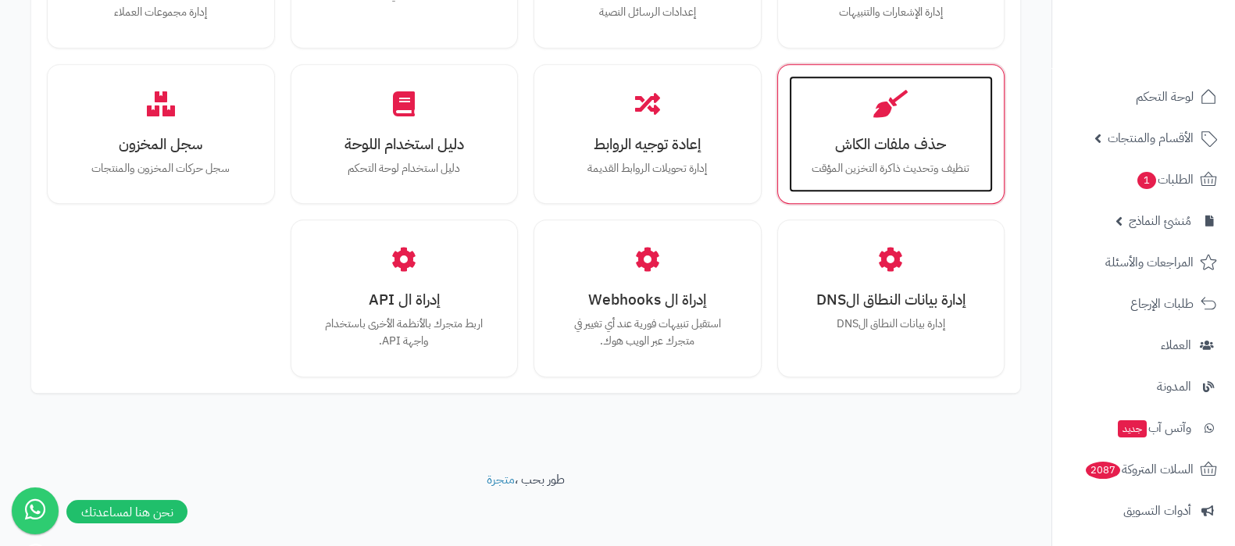
click at [922, 136] on h3 "حذف ملفات الكاش" at bounding box center [890, 144] width 173 height 16
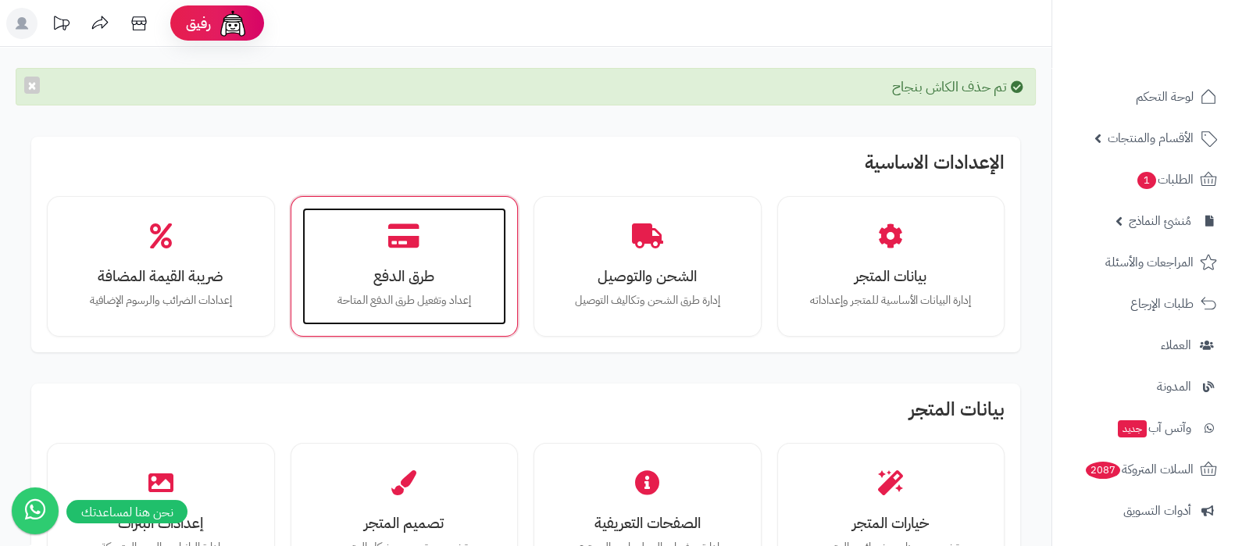
click at [434, 269] on h3 "طرق الدفع" at bounding box center [404, 276] width 173 height 16
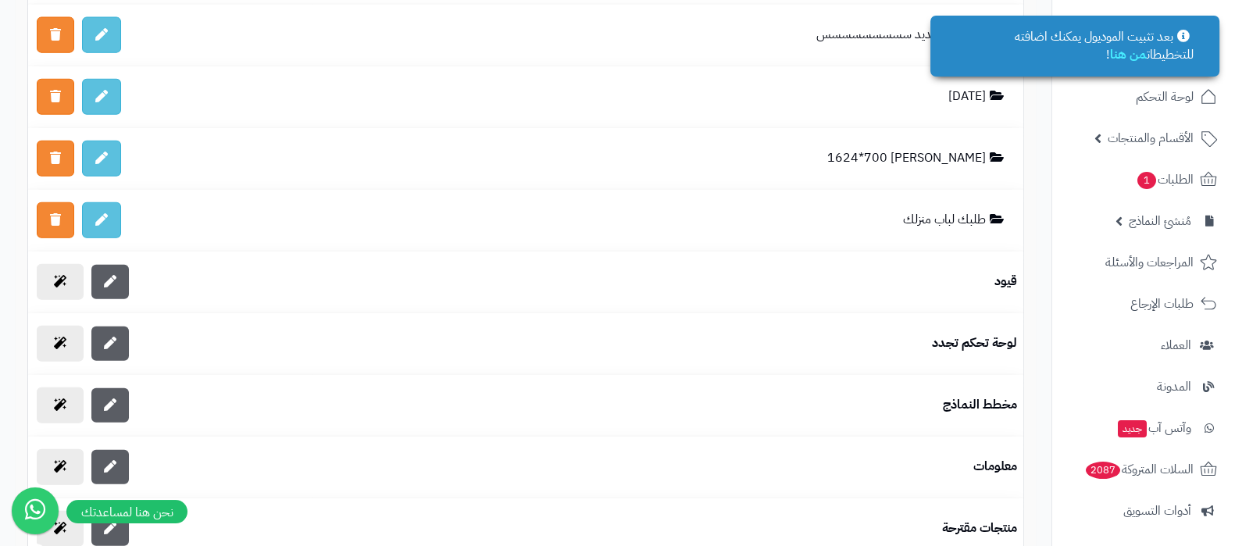
scroll to position [4491, 0]
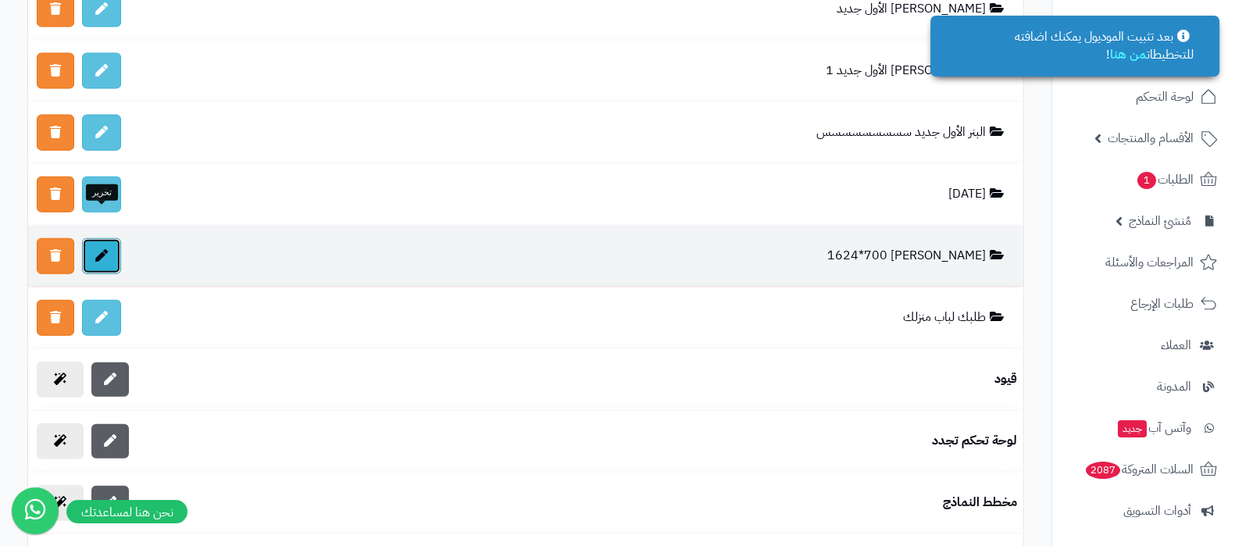
click at [92, 238] on link at bounding box center [101, 256] width 39 height 36
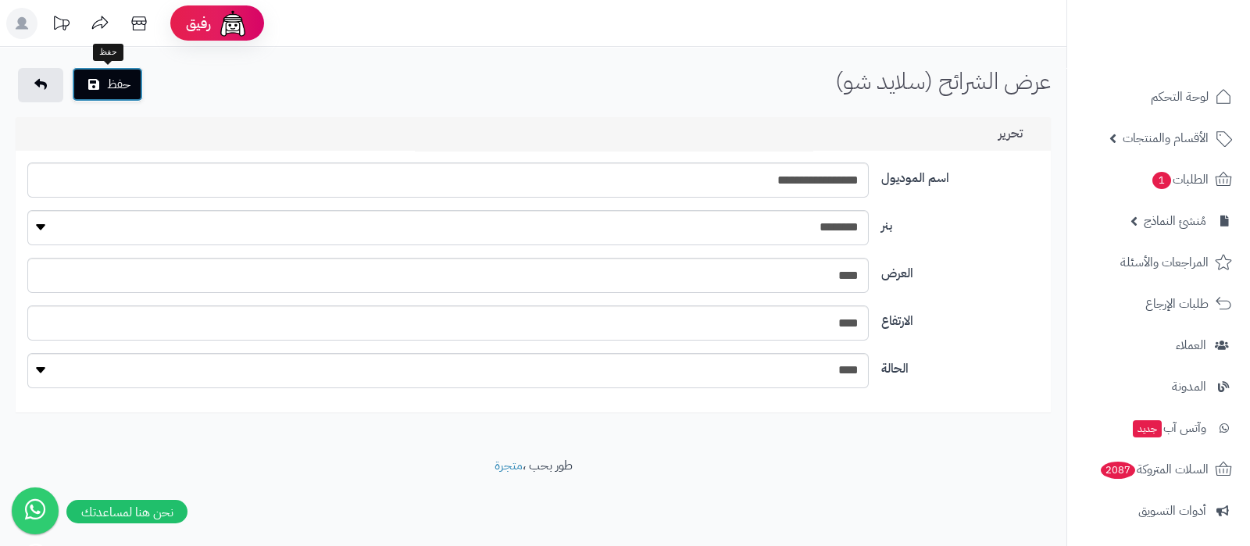
click at [120, 85] on button "حفظ" at bounding box center [107, 84] width 71 height 34
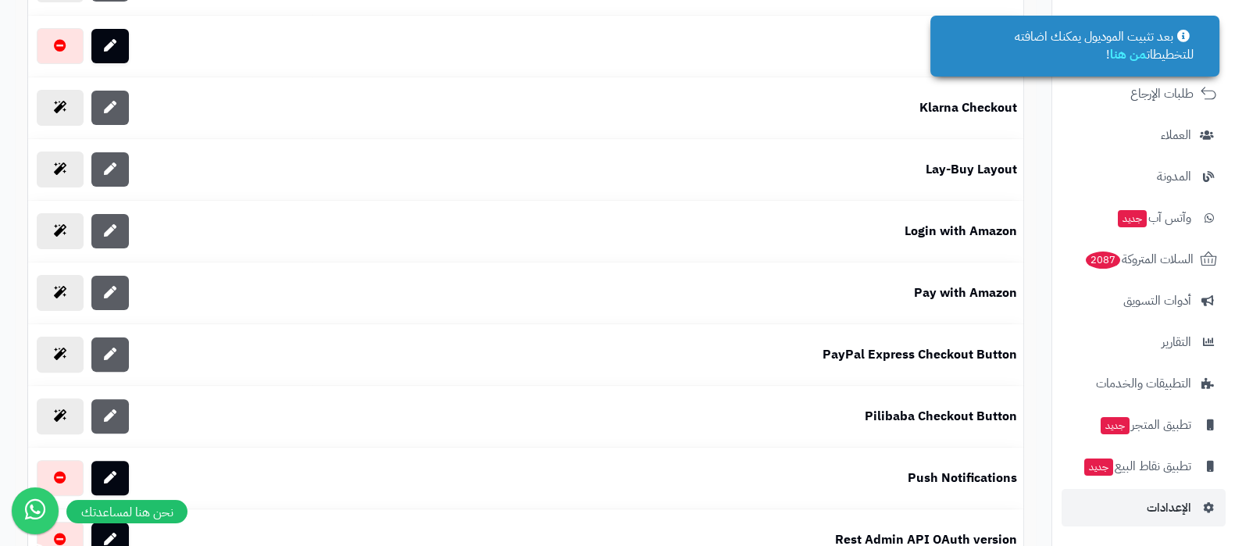
scroll to position [586, 0]
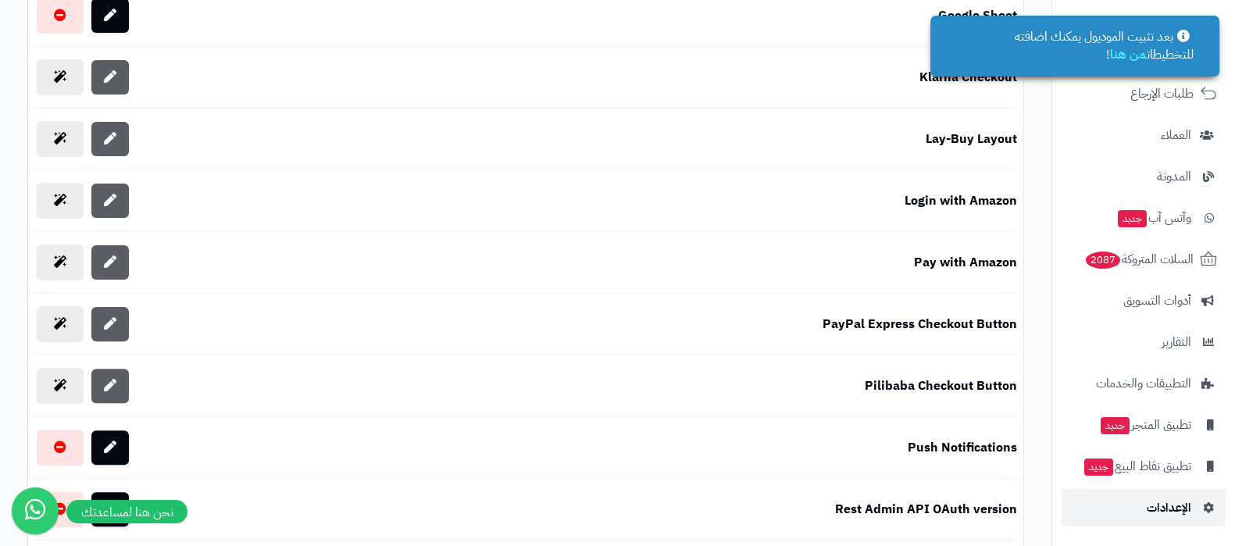
click at [1147, 513] on span "الإعدادات" at bounding box center [1168, 508] width 45 height 22
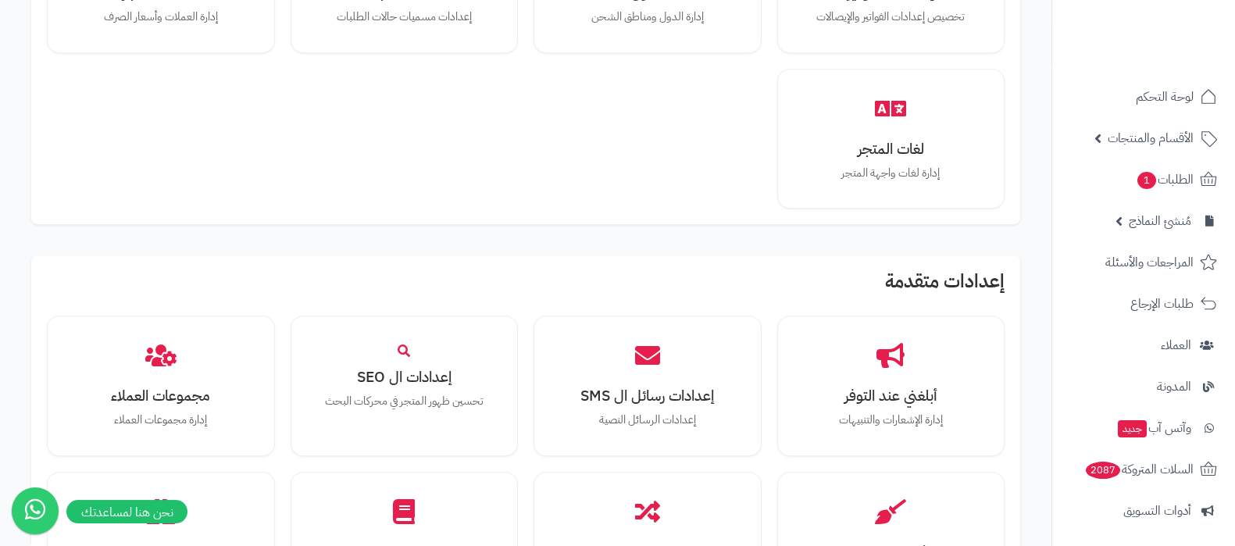
scroll to position [1444, 0]
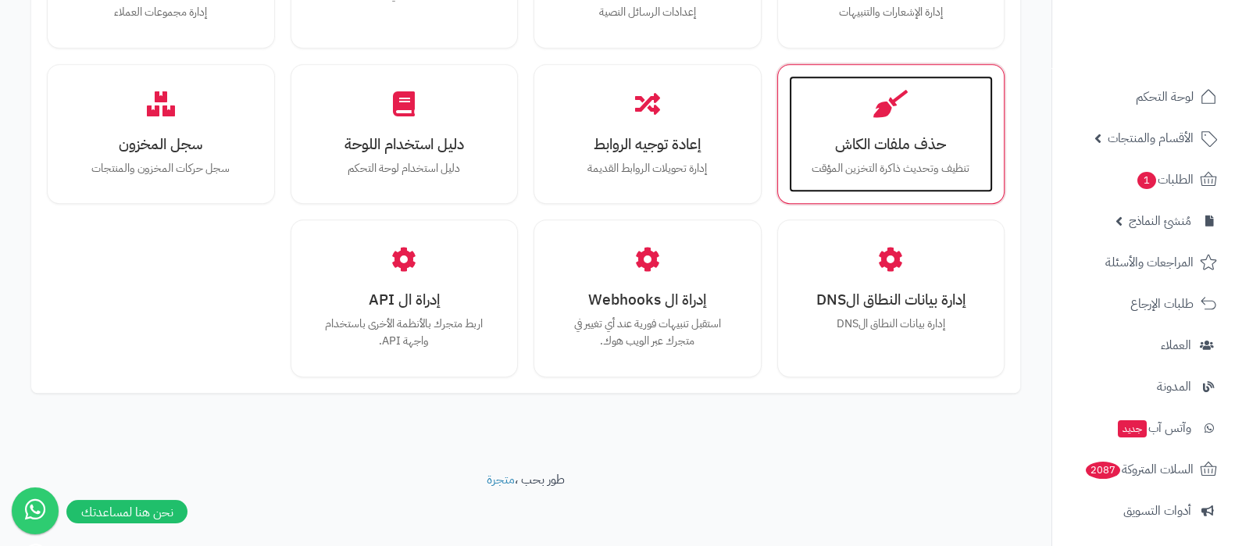
click at [904, 177] on div "حذف ملفات الكاش تنظيف وتحديث ذاكرة التخزين المؤقت" at bounding box center [891, 134] width 205 height 117
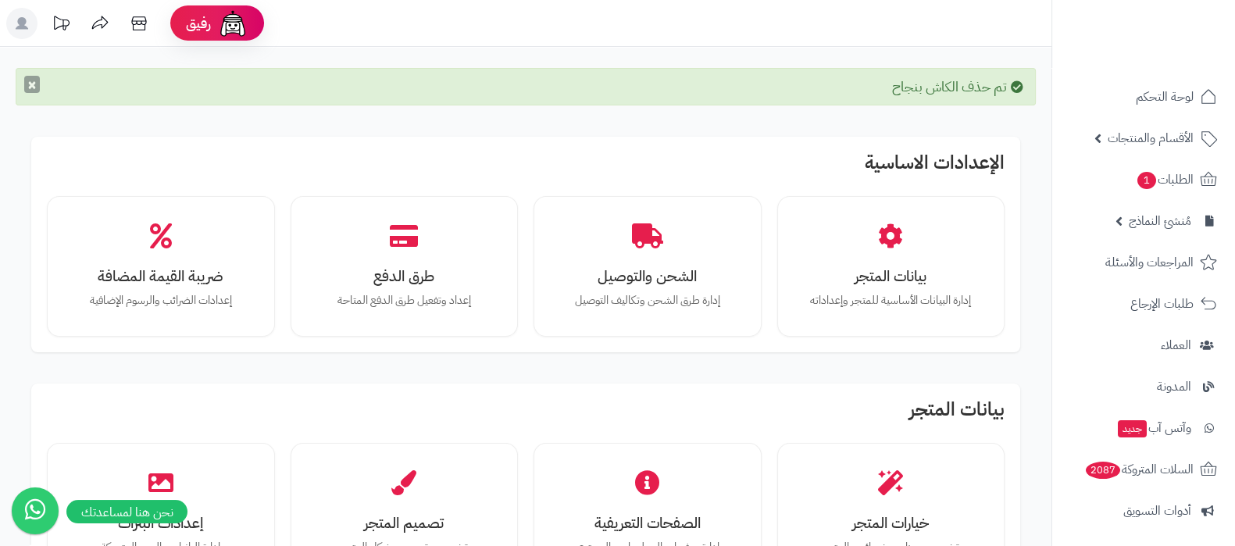
click at [32, 87] on button "×" at bounding box center [32, 84] width 16 height 17
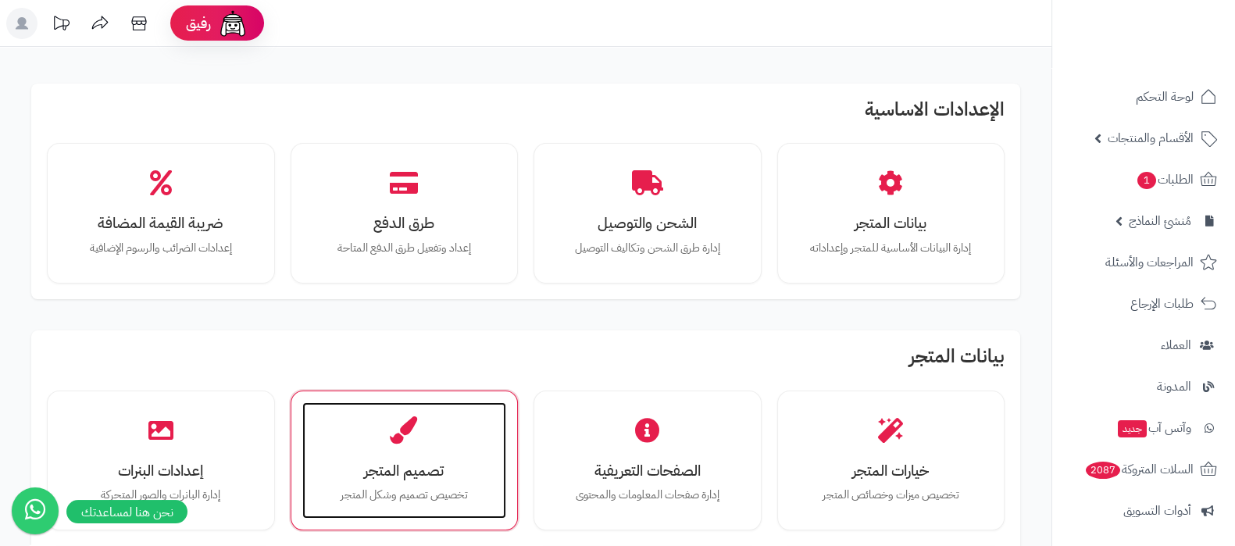
click at [394, 472] on h3 "تصميم المتجر" at bounding box center [404, 470] width 173 height 16
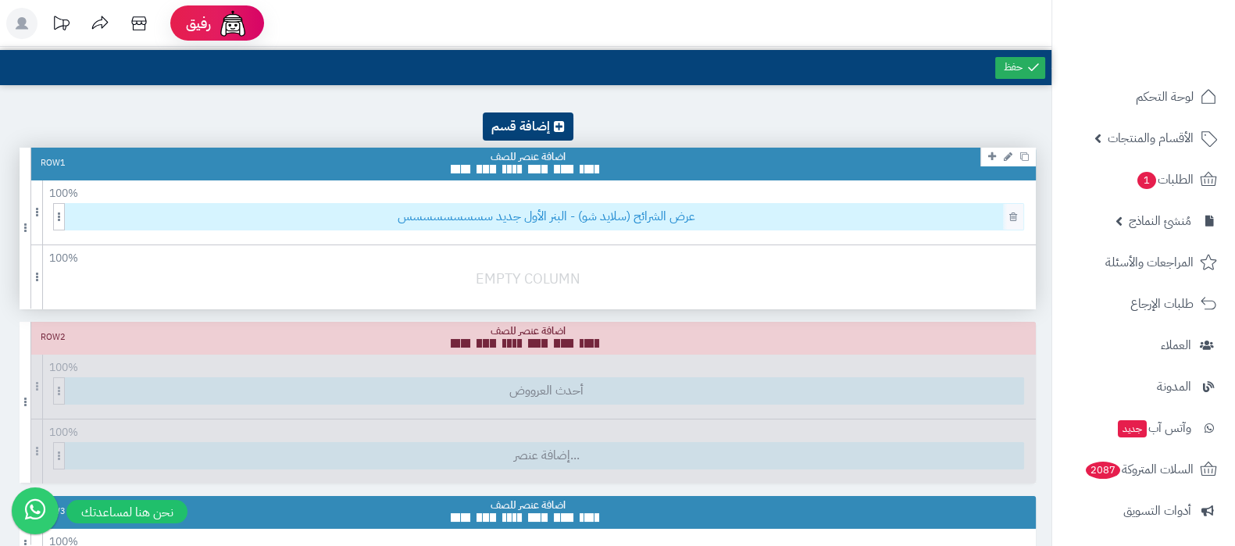
click at [752, 220] on span "عرض الشرائح (سلايد شو) - البنر الأول جديد سسسسسسسسس" at bounding box center [547, 217] width 954 height 26
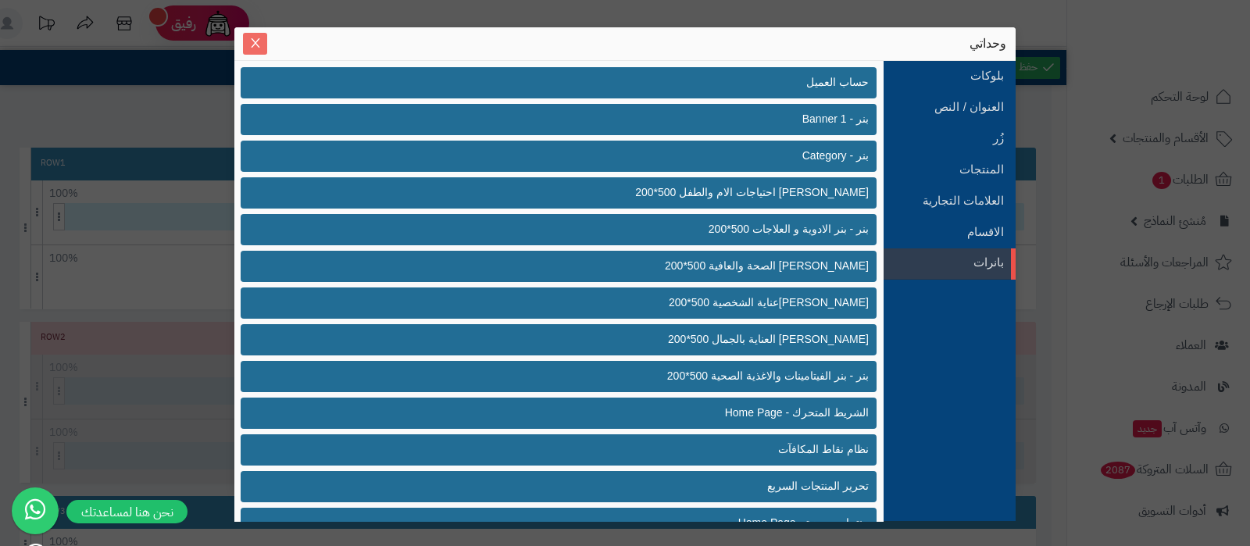
click at [255, 47] on icon "Close" at bounding box center [255, 43] width 12 height 12
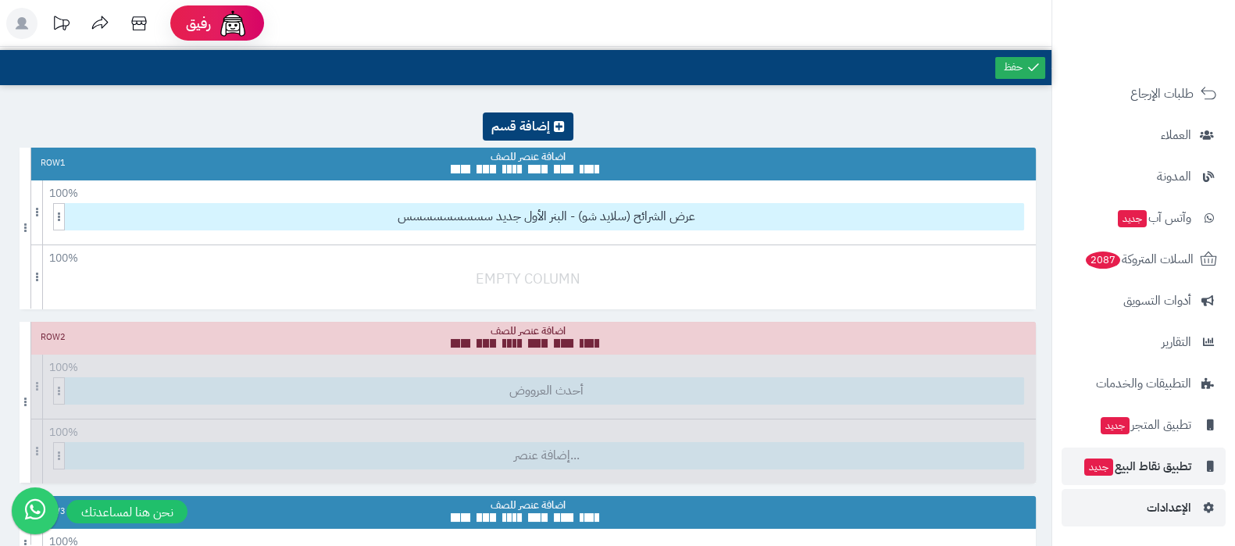
scroll to position [194, 0]
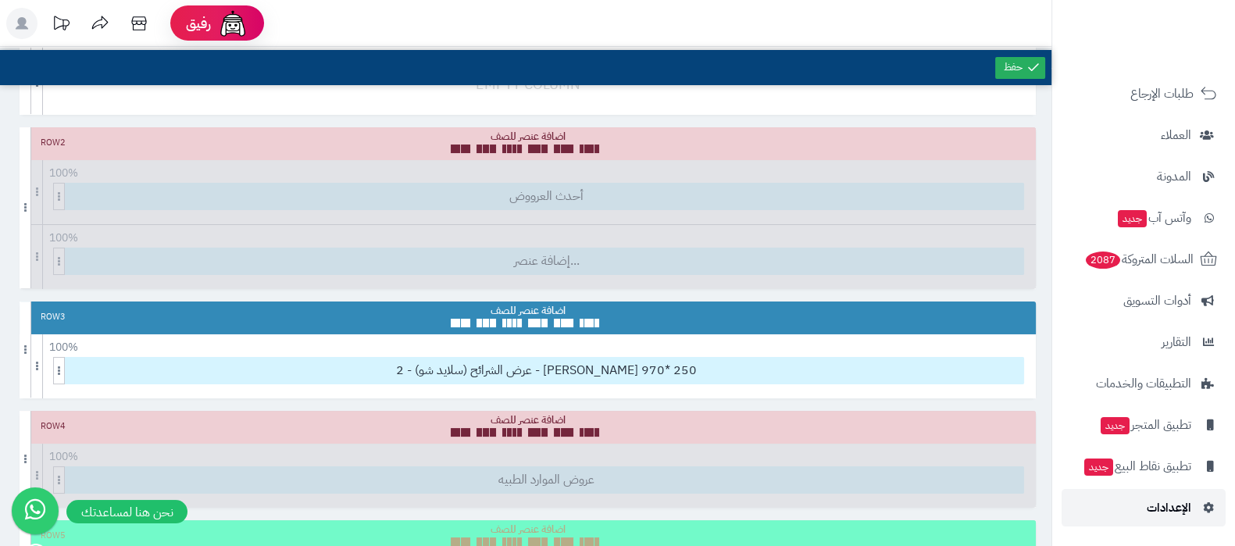
click at [1140, 507] on link "الإعدادات" at bounding box center [1143, 507] width 164 height 37
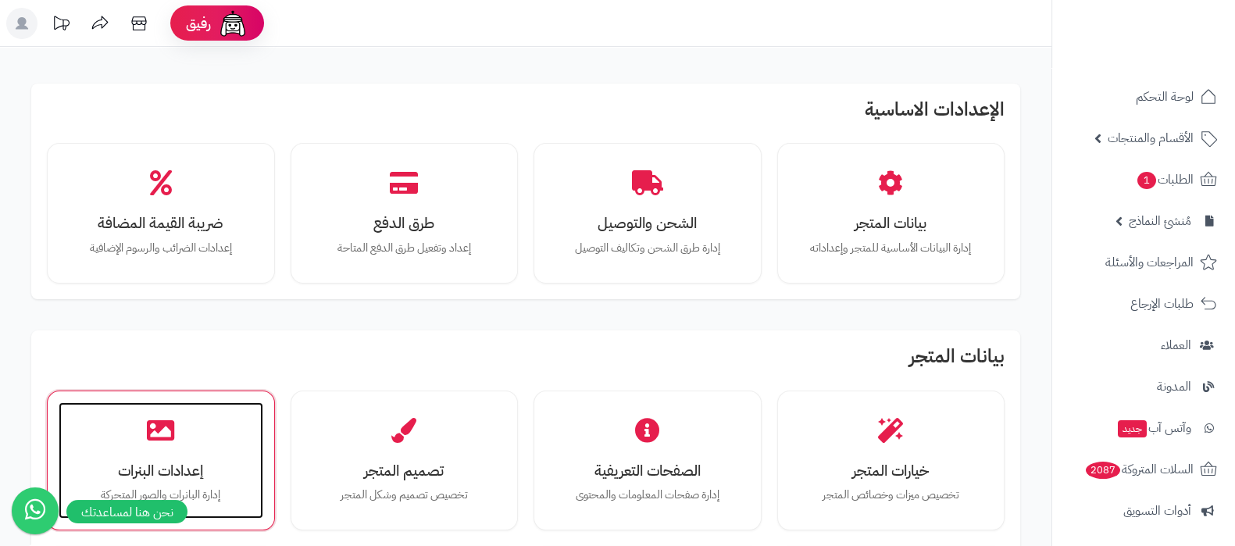
click at [194, 452] on div "إعدادات البنرات إدارة البانرات والصور المتحركة" at bounding box center [161, 460] width 205 height 117
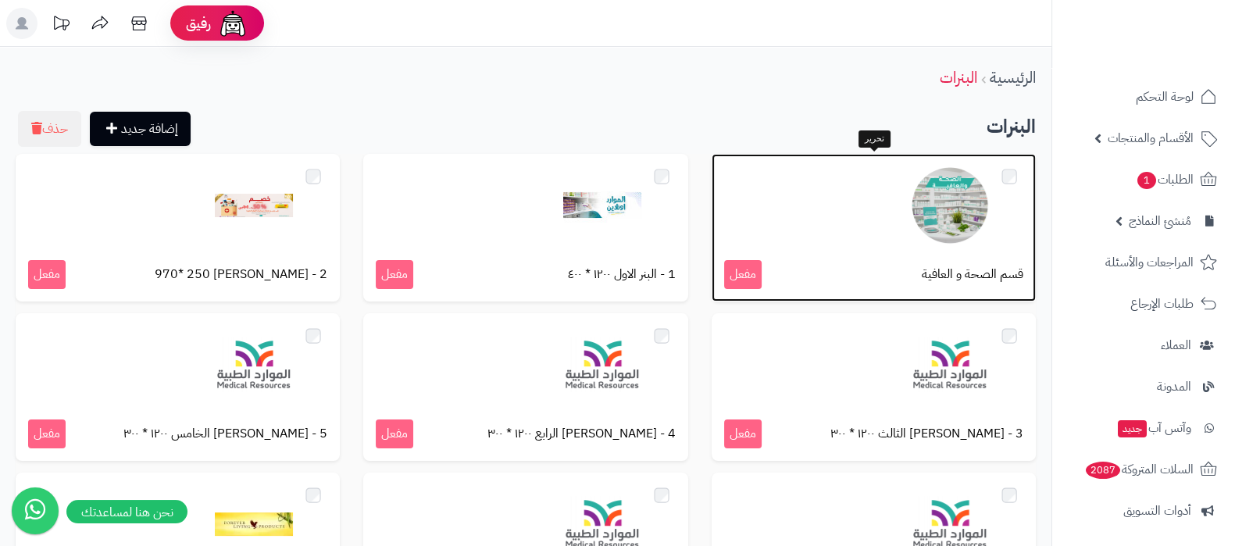
click at [954, 214] on img at bounding box center [950, 205] width 78 height 78
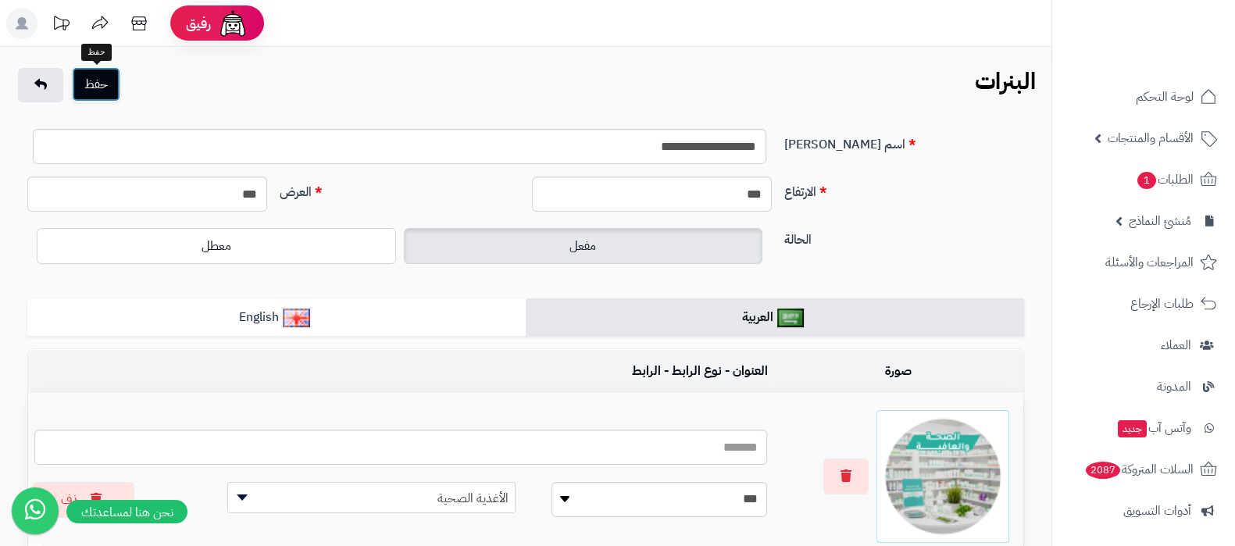
click at [105, 88] on button "حفظ" at bounding box center [96, 84] width 48 height 34
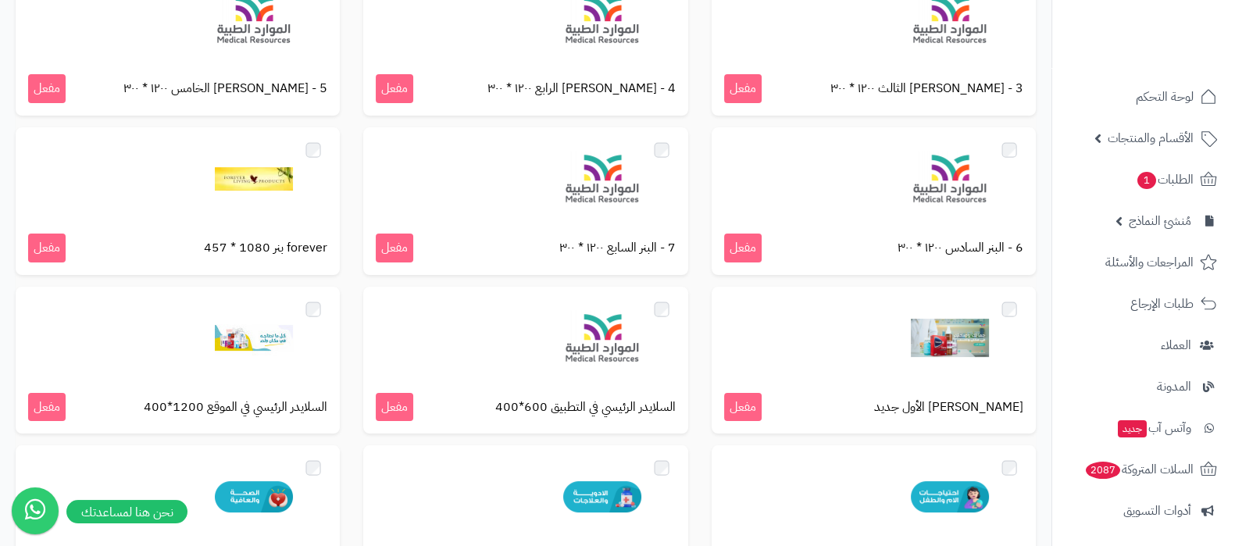
scroll to position [488, 0]
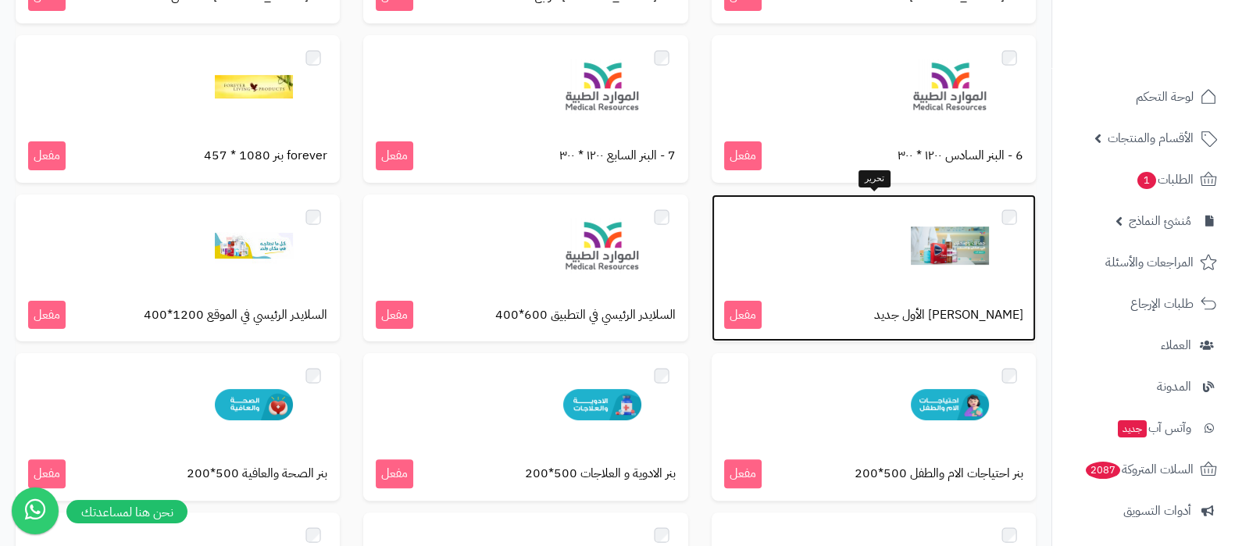
click at [958, 243] on img at bounding box center [950, 246] width 78 height 78
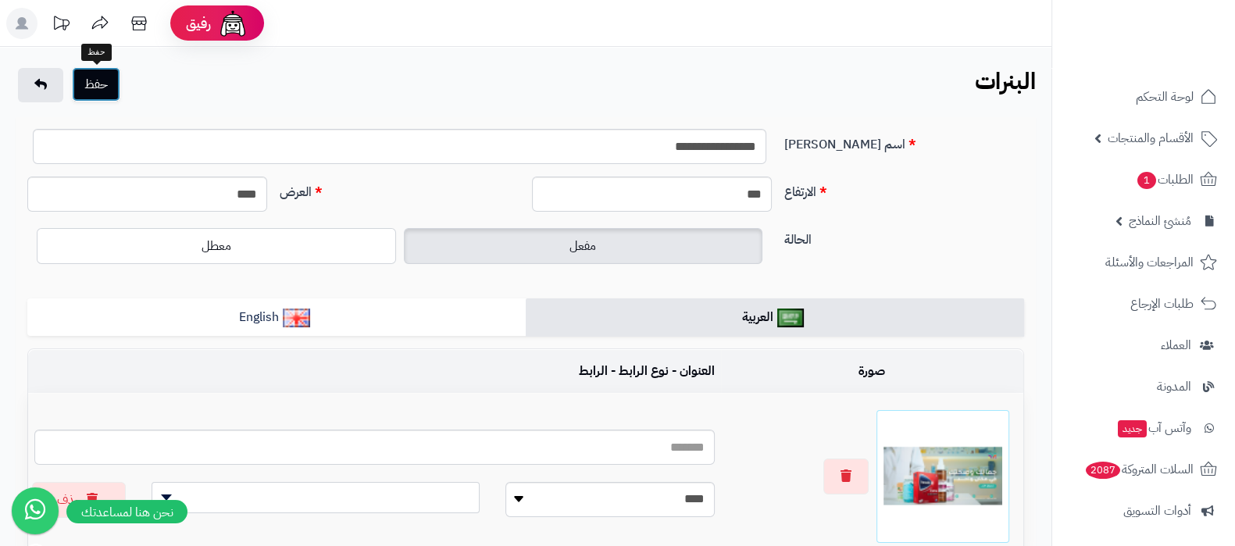
click at [98, 90] on button "حفظ" at bounding box center [96, 84] width 48 height 34
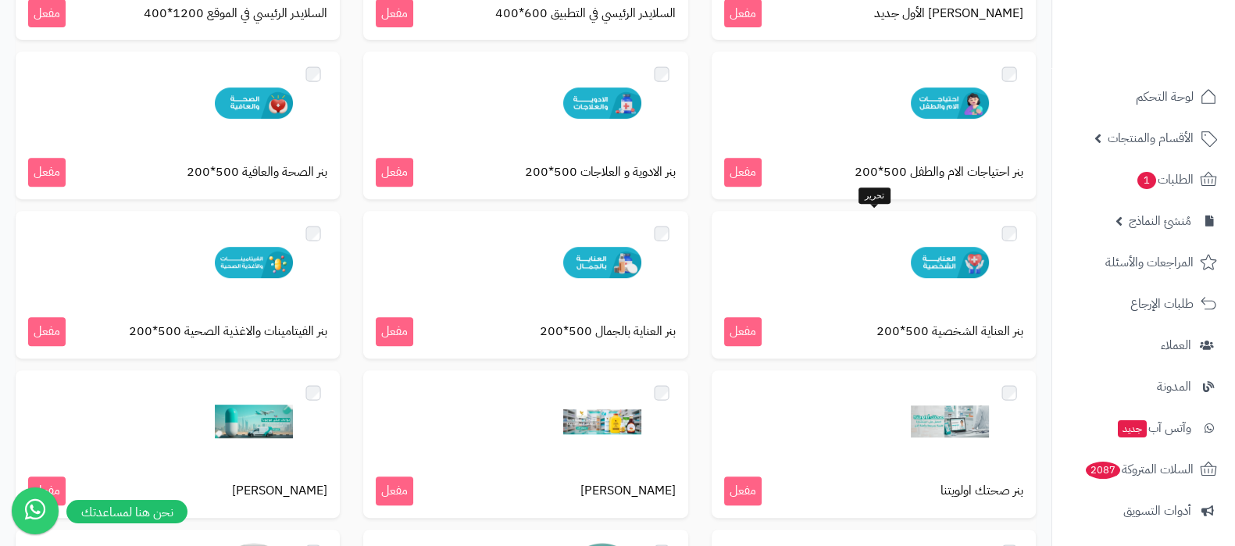
scroll to position [879, 0]
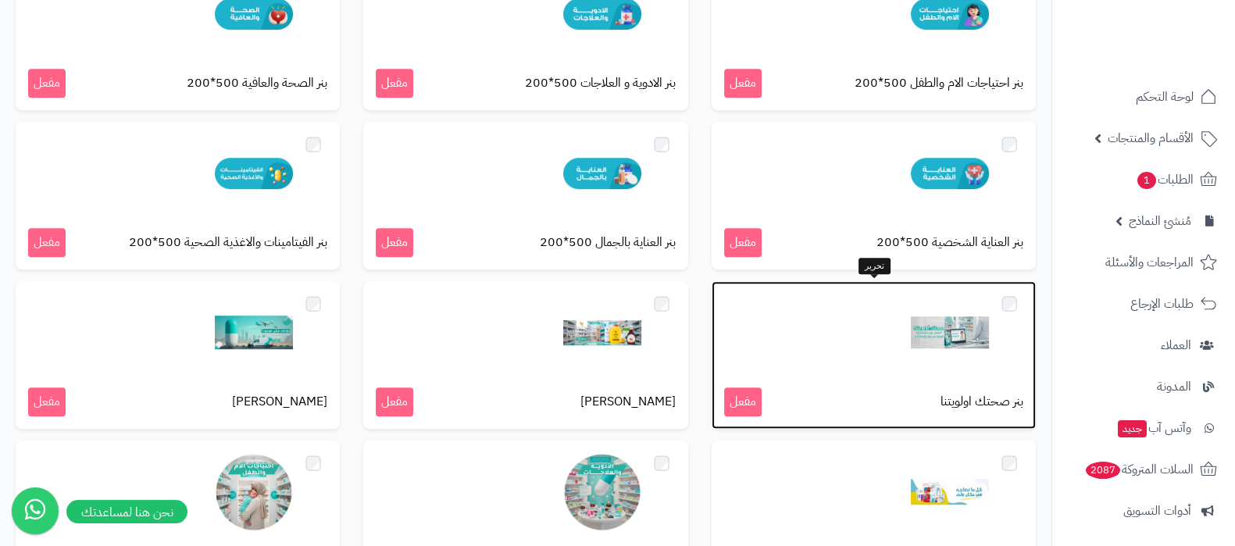
click at [953, 339] on img at bounding box center [950, 333] width 78 height 78
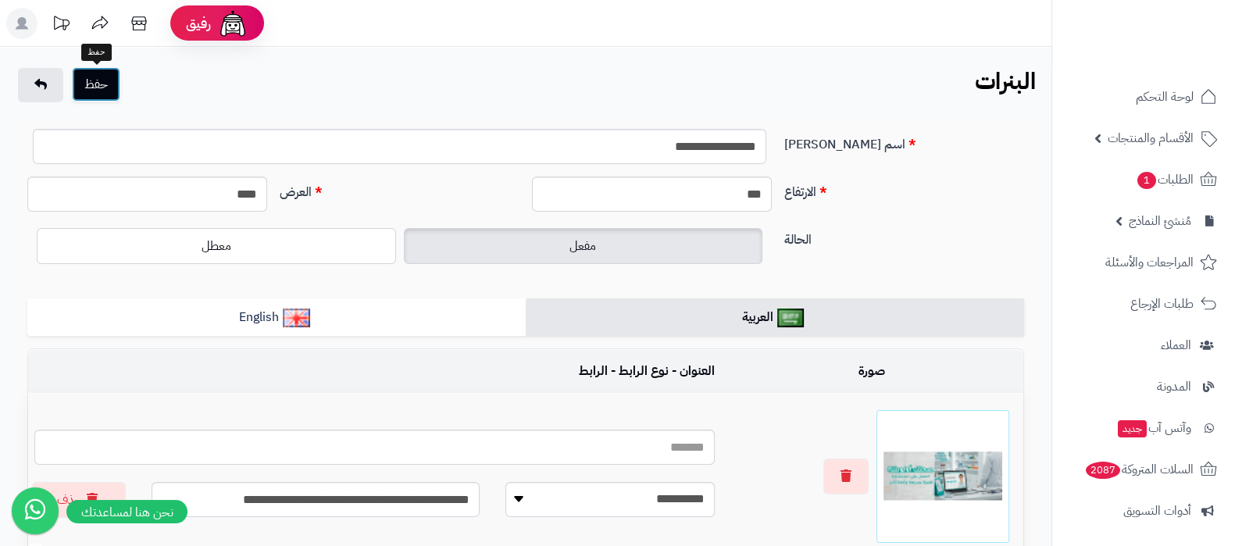
click at [106, 84] on button "حفظ" at bounding box center [96, 84] width 48 height 34
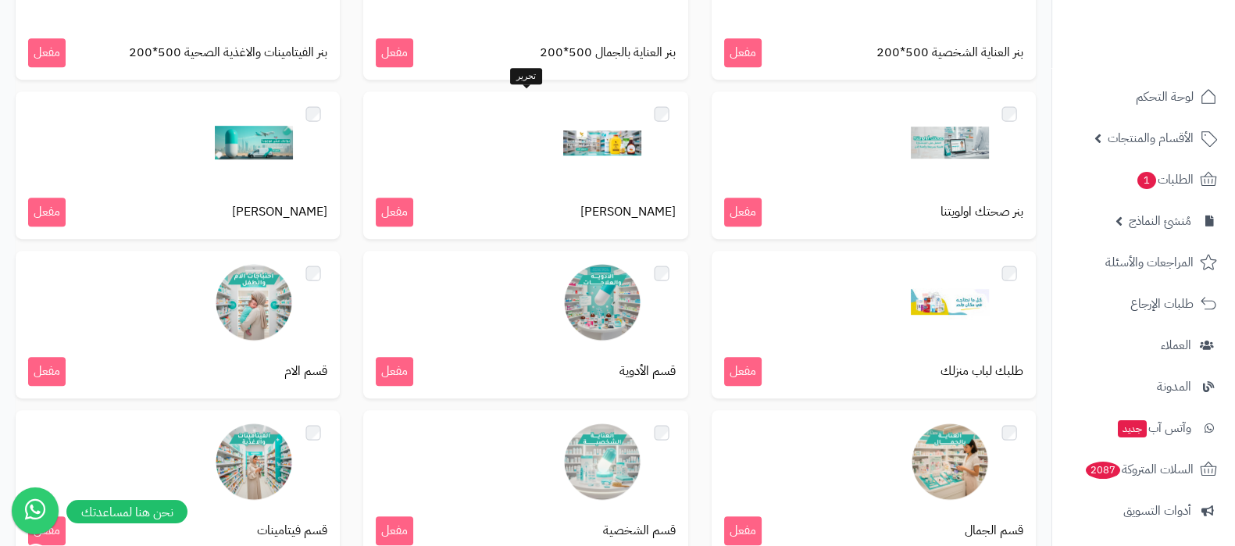
scroll to position [1074, 0]
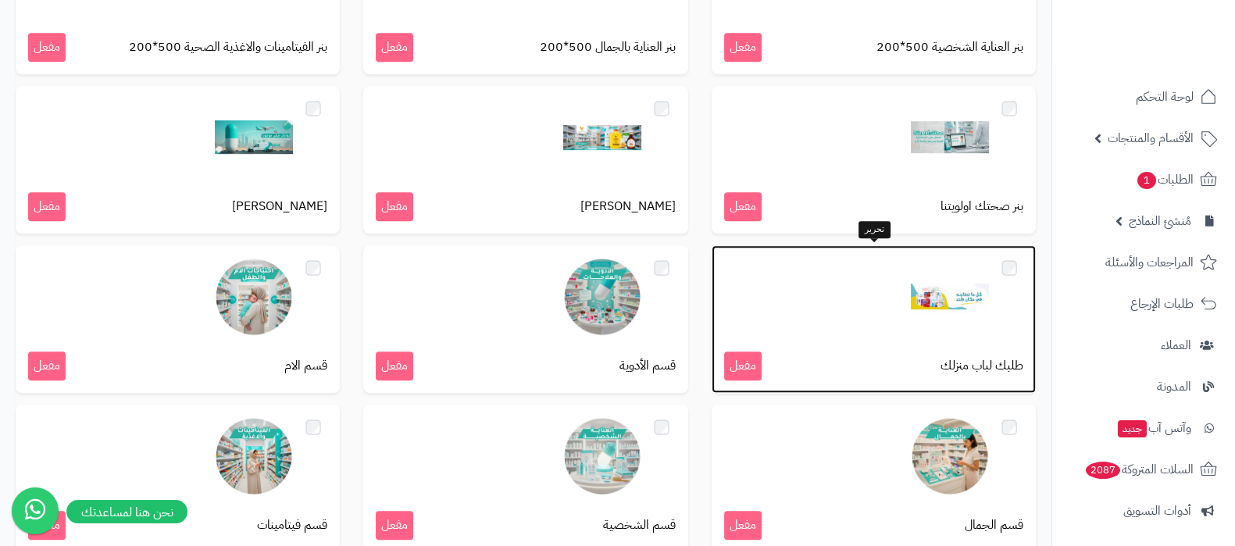
click at [950, 298] on img at bounding box center [950, 297] width 78 height 78
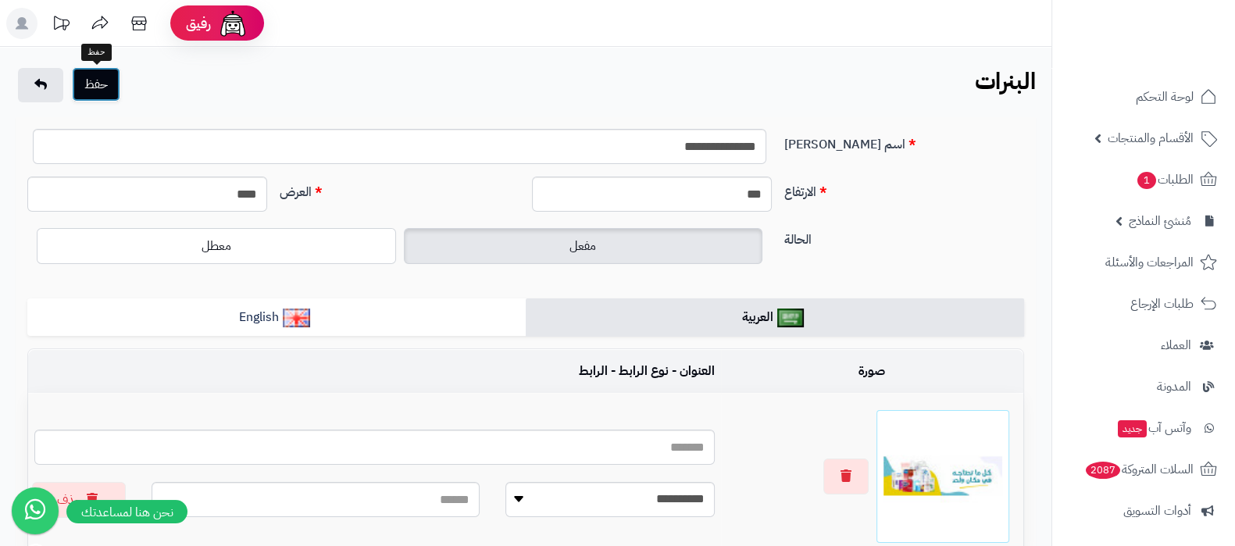
click at [96, 71] on button "حفظ" at bounding box center [96, 84] width 48 height 34
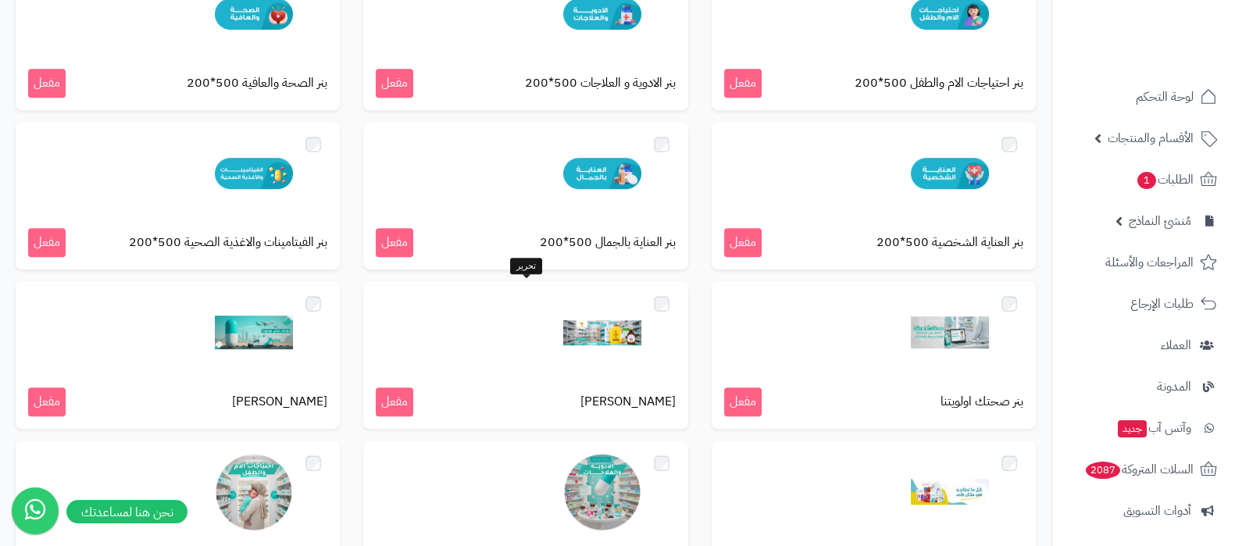
scroll to position [976, 0]
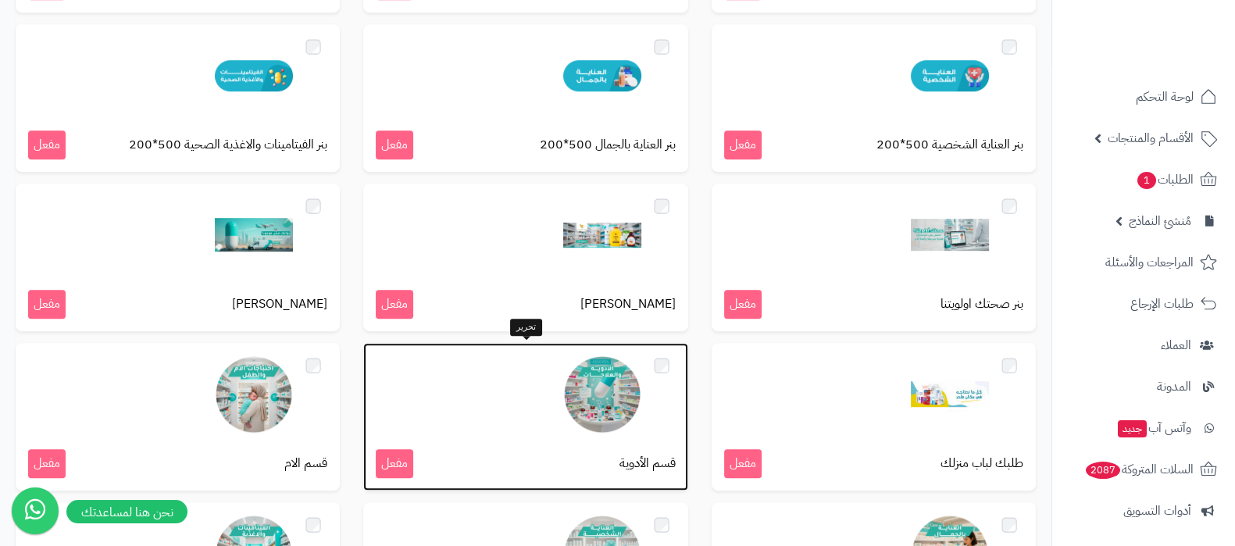
click at [617, 412] on img at bounding box center [602, 394] width 78 height 78
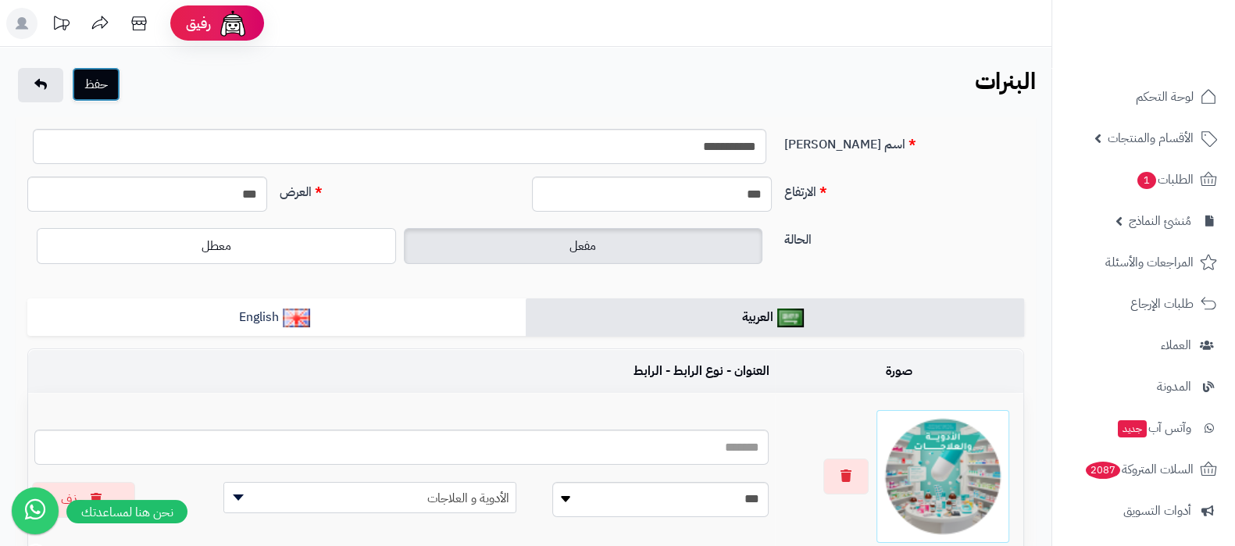
click at [96, 91] on button "حفظ" at bounding box center [96, 84] width 48 height 34
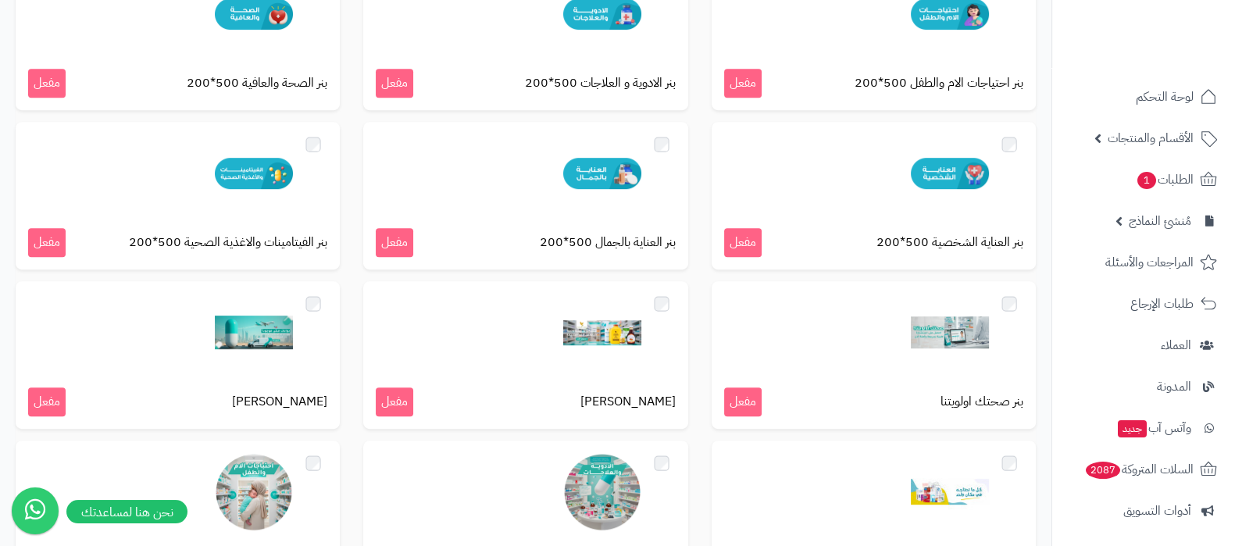
scroll to position [976, 0]
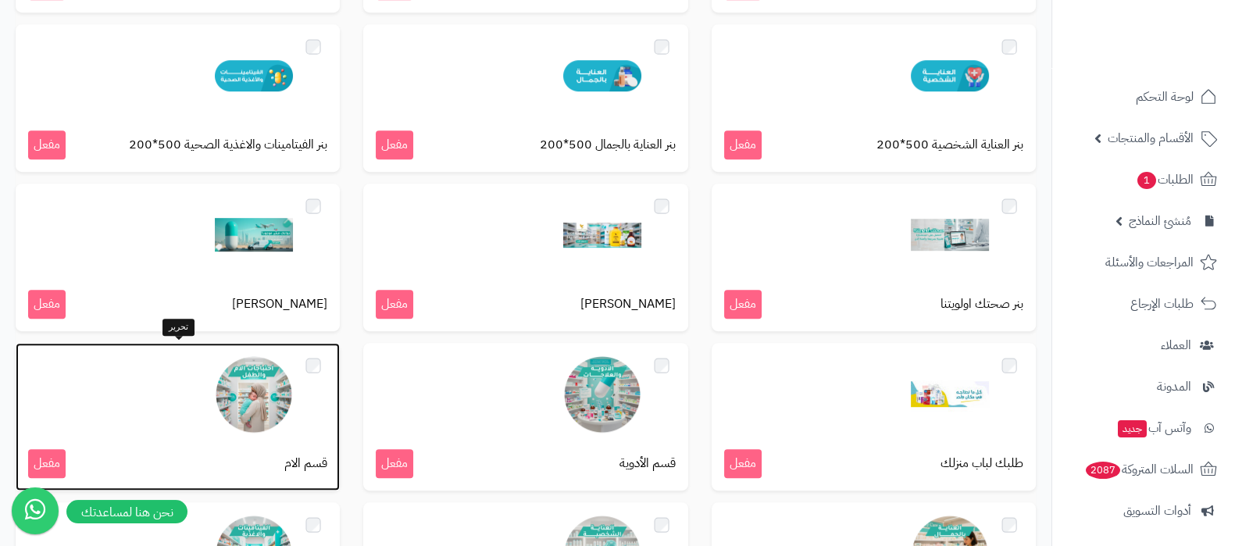
click at [261, 415] on img at bounding box center [254, 394] width 78 height 78
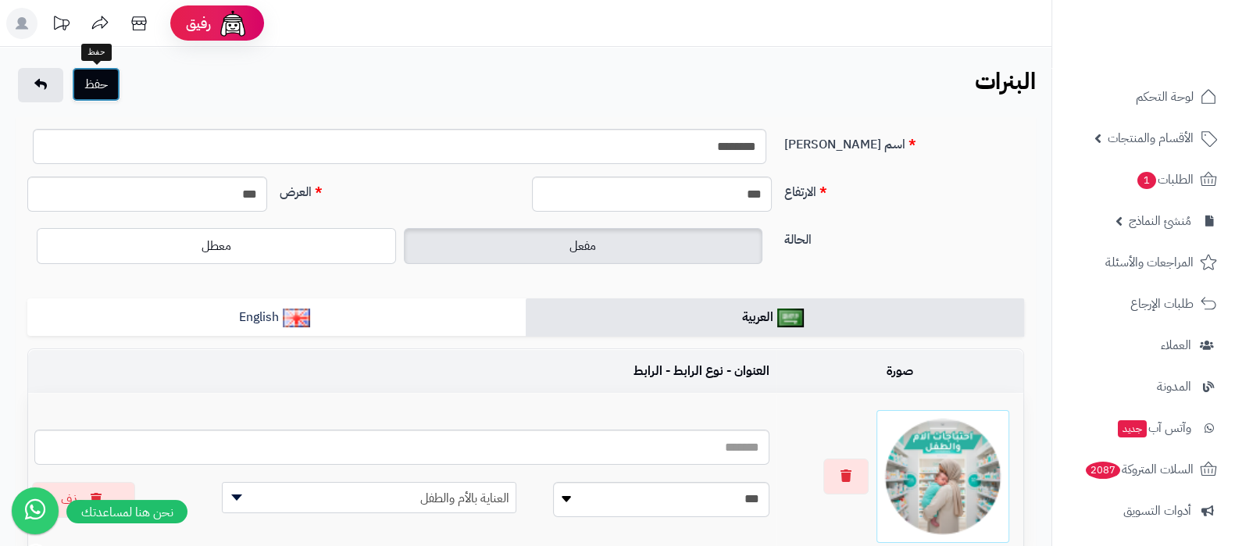
click at [102, 87] on button "حفظ" at bounding box center [96, 84] width 48 height 34
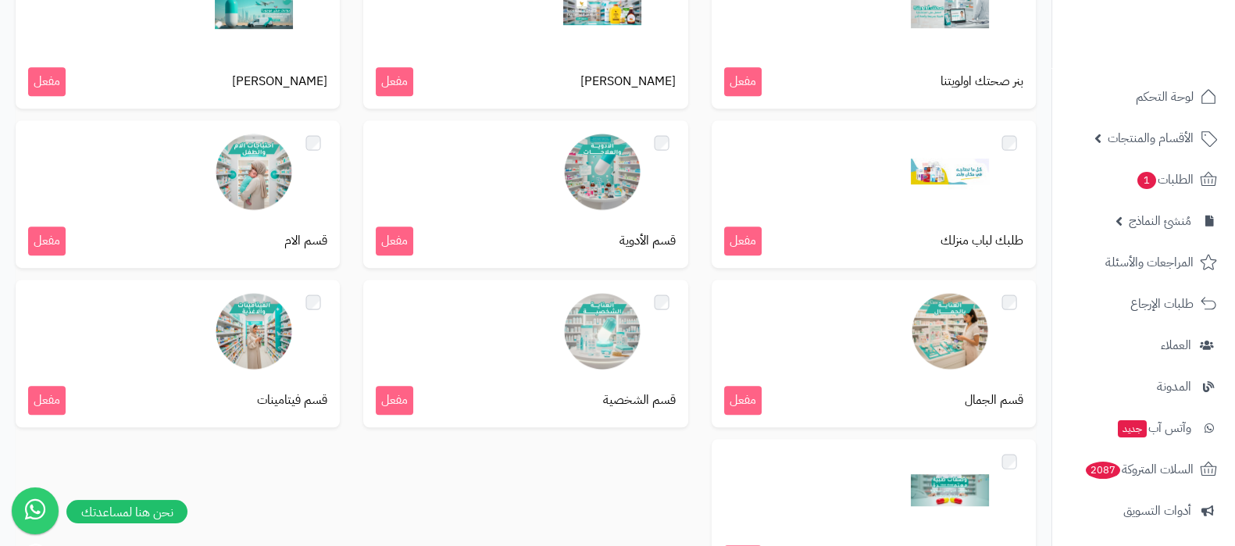
scroll to position [1195, 0]
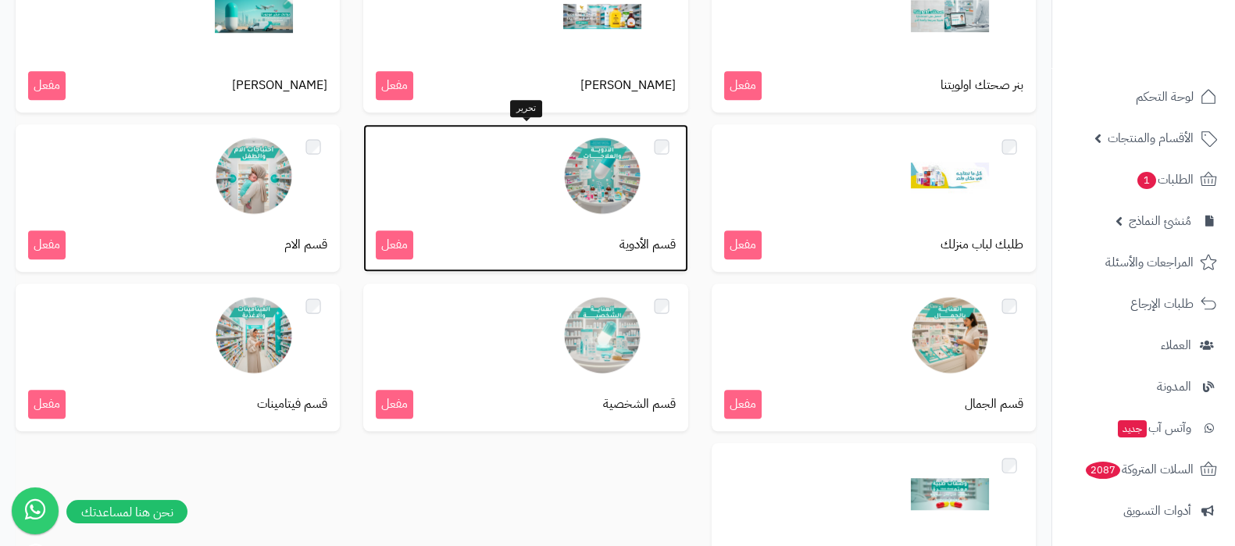
click at [597, 186] on img at bounding box center [602, 176] width 78 height 78
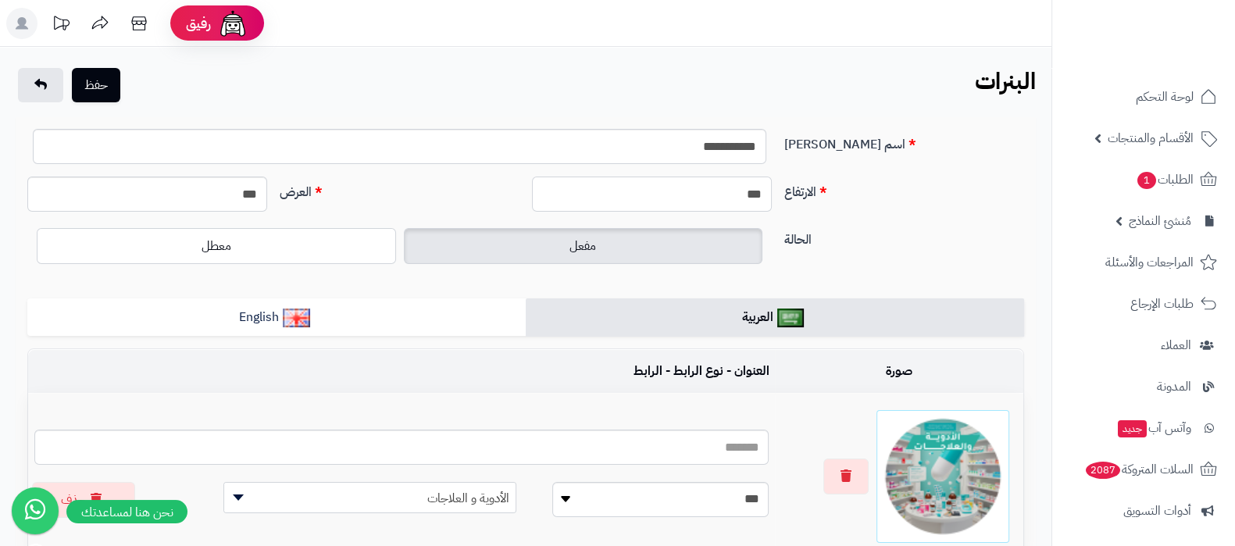
drag, startPoint x: 0, startPoint y: 0, endPoint x: 597, endPoint y: 186, distance: 624.9
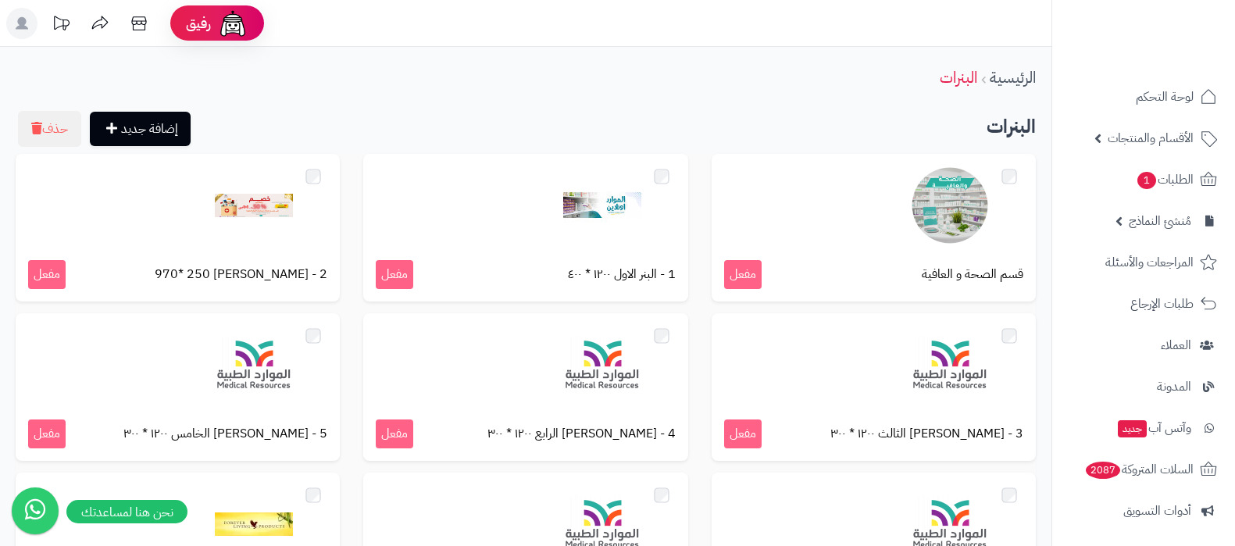
scroll to position [1144, 0]
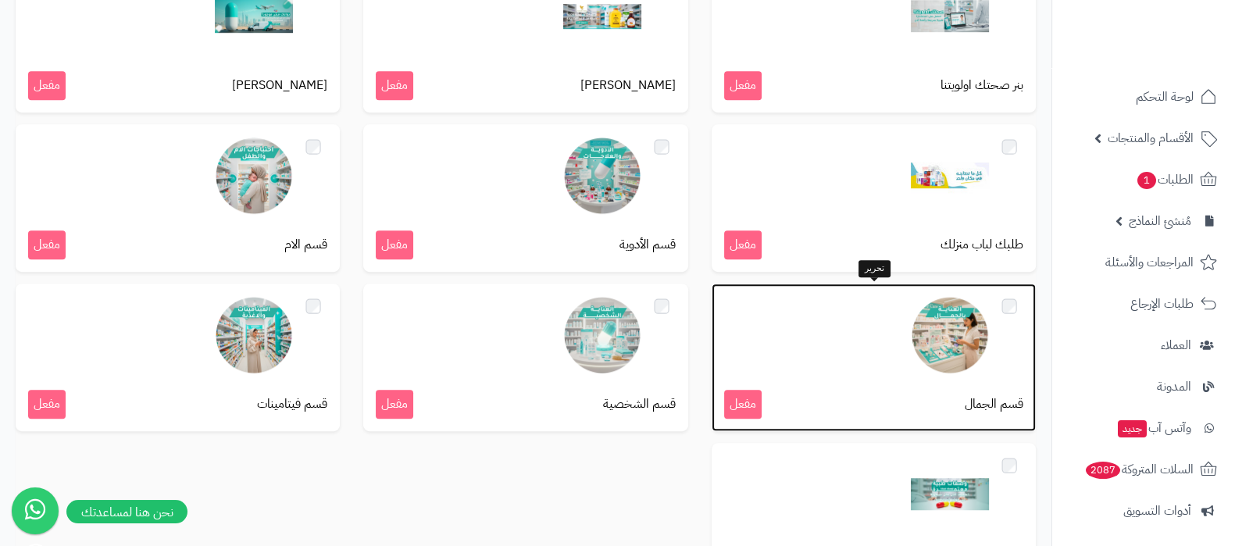
click at [968, 365] on img at bounding box center [950, 335] width 78 height 78
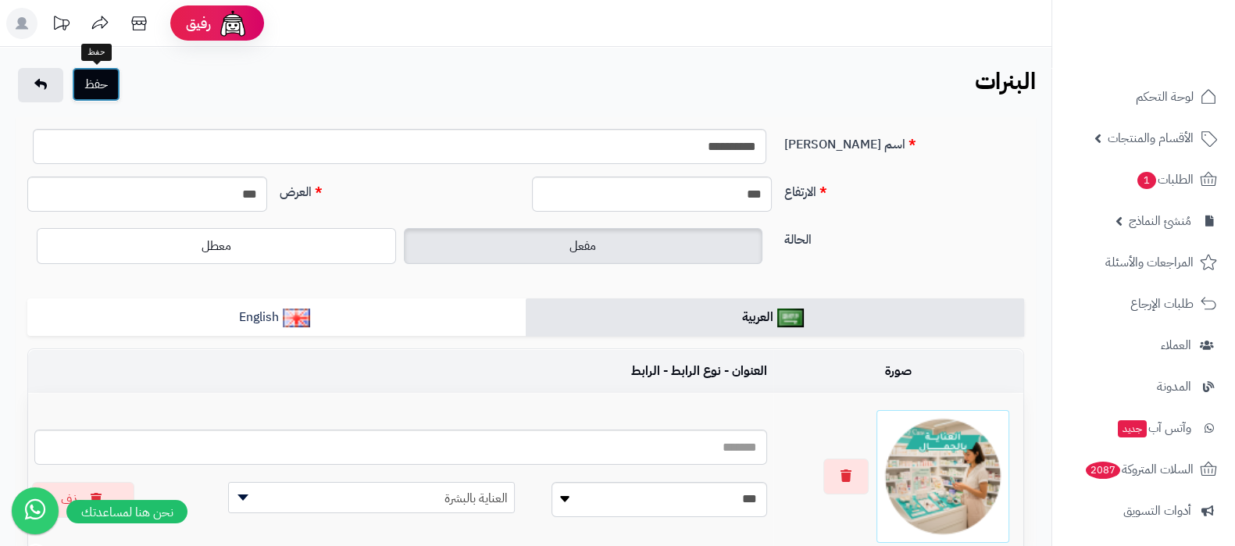
click at [105, 85] on button "حفظ" at bounding box center [96, 84] width 48 height 34
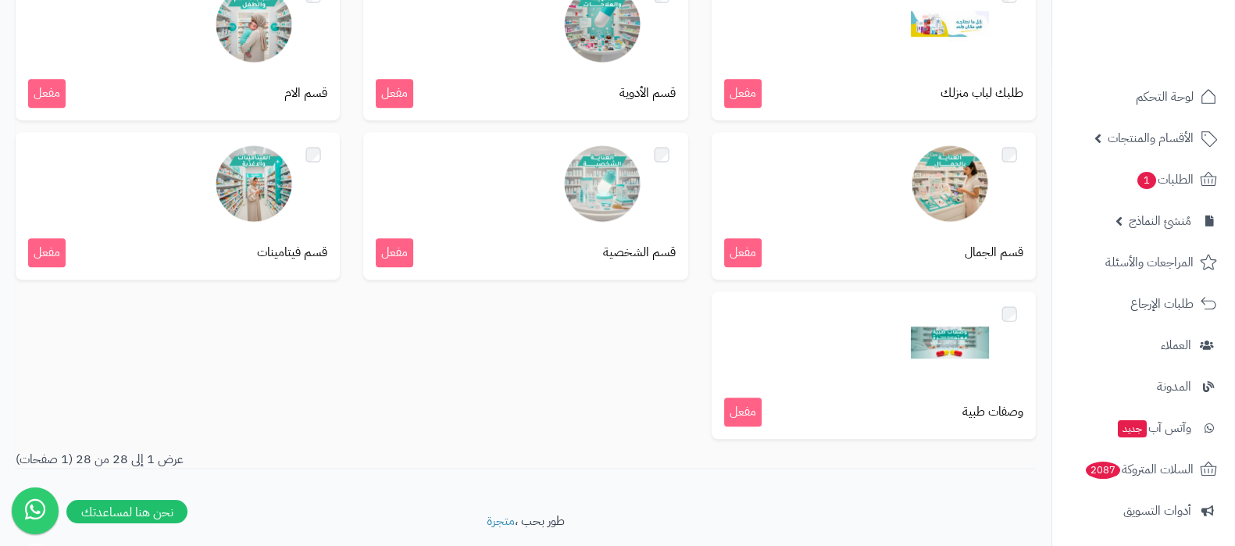
scroll to position [1390, 0]
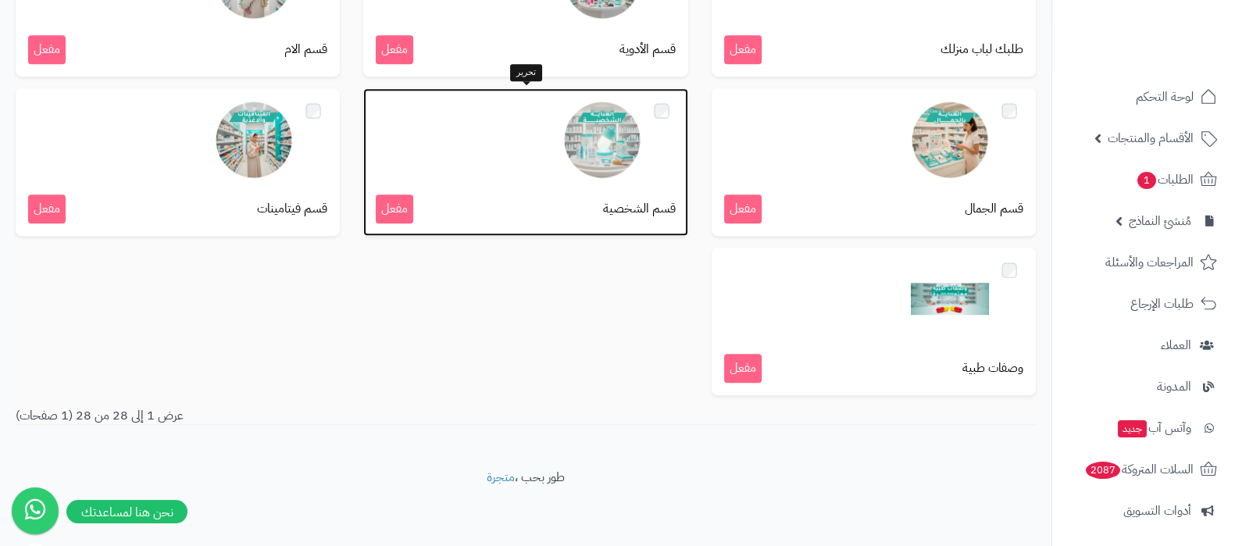
click at [598, 154] on img at bounding box center [602, 140] width 78 height 78
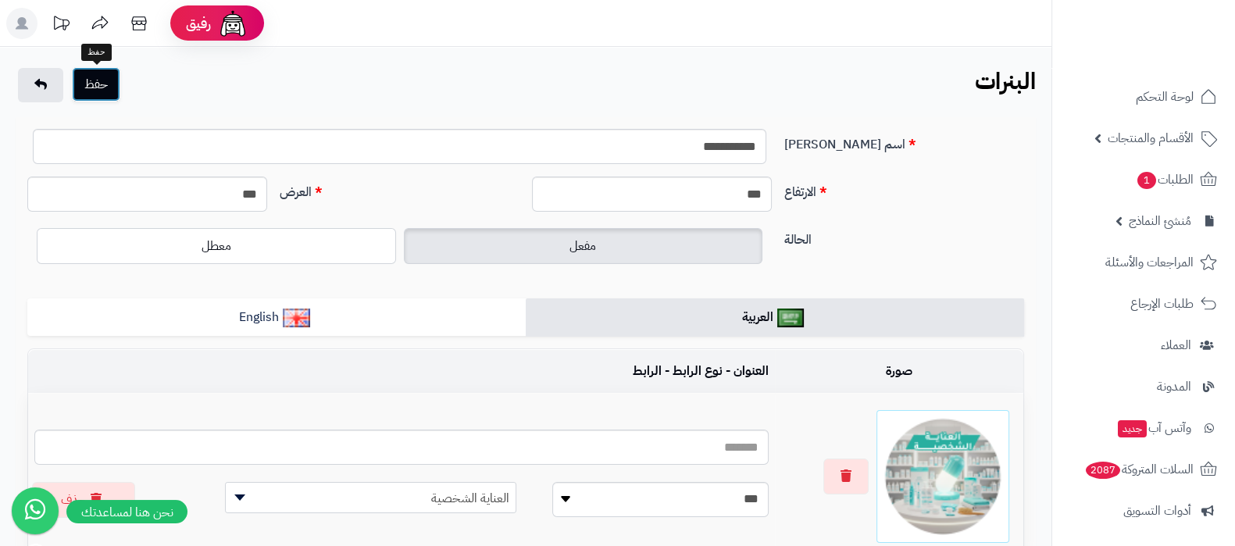
click at [99, 88] on button "حفظ" at bounding box center [96, 84] width 48 height 34
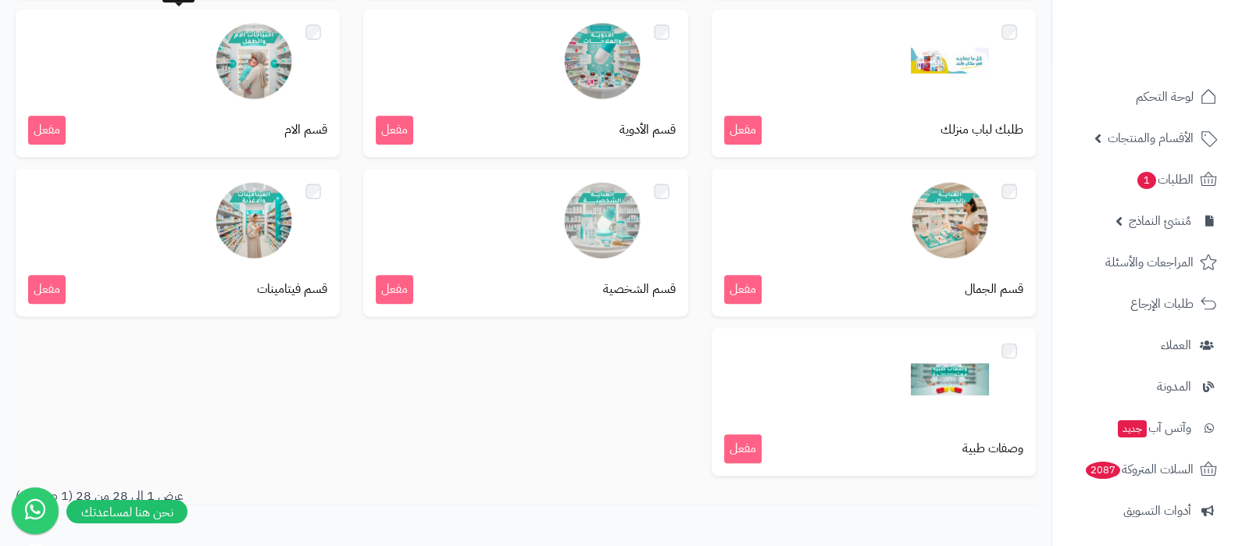
scroll to position [1366, 0]
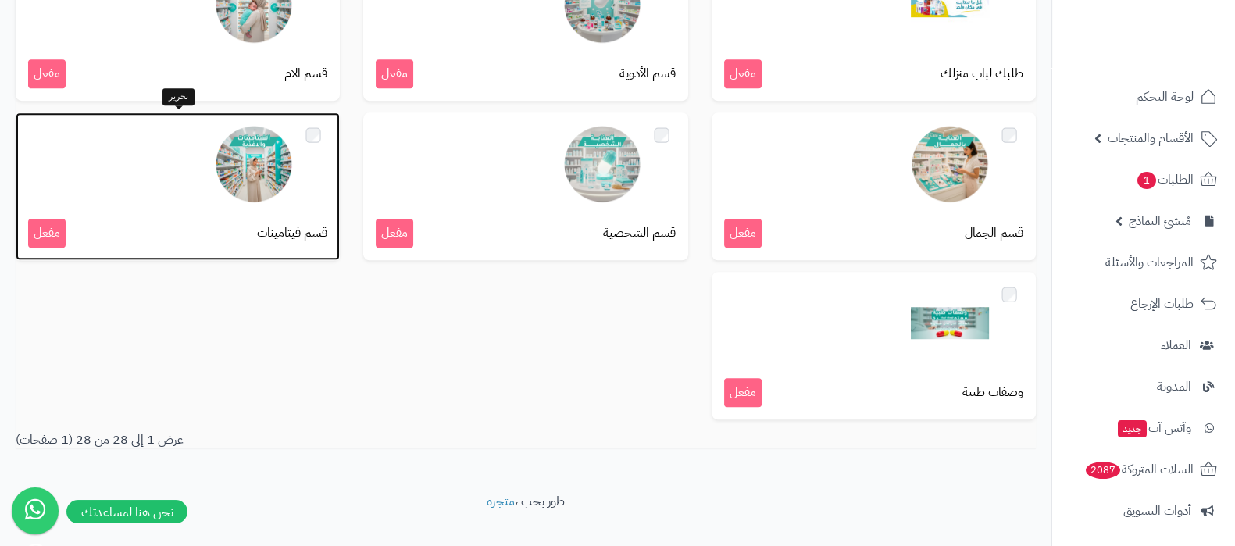
click at [259, 167] on img at bounding box center [254, 164] width 78 height 78
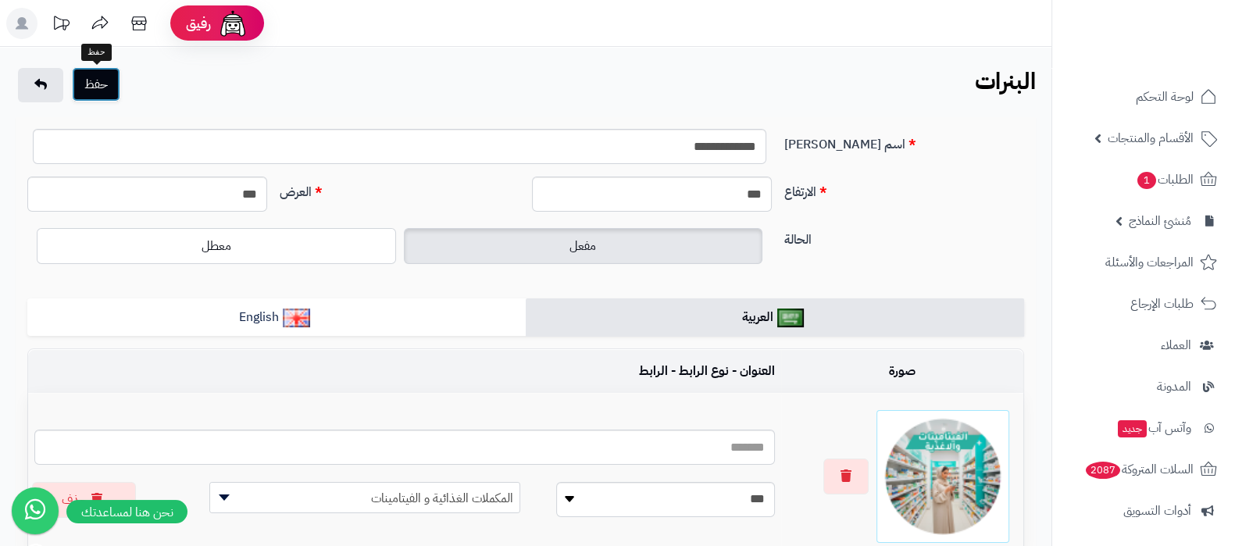
click at [109, 87] on button "حفظ" at bounding box center [96, 84] width 48 height 34
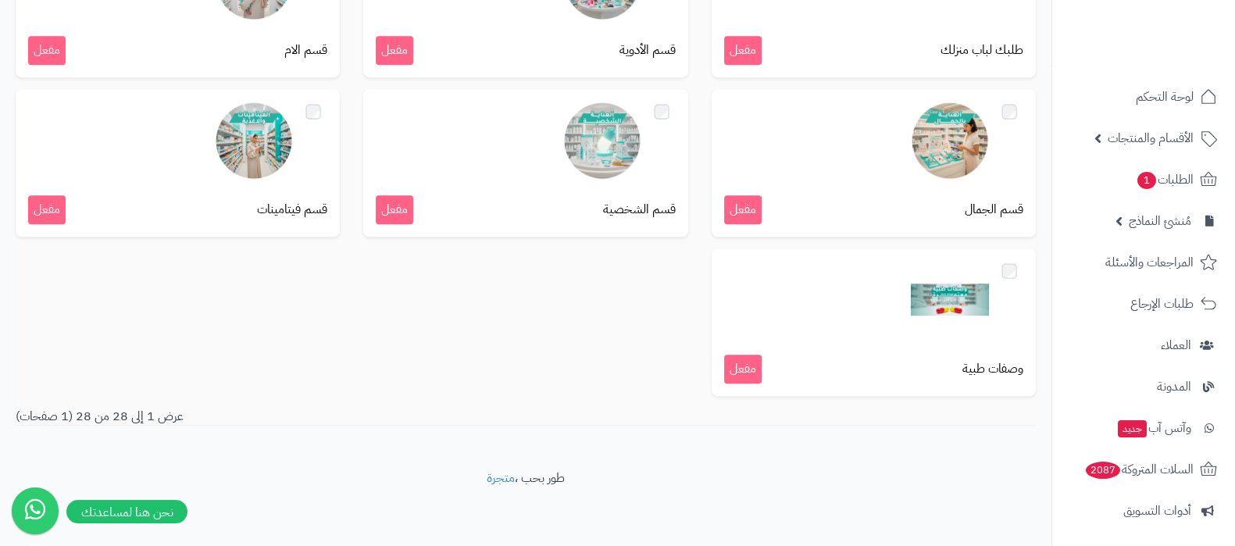
scroll to position [1390, 0]
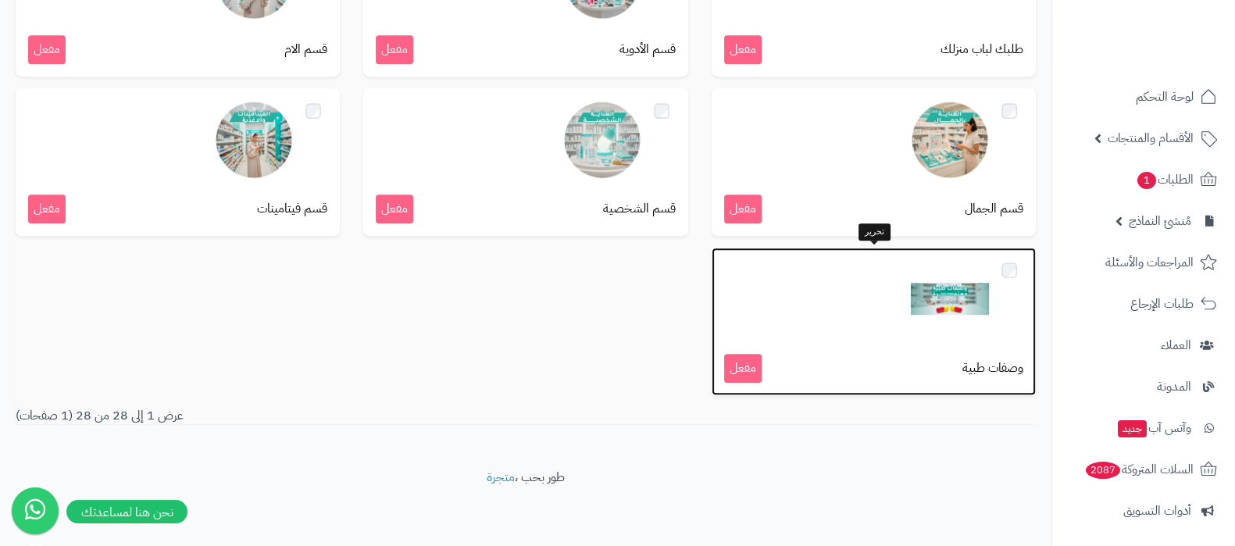
click at [934, 301] on img at bounding box center [950, 299] width 78 height 78
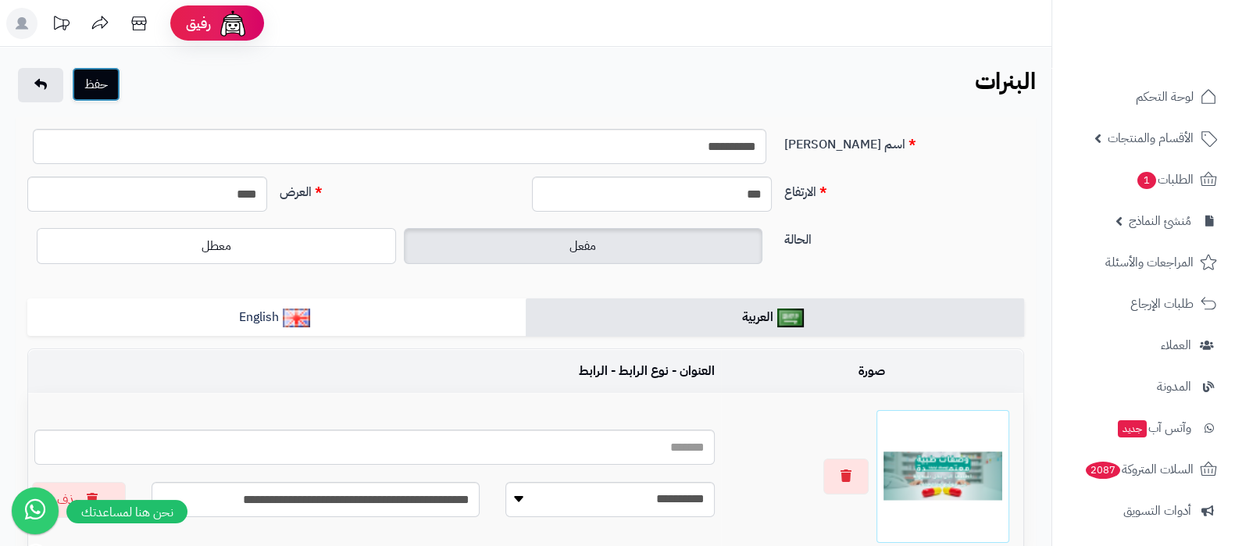
click at [105, 91] on button "حفظ" at bounding box center [96, 84] width 48 height 34
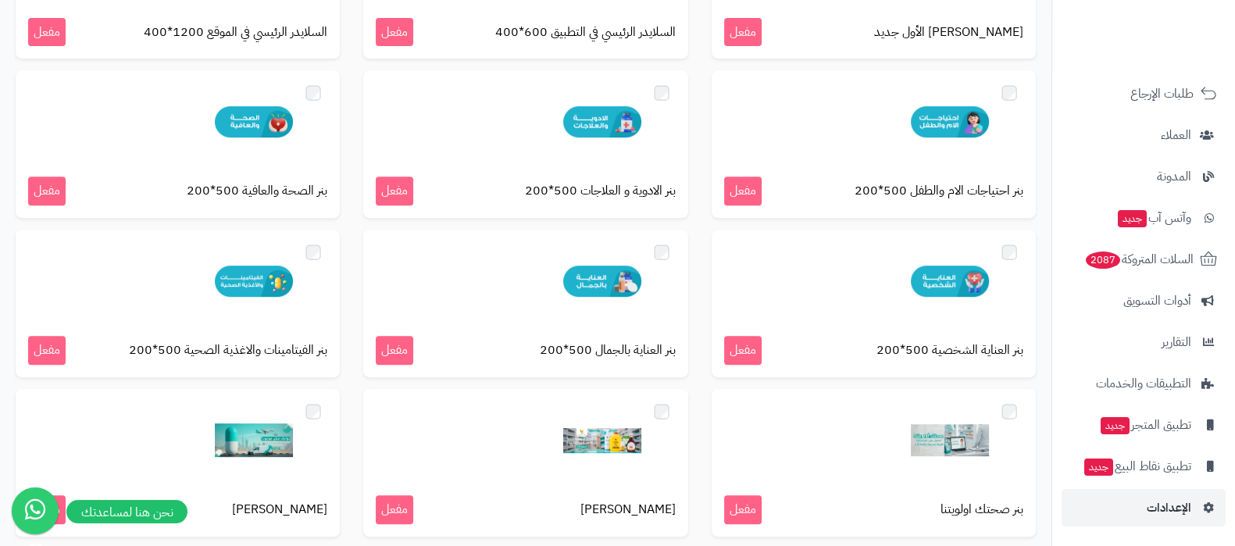
scroll to position [879, 0]
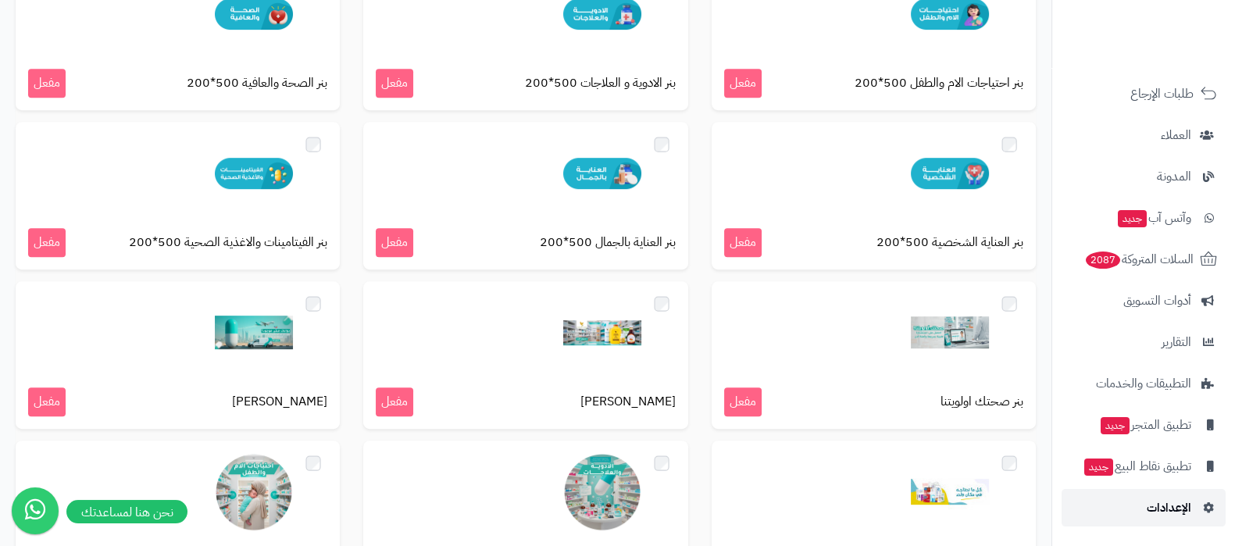
click at [1140, 500] on link "الإعدادات" at bounding box center [1143, 507] width 164 height 37
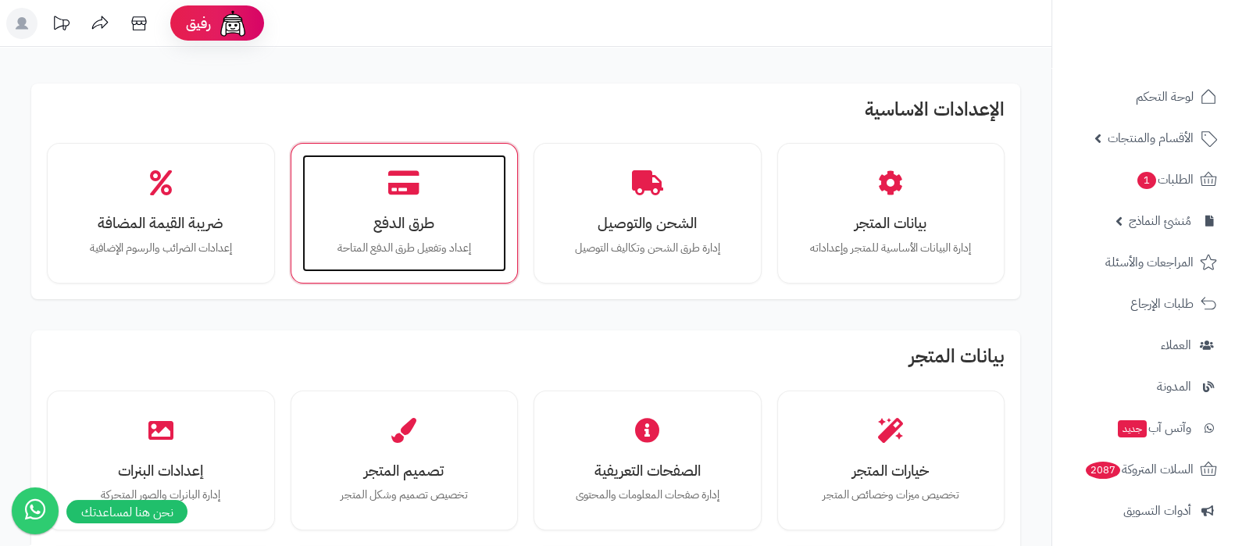
click at [406, 219] on h3 "طرق الدفع" at bounding box center [404, 223] width 173 height 16
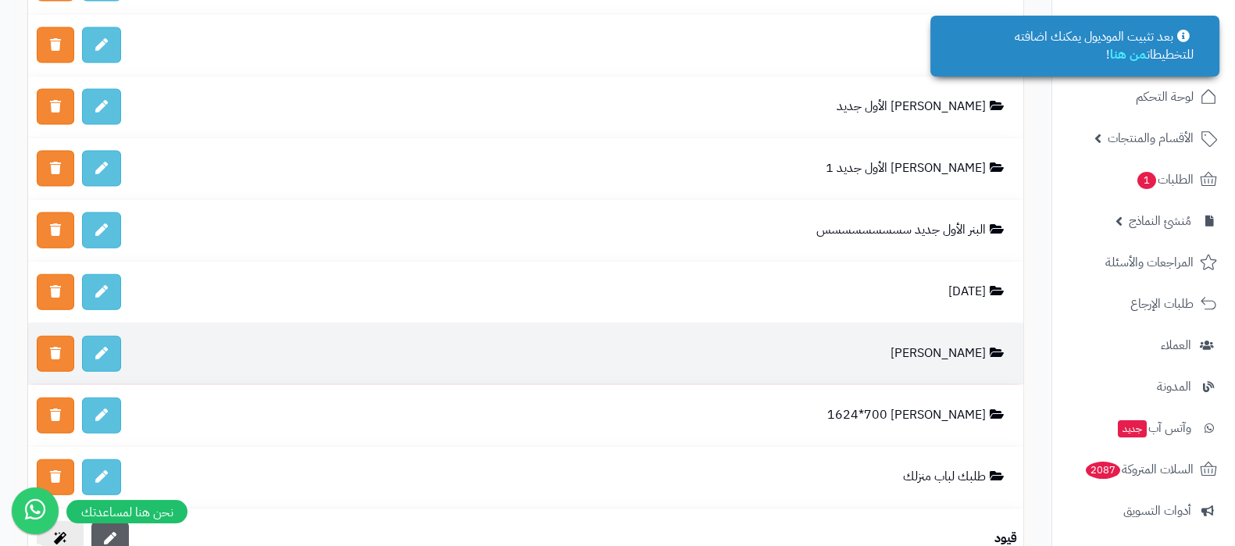
scroll to position [4491, 0]
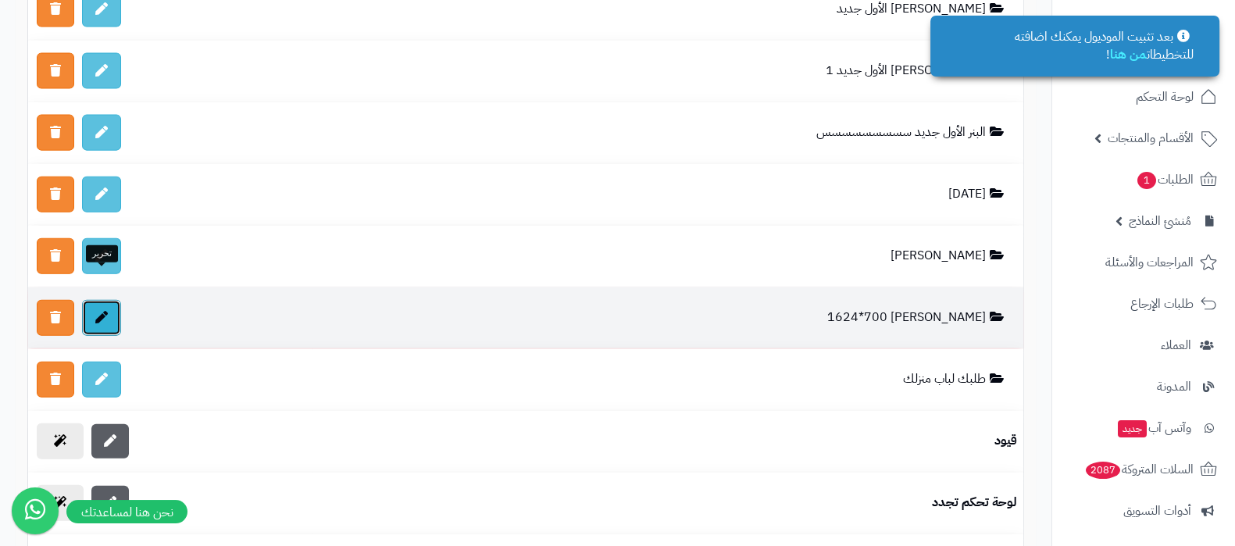
click at [107, 300] on link at bounding box center [101, 318] width 39 height 36
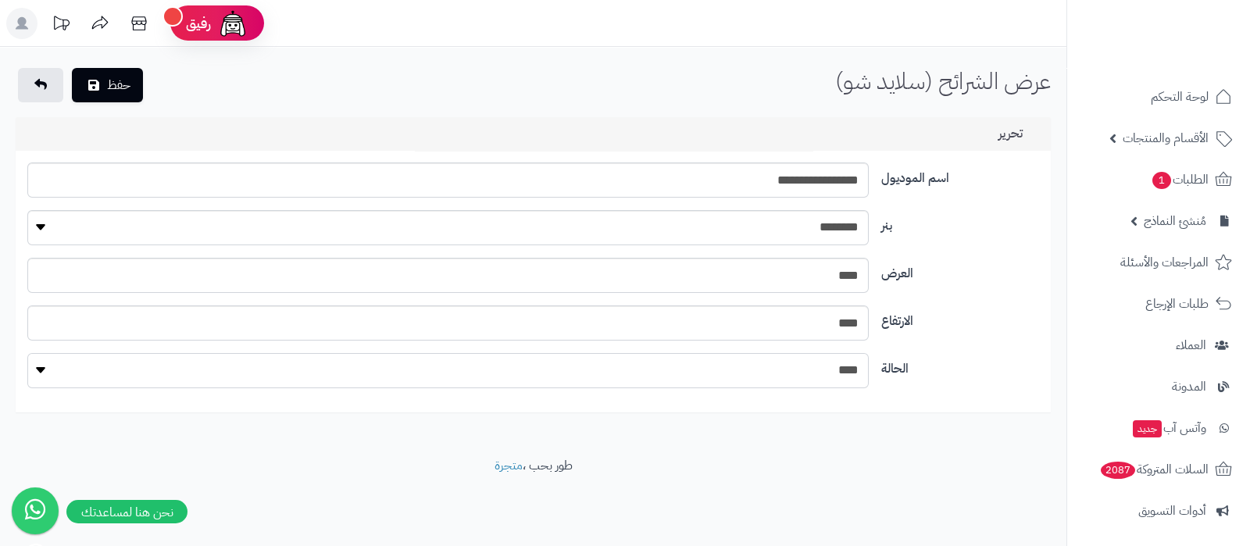
click at [847, 375] on select "**** ****" at bounding box center [447, 370] width 840 height 35
select select "*"
click at [27, 353] on select "**** ****" at bounding box center [447, 370] width 840 height 35
click at [102, 72] on button "حفظ" at bounding box center [107, 84] width 71 height 34
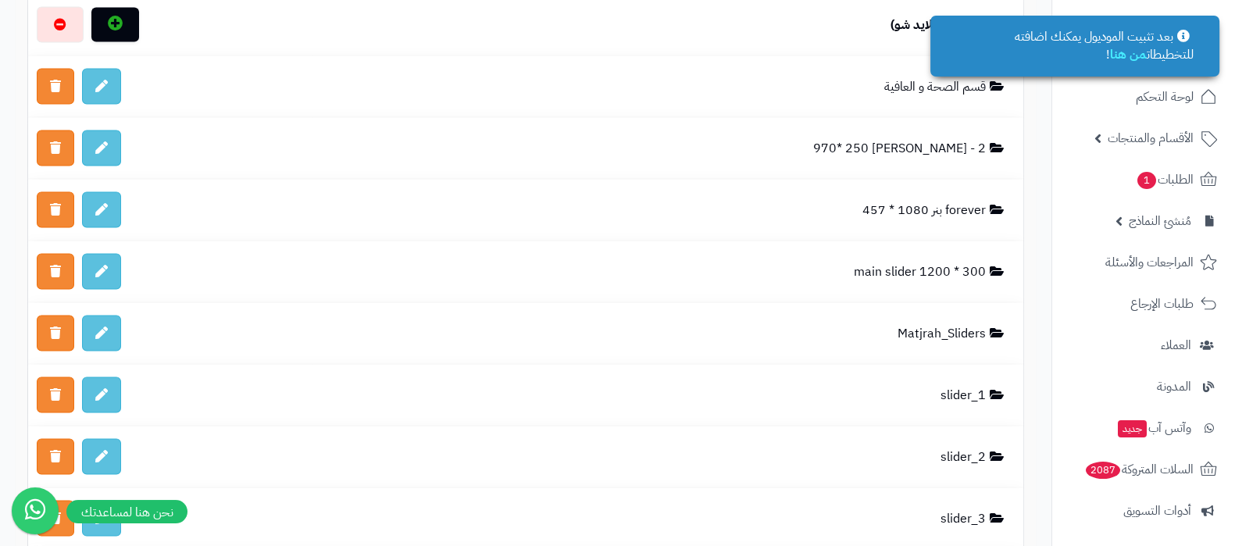
scroll to position [3807, 0]
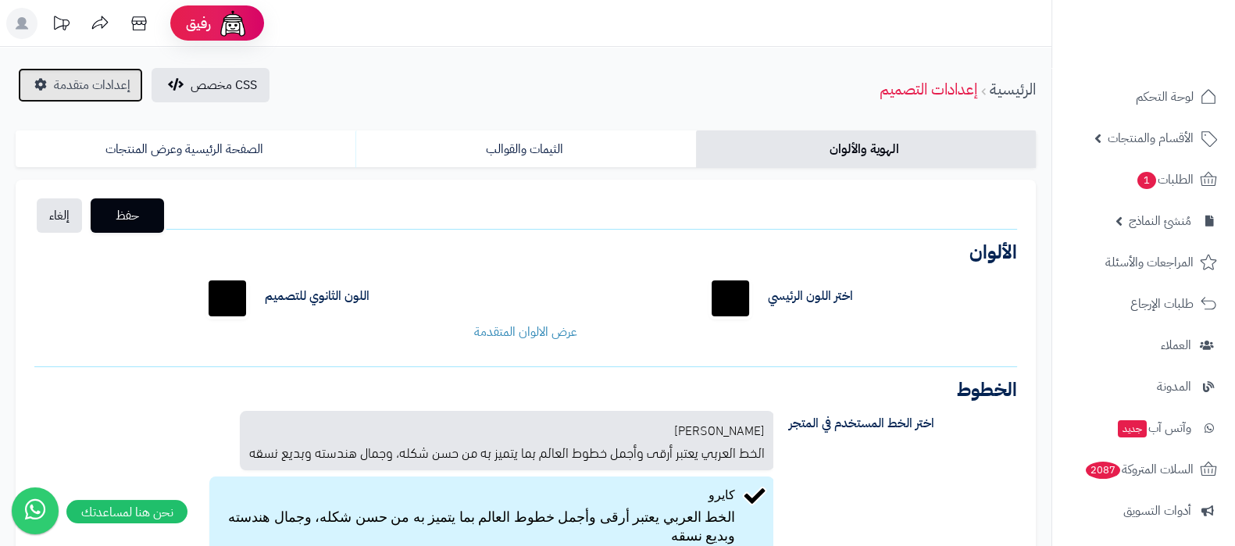
click at [74, 89] on span "إعدادات متقدمة" at bounding box center [92, 85] width 77 height 19
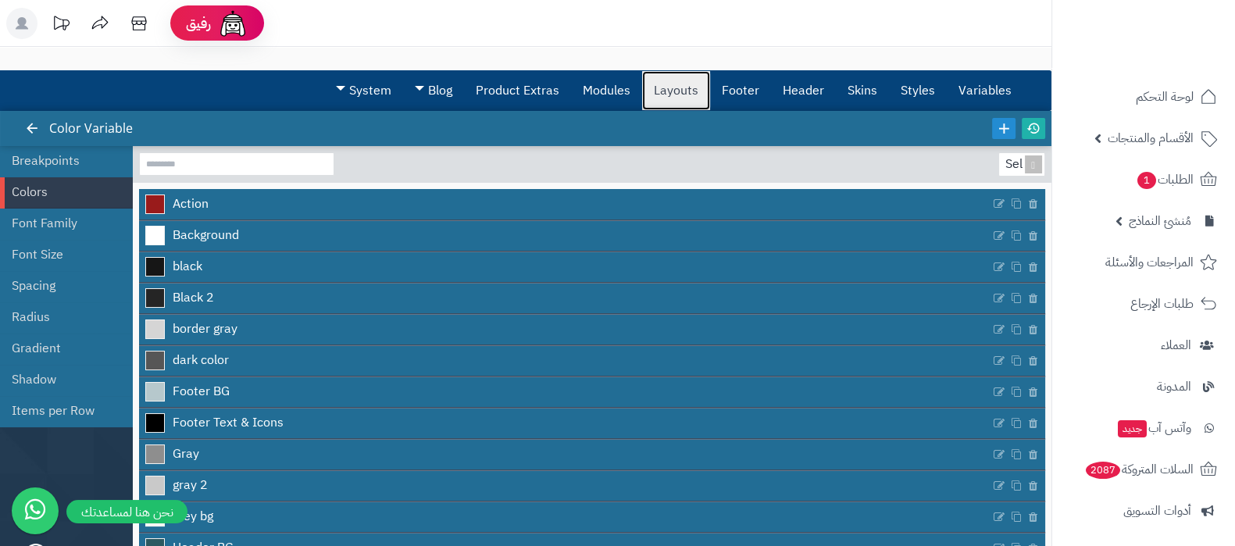
click at [690, 91] on link "Layouts" at bounding box center [676, 90] width 68 height 39
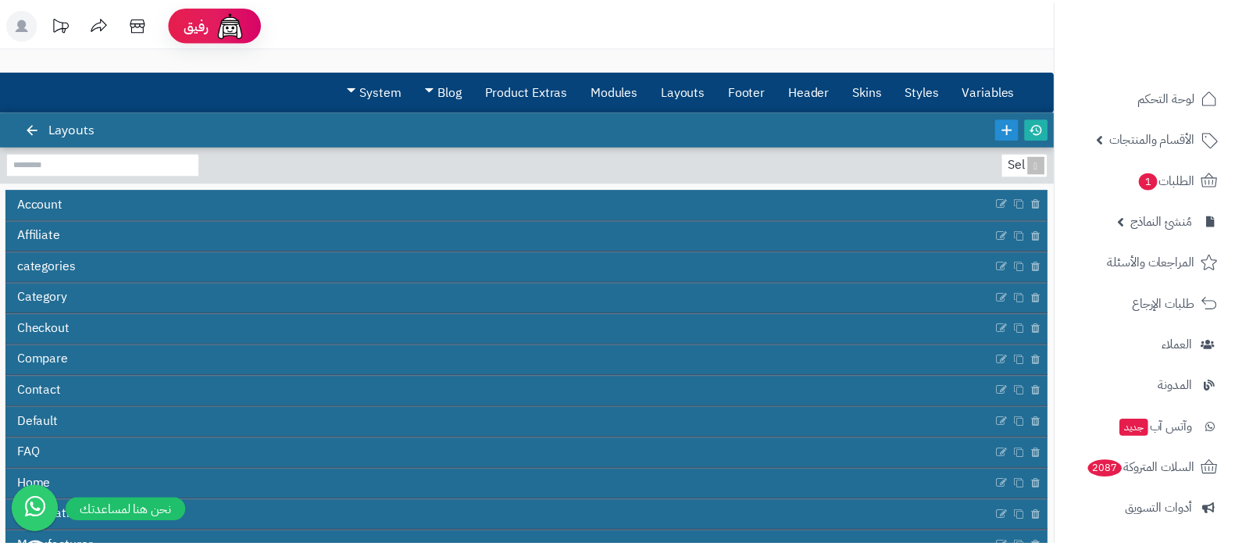
scroll to position [194, 0]
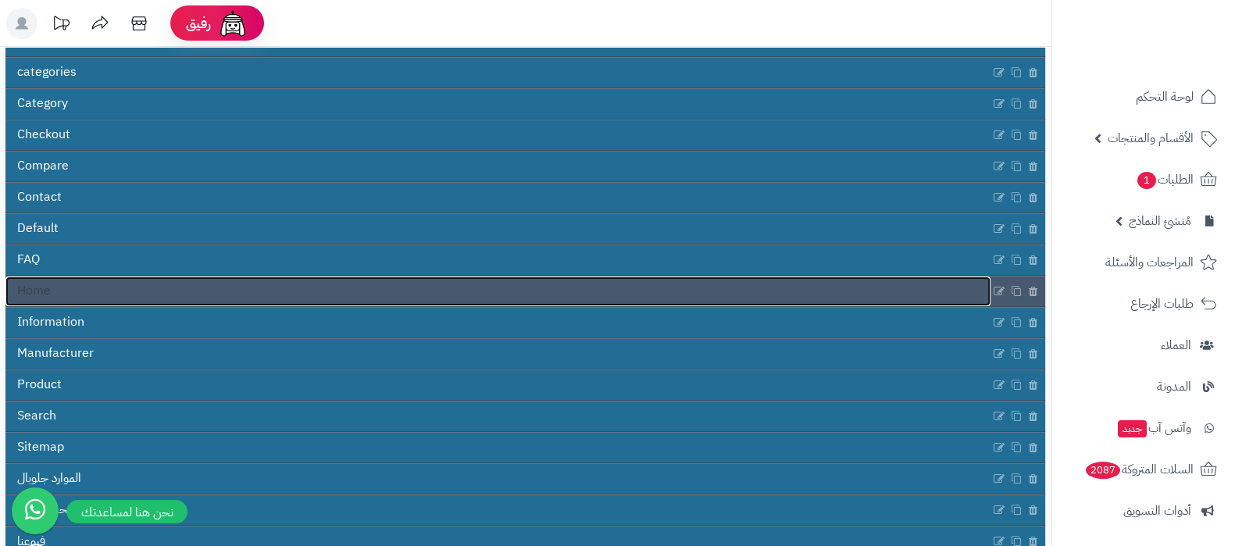
click at [513, 293] on link "Home" at bounding box center [497, 291] width 985 height 30
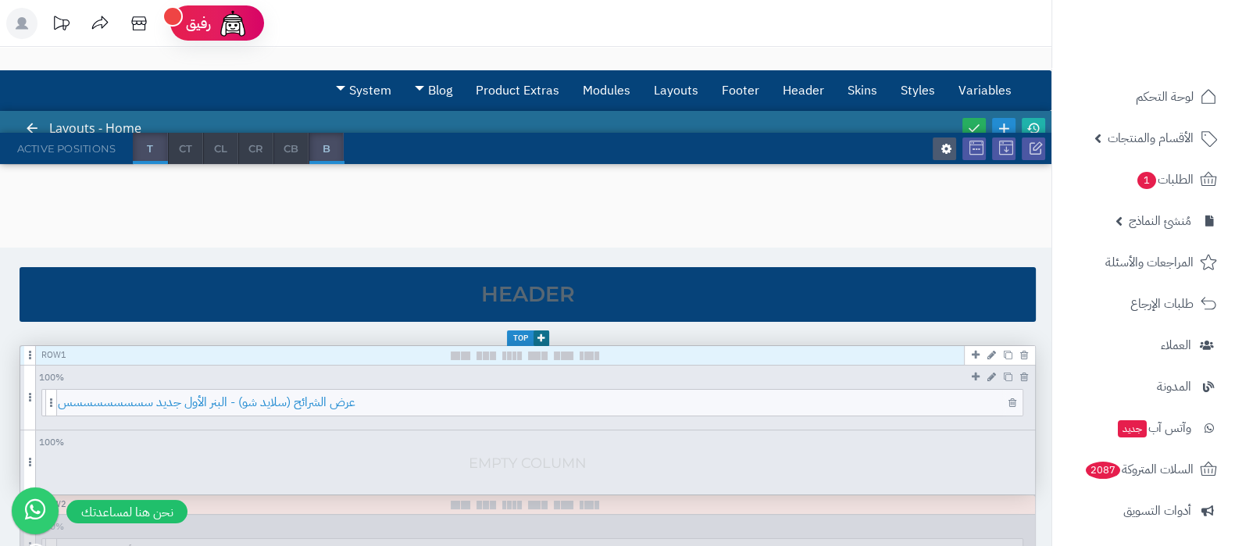
click at [610, 397] on span "عرض الشرائح (سلايد شو) - البنر الأول جديد سسسسسسسسس" at bounding box center [540, 403] width 964 height 26
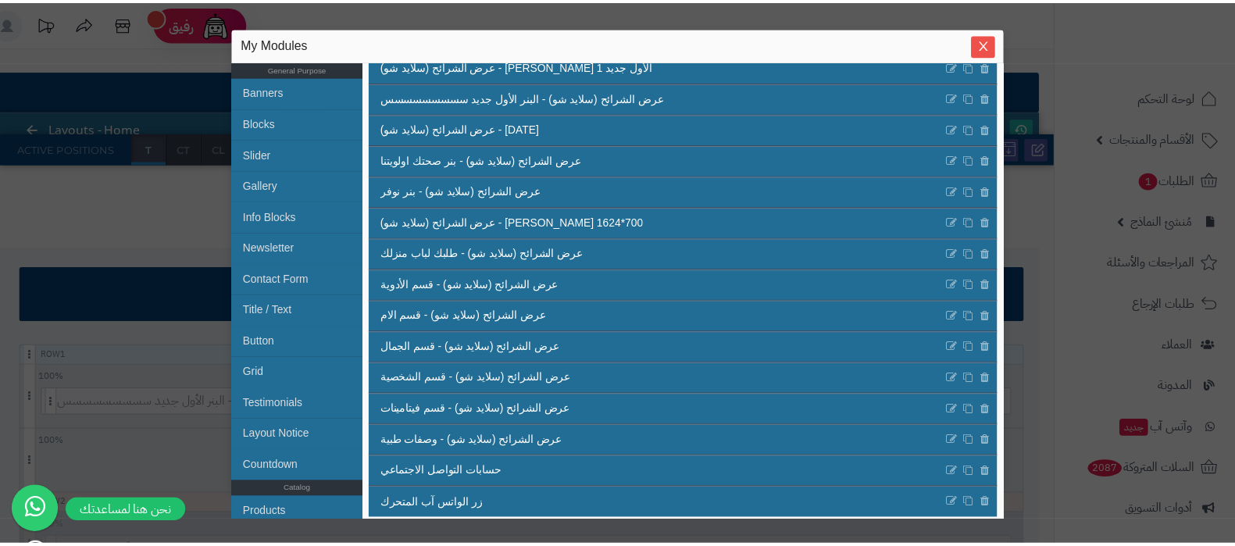
scroll to position [900, 0]
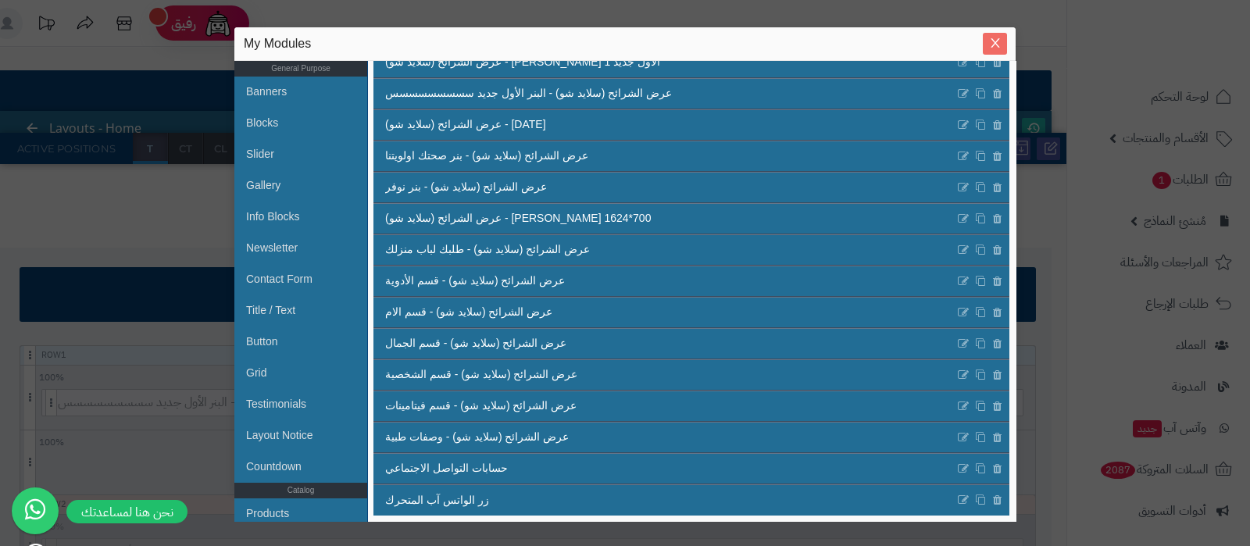
click at [995, 48] on icon "Close" at bounding box center [995, 43] width 12 height 12
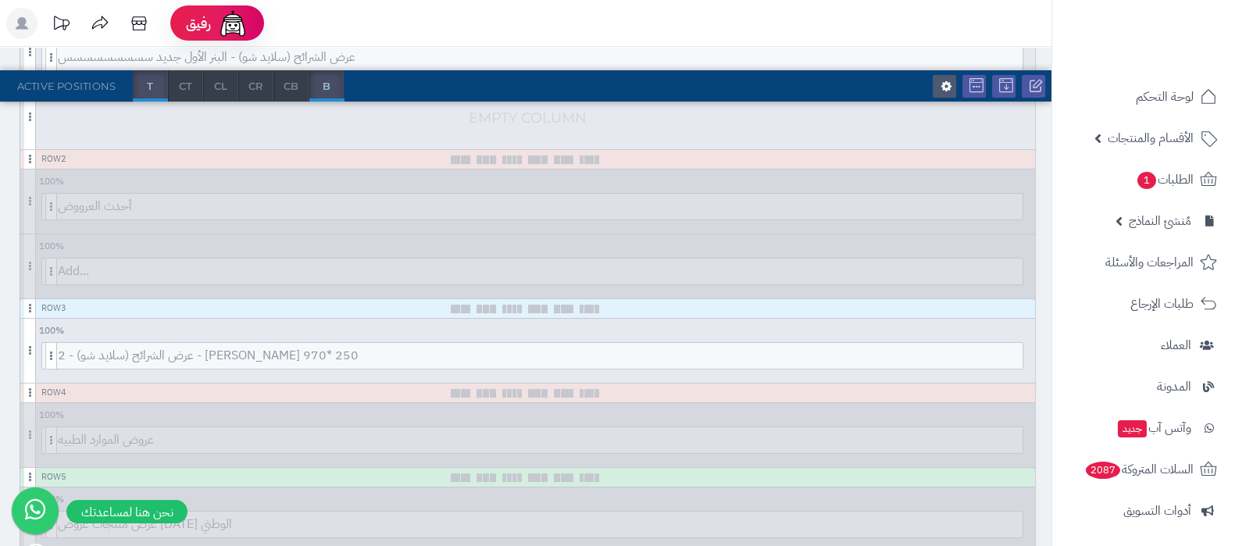
scroll to position [0, 0]
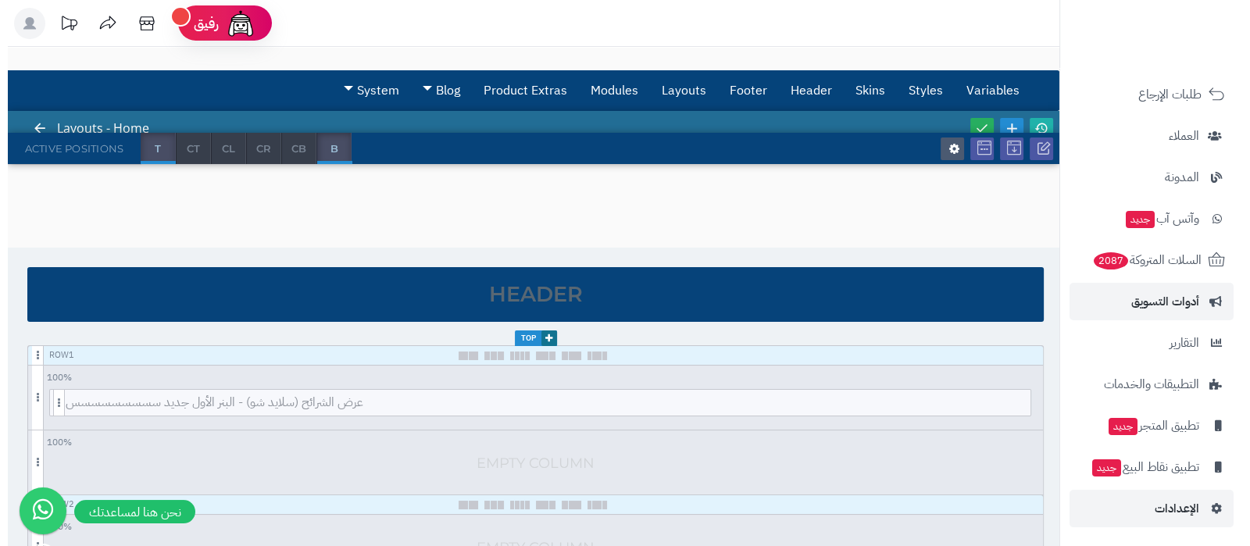
scroll to position [210, 0]
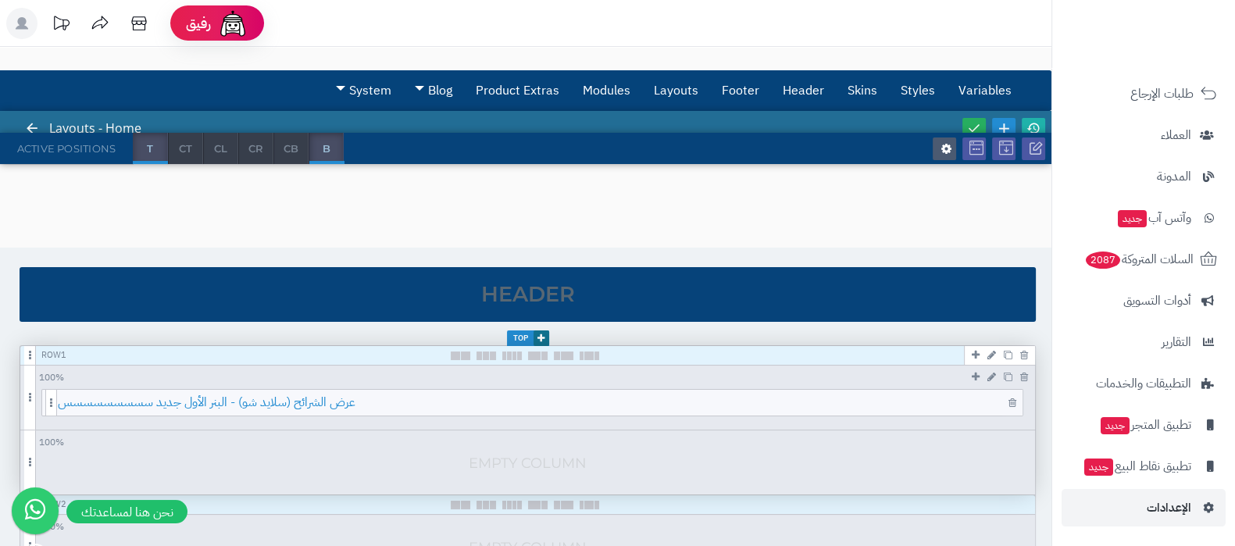
click at [551, 394] on span "عرض الشرائح (سلايد شو) - البنر الأول جديد سسسسسسسسس" at bounding box center [540, 403] width 964 height 26
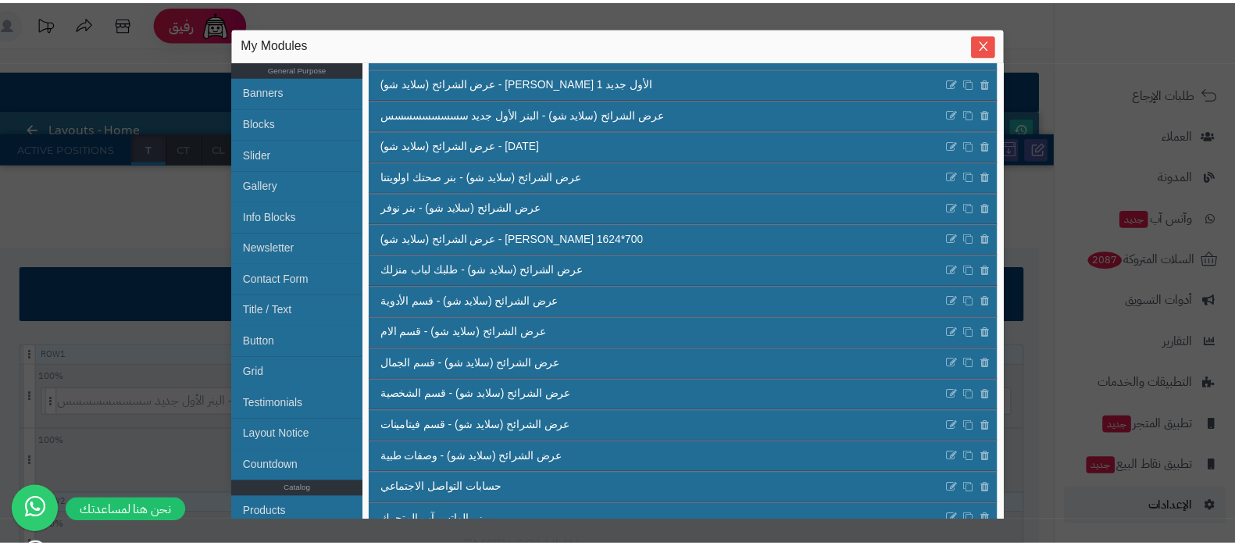
scroll to position [900, 0]
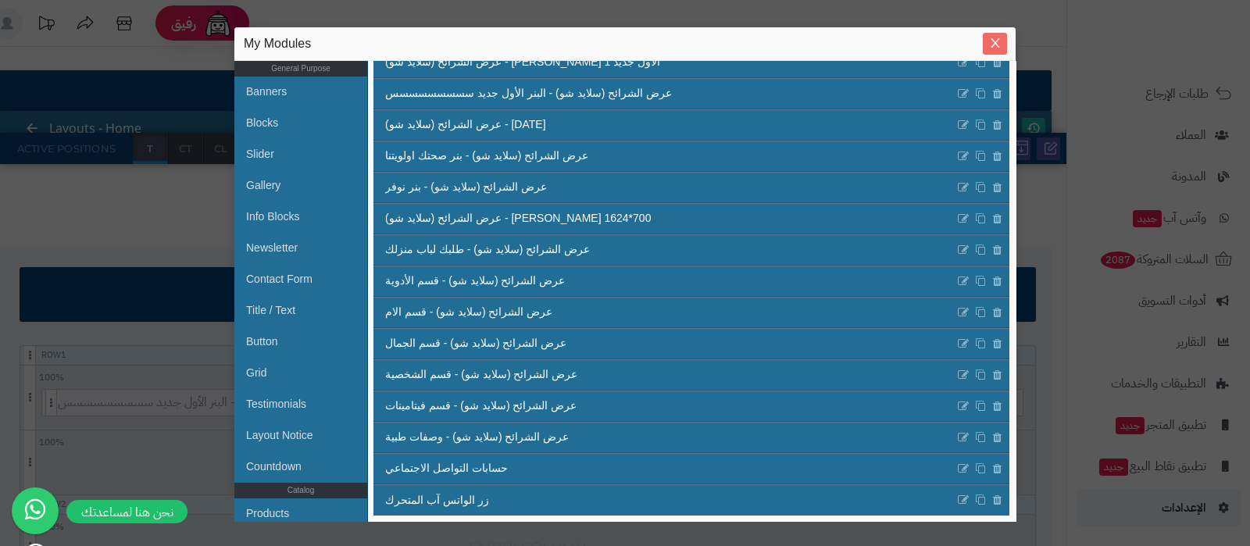
click at [991, 45] on icon "Close" at bounding box center [995, 43] width 12 height 12
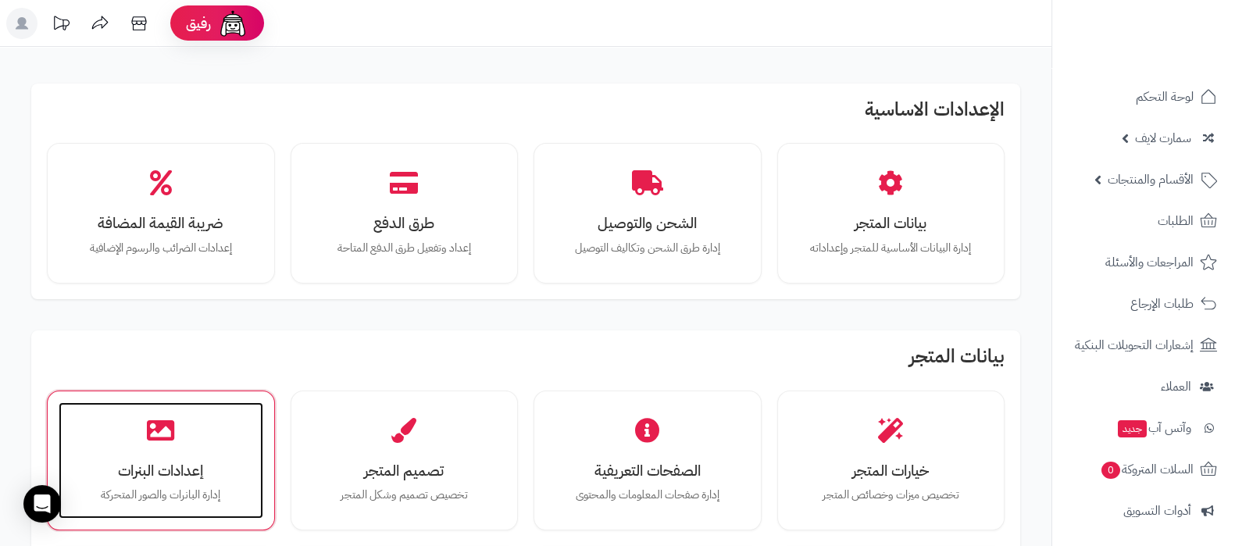
click at [163, 437] on icon at bounding box center [160, 429] width 27 height 27
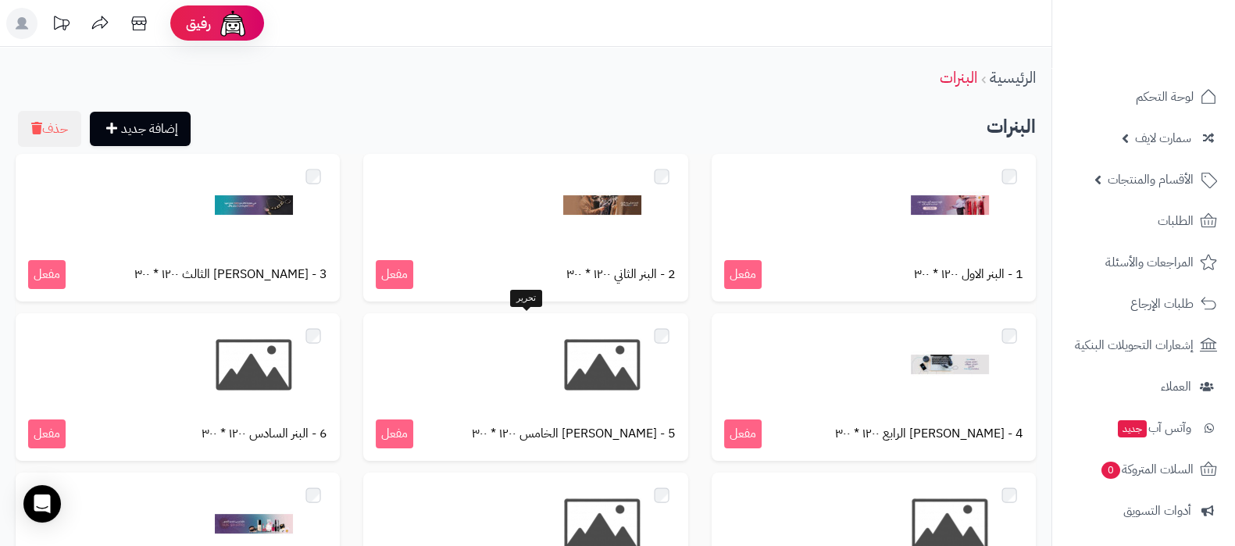
scroll to position [226, 0]
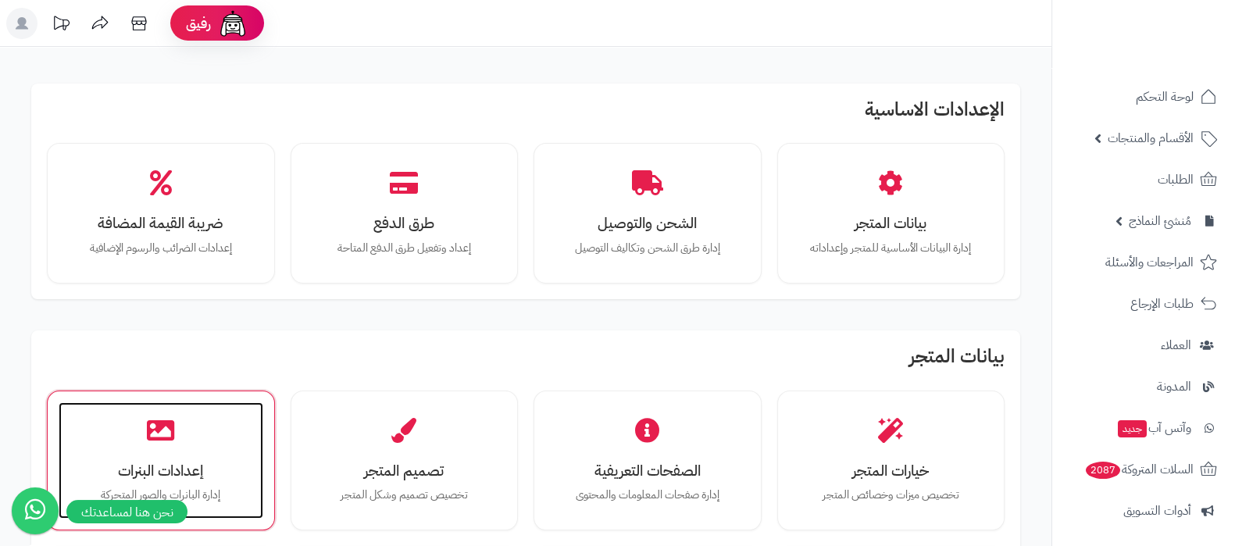
click at [102, 417] on div "إعدادات البنرات إدارة البانرات والصور المتحركة" at bounding box center [161, 460] width 205 height 117
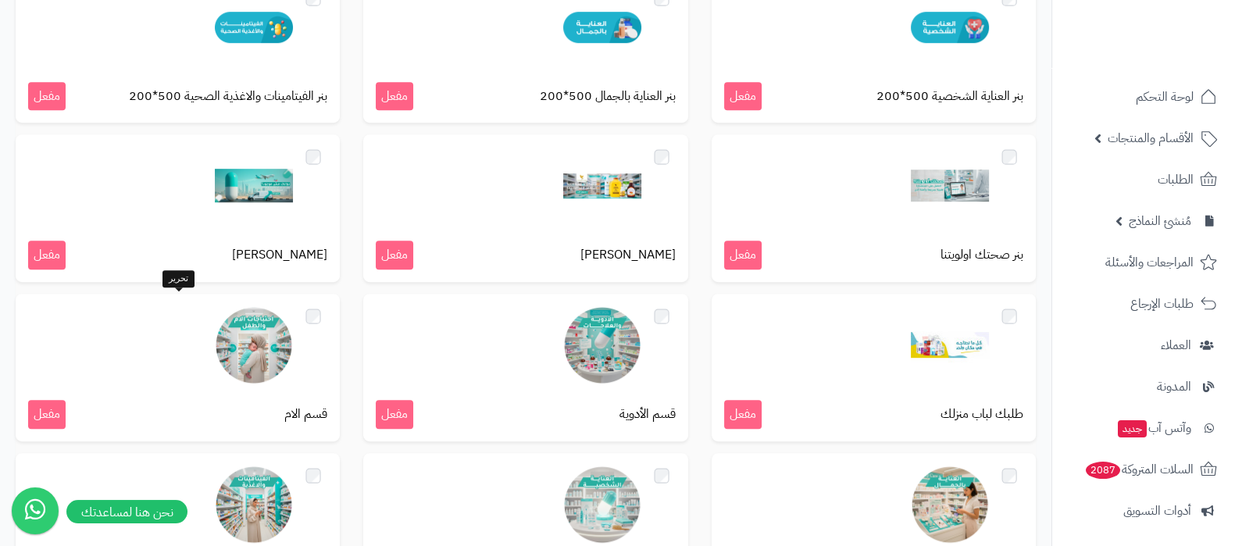
scroll to position [976, 0]
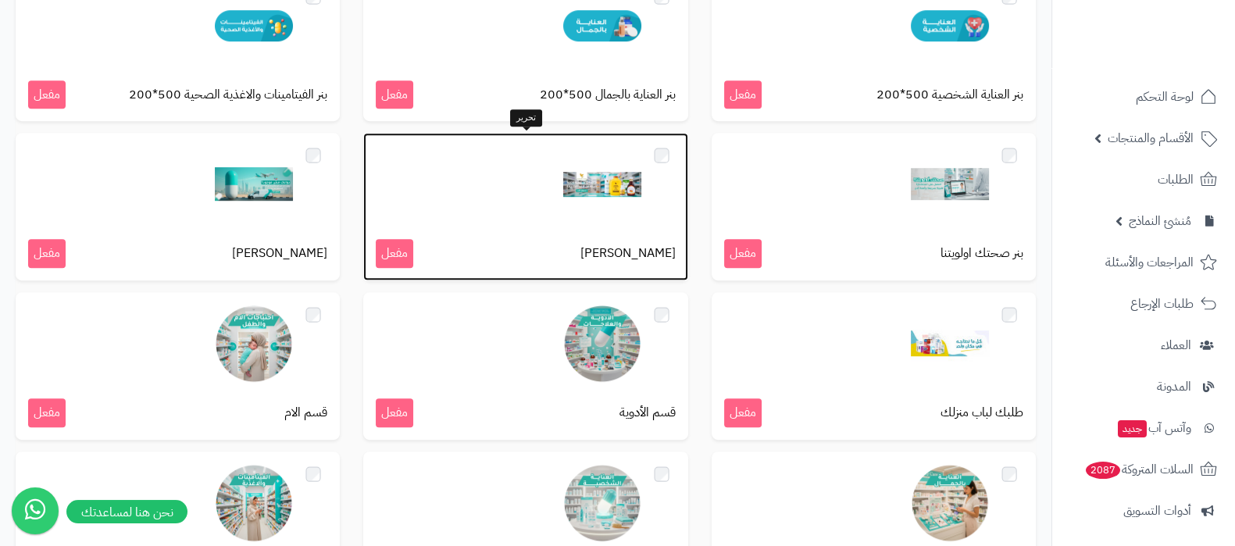
click at [615, 193] on img at bounding box center [602, 184] width 78 height 78
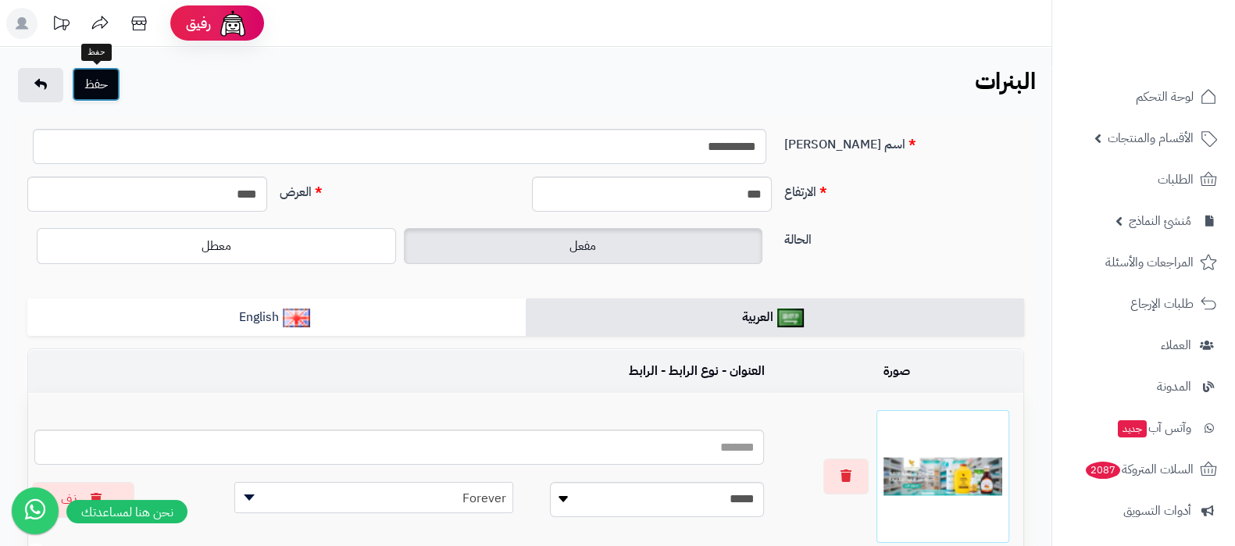
click at [105, 84] on button "حفظ" at bounding box center [96, 84] width 48 height 34
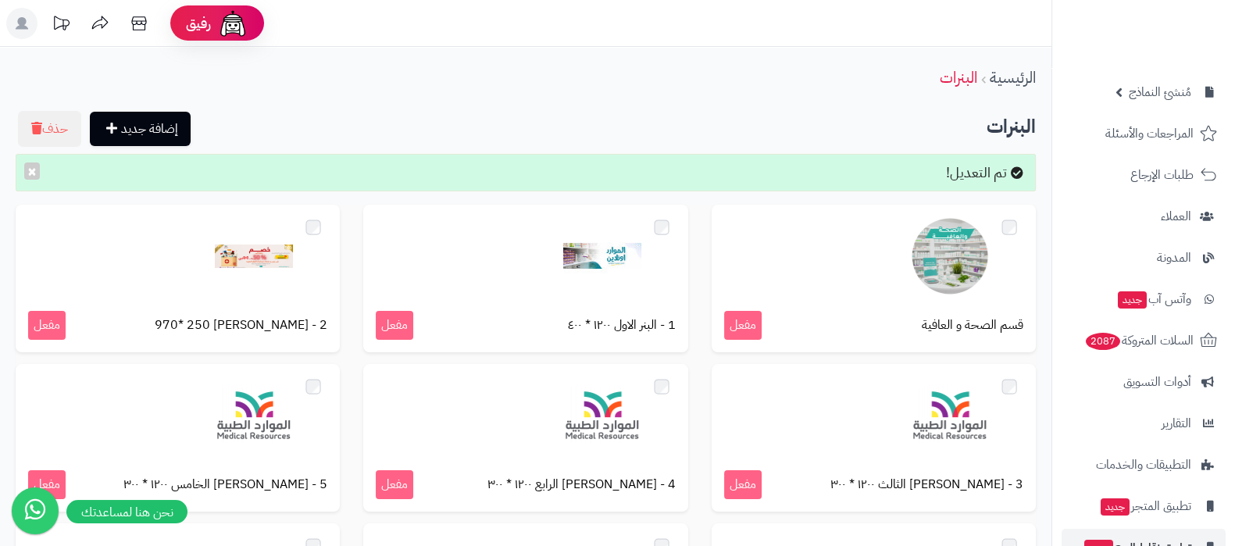
scroll to position [210, 0]
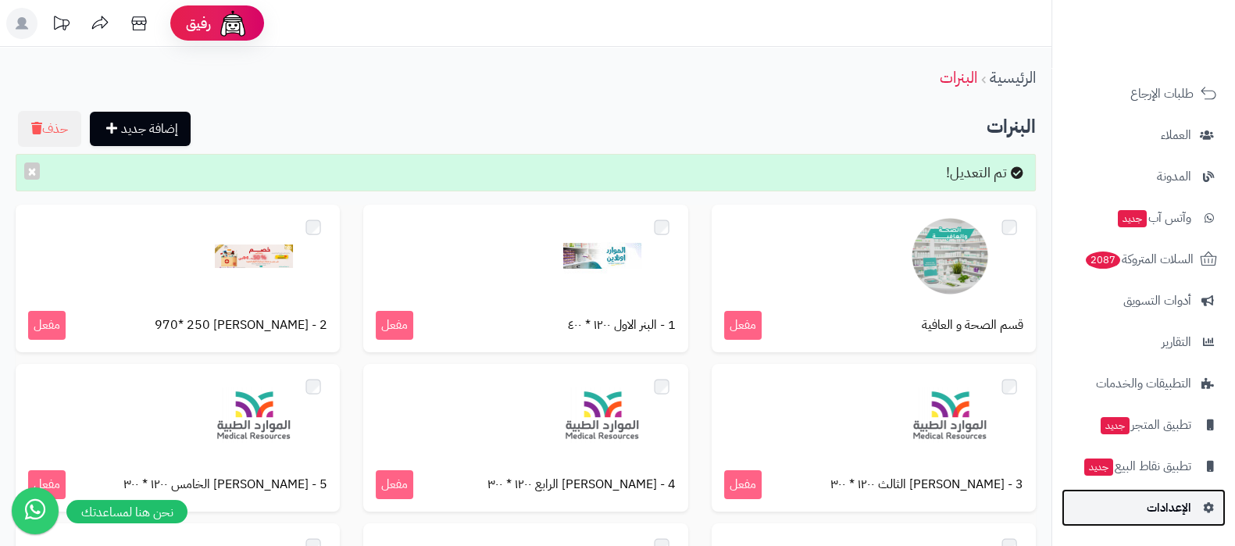
click at [1175, 509] on span "الإعدادات" at bounding box center [1168, 508] width 45 height 22
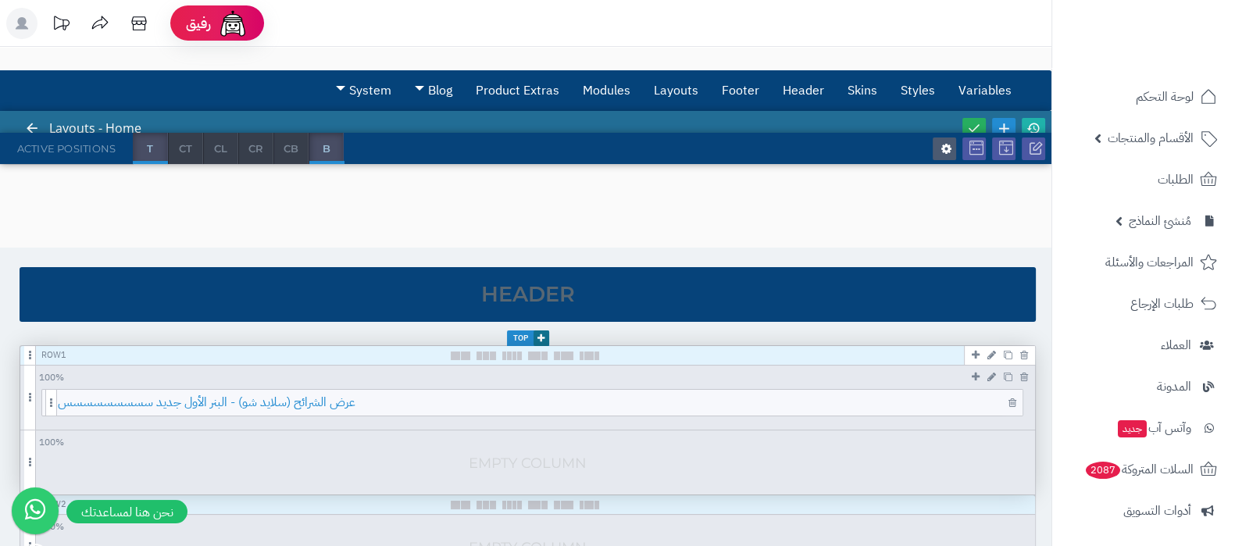
click at [667, 392] on span "عرض الشرائح (سلايد شو) - البنر الأول جديد سسسسسسسسس" at bounding box center [540, 403] width 964 height 26
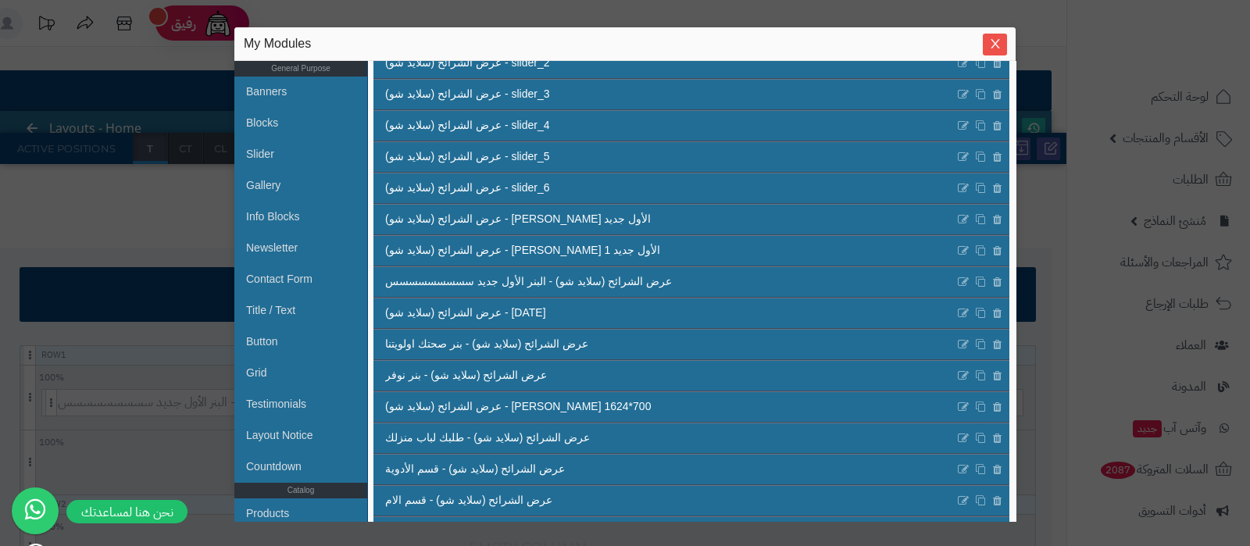
scroll to position [704, 0]
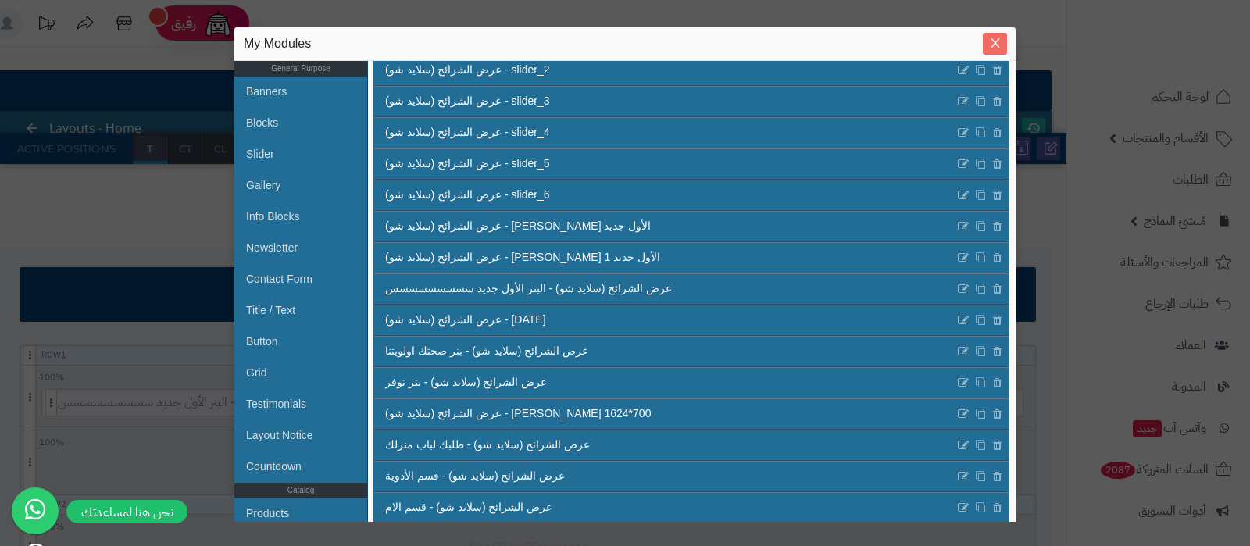
click at [996, 49] on icon "Close" at bounding box center [995, 43] width 12 height 12
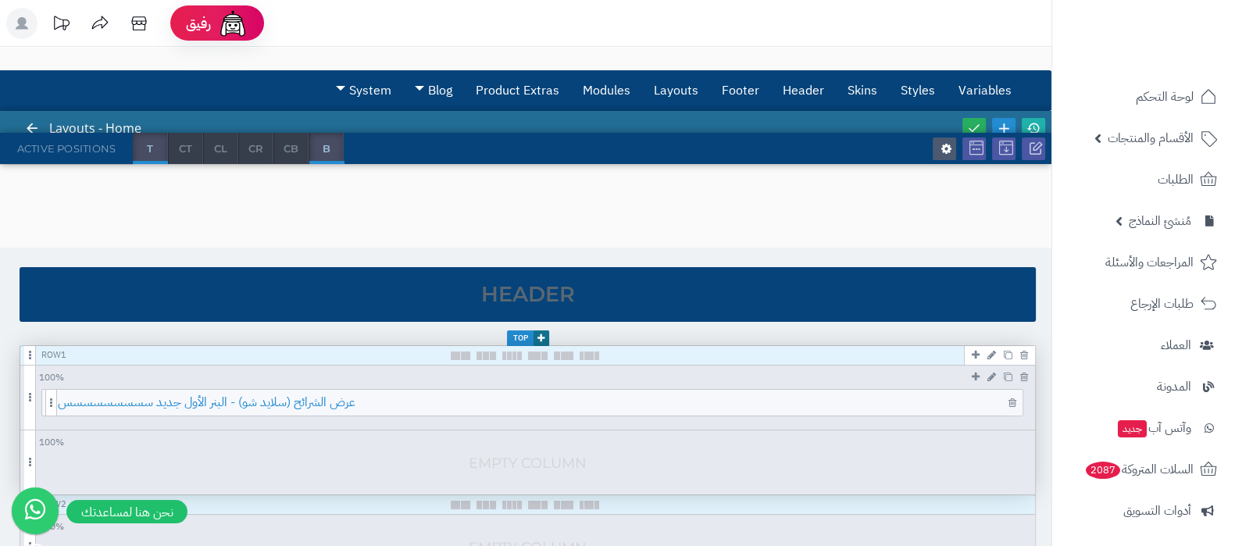
click at [569, 400] on span "عرض الشرائح (سلايد شو) - البنر الأول جديد سسسسسسسسس" at bounding box center [540, 403] width 964 height 26
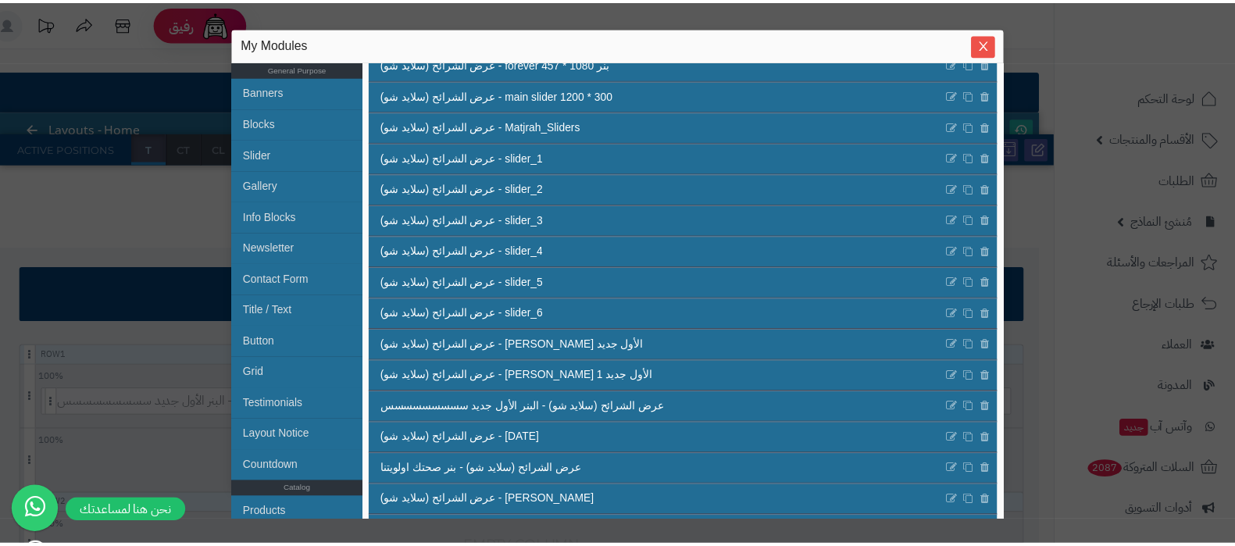
scroll to position [931, 0]
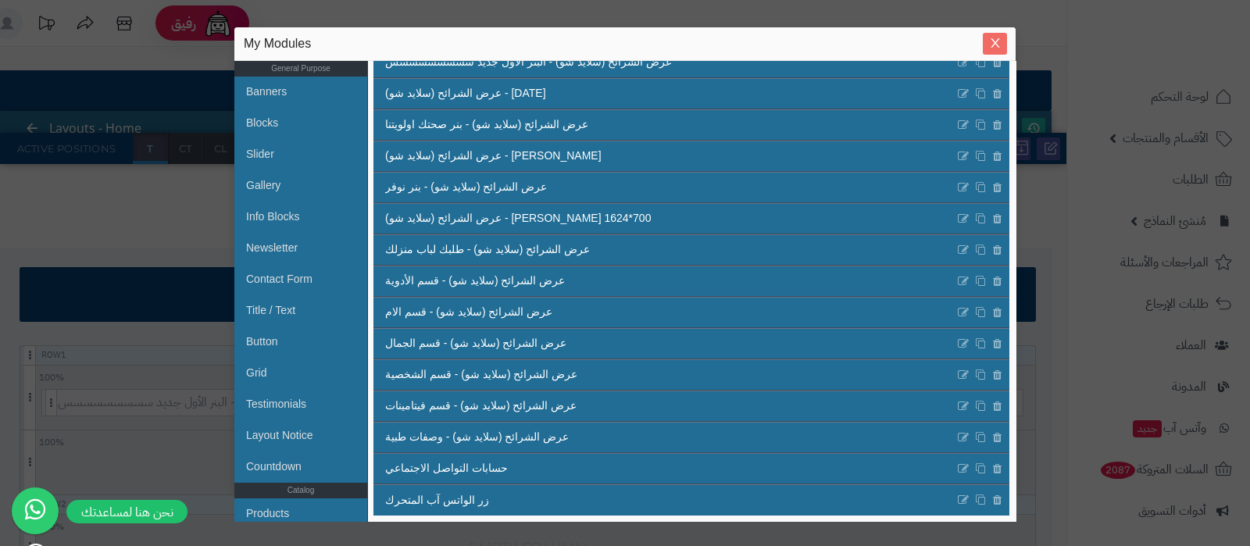
click at [996, 52] on button "Close" at bounding box center [994, 44] width 24 height 22
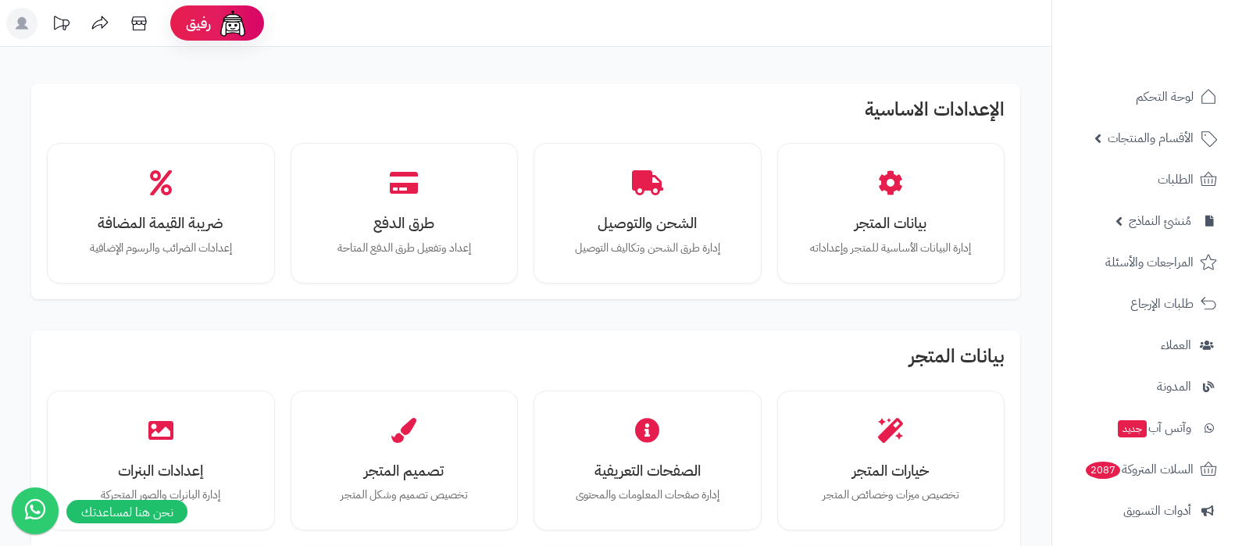
click at [423, 200] on div "طرق الدفع إعداد وتفعيل طرق الدفع المتاحة" at bounding box center [404, 213] width 205 height 117
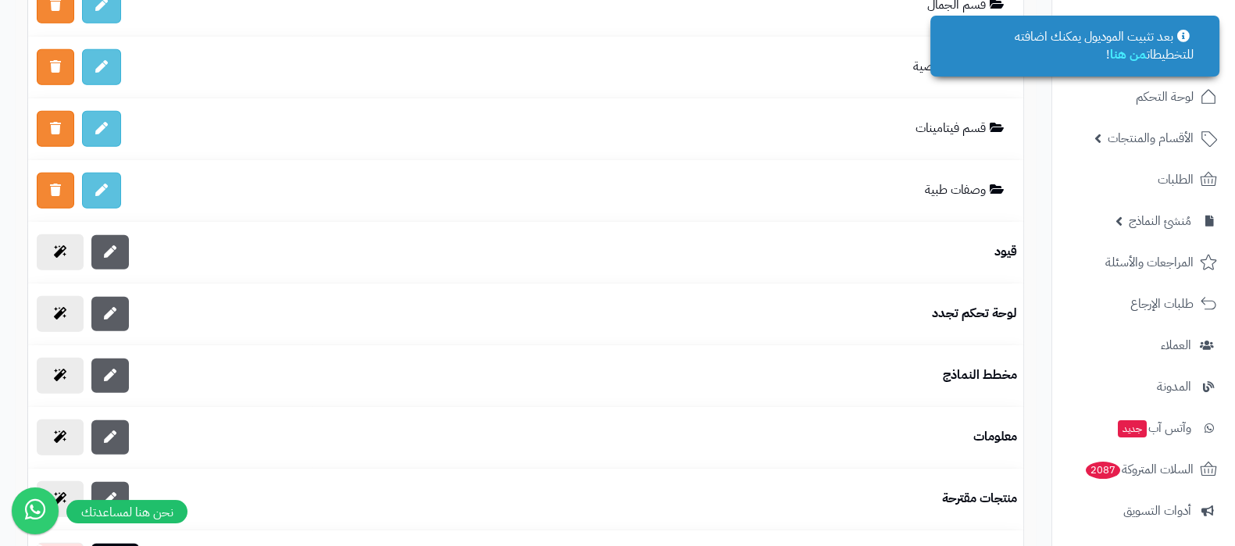
scroll to position [5076, 0]
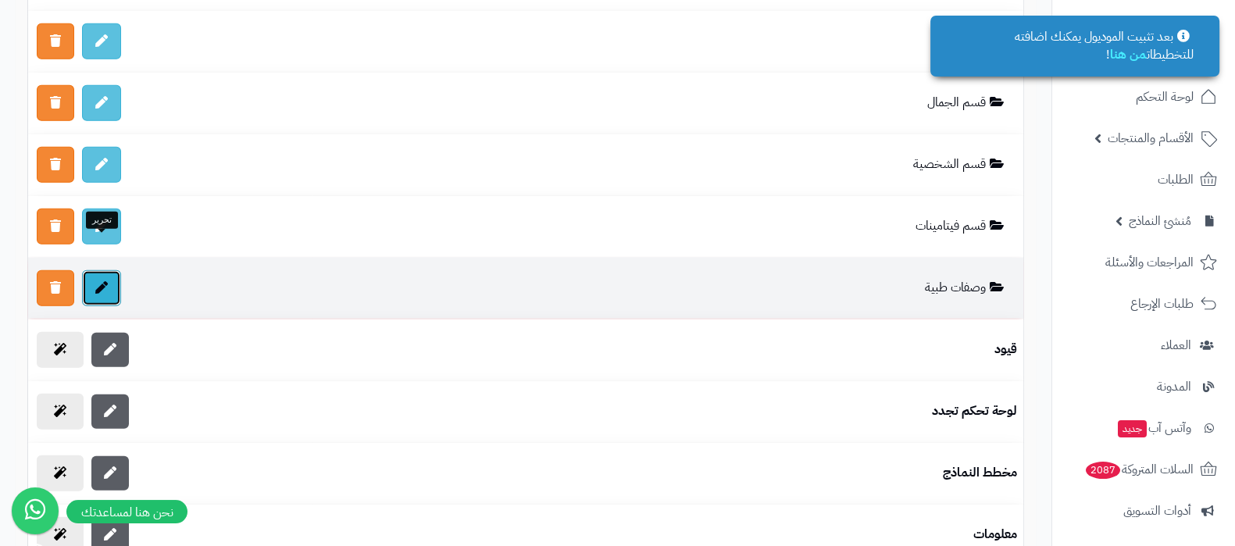
click at [98, 281] on icon at bounding box center [101, 287] width 12 height 12
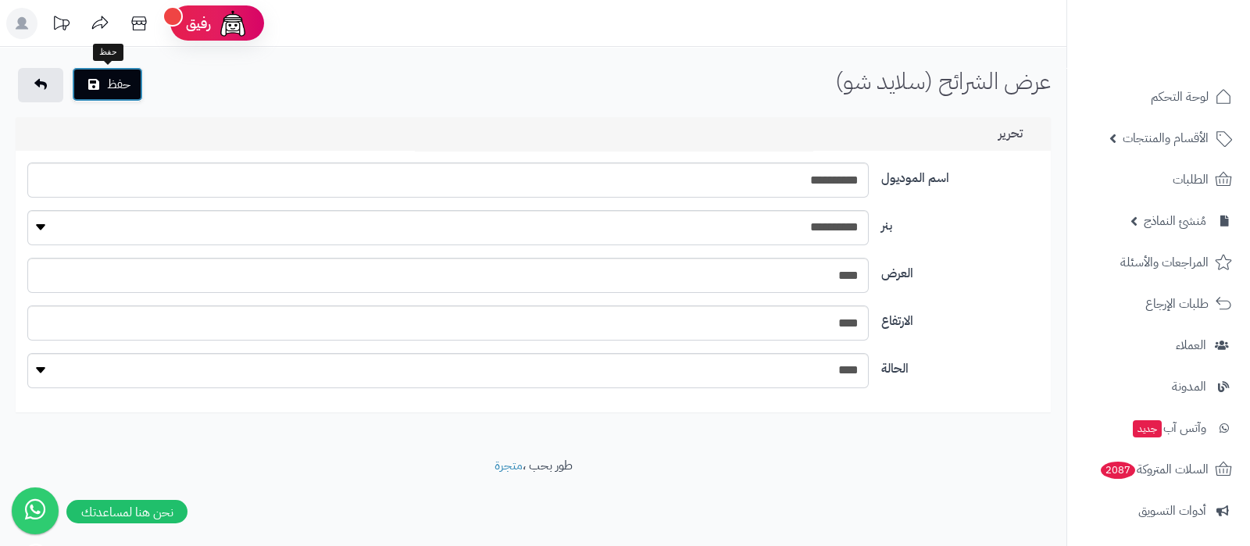
click at [109, 85] on button "حفظ" at bounding box center [107, 84] width 71 height 34
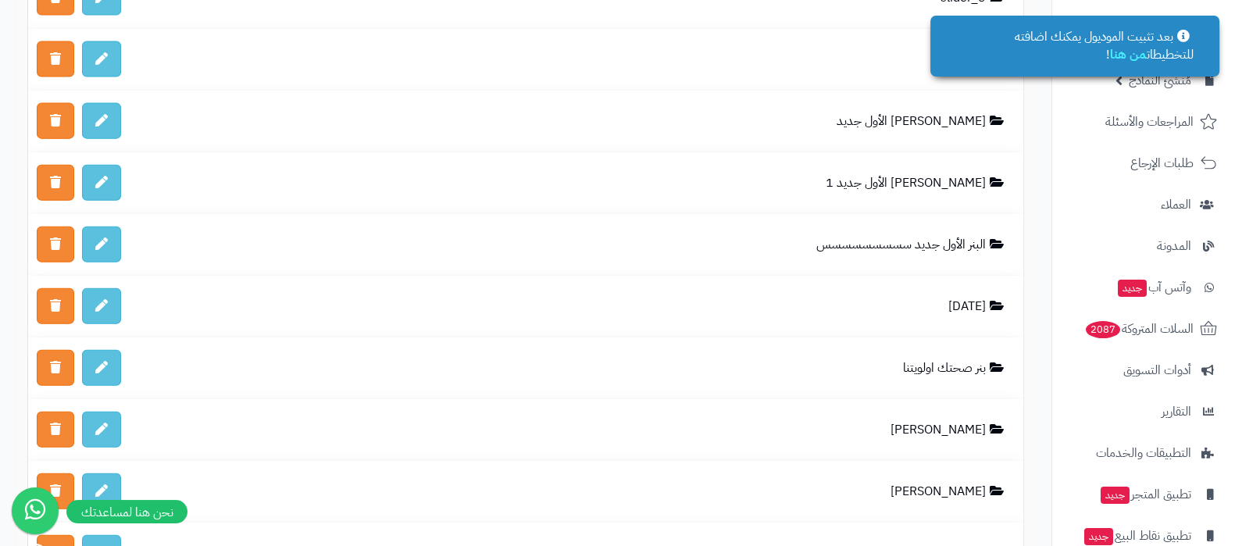
scroll to position [210, 0]
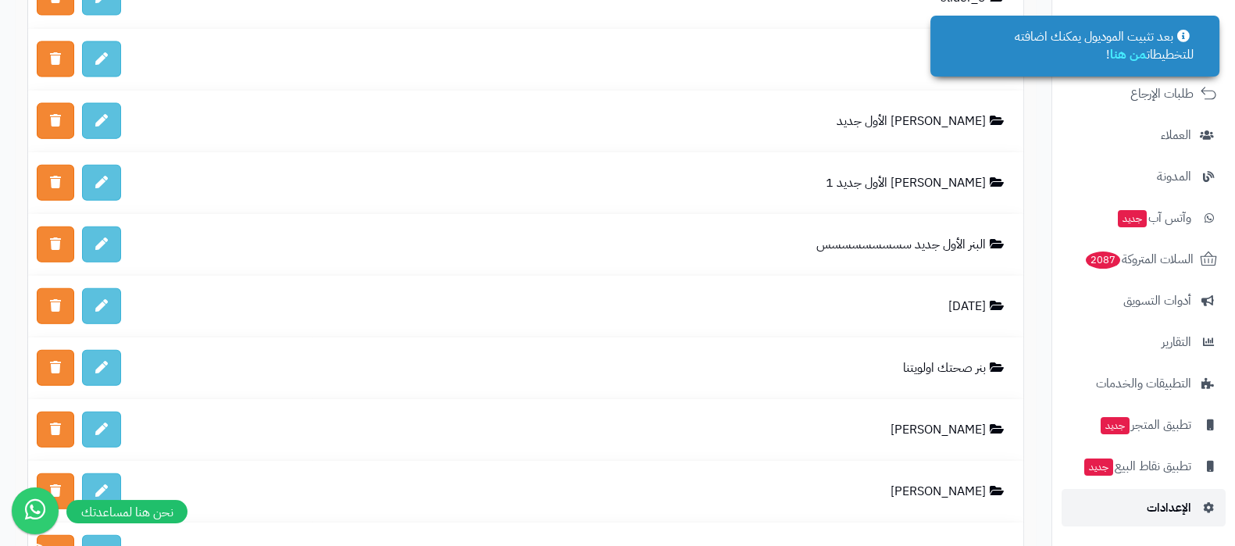
click at [1173, 508] on span "الإعدادات" at bounding box center [1168, 508] width 45 height 22
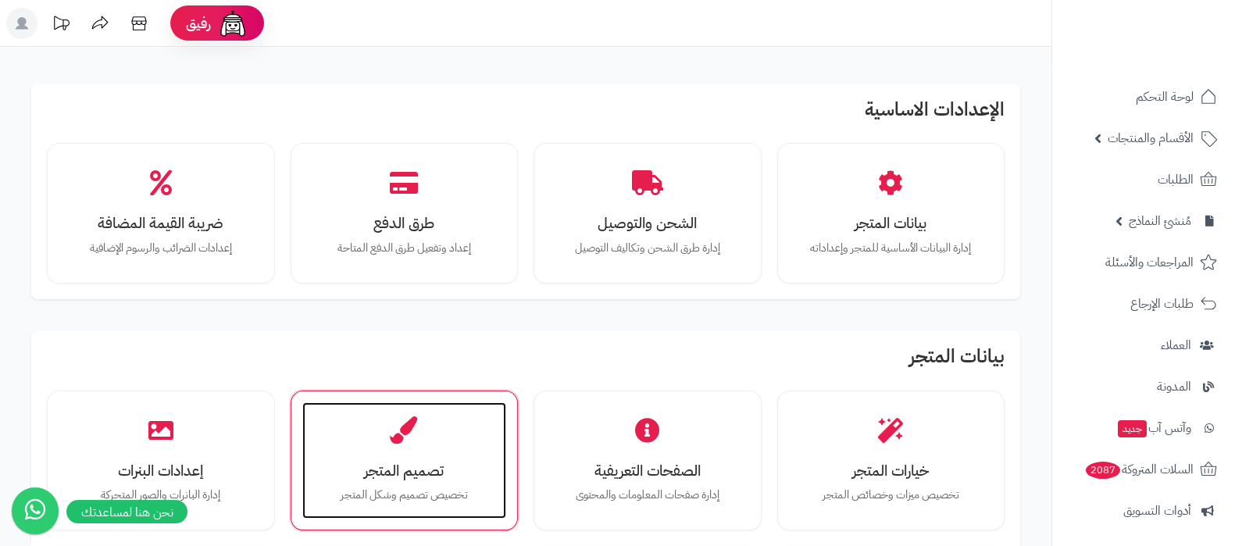
click at [370, 462] on h3 "تصميم المتجر" at bounding box center [404, 470] width 173 height 16
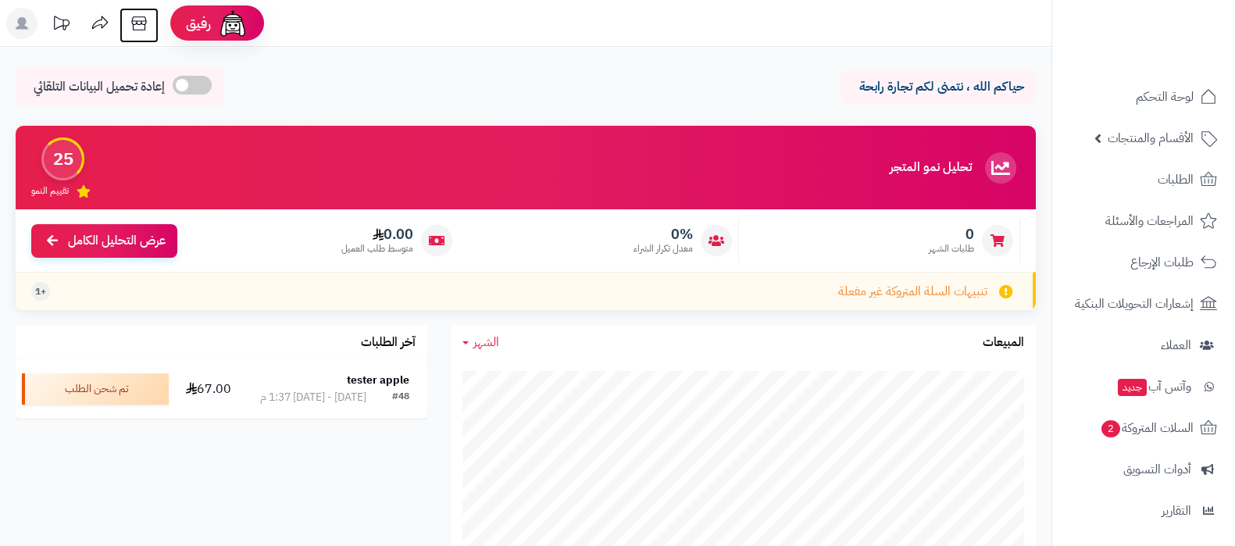
click at [141, 35] on icon at bounding box center [138, 23] width 31 height 31
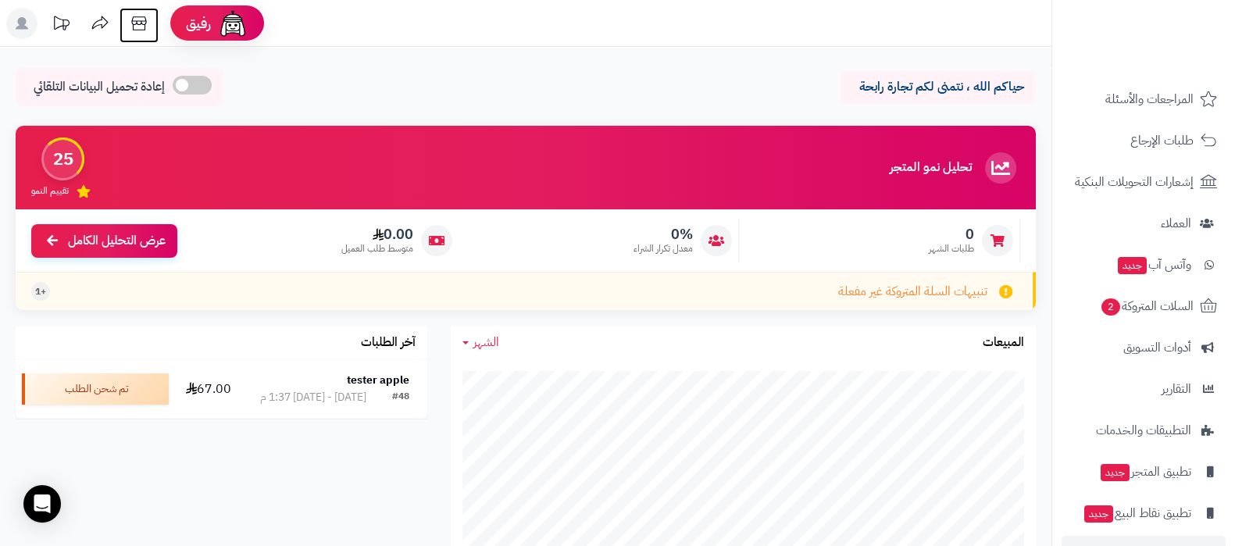
scroll to position [168, 0]
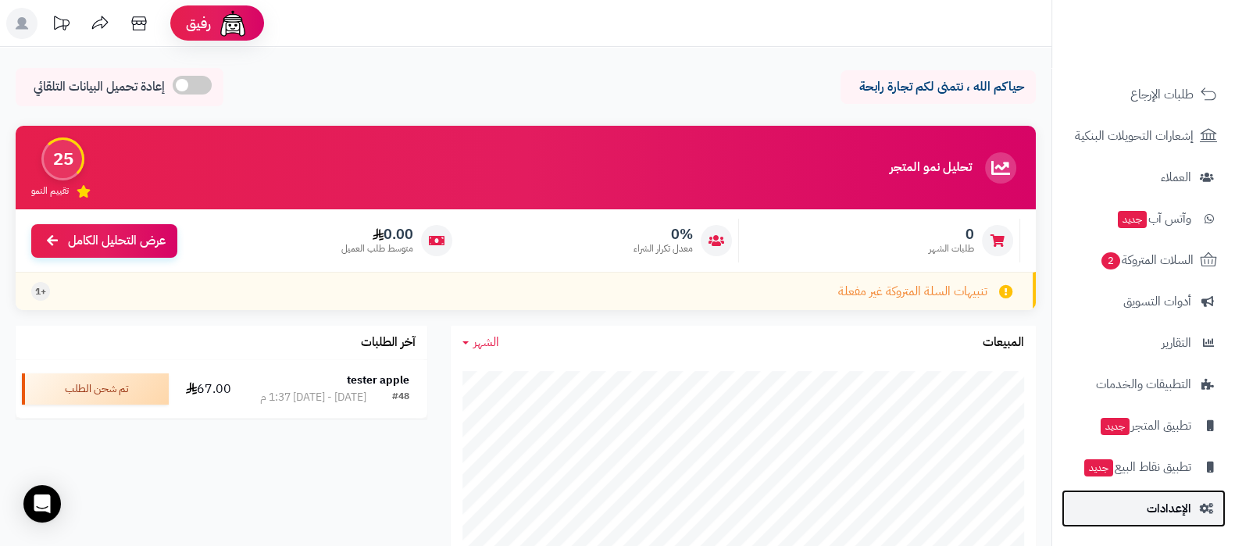
click at [1145, 517] on link "الإعدادات" at bounding box center [1143, 508] width 164 height 37
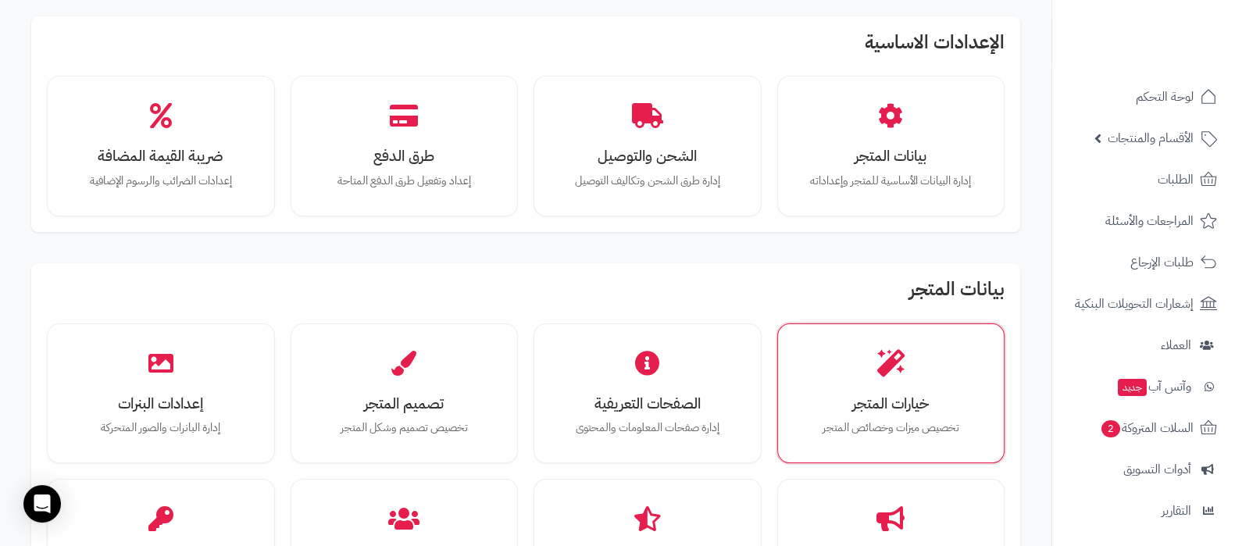
scroll to position [97, 0]
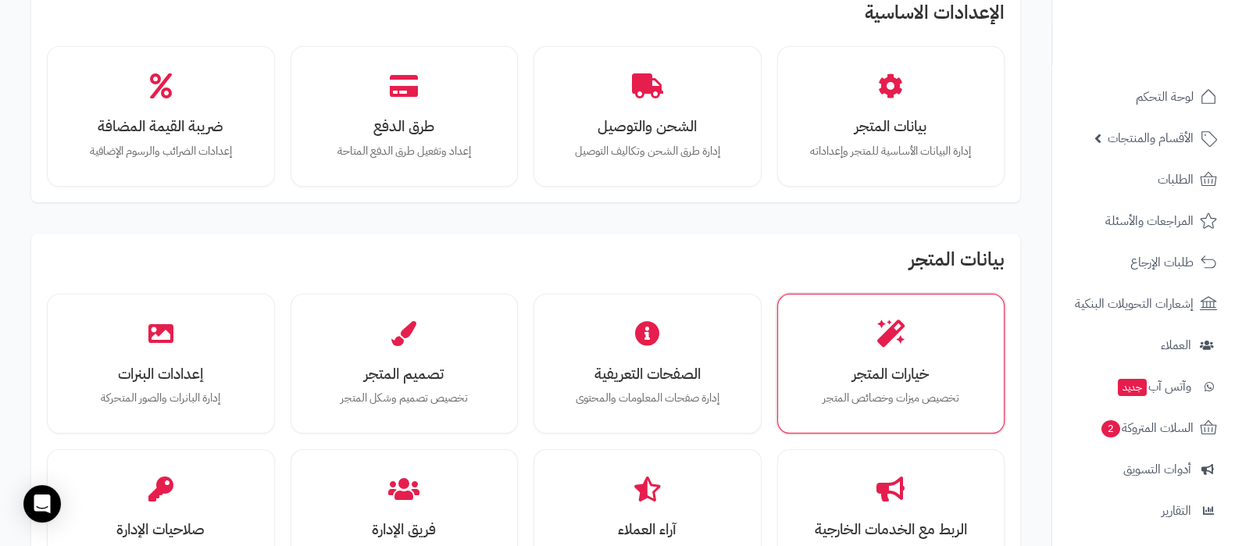
click at [890, 436] on div "خيارات المتجر تخصيص ميزات وخصائص المتجر الصفحات التعريفية إدارة صفحات المعلومات…" at bounding box center [525, 520] width 957 height 452
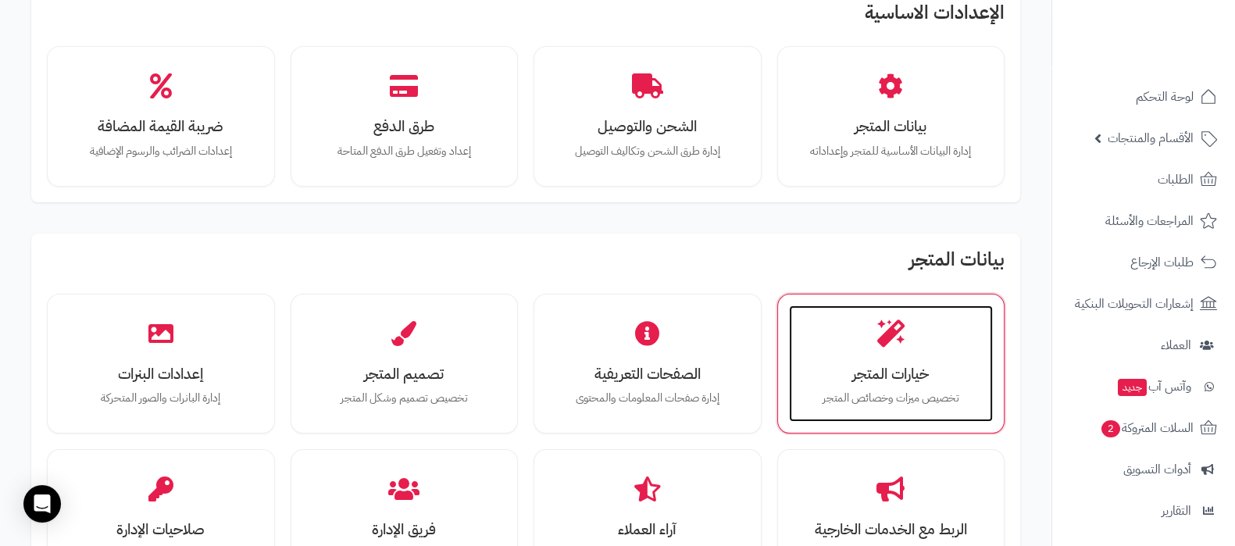
click at [882, 382] on h3 "خيارات المتجر" at bounding box center [890, 373] width 173 height 16
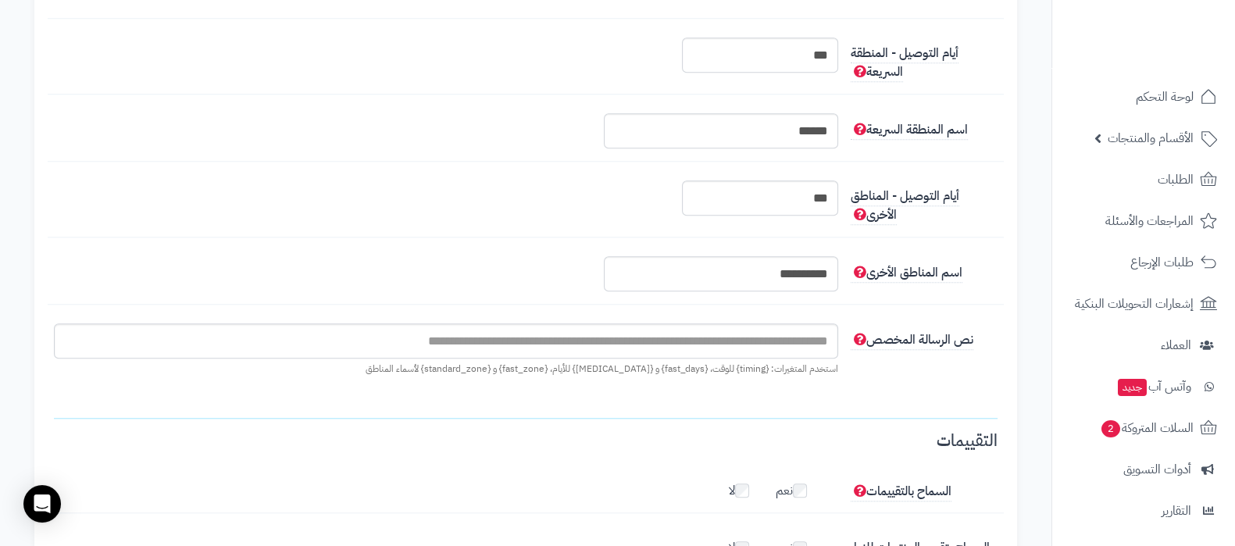
scroll to position [1855, 0]
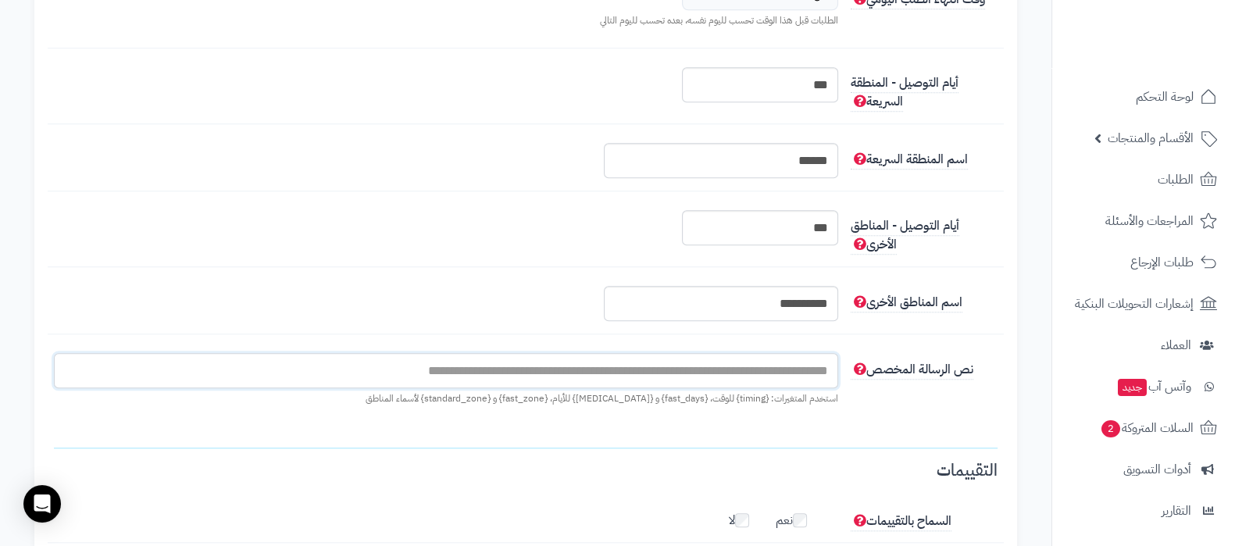
click at [690, 369] on input "text" at bounding box center [446, 370] width 784 height 35
type input "**********"
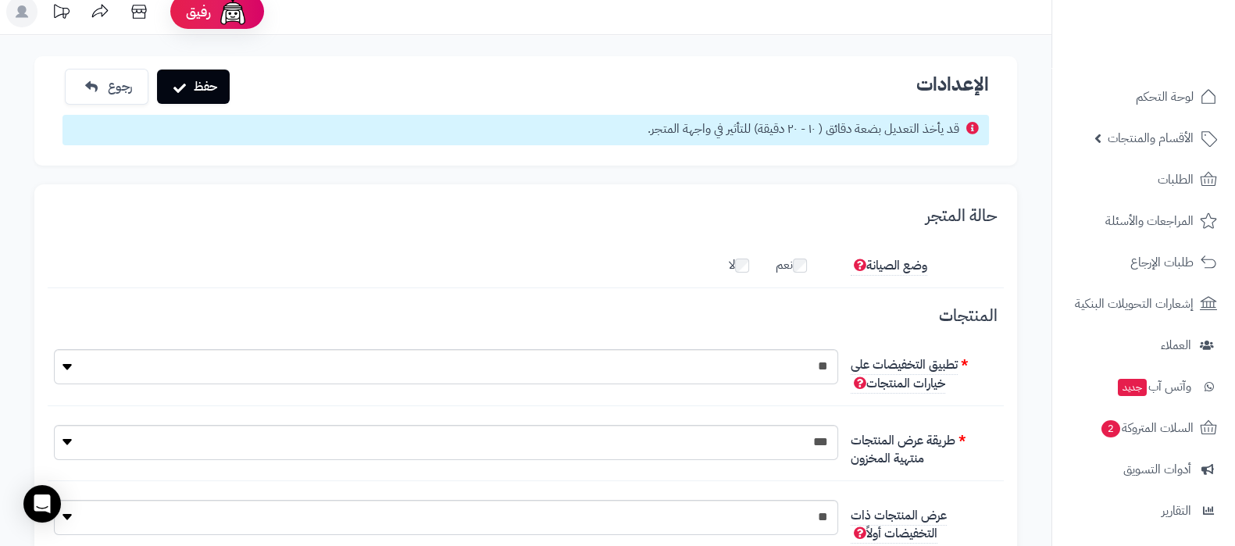
scroll to position [0, 0]
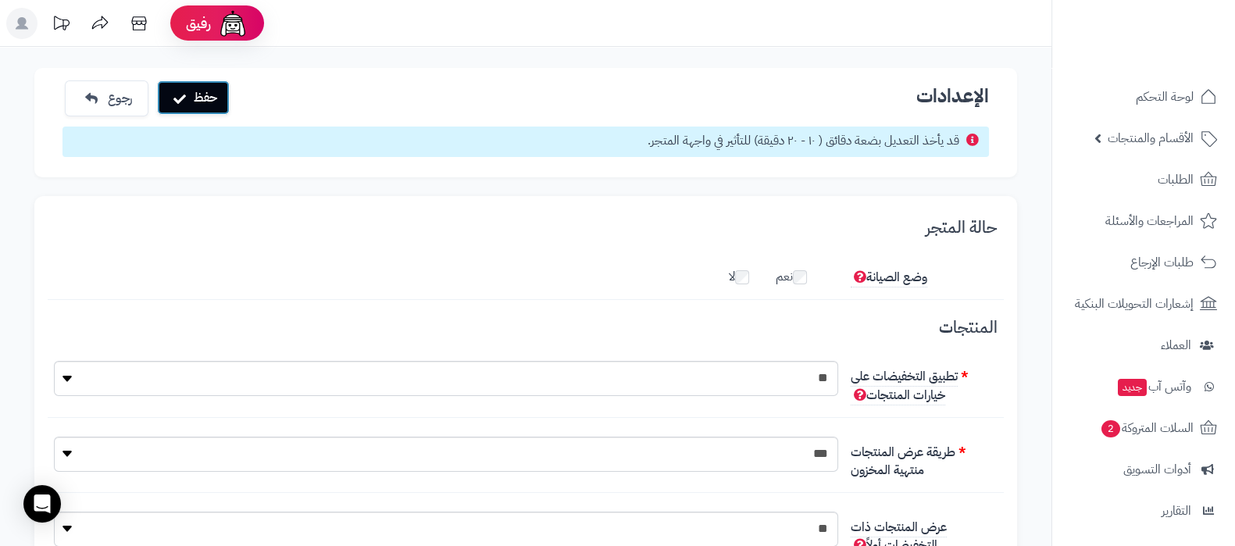
click at [179, 94] on icon "submit" at bounding box center [179, 99] width 12 height 12
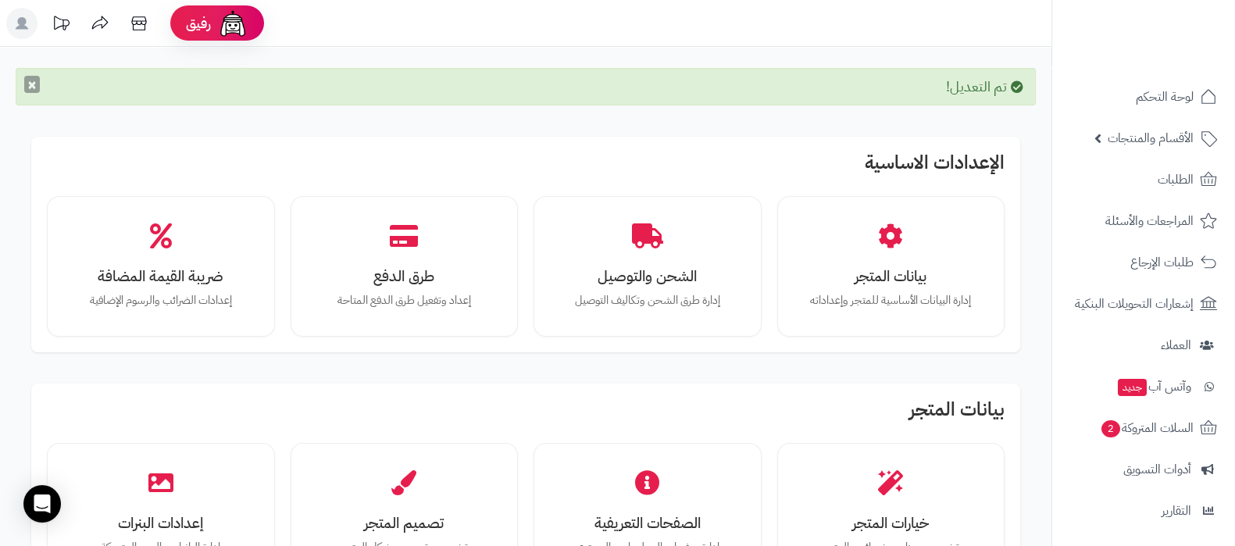
click at [31, 84] on button "×" at bounding box center [32, 84] width 16 height 17
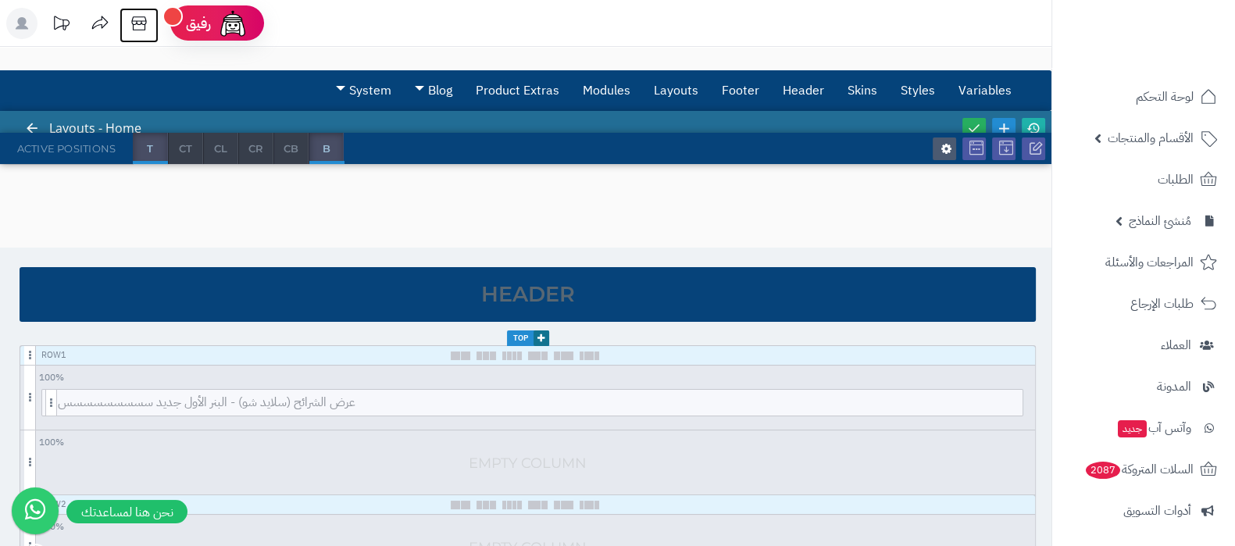
click at [125, 28] on icon at bounding box center [138, 23] width 31 height 31
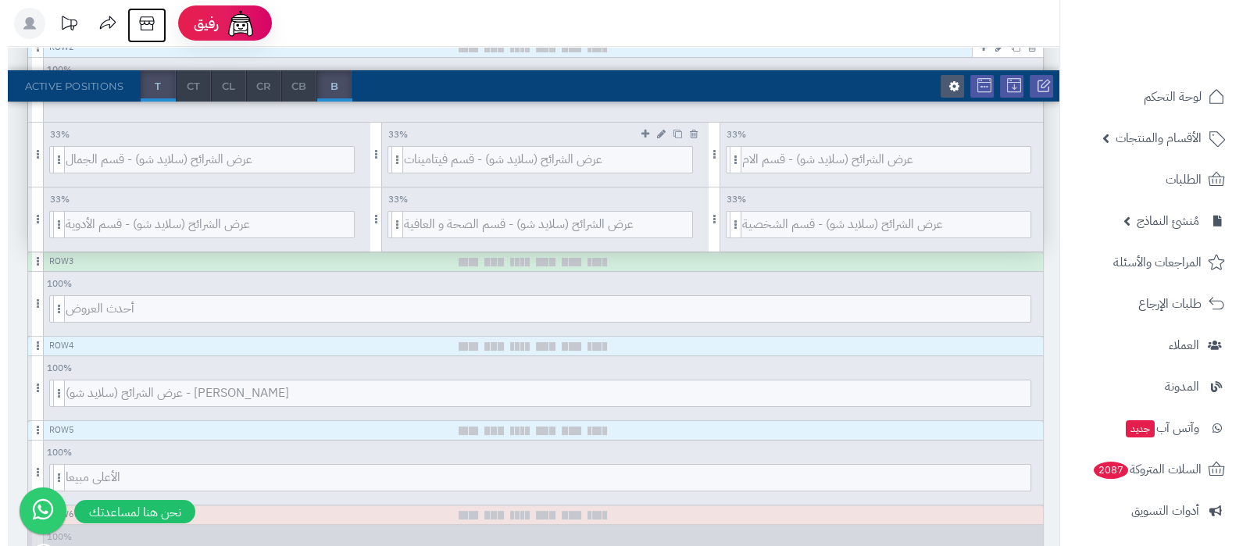
scroll to position [488, 0]
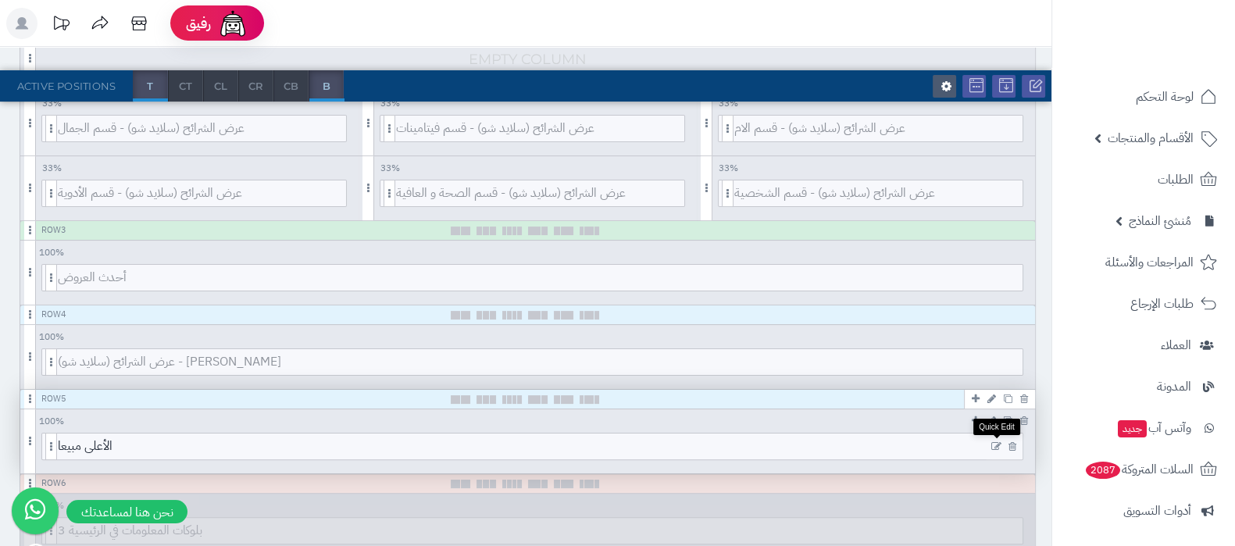
click at [997, 443] on icon at bounding box center [996, 446] width 10 height 11
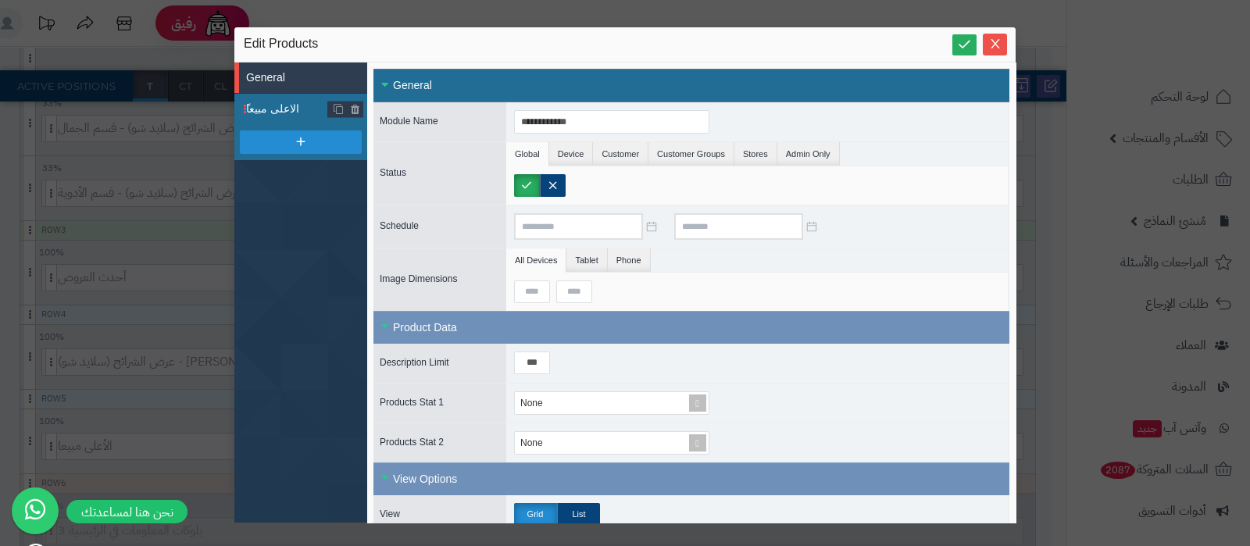
click at [292, 102] on span "ًالاعلى مبيعا" at bounding box center [287, 109] width 82 height 16
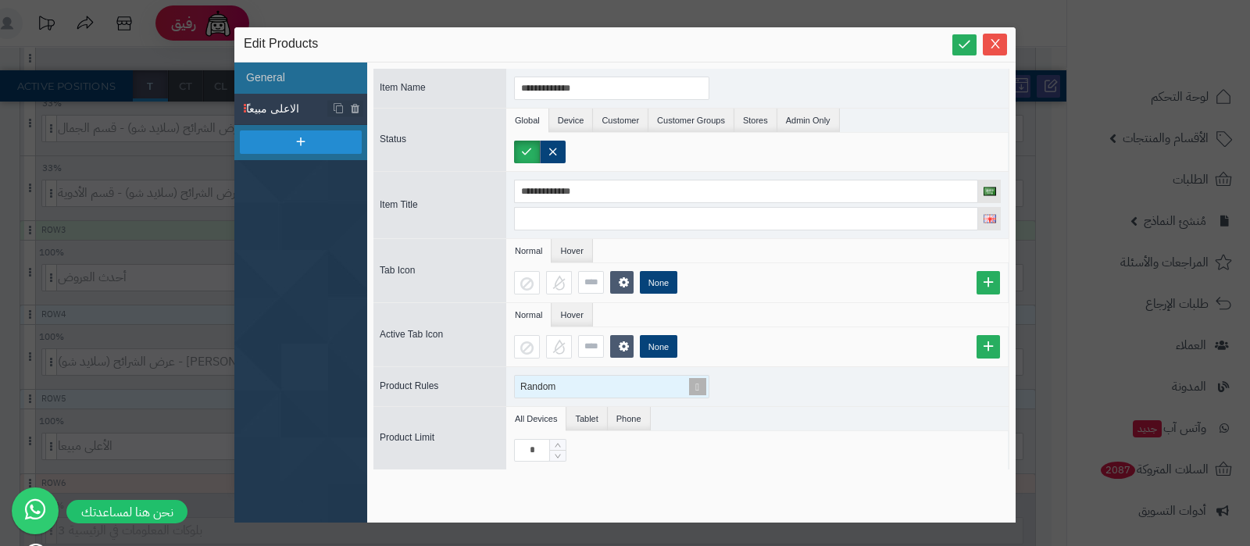
scroll to position [495, 0]
click at [700, 385] on span at bounding box center [697, 387] width 22 height 22
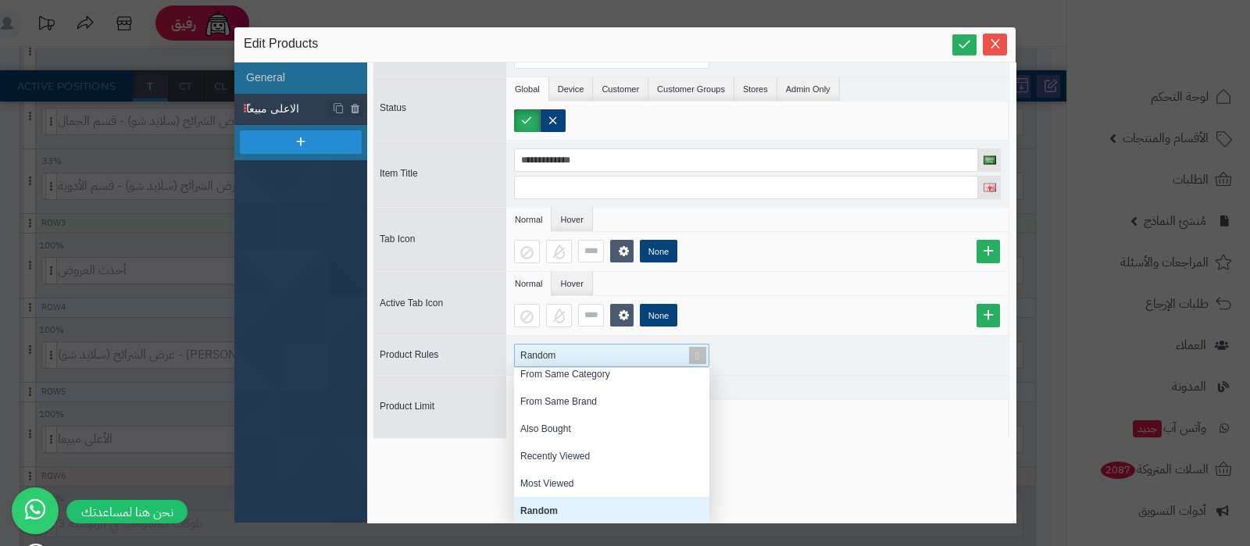
scroll to position [0, 0]
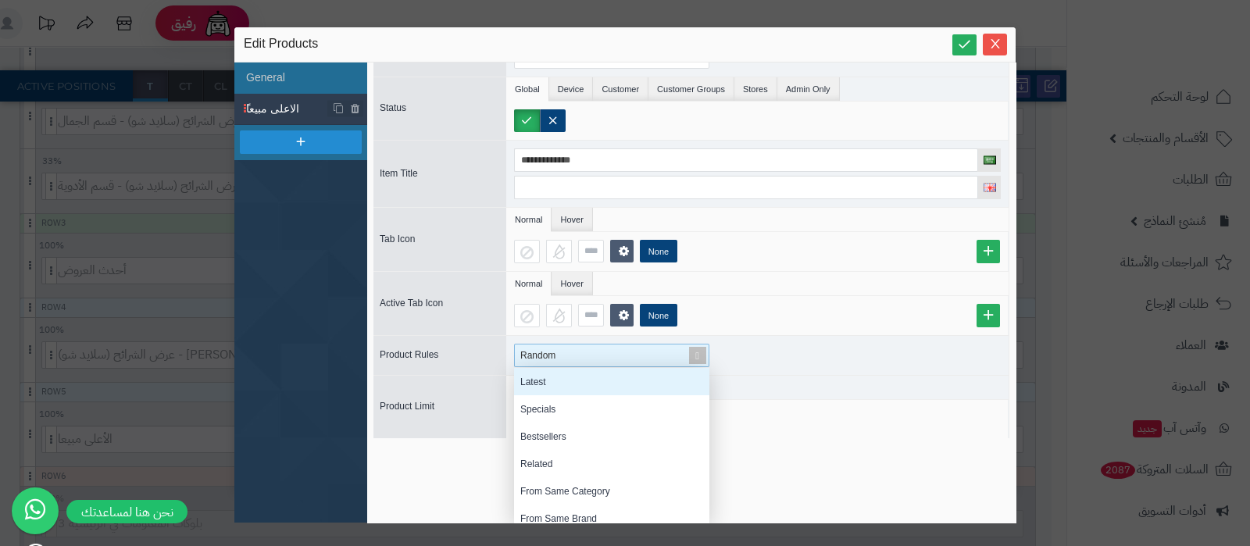
click at [537, 379] on div "Latest" at bounding box center [611, 381] width 195 height 27
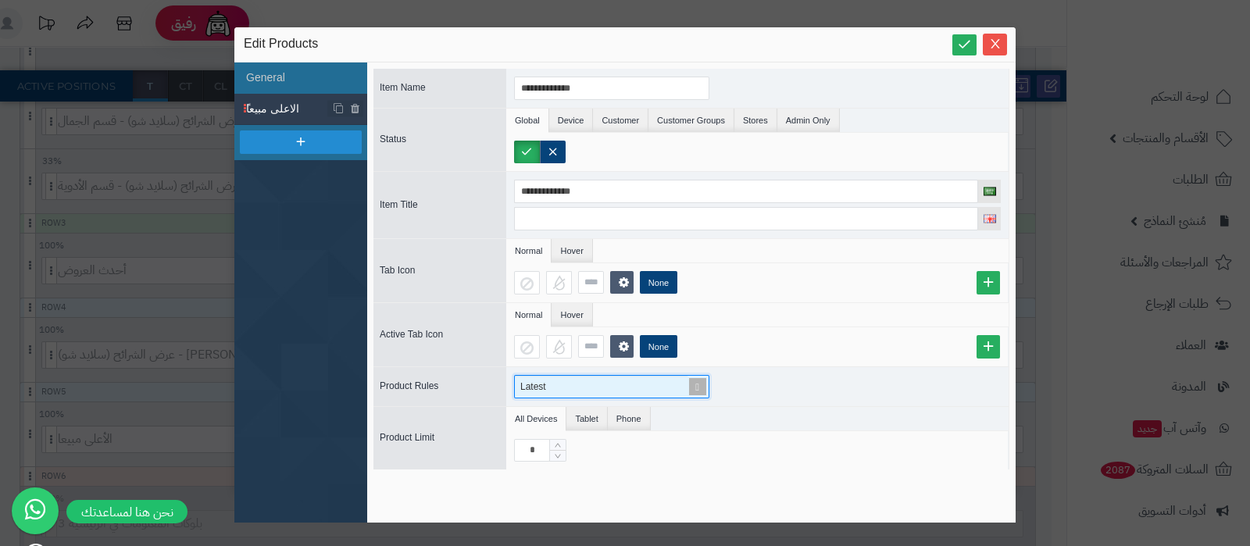
click at [697, 383] on span at bounding box center [697, 387] width 22 height 22
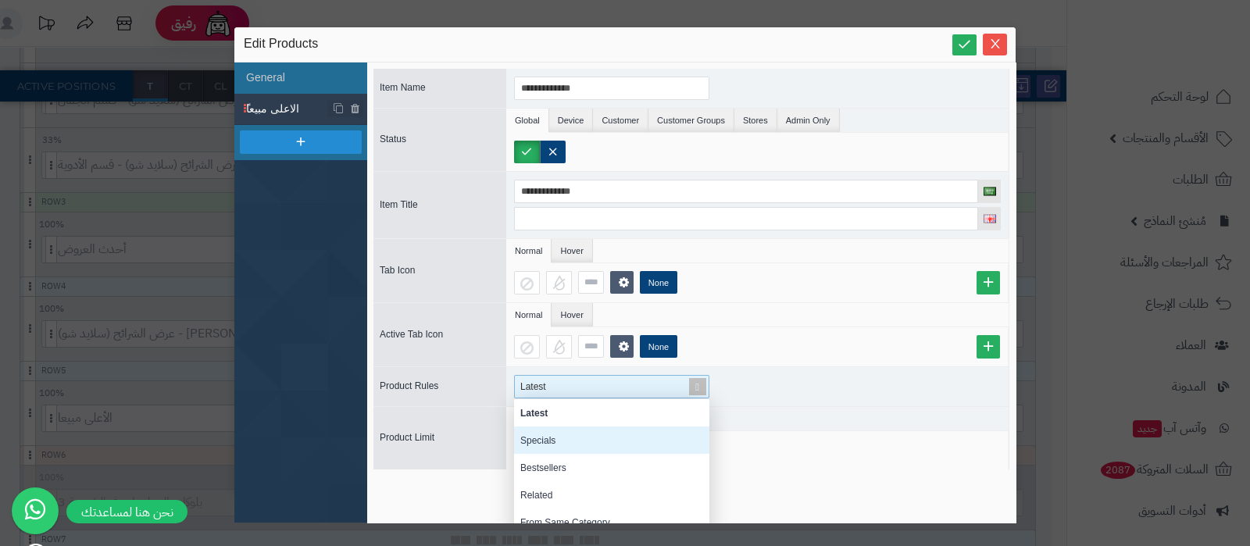
click at [540, 442] on div "Specials" at bounding box center [611, 439] width 195 height 27
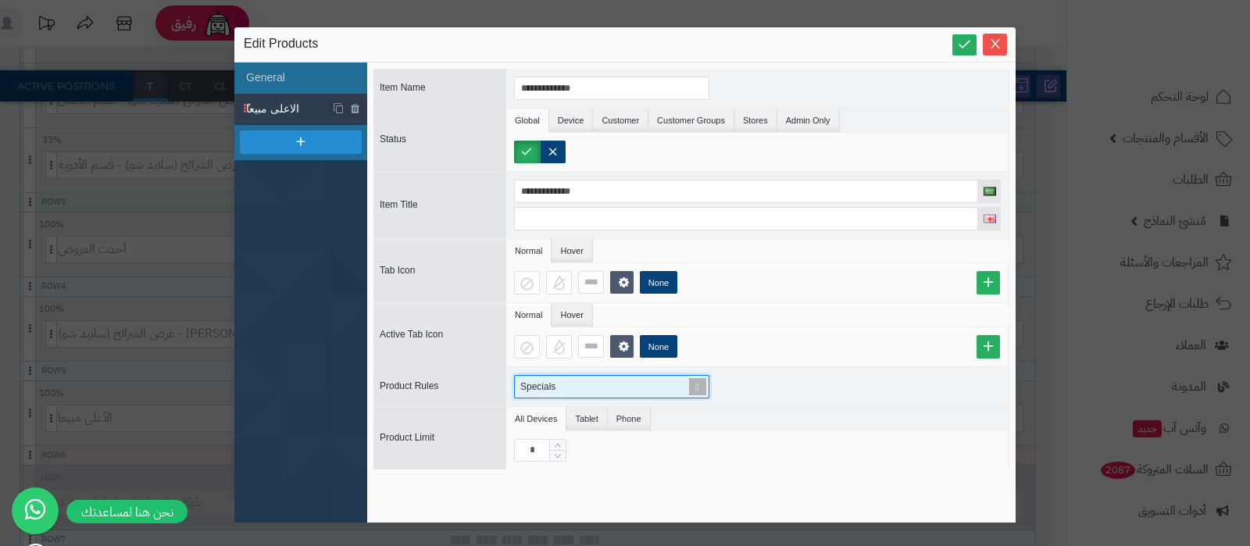
click at [705, 384] on span at bounding box center [697, 387] width 22 height 22
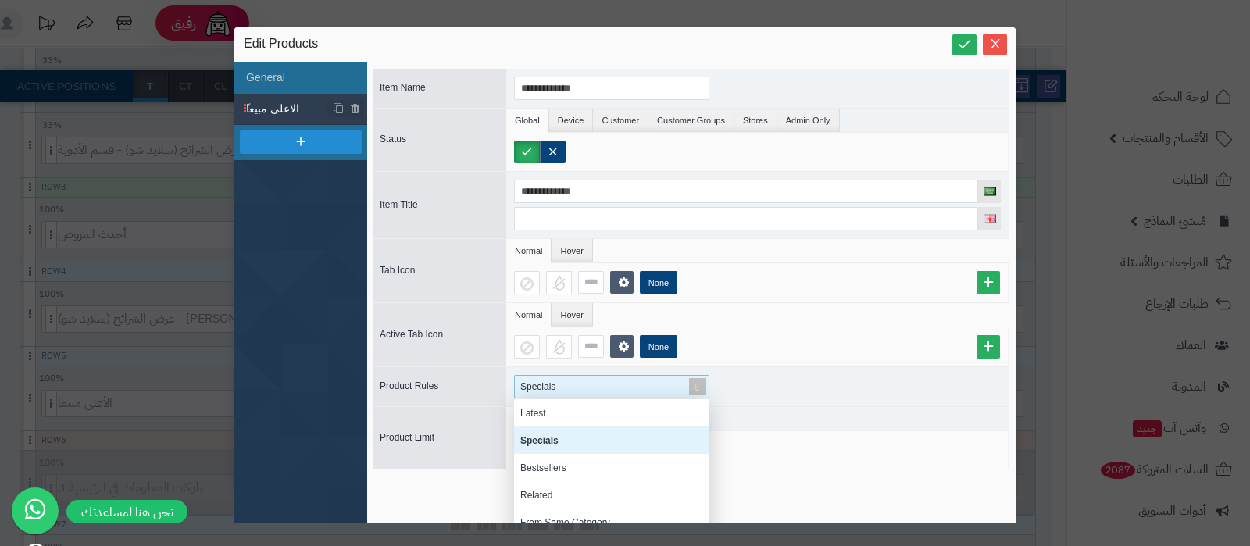
scroll to position [141, 180]
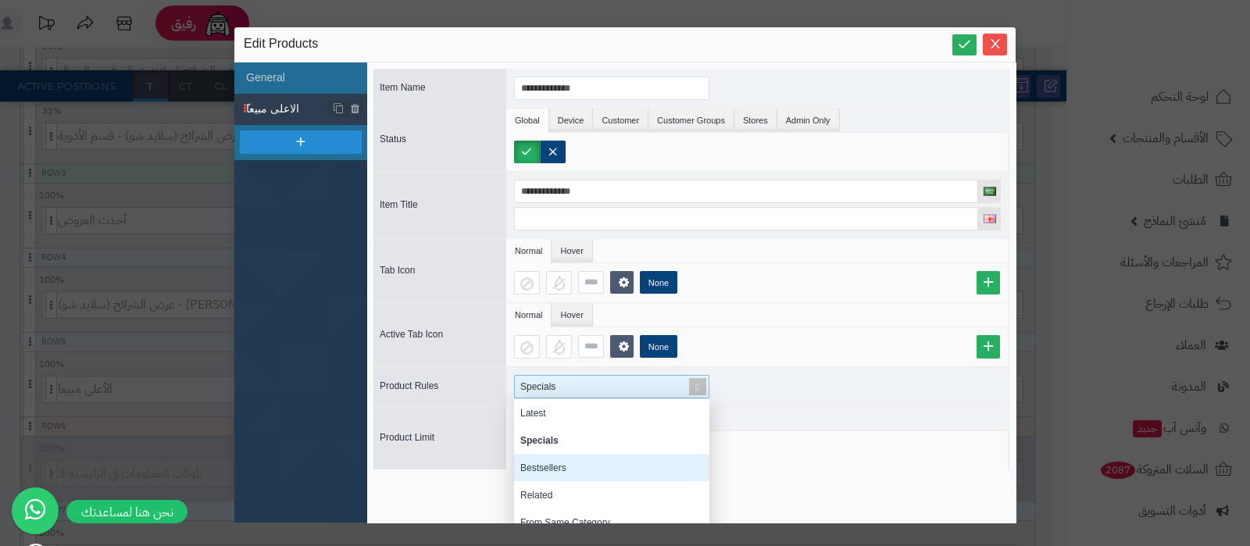
click at [579, 462] on div "Bestsellers" at bounding box center [611, 467] width 195 height 27
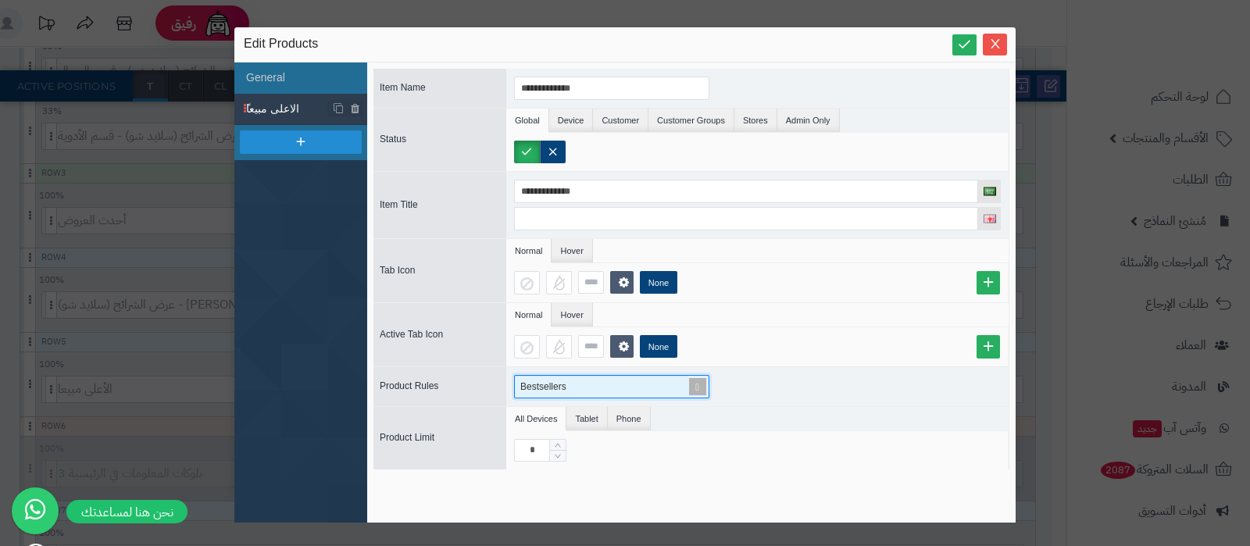
click at [704, 389] on span at bounding box center [697, 387] width 22 height 22
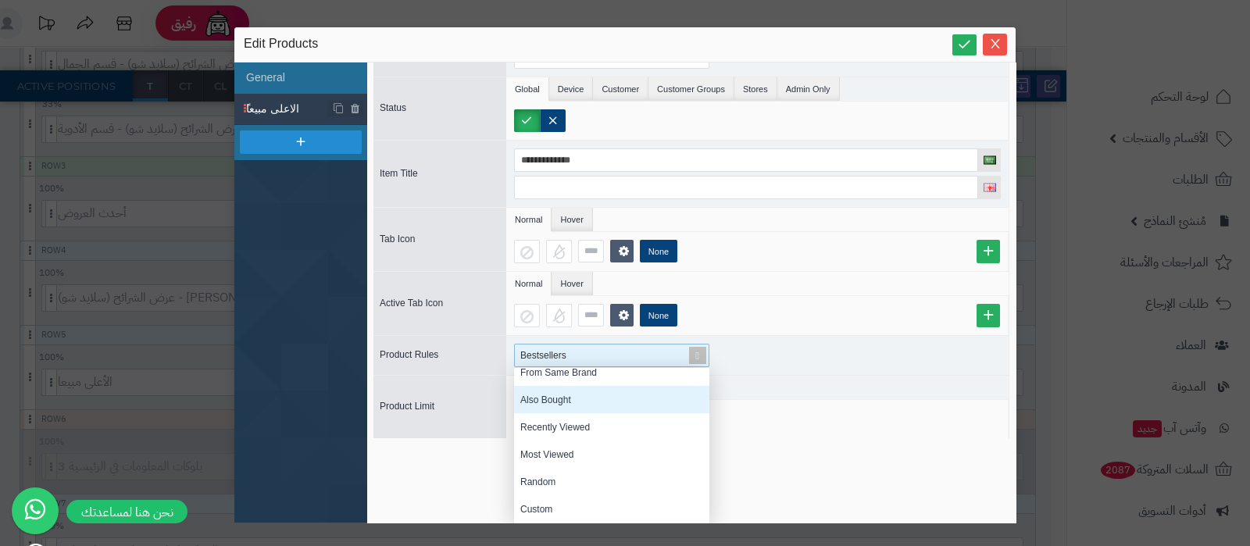
scroll to position [171, 0]
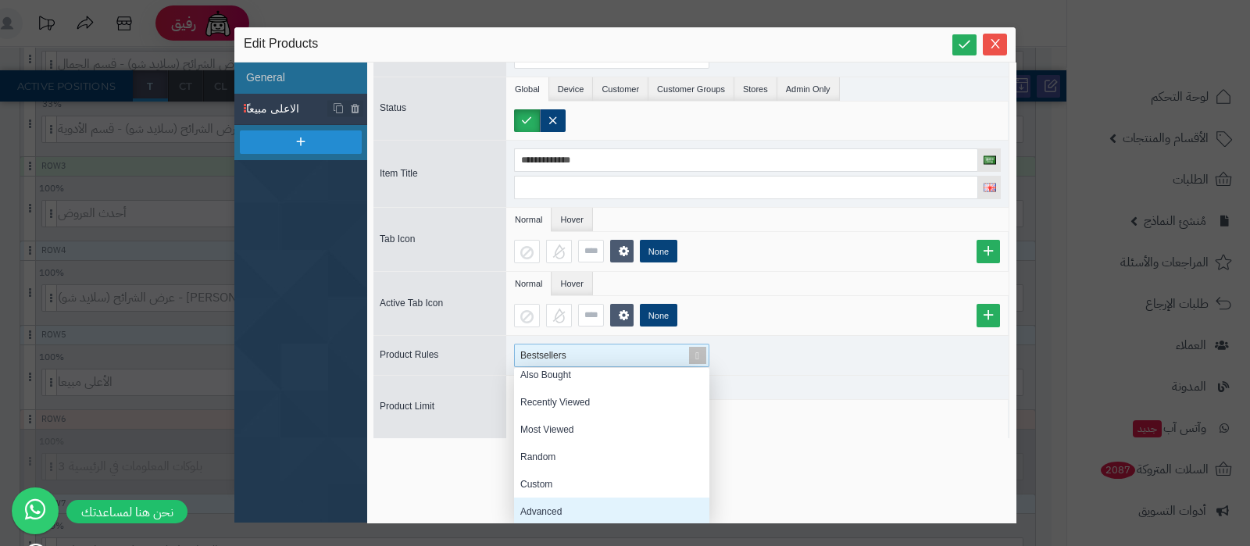
click at [544, 508] on div "Advanced" at bounding box center [611, 510] width 195 height 27
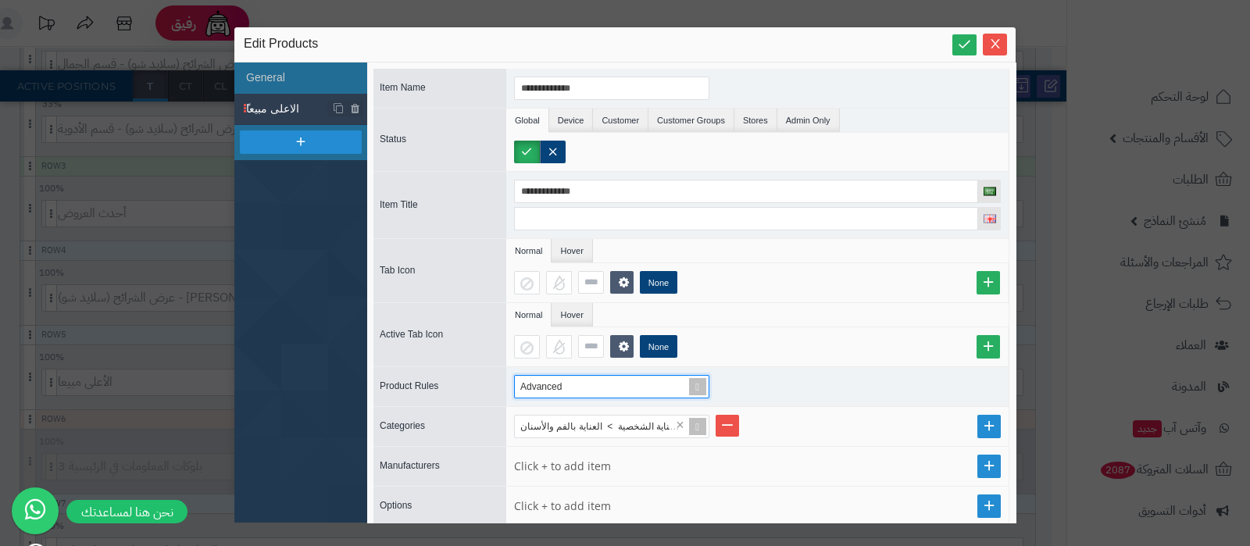
scroll to position [97, 0]
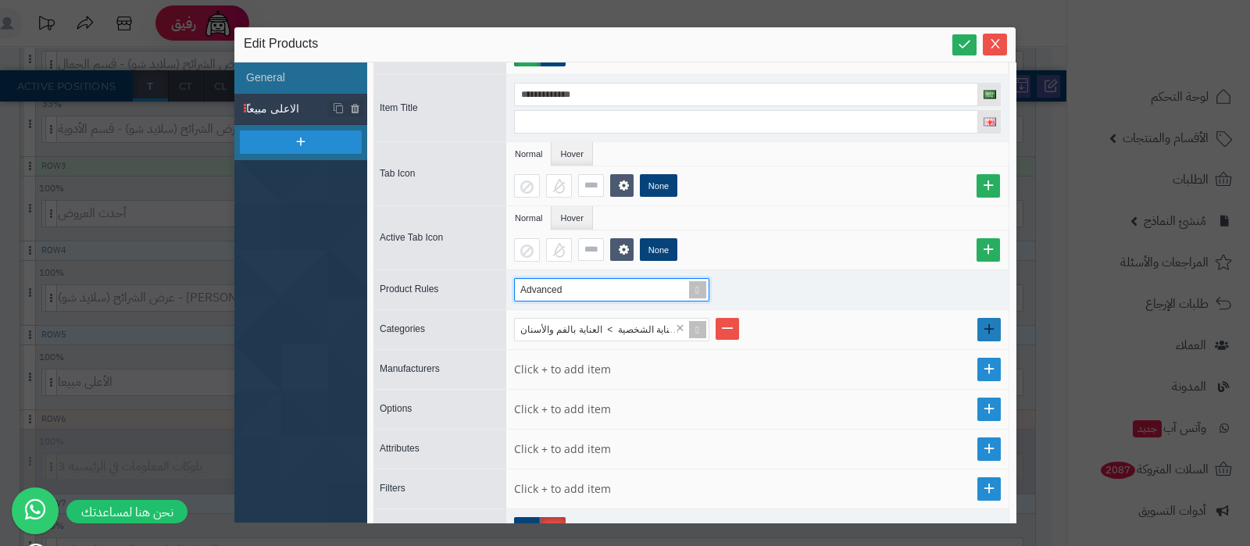
click at [977, 322] on link at bounding box center [988, 329] width 23 height 23
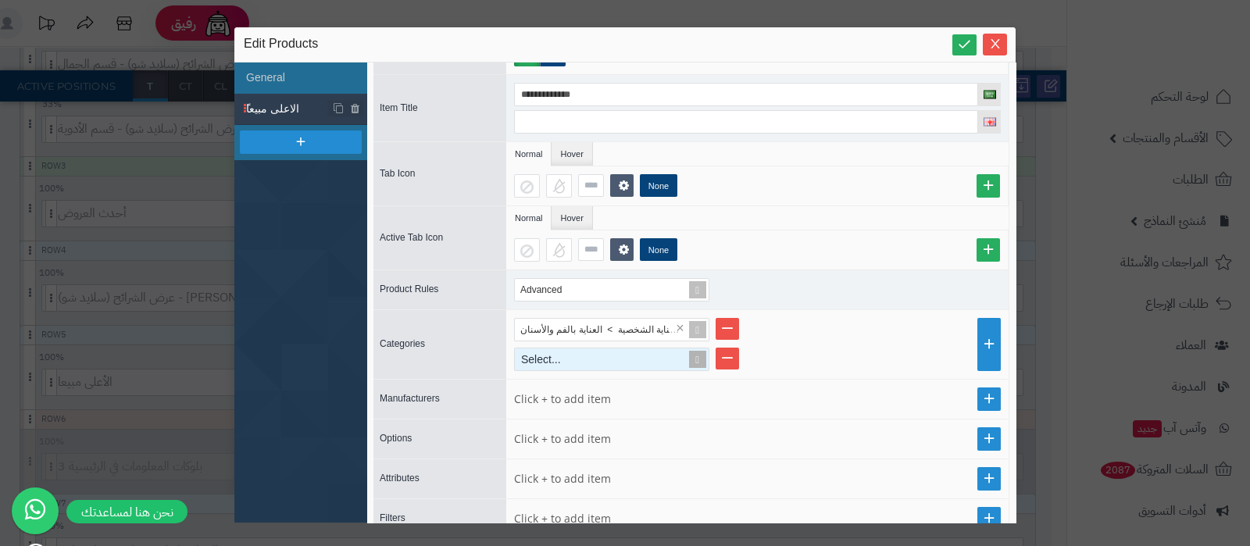
click at [688, 358] on span at bounding box center [697, 359] width 22 height 22
click at [832, 341] on ul "العناية الشخصية > العناية بالفم والأسنان × Select... No results found" at bounding box center [757, 344] width 487 height 53
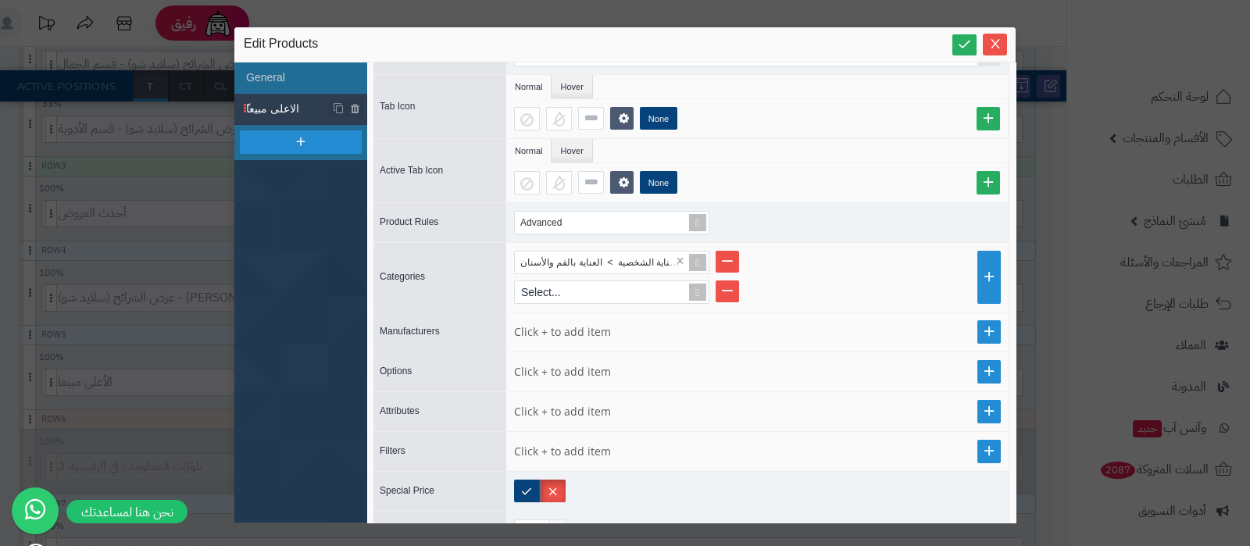
scroll to position [194, 0]
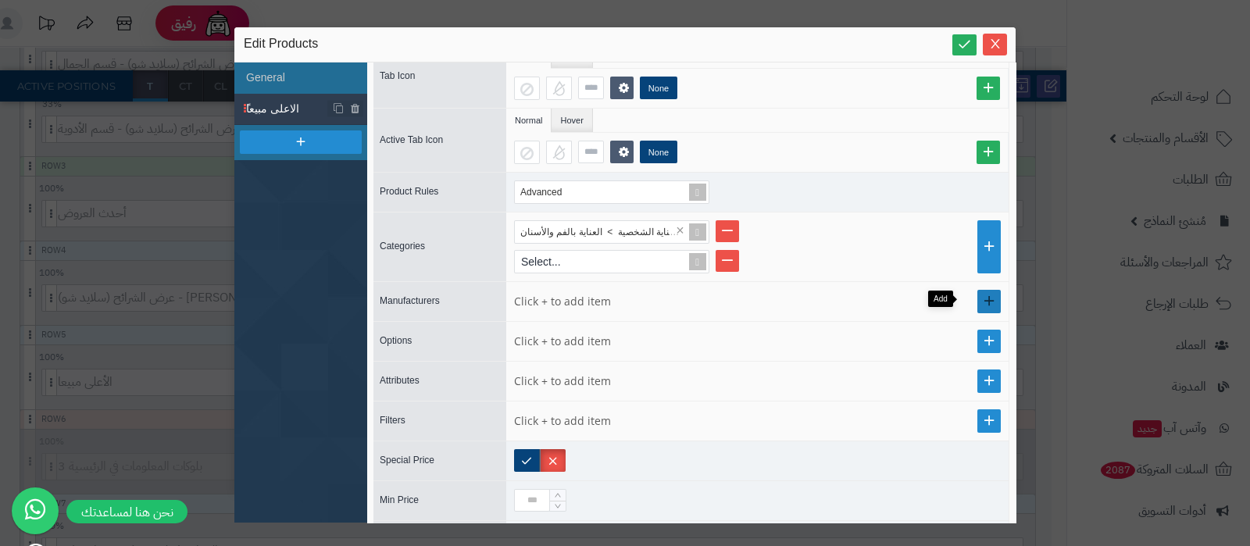
click at [977, 294] on link at bounding box center [988, 301] width 23 height 23
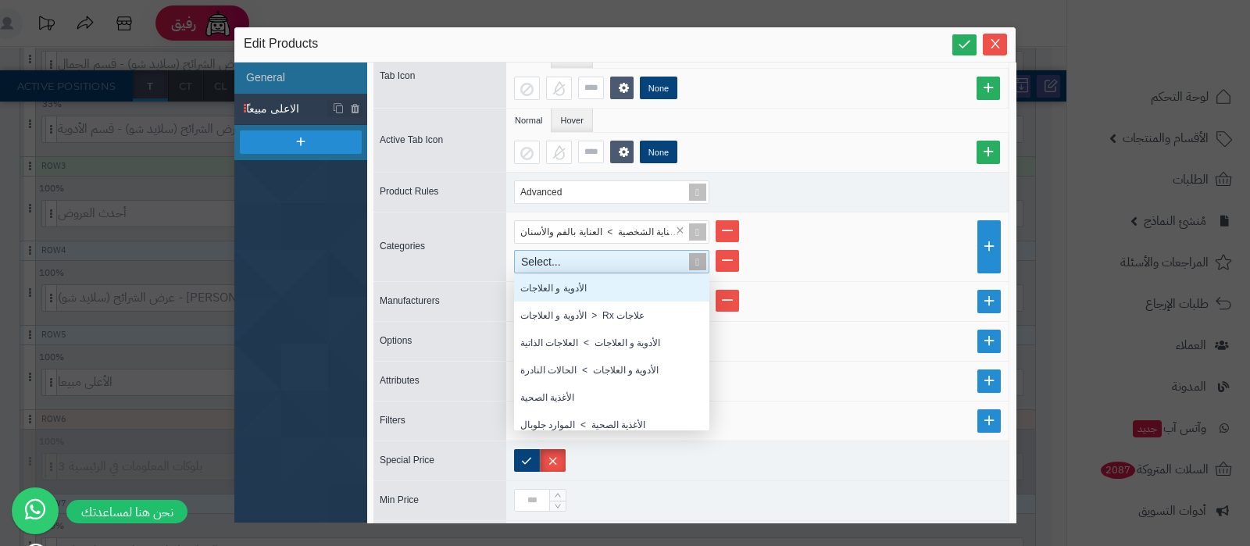
click at [551, 260] on div "Select..." at bounding box center [605, 262] width 180 height 22
type input "*"
click at [557, 279] on div "الأدوية و العلاجات" at bounding box center [611, 287] width 195 height 27
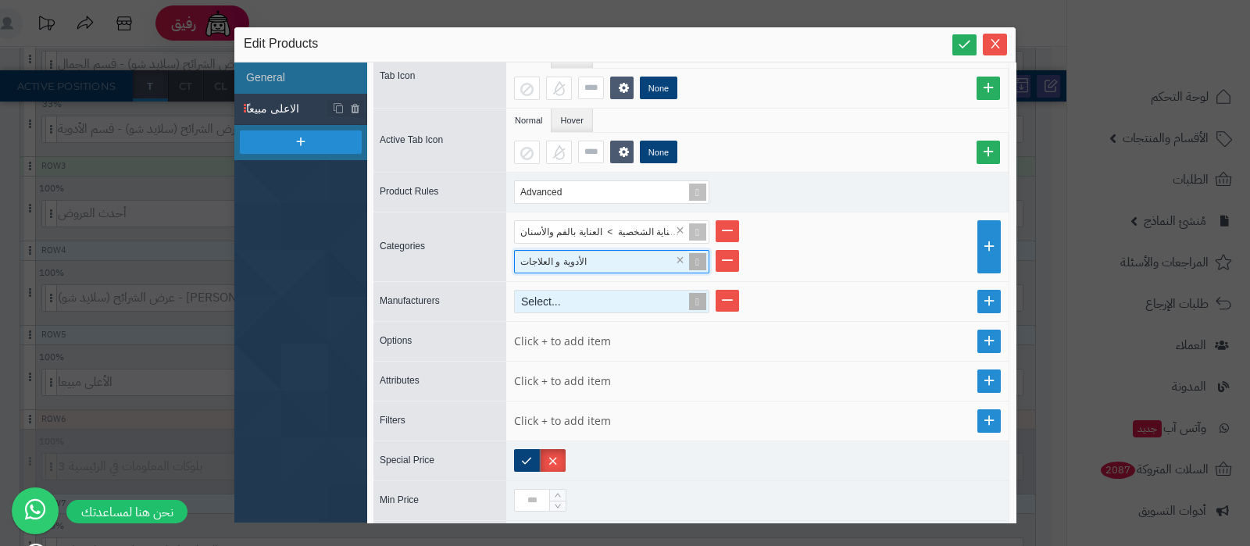
click at [554, 302] on div "Select..." at bounding box center [605, 302] width 180 height 22
type input "*"
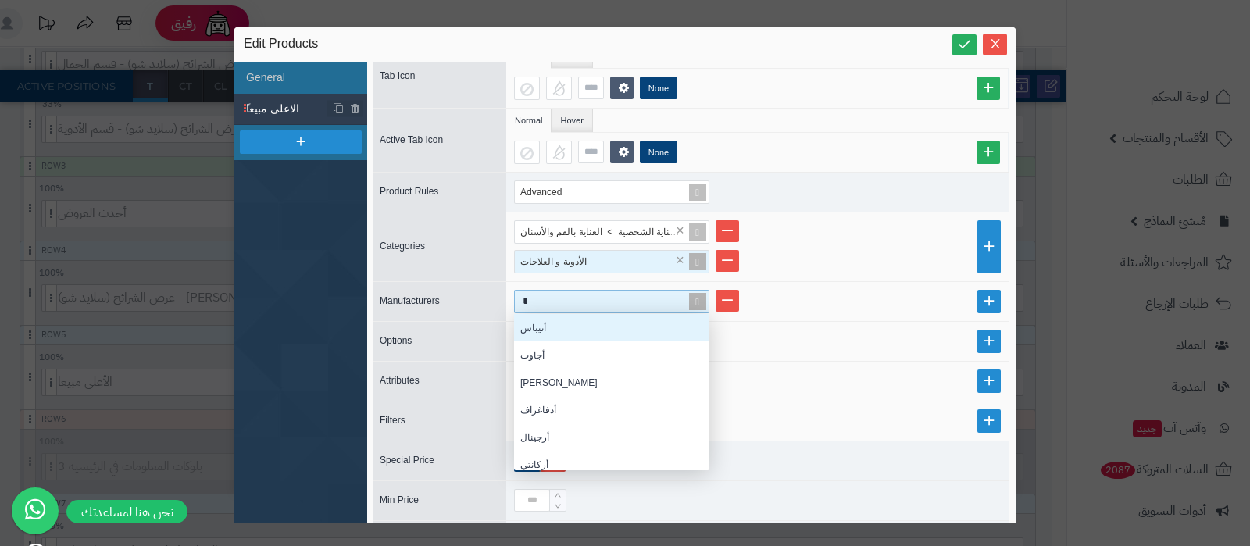
click at [539, 326] on div "أتيباس" at bounding box center [611, 327] width 195 height 27
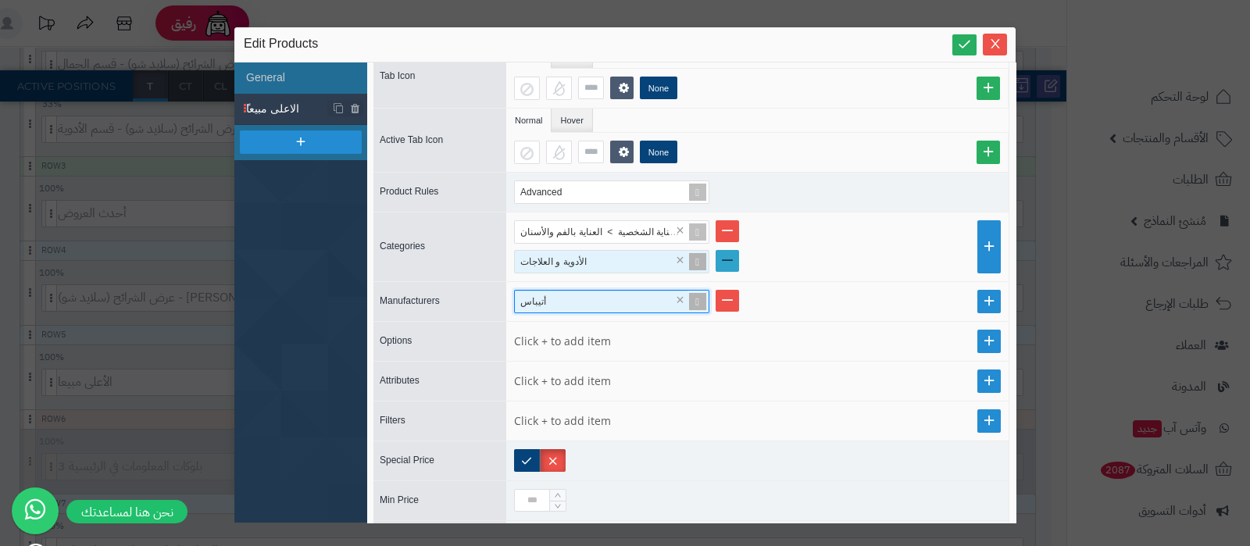
click at [729, 259] on link at bounding box center [726, 261] width 23 height 22
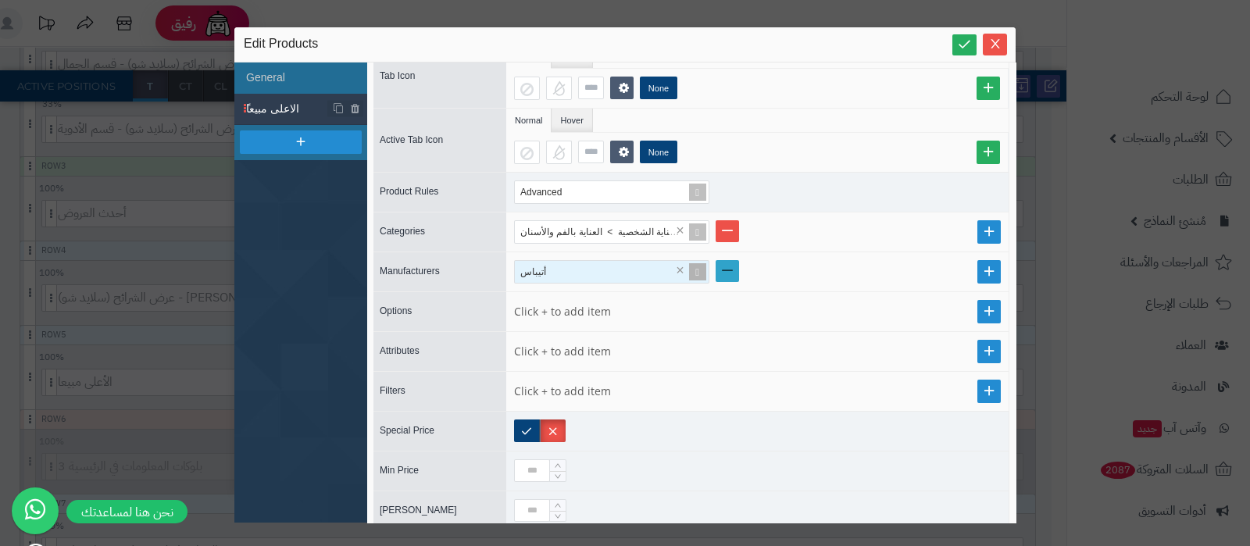
click at [731, 266] on link at bounding box center [726, 271] width 23 height 22
click at [977, 271] on link at bounding box center [988, 271] width 23 height 23
click at [731, 223] on link at bounding box center [726, 231] width 23 height 22
click at [997, 46] on icon "Close" at bounding box center [994, 43] width 9 height 9
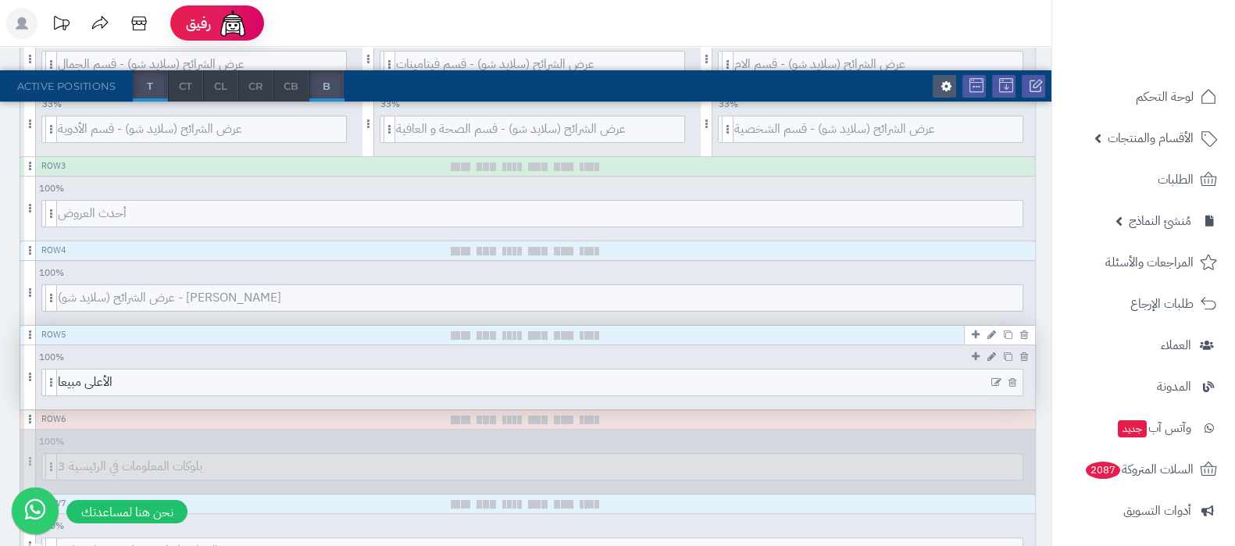
click at [997, 379] on icon at bounding box center [996, 382] width 10 height 11
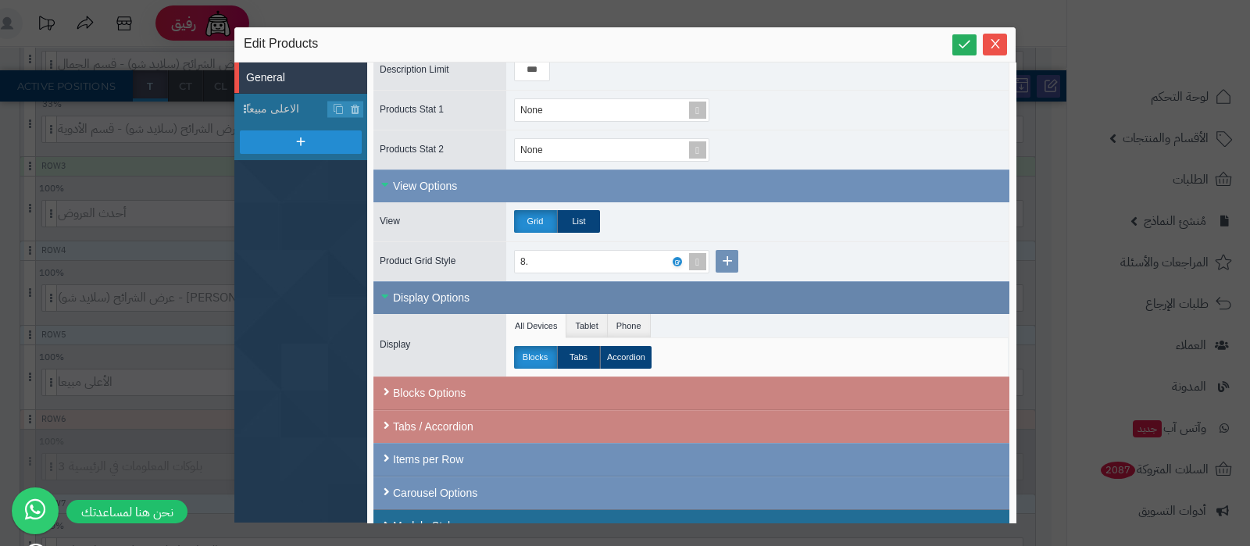
scroll to position [348, 0]
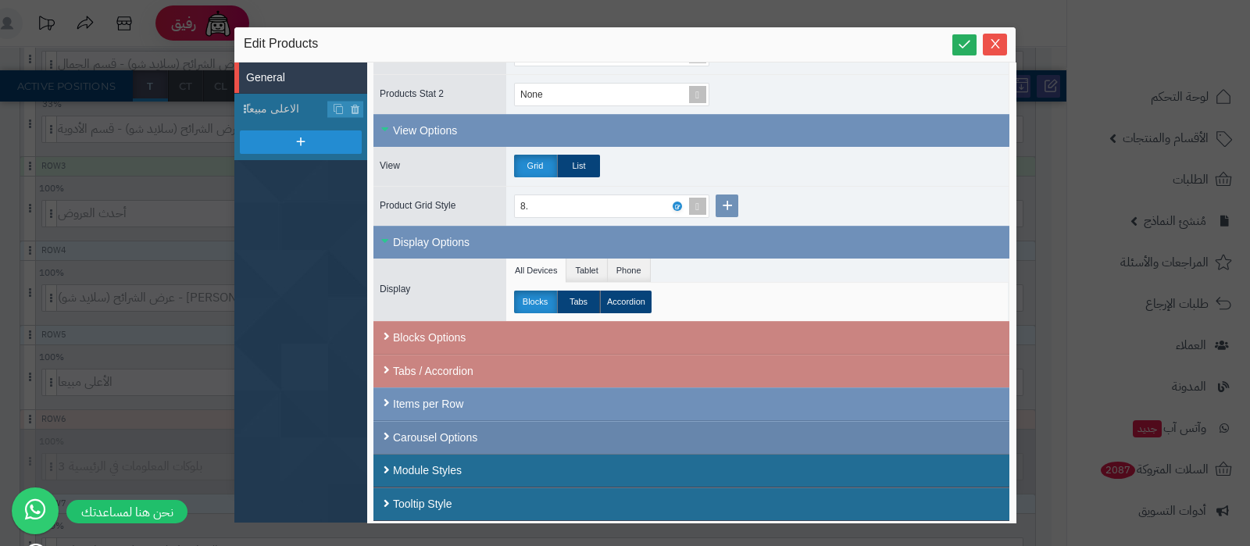
click at [470, 437] on div "Carousel Options" at bounding box center [691, 437] width 636 height 33
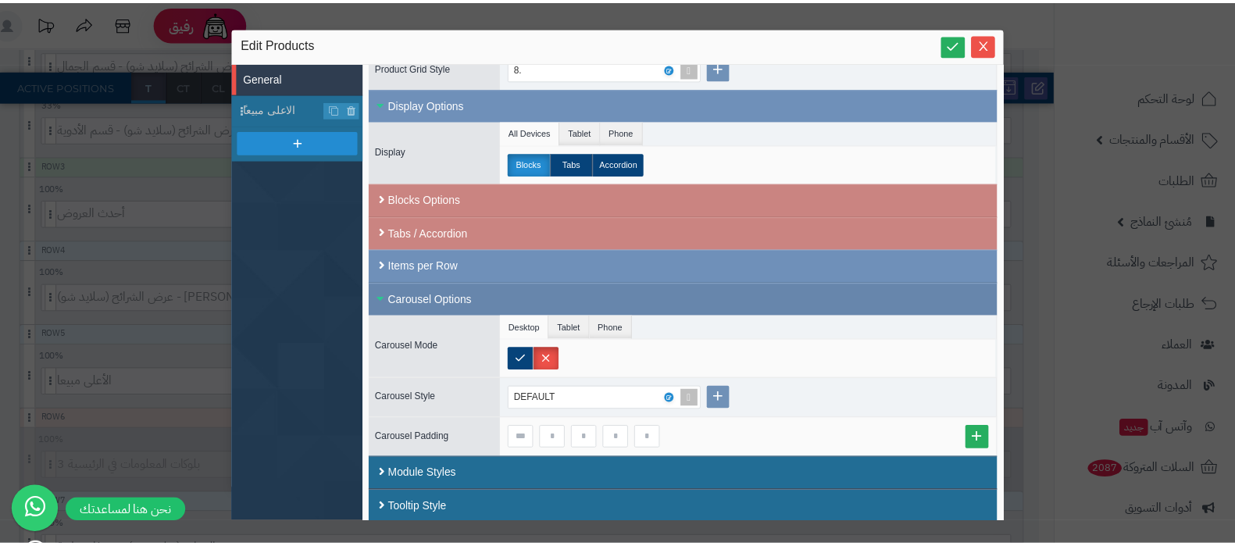
scroll to position [490, 0]
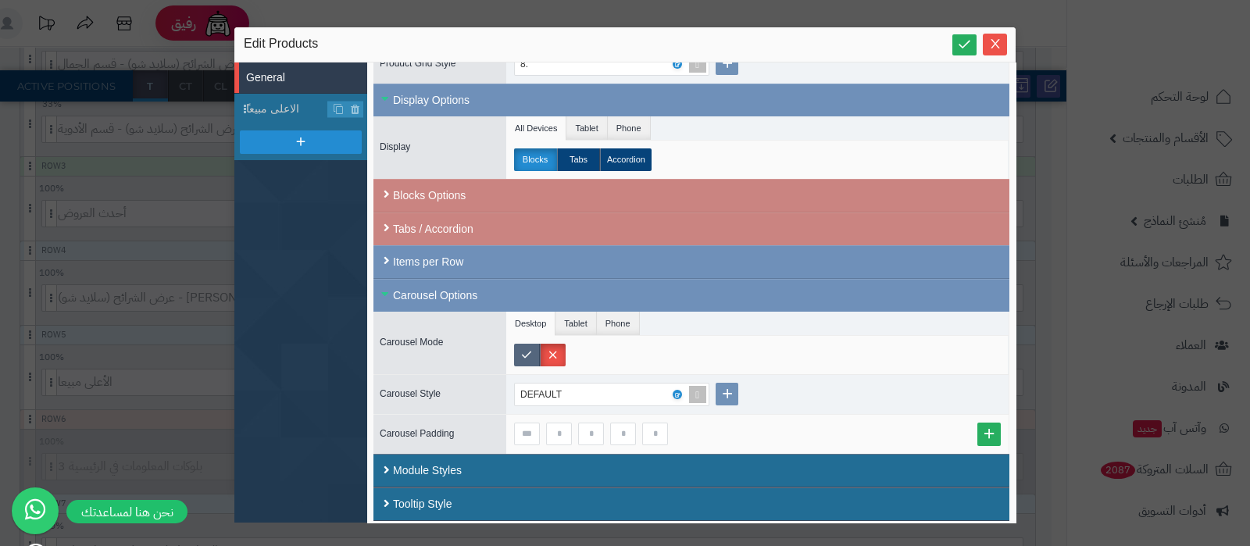
click at [535, 351] on label at bounding box center [527, 355] width 26 height 23
click at [960, 40] on icon at bounding box center [964, 44] width 15 height 15
click at [1002, 48] on span "Close" at bounding box center [994, 43] width 24 height 13
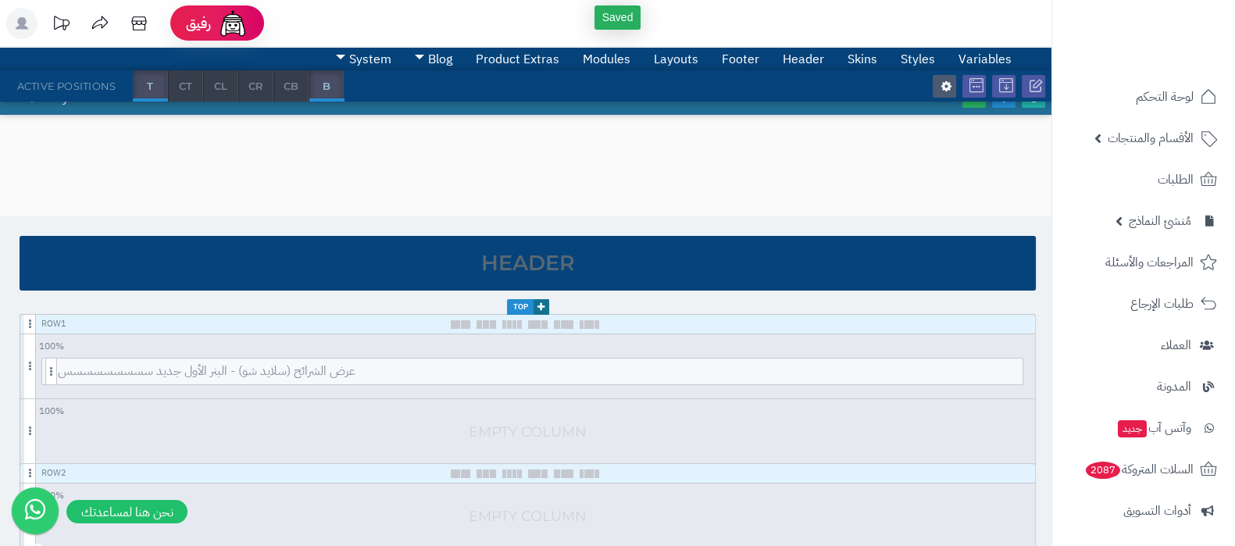
scroll to position [0, 0]
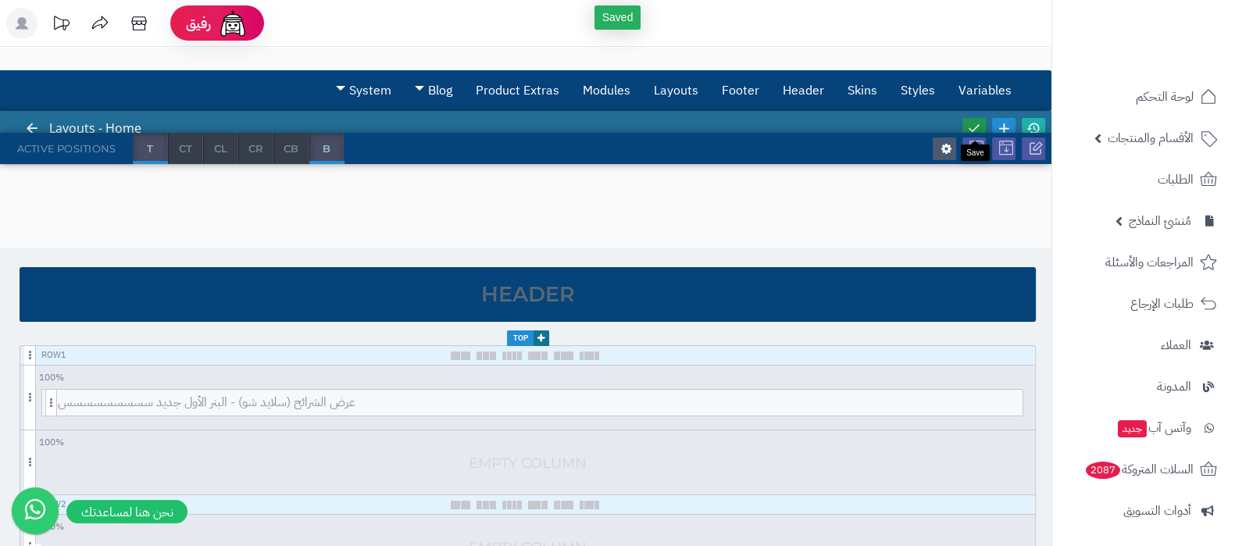
click at [974, 123] on icon at bounding box center [974, 128] width 14 height 14
click at [1032, 124] on icon at bounding box center [1033, 128] width 14 height 14
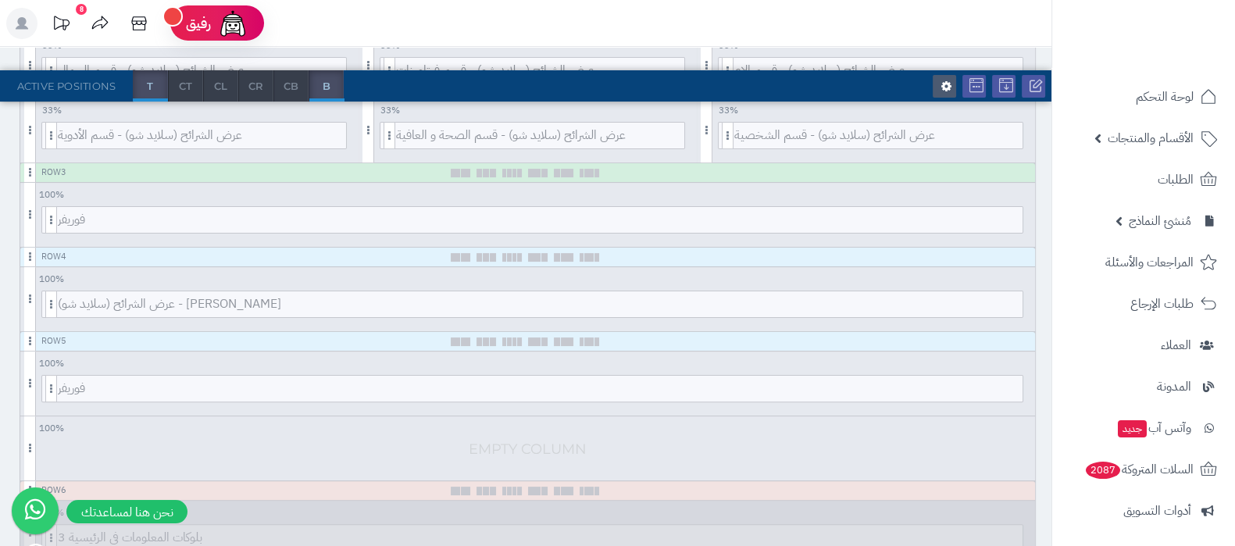
scroll to position [586, 0]
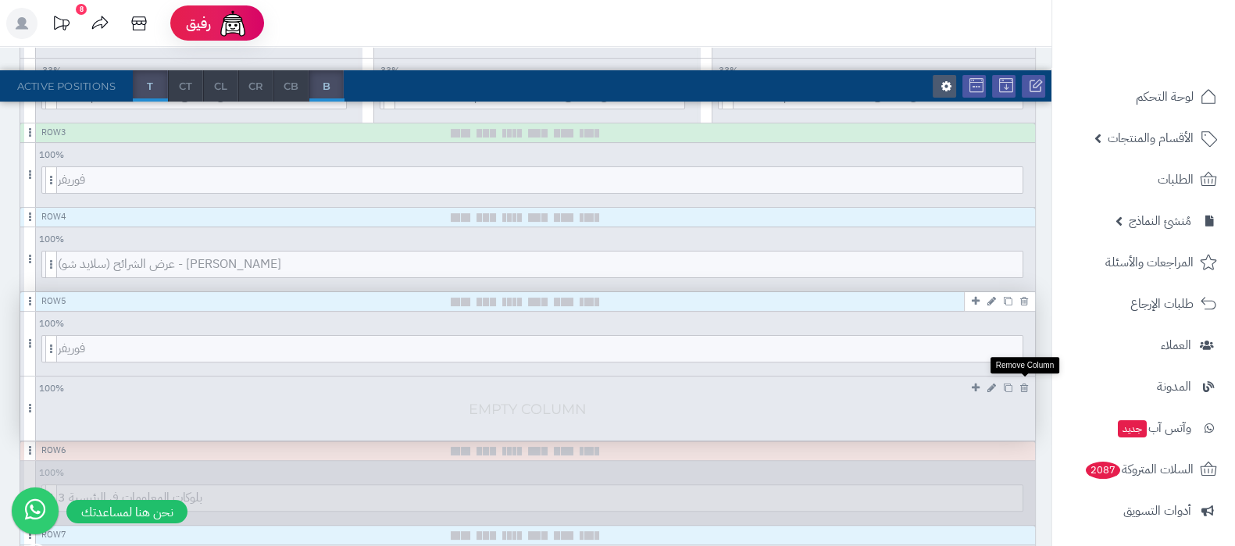
click at [1027, 387] on icon at bounding box center [1024, 388] width 8 height 10
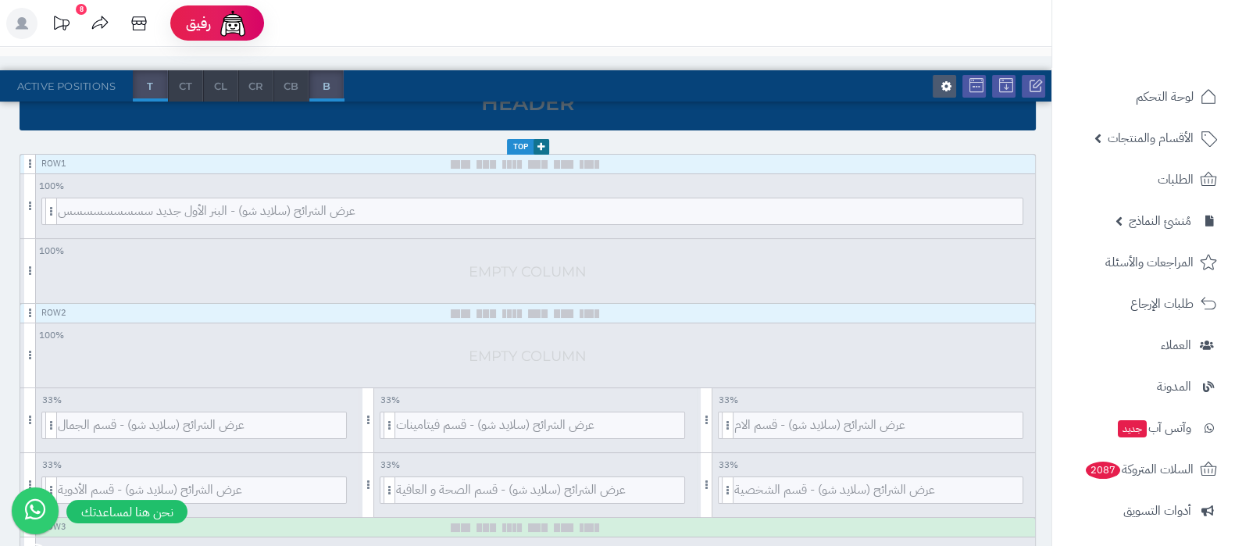
scroll to position [194, 0]
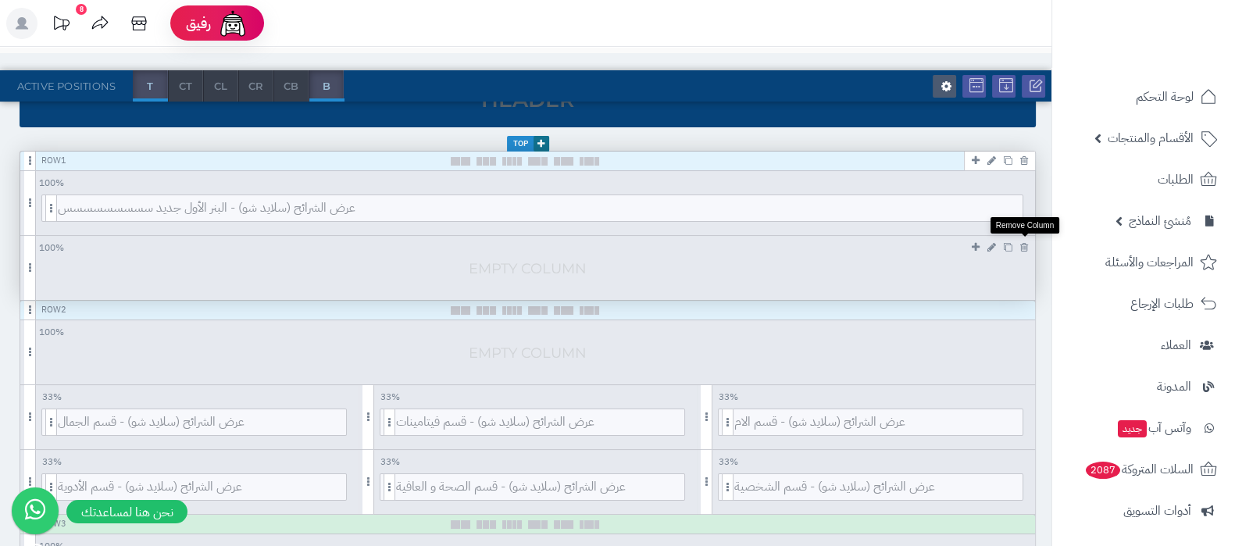
click at [1027, 245] on icon at bounding box center [1024, 247] width 8 height 10
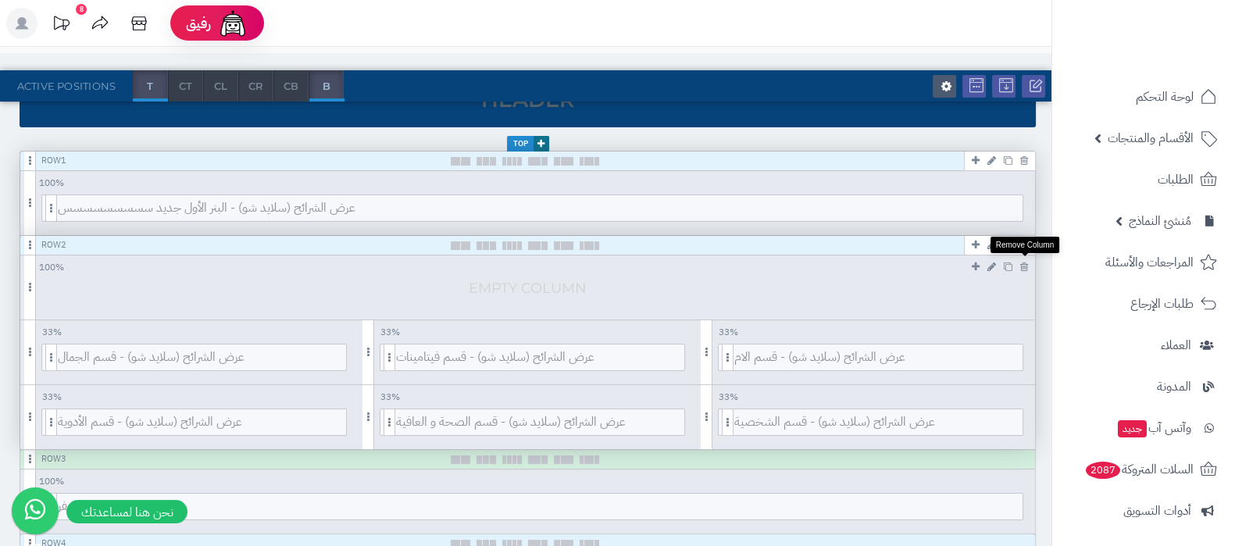
click at [1022, 263] on icon at bounding box center [1024, 267] width 8 height 10
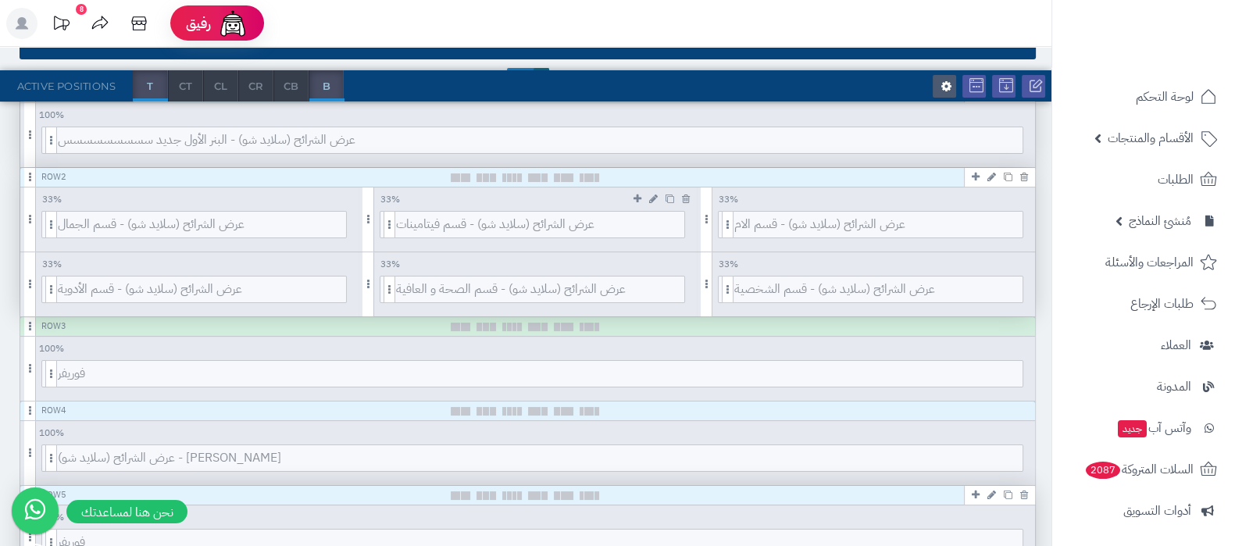
scroll to position [293, 0]
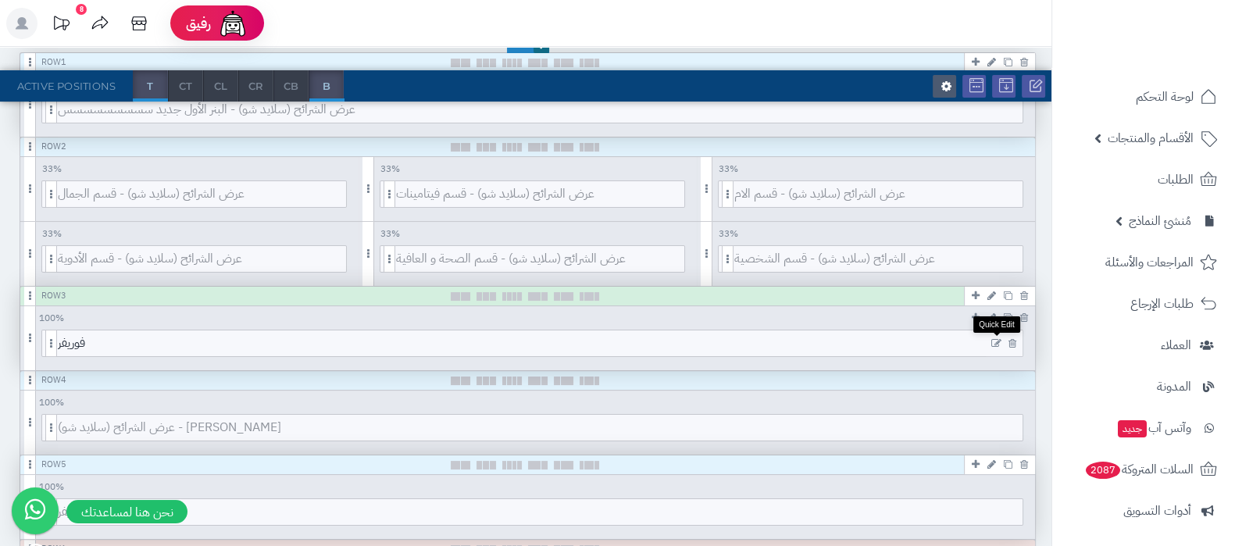
click at [992, 345] on icon at bounding box center [996, 343] width 10 height 11
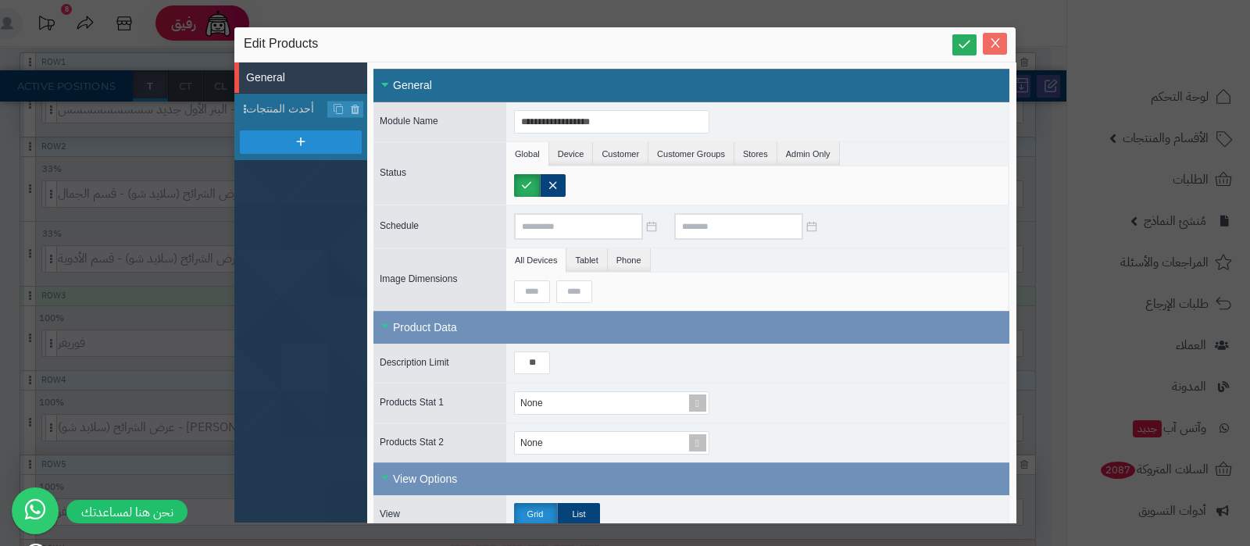
click at [1001, 41] on span "Close" at bounding box center [994, 43] width 24 height 13
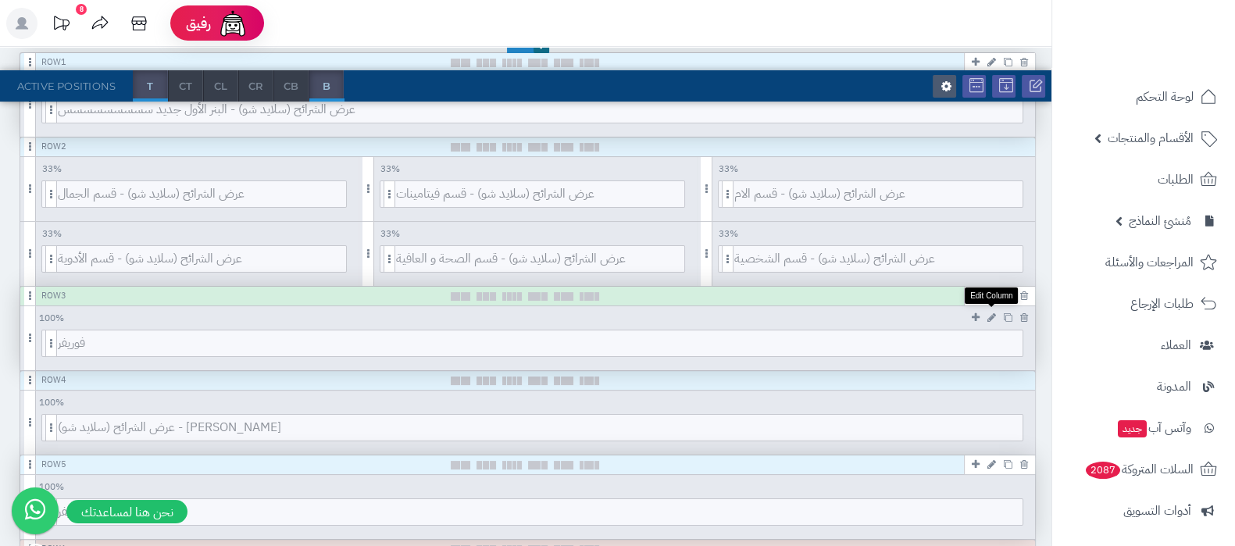
click at [989, 313] on icon at bounding box center [991, 317] width 9 height 10
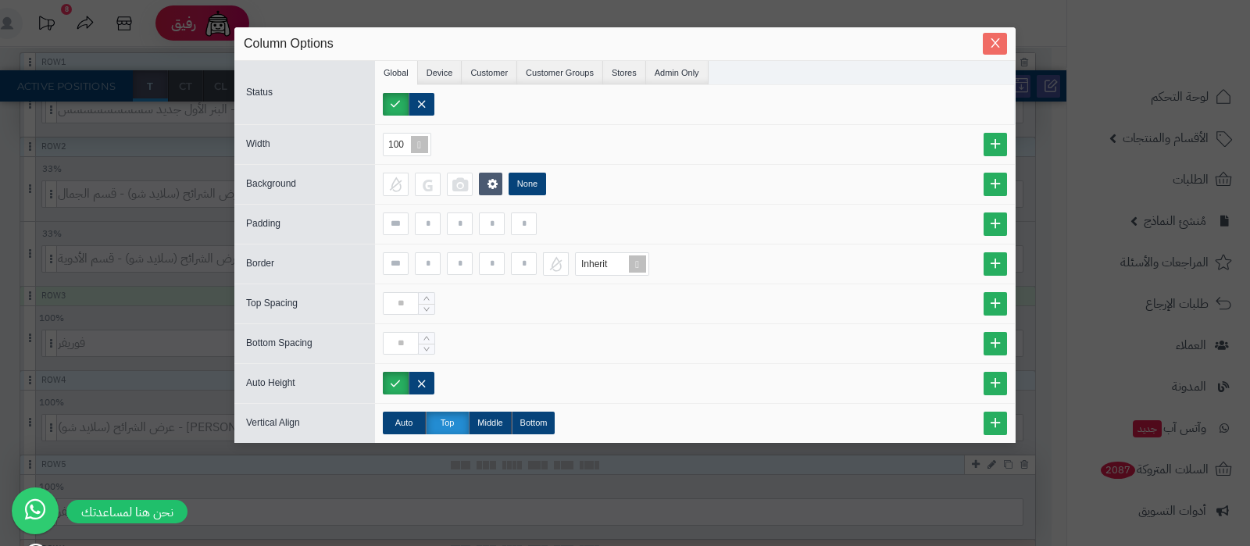
click at [1002, 38] on span "Close" at bounding box center [994, 43] width 24 height 13
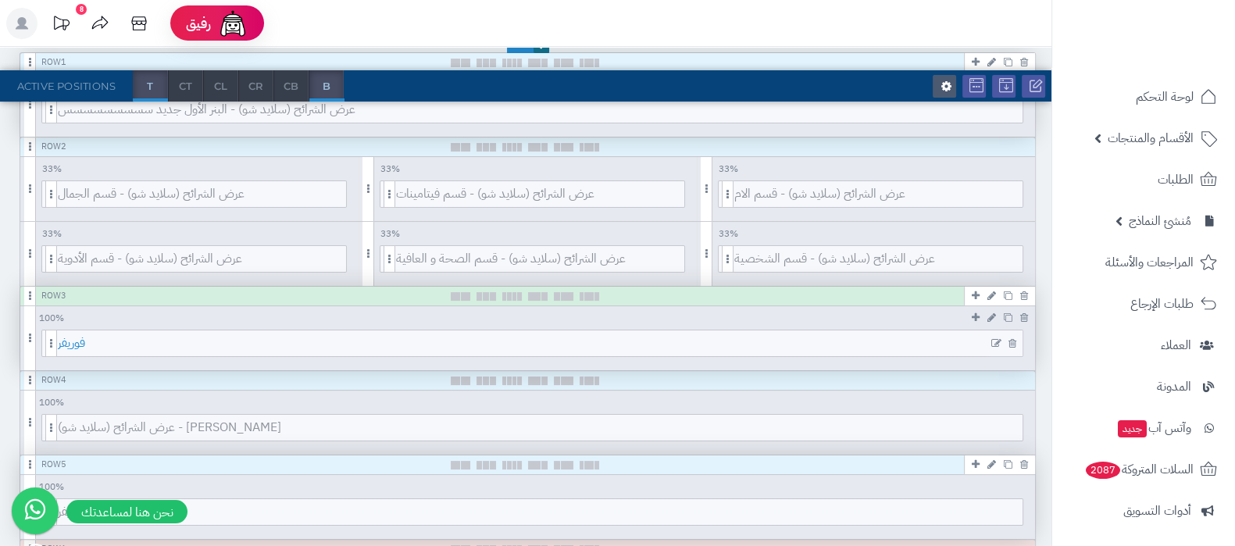
click at [578, 349] on span "فوريفر" at bounding box center [540, 343] width 964 height 26
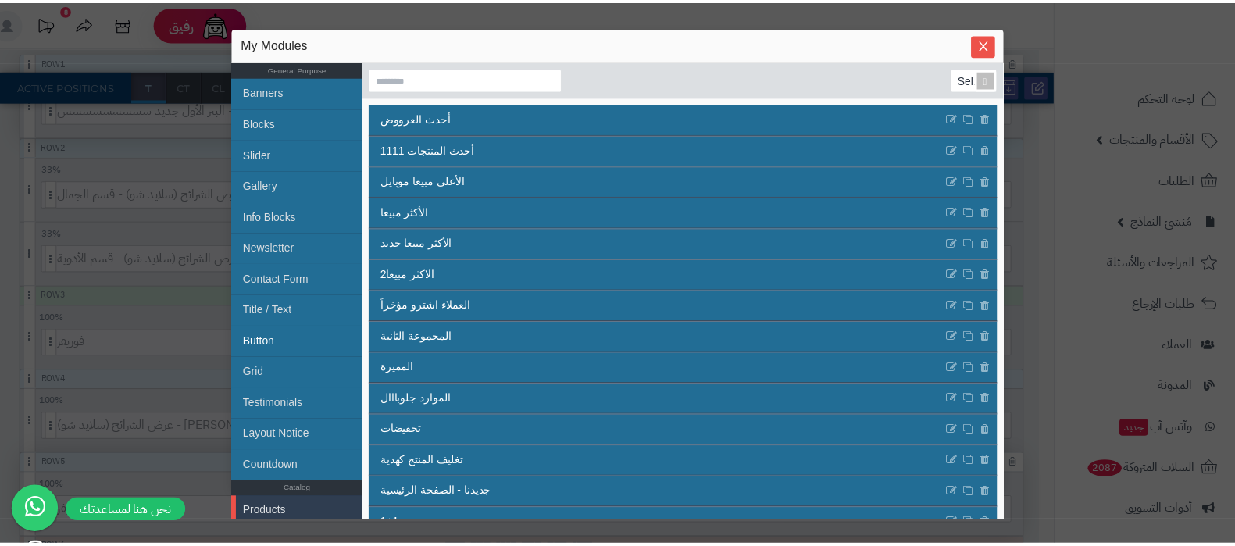
scroll to position [194, 0]
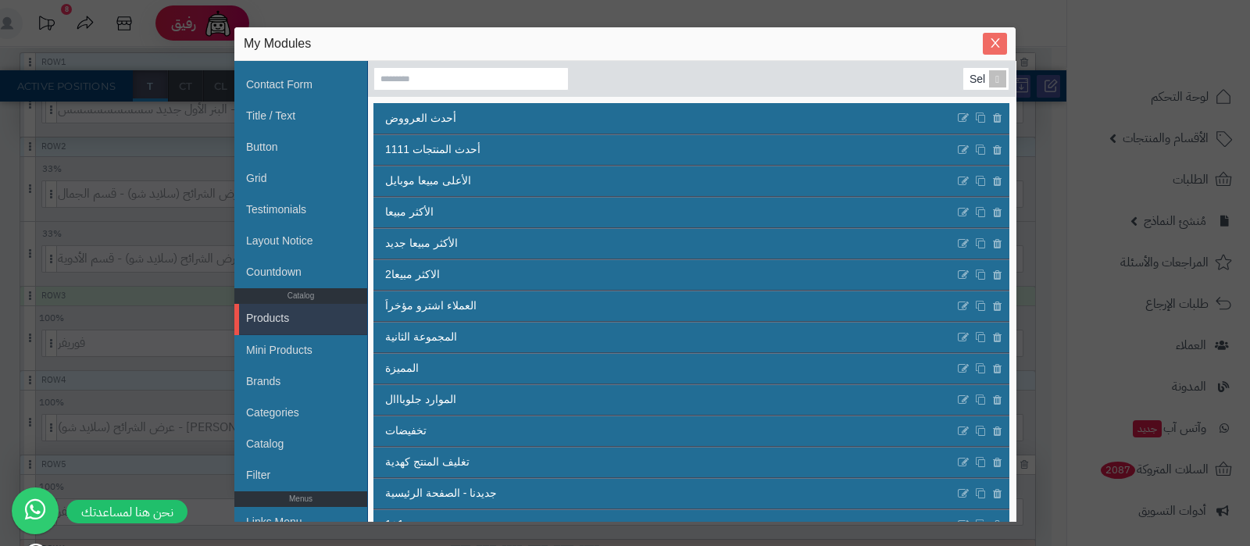
click at [993, 41] on icon "Close" at bounding box center [994, 43] width 9 height 9
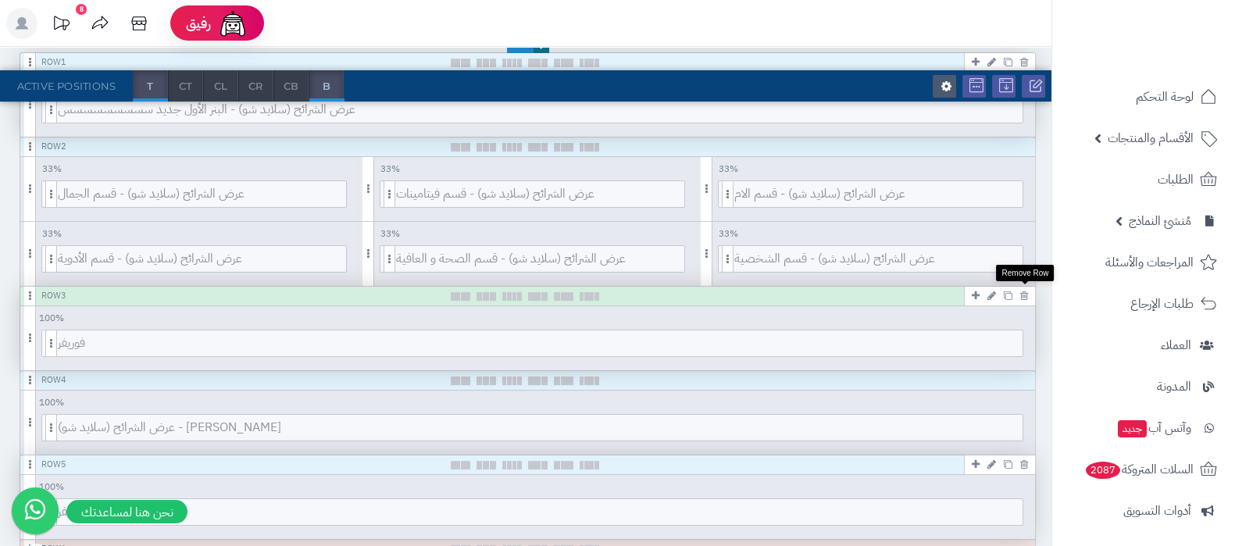
click at [1025, 297] on icon at bounding box center [1024, 296] width 8 height 10
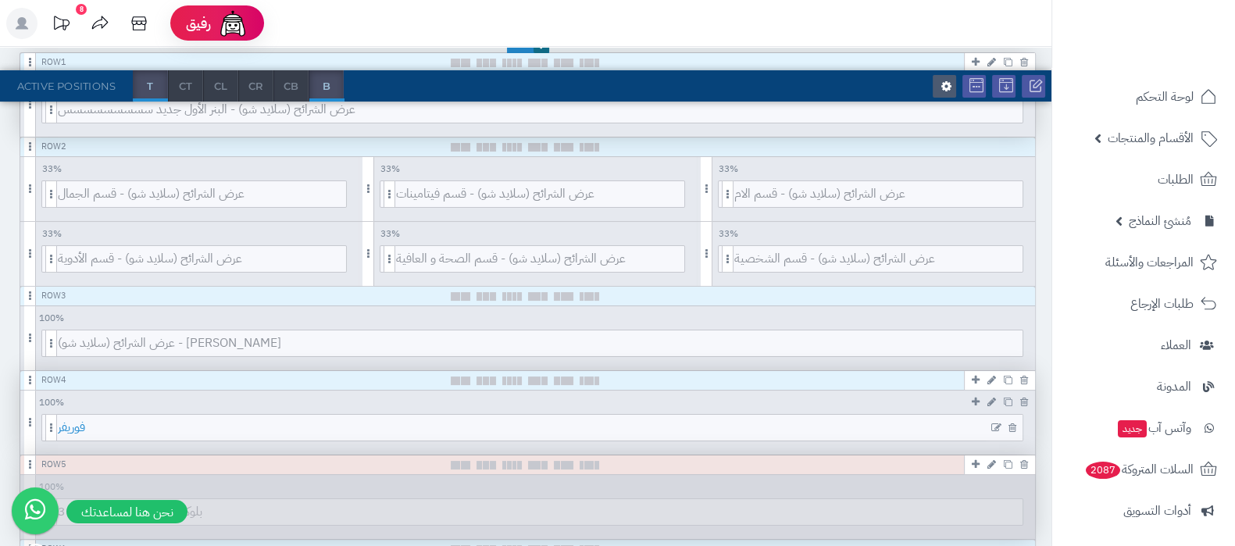
click at [546, 437] on span "فوريفر" at bounding box center [540, 428] width 964 height 26
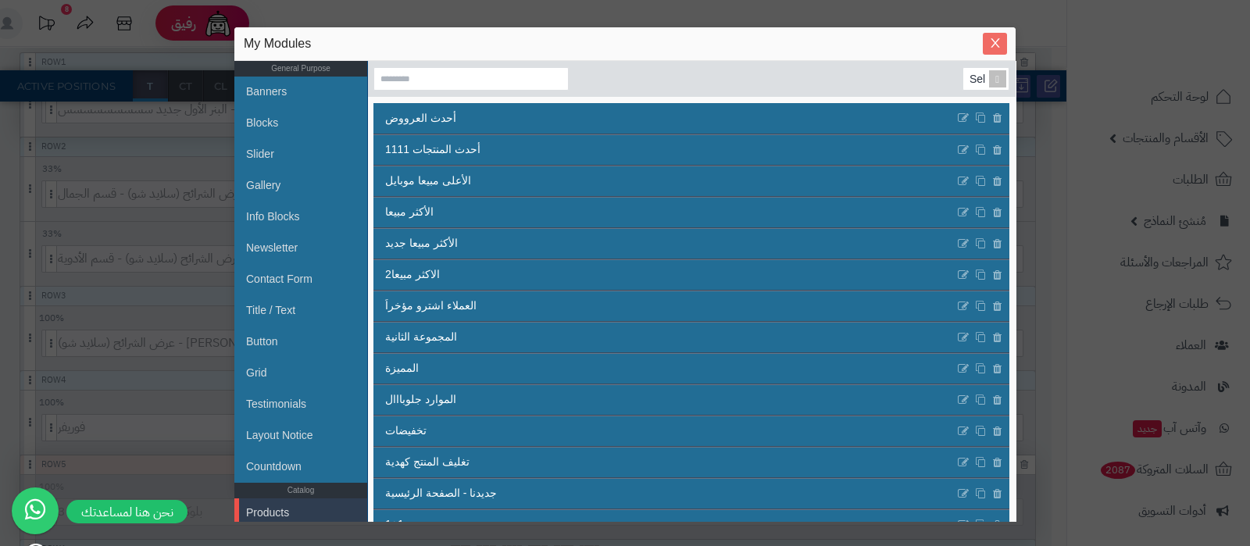
click at [996, 45] on icon "Close" at bounding box center [994, 43] width 9 height 9
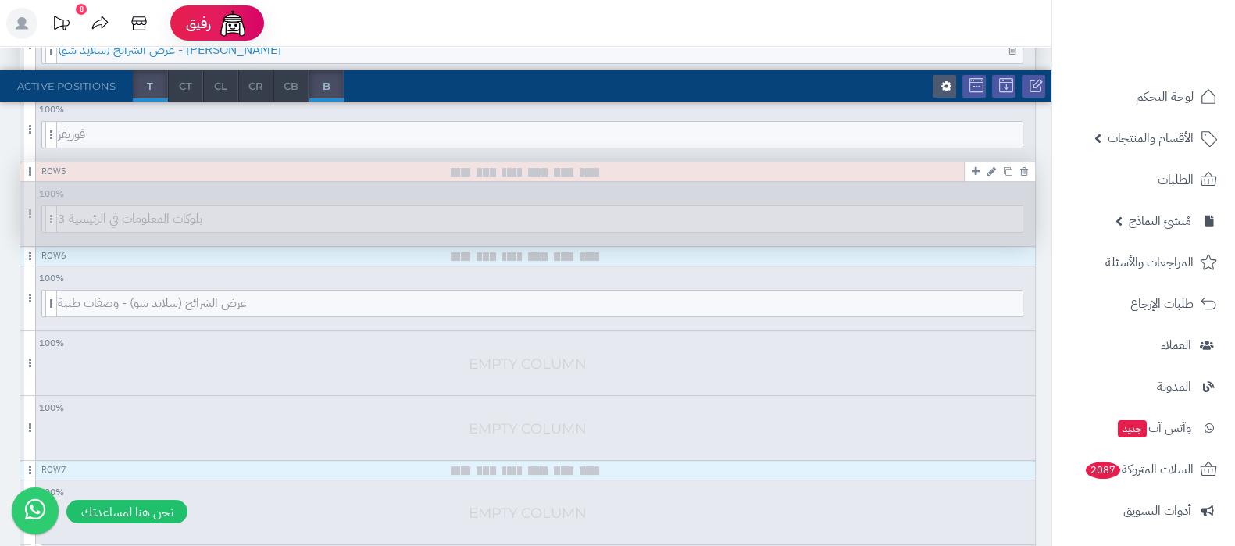
scroll to position [683, 0]
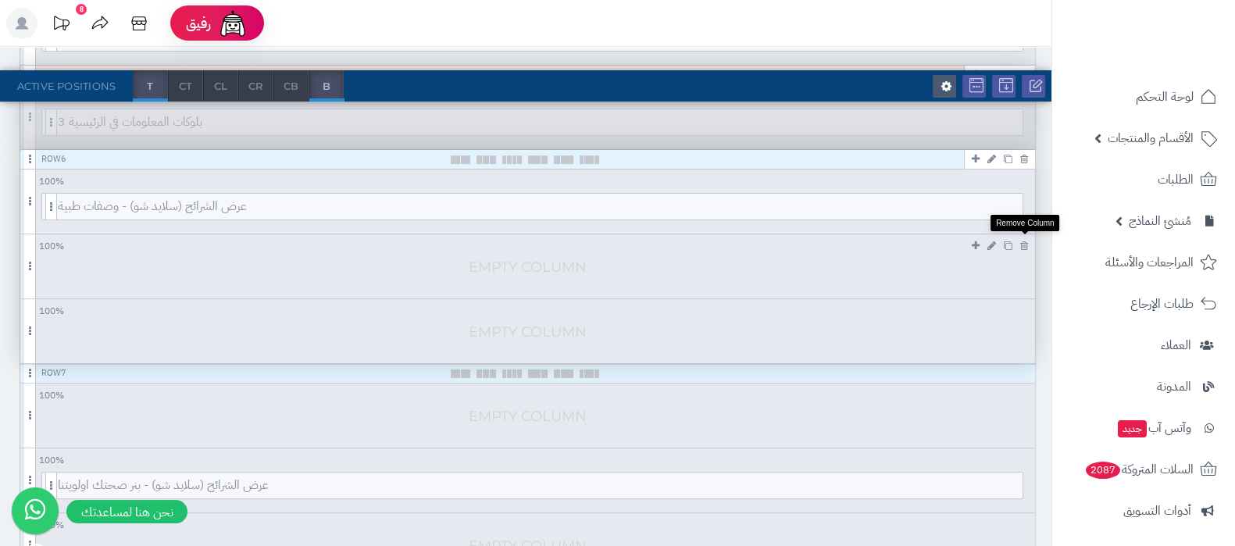
click at [1025, 245] on icon at bounding box center [1024, 246] width 8 height 10
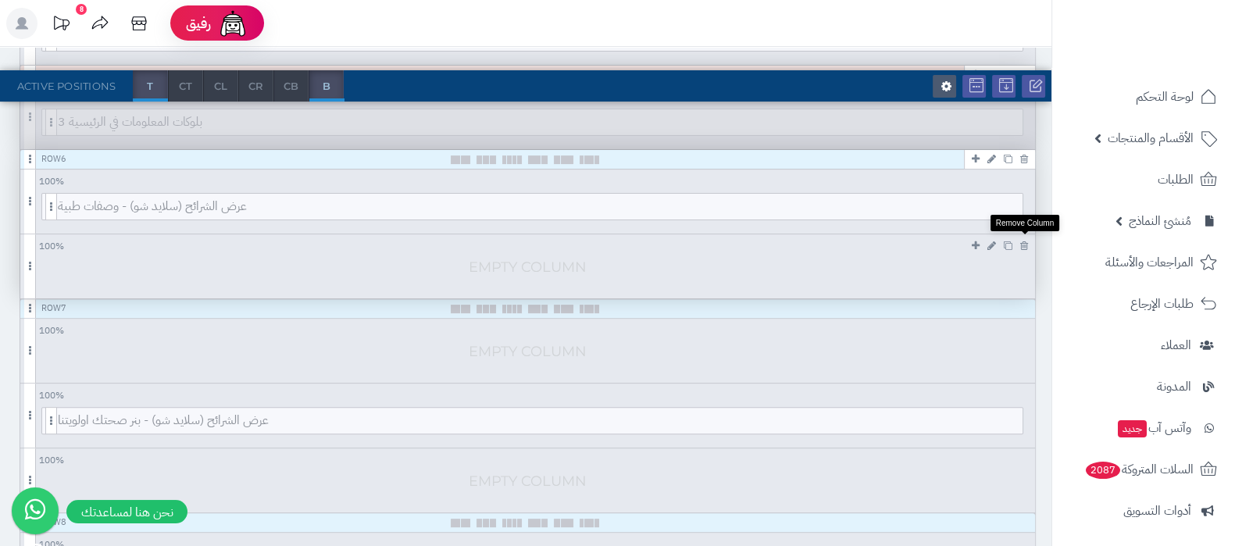
click at [1025, 245] on icon at bounding box center [1024, 246] width 8 height 10
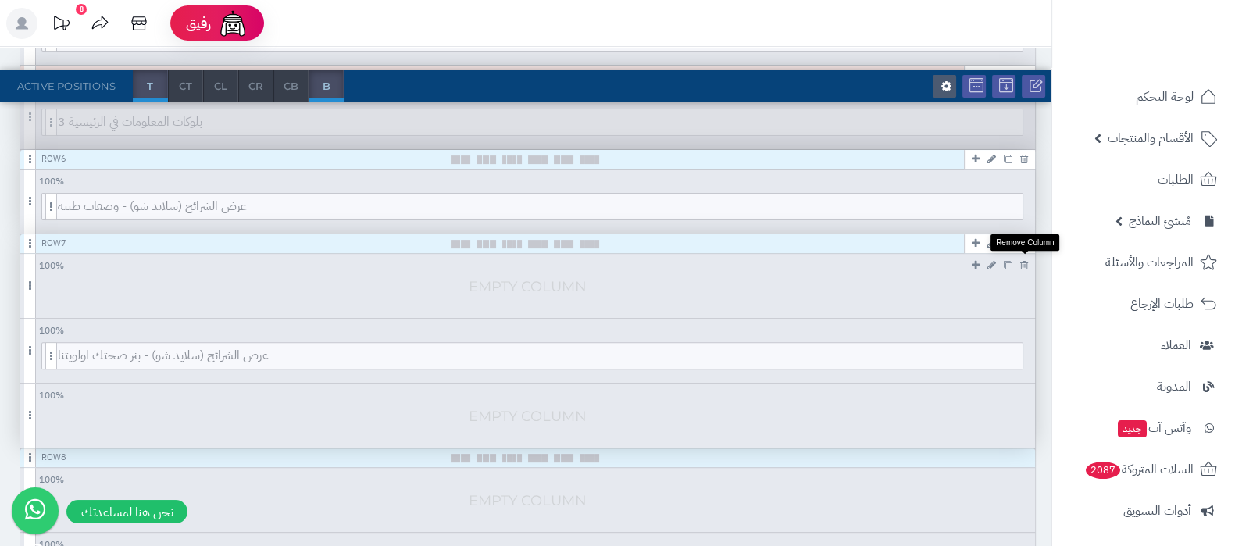
click at [1024, 263] on icon at bounding box center [1024, 265] width 8 height 10
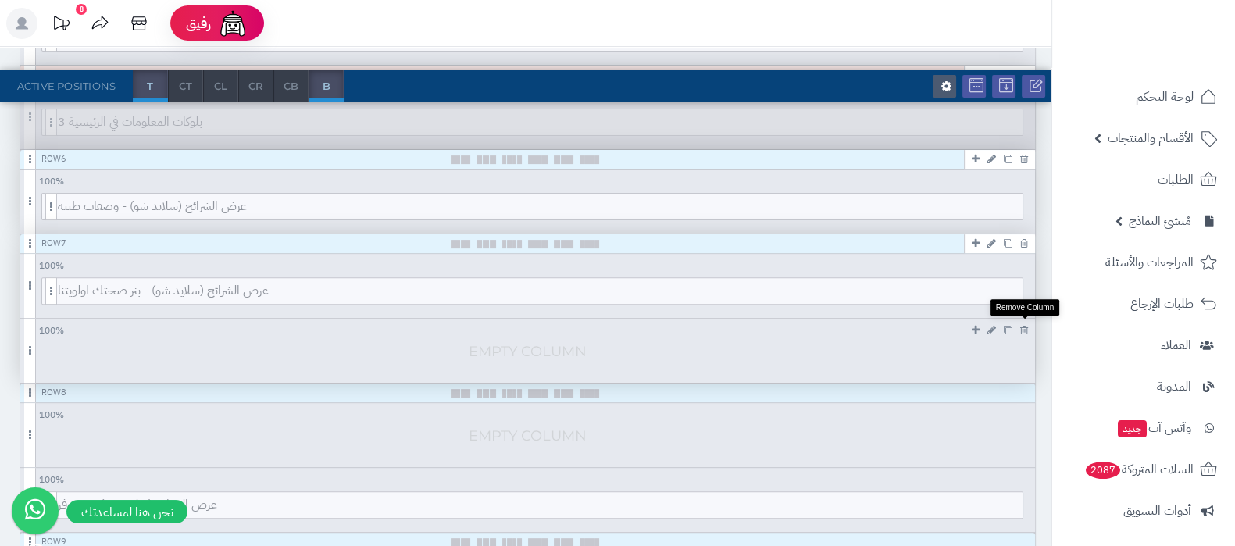
click at [1029, 326] on link at bounding box center [1024, 330] width 16 height 18
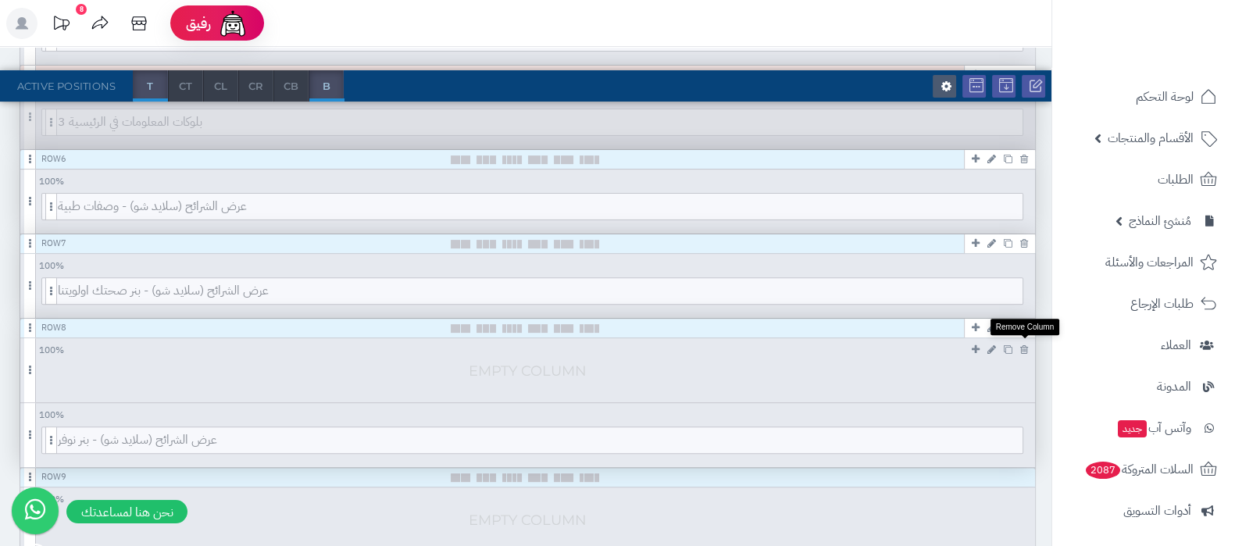
click at [1025, 344] on icon at bounding box center [1024, 349] width 8 height 10
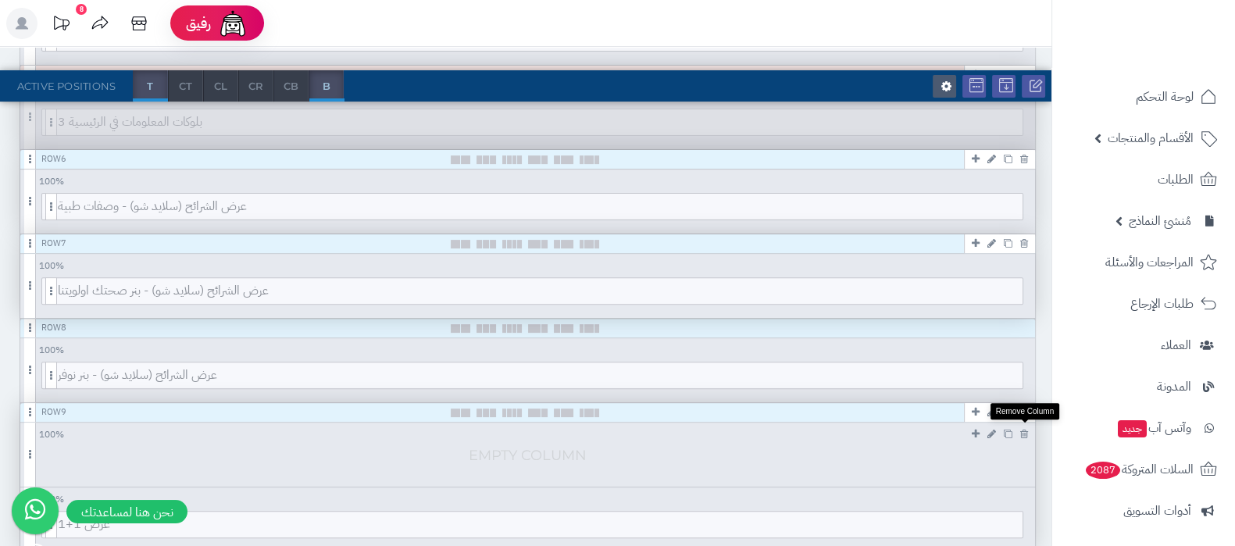
click at [1025, 431] on icon at bounding box center [1024, 434] width 8 height 10
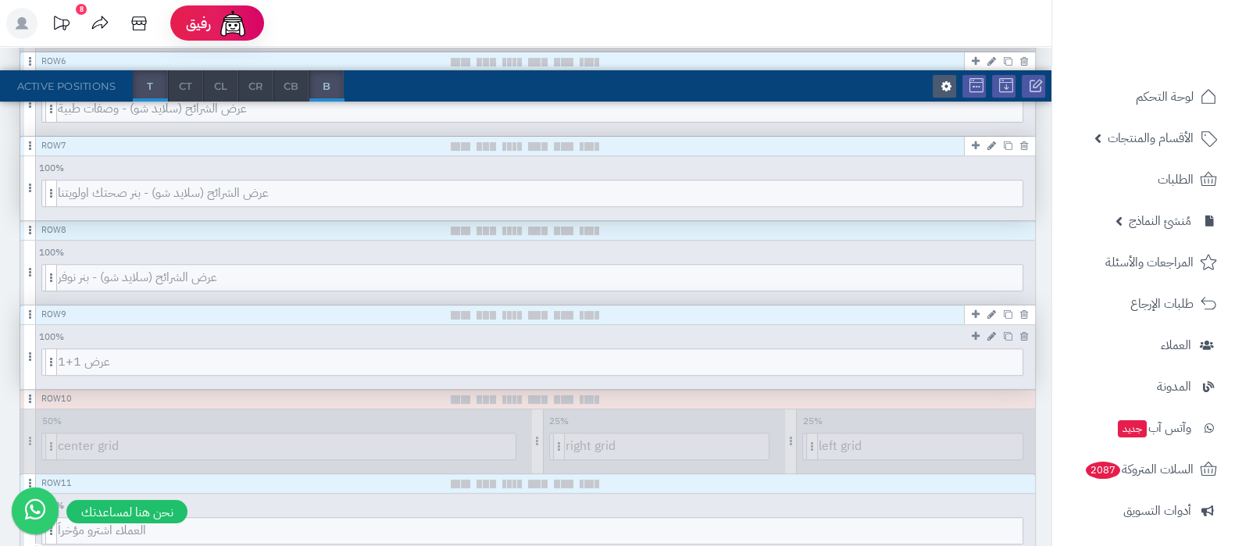
scroll to position [879, 0]
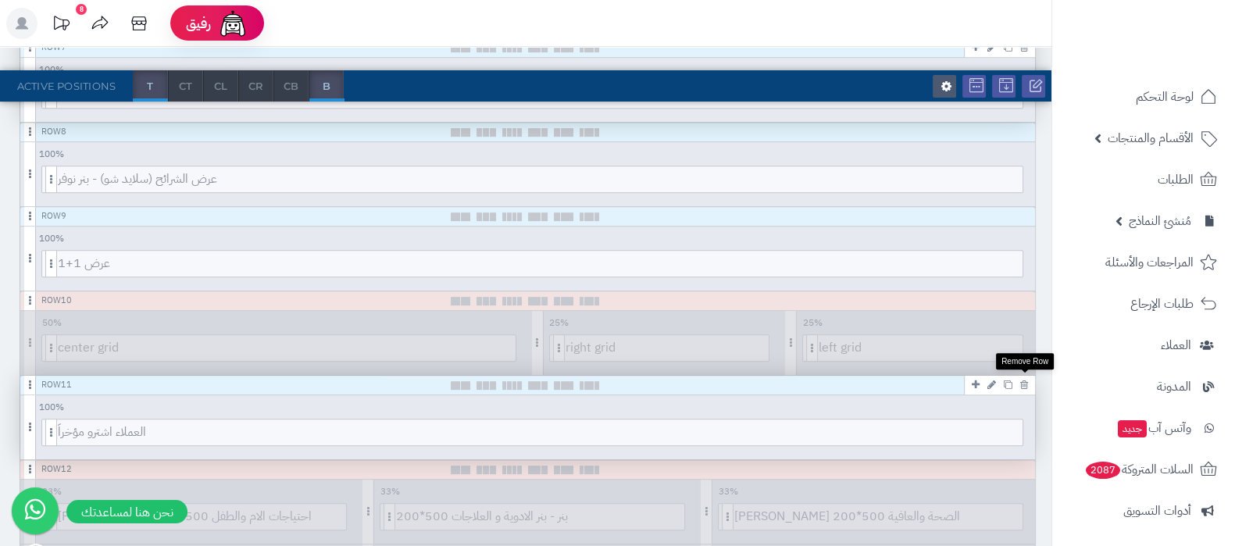
click at [1027, 383] on icon at bounding box center [1024, 385] width 8 height 10
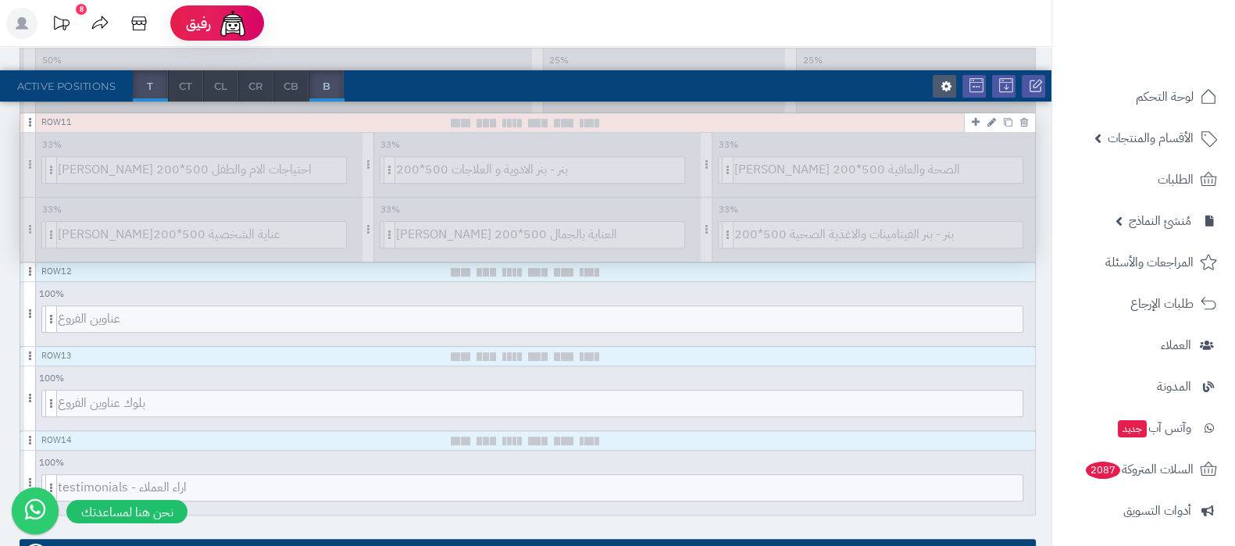
scroll to position [1171, 0]
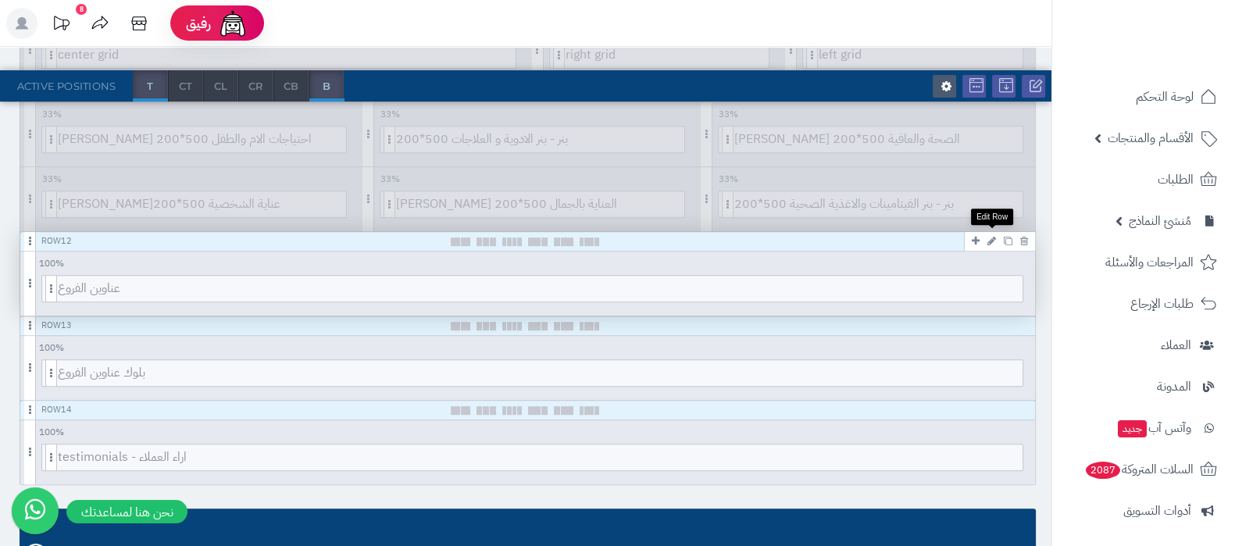
click at [993, 237] on icon at bounding box center [991, 241] width 9 height 10
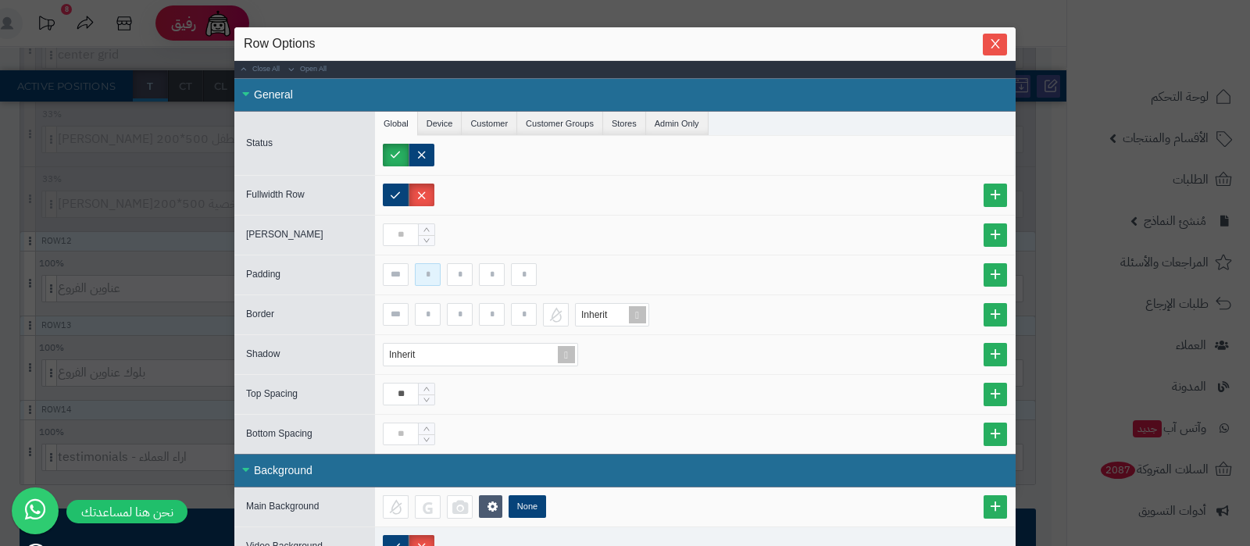
click at [437, 275] on input at bounding box center [428, 274] width 26 height 23
type input "**"
click at [997, 41] on icon "Close" at bounding box center [995, 43] width 12 height 12
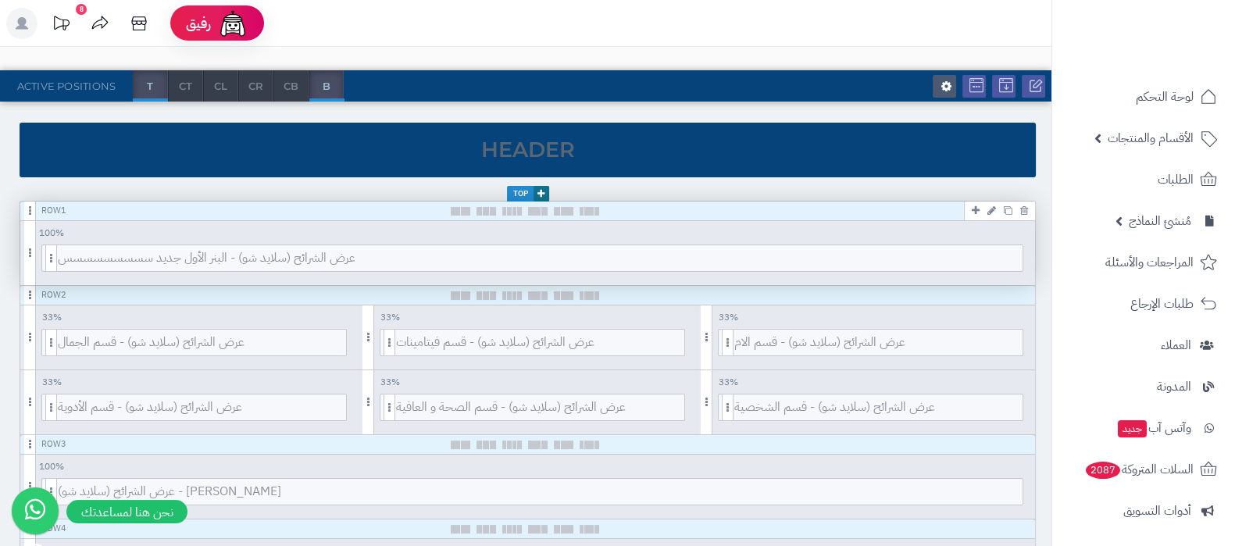
scroll to position [0, 0]
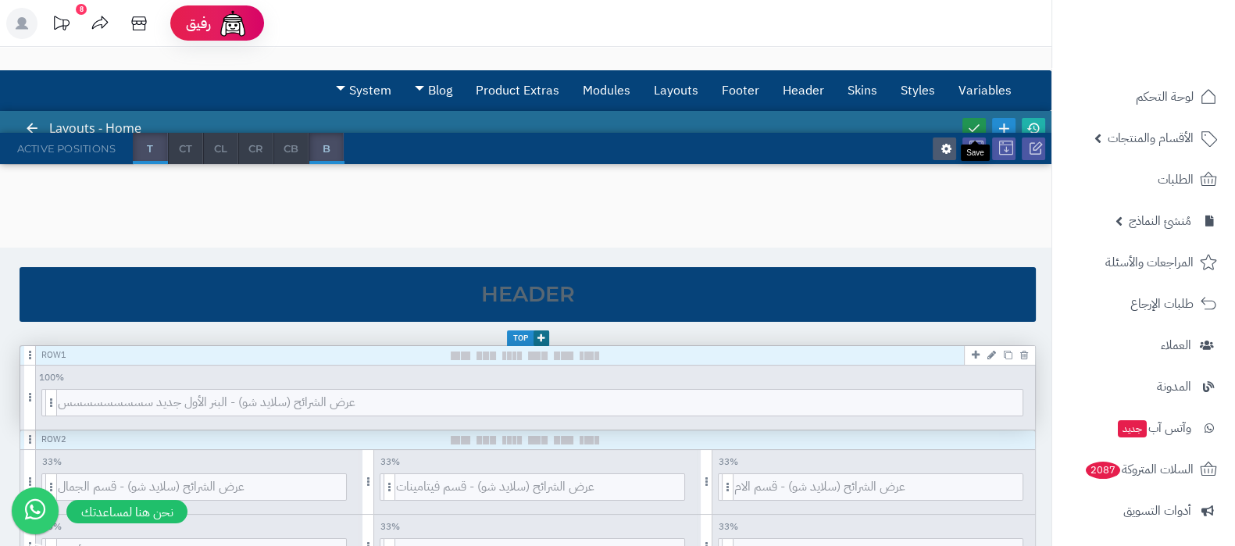
click at [976, 127] on icon at bounding box center [974, 128] width 14 height 14
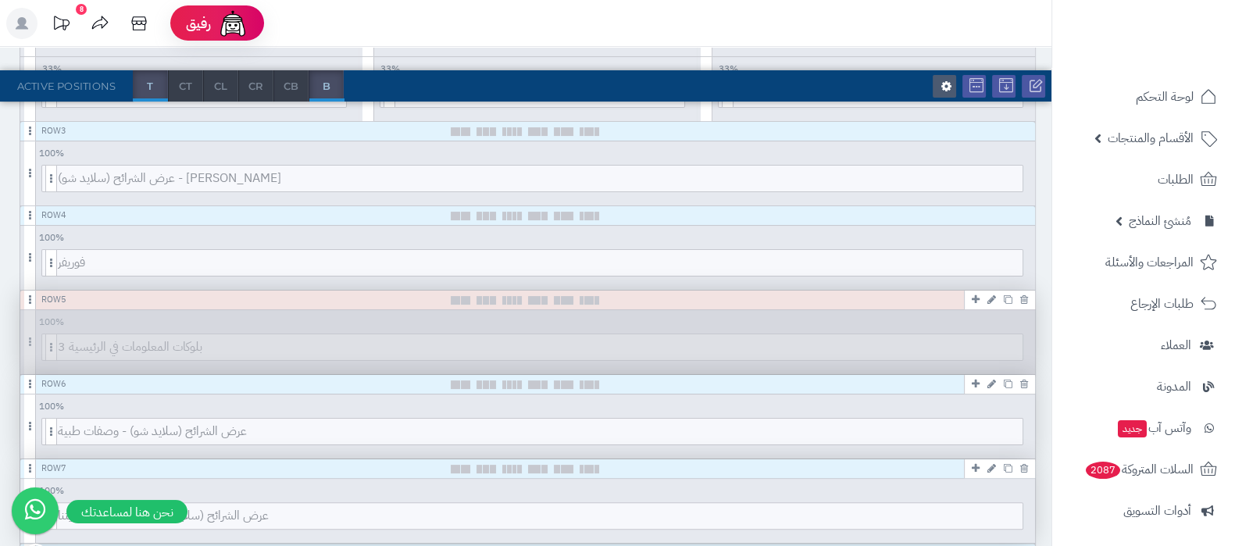
scroll to position [488, 0]
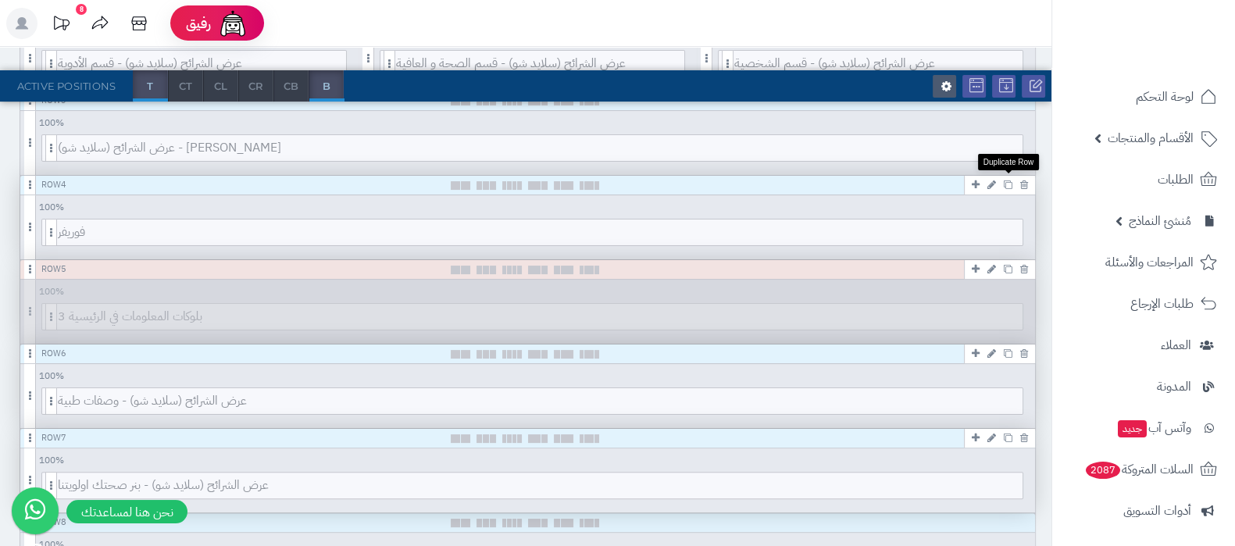
click at [1010, 182] on icon at bounding box center [1008, 184] width 9 height 9
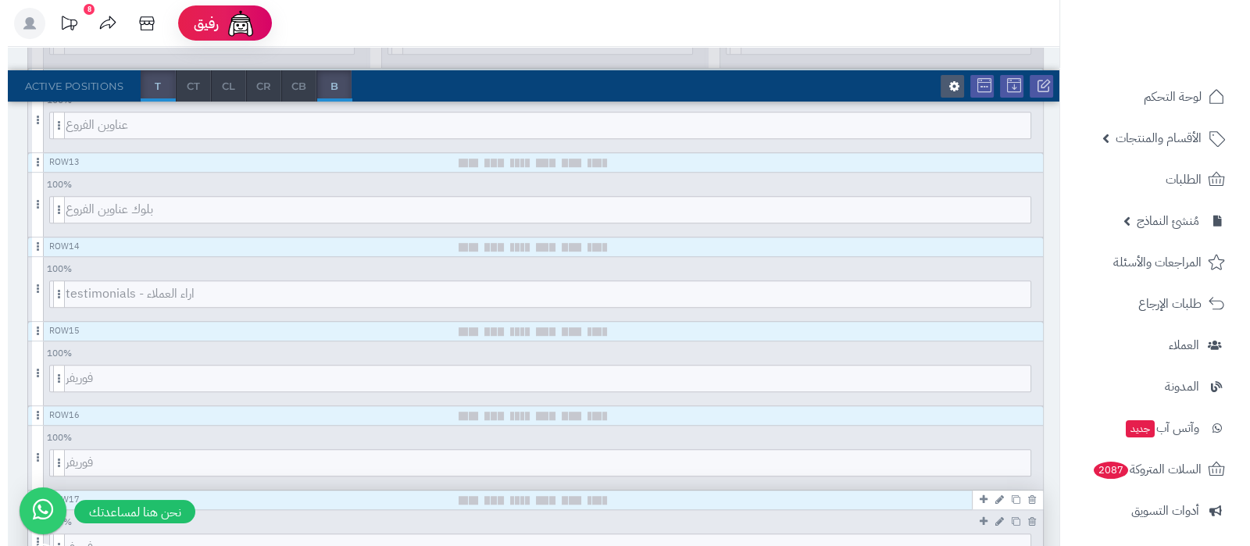
scroll to position [1464, 0]
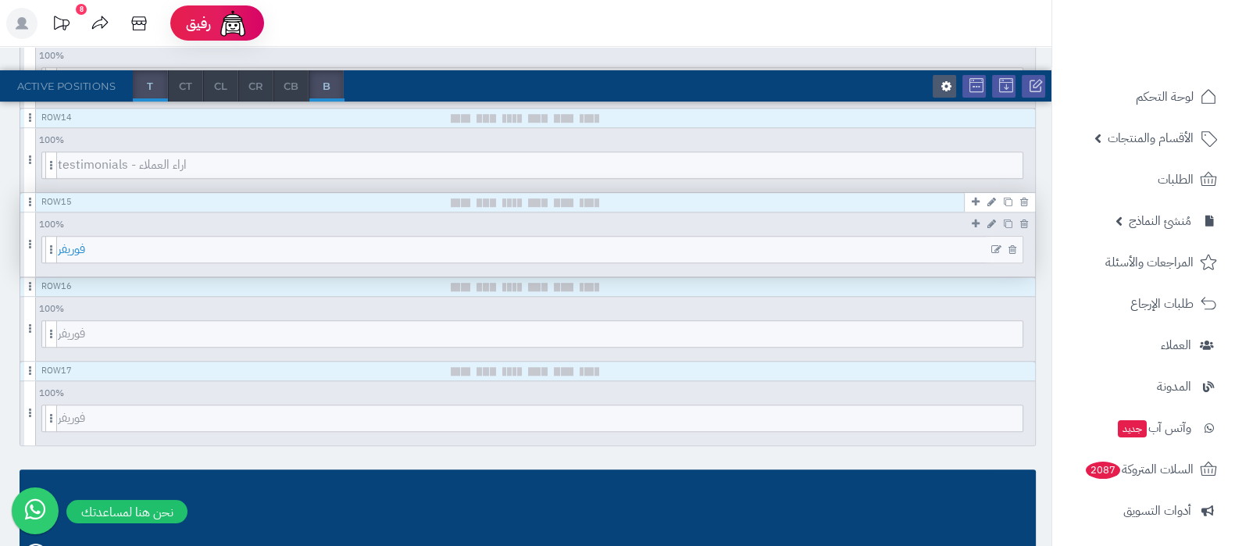
click at [579, 244] on span "فوريفر" at bounding box center [540, 250] width 964 height 26
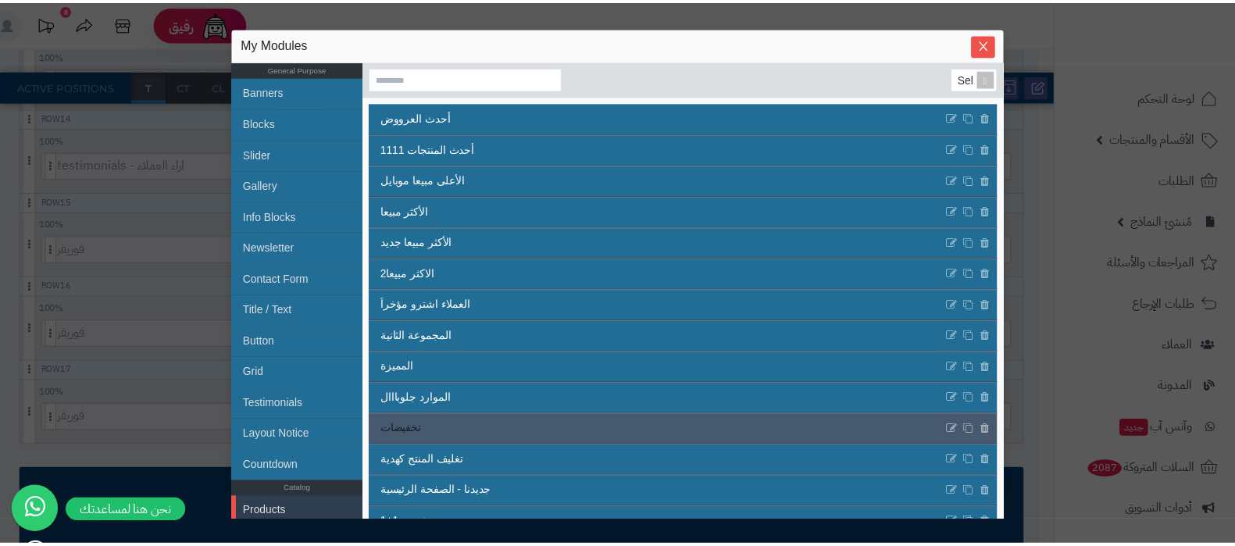
scroll to position [0, 0]
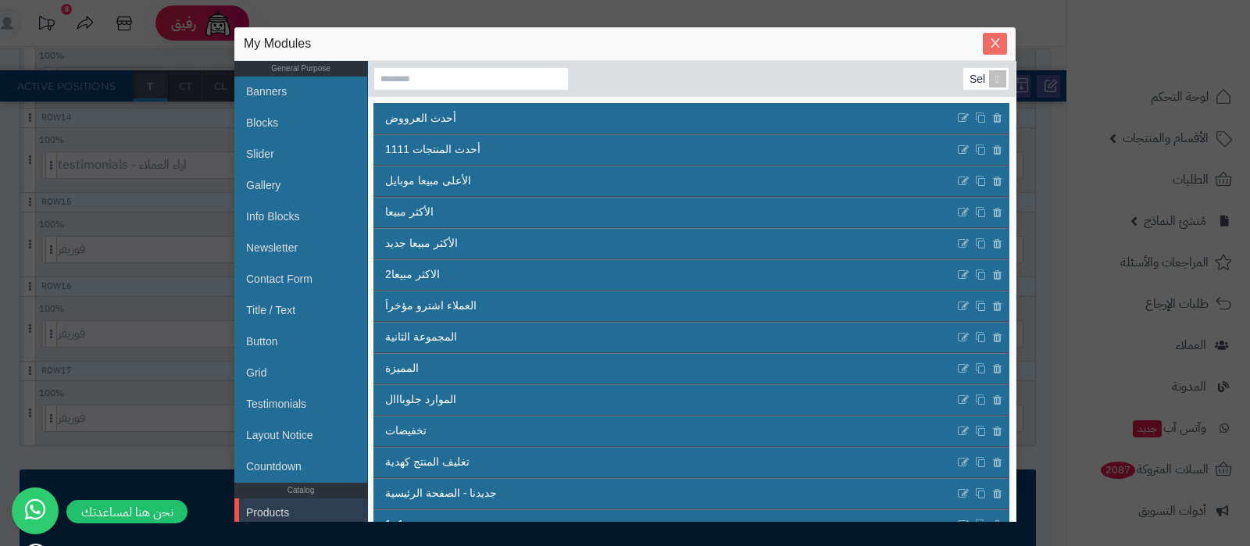
click at [998, 45] on icon "Close" at bounding box center [995, 43] width 12 height 12
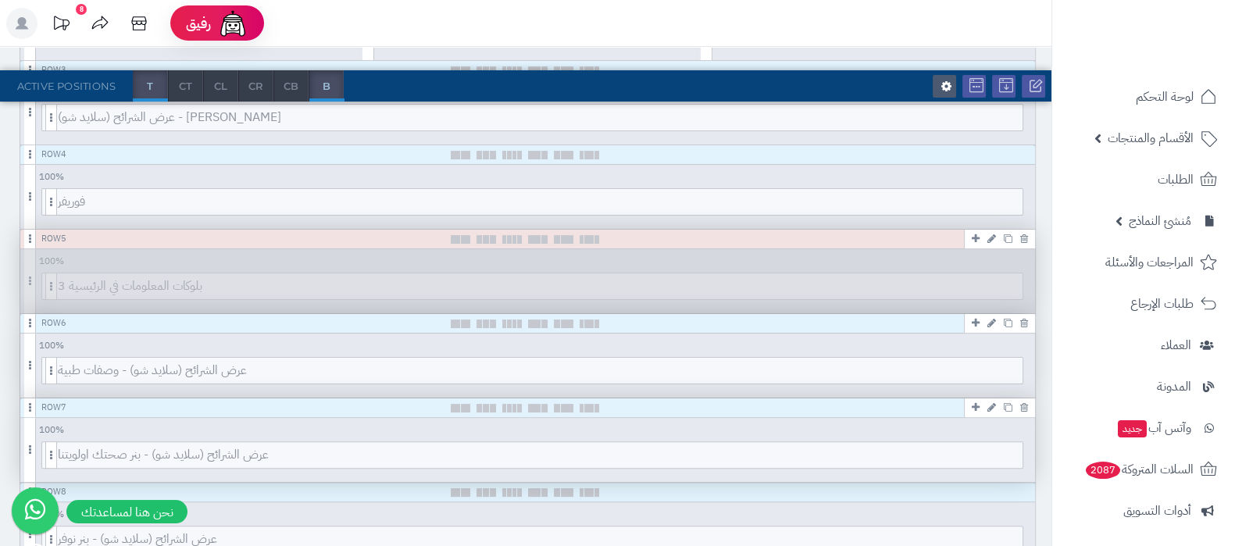
scroll to position [488, 0]
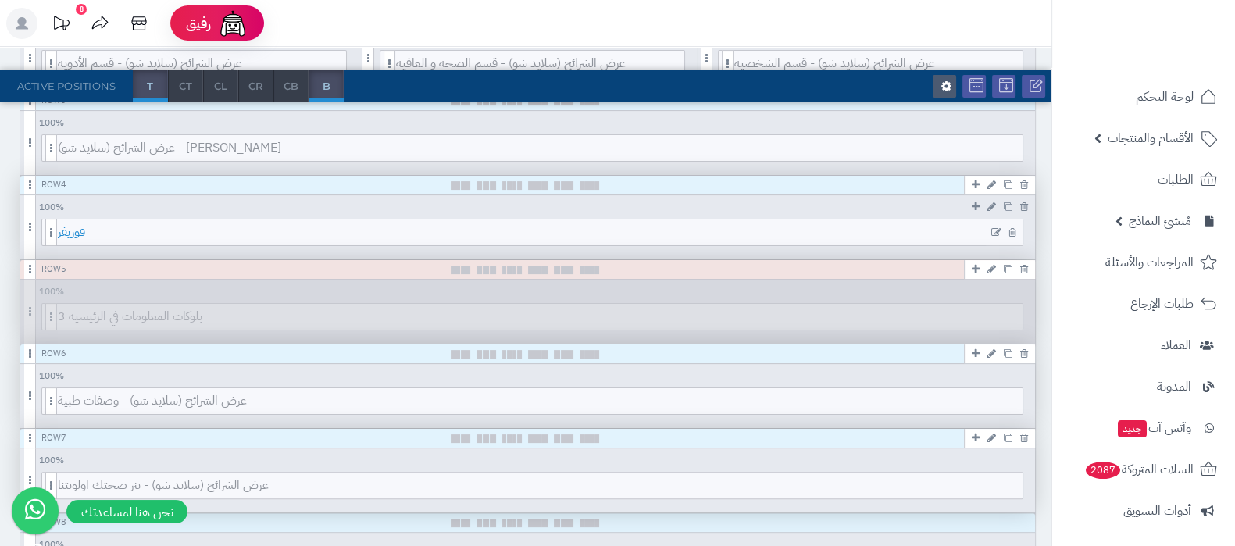
click at [644, 235] on span "فوريفر" at bounding box center [540, 232] width 964 height 26
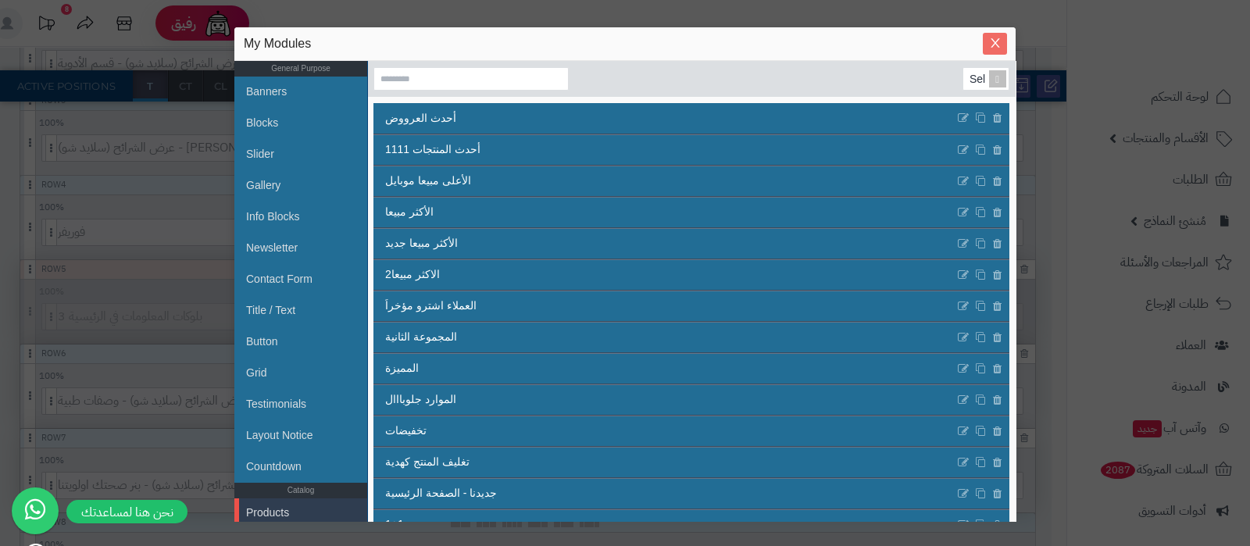
click at [994, 45] on icon "Close" at bounding box center [995, 43] width 12 height 12
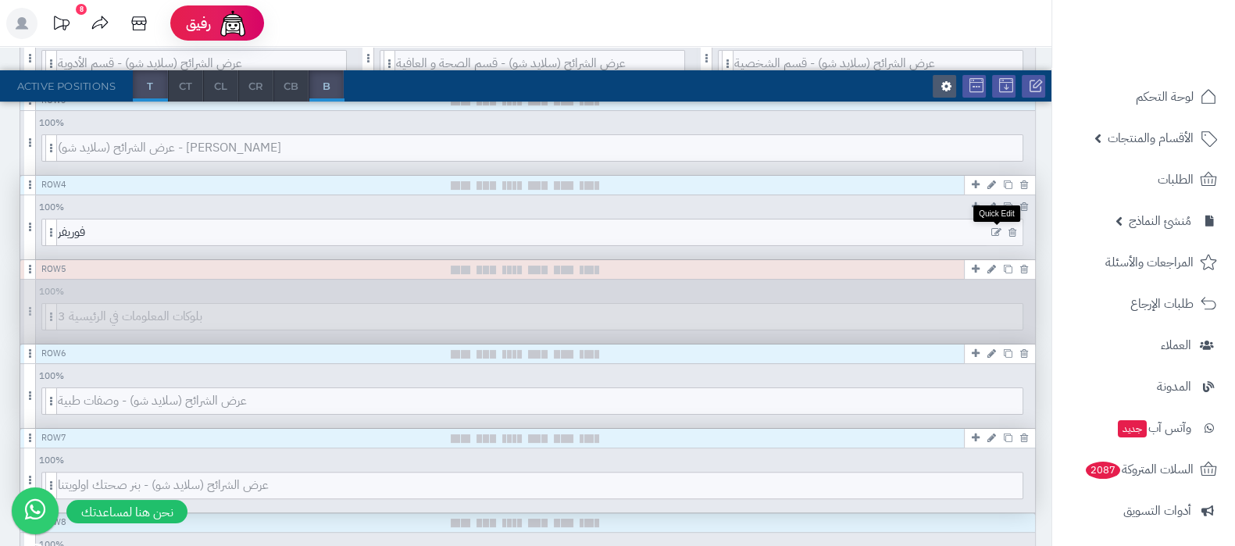
click at [995, 229] on icon at bounding box center [996, 232] width 10 height 11
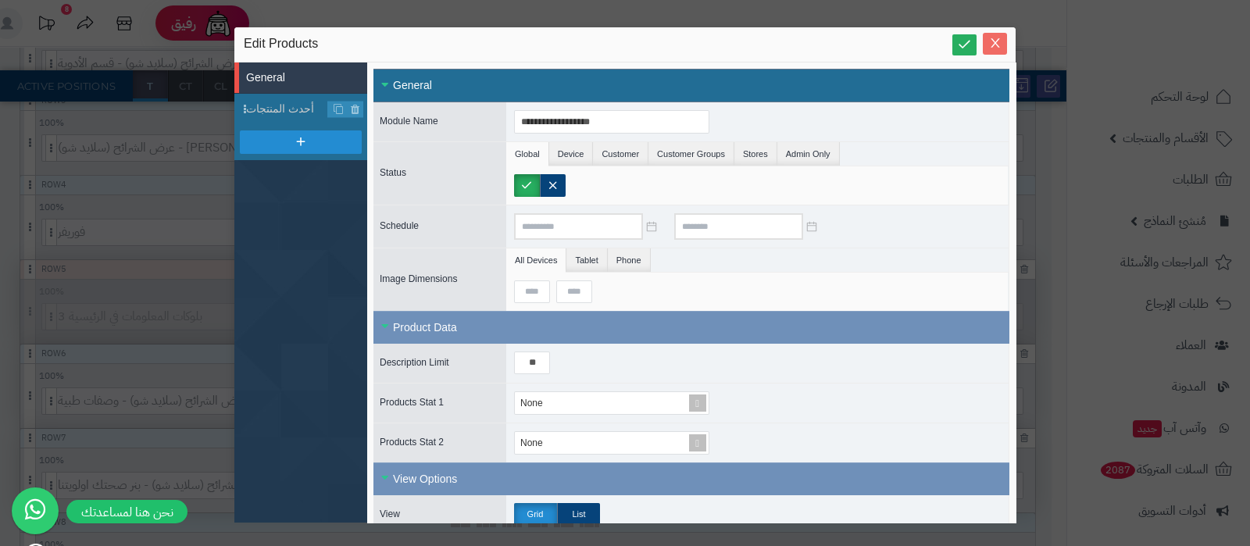
click at [995, 42] on icon "Close" at bounding box center [994, 43] width 9 height 9
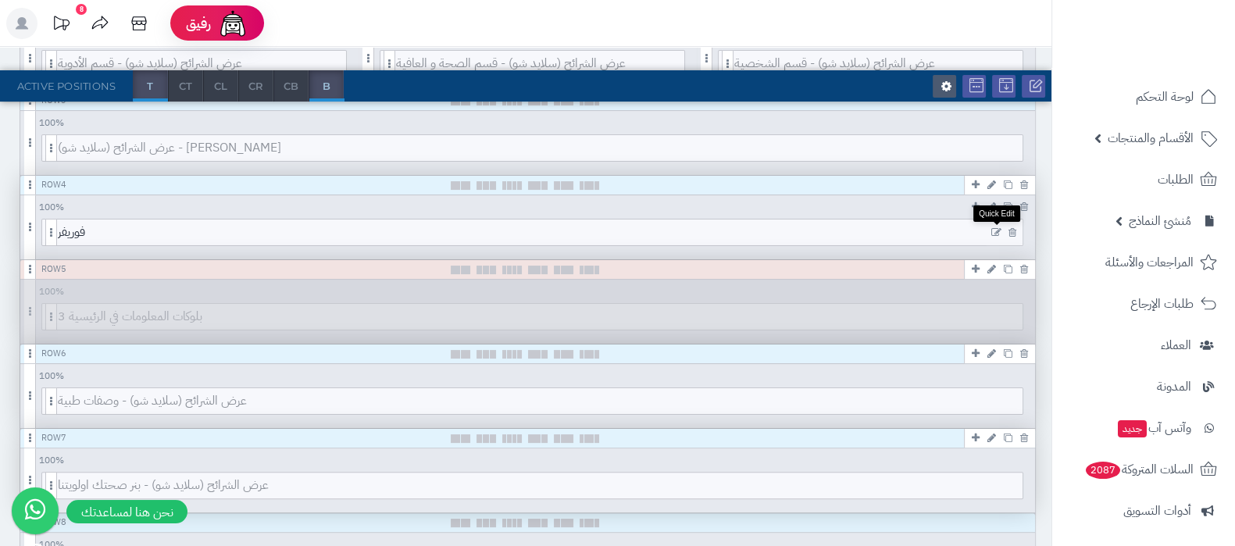
click at [995, 230] on icon at bounding box center [996, 232] width 10 height 11
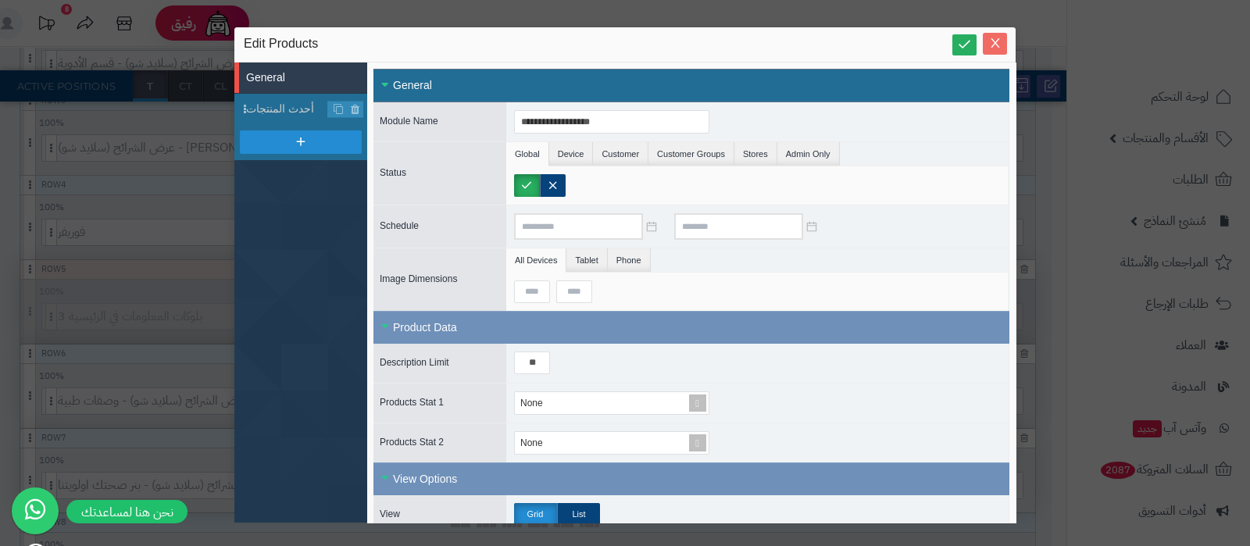
click at [1001, 46] on span "Close" at bounding box center [994, 43] width 24 height 13
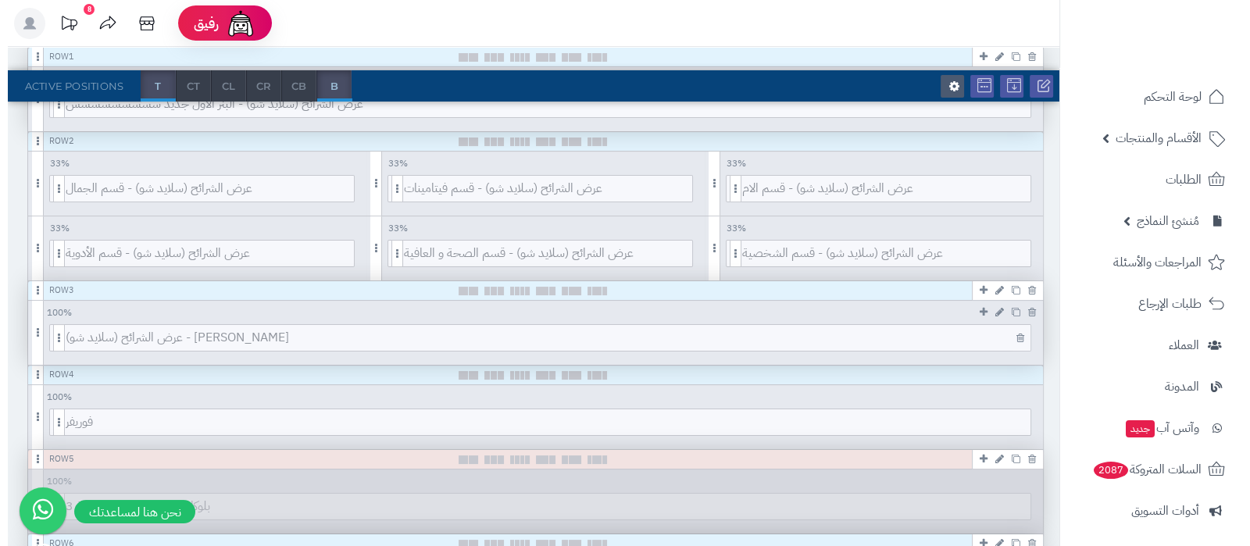
scroll to position [390, 0]
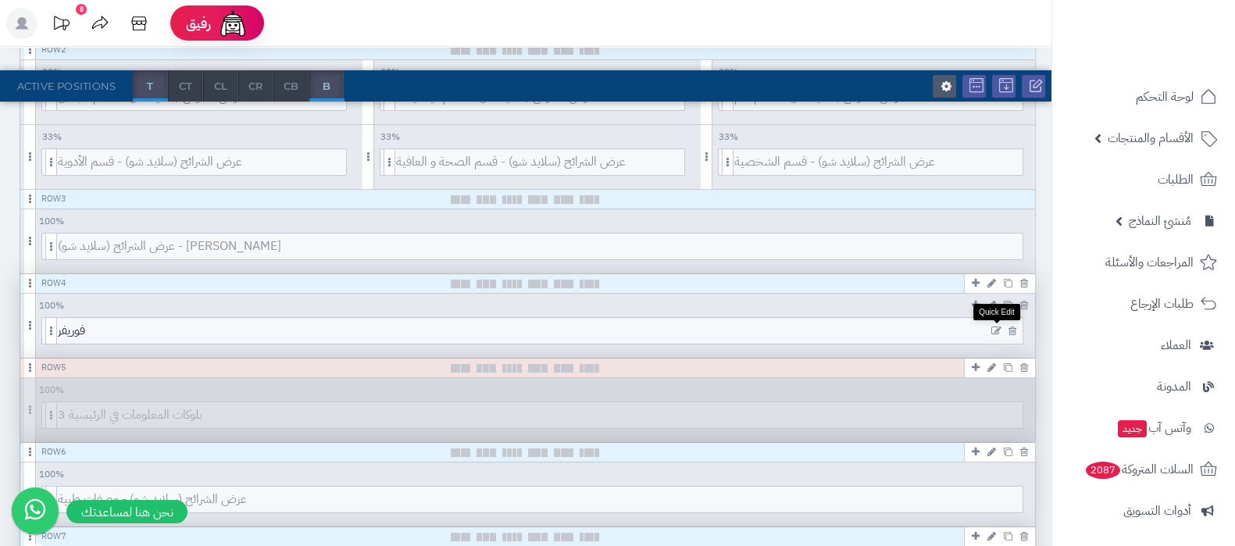
click at [997, 329] on icon at bounding box center [996, 331] width 10 height 11
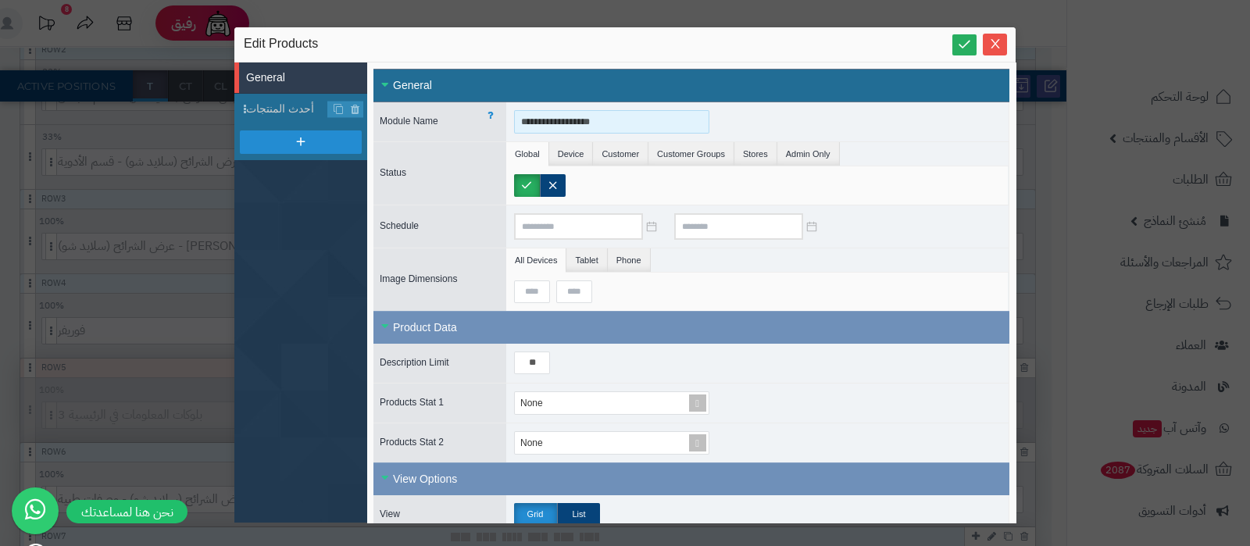
click at [569, 117] on input "**********" at bounding box center [611, 121] width 195 height 23
type input "**********"
click at [280, 111] on span "أحدث المنتجات" at bounding box center [287, 109] width 82 height 16
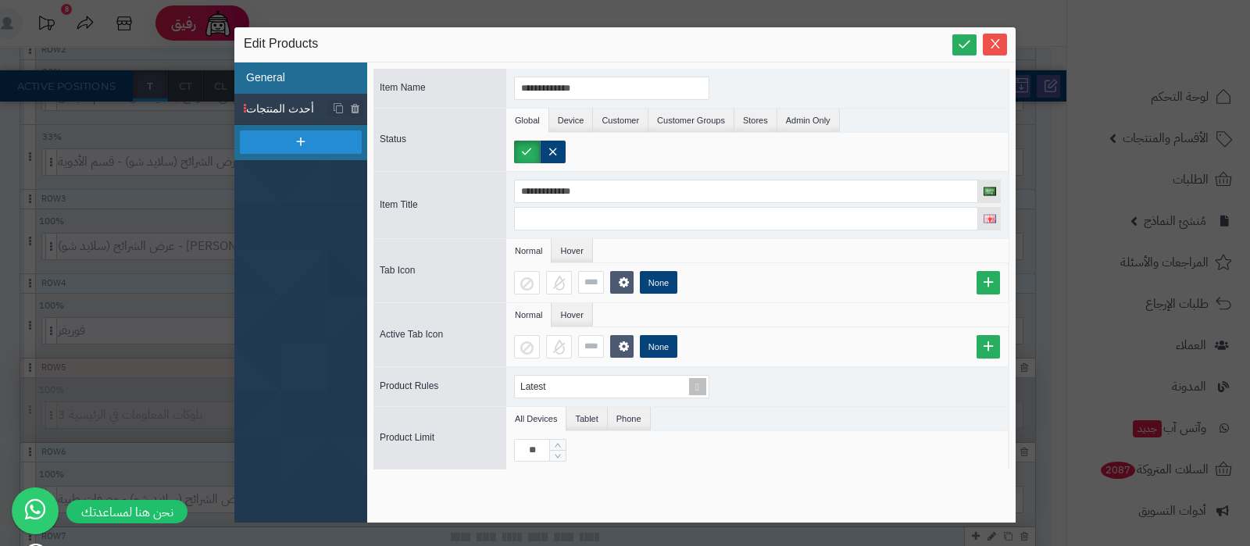
click at [287, 78] on li "General" at bounding box center [300, 77] width 133 height 31
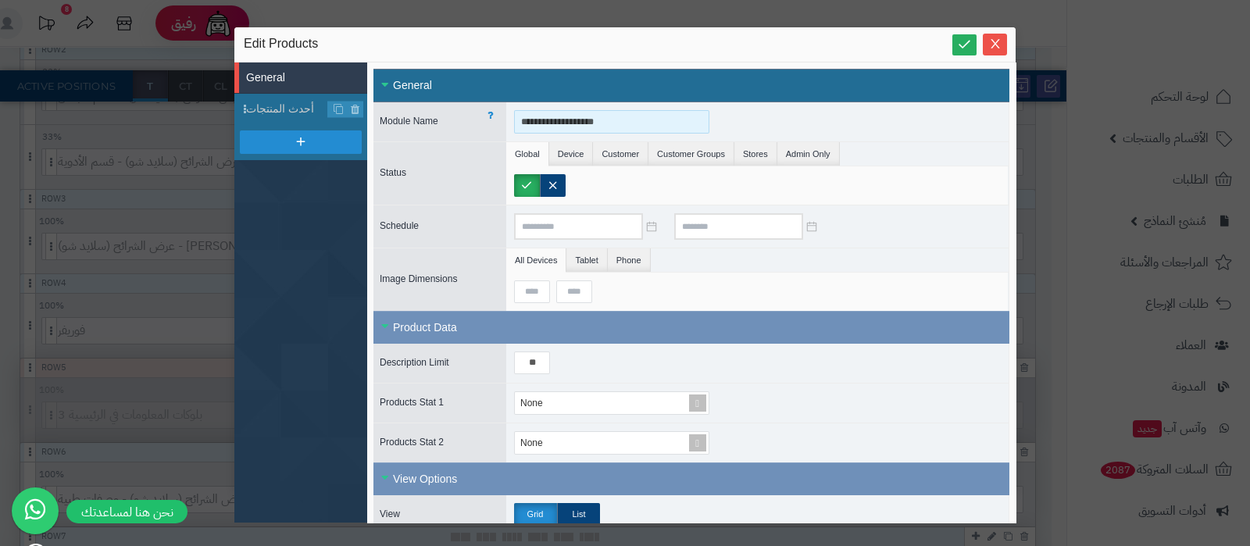
click at [571, 123] on input "**********" at bounding box center [611, 121] width 195 height 23
type input "**********"
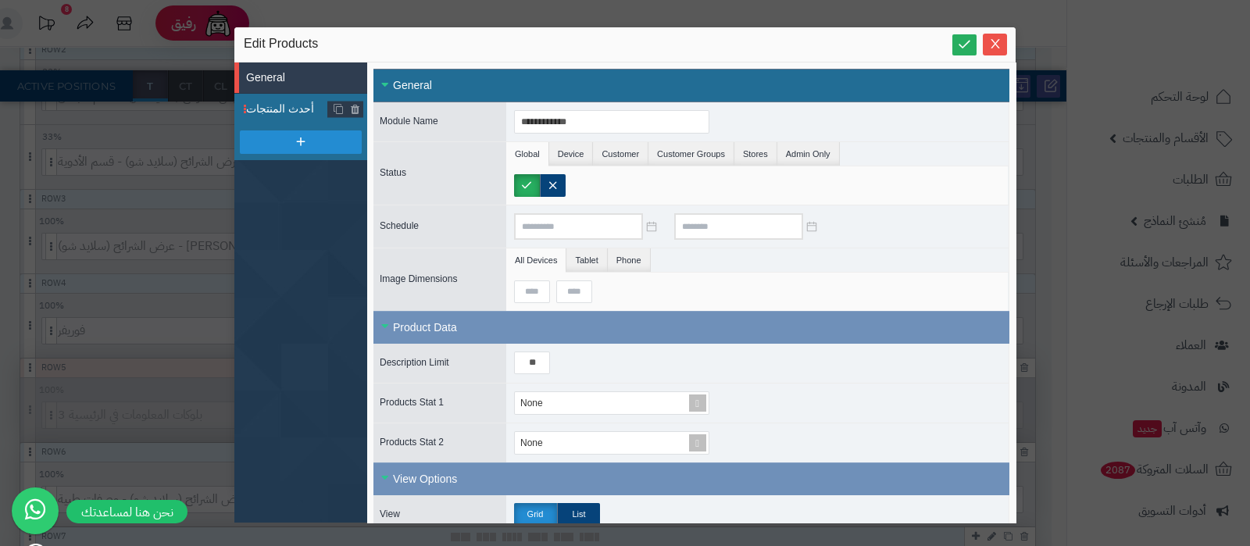
click at [288, 104] on span "أحدث المنتجات" at bounding box center [287, 109] width 82 height 16
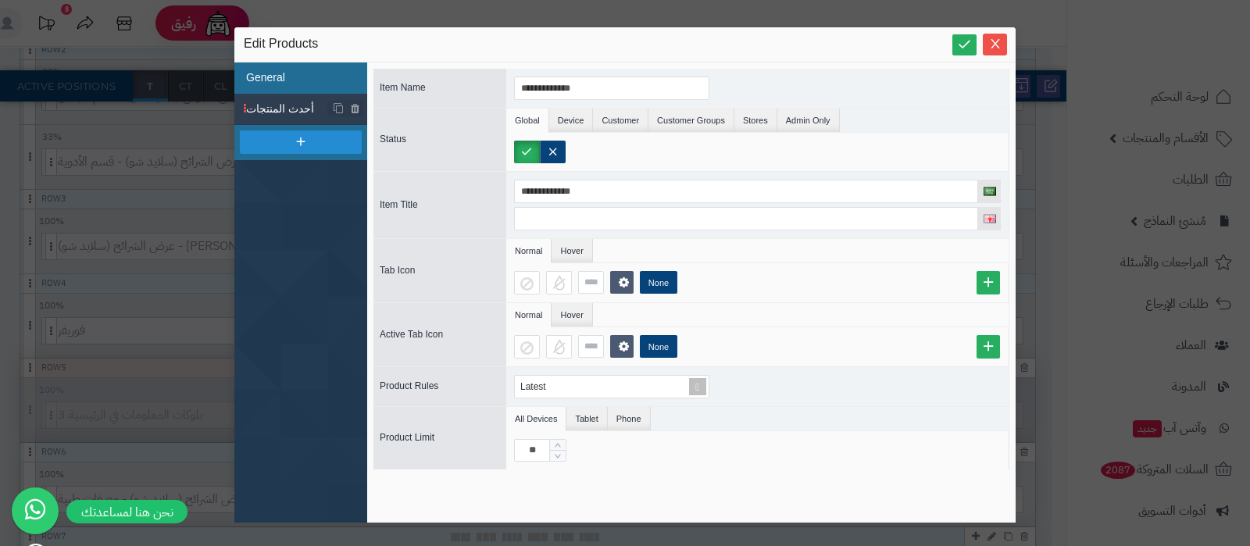
click at [285, 76] on li "General" at bounding box center [300, 77] width 133 height 31
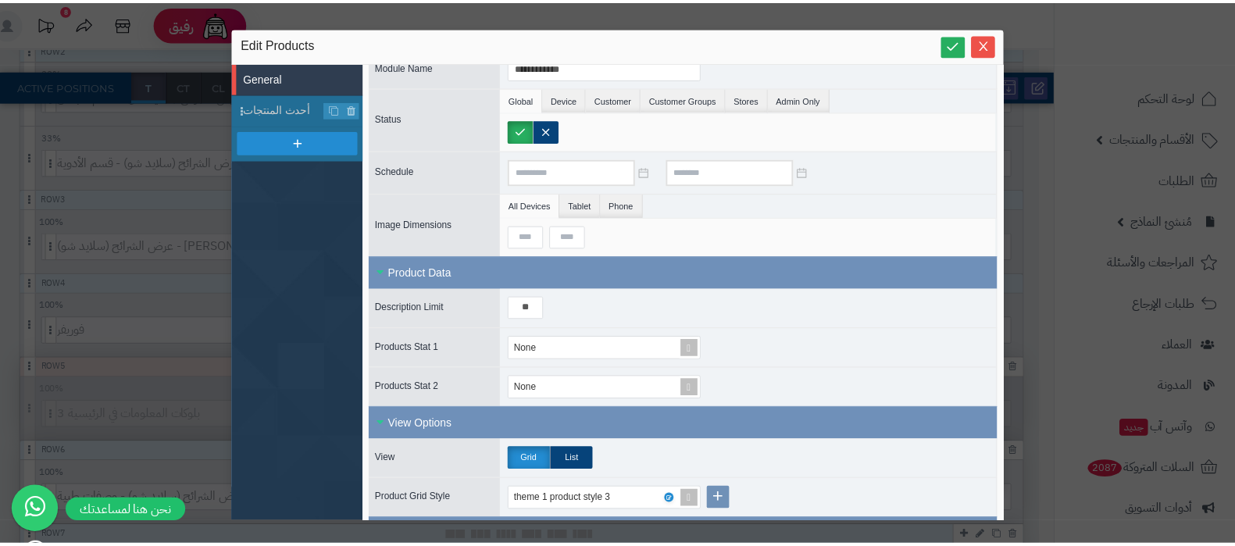
scroll to position [0, 0]
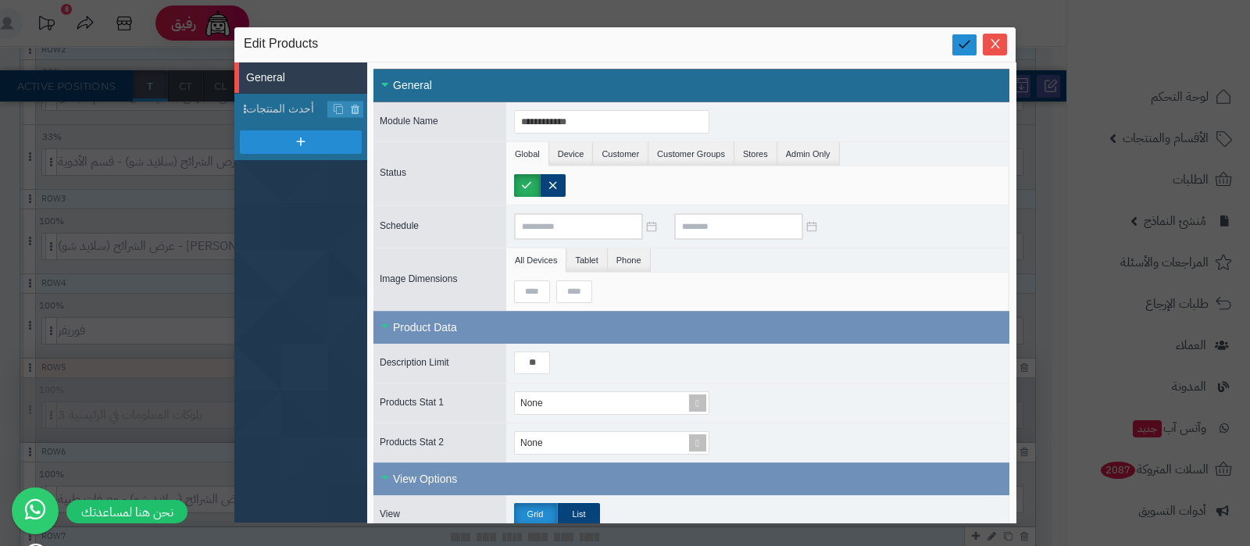
click at [957, 43] on icon at bounding box center [964, 44] width 15 height 15
click at [994, 45] on icon "Close" at bounding box center [994, 43] width 9 height 9
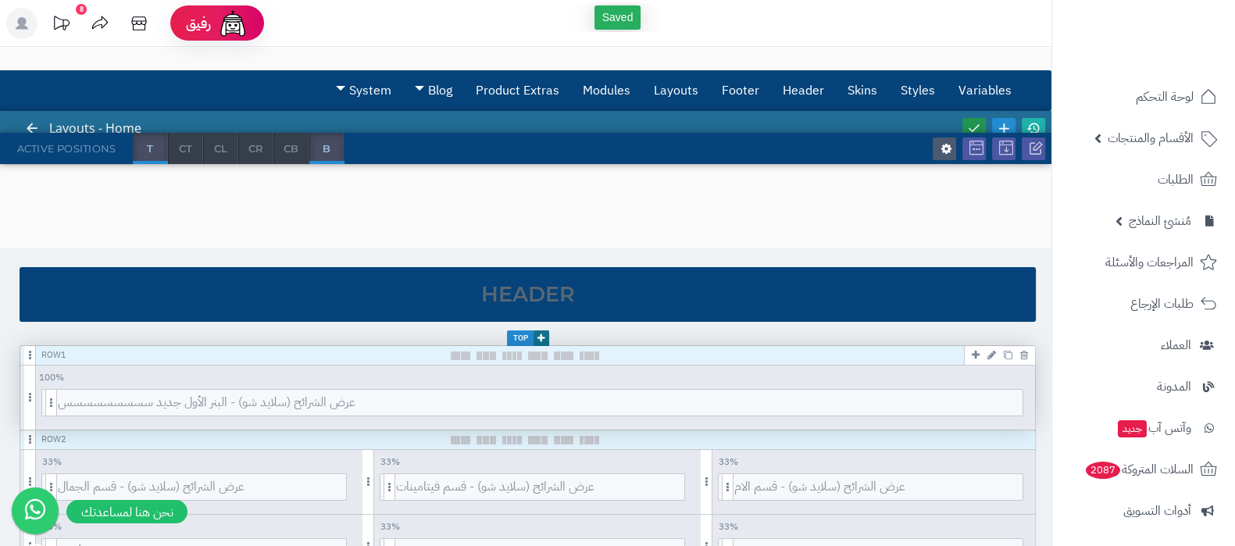
click at [968, 119] on link at bounding box center [973, 128] width 23 height 21
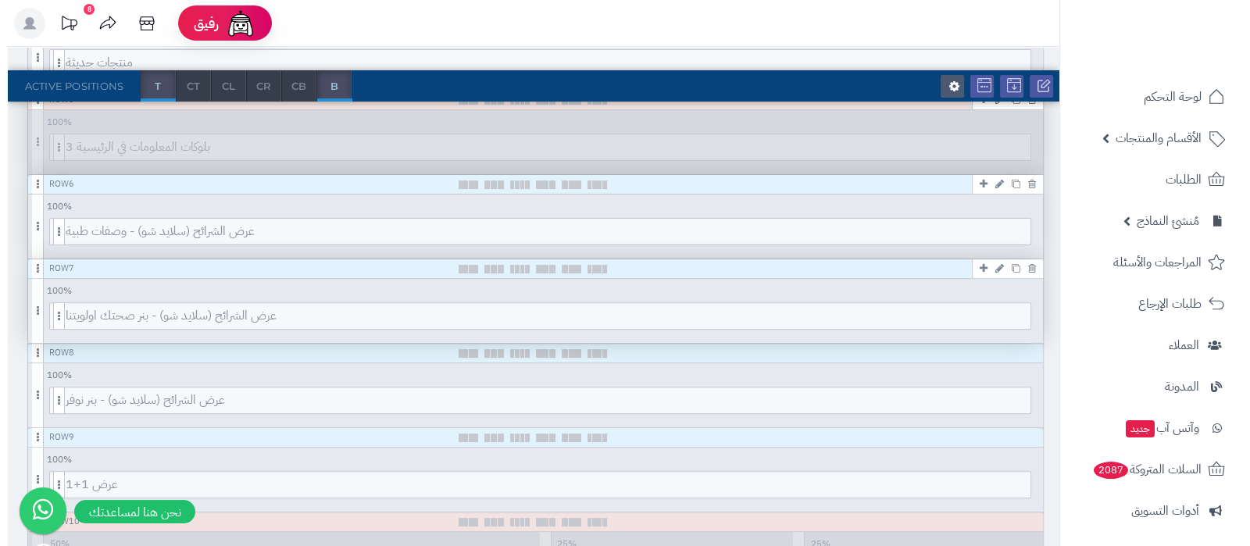
scroll to position [780, 0]
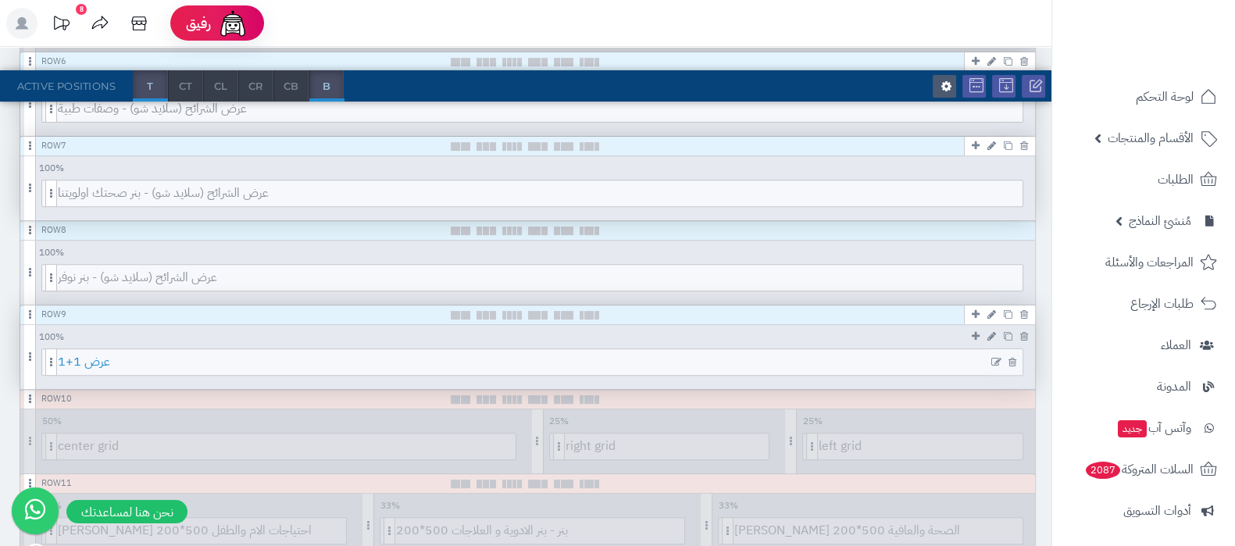
click at [496, 358] on span "عرض 1+1" at bounding box center [540, 362] width 964 height 26
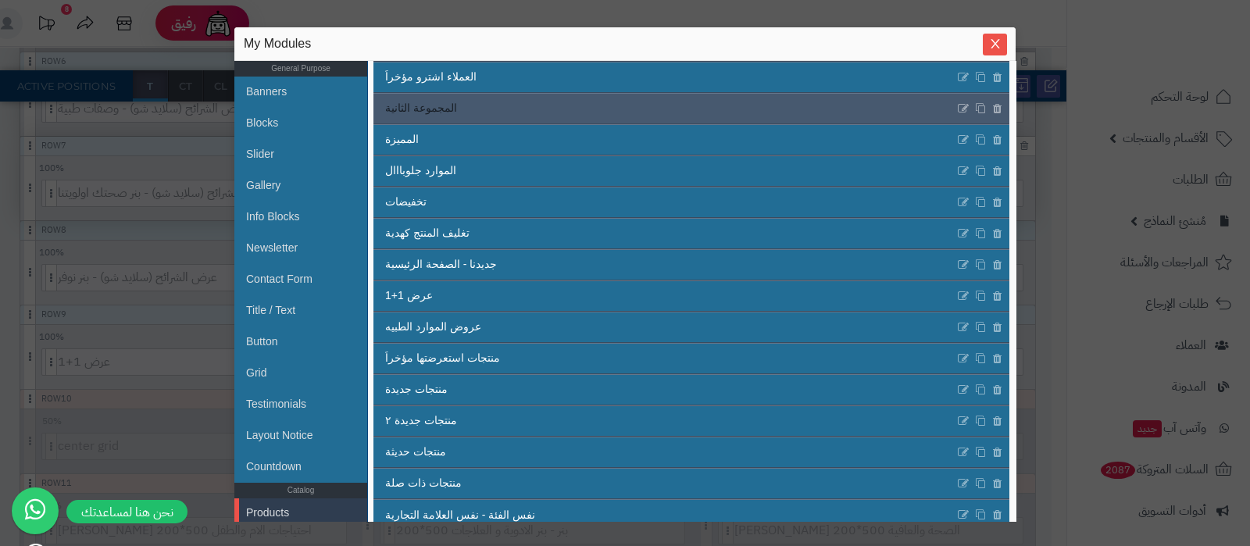
scroll to position [212, 0]
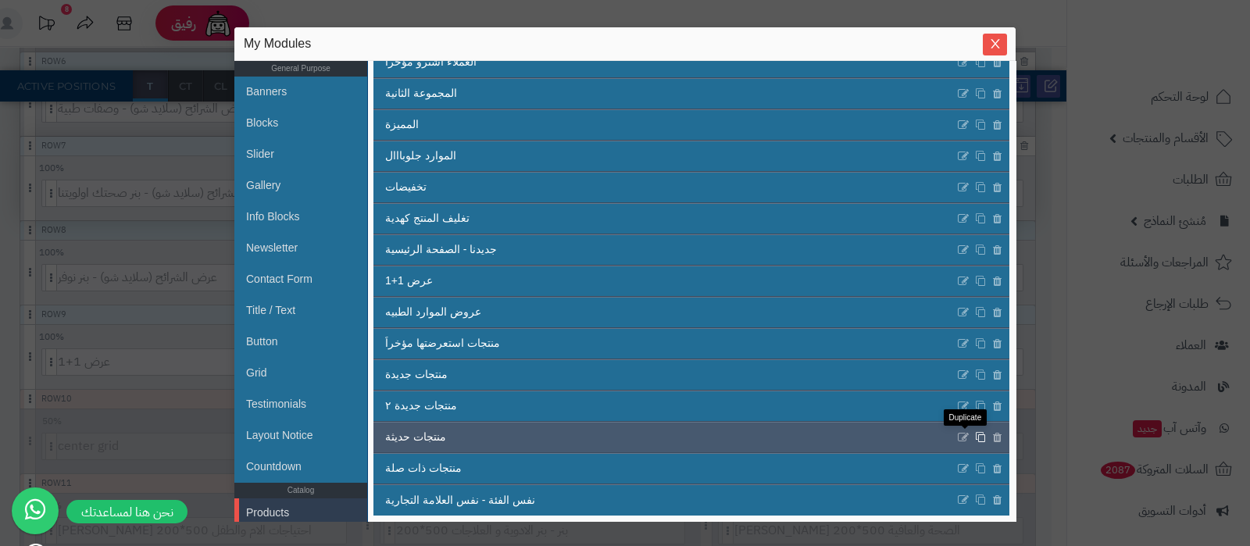
click at [975, 436] on icon at bounding box center [980, 437] width 11 height 12
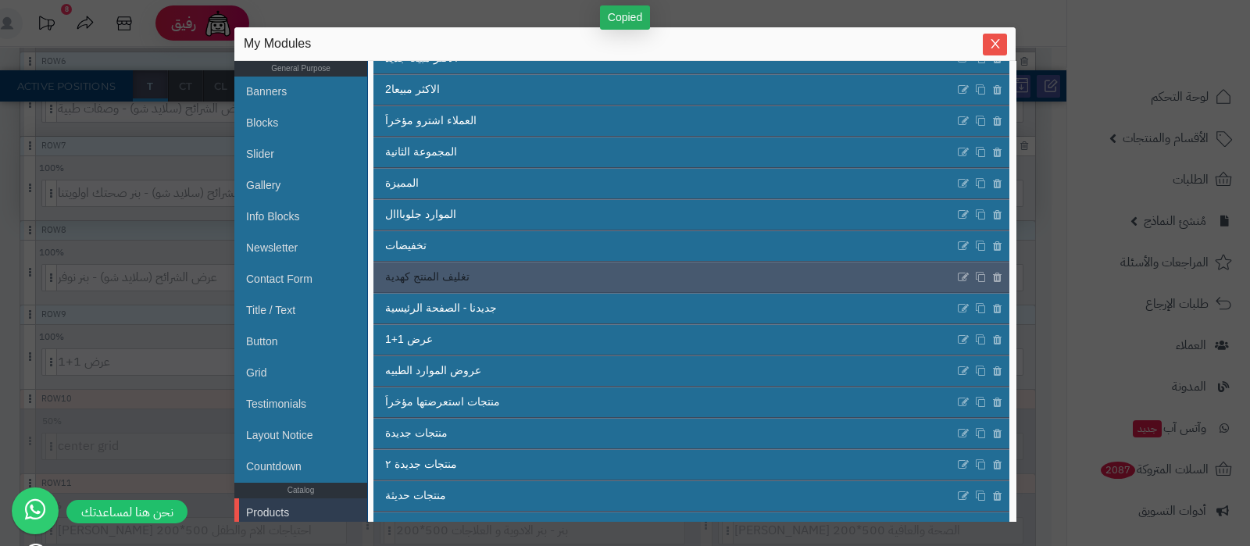
scroll to position [244, 0]
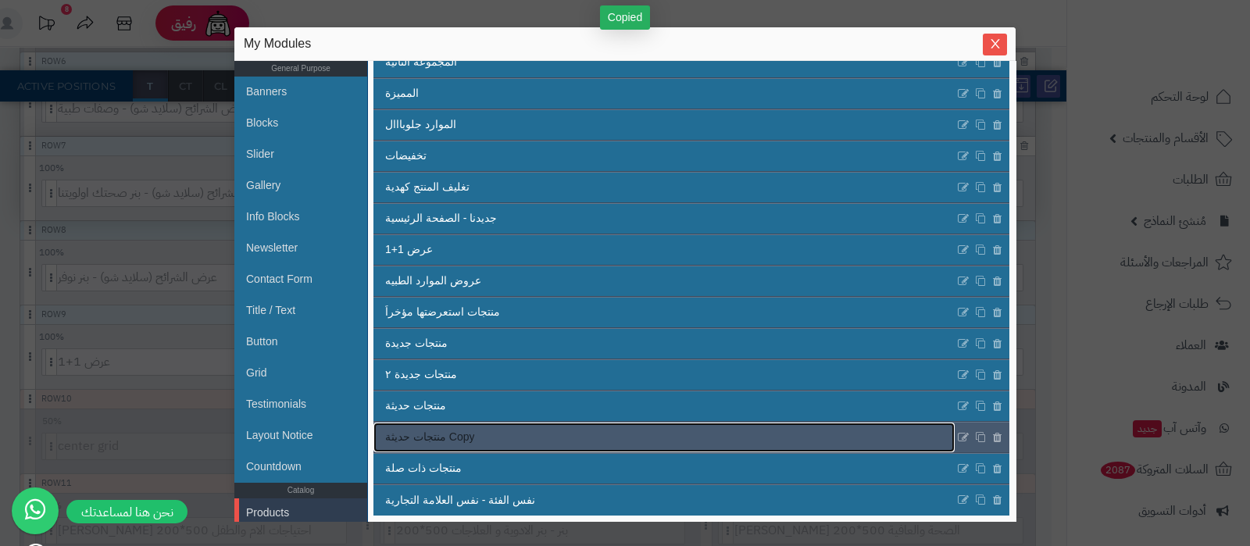
click at [602, 441] on link "منتجات حديثة Copy" at bounding box center [663, 438] width 581 height 30
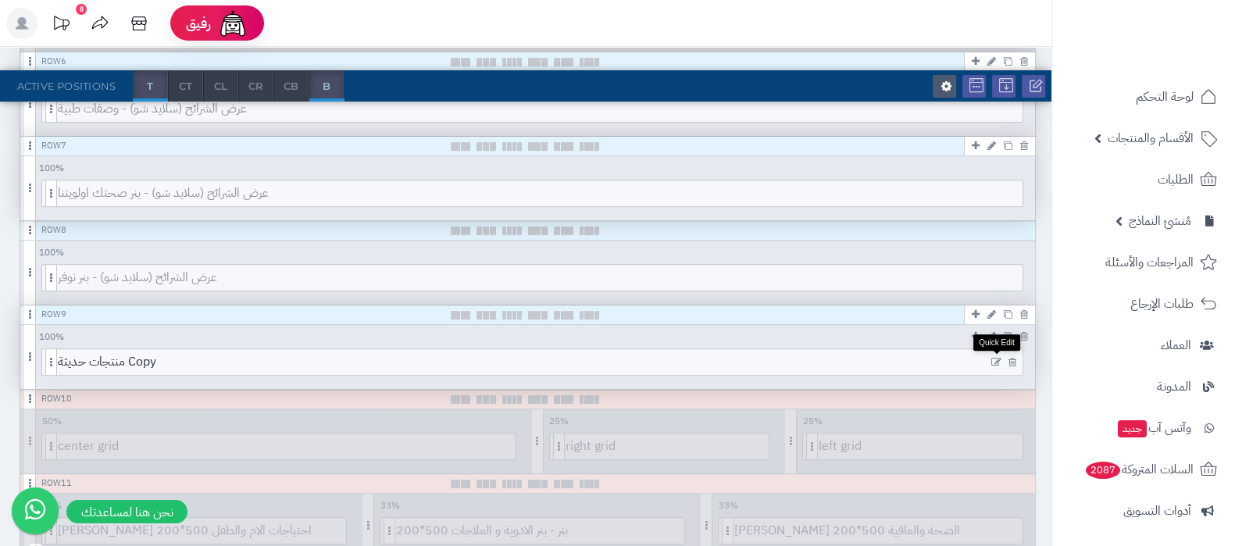
click at [996, 357] on icon at bounding box center [996, 362] width 10 height 11
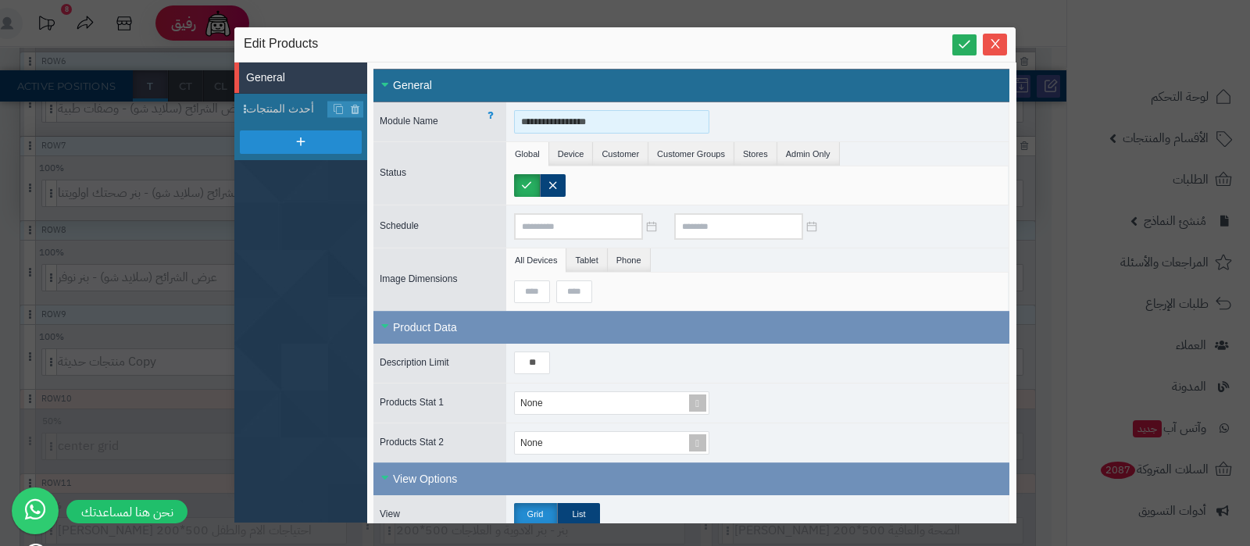
click at [592, 116] on input "**********" at bounding box center [611, 121] width 195 height 23
type input "**********"
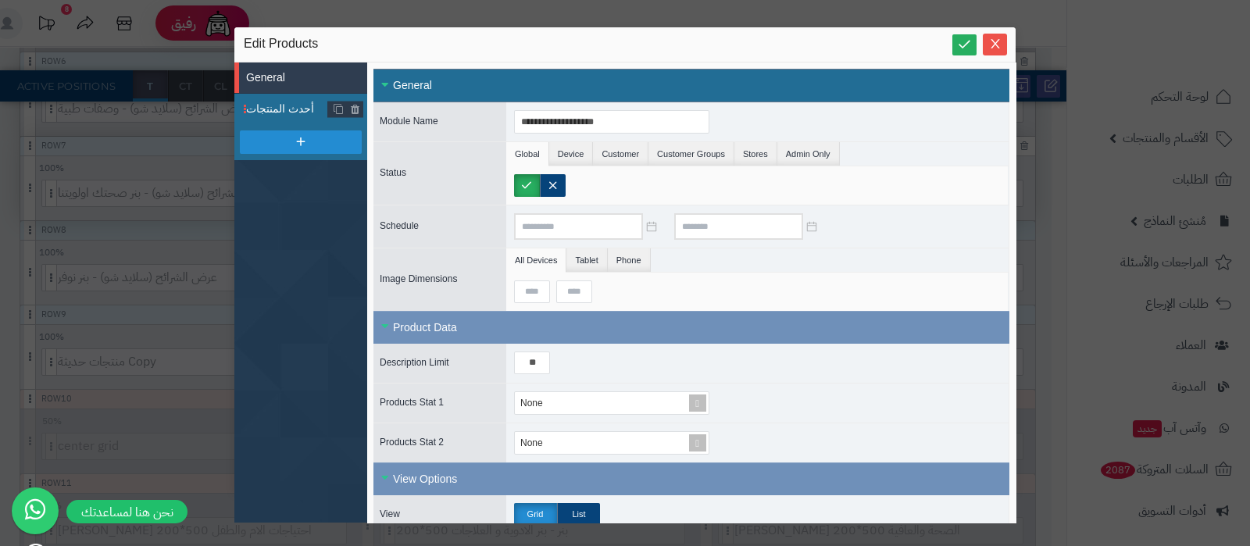
click at [298, 106] on span "أحدث المنتجات" at bounding box center [287, 109] width 82 height 16
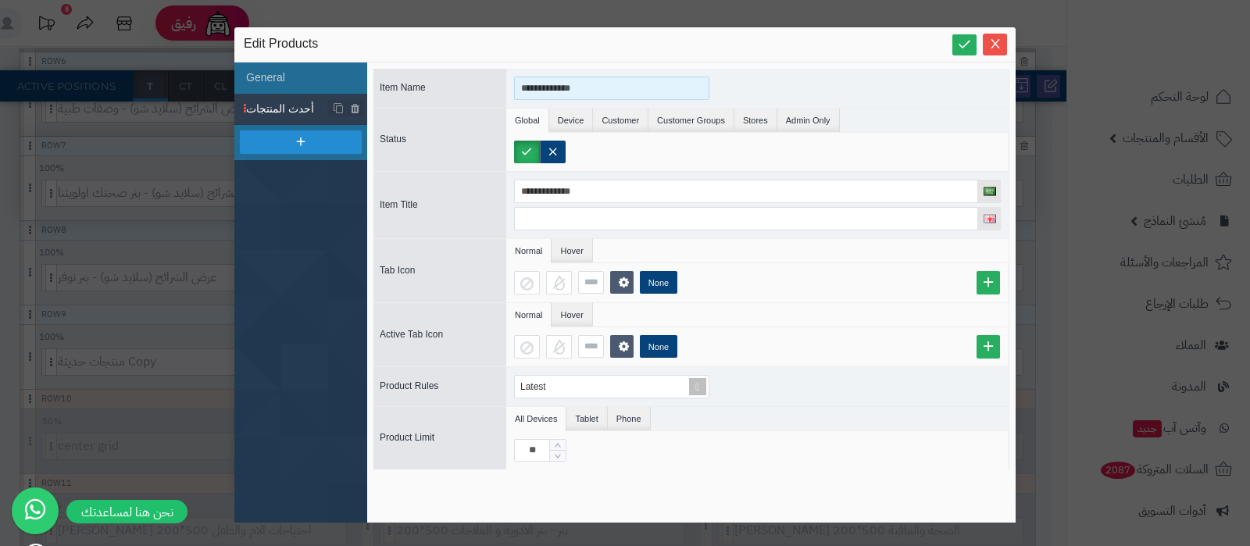
click at [558, 87] on input "**********" at bounding box center [611, 88] width 195 height 23
click at [553, 82] on input "******" at bounding box center [611, 88] width 195 height 23
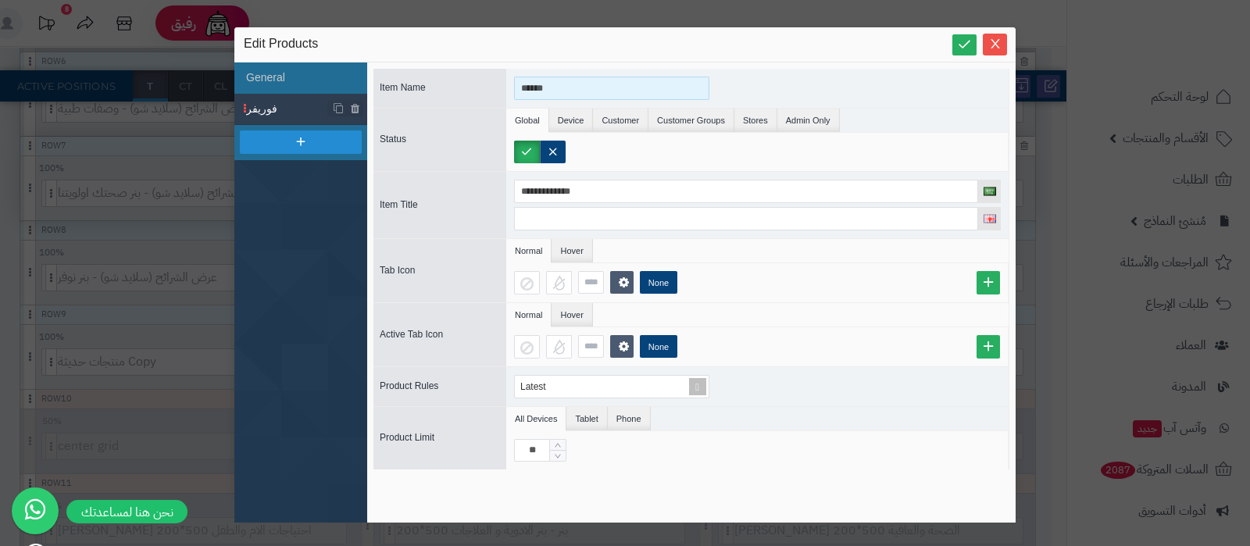
click at [553, 82] on input "******" at bounding box center [611, 88] width 195 height 23
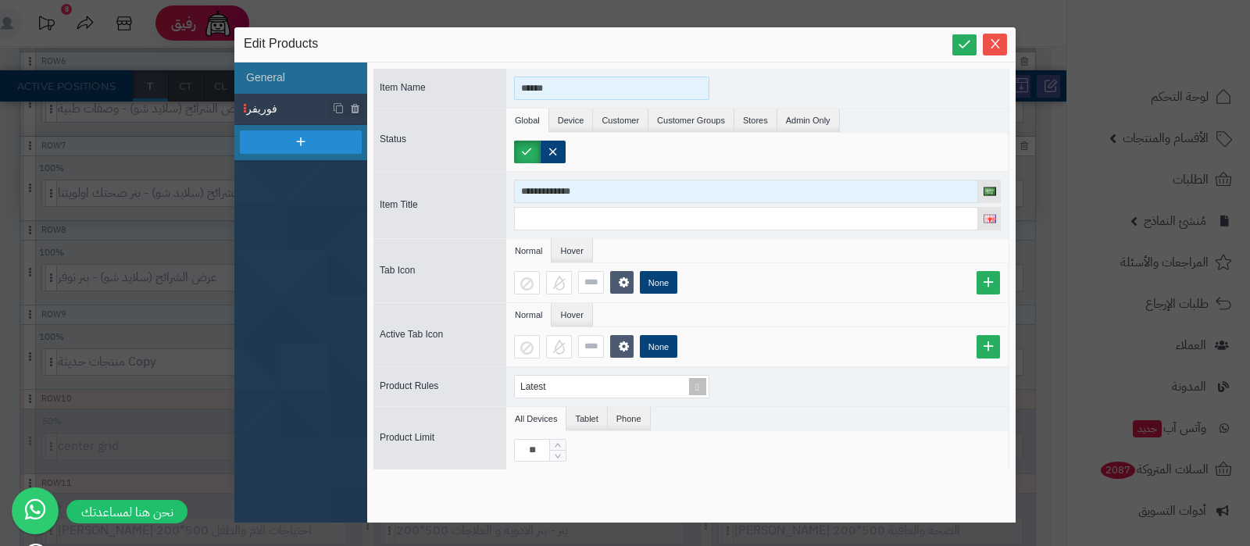
type input "******"
click at [598, 191] on input "**********" at bounding box center [746, 191] width 464 height 23
paste input
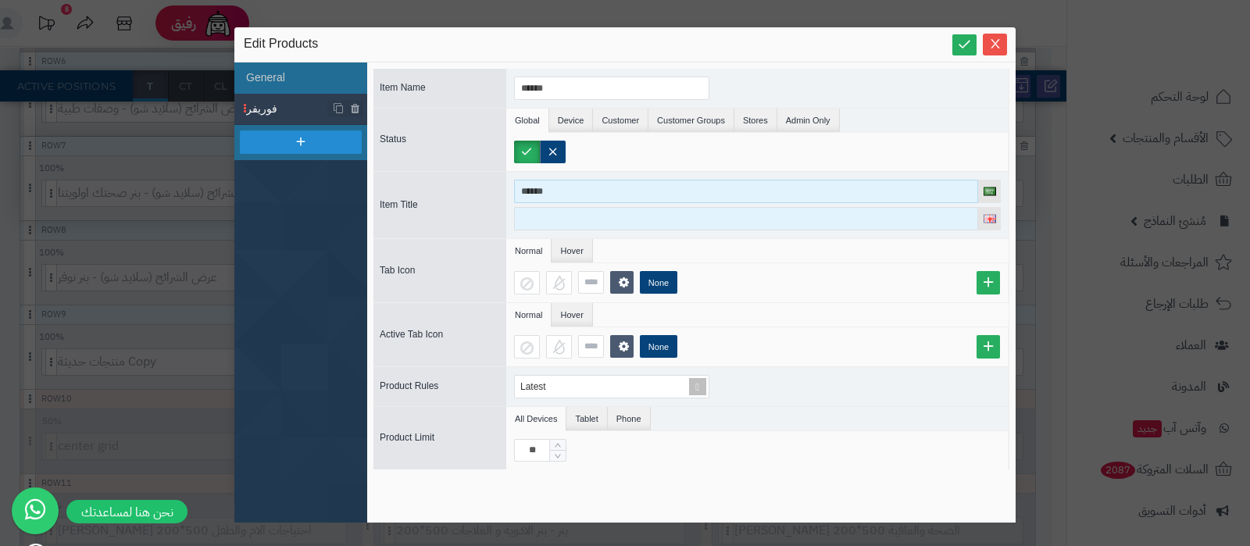
type input "******"
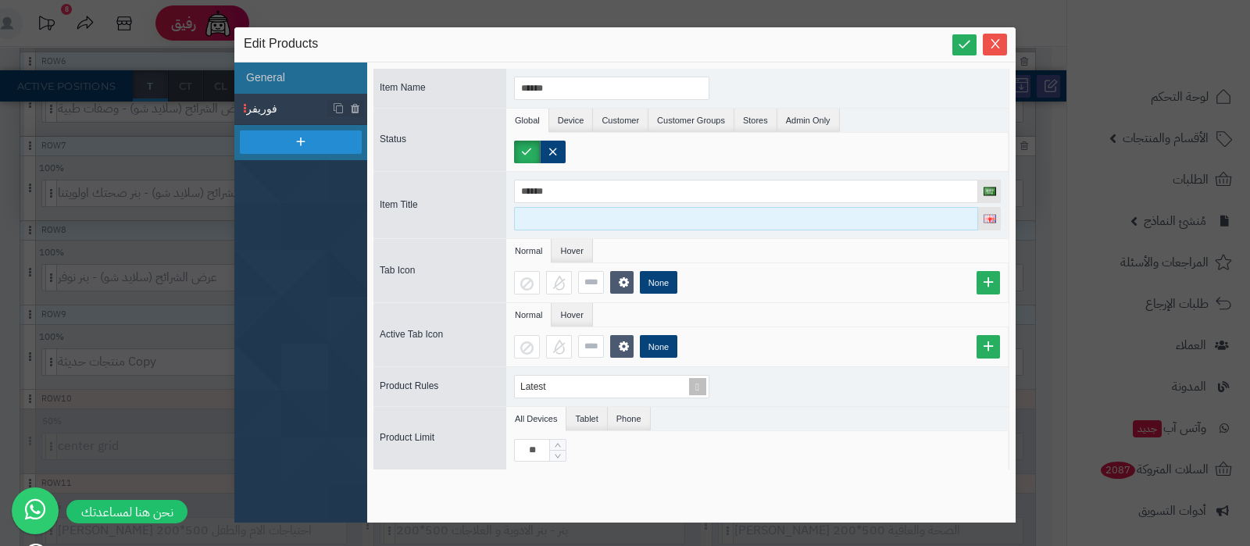
click at [583, 207] on input at bounding box center [746, 218] width 464 height 23
click at [542, 220] on input "*******" at bounding box center [746, 218] width 464 height 23
type input "*******"
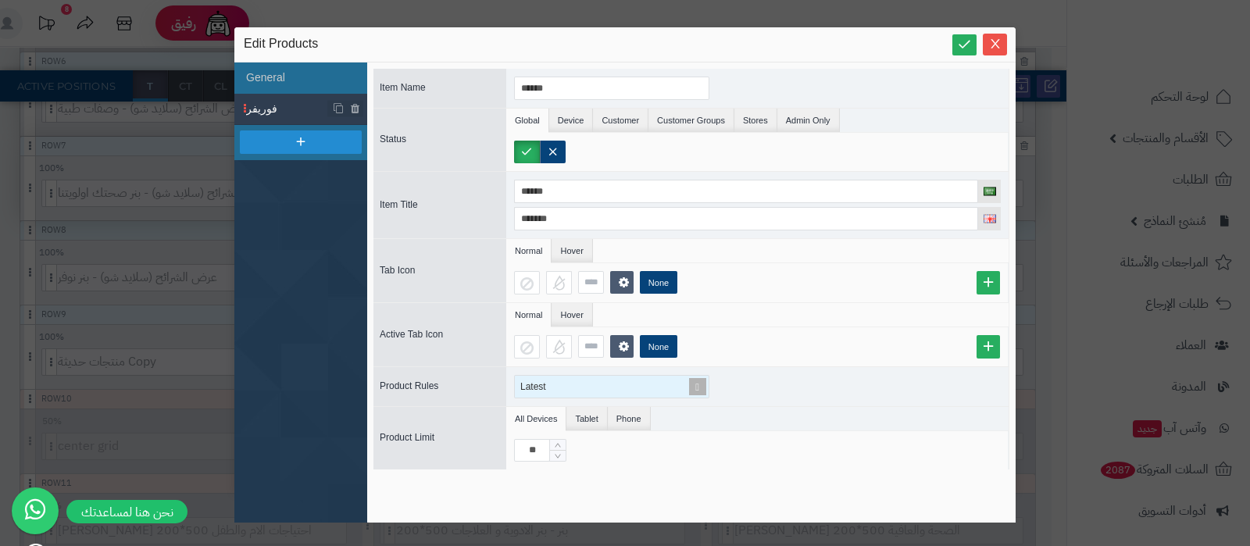
click at [700, 384] on span at bounding box center [697, 387] width 22 height 22
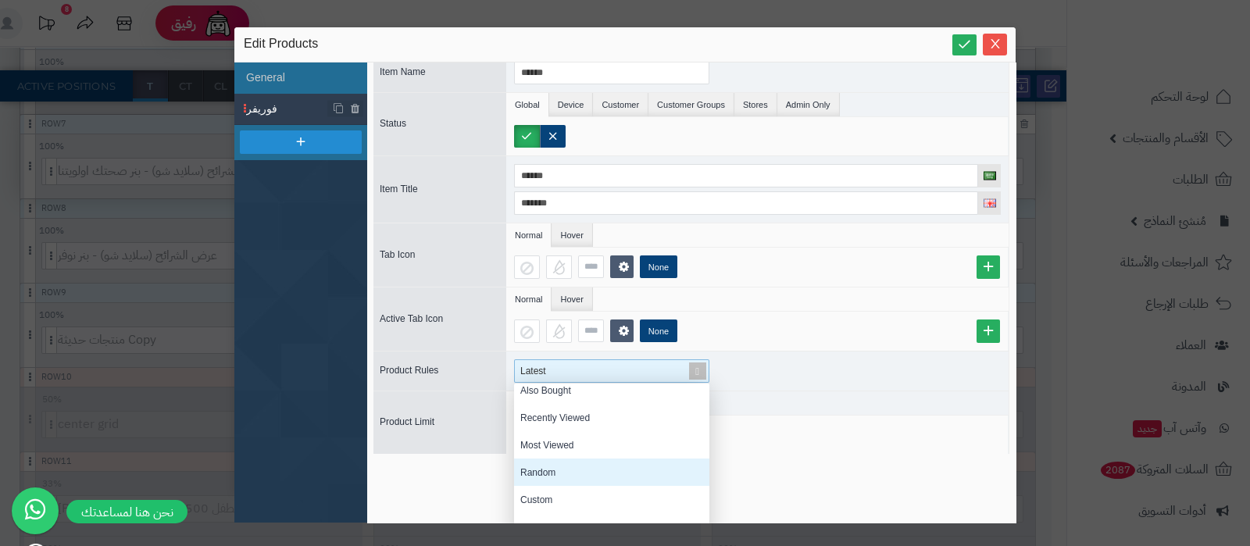
scroll to position [31, 0]
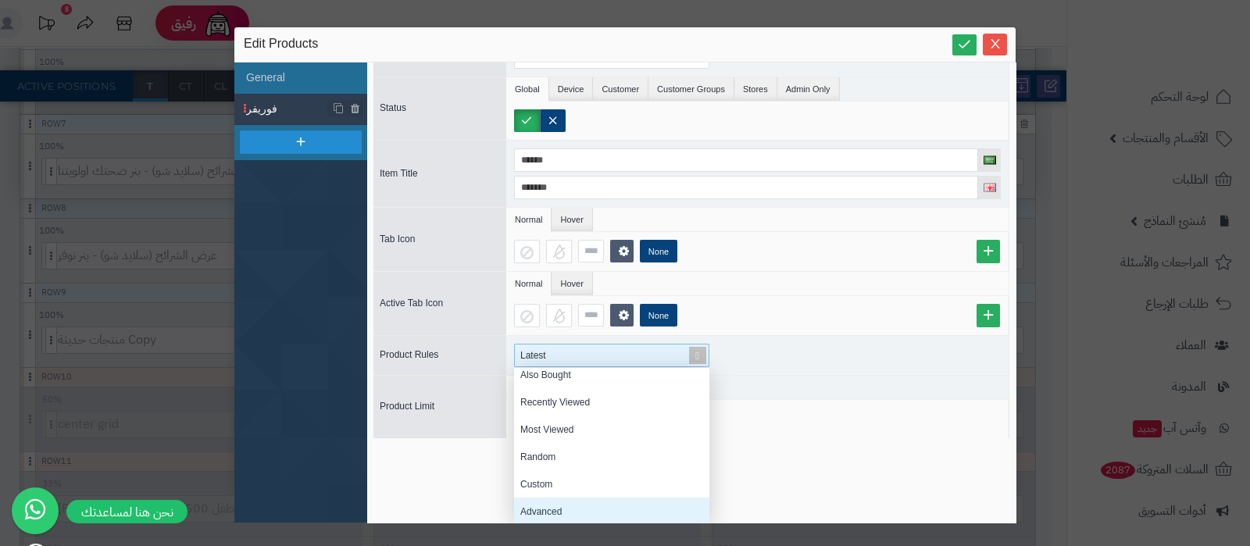
click at [595, 499] on div "Advanced" at bounding box center [611, 510] width 195 height 27
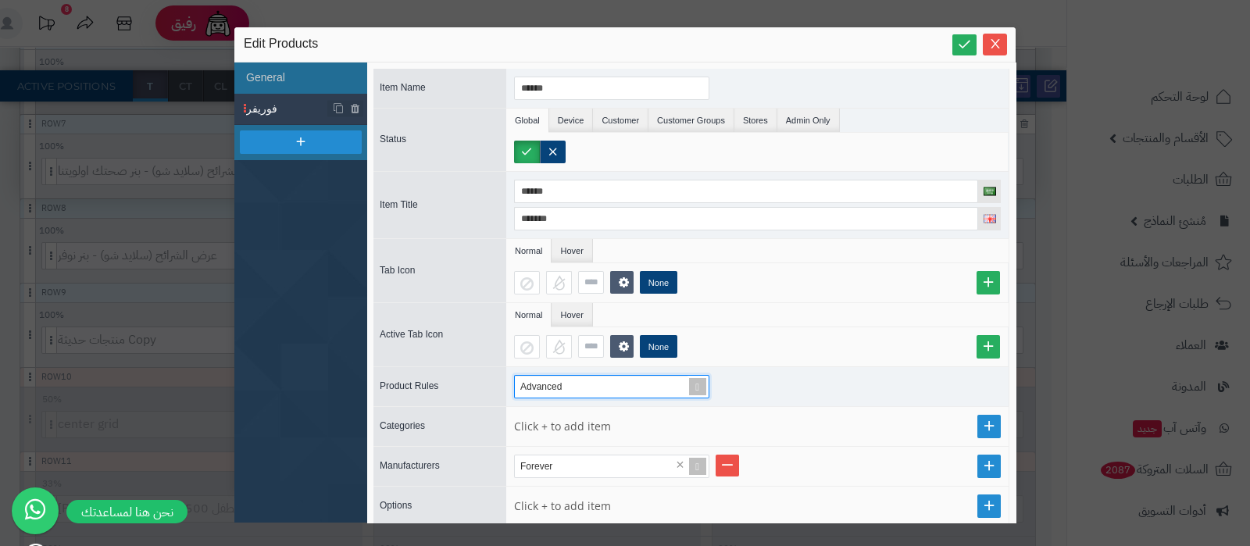
scroll to position [194, 0]
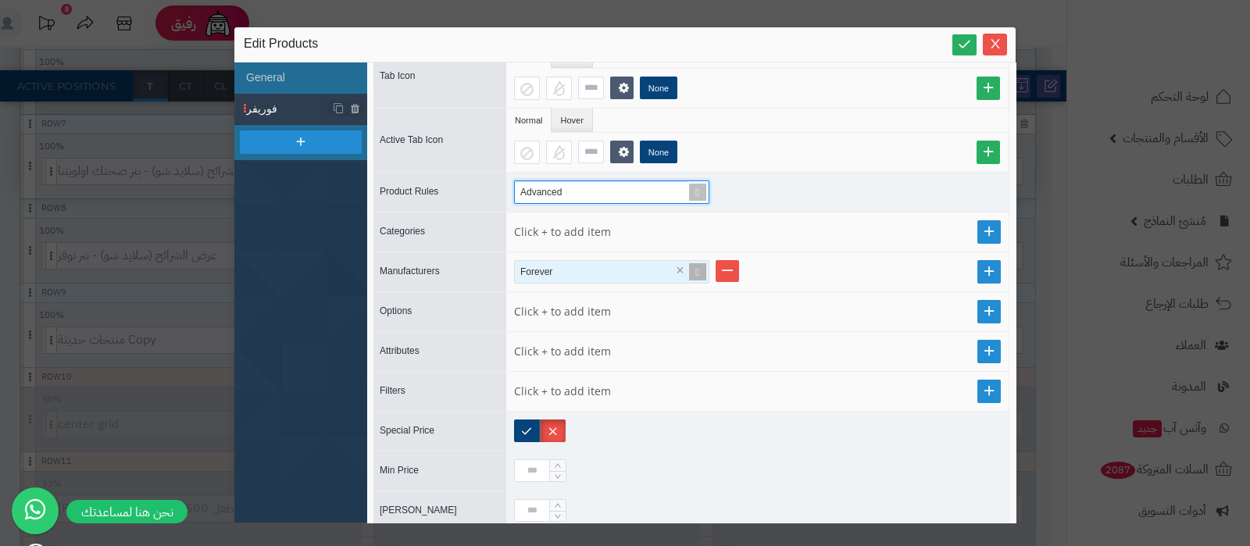
click at [590, 267] on div "Forever" at bounding box center [605, 272] width 180 height 22
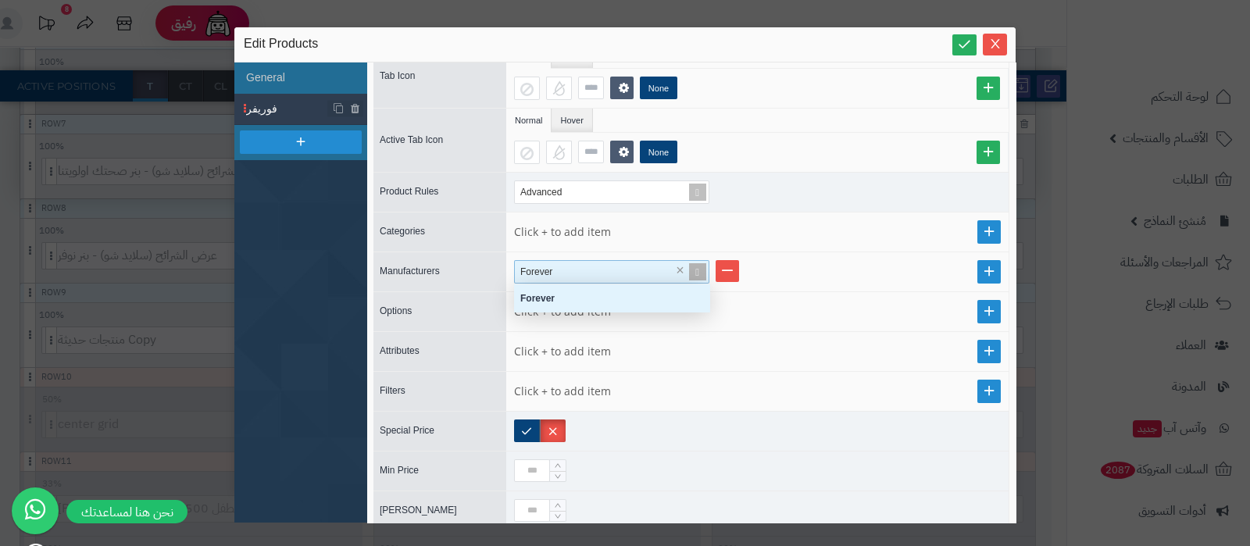
scroll to position [12, 180]
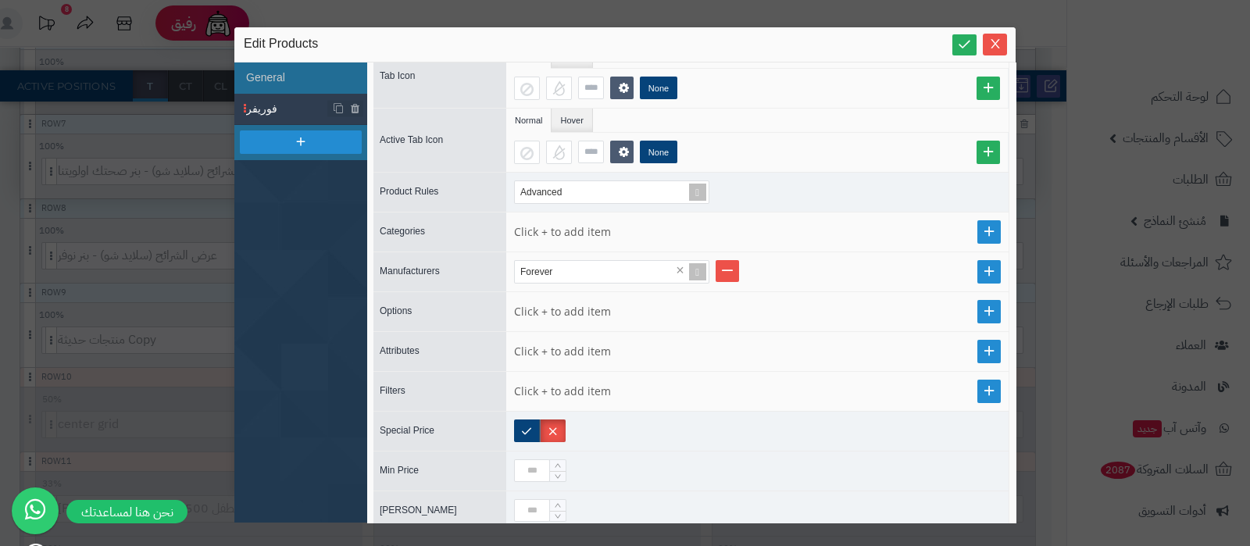
click at [858, 276] on li "Forever ×" at bounding box center [757, 271] width 487 height 23
click at [293, 137] on div at bounding box center [301, 141] width 122 height 23
click at [281, 146] on span "New Section" at bounding box center [287, 140] width 82 height 16
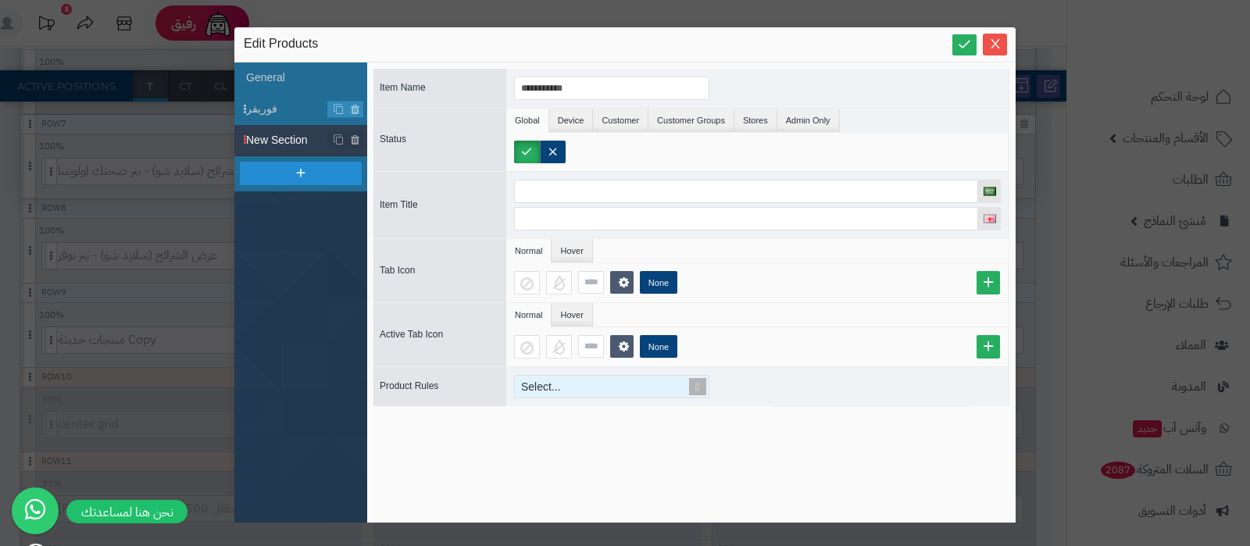
scroll to position [809, 0]
click at [697, 388] on span at bounding box center [697, 387] width 22 height 22
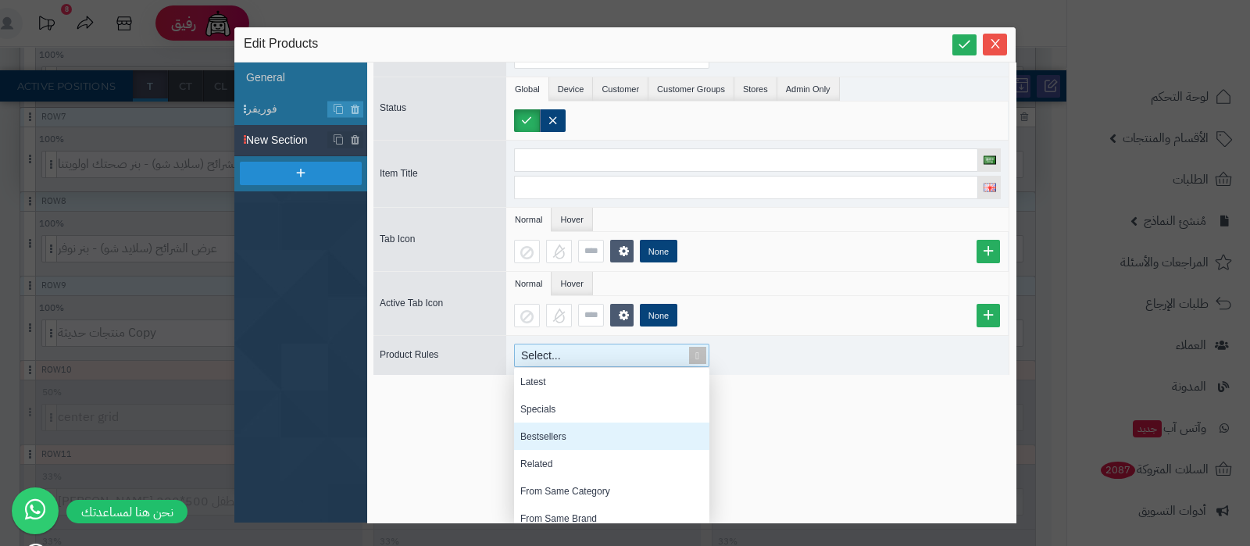
scroll to position [171, 0]
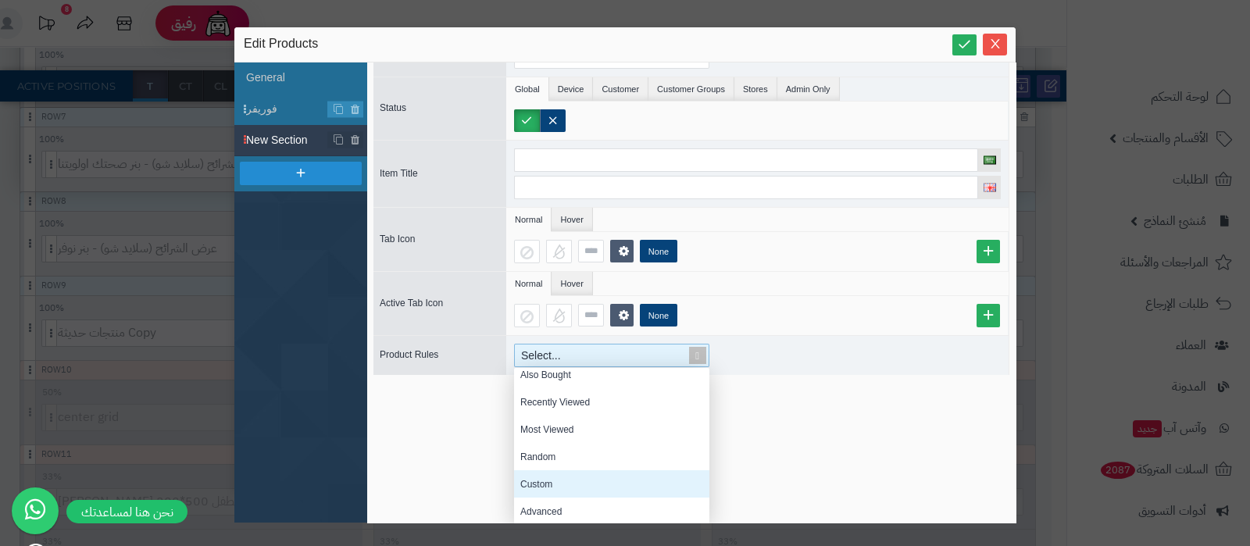
click at [575, 483] on div "Custom" at bounding box center [611, 483] width 195 height 27
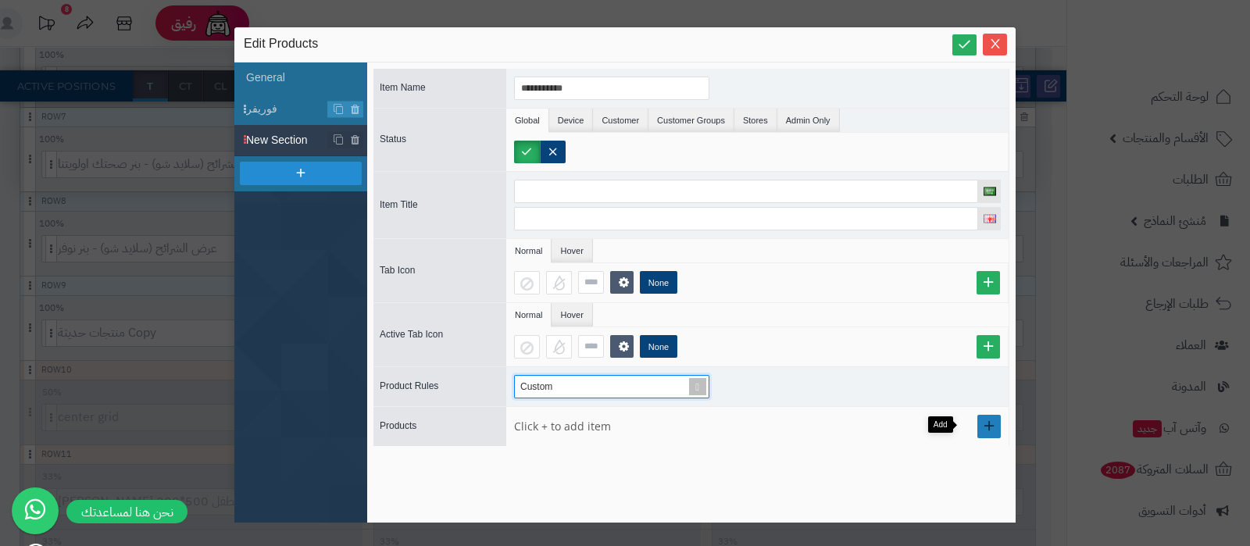
click at [980, 426] on link at bounding box center [988, 426] width 23 height 23
click at [697, 385] on span at bounding box center [697, 387] width 22 height 22
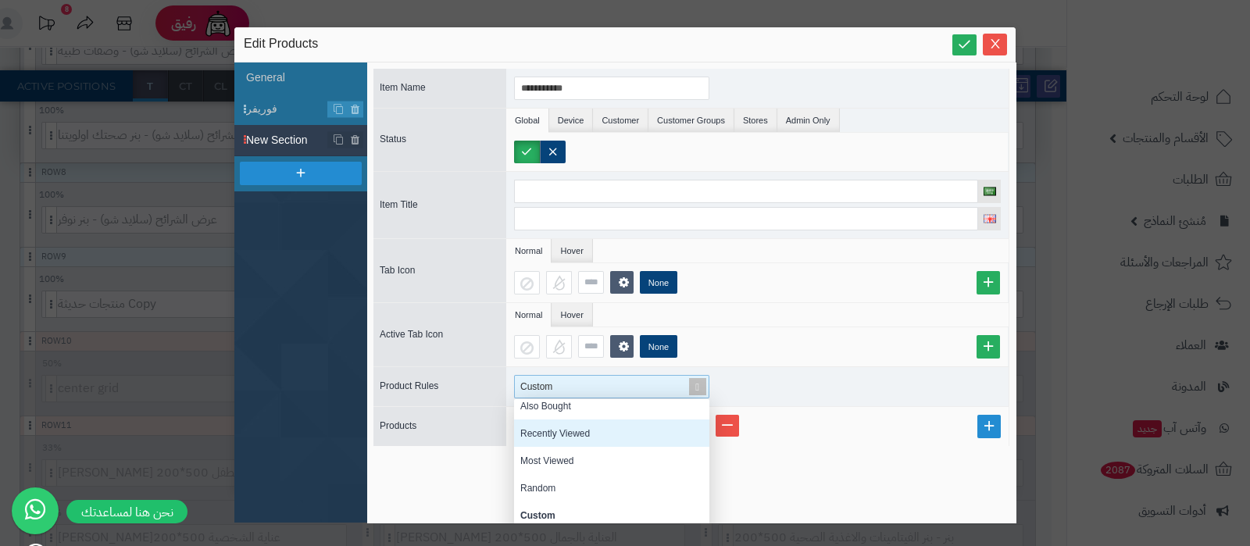
scroll to position [31, 0]
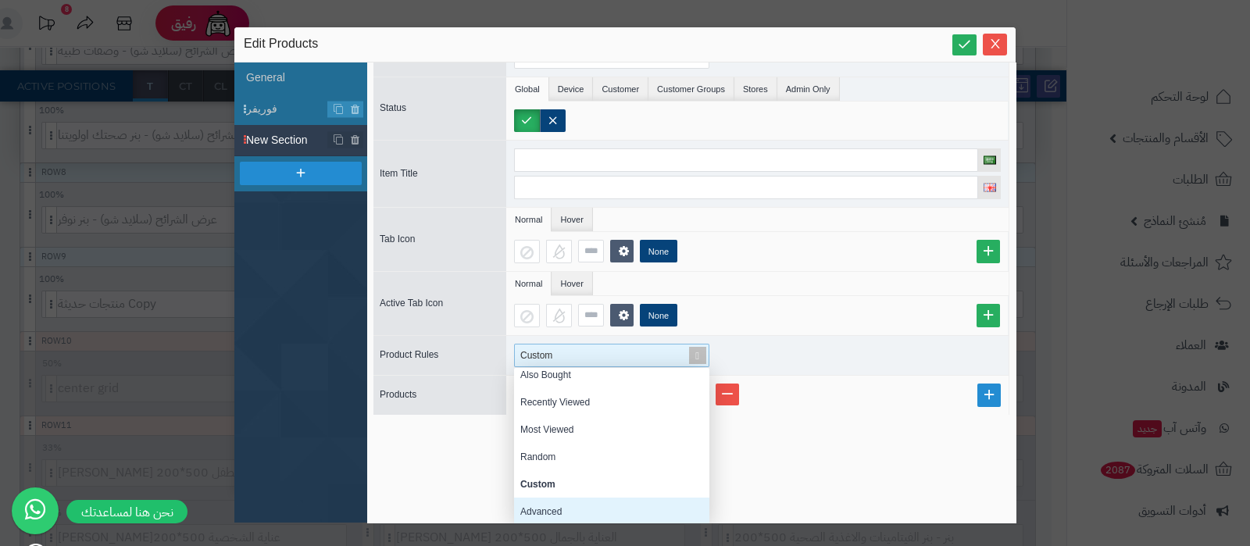
click at [566, 507] on div "Advanced" at bounding box center [611, 510] width 195 height 27
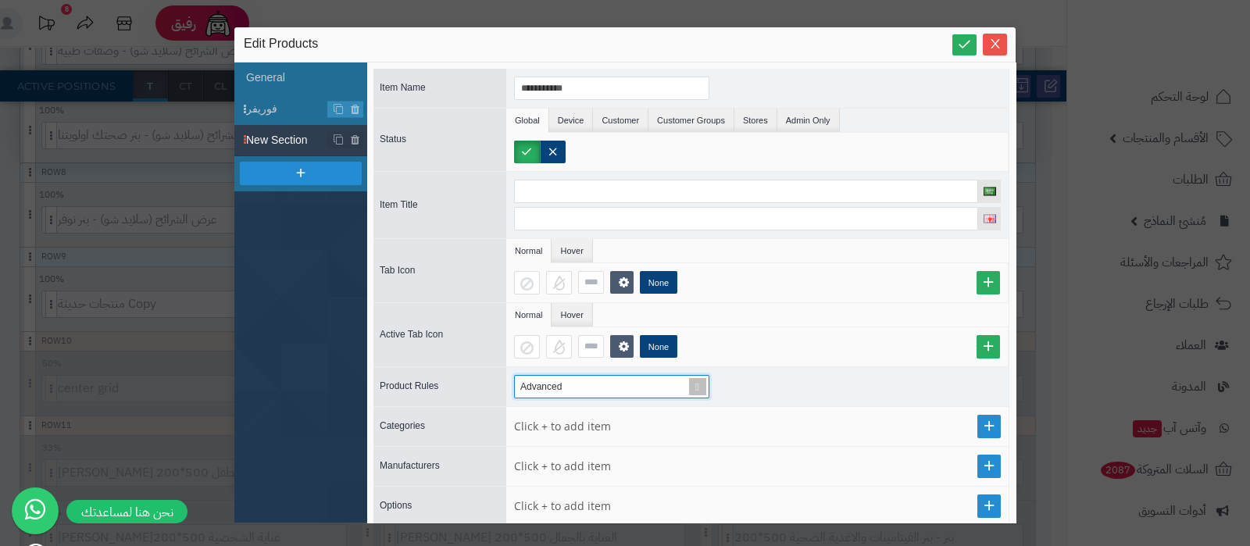
scroll to position [97, 0]
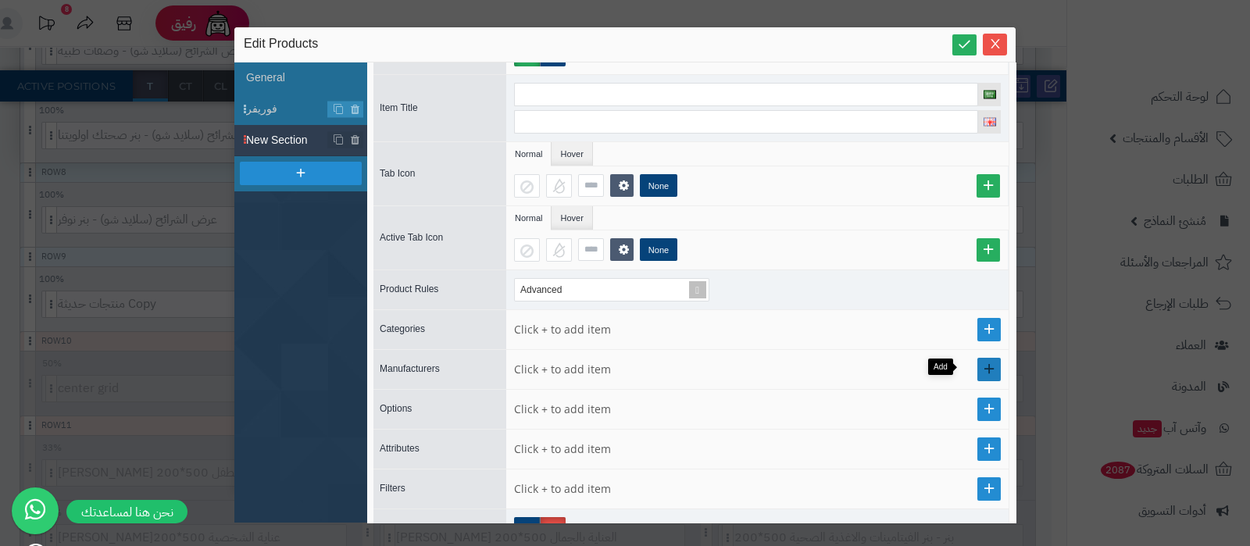
click at [977, 368] on link at bounding box center [988, 369] width 23 height 23
click at [601, 362] on div "Select..." at bounding box center [605, 369] width 180 height 22
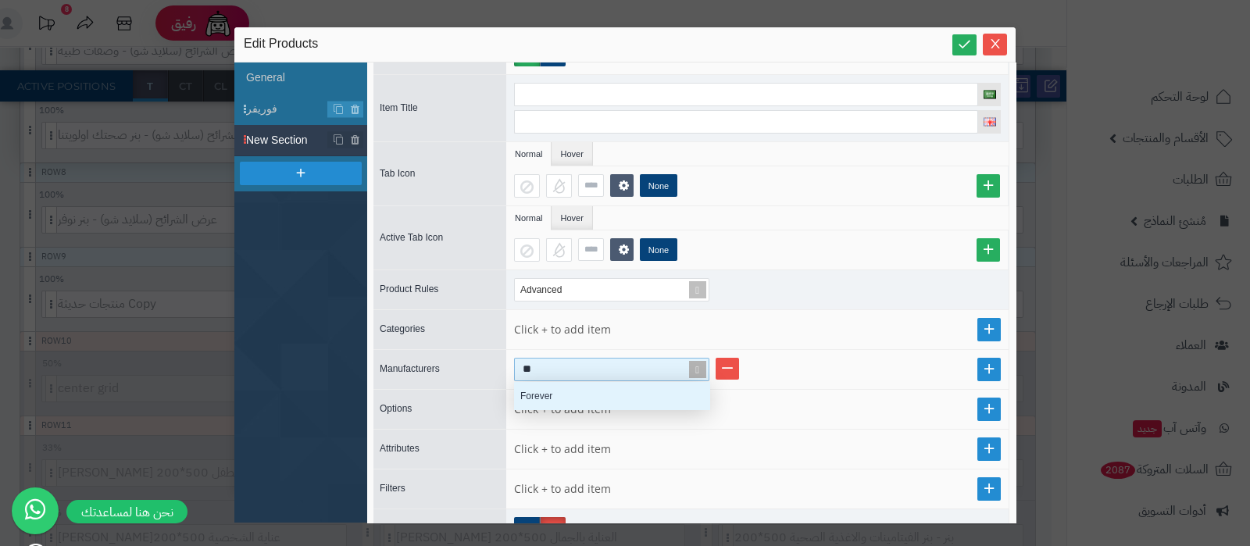
scroll to position [12, 180]
type input "***"
click at [546, 396] on div "Forever" at bounding box center [611, 395] width 195 height 27
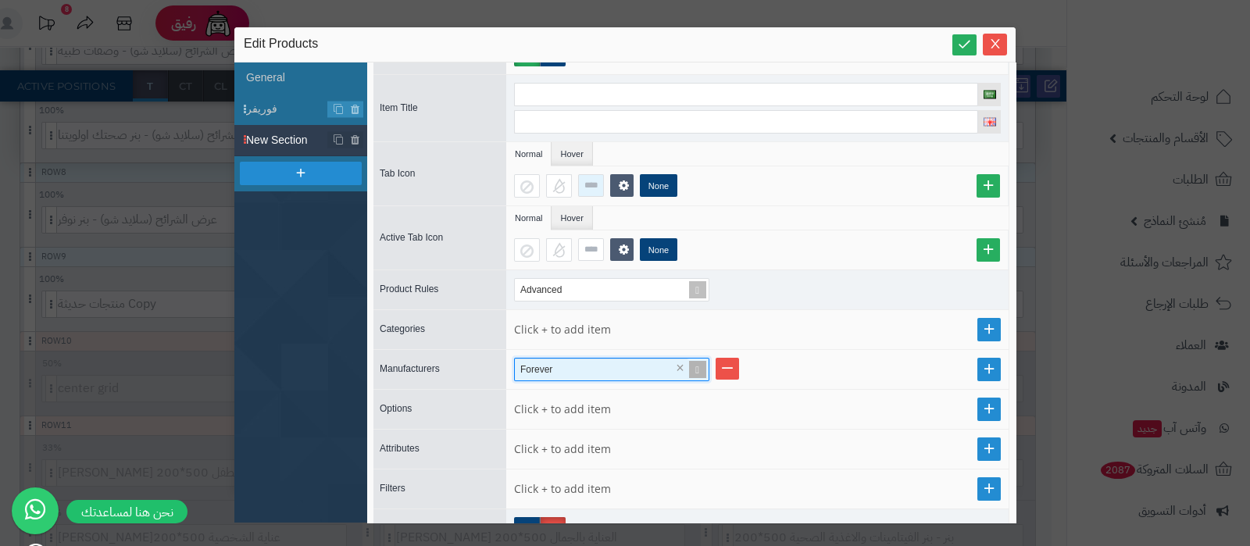
scroll to position [0, 0]
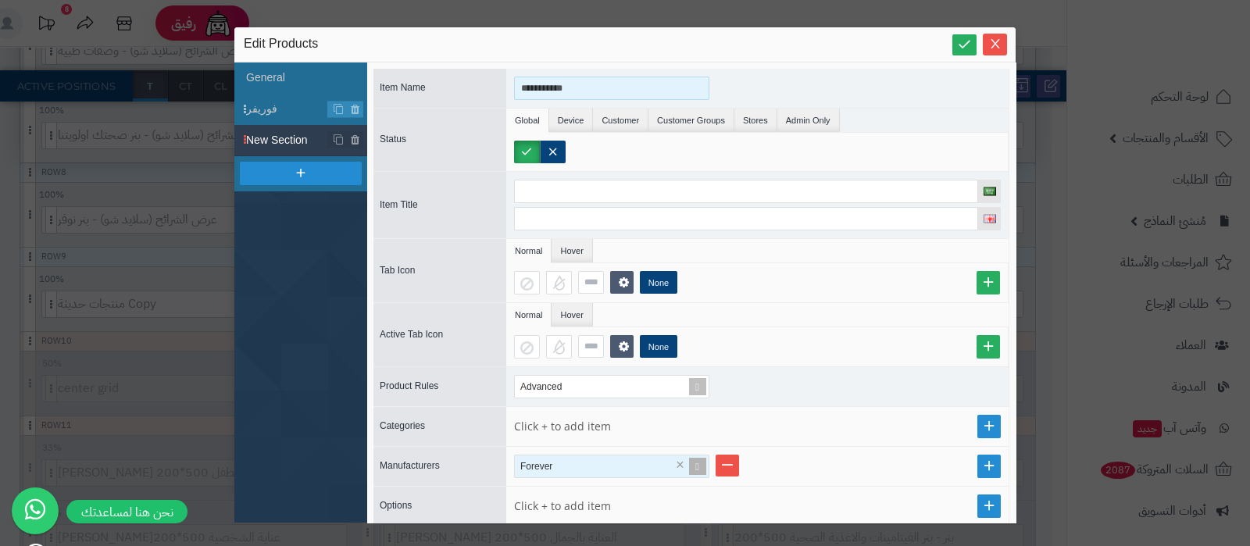
click at [572, 82] on input "**********" at bounding box center [611, 88] width 195 height 23
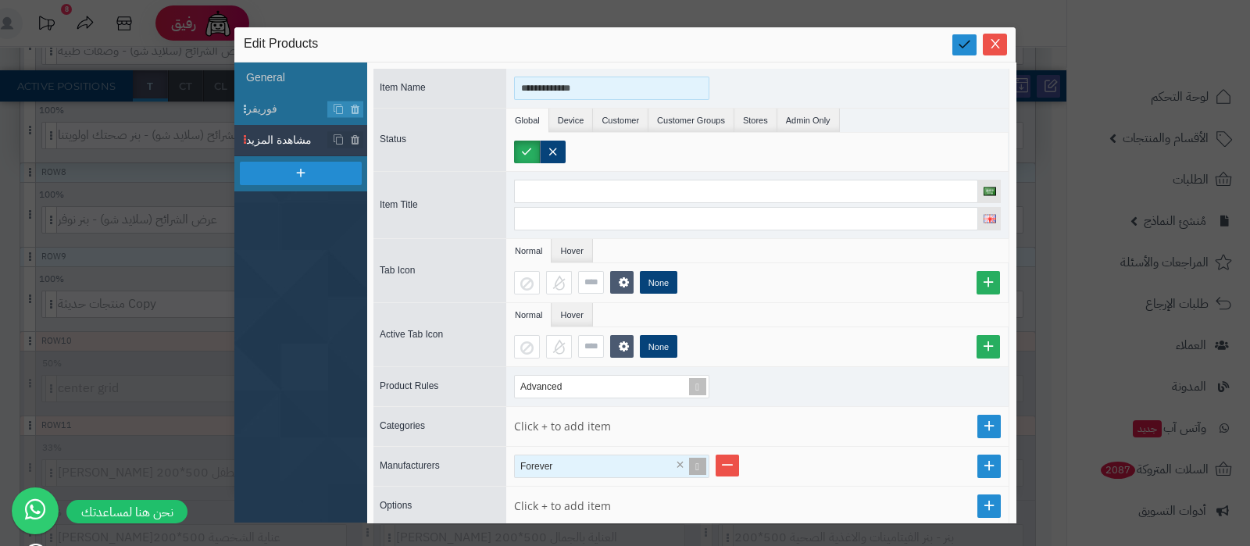
type input "**********"
click at [968, 48] on icon at bounding box center [964, 44] width 15 height 15
click at [566, 80] on input "**********" at bounding box center [611, 88] width 195 height 23
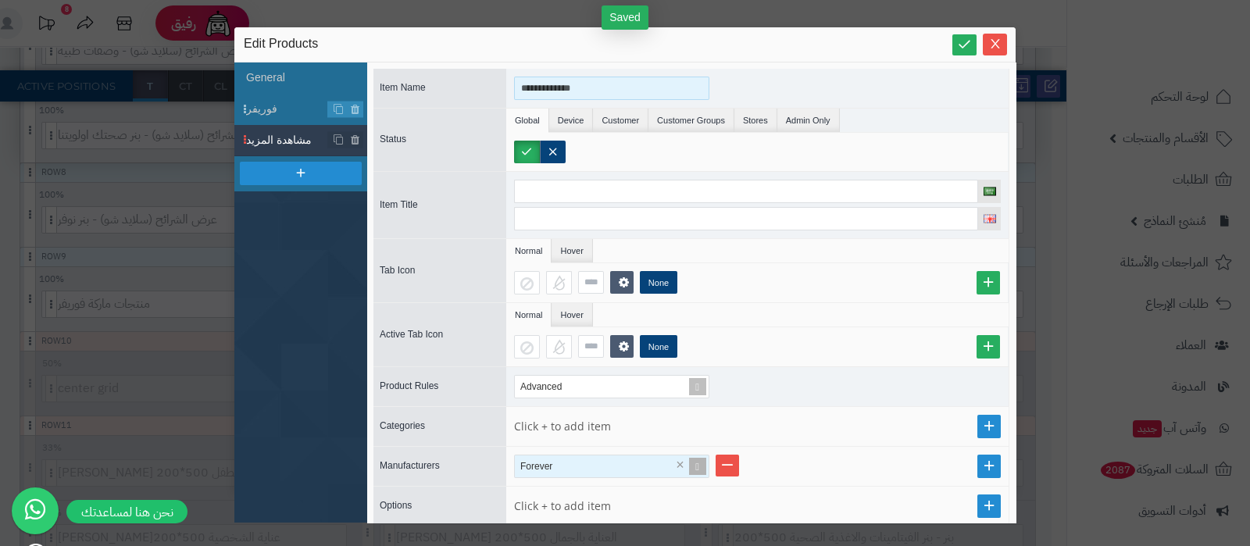
click at [566, 80] on input "**********" at bounding box center [611, 88] width 195 height 23
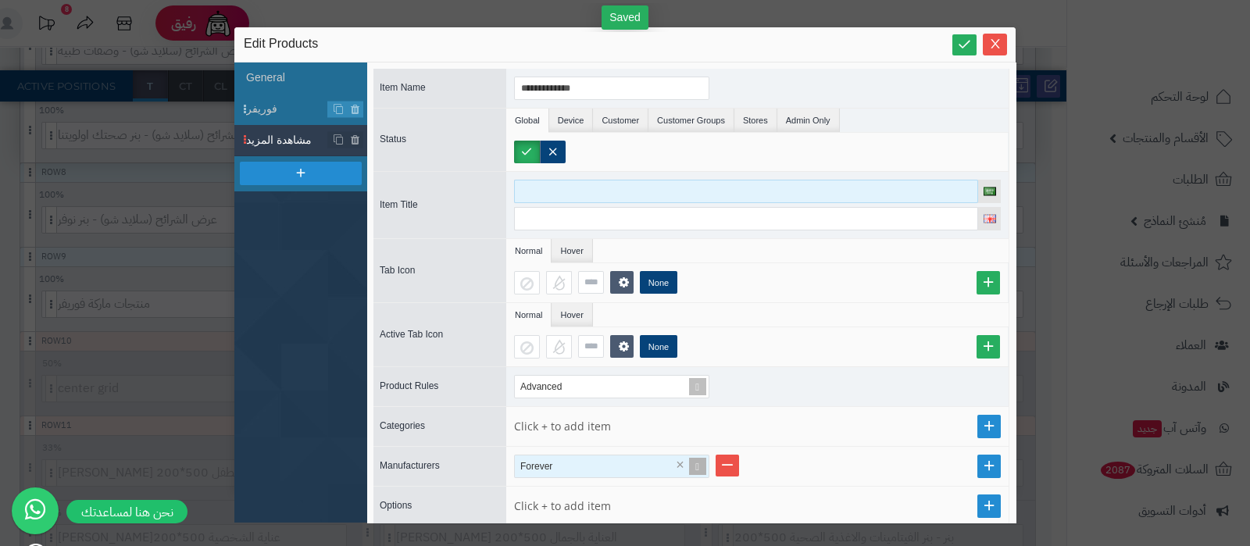
click at [583, 185] on input at bounding box center [746, 191] width 464 height 23
paste input "**********"
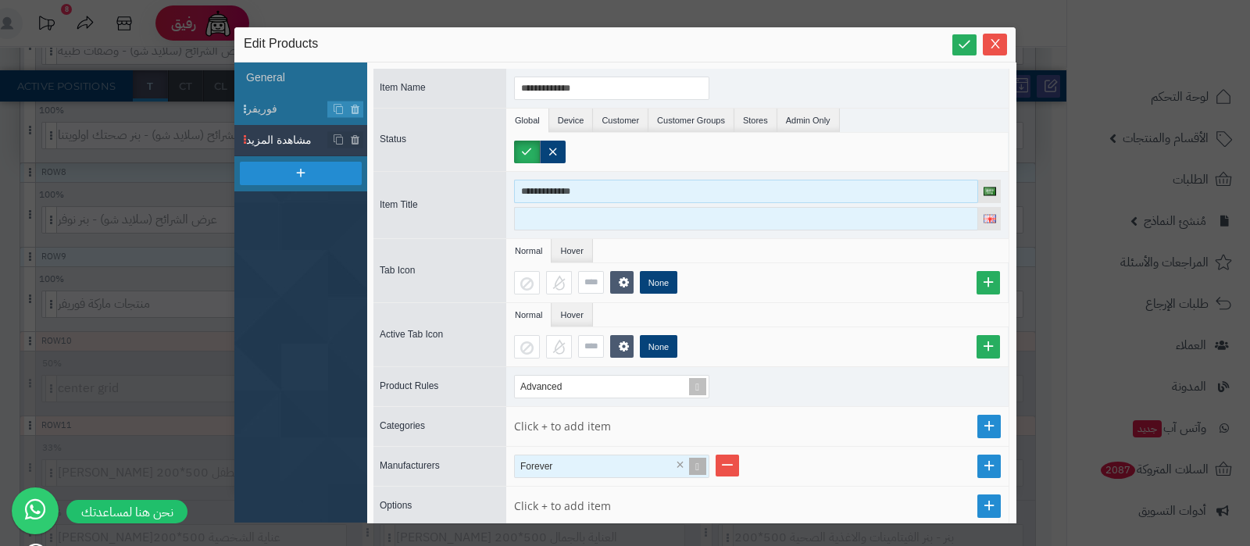
type input "**********"
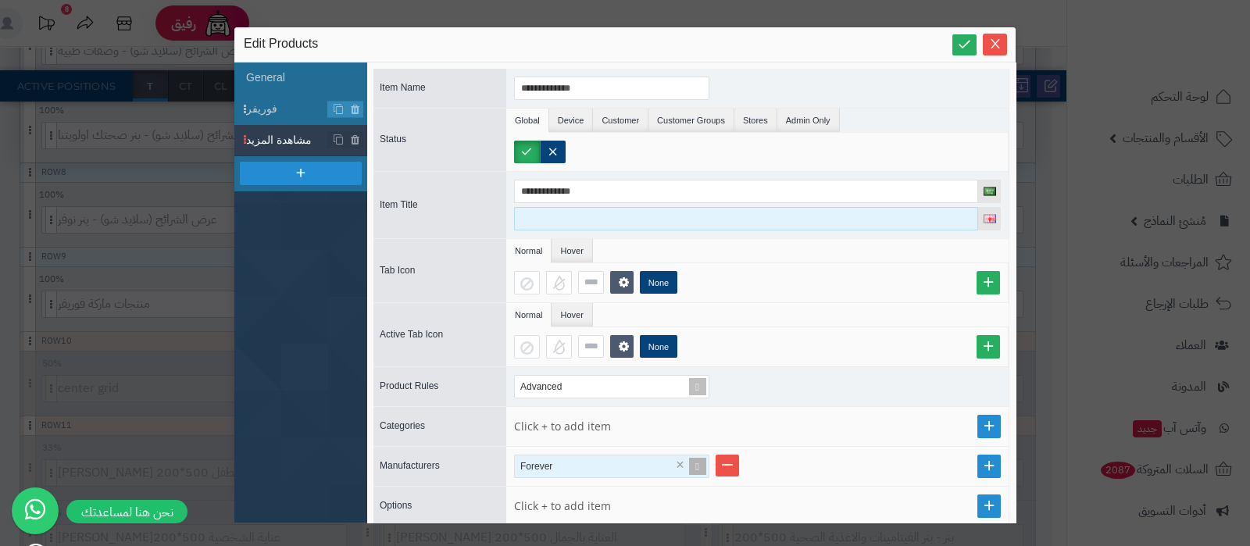
click at [574, 220] on input at bounding box center [746, 218] width 464 height 23
paste input "**********"
type input "**********"
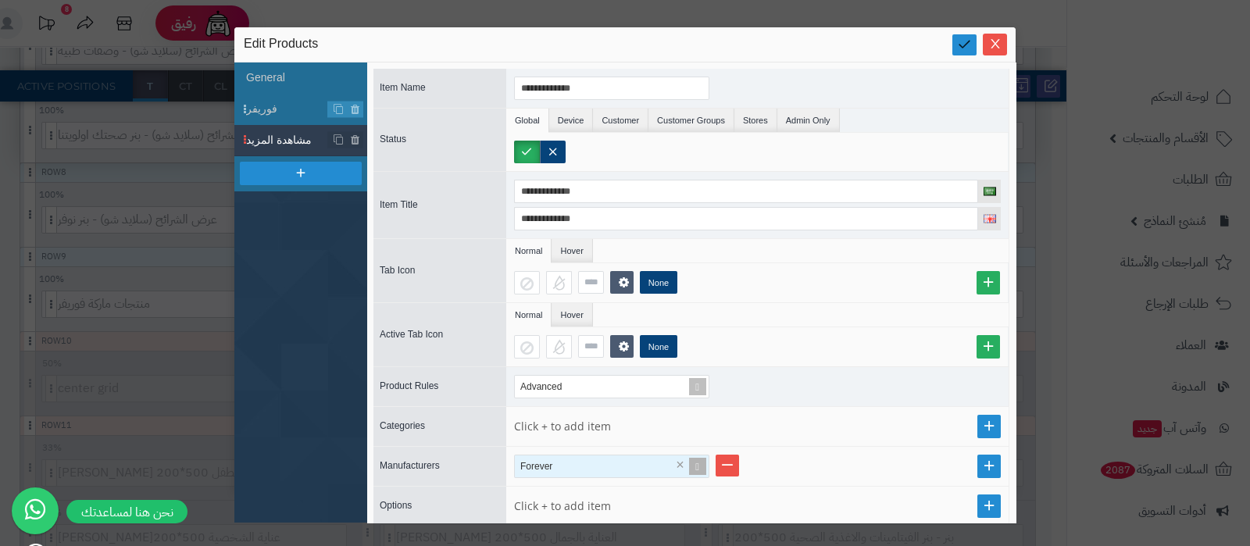
click at [964, 45] on icon at bounding box center [964, 44] width 15 height 15
click at [996, 47] on icon "Close" at bounding box center [995, 43] width 12 height 12
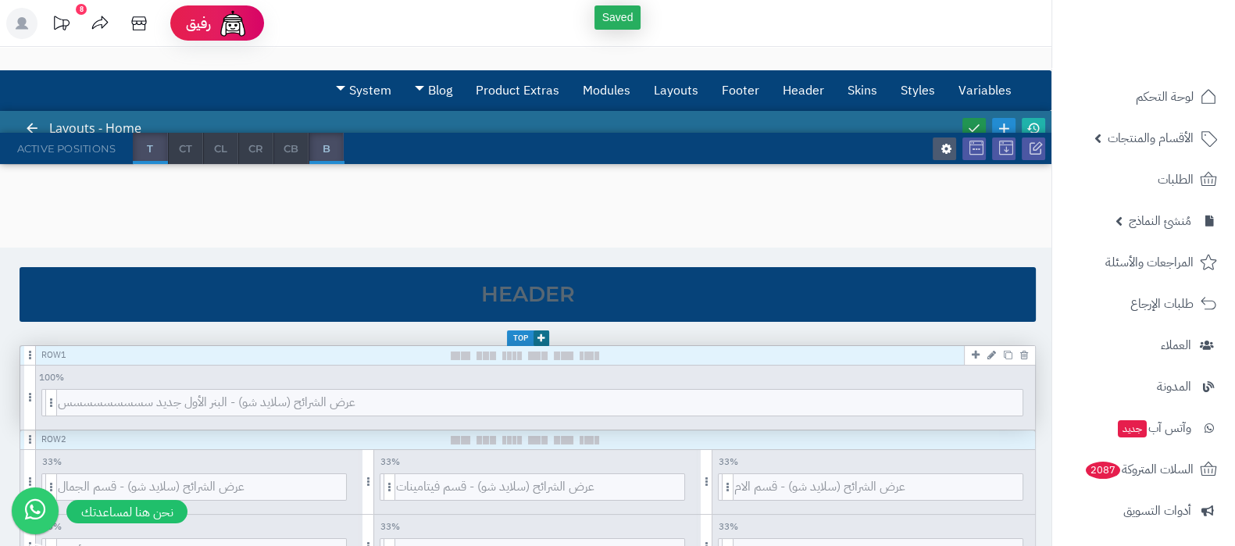
click at [972, 127] on icon at bounding box center [974, 128] width 14 height 14
click at [1028, 126] on icon at bounding box center [1033, 128] width 14 height 14
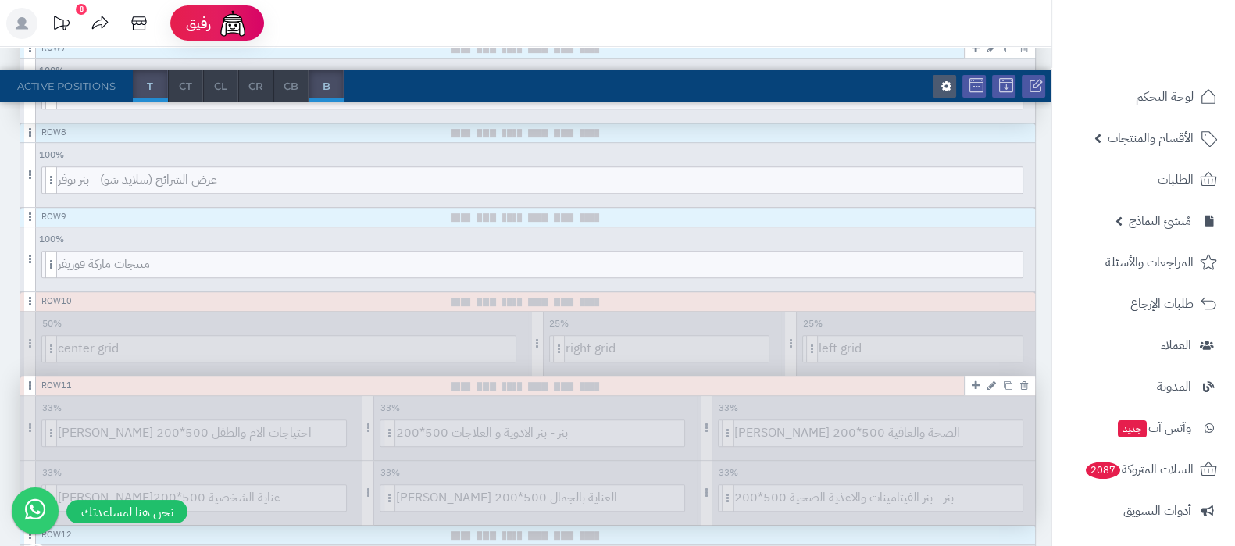
scroll to position [879, 0]
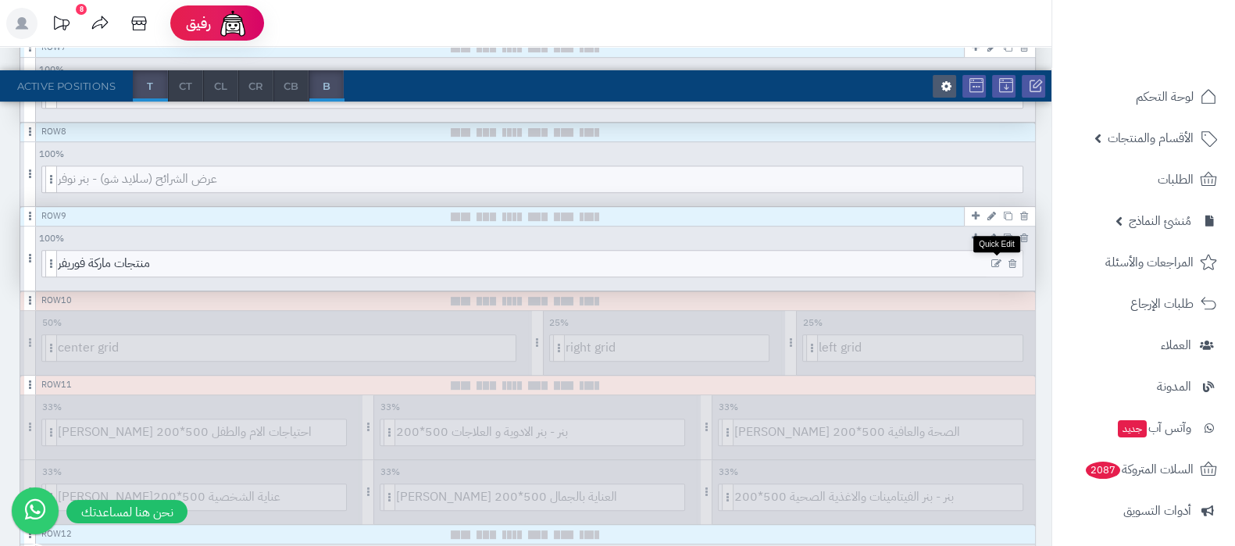
click at [996, 261] on icon at bounding box center [996, 264] width 10 height 11
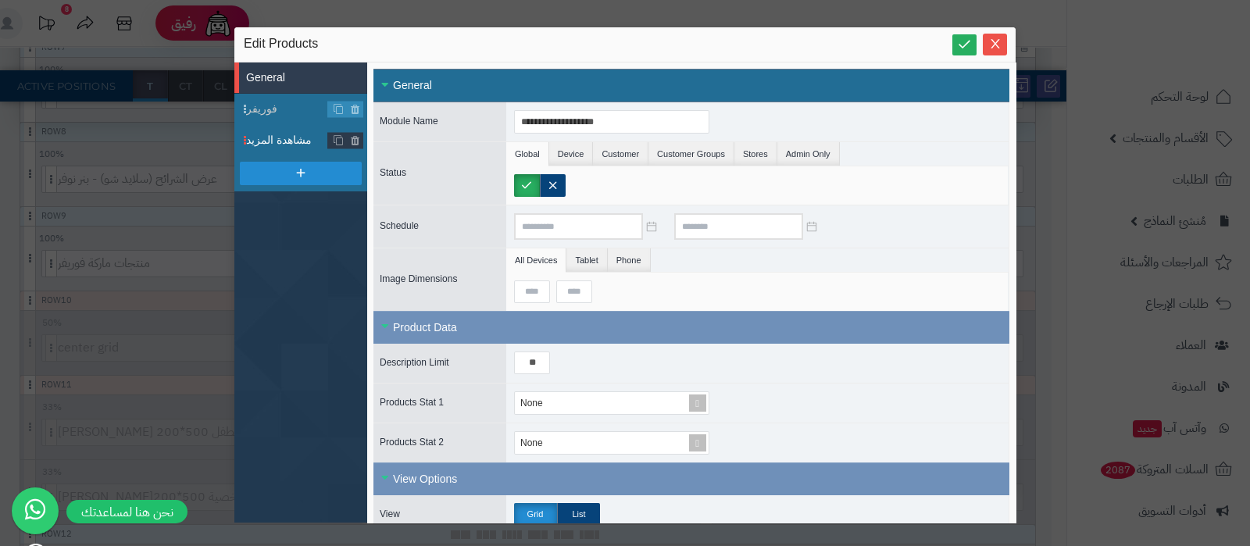
click at [269, 141] on span "مشاهدة المزيد" at bounding box center [287, 140] width 82 height 16
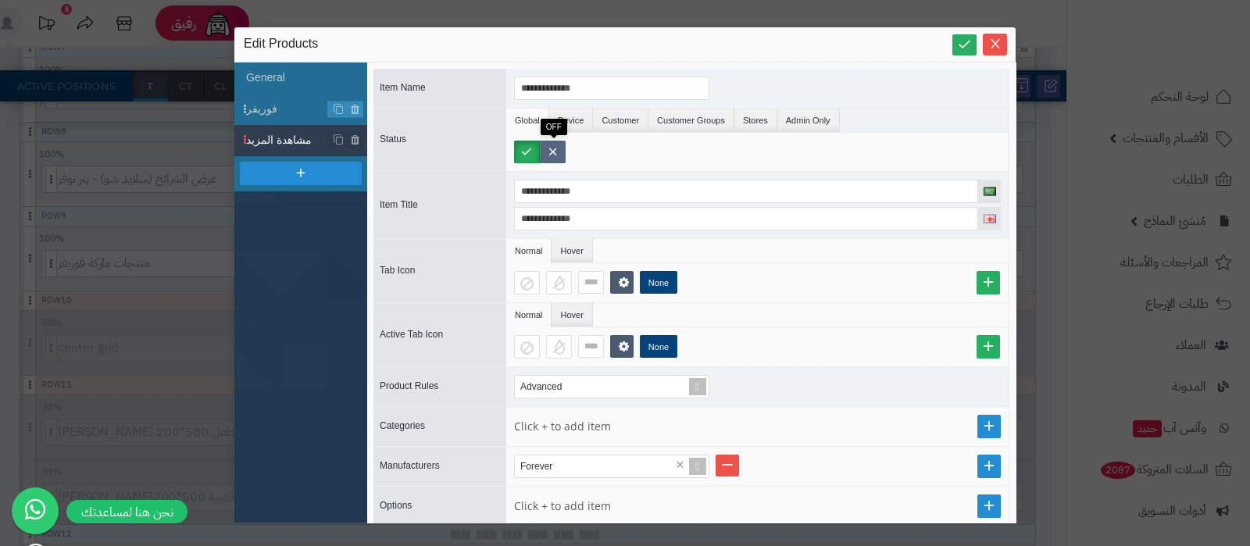
click at [561, 155] on label at bounding box center [553, 152] width 26 height 23
click at [961, 37] on icon at bounding box center [964, 44] width 15 height 15
click at [992, 41] on icon "Close" at bounding box center [994, 43] width 9 height 9
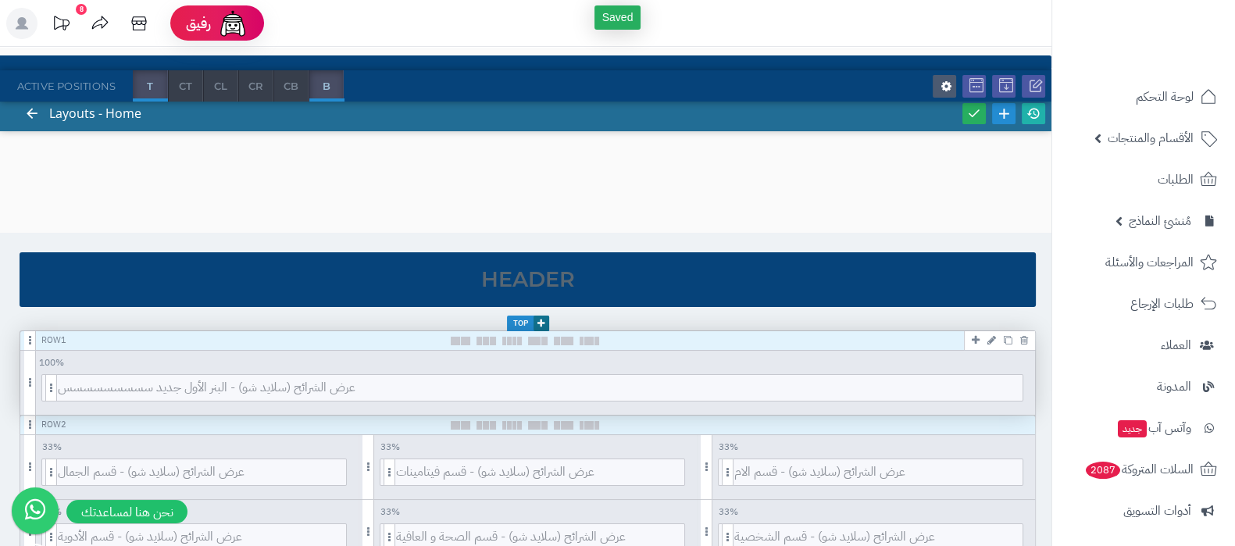
scroll to position [0, 0]
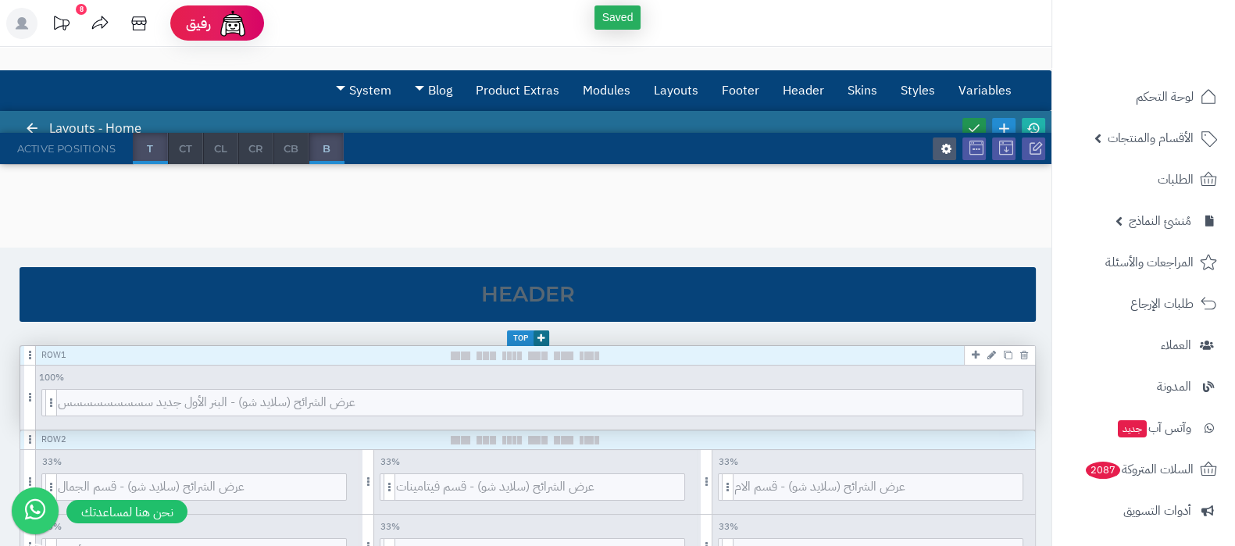
click at [973, 121] on icon at bounding box center [974, 128] width 14 height 14
click at [1031, 125] on icon at bounding box center [1033, 128] width 14 height 14
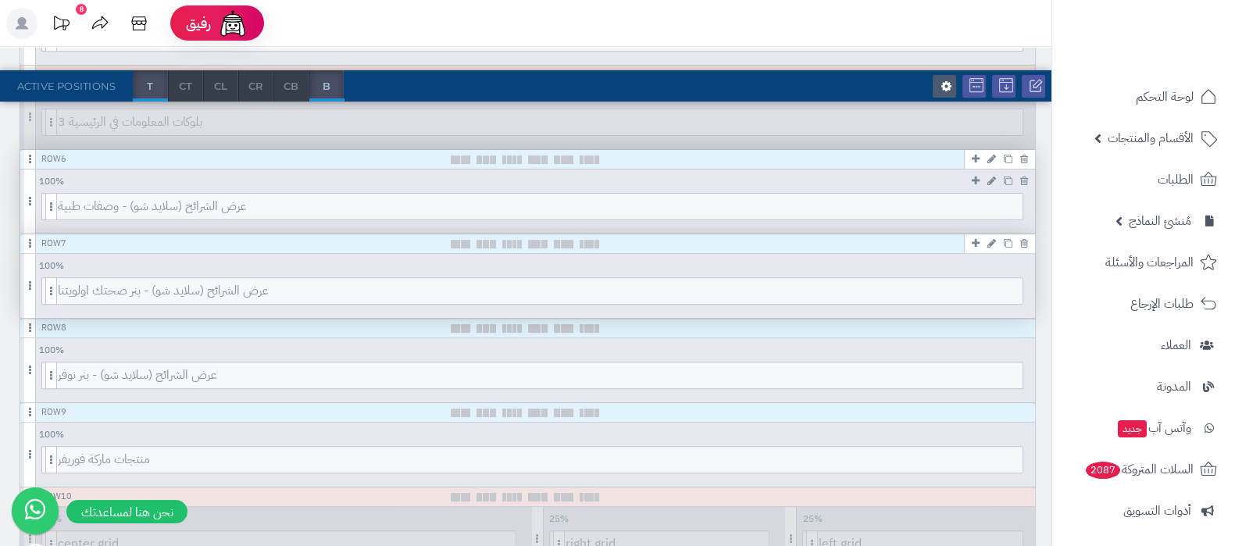
scroll to position [879, 0]
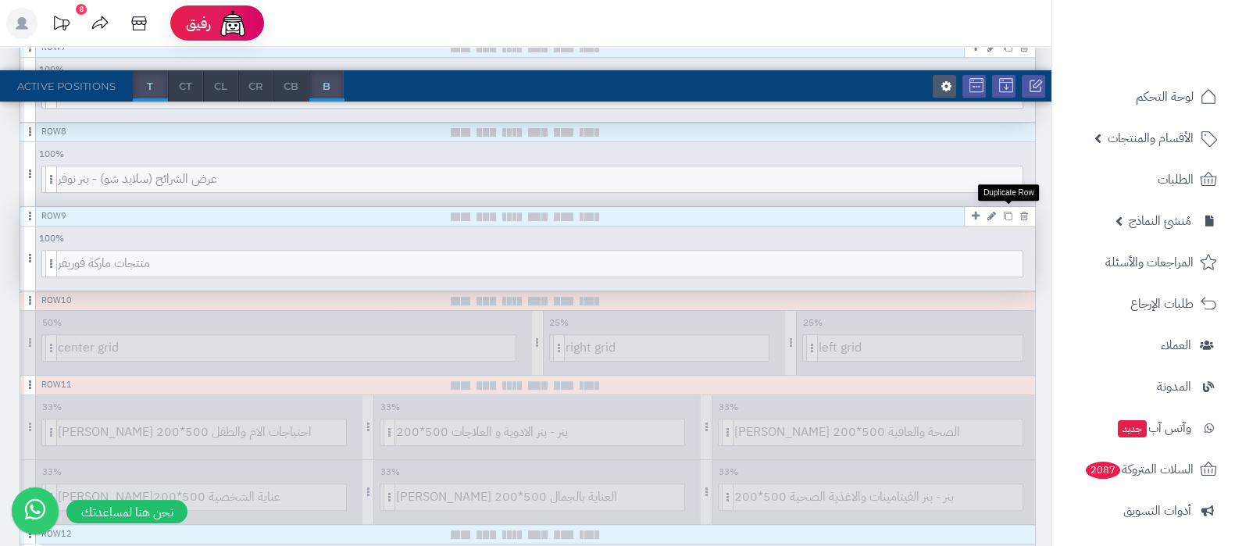
click at [1007, 214] on icon at bounding box center [1008, 216] width 9 height 9
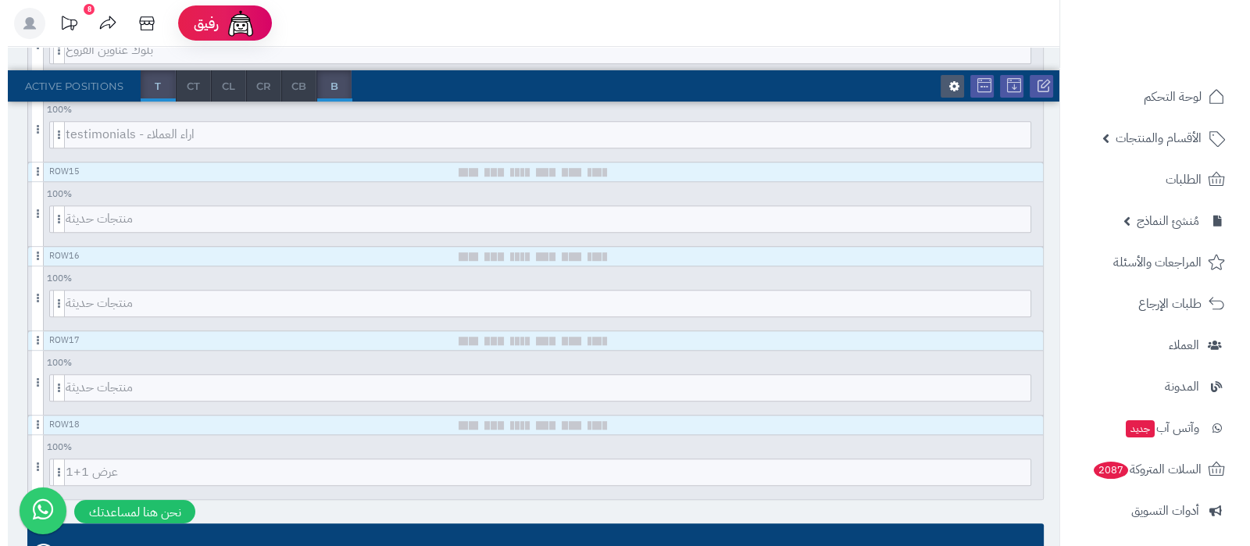
scroll to position [1464, 0]
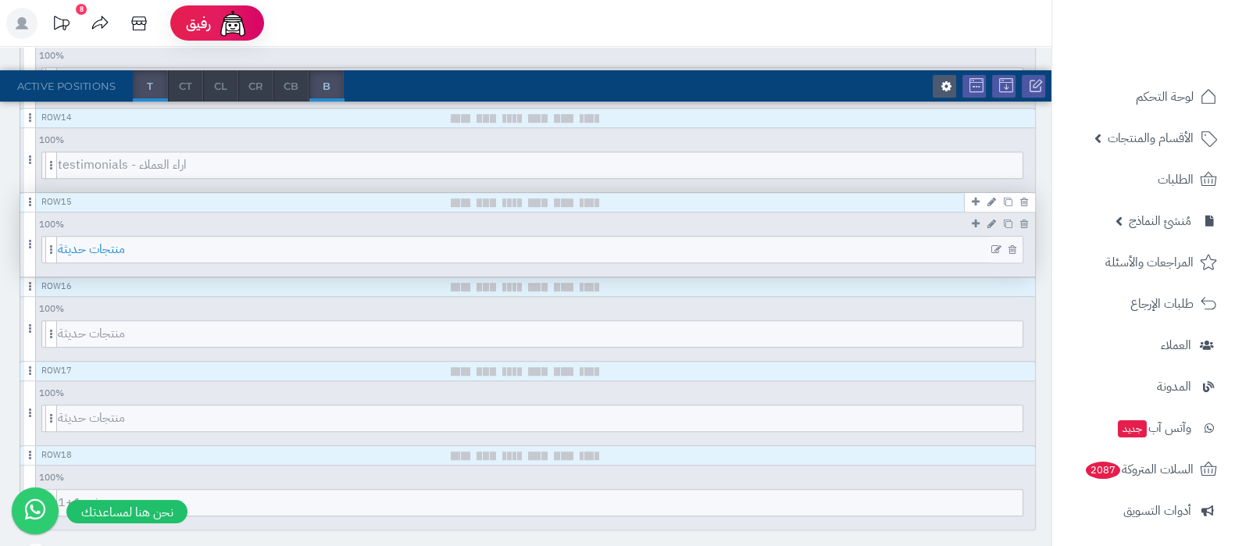
click at [573, 251] on span "منتجات حديثة" at bounding box center [540, 250] width 964 height 26
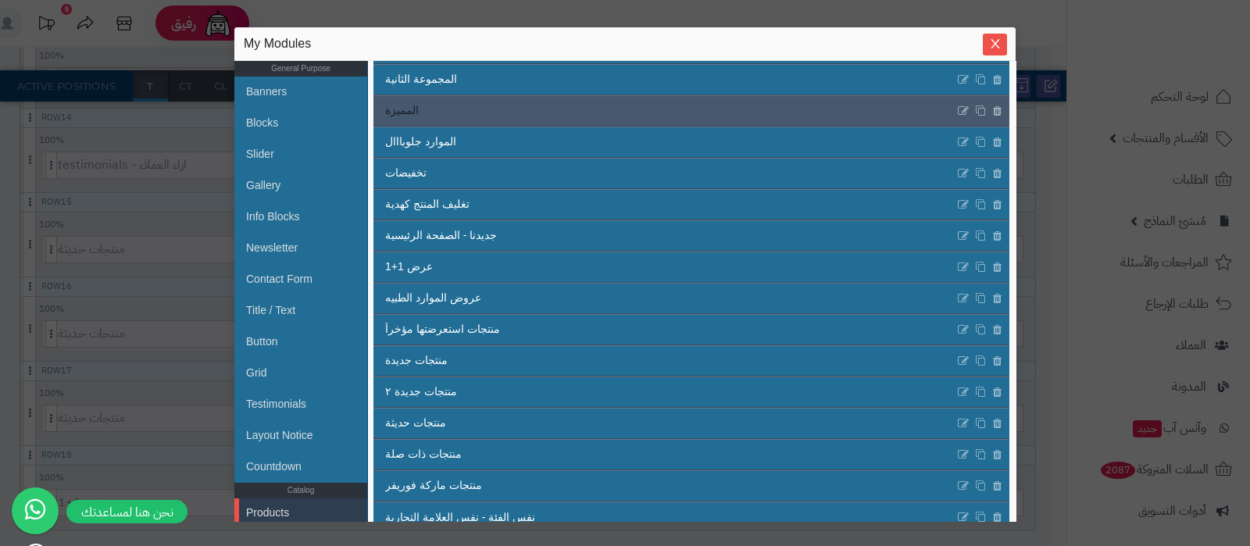
scroll to position [244, 0]
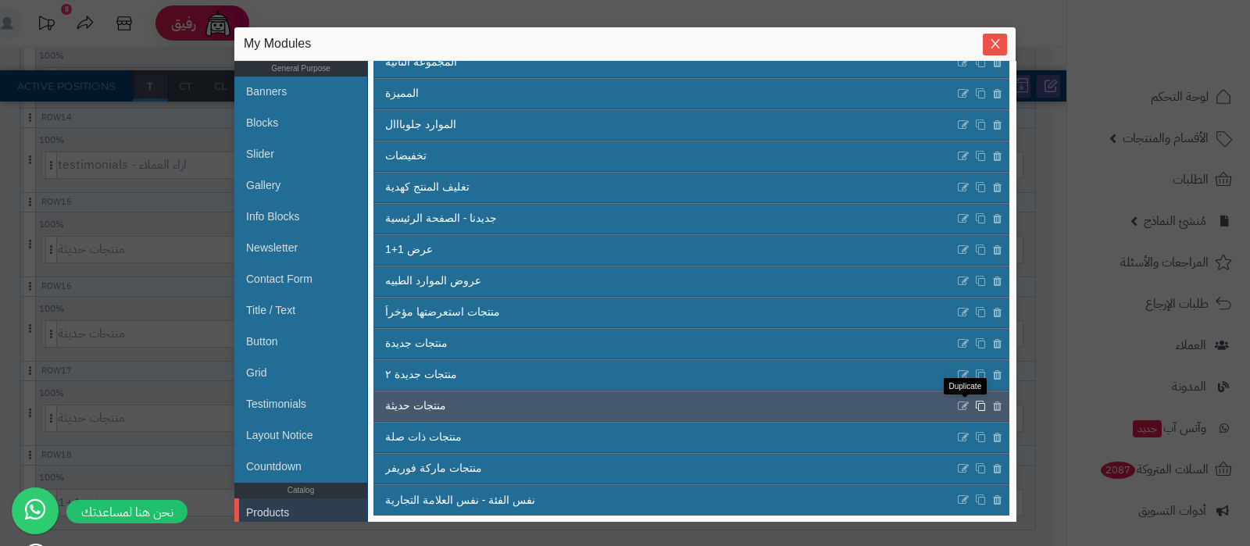
click at [975, 406] on icon at bounding box center [980, 406] width 11 height 12
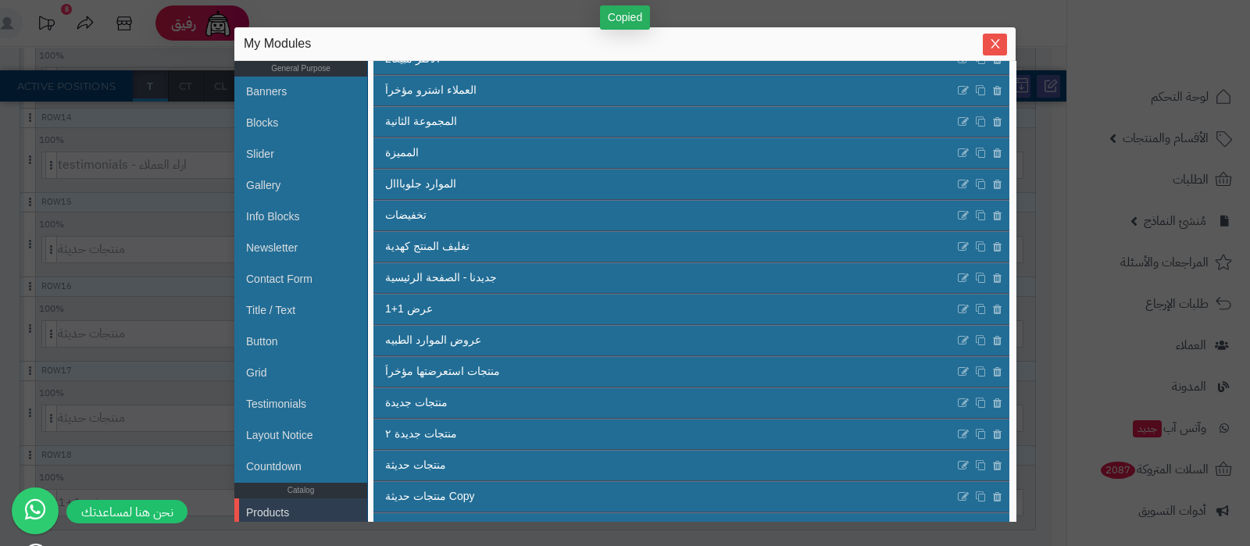
scroll to position [275, 0]
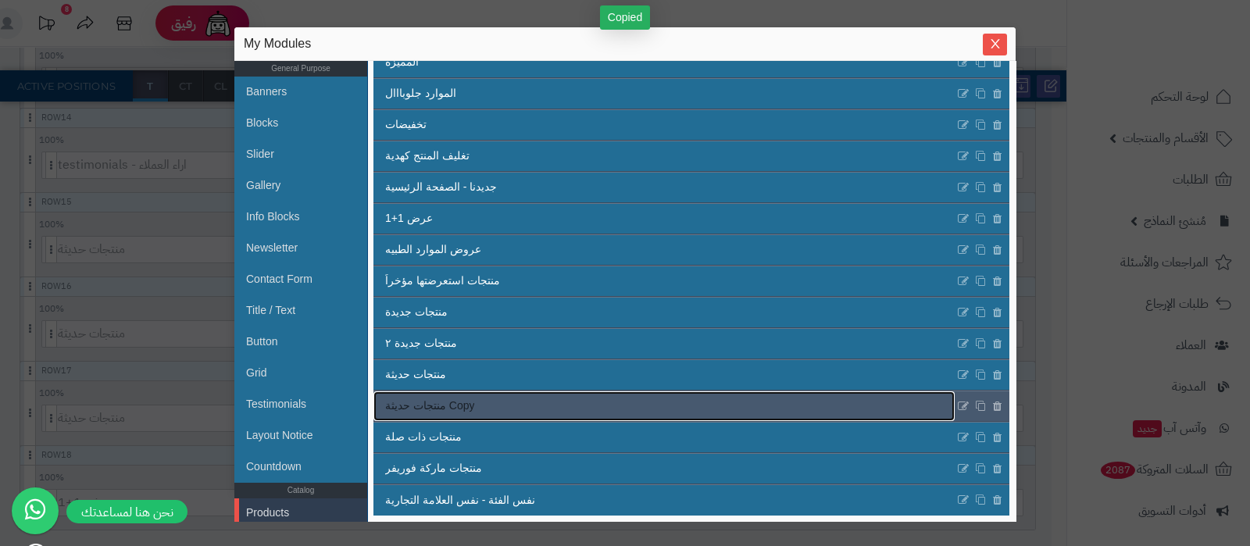
click at [571, 406] on link "منتجات حديثة Copy" at bounding box center [663, 406] width 581 height 30
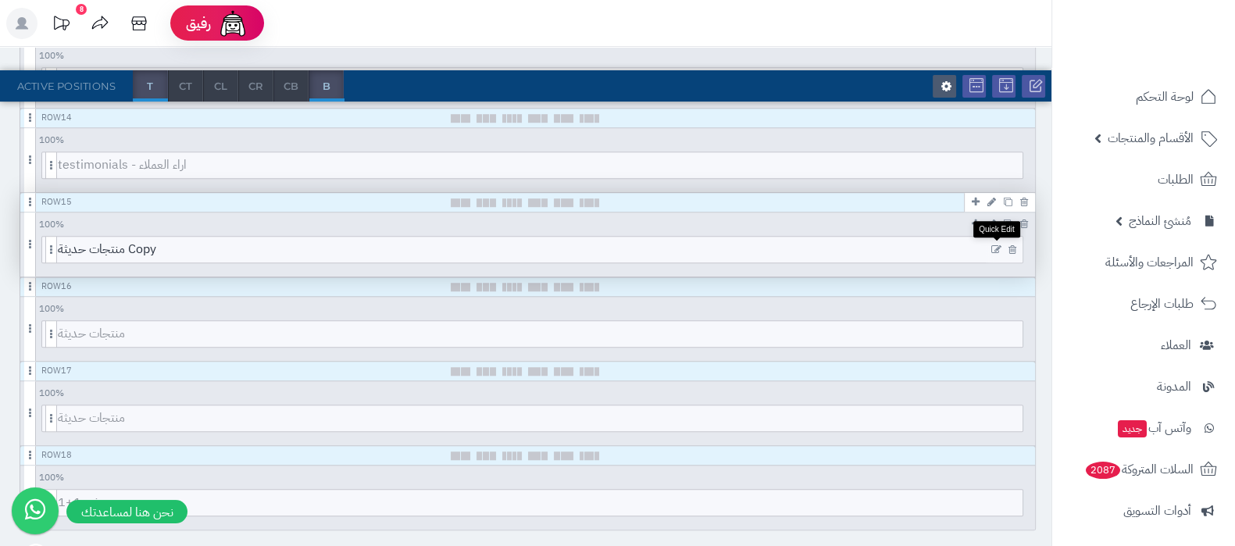
click at [996, 244] on icon at bounding box center [996, 249] width 10 height 11
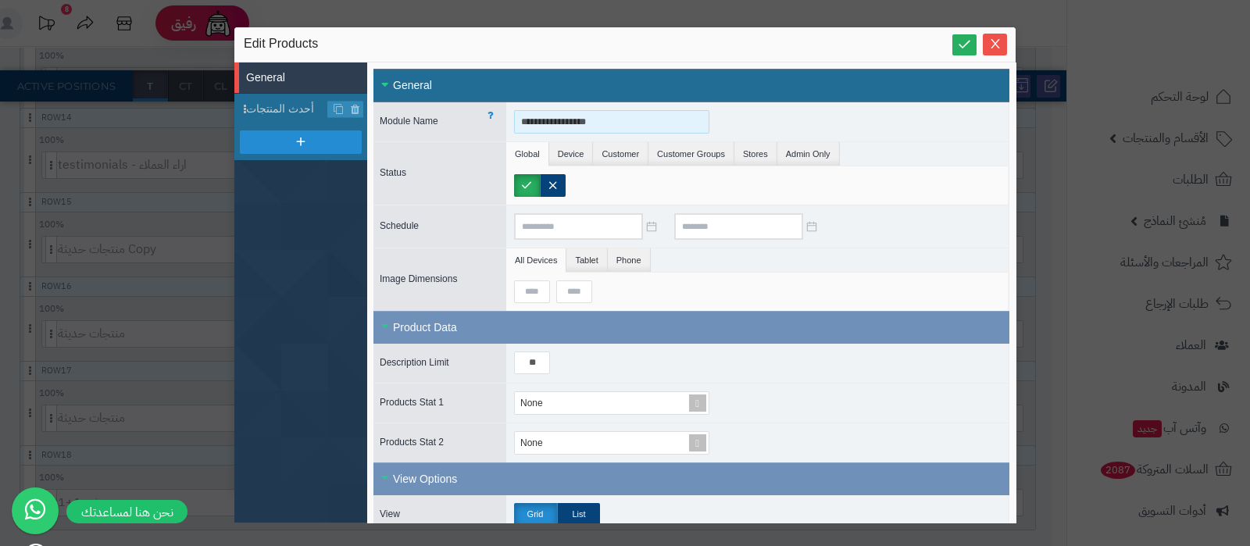
click at [597, 117] on input "**********" at bounding box center [611, 121] width 195 height 23
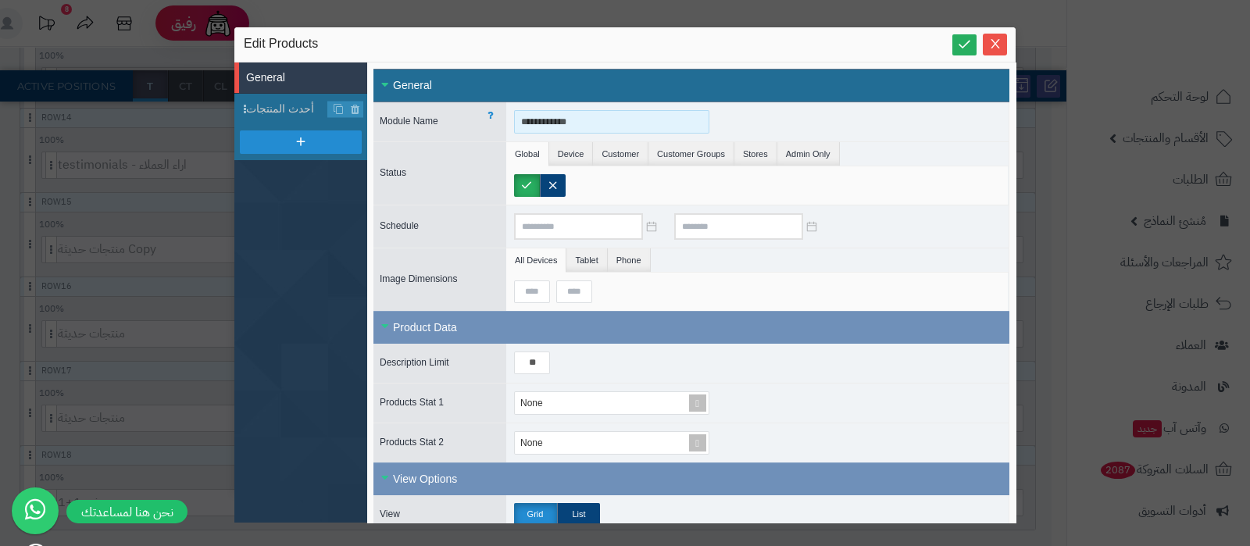
click at [597, 117] on input "**********" at bounding box center [611, 121] width 195 height 23
type input "**********"
click at [301, 103] on span "أحدث المنتجات" at bounding box center [287, 109] width 82 height 16
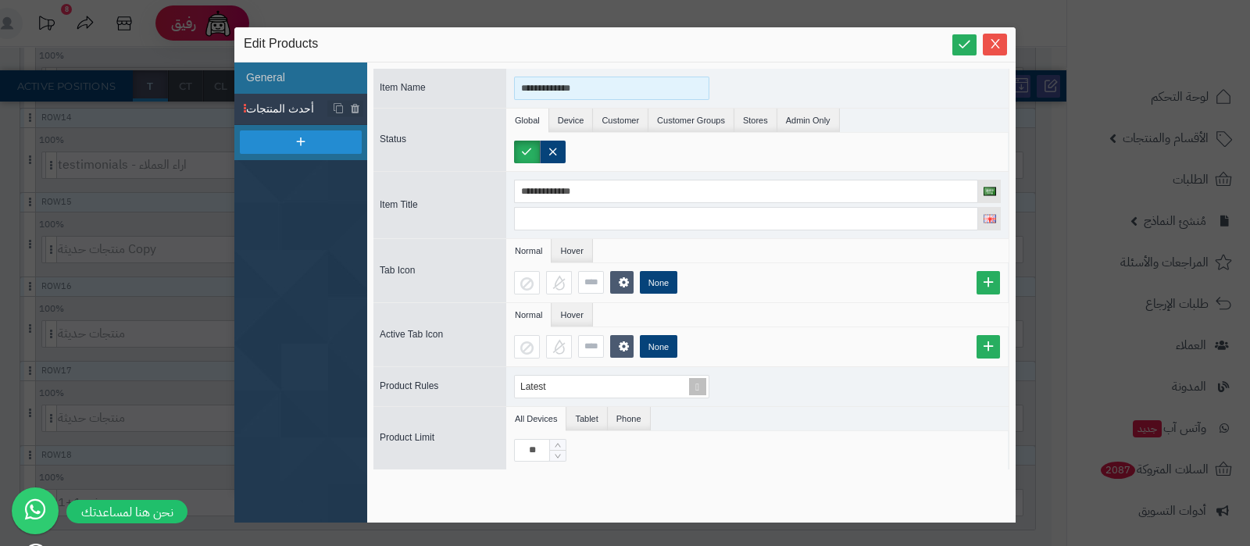
click at [564, 91] on input "**********" at bounding box center [611, 88] width 195 height 23
paste input
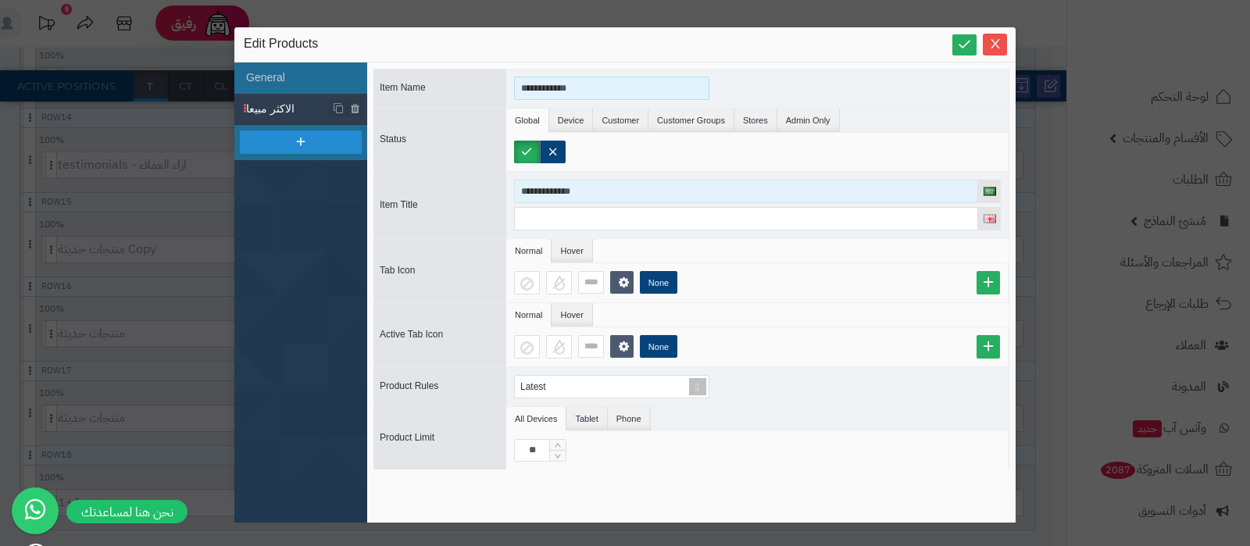
type input "**********"
click at [601, 187] on input "**********" at bounding box center [746, 191] width 464 height 23
paste input
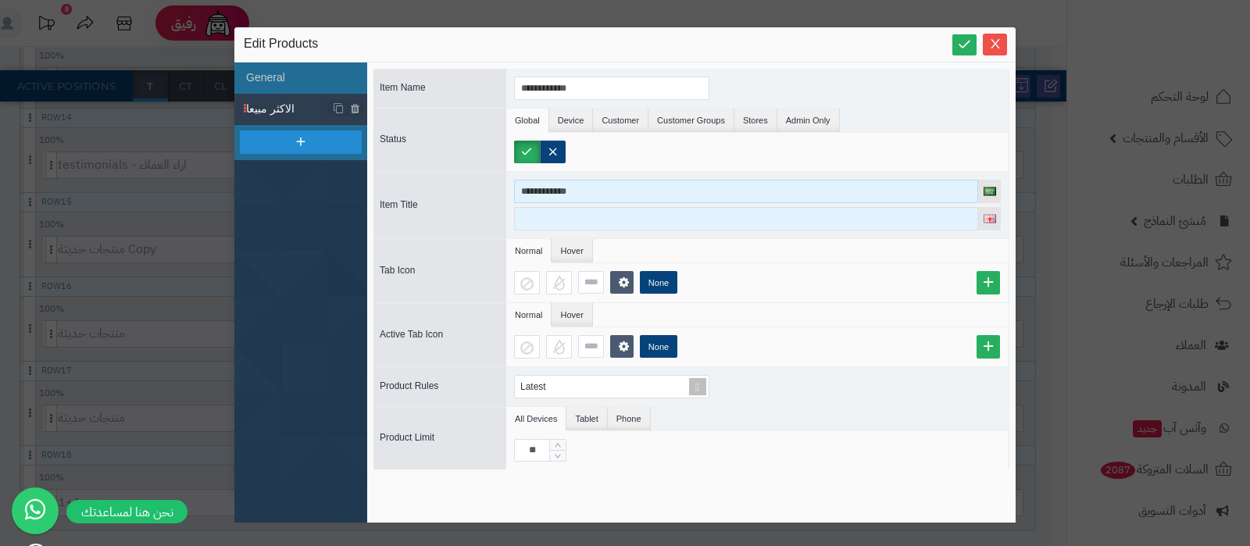
type input "**********"
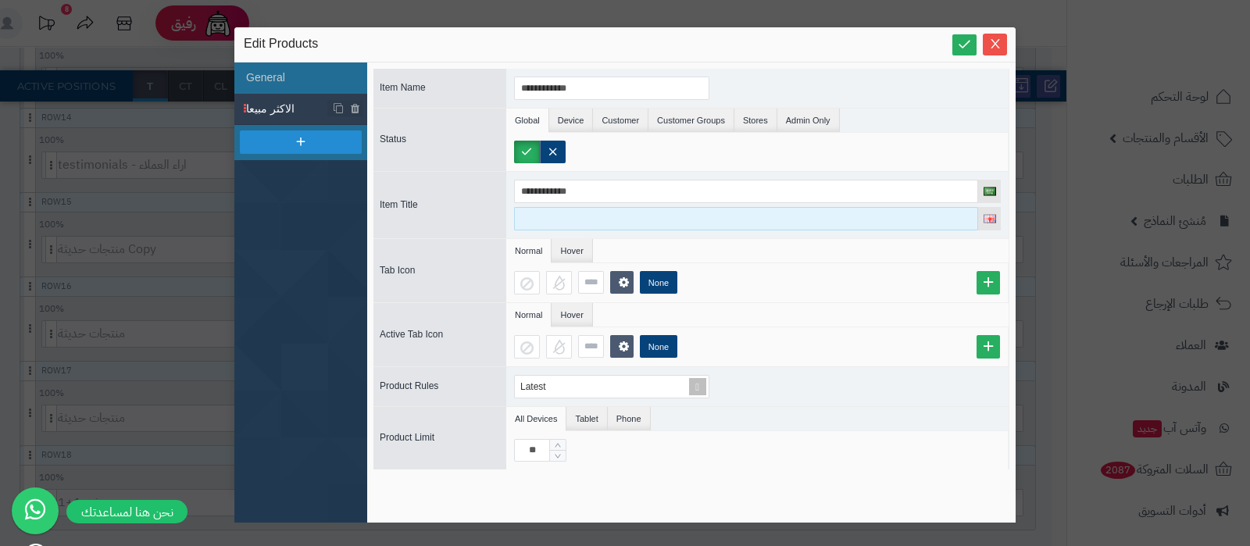
click at [598, 209] on input at bounding box center [746, 218] width 464 height 23
paste input "**********"
type input "**********"
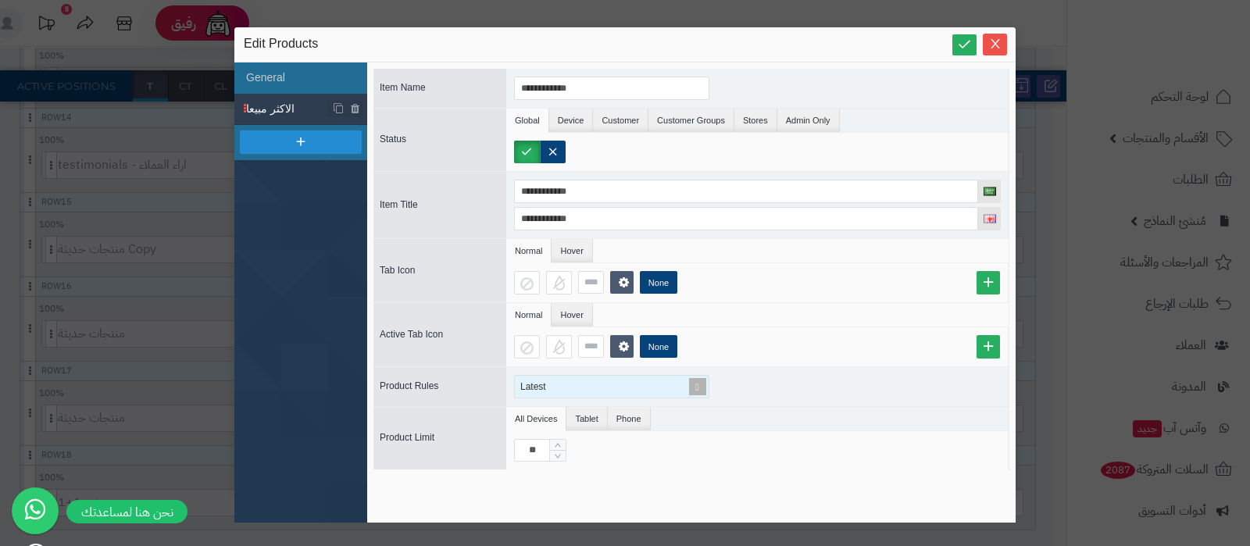
click at [692, 381] on span at bounding box center [697, 387] width 22 height 22
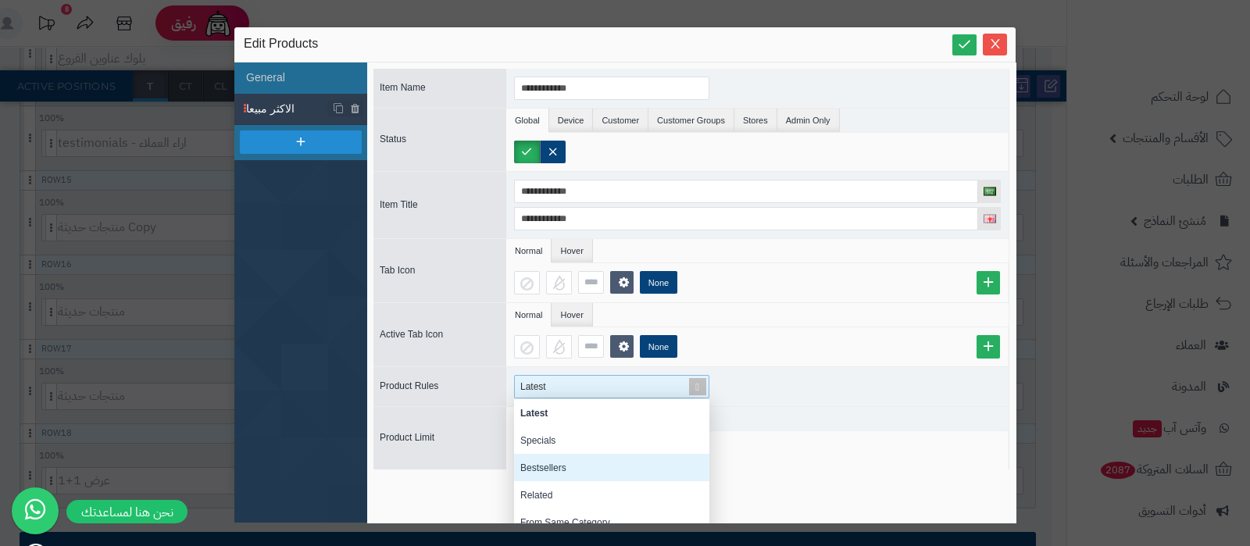
scroll to position [1492, 0]
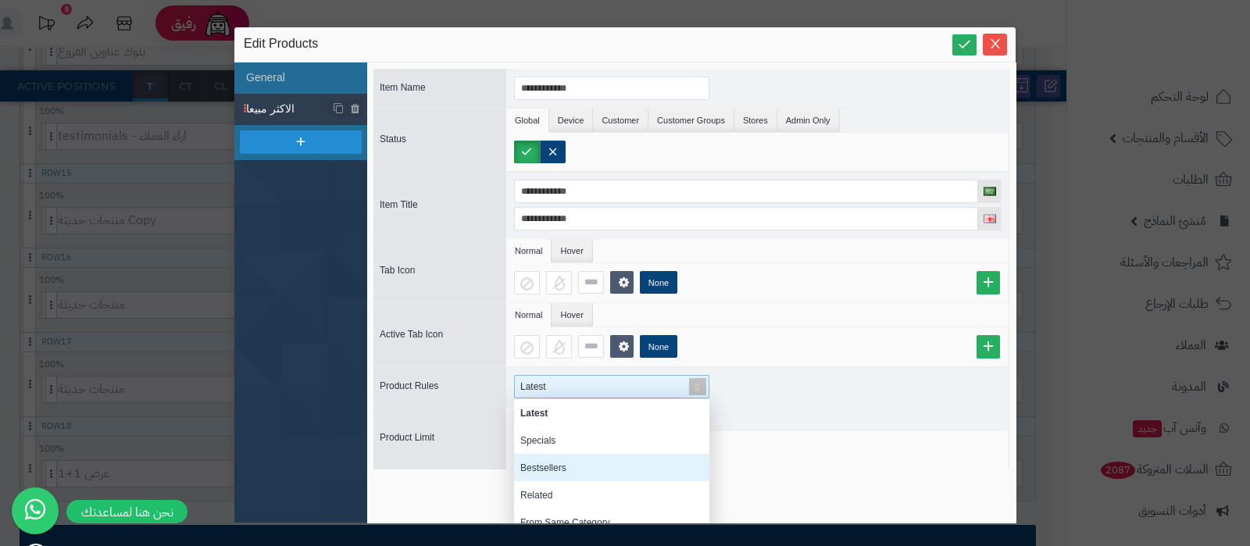
click at [565, 464] on div "Bestsellers" at bounding box center [611, 467] width 195 height 27
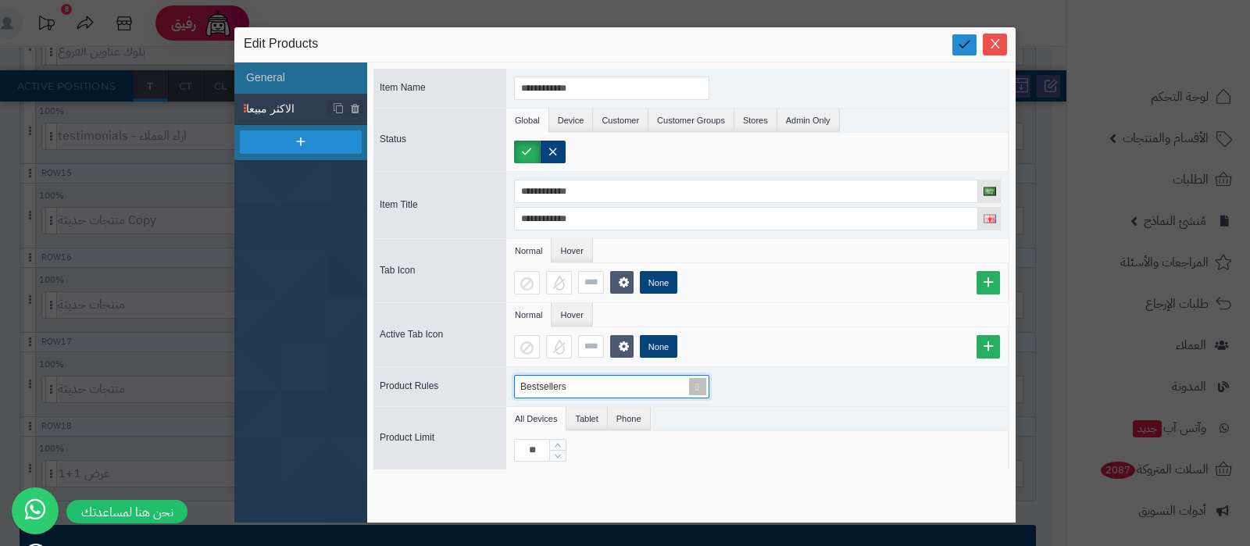
click at [961, 41] on icon at bounding box center [964, 44] width 15 height 15
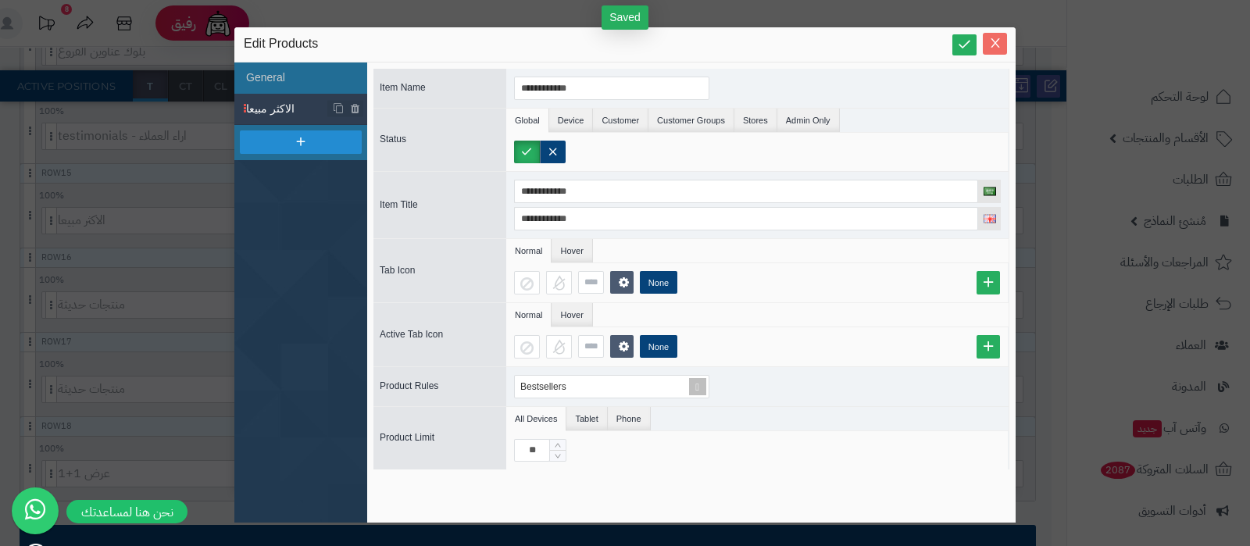
click at [996, 46] on icon "Close" at bounding box center [994, 43] width 9 height 9
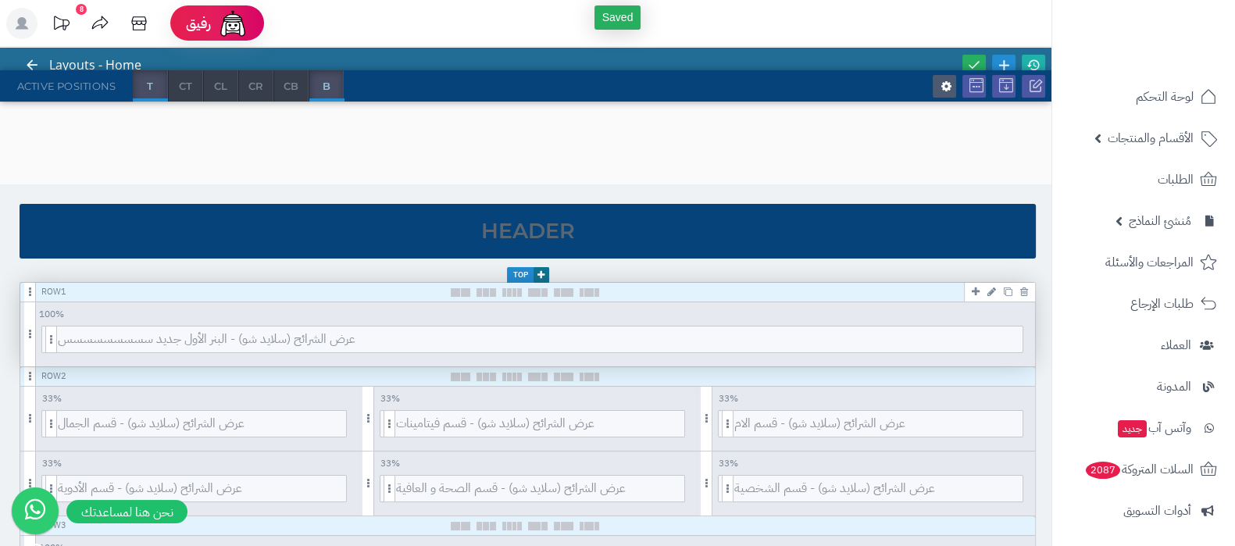
scroll to position [0, 0]
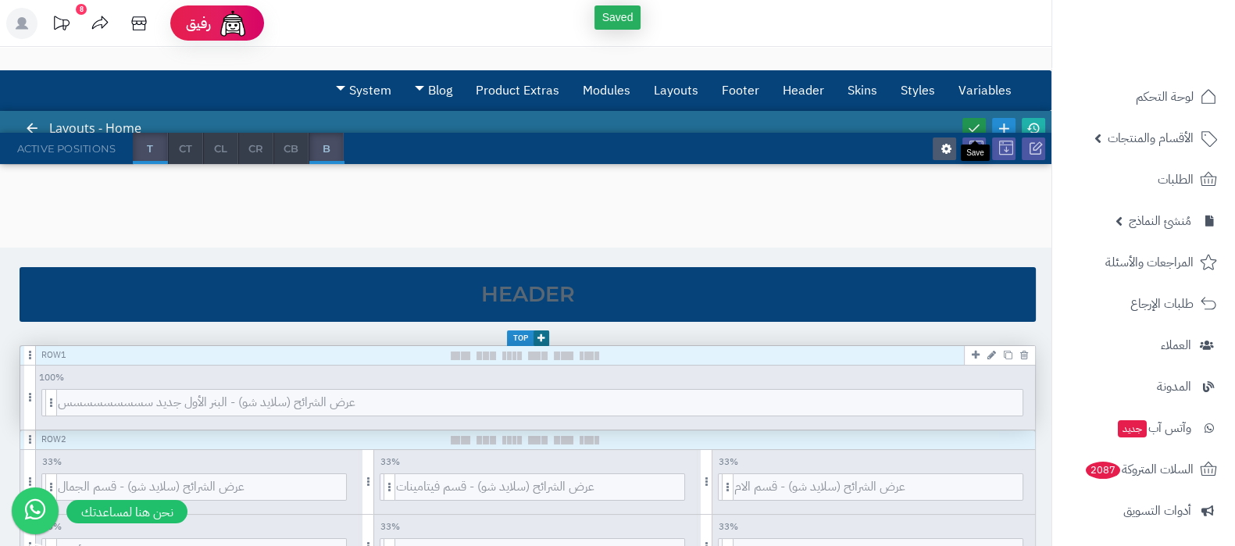
click at [977, 126] on icon at bounding box center [974, 128] width 14 height 14
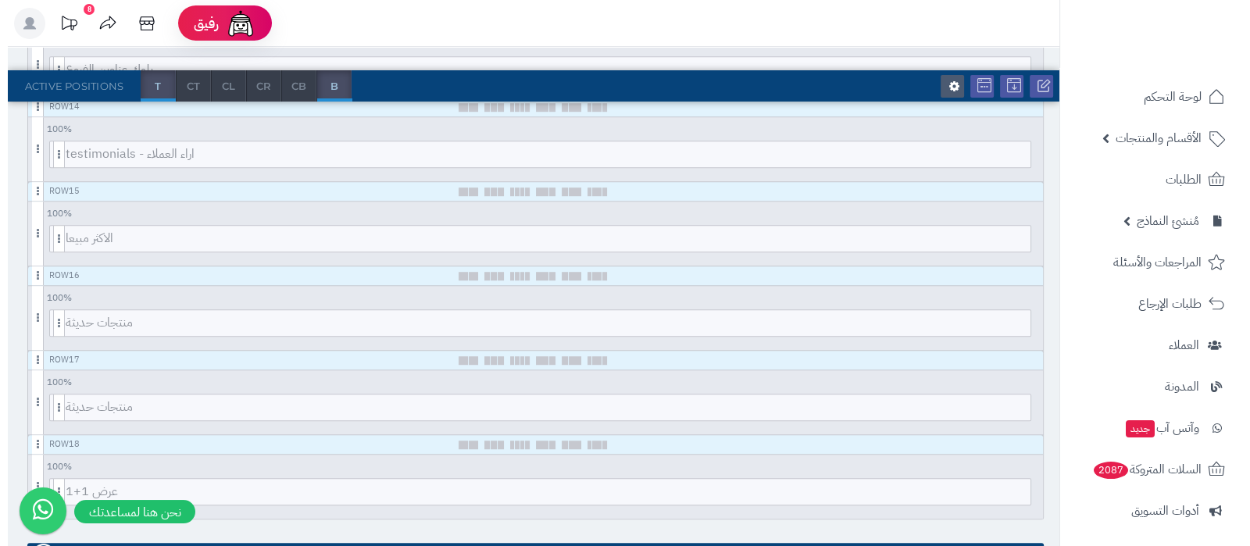
scroll to position [1464, 0]
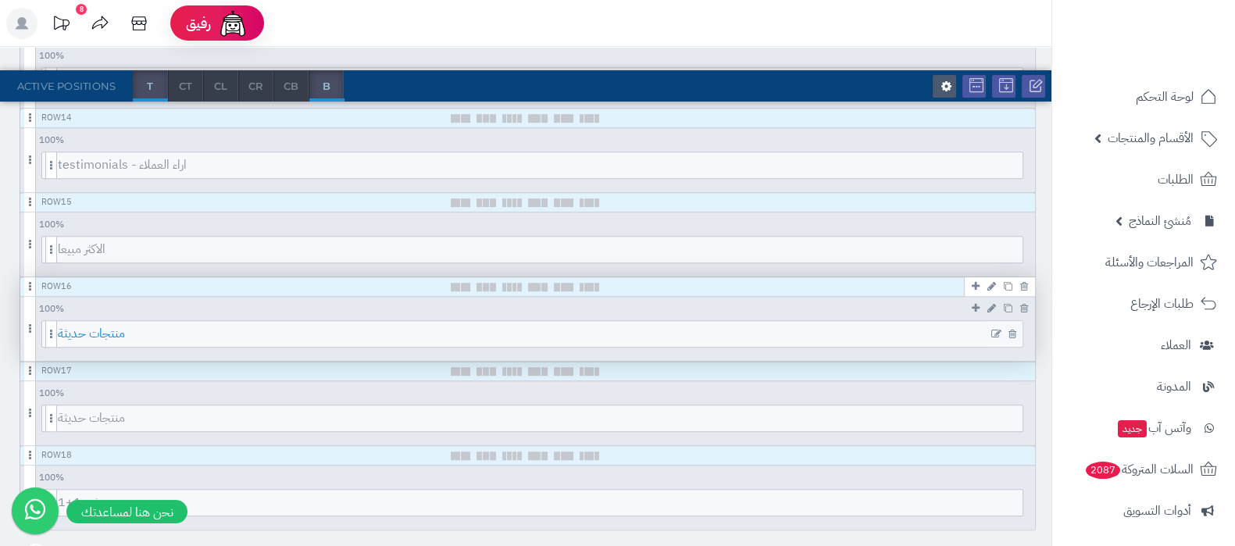
click at [506, 327] on span "منتجات حديثة" at bounding box center [540, 334] width 964 height 26
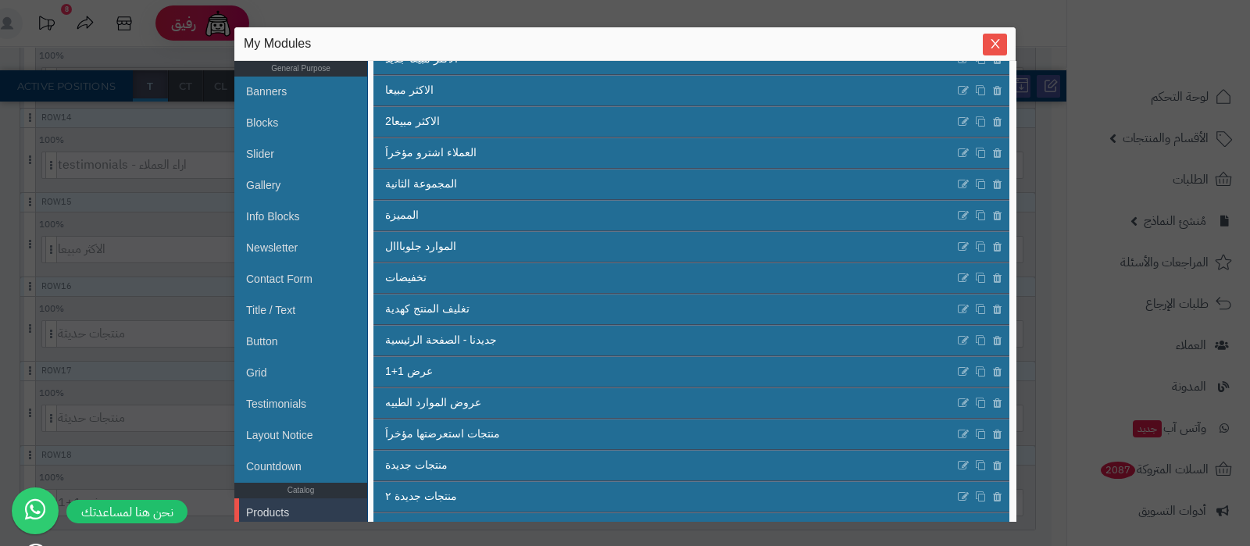
scroll to position [275, 0]
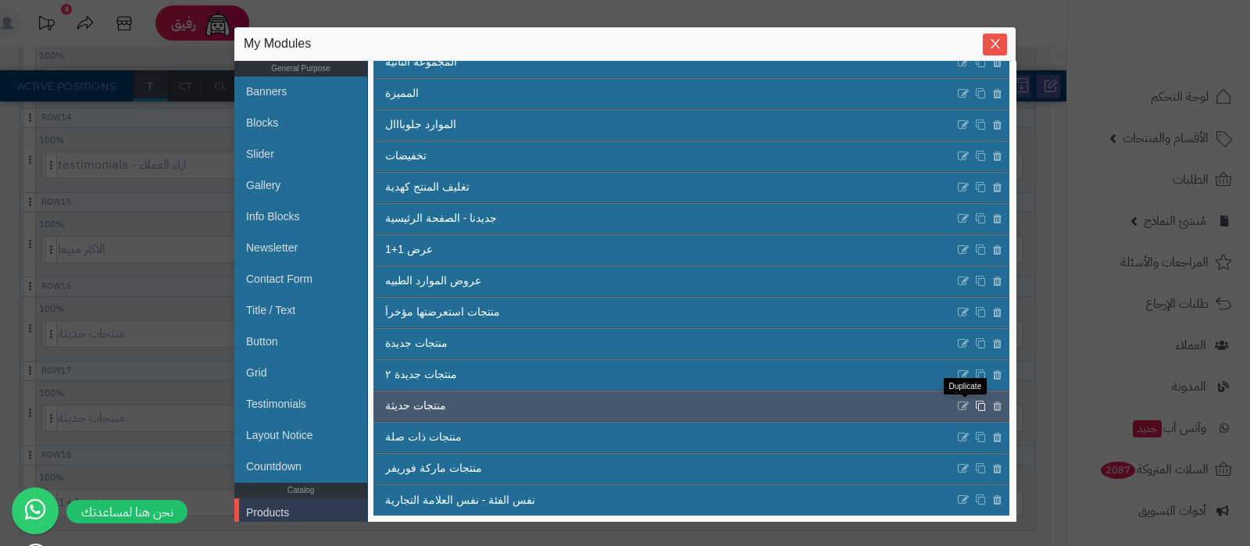
click at [975, 404] on icon at bounding box center [980, 406] width 11 height 12
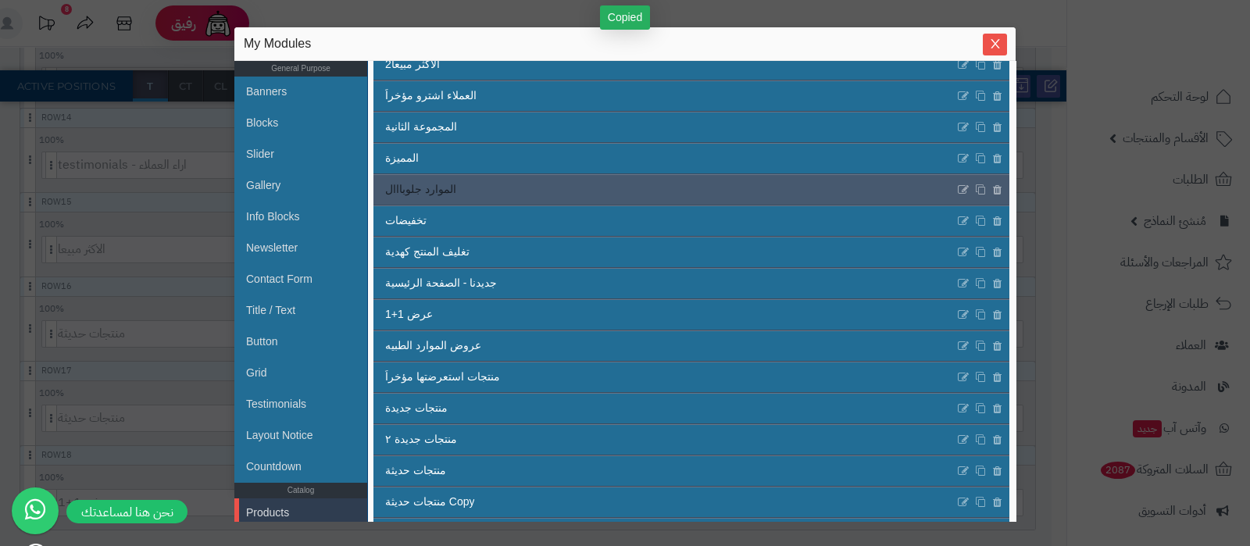
scroll to position [293, 0]
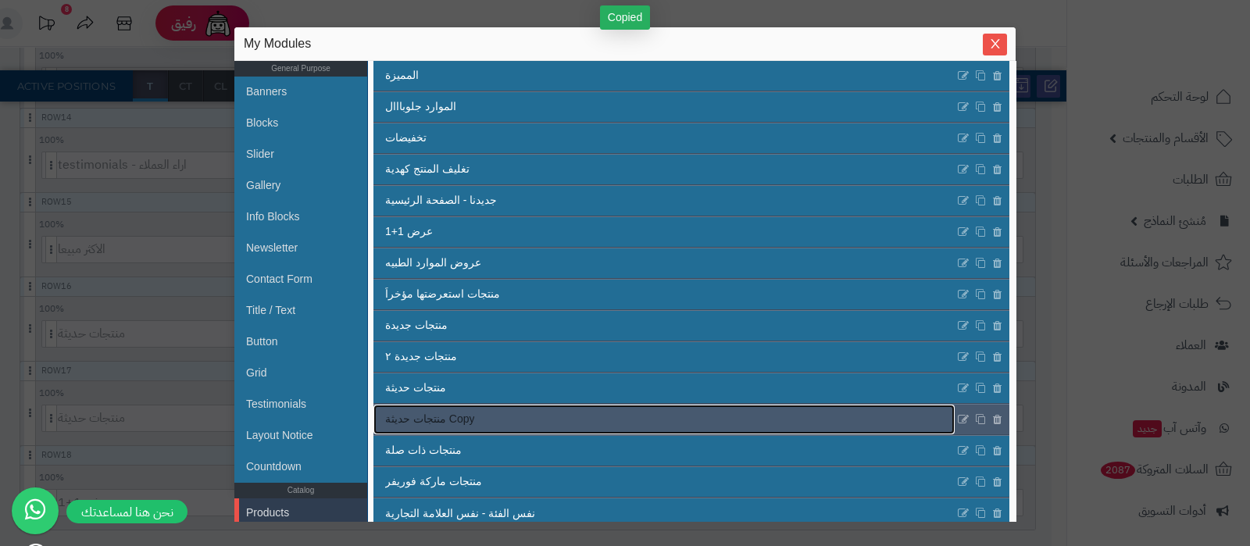
click at [562, 415] on link "منتجات حديثة Copy" at bounding box center [663, 420] width 581 height 30
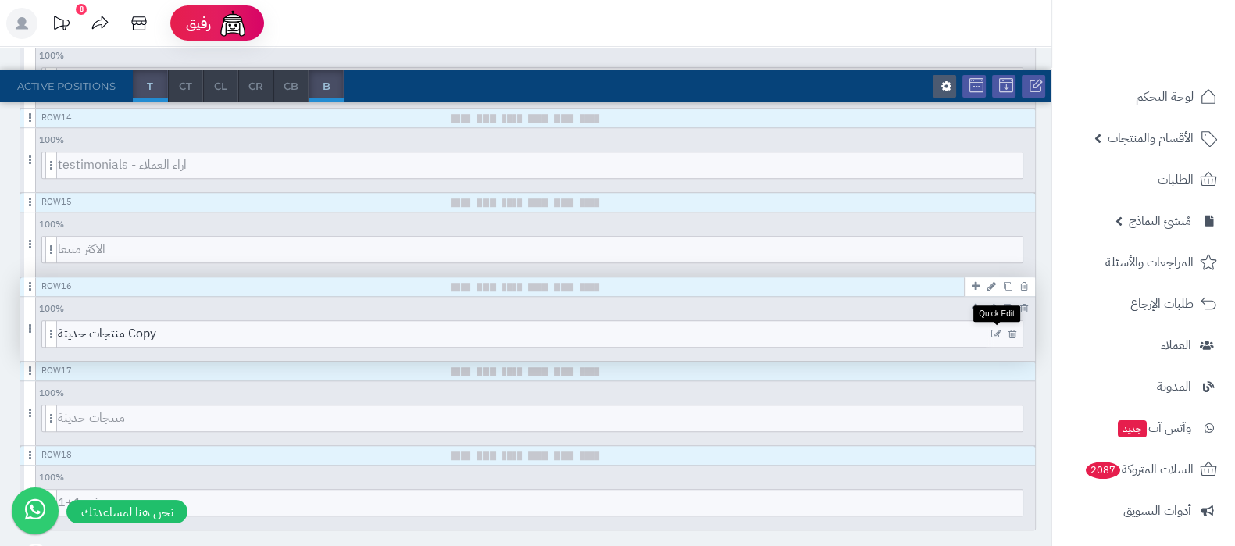
click at [994, 330] on icon at bounding box center [996, 334] width 10 height 11
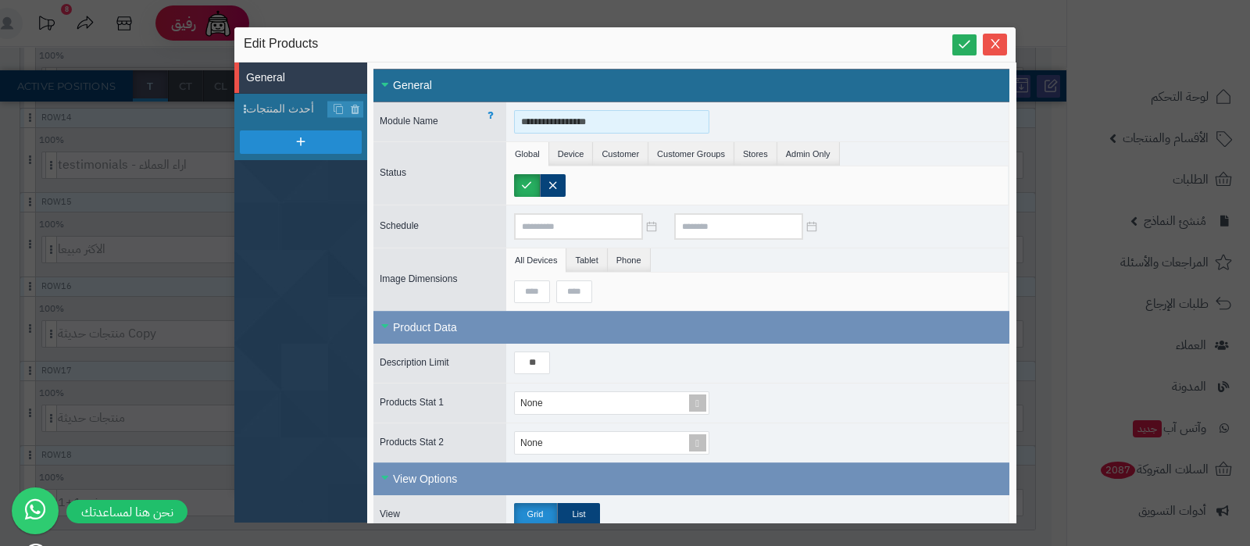
click at [616, 122] on input "**********" at bounding box center [611, 121] width 195 height 23
type input "**********"
click at [593, 130] on input "**********" at bounding box center [611, 121] width 195 height 23
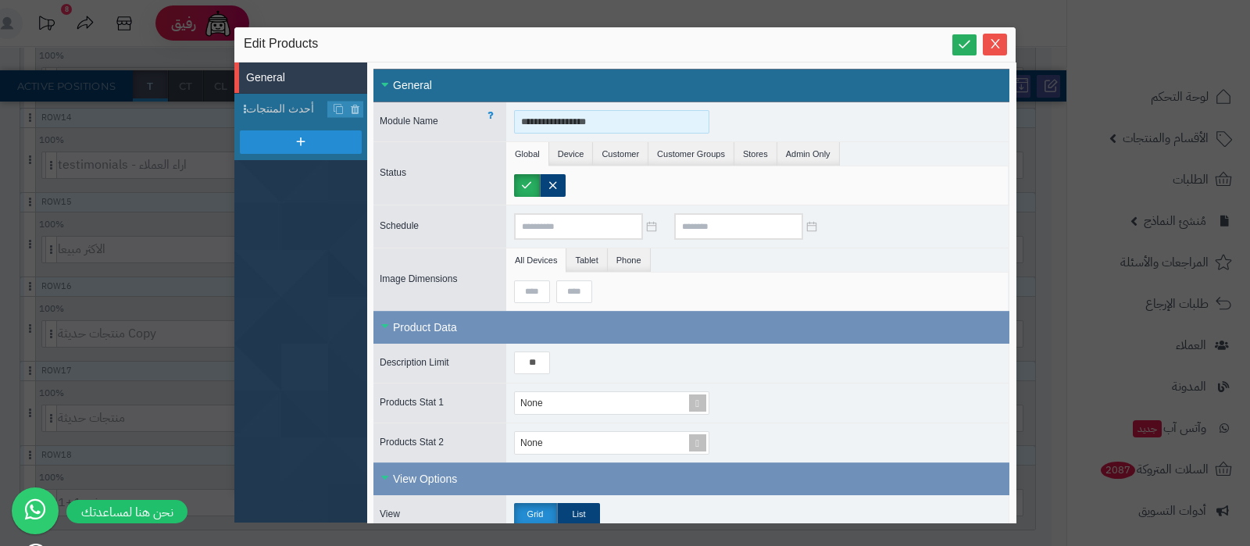
click at [593, 130] on input "**********" at bounding box center [611, 121] width 195 height 23
click at [269, 107] on span "أحدث المنتجات" at bounding box center [287, 109] width 82 height 16
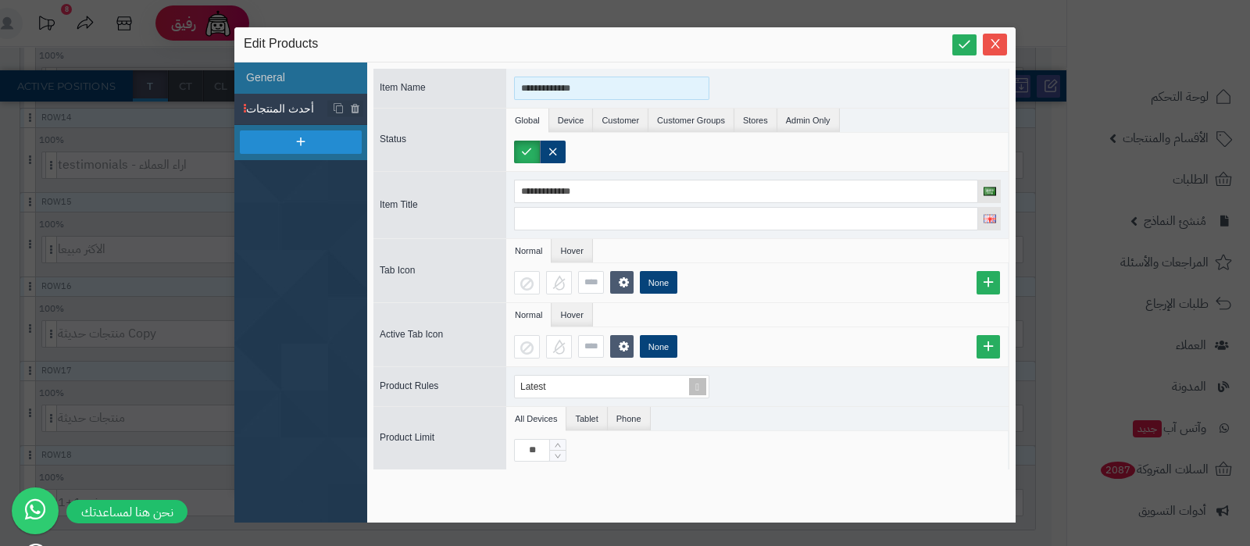
click at [565, 84] on input "**********" at bounding box center [611, 88] width 195 height 23
paste input "****"
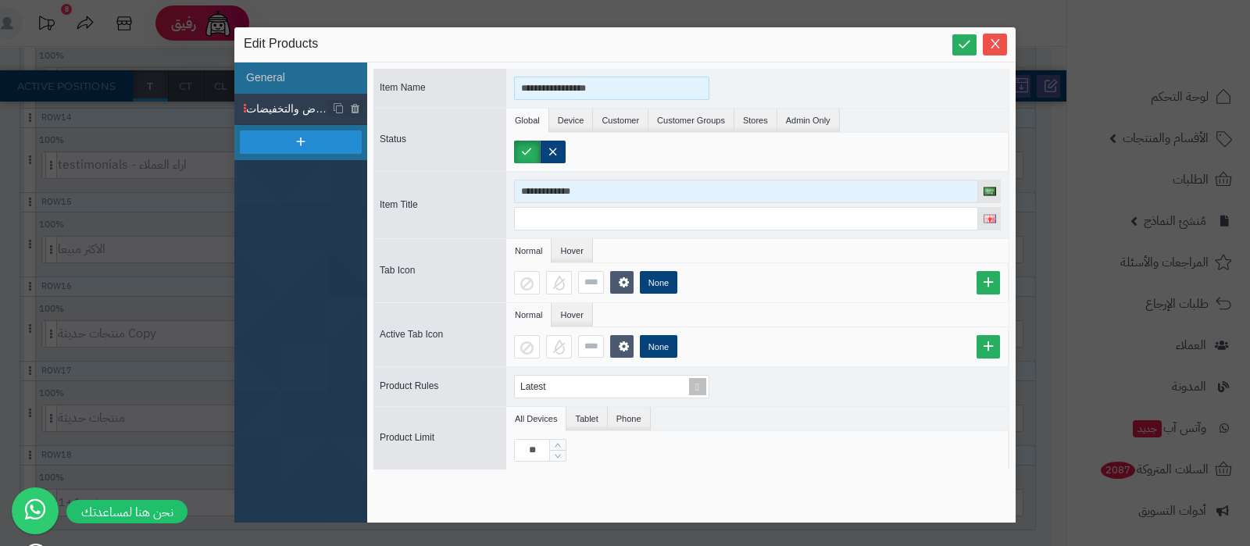
type input "**********"
click at [594, 184] on input "**********" at bounding box center [746, 191] width 464 height 23
paste input "****"
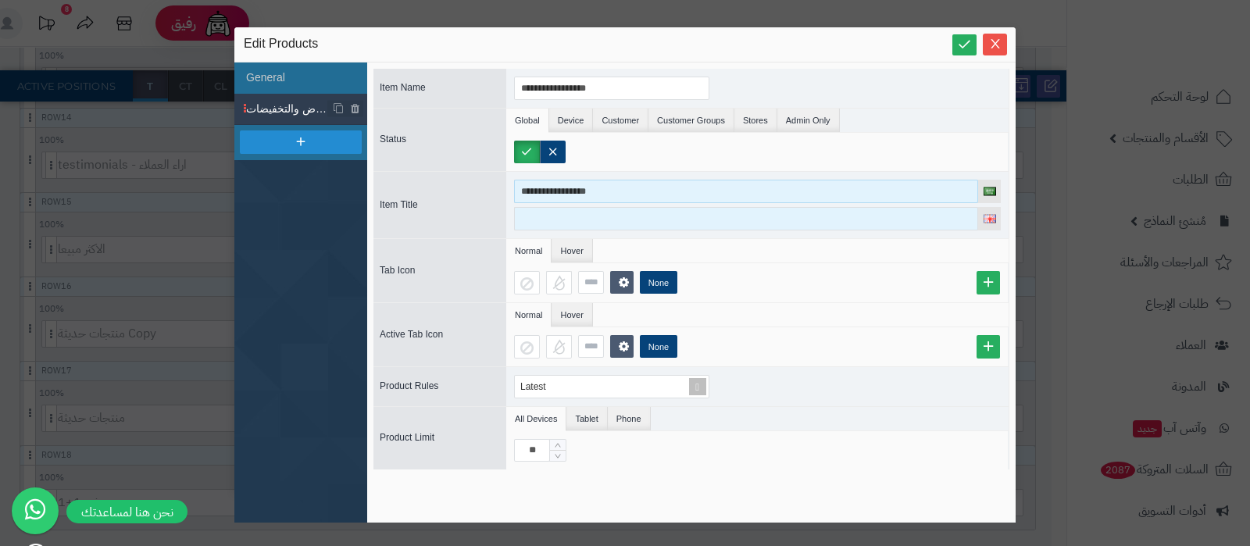
type input "**********"
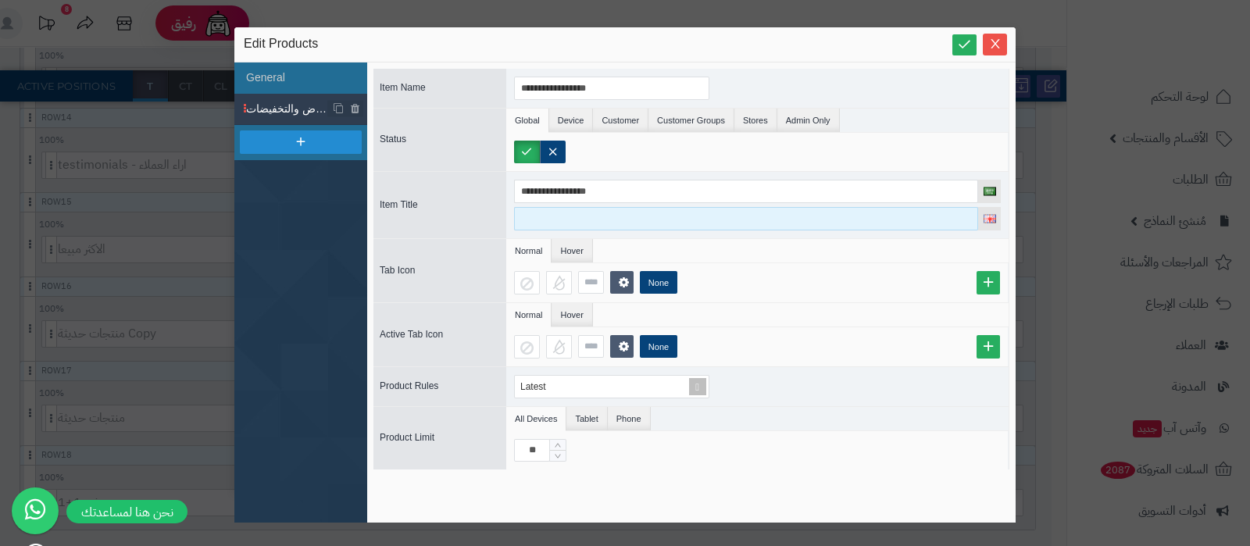
click at [583, 209] on input at bounding box center [746, 218] width 464 height 23
click at [535, 220] on input "*****" at bounding box center [746, 218] width 464 height 23
type input "******"
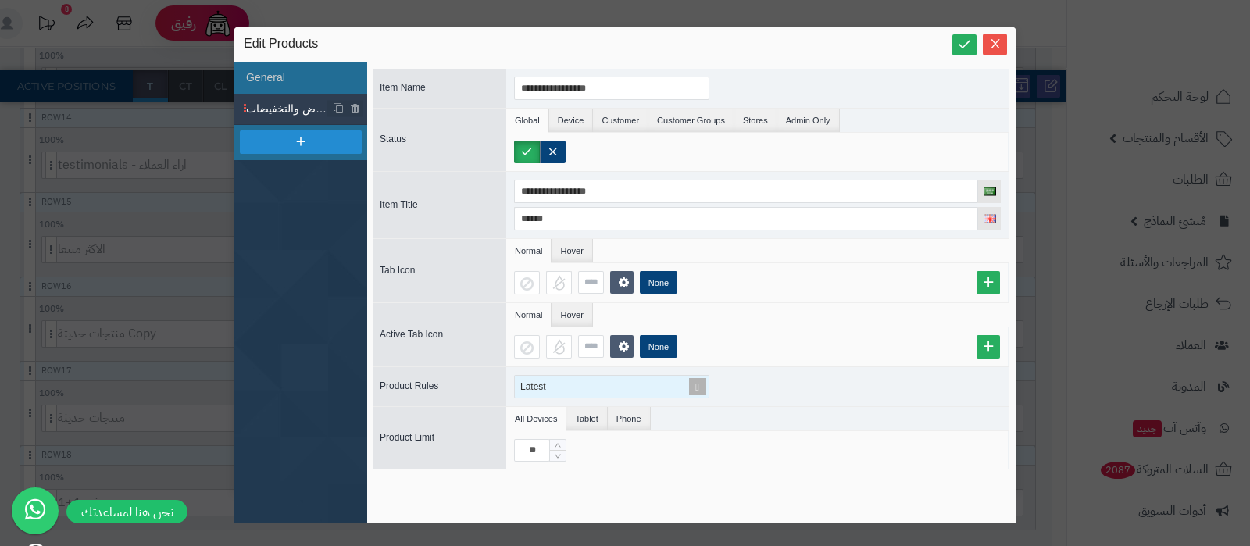
scroll to position [1471, 0]
click at [692, 385] on span at bounding box center [697, 387] width 22 height 22
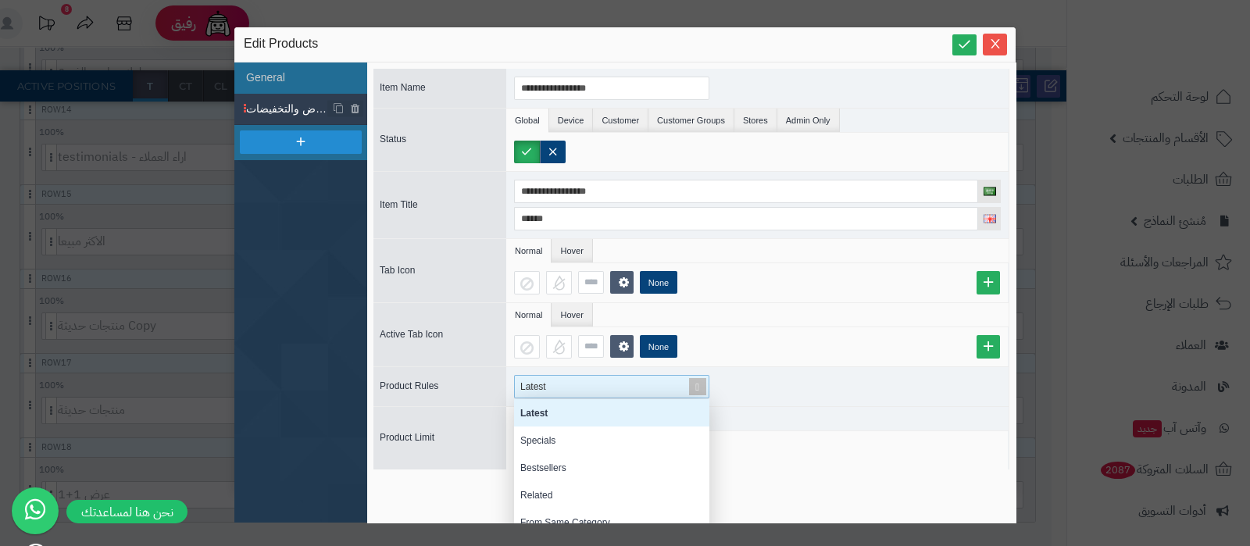
scroll to position [1478, 0]
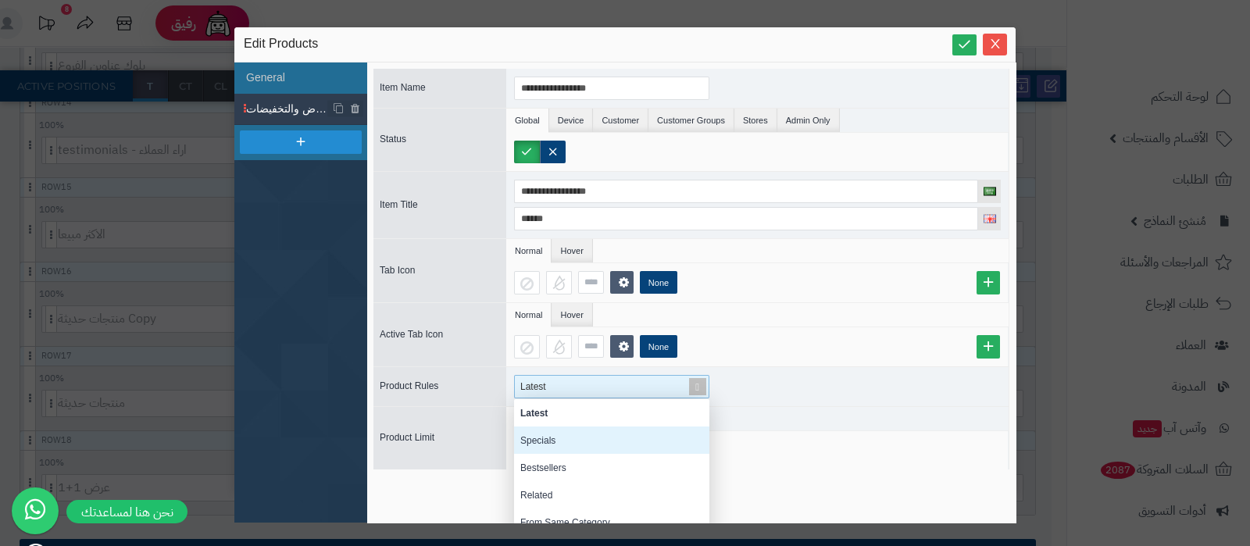
click at [568, 440] on div "Specials" at bounding box center [611, 439] width 195 height 27
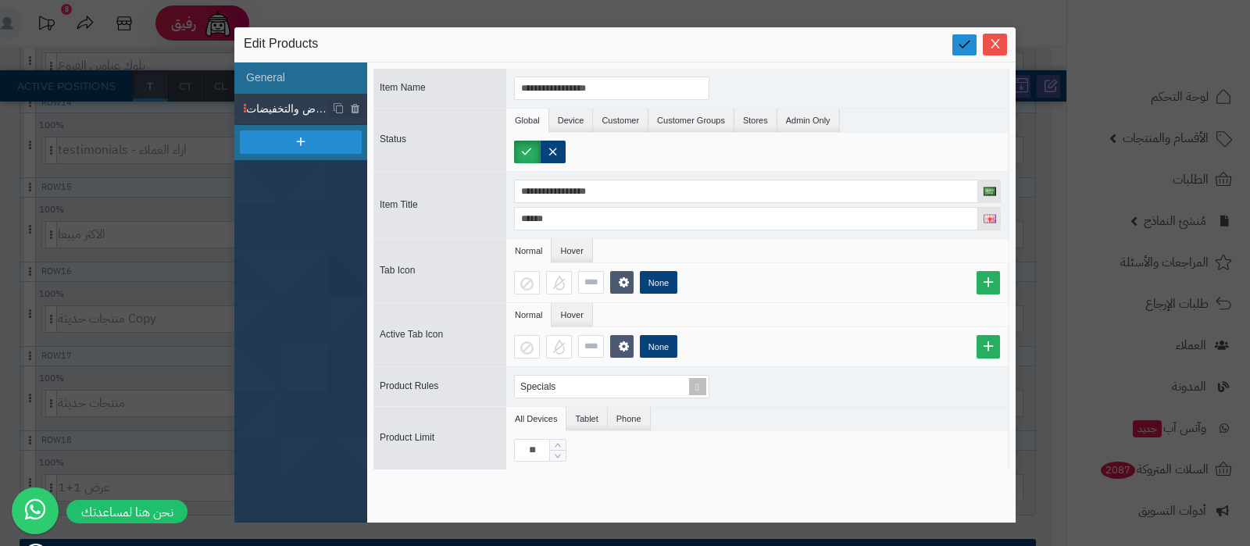
click at [968, 35] on link at bounding box center [964, 44] width 24 height 21
click at [989, 45] on icon "Close" at bounding box center [995, 43] width 12 height 12
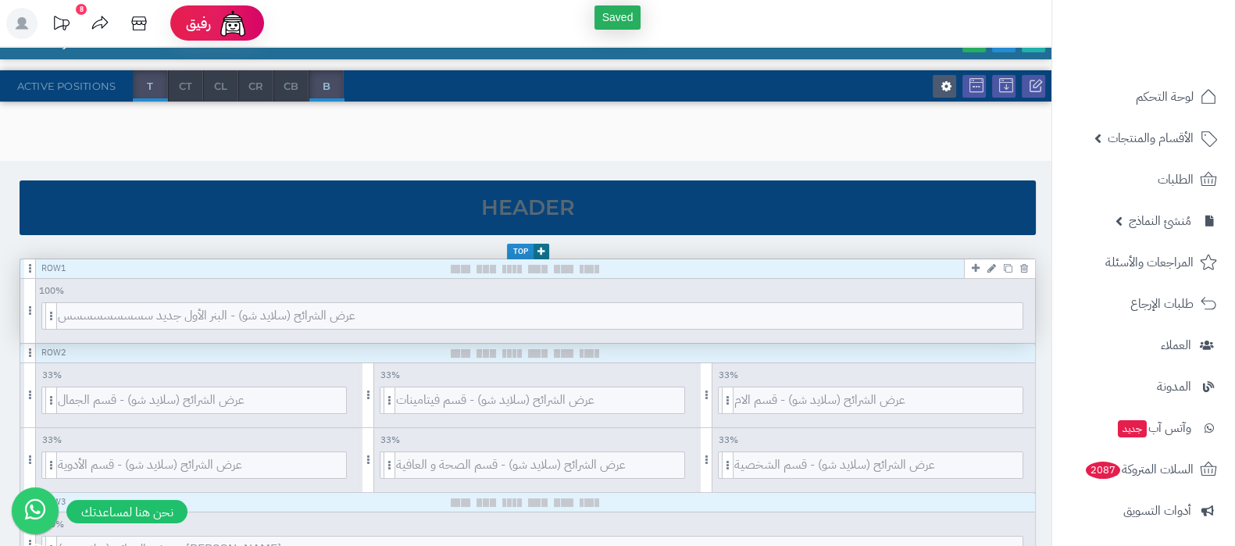
scroll to position [0, 0]
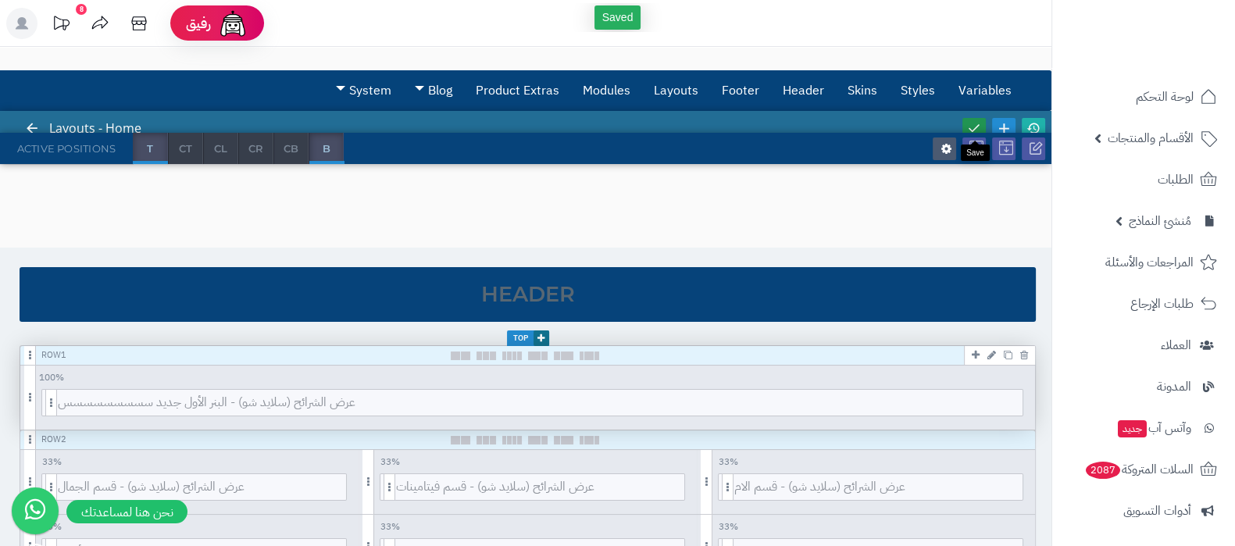
click at [974, 128] on icon at bounding box center [974, 128] width 14 height 14
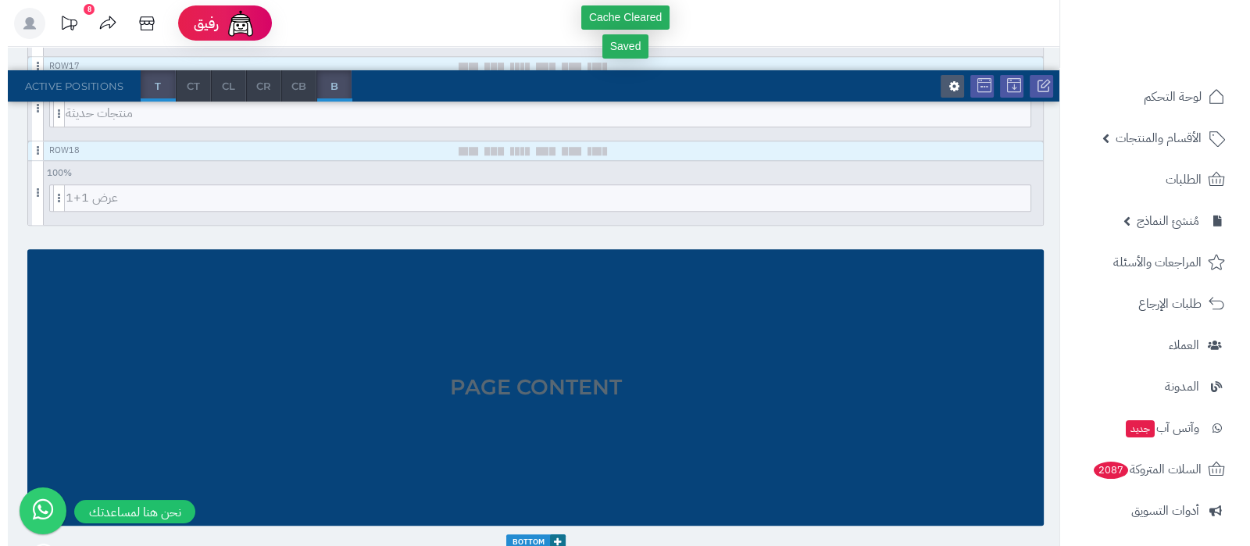
scroll to position [1642, 0]
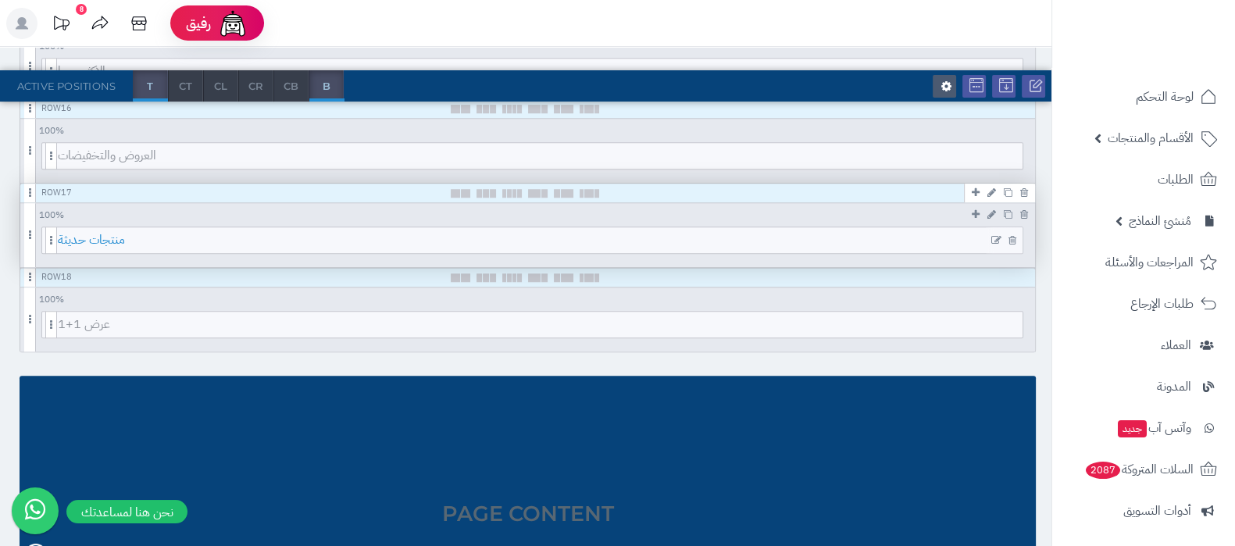
click at [594, 236] on span "منتجات حديثة" at bounding box center [540, 240] width 964 height 26
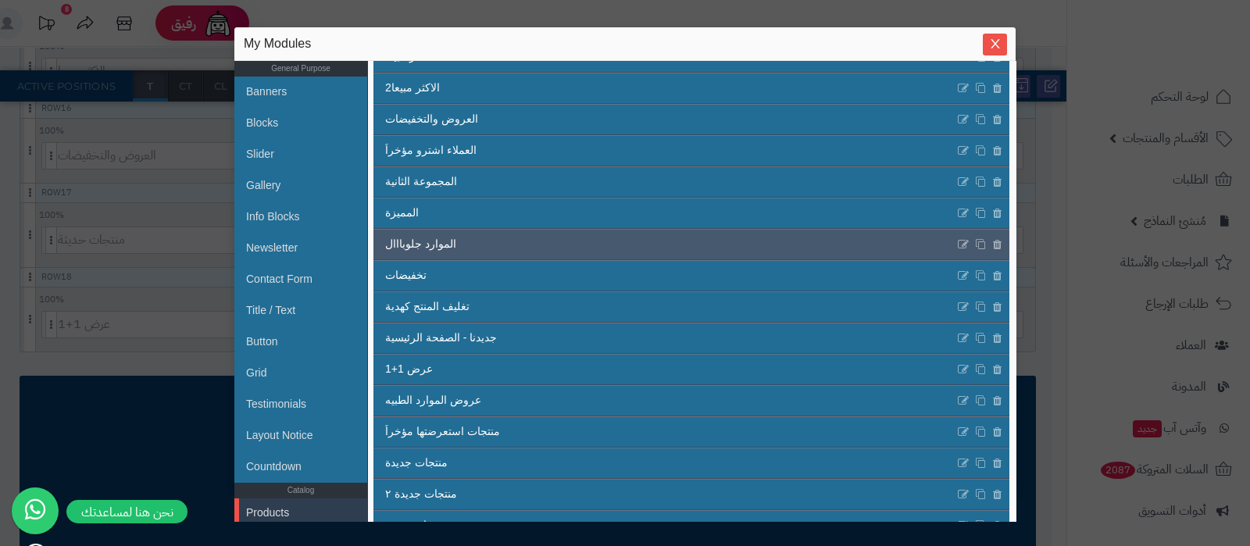
scroll to position [306, 0]
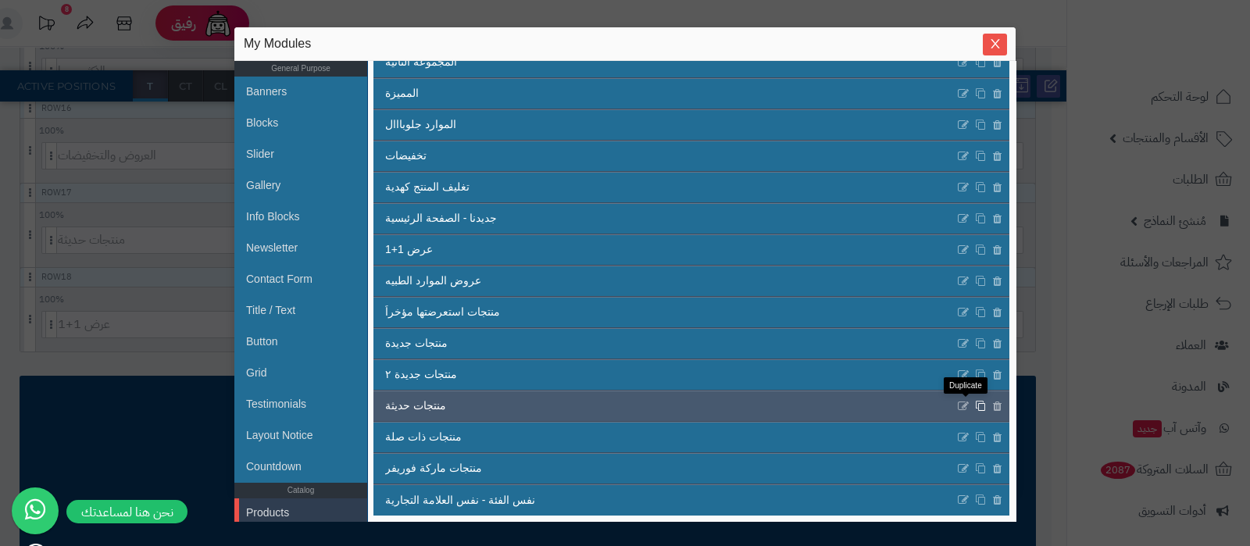
click at [975, 405] on icon at bounding box center [980, 406] width 11 height 12
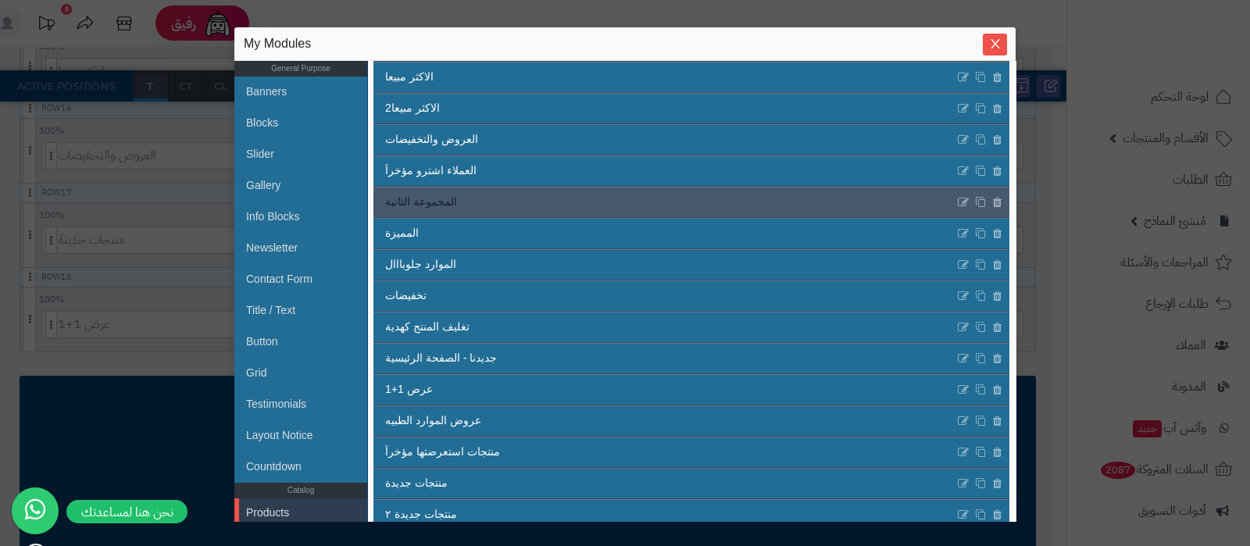
scroll to position [337, 0]
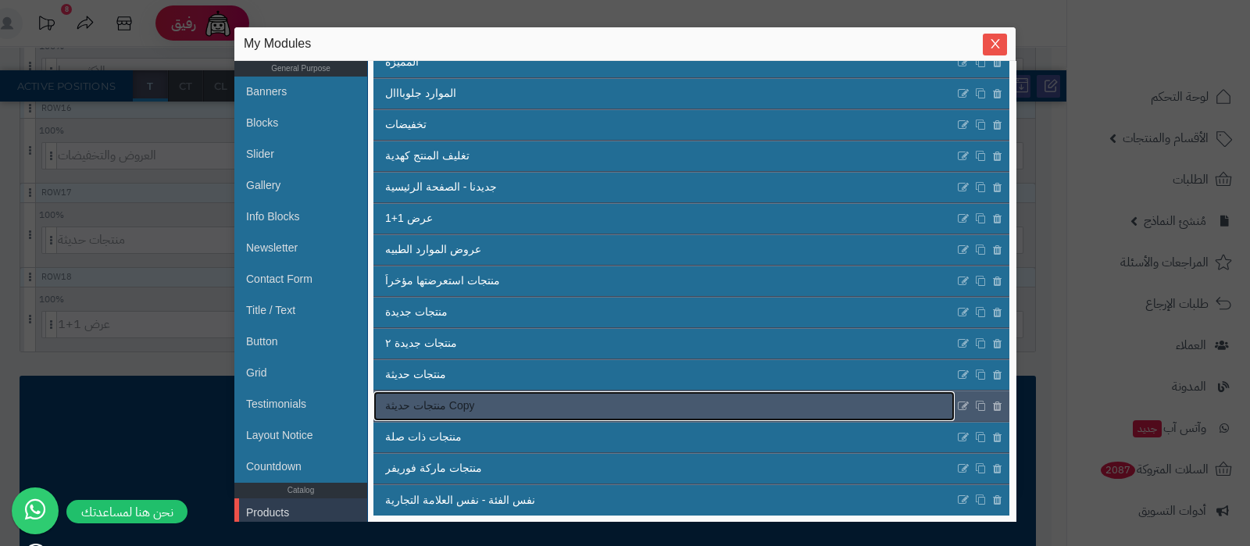
click at [551, 412] on link "منتجات حديثة Copy" at bounding box center [663, 406] width 581 height 30
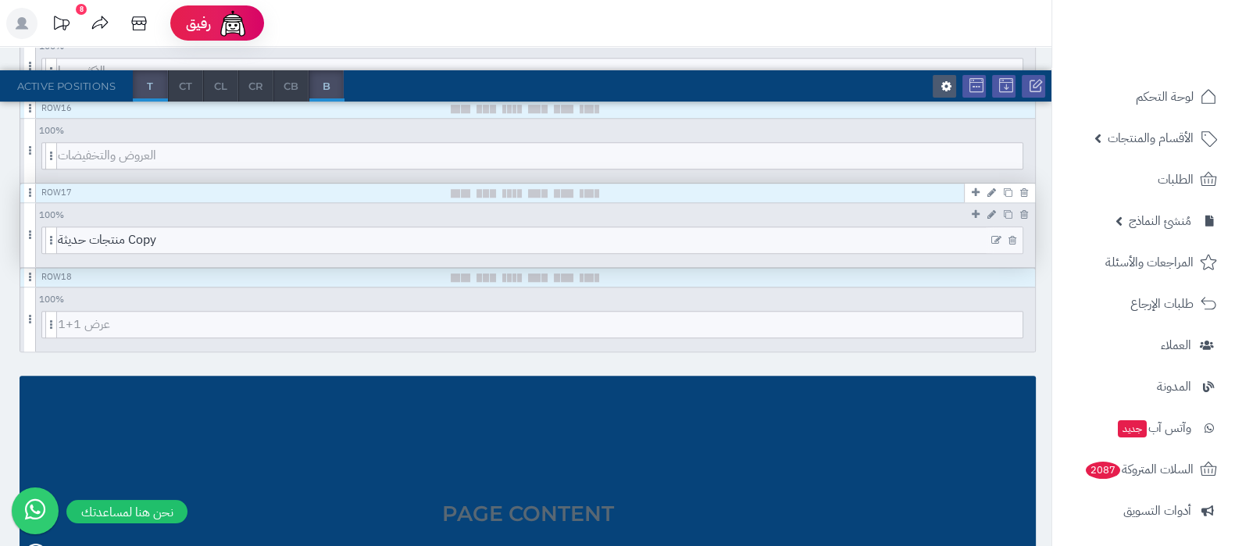
click at [995, 236] on icon at bounding box center [996, 240] width 10 height 11
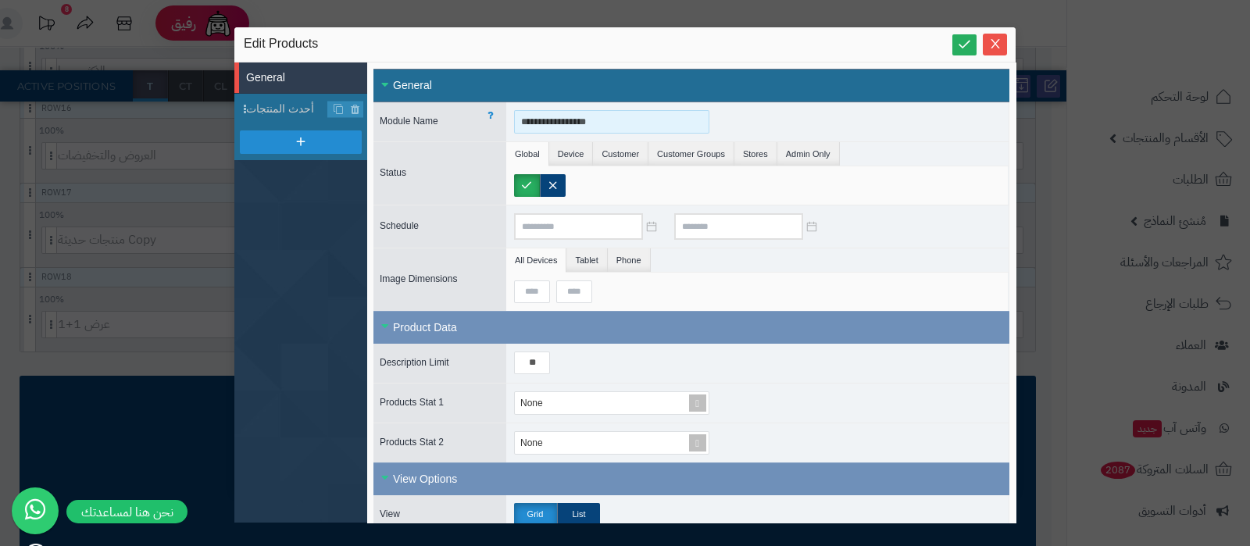
click at [616, 120] on input "**********" at bounding box center [611, 121] width 195 height 23
click at [616, 119] on input "**********" at bounding box center [611, 121] width 195 height 23
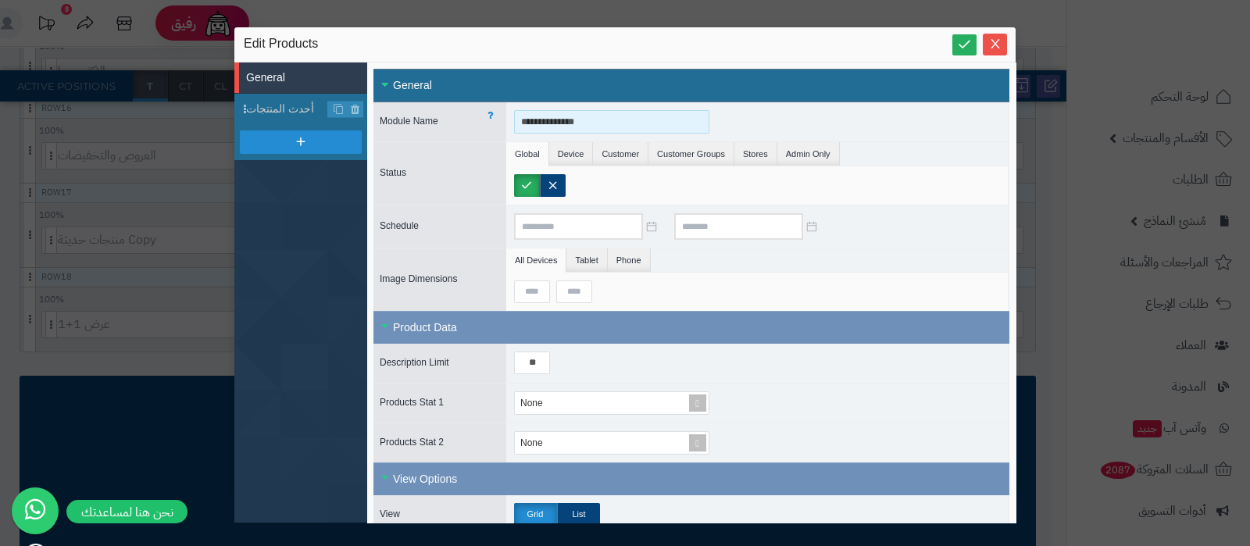
click at [616, 119] on input "**********" at bounding box center [611, 121] width 195 height 23
type input "**********"
click at [290, 108] on span "أحدث المنتجات" at bounding box center [287, 109] width 82 height 16
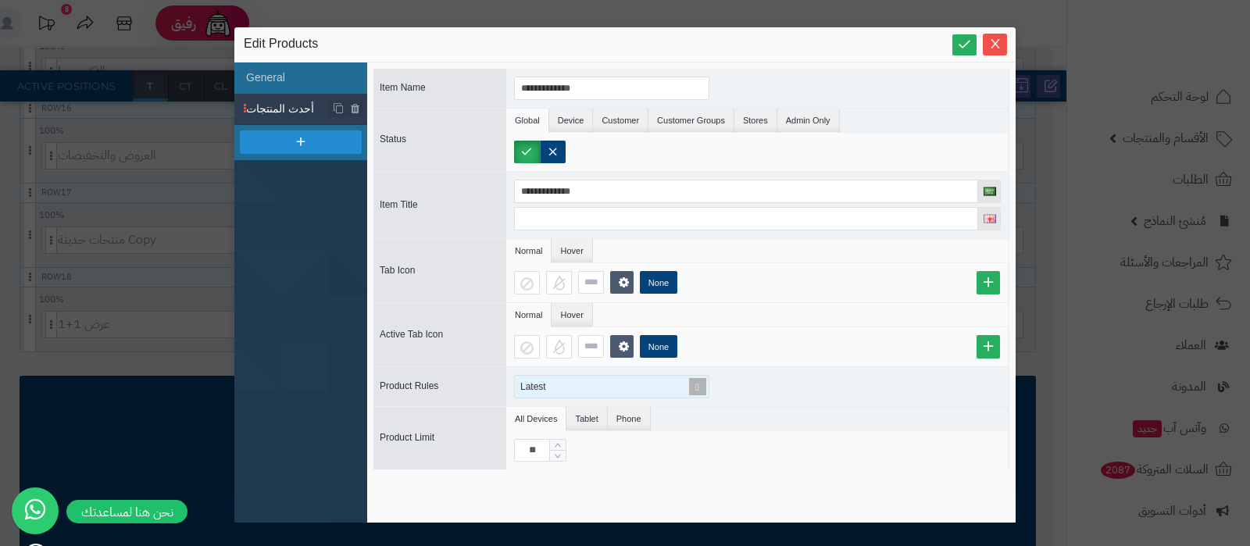
click at [697, 381] on span at bounding box center [697, 387] width 22 height 22
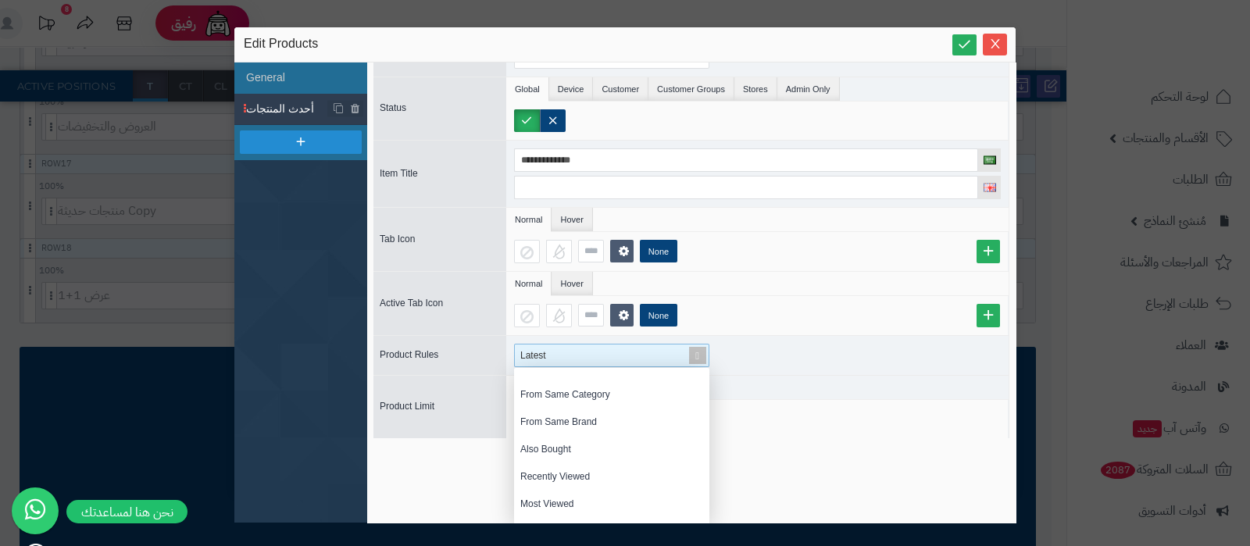
scroll to position [171, 0]
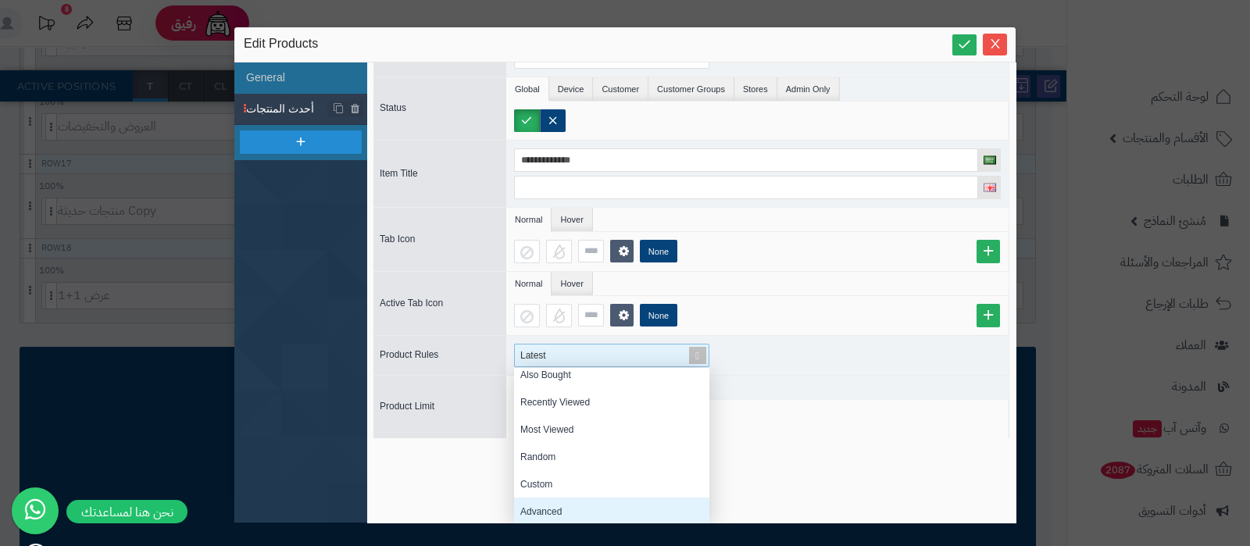
click at [562, 504] on div "Advanced" at bounding box center [611, 510] width 195 height 27
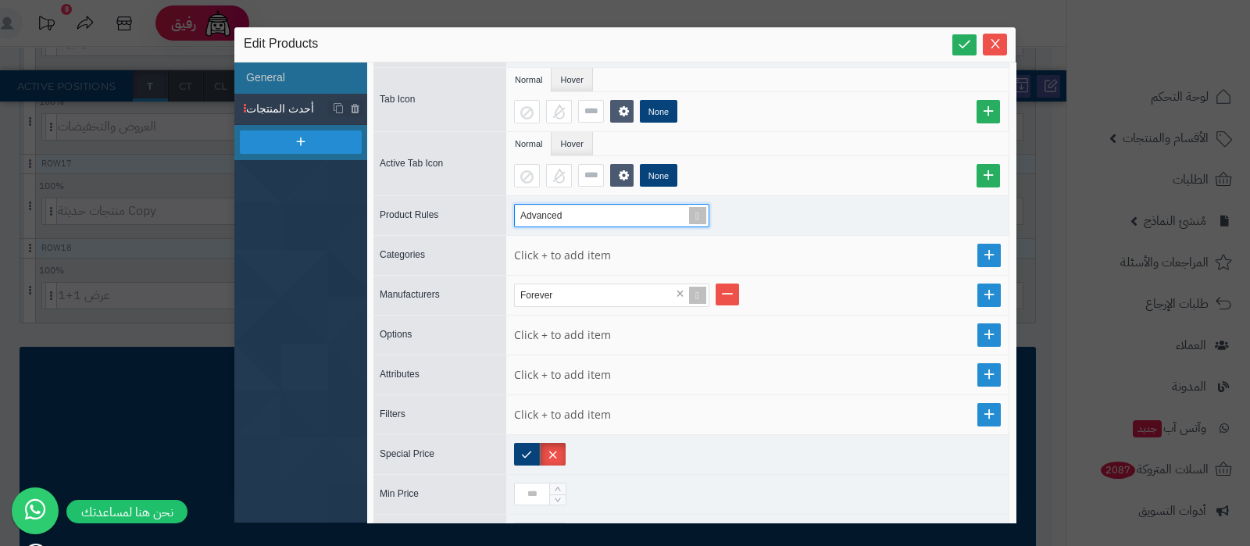
scroll to position [293, 0]
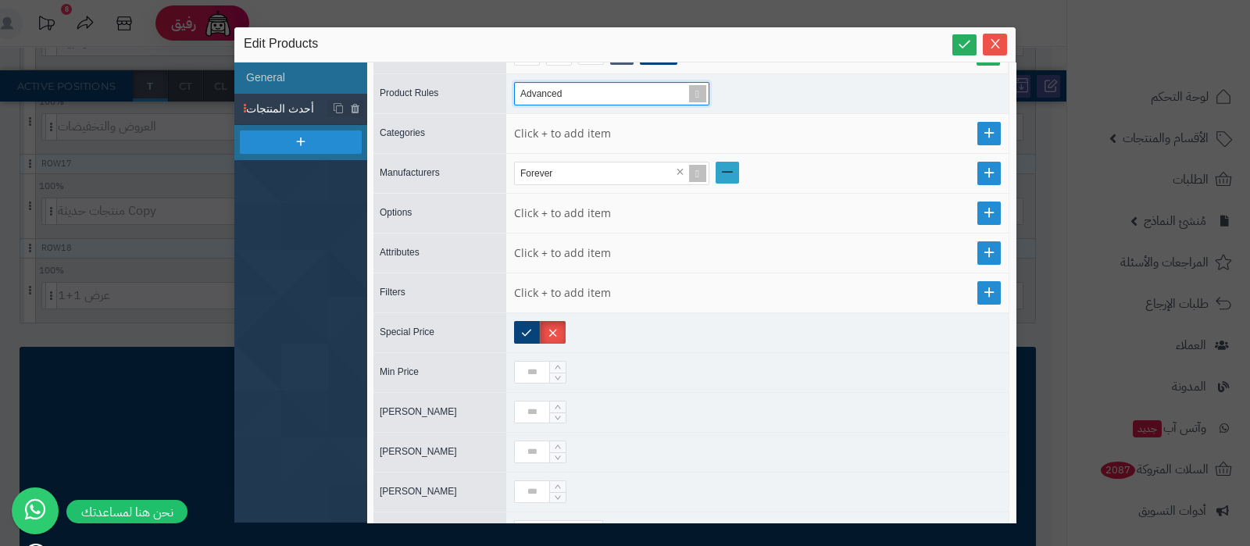
click at [730, 169] on link at bounding box center [726, 173] width 23 height 22
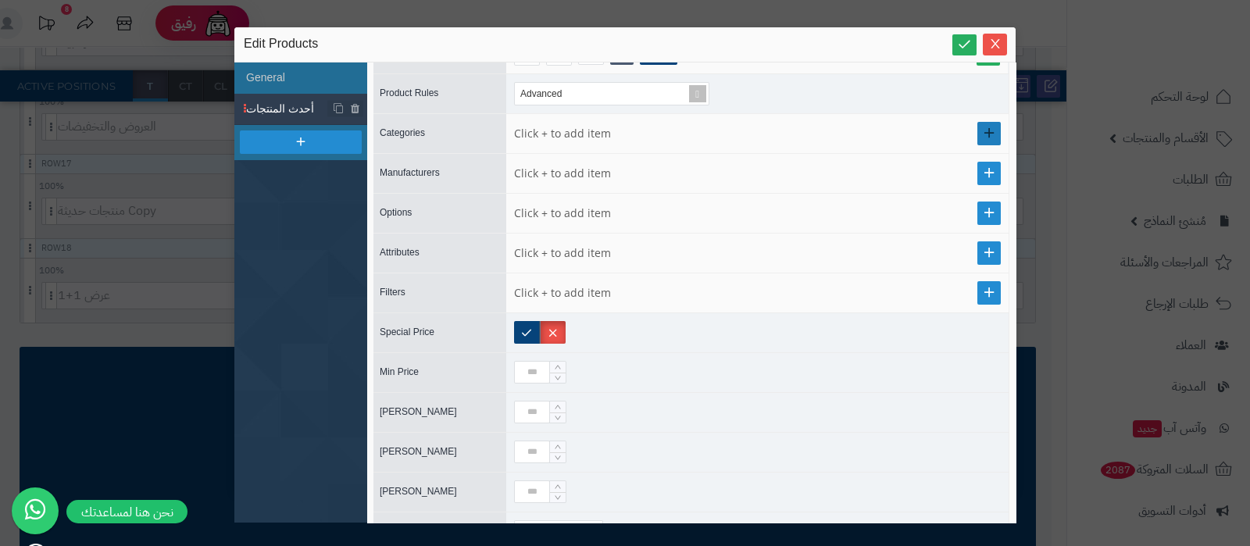
click at [977, 134] on link at bounding box center [988, 133] width 23 height 23
click at [551, 133] on div "Select..." at bounding box center [605, 134] width 180 height 22
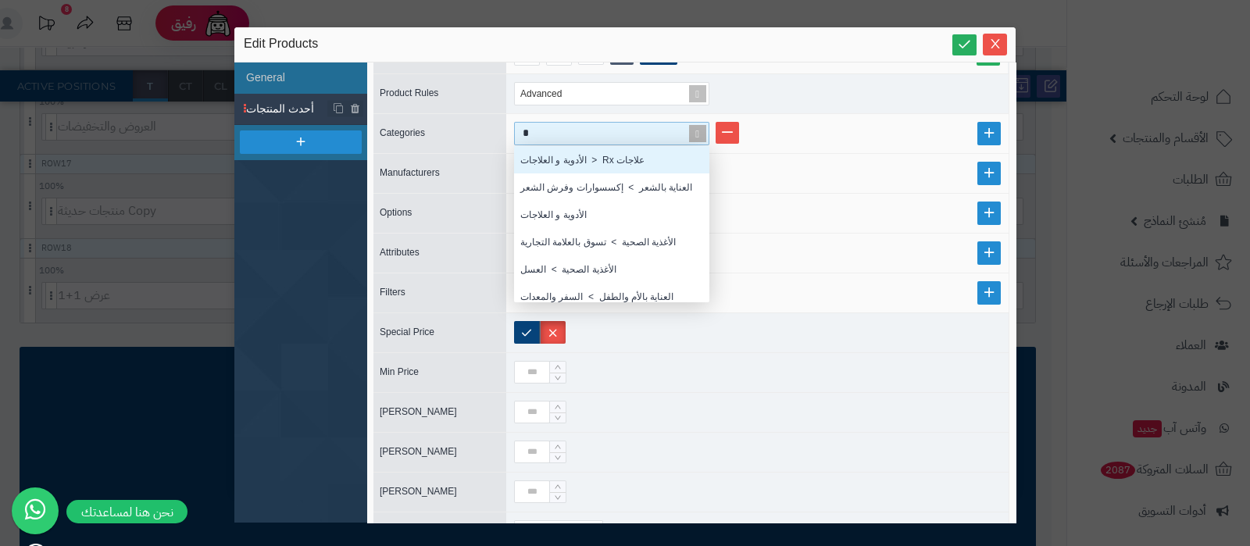
scroll to position [141, 180]
type input "***"
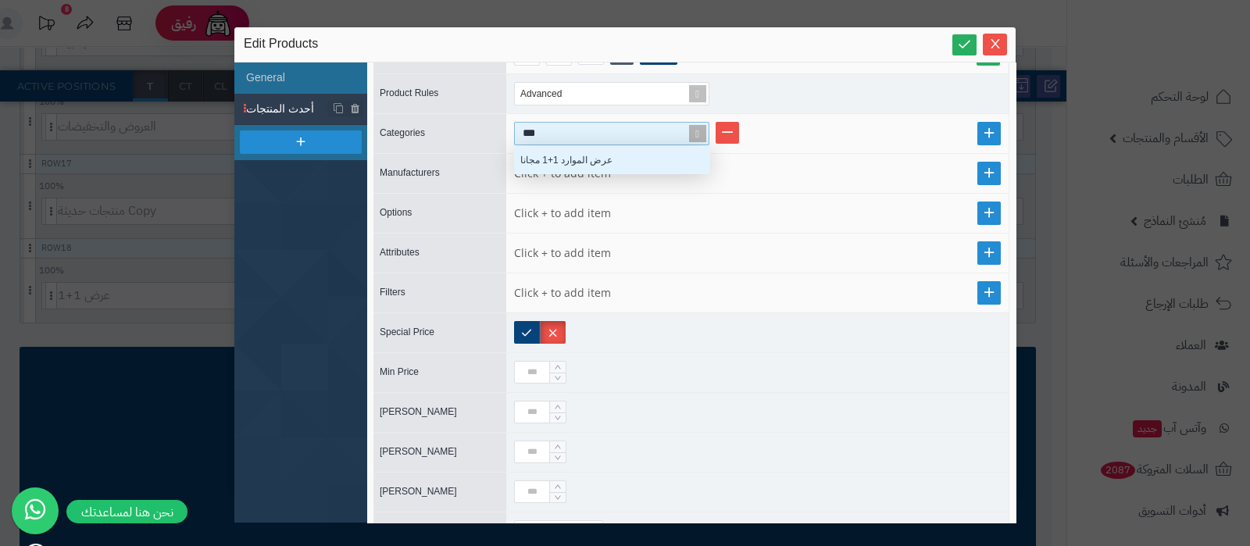
click at [566, 161] on div "عرض الموارد 1+1 مجانا" at bounding box center [611, 159] width 195 height 27
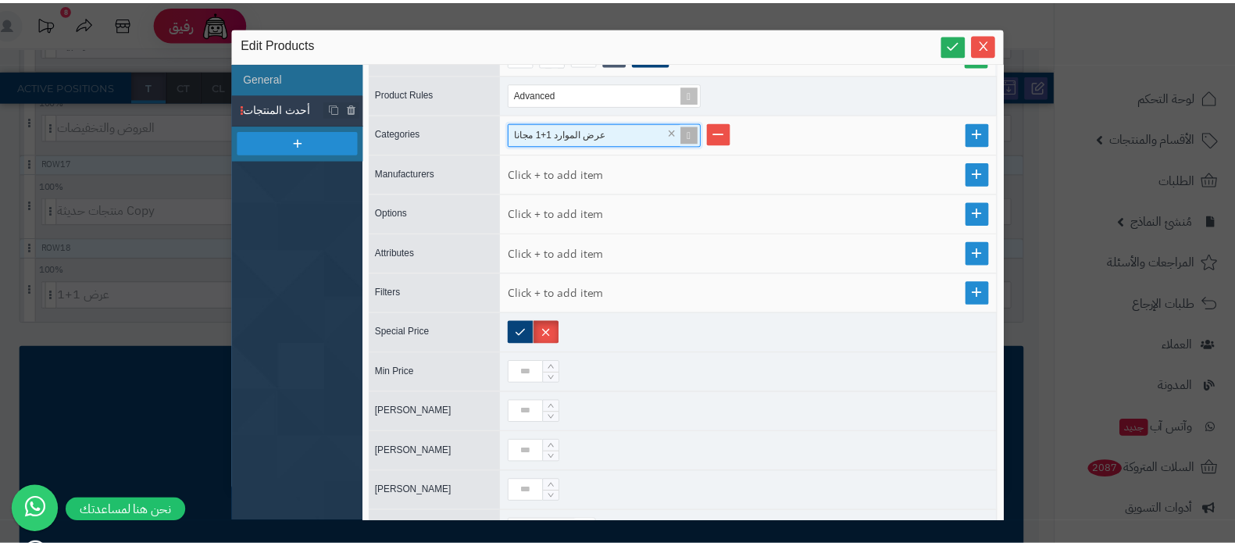
scroll to position [0, 0]
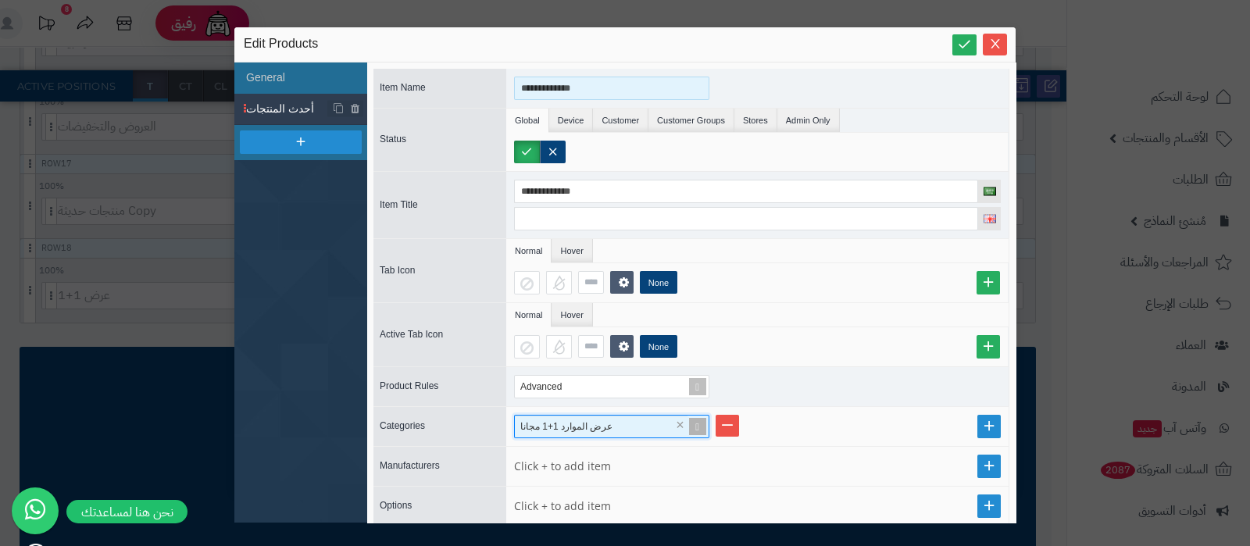
click at [570, 84] on input "**********" at bounding box center [611, 88] width 195 height 23
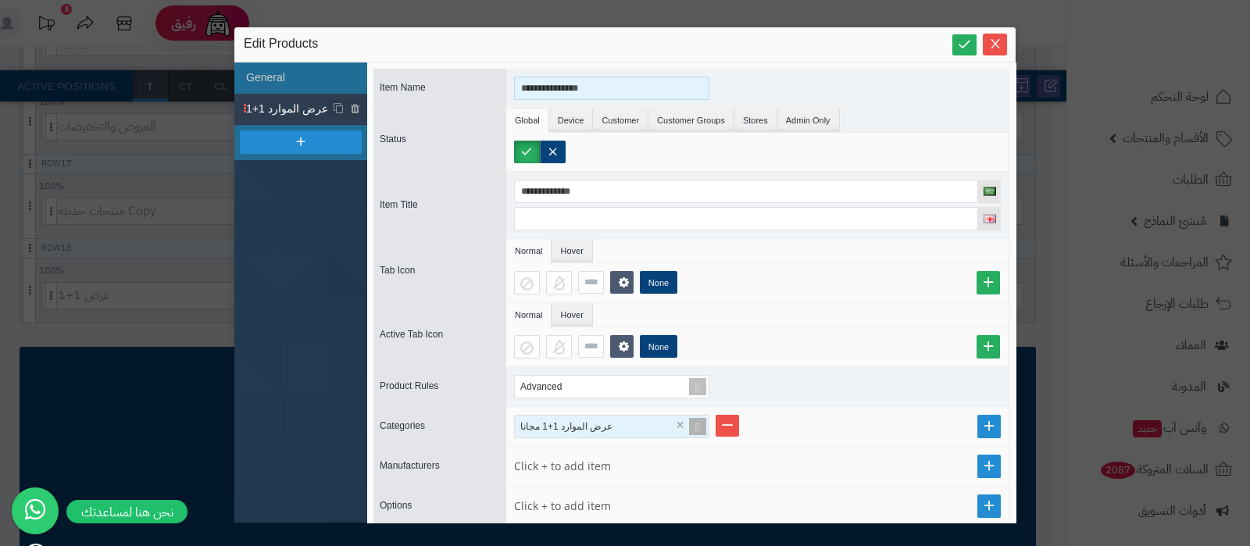
click at [570, 84] on input "**********" at bounding box center [611, 88] width 195 height 23
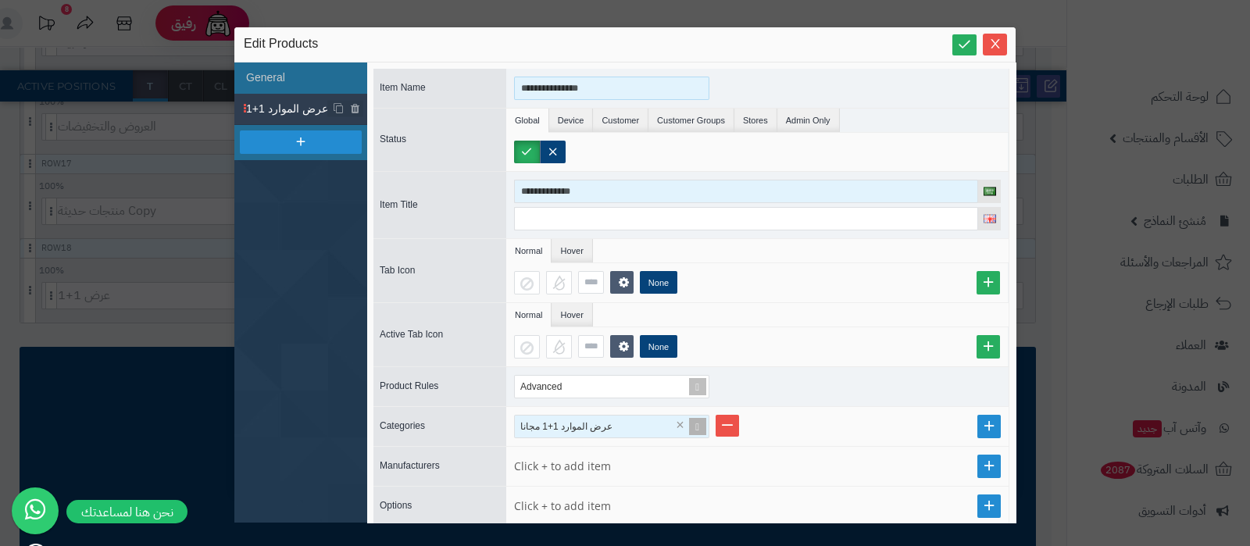
type input "**********"
click at [577, 187] on input "**********" at bounding box center [746, 191] width 464 height 23
paste input "**"
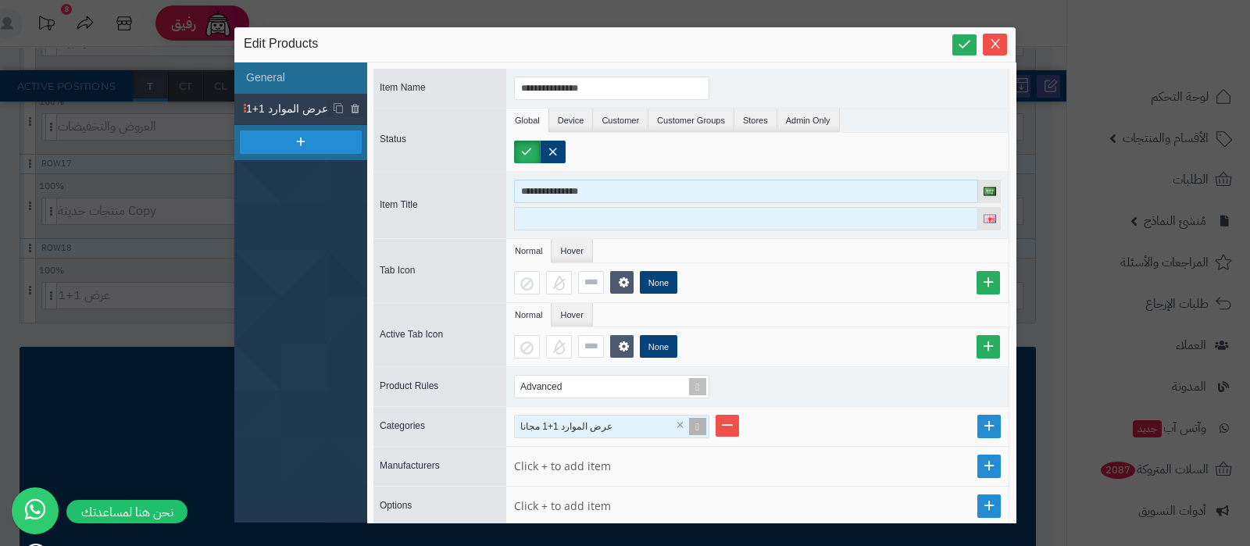
type input "**********"
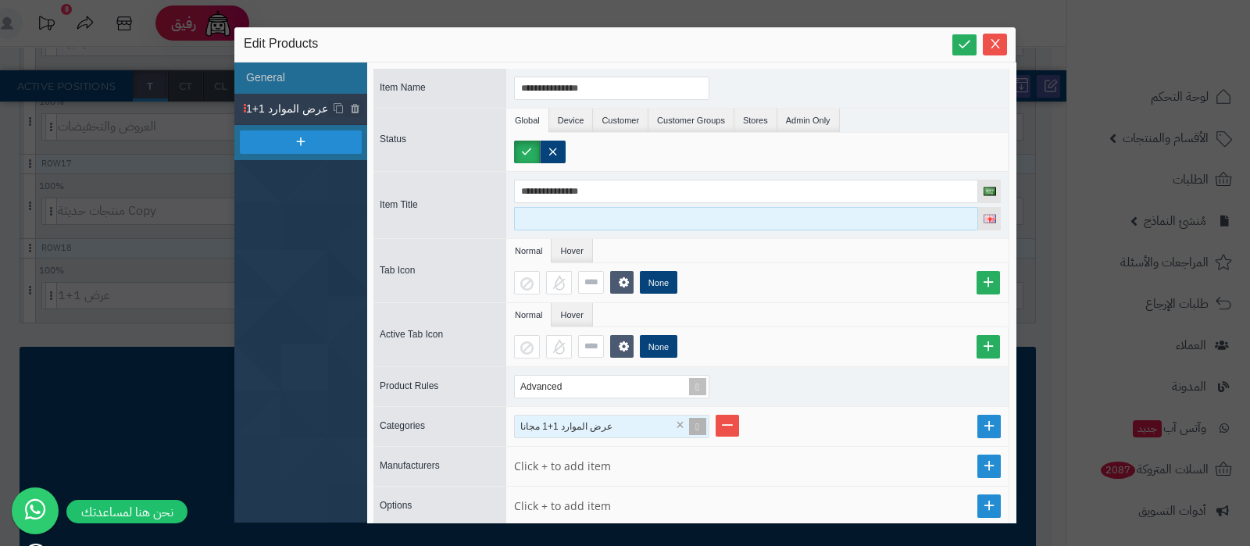
click at [582, 217] on input at bounding box center [746, 218] width 464 height 23
paste input "**********"
type input "**********"
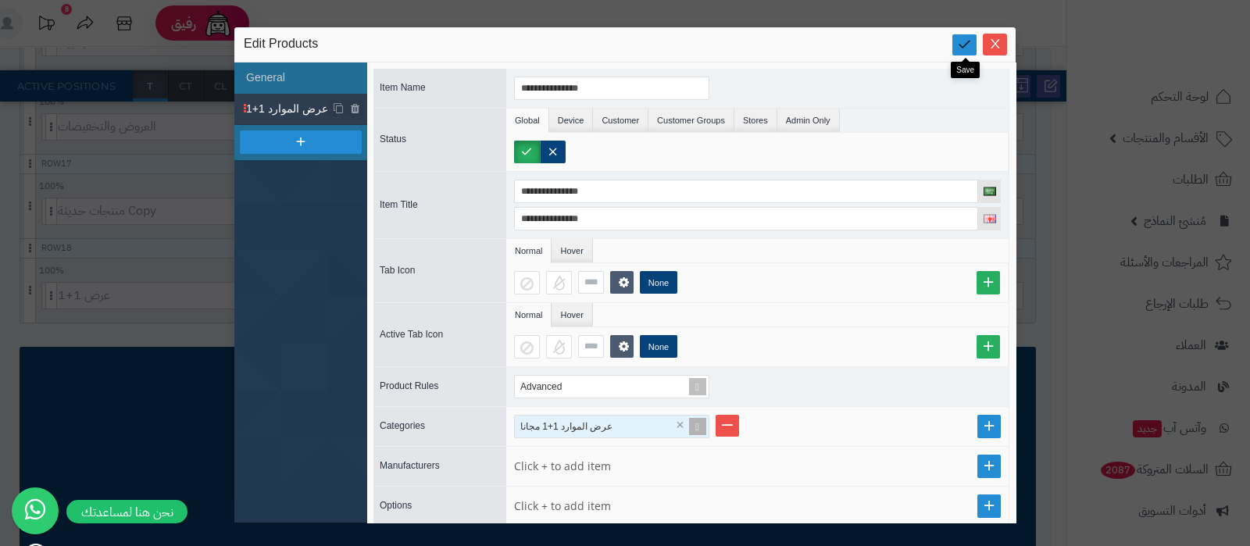
click at [964, 49] on icon at bounding box center [964, 44] width 15 height 15
click at [993, 45] on icon "Close" at bounding box center [994, 43] width 9 height 9
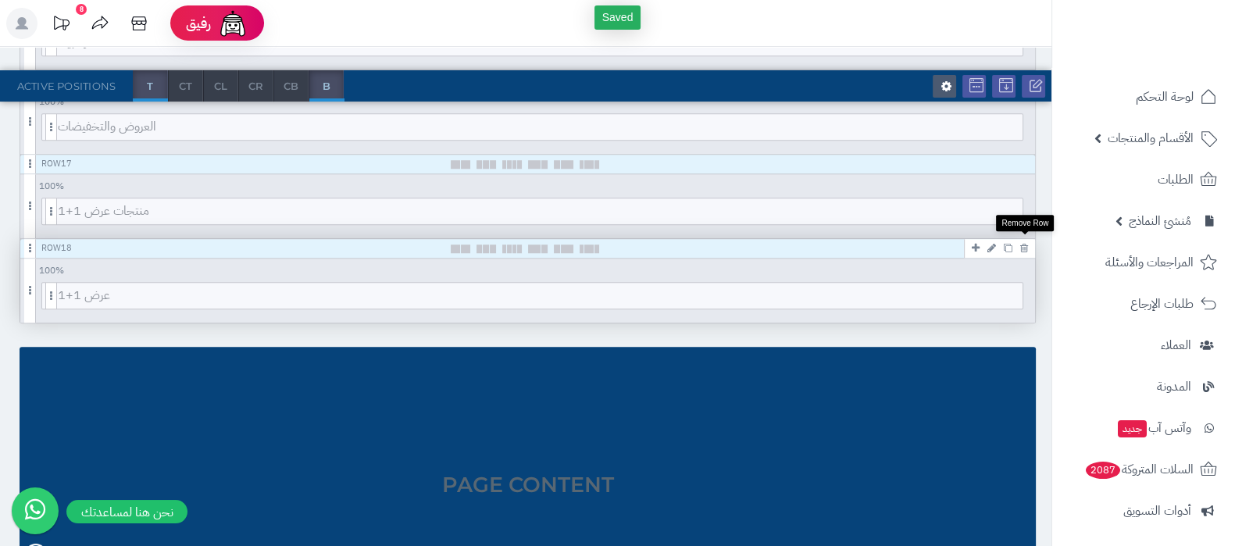
click at [1027, 245] on icon at bounding box center [1024, 248] width 8 height 10
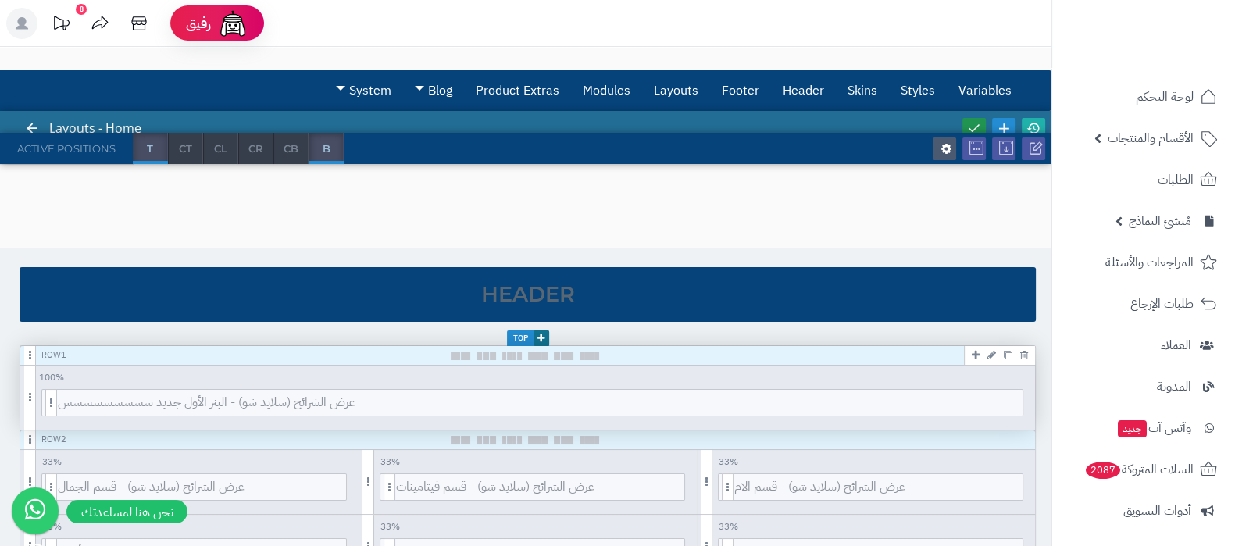
click at [971, 123] on icon at bounding box center [974, 128] width 14 height 14
click at [976, 121] on icon at bounding box center [974, 128] width 14 height 14
click at [1029, 121] on icon at bounding box center [1033, 128] width 14 height 14
